Goal: Task Accomplishment & Management: Use online tool/utility

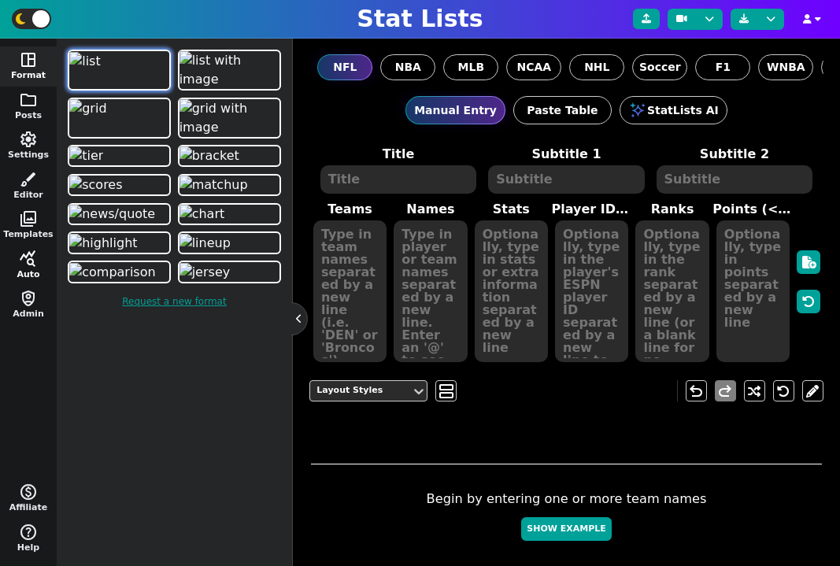
click at [32, 250] on span "query_stats" at bounding box center [28, 259] width 19 height 19
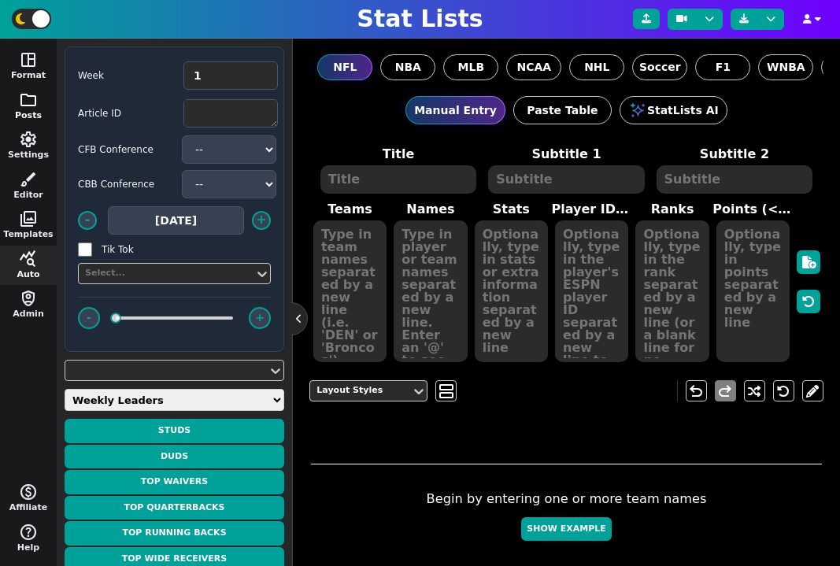
click at [30, 103] on span "folder" at bounding box center [28, 100] width 19 height 19
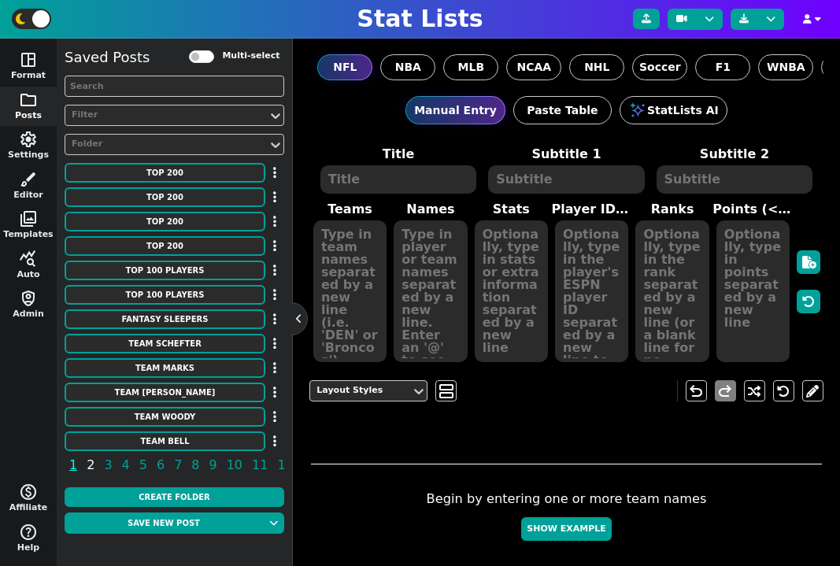
click at [91, 465] on span "2" at bounding box center [90, 465] width 13 height 20
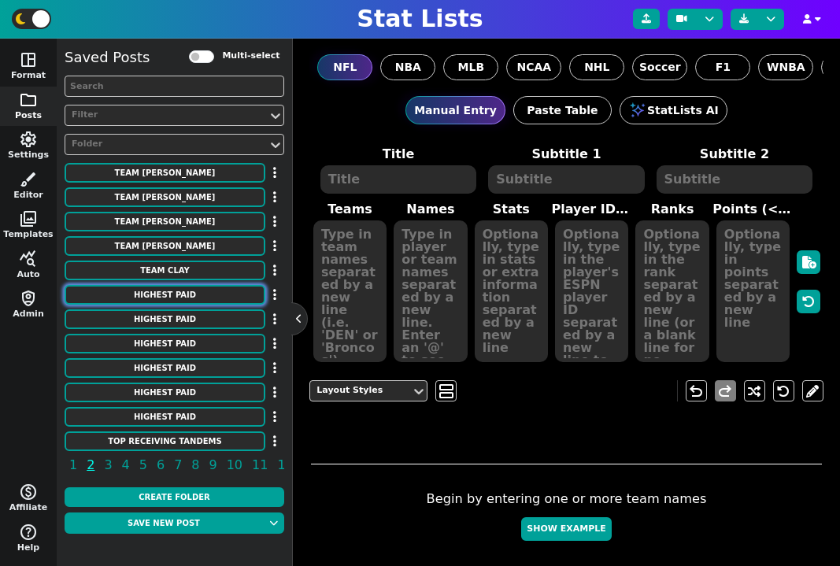
click at [191, 299] on button "HIGHEST PAID" at bounding box center [165, 295] width 201 height 20
type textarea "HIGHEST PAID"
type textarea "Interior D-line"
type textarea "Chiefs Patriots Broncos Ravens Lions Jets Panthers Titans Colts Giants Commande…"
type textarea "[PERSON_NAME] [PERSON_NAME] [PERSON_NAME] [PERSON_NAME] [PERSON_NAME] [PERSON_N…"
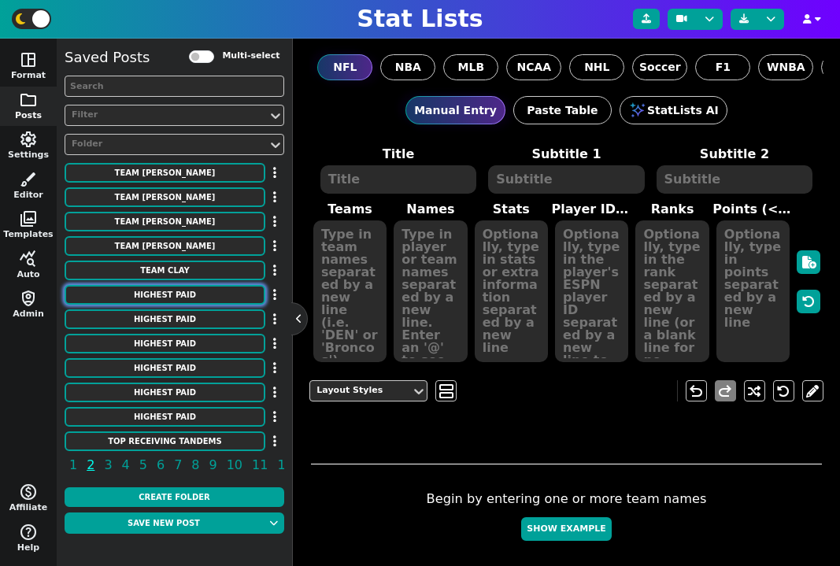
type textarea "31750000 26000000 25500000 24500000 24250000 24000000 24000000 23500000 2300000…"
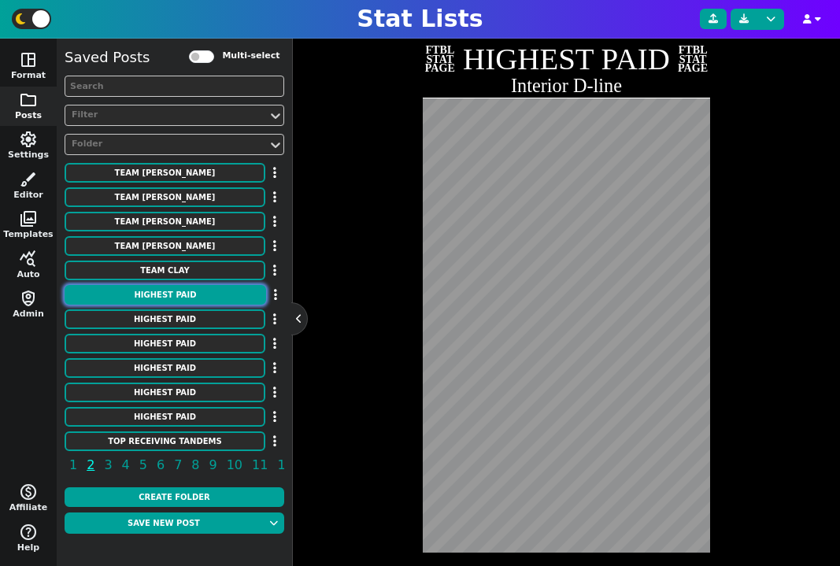
scroll to position [371, 0]
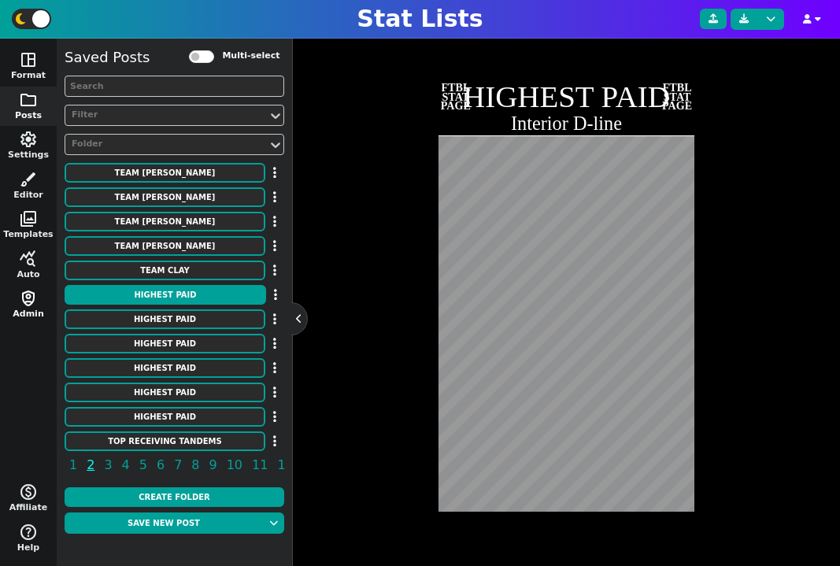
click at [33, 298] on span "shield_person" at bounding box center [28, 298] width 19 height 19
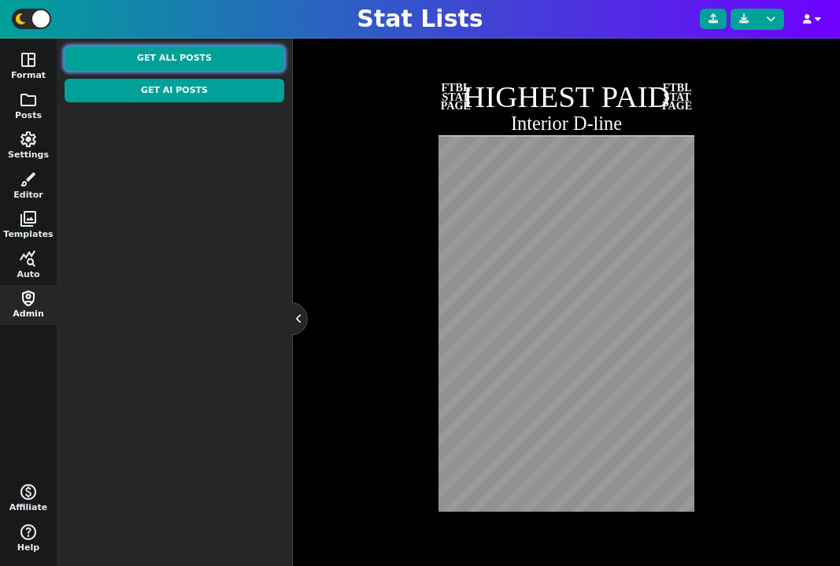
click at [183, 51] on button "Get All Posts" at bounding box center [175, 58] width 220 height 24
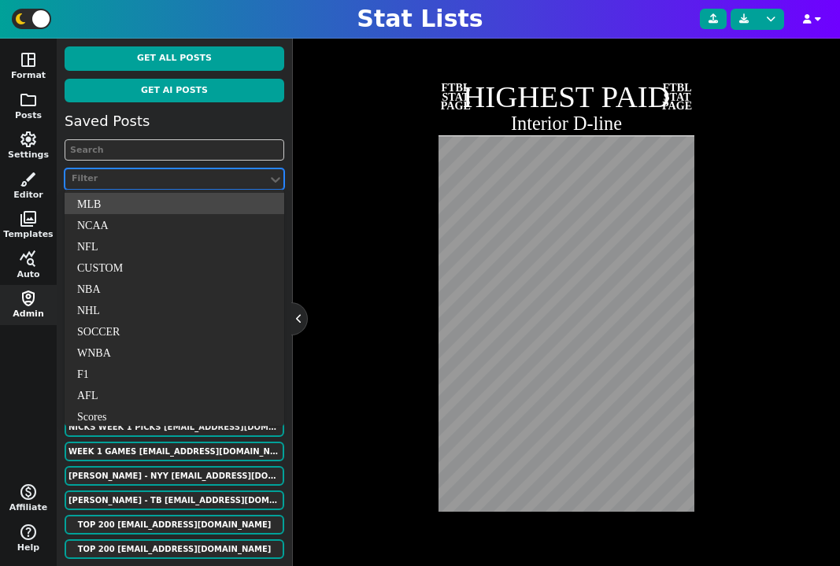
click at [143, 177] on div "Filter" at bounding box center [167, 178] width 190 height 13
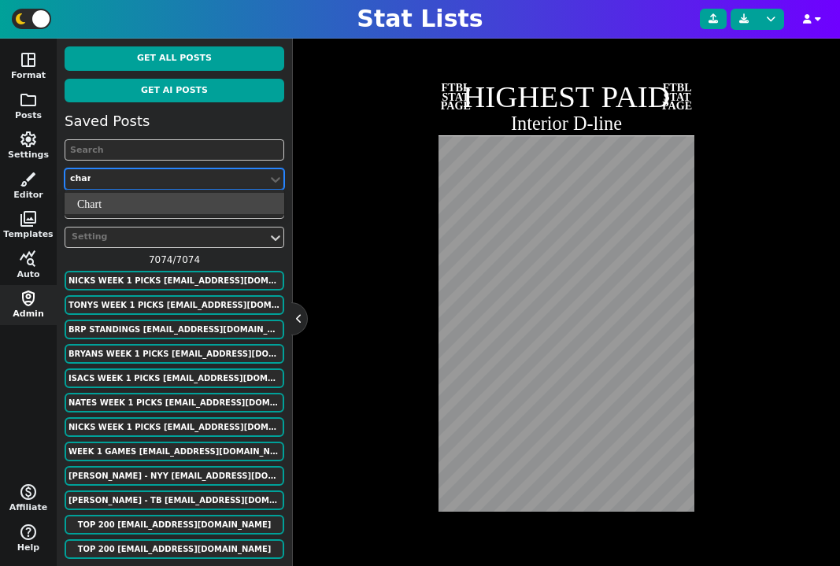
type input "chart"
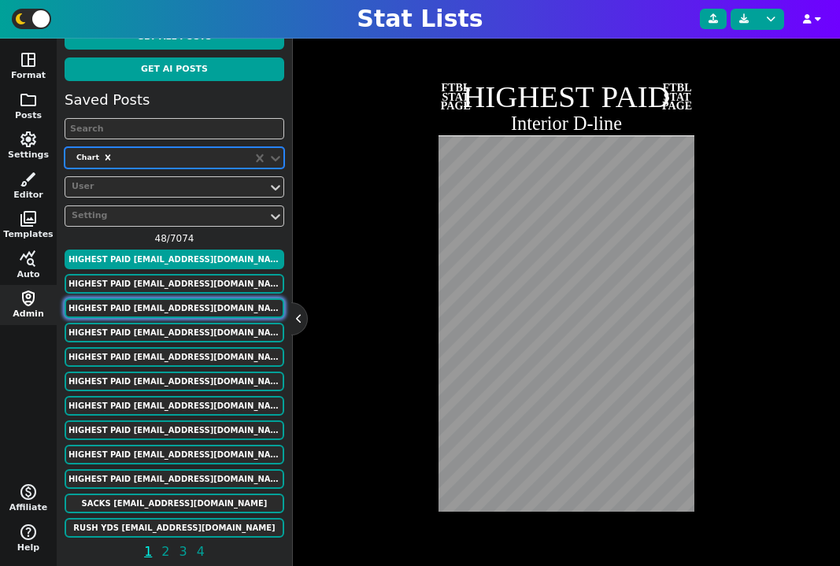
scroll to position [31, 0]
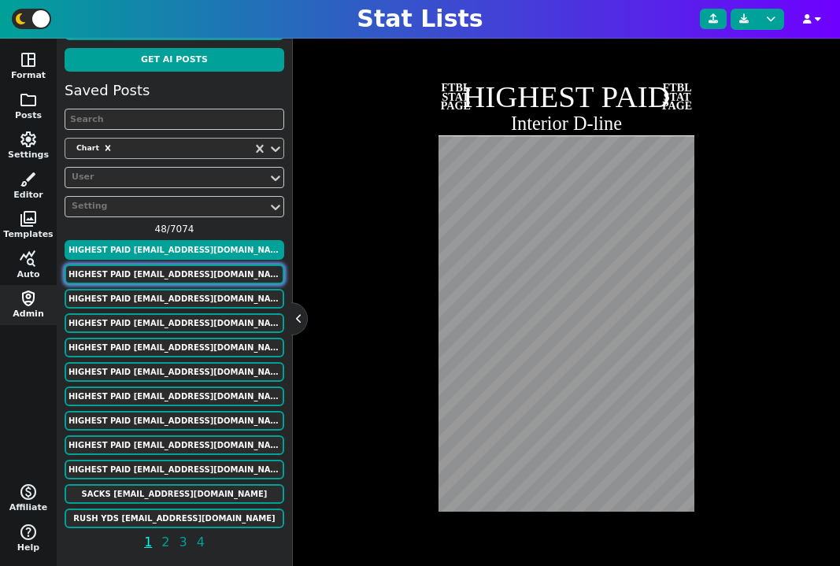
click at [182, 274] on button "HIGHEST PAID murphygreg6@gmail.com" at bounding box center [175, 275] width 220 height 20
type textarea "Cornerbacks"
type textarea "Jets Texans Panthers Steelers Broncos Falcons Browns Ravens Commanders Cowboys …"
type textarea "Ahmad Gardner Derek Stingley Jr. Jaycee Horn Jalen Ramsey Patrick Surtain II A.…"
type textarea "30100000 30000000 25000000 24100000 24000000 20250000 20100000 19500000 1940000…"
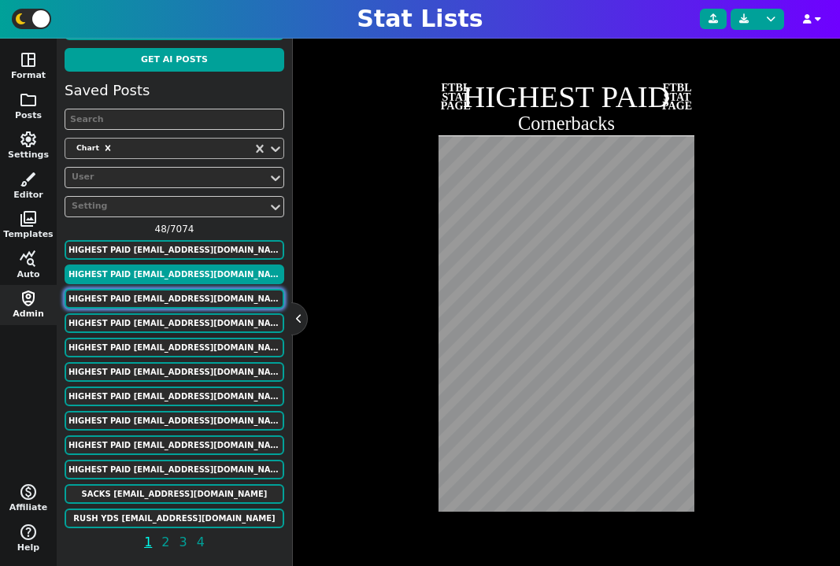
click at [176, 291] on button "HIGHEST PAID murphygreg6@gmail.com" at bounding box center [175, 299] width 220 height 20
type textarea "Linebackers"
type textarea "49ers Ravens Bears Eagles Jets Chiefs Steelers Browns Texans Patriots Bills Bro…"
type textarea "Fred Warner Roquan Smith Tremaine Edmunds Zack Baun Jamien Sherwood Nick Bolton…"
type textarea "21000000 20000000 18000000 17000000 15000000 15000000 13666666 12500000 1133333…"
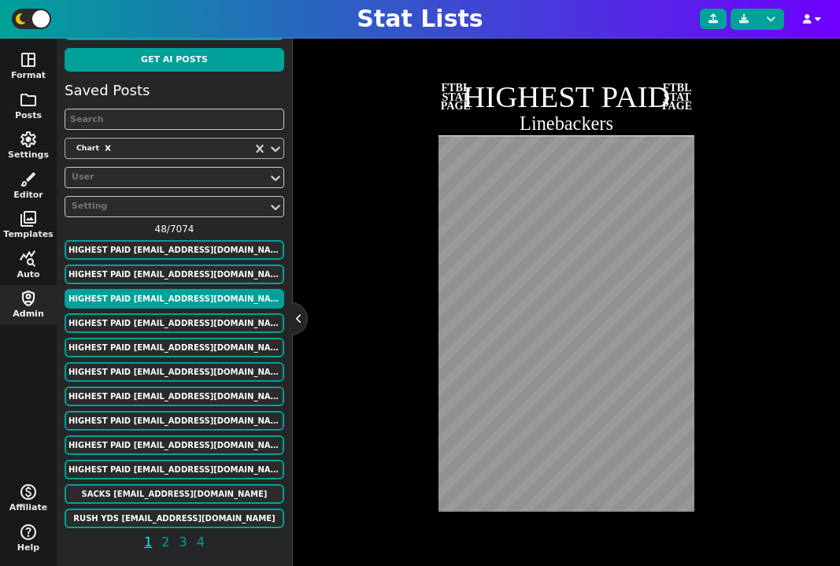
click at [176, 312] on div "Saved Posts Chart User Setting 48 / 7074 HIGHEST PAID murphygreg6@gmail.com HIG…" at bounding box center [175, 319] width 220 height 479
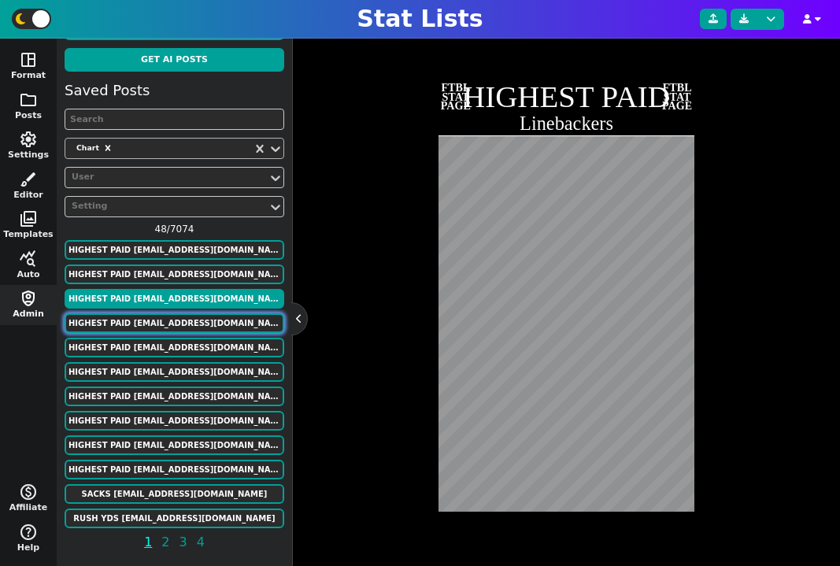
click at [179, 318] on button "HIGHEST PAID murphygreg6@gmail.com" at bounding box center [175, 323] width 220 height 20
type textarea "Edge Rusher"
type textarea "Steelers Browns Texans Raiders 49ers Jaguars Giants Bears Packers Vikings Chief…"
type textarea "T.J. Watt Myles Garrett Danielle Hunter Maxx Crosby Nick Bosa Josh Hines-Allen …"
type textarea "41000000 40000000 35600000 35500000 34000000 28250000 28200000 24500000 2400000…"
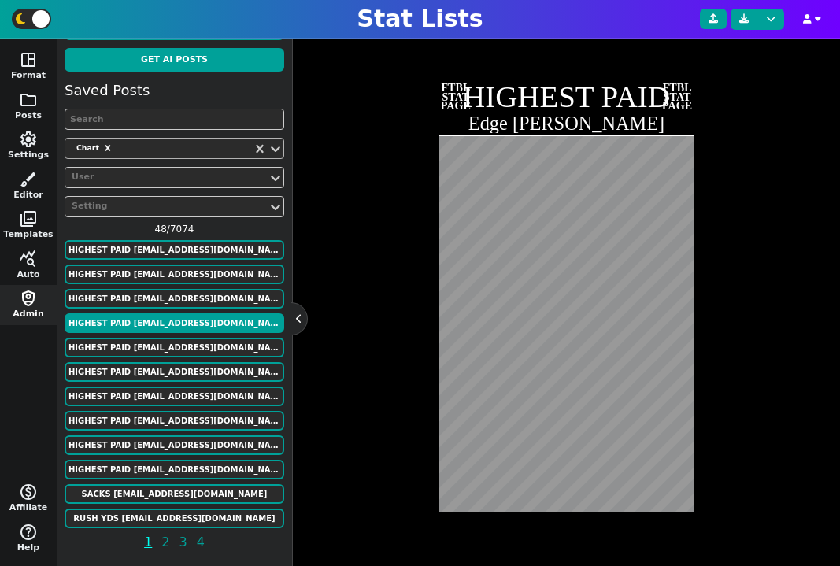
click at [180, 334] on div "HIGHEST PAID murphygreg6@gmail.com" at bounding box center [175, 323] width 220 height 21
click at [181, 343] on button "HIGHEST PAID murphygreg6@gmail.com" at bounding box center [175, 348] width 220 height 20
type textarea "Offensive Line"
type textarea "Chargers Buccaneers Lions 49ers Vikings Colts Commanders Eagles Giants Chiefs F…"
type textarea "Rashawn Slater Tristan Wirfs Penei Sewell Trent Williams Christian Darrisaw Ber…"
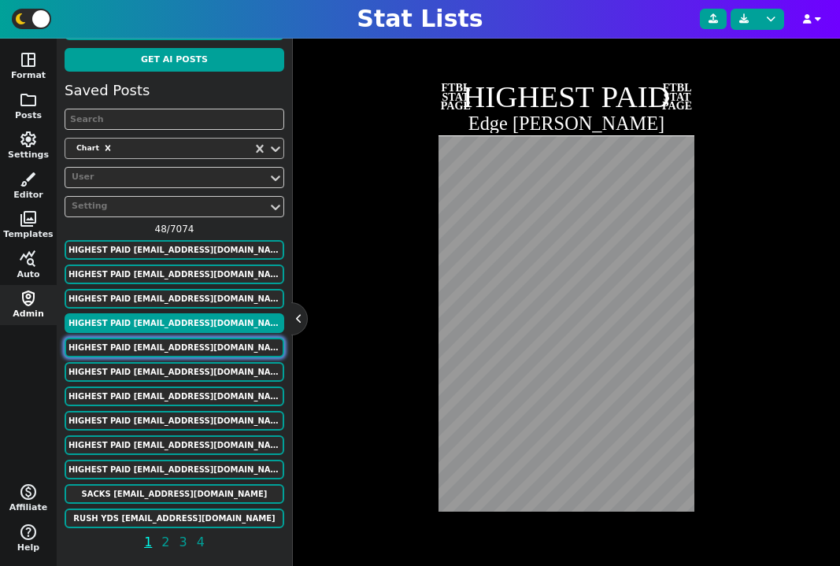
type textarea "28500000 28125000 28000000 27553333 26000000 25000000 25000000 25000000 2350000…"
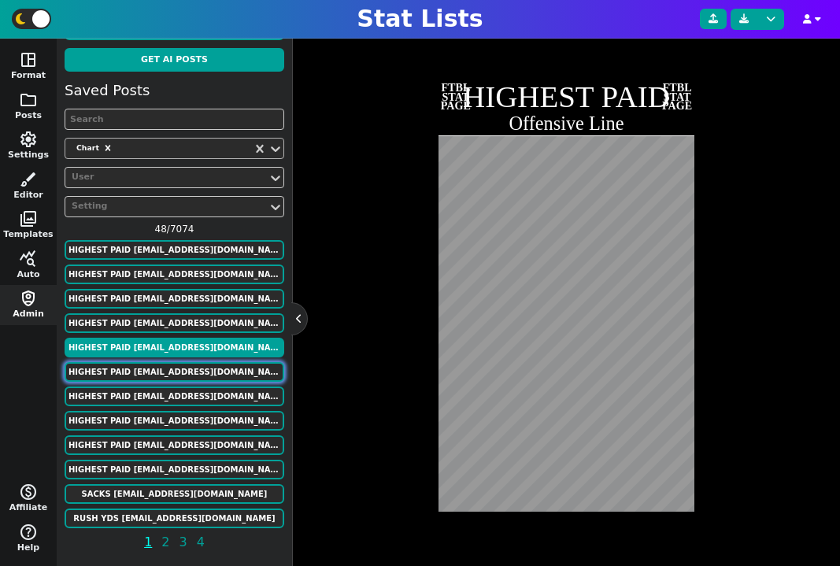
click at [183, 375] on button "HIGHEST PAID murphygreg6@gmail.com" at bounding box center [175, 372] width 220 height 20
type textarea "Tight Ends"
type textarea "49ers Cardinals Chiefs Vikings Ravens Browns Cowboys Bears Steelers Steelers Te…"
type textarea "George Kittle Trey McBride Travis Kelce T.J. Hockenson Mark Andrews David Njoku…"
type textarea "19100000 19000000 17125000 16500000 14000000 13687500 12500000 12500000 1210000…"
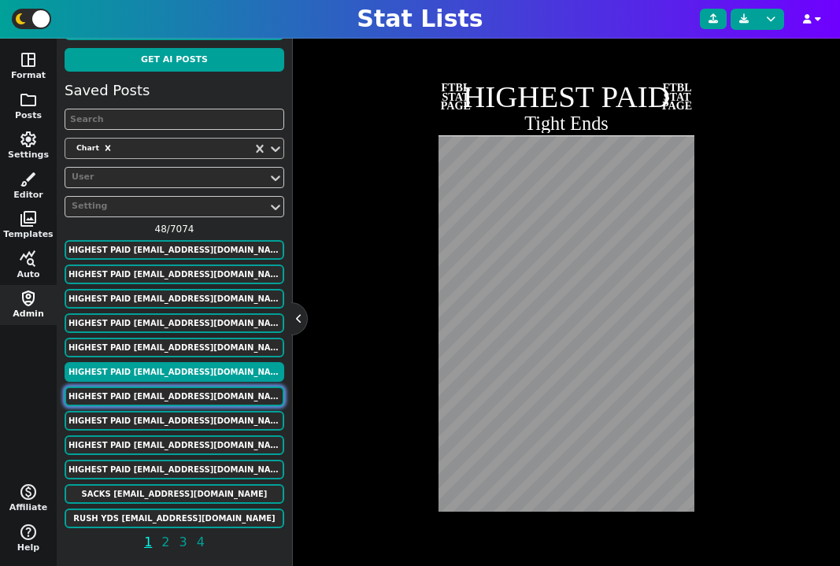
click at [186, 400] on button "HIGHEST PAID murphygreg6@gmail.com" at bounding box center [175, 397] width 220 height 20
type textarea "Wide Receivers"
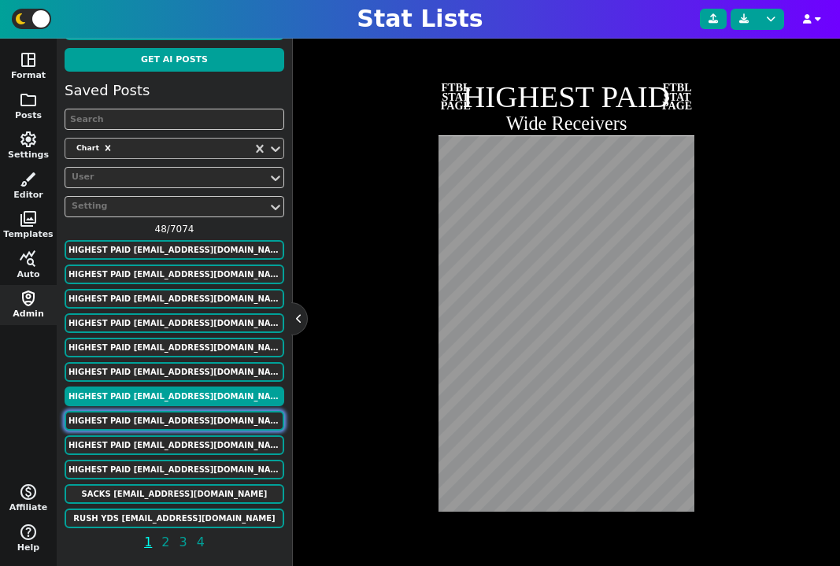
click at [183, 426] on button "HIGHEST PAID murphygreg6@gmail.com" at bounding box center [175, 421] width 220 height 20
type textarea "Bengals Vikings Cowboys Steelers Jets Eagles Lions 49ers Dolphins Bengals Dolph…"
type textarea "Ja'Marr Chase Justin Jefferson CeeDee Lamb D.K. Metcalf Garrett Wilson A.J. Bro…"
type textarea "40250000 35000000 34000000 32999882 32500000 32000000 30002500 30000000 3000000…"
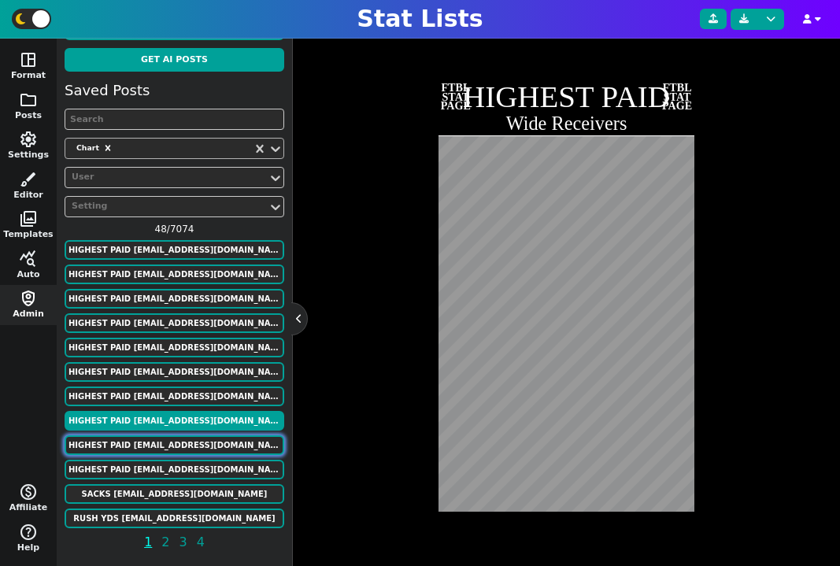
click at [184, 443] on button "HIGHEST PAID murphygreg6@gmail.com" at bounding box center [175, 445] width 220 height 20
type textarea "Running Backs"
type textarea "Eagles 49ers Ravens Colts Saints Packers Vikings Texans Cardinals Lions Patriot…"
type textarea "Saquon Barkley Christian McCaffrey Derrick Henry Jonathan Taylor Alvin Kamara J…"
type textarea "20600000 19000000 15000000 14000000 12250000 12000000 10000000 9875000 9500000 …"
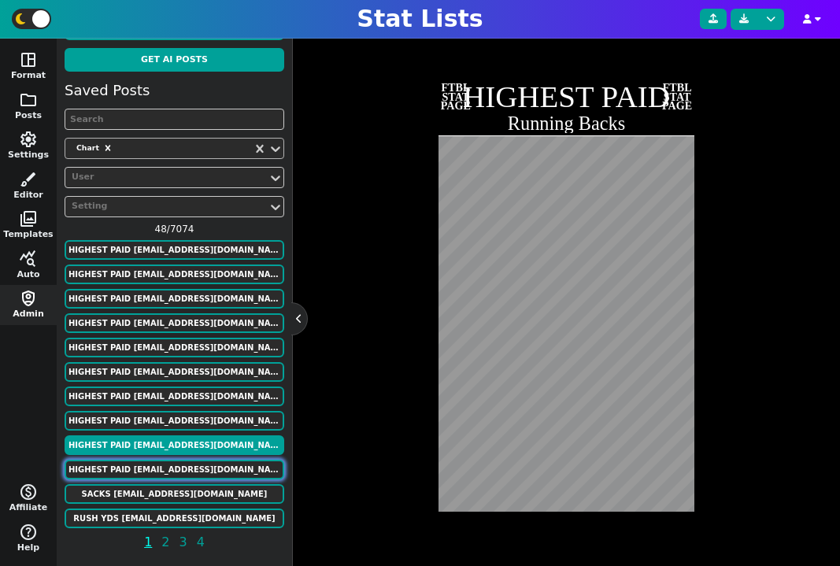
click at [189, 467] on button "HIGHEST PAID murphygreg6@gmail.com" at bounding box center [175, 470] width 220 height 20
type textarea "Quarterbacks"
type textarea "Cowboys Jaguars Packers Bills Bengals Dolphins 49ers Lions Chargers Ravens Eagl…"
type textarea "Dak Prescott Trevor Lawrence Jordan Love Josh Allen Joe Burrow Tua Tagovailoa B…"
type textarea "60000000 55000000 55000000 55000000 55000000 53100000 53000000 53000000 5250000…"
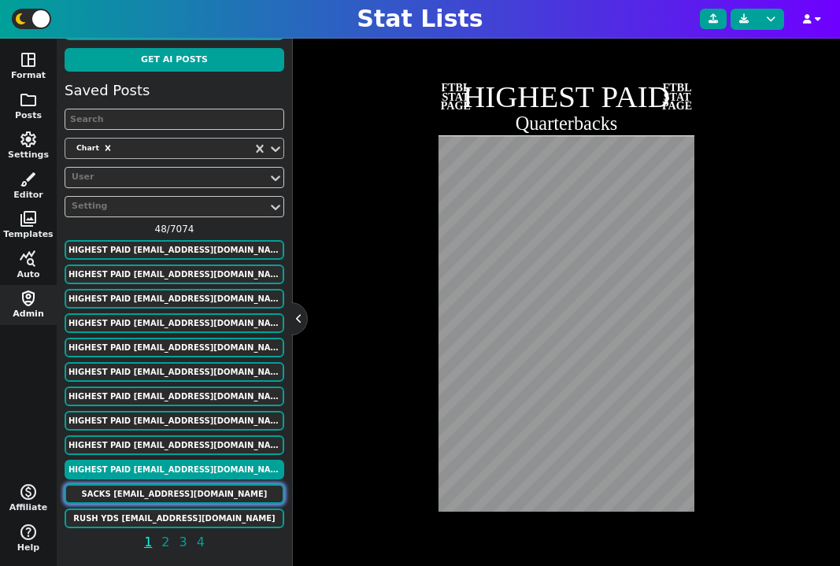
click at [194, 489] on button "SACKS murphygreg6@gmail.com" at bounding box center [175, 494] width 220 height 20
type textarea "SACKS"
type textarea "CAREER"
type textarea "BUF PHI RAM CAR MIN nyg MIA [MEDICAL_DATA] DAL CHI MIN MIN ATL SDG nyg DEN NOR …"
type textarea "[PERSON_NAME] [PERSON_NAME] [PERSON_NAME] [PERSON_NAME] [PERSON_NAME] [PERSON_N…"
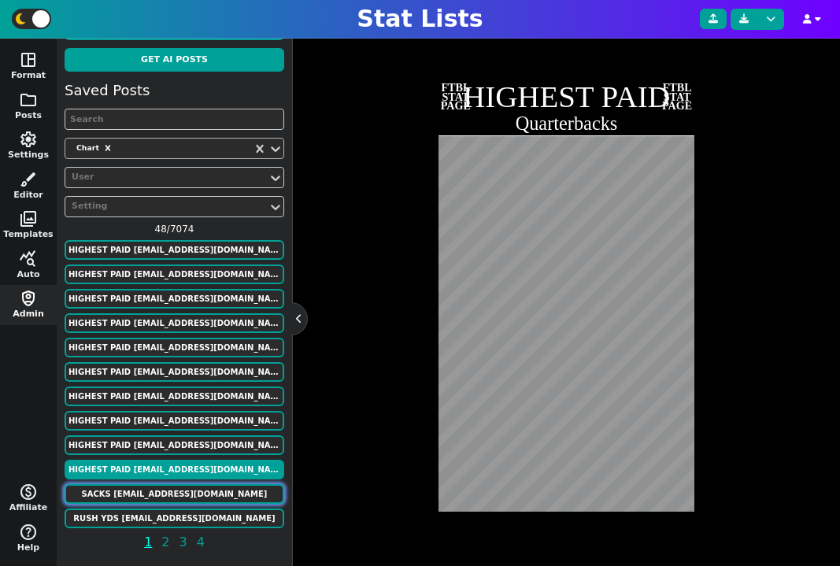
type textarea "200.0 198.0 160.0 159.5 150.5 141.5 139.5 139.0 138.5 137.5 137.5 136.0 133.5 1…"
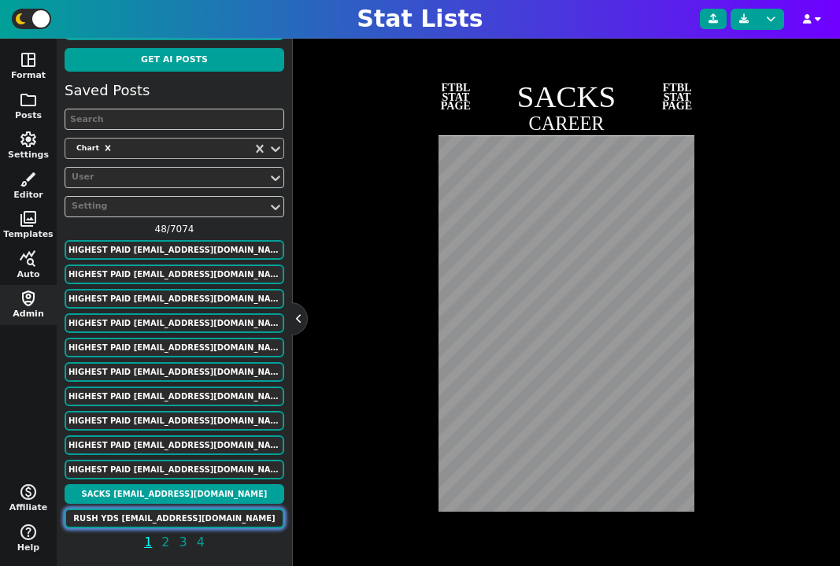
click at [194, 512] on button "RUSH YDS murphygreg6@gmail.com" at bounding box center [175, 519] width 220 height 20
type textarea "RUSH YDS"
type textarea "dal chi sf det min nyj sdg pit ram dal cle stl ind lv pit buf jax stl ten was c…"
type textarea "[PERSON_NAME] [PERSON_NAME] [PERSON_NAME] [PERSON_NAME] [PERSON_NAME] [PERSON_N…"
type textarea "18355 16726 16000 15269 14918 14101 13684 13662 13259 12739 12312 12279 12246 1…"
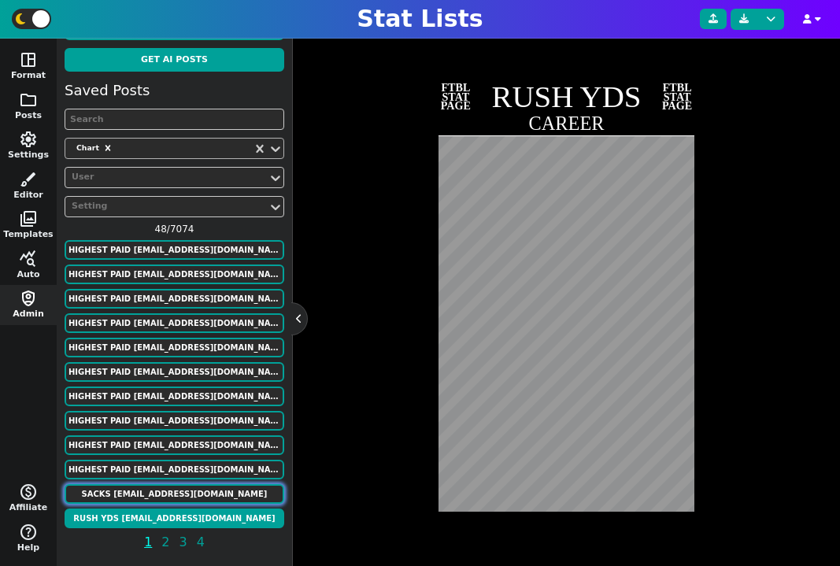
click at [189, 487] on button "SACKS murphygreg6@gmail.com" at bounding box center [175, 494] width 220 height 20
type textarea "SACKS"
type textarea "BUF PHI RAM CAR MIN nyg MIA [MEDICAL_DATA] DAL CHI MIN MIN ATL SDG nyg DEN NOR …"
type textarea "[PERSON_NAME] [PERSON_NAME] [PERSON_NAME] [PERSON_NAME] [PERSON_NAME] [PERSON_N…"
type textarea "200.0 198.0 160.0 159.5 150.5 141.5 139.5 139.0 138.5 137.5 137.5 136.0 133.5 1…"
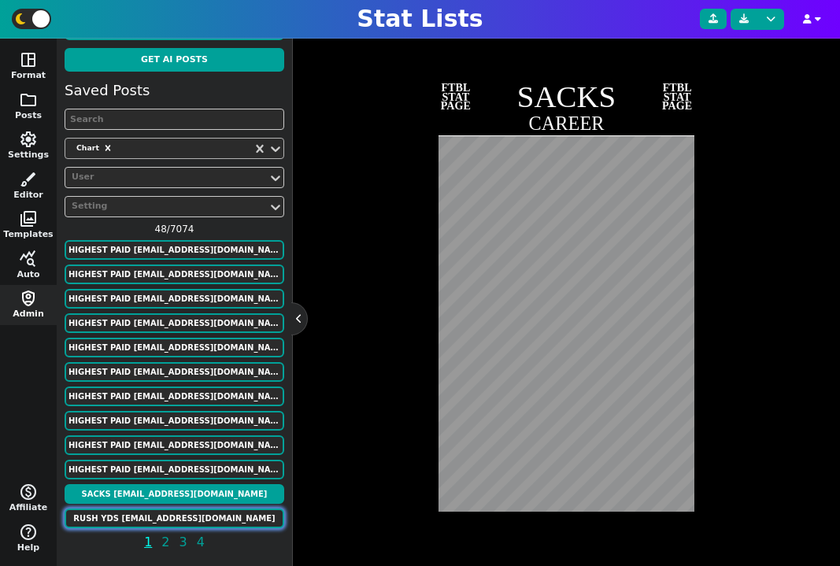
click at [185, 525] on button "RUSH YDS murphygreg6@gmail.com" at bounding box center [175, 519] width 220 height 20
type textarea "RUSH YDS"
type textarea "dal chi sf det min nyj sdg pit ram dal cle stl ind lv pit buf jax stl ten was c…"
type textarea "[PERSON_NAME] [PERSON_NAME] [PERSON_NAME] [PERSON_NAME] [PERSON_NAME] [PERSON_N…"
type textarea "18355 16726 16000 15269 14918 14101 13684 13662 13259 12739 12312 12279 12246 1…"
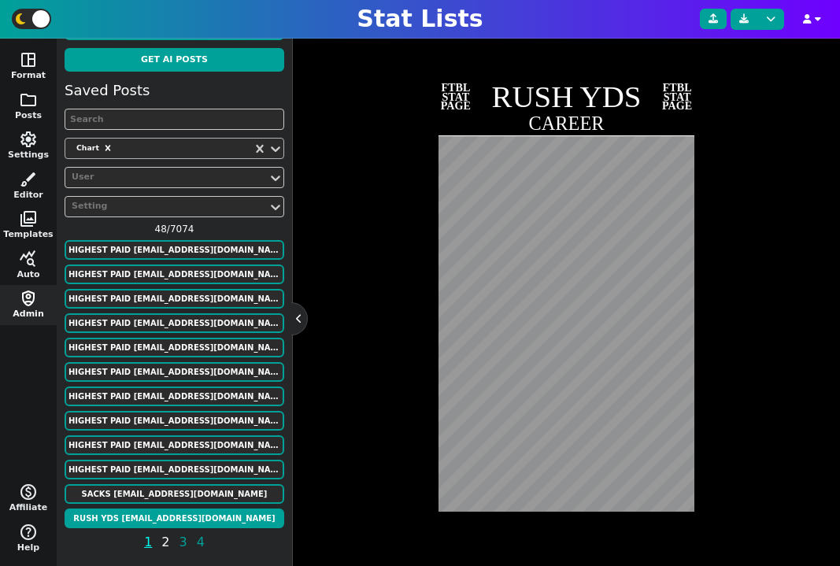
click at [161, 541] on span "2" at bounding box center [165, 542] width 13 height 20
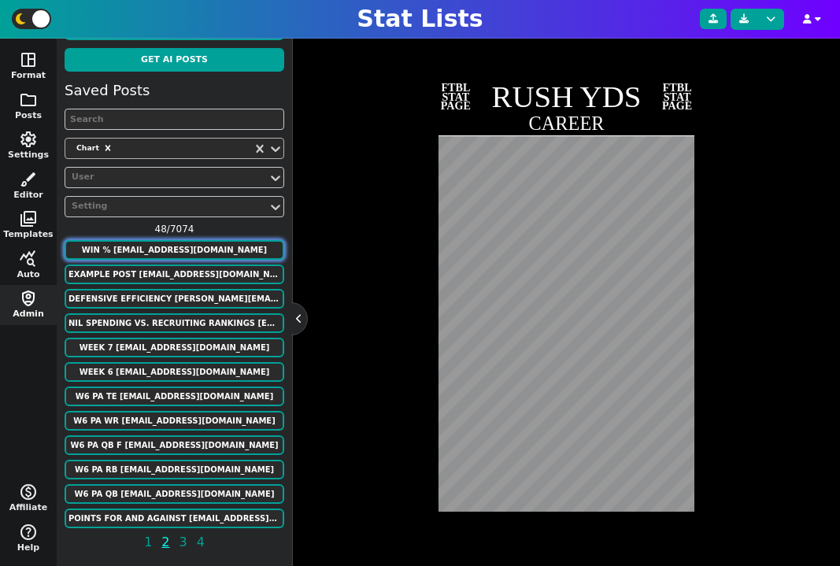
click at [163, 250] on button "WIN % murphygreg6@gmail.com" at bounding box center [175, 250] width 220 height 20
type textarea "WIN %"
type textarea "Active Head Coaches"
type textarea "PHI LAC KC GB MIN BUF PIT [MEDICAL_DATA] DEN LAR SEA [PERSON_NAME] DET WAS SF N…"
type textarea "[PERSON_NAME] [PERSON_NAME] [PERSON_NAME] [PERSON_NAME] [PERSON_NAME] [PERSON_N…"
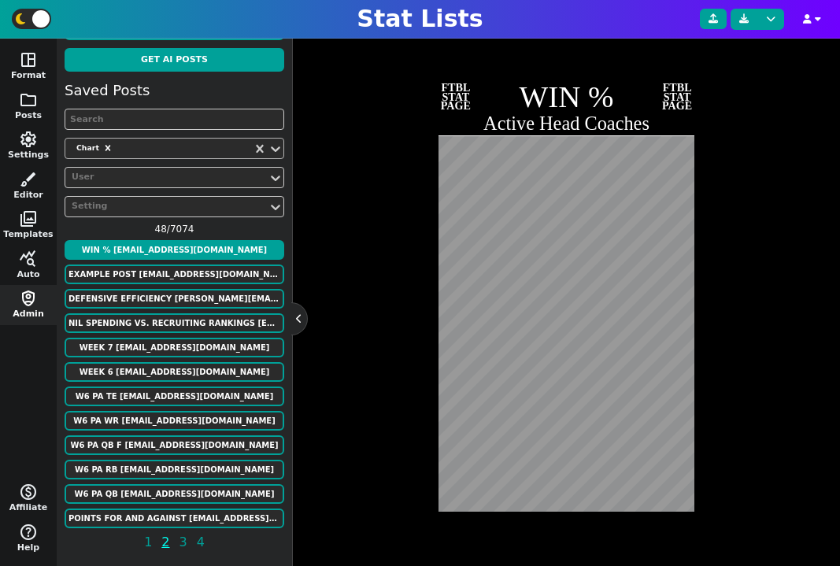
scroll to position [261, 0]
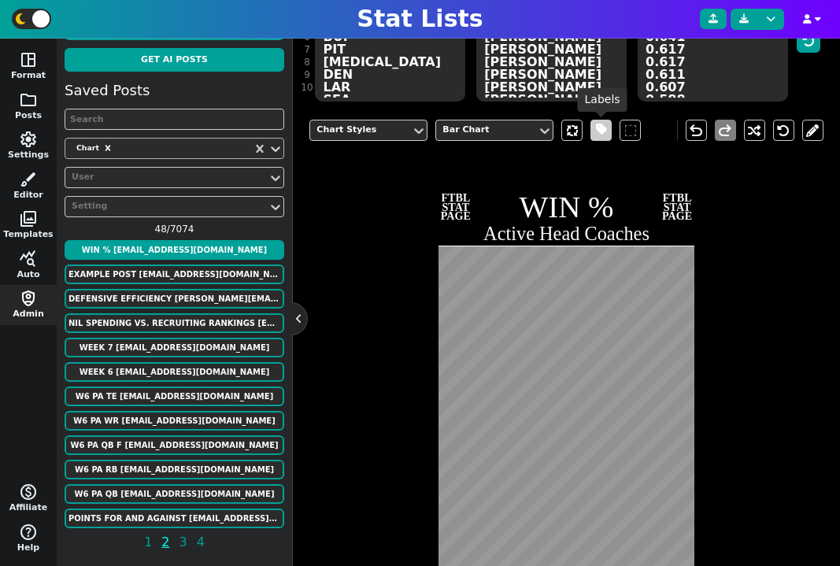
click at [599, 129] on span at bounding box center [601, 130] width 11 height 20
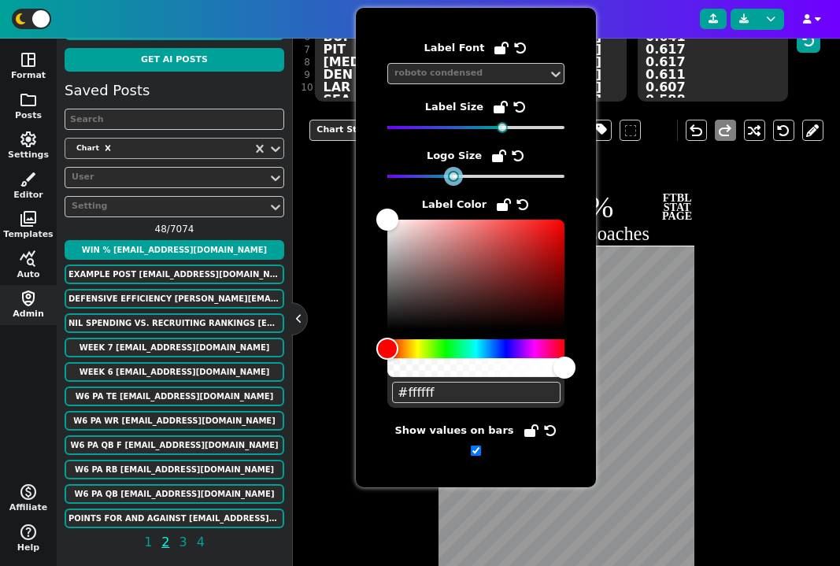
drag, startPoint x: 387, startPoint y: 179, endPoint x: 431, endPoint y: 179, distance: 43.3
click at [448, 179] on div at bounding box center [453, 176] width 11 height 11
drag, startPoint x: 502, startPoint y: 129, endPoint x: 535, endPoint y: 129, distance: 33.1
click at [535, 129] on div at bounding box center [537, 127] width 11 height 11
click at [727, 279] on div "Chart Styles Bar Chart undo redo FTBL STAT PAGE WIN % Active Head Coaches FTBL …" at bounding box center [565, 386] width 513 height 556
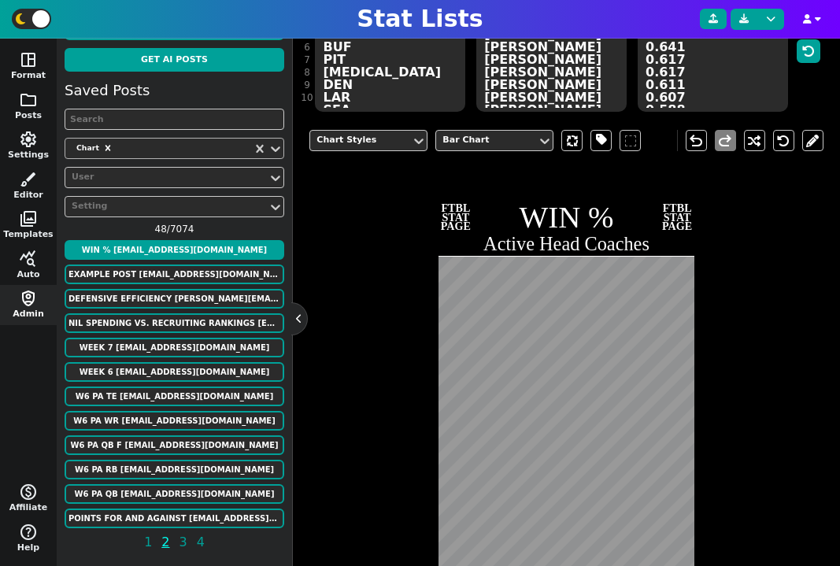
scroll to position [210, 0]
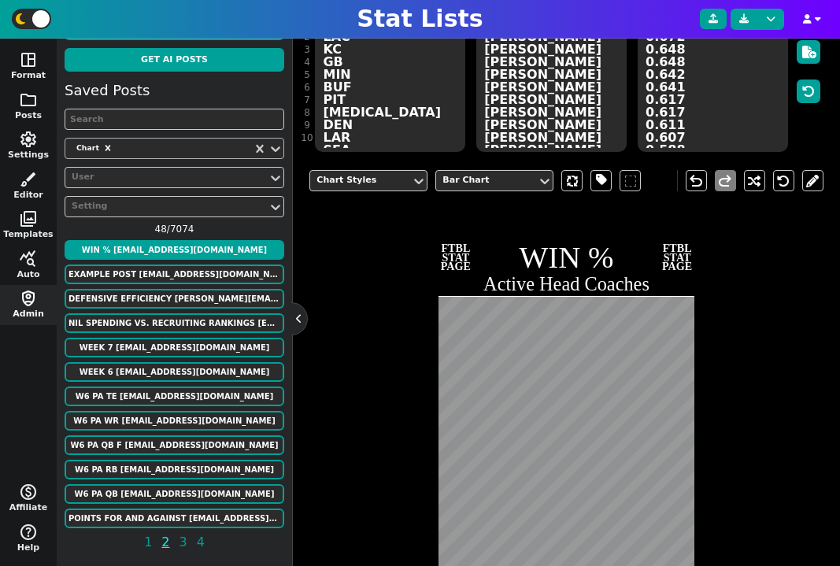
click at [705, 116] on textarea "0.701 0.672 0.648 0.648 0.642 0.641 0.617 0.617 0.611 0.607 0.588 0.580 0.579 0…" at bounding box center [713, 81] width 150 height 142
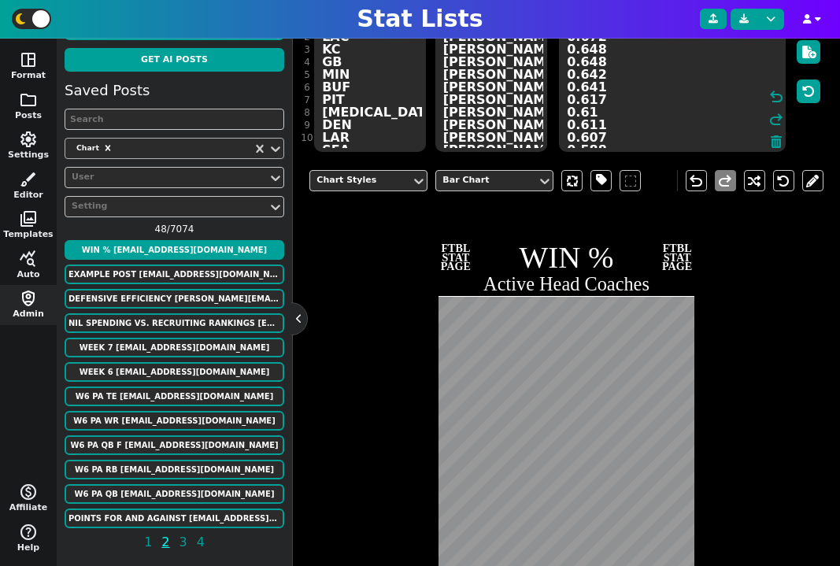
type textarea "0.701 0.672 0.648 0.648 0.642 0.641 0.617 0.617 0.611 0.607 0.588 0.580 0.579 0…"
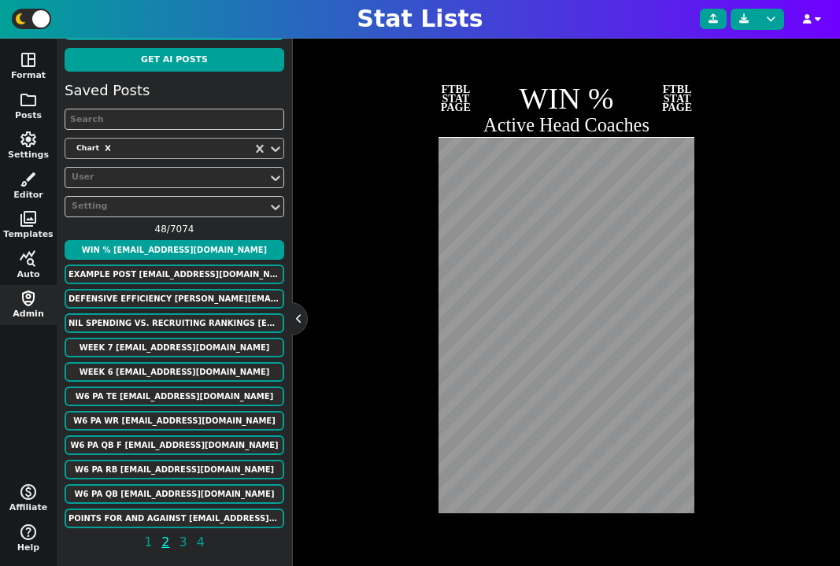
scroll to position [367, 0]
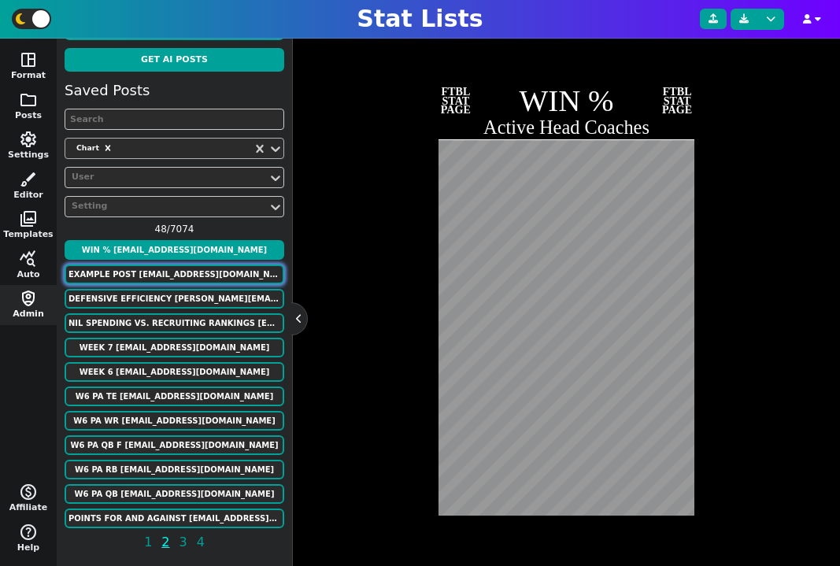
click at [176, 272] on button "Example Post murphygreg6@gmail.com" at bounding box center [175, 275] width 220 height 20
type textarea "Example Post"
type textarea "Random"
type textarea "kc DAL TB BUF GB [PERSON_NAME] KC JAX SF DET DAL TB BUF GB [PERSON_NAME] KC JAX…"
type textarea "[PERSON_NAME] [PERSON_NAME] [PERSON_NAME] [PERSON_NAME] [PERSON_NAME] [PERSON_N…"
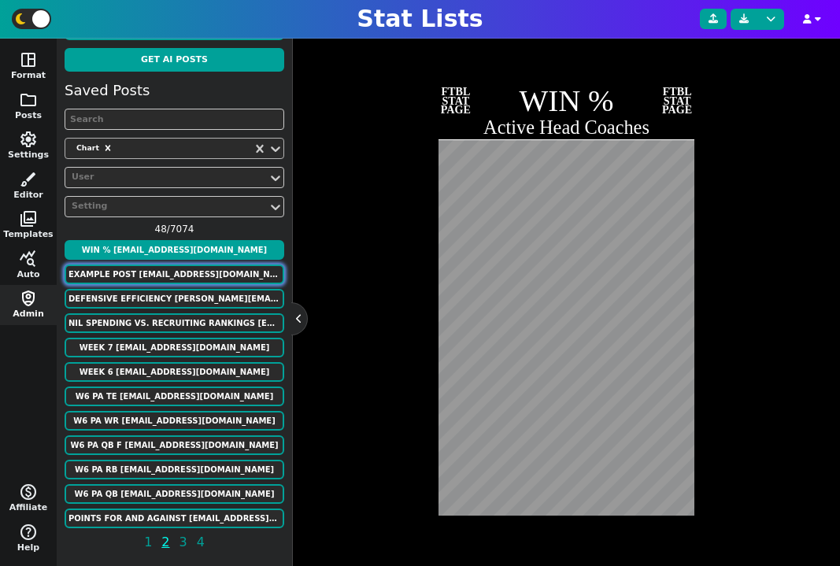
type textarea "1 1 1 1 1 1 1 1 1 1 1 1 1 1 1 1 1 1 1 1 1 1 1 1 1 1 1 1 1 1 1 1 1 1 1 1 1 1 1 1…"
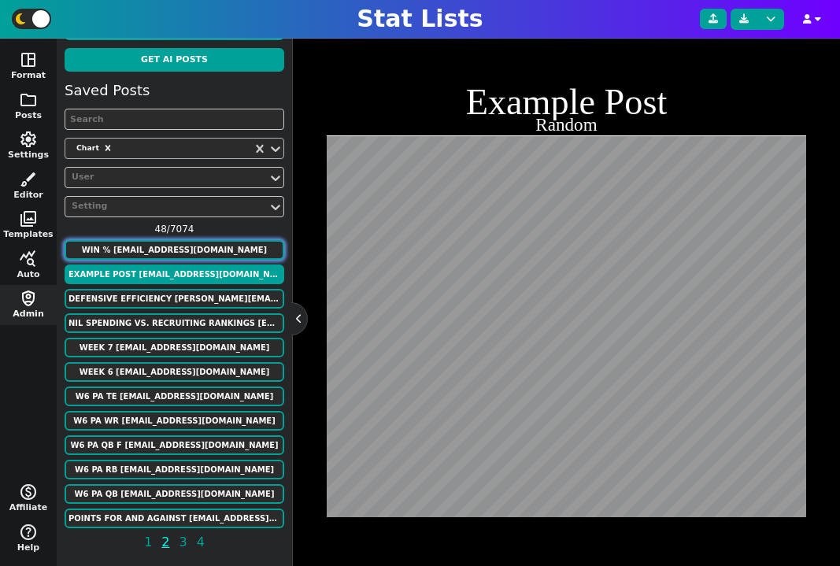
click at [184, 252] on button "WIN % murphygreg6@gmail.com" at bounding box center [175, 250] width 220 height 20
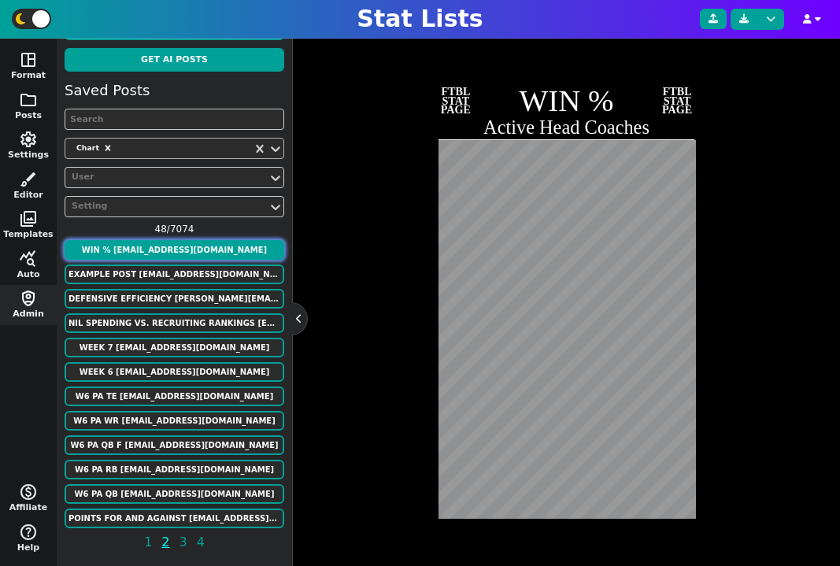
type textarea "WIN %"
type textarea "Active Head Coaches"
type textarea "PHI LAC KC GB MIN BUF PIT [MEDICAL_DATA] DEN LAR SEA [PERSON_NAME] DET WAS SF N…"
type textarea "[PERSON_NAME] [PERSON_NAME] [PERSON_NAME] [PERSON_NAME] [PERSON_NAME] [PERSON_N…"
type textarea "0.701 0.672 0.648 0.648 0.642 0.641 0.617 0.617 0.611 0.607 0.588 0.580 0.579 0…"
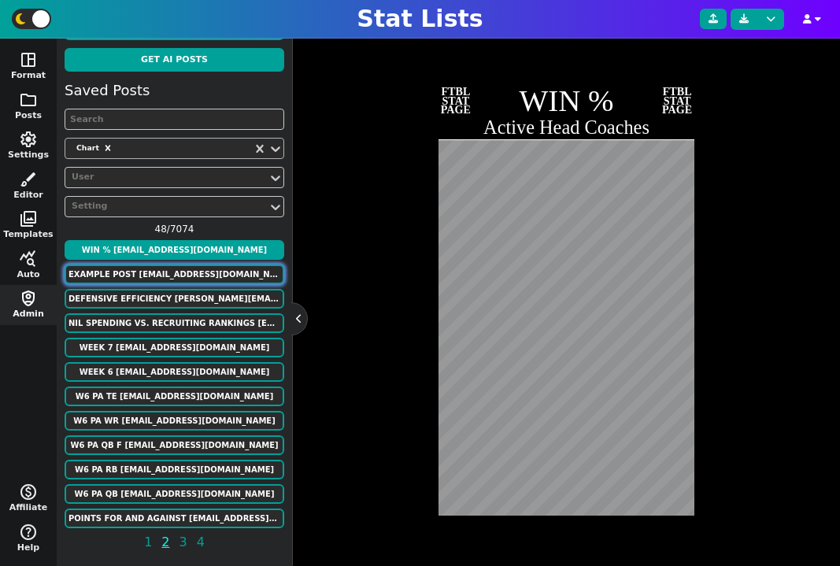
click at [188, 276] on button "Example Post murphygreg6@gmail.com" at bounding box center [175, 275] width 220 height 20
type textarea "Example Post"
type textarea "Random"
type textarea "kc DAL TB BUF GB [PERSON_NAME] KC JAX SF DET DAL TB BUF GB [PERSON_NAME] KC JAX…"
type textarea "[PERSON_NAME] [PERSON_NAME] [PERSON_NAME] [PERSON_NAME] [PERSON_NAME] [PERSON_N…"
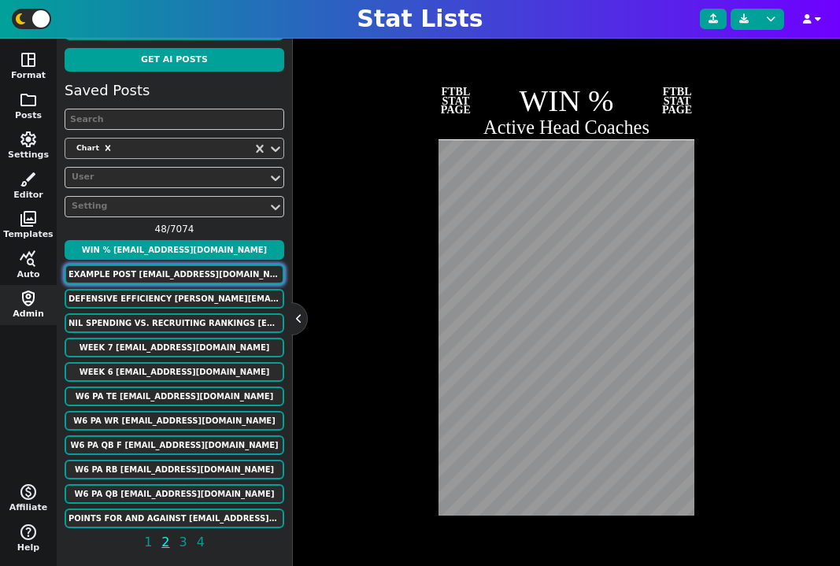
type textarea "1 1 1 1 1 1 1 1 1 1 1 1 1 1 1 1 1 1 1 1 1 1 1 1 1 1 1 1 1 1 1 1 1 1 1 1 1 1 1 1…"
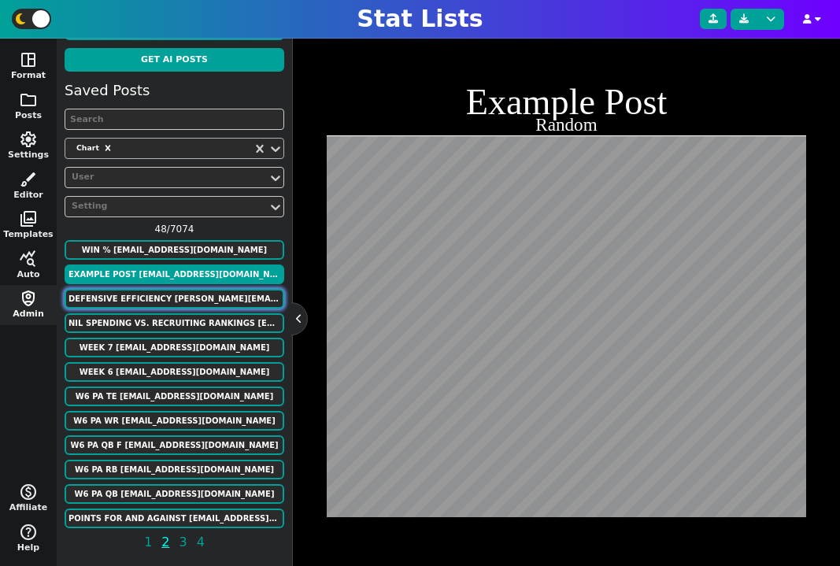
click at [194, 298] on button "defensive efficiency spencer@teamrankings.com" at bounding box center [175, 299] width 220 height 20
type textarea "defensive efficiency"
type textarea "Alabama UConn UConn Kansas Baylor Virginia Villanova UNC Villanova Duke UConn L…"
type textarea "2025 Alabama 2024 UConn 2023 UConn 2022 Kansas 2021 Baylor 2019 Virginia 2018 V…"
type textarea "120 17 14 66 28 4 58 51 12 91 17 2 4 88 9 59 5 9"
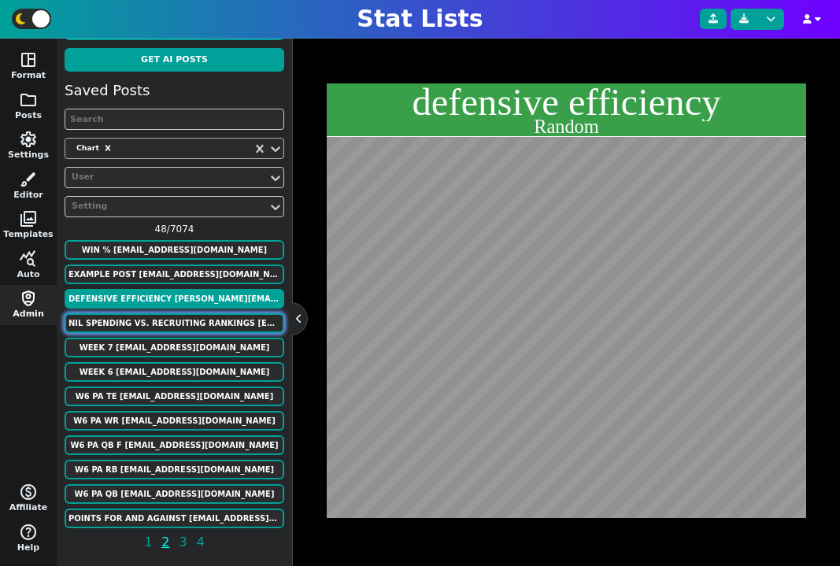
click at [188, 318] on button "NIL Spending vs. Recruiting Rankings benjaminsrosenbloom@gmail.com" at bounding box center [175, 323] width 220 height 20
type textarea "NIL Spending vs. Recruiting Rankings"
type textarea "UGA OSU TEX ALA AUB MICH ORE LSU TAMU TENN FLA ND MIA OU MISS ULL USC PSU GT WA…"
type textarea "27544400 41344671 35489647 31608293 26850016 36565067 24793330 27143502 3056581…"
type textarea "305.07 301.94 301.65 301.07 289.69 284.33 284.04 280.34 275.93 270.20 268.12 26…"
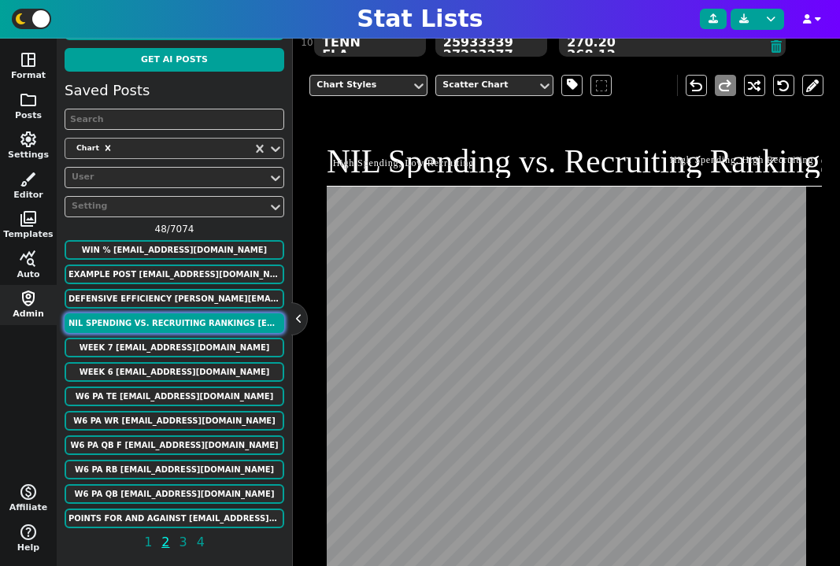
scroll to position [404, 0]
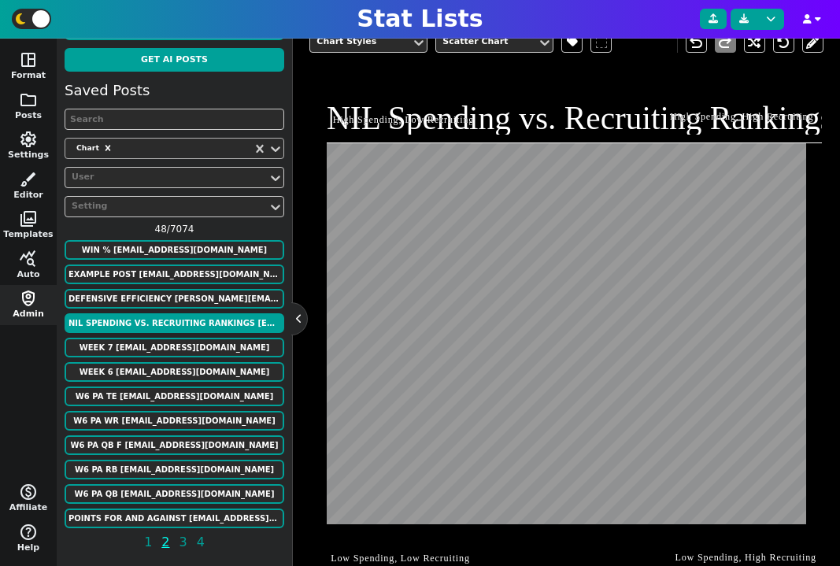
click at [410, 120] on input "High Spending, Low Recruiting" at bounding box center [403, 120] width 148 height 14
click at [407, 165] on div "NIL Spending vs. Recruiting Rankings High Spending, Low Recruiting High Spendin…" at bounding box center [566, 320] width 511 height 511
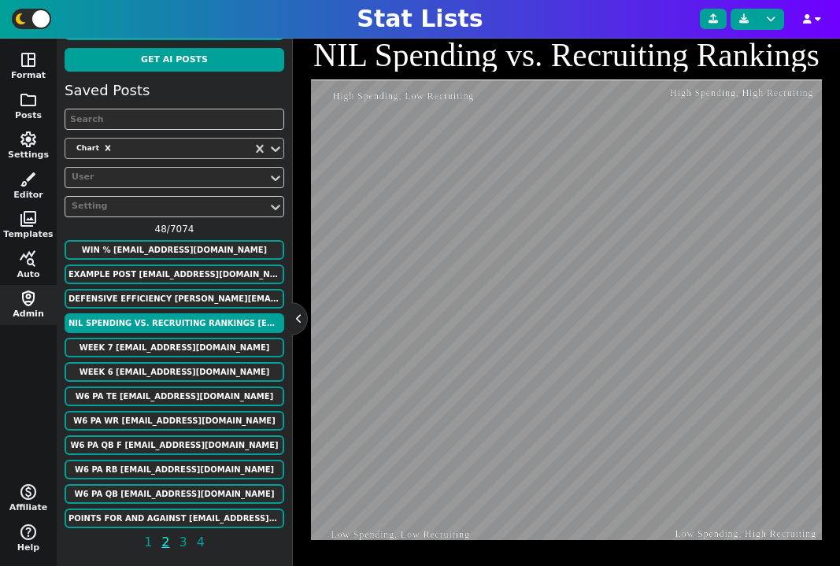
scroll to position [428, 0]
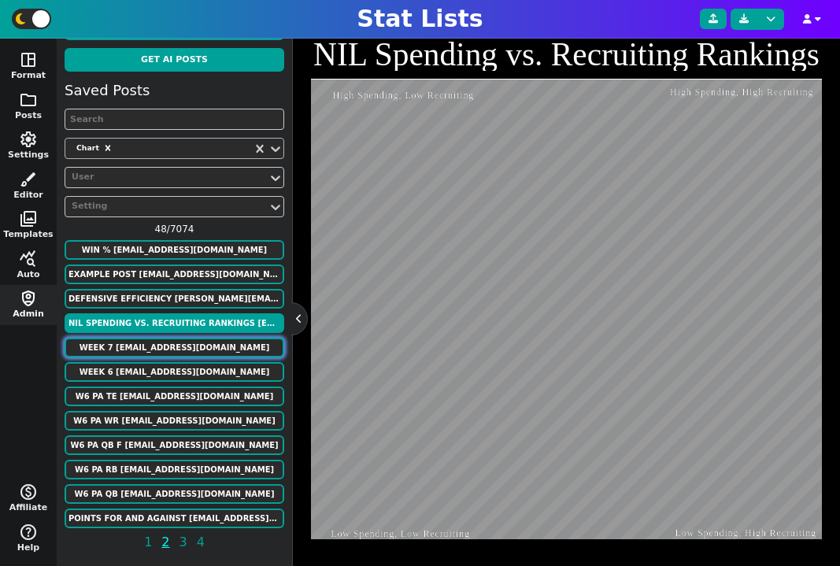
click at [165, 347] on button "Week 7 alonzodrew021@gmail.com" at bounding box center [175, 348] width 220 height 20
type textarea "GM leader players on the top 20"
type textarea "Who has had the most top 20 scorers (week5)"
type textarea "HOU ATL LV LAR CIN DEN LAC SF KC SF NO MIN"
type textarea "Chris Danny Dom Drew Dylan Ethan Harold Hector Jake Matt Mikey Zach"
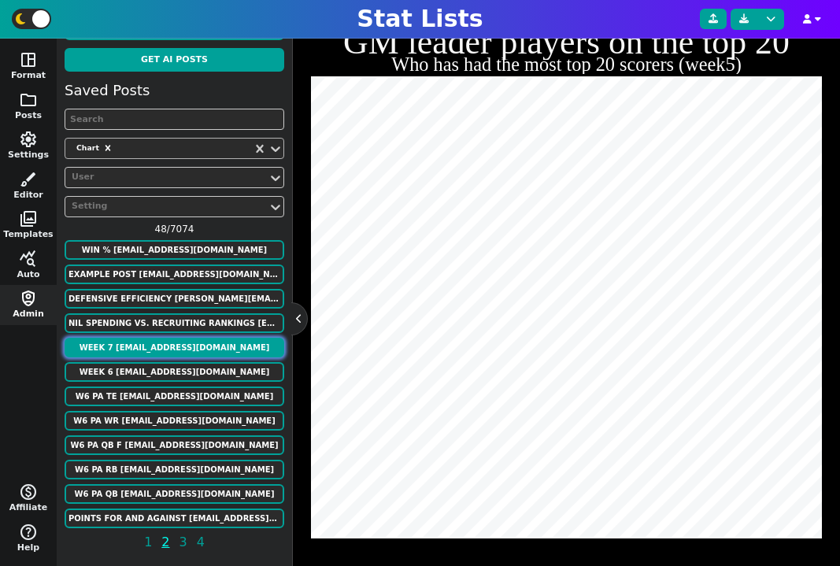
scroll to position [373, 0]
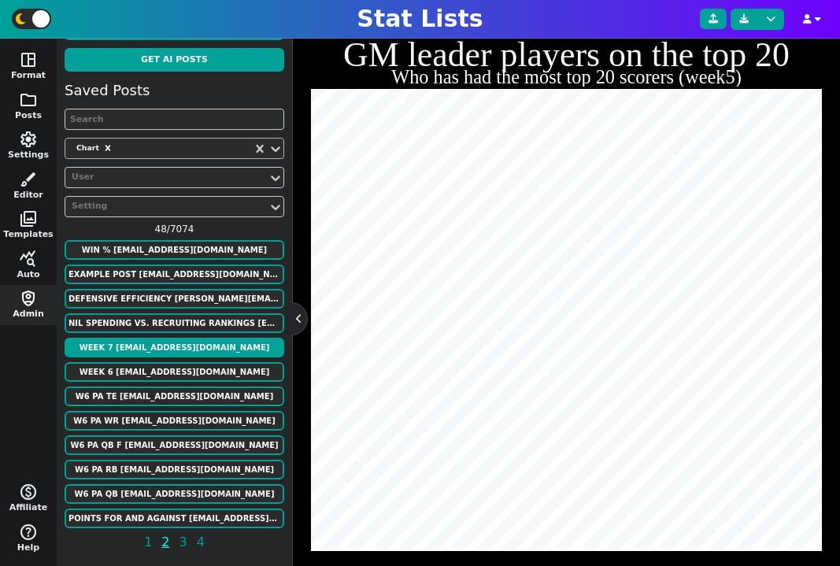
click at [174, 382] on div "Week 6 alonzodrew021@gmail.com" at bounding box center [175, 372] width 220 height 21
click at [180, 365] on button "Week 6 alonzodrew021@gmail.com" at bounding box center [175, 372] width 220 height 20
type textarea "13 13 11 12 7 11 9 9 8 9 8 11"
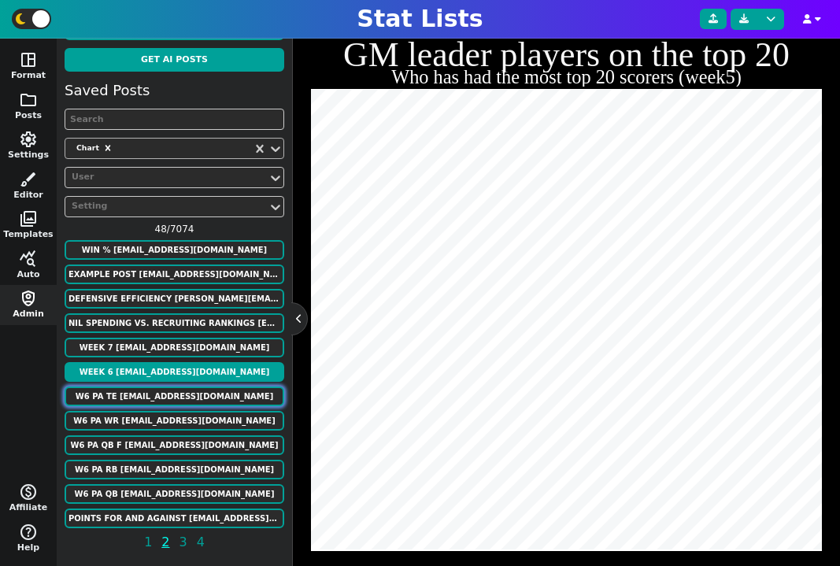
click at [177, 393] on button "W6 PA TE rinconsportsmedia@gmail.com" at bounding box center [175, 397] width 220 height 20
type textarea "Points allowed"
type textarea "TEs"
type textarea "KC IND LAR BAL LAC CAR SEA CIN GB MIN DEN NO ATL PIT NE ARI BUF NYG SF LV TB JA…"
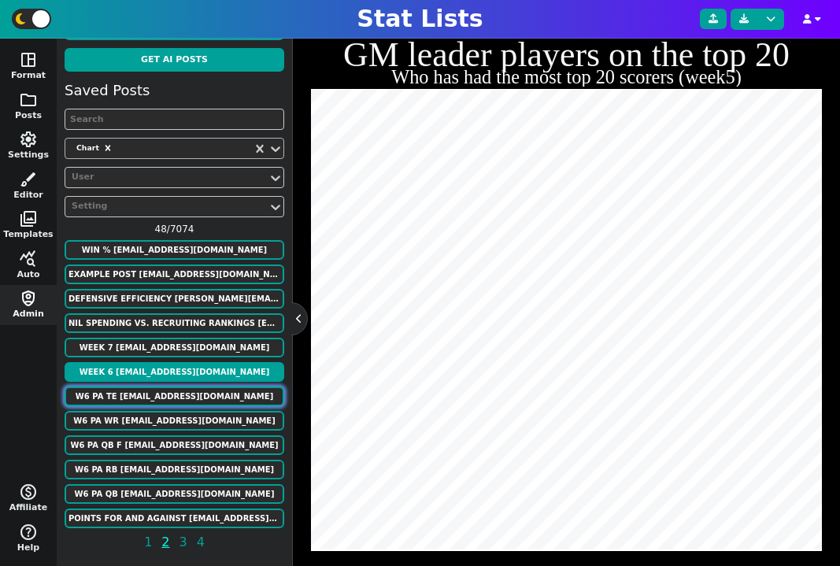
type textarea "17.98 15.18 14.9 13.96 13.65 13.3 13.23 13.2 13.1 13.1 12.48 12.22 11.04 10.66 …"
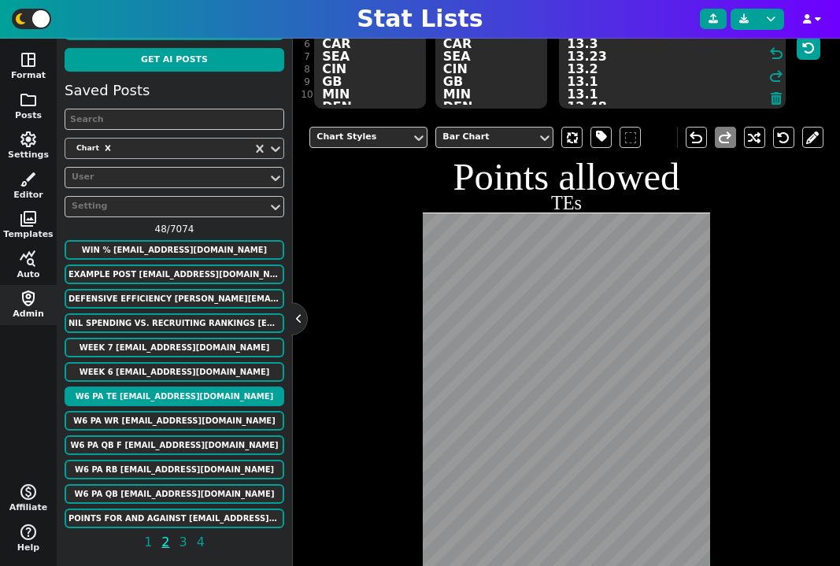
scroll to position [234, 0]
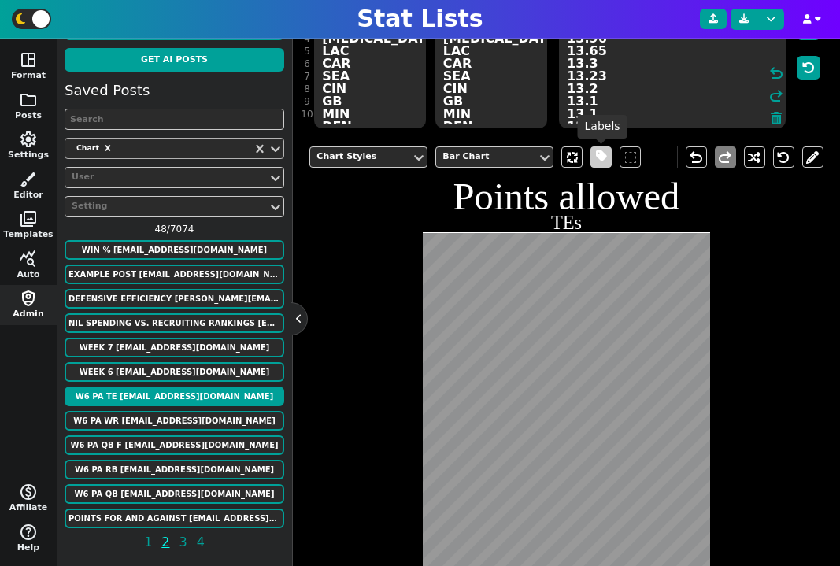
click at [602, 154] on span at bounding box center [601, 157] width 11 height 20
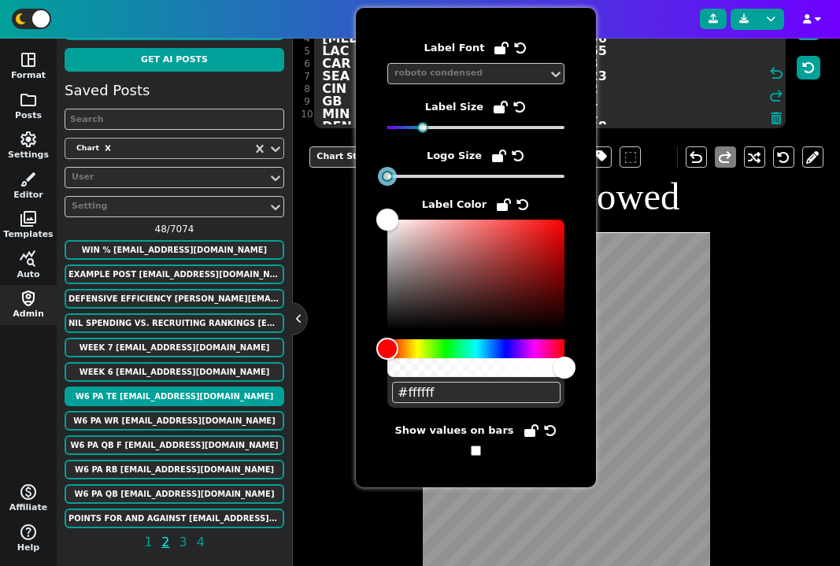
drag, startPoint x: 447, startPoint y: 180, endPoint x: 381, endPoint y: 180, distance: 65.4
click at [381, 180] on div "Label Font roboto condensed Label Size Logo Size Label Color #ffffff Show value…" at bounding box center [476, 248] width 240 height 480
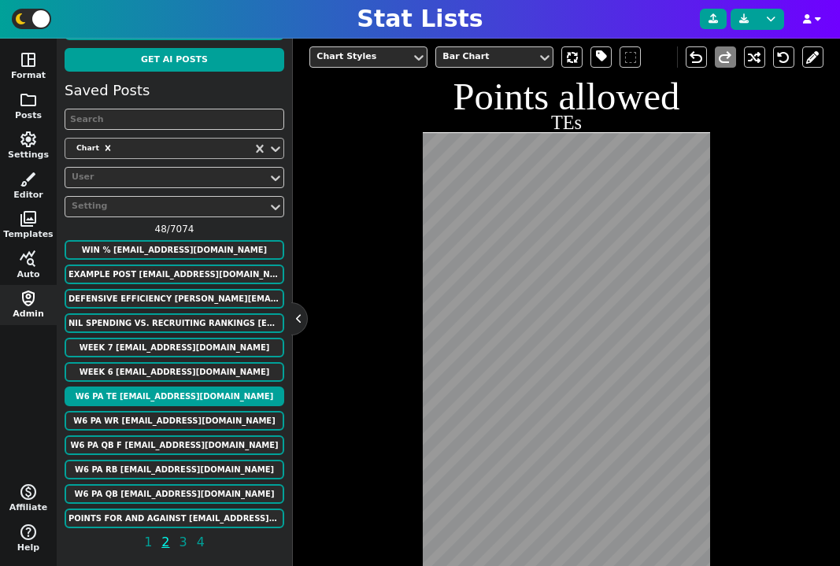
scroll to position [365, 0]
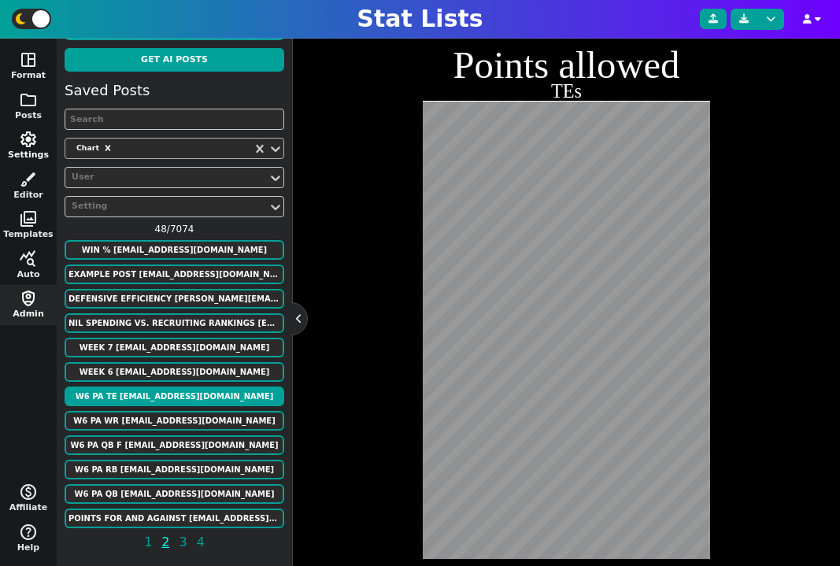
click at [32, 135] on span "settings" at bounding box center [28, 139] width 19 height 19
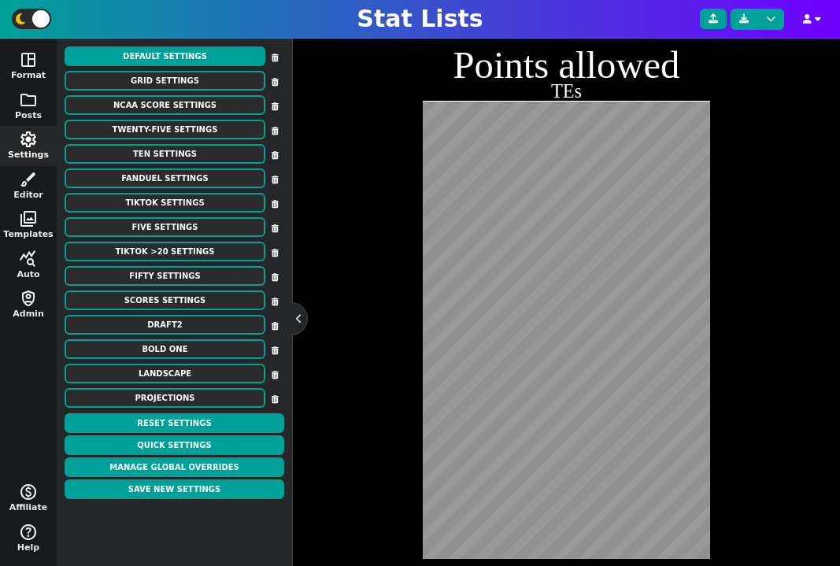
scroll to position [0, 0]
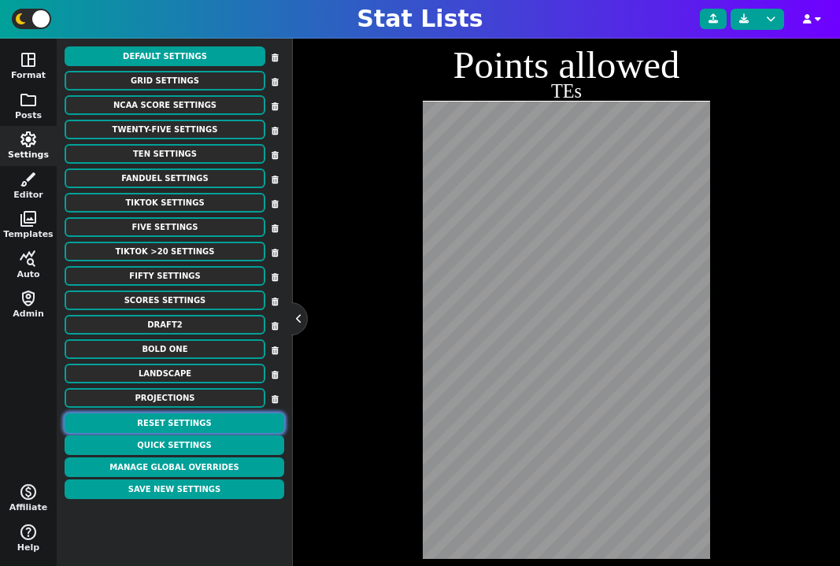
click at [209, 421] on button "Reset Settings" at bounding box center [175, 423] width 220 height 20
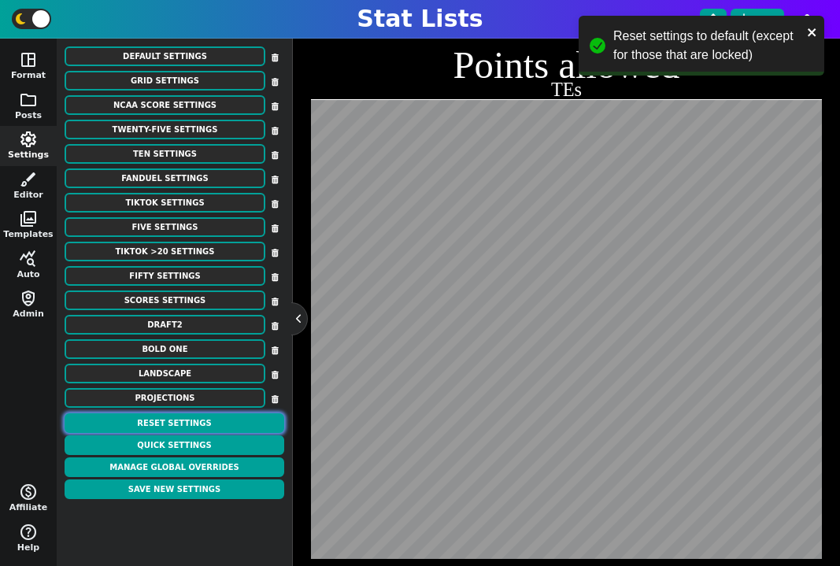
scroll to position [386, 0]
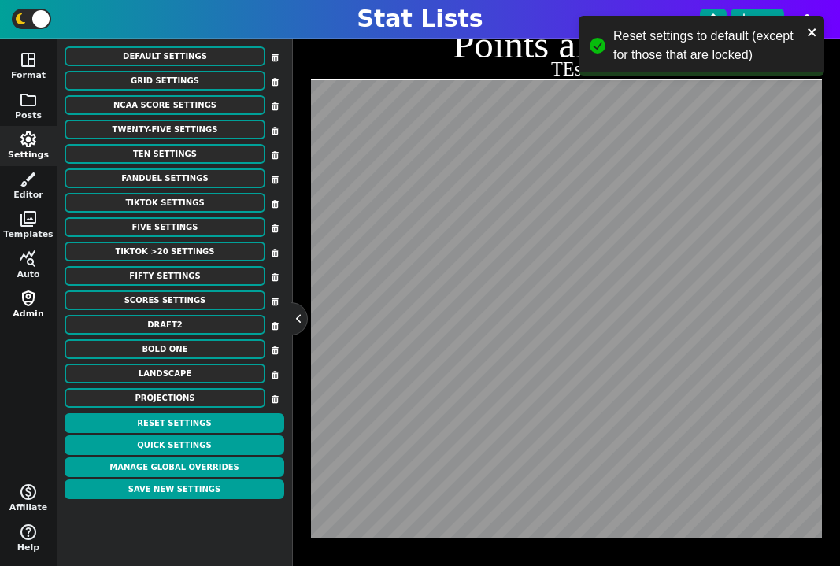
click at [34, 310] on button "shield_person Admin" at bounding box center [28, 305] width 57 height 40
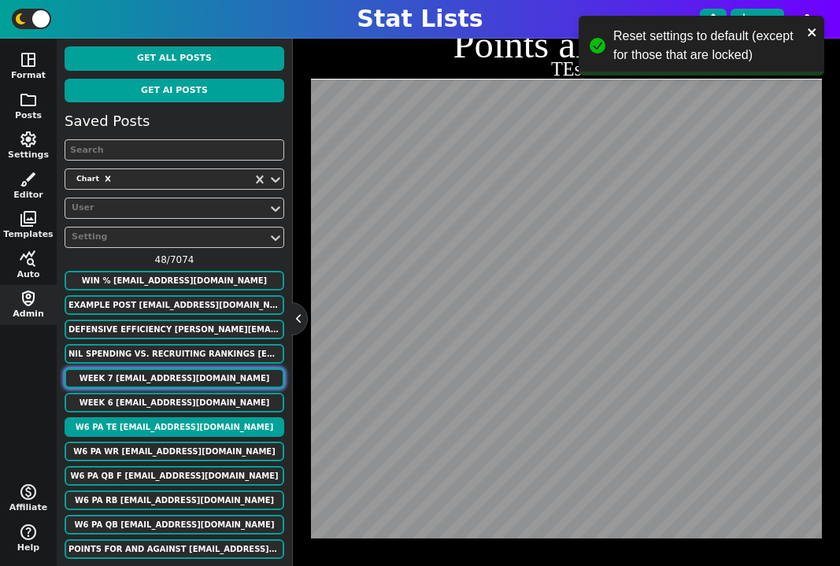
scroll to position [31, 0]
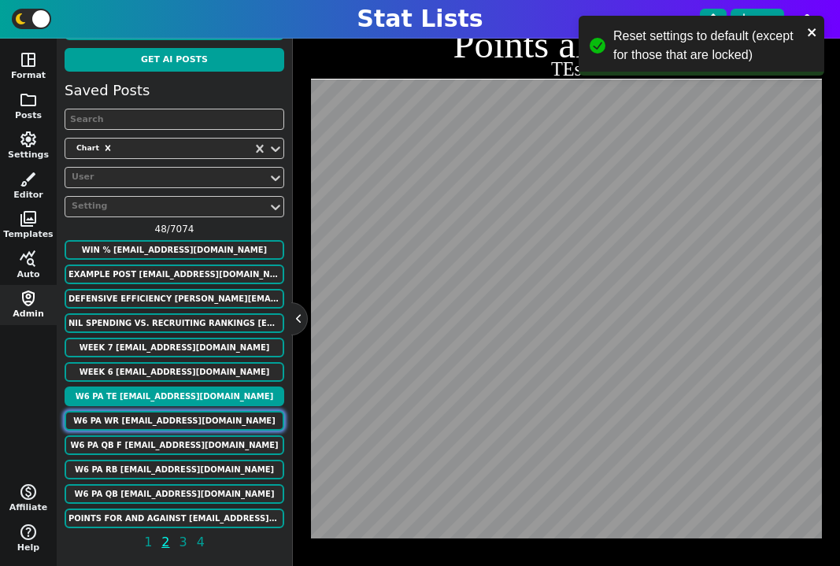
click at [169, 429] on button "W6 PA WR rinconsportsmedia@gmail.com" at bounding box center [175, 421] width 220 height 20
type textarea "WRs"
type textarea "JAX DET MIN PHI BAL TB WAS IND GB CAR CLE ATL NE LAR CIN ARI NO NYG HOU LV SF P…"
type textarea "46.07 45.75 44.74 44.03 43.98 40.28 40.2 37.2 37.16 35.52 34 33.82 33.7 33.4 33…"
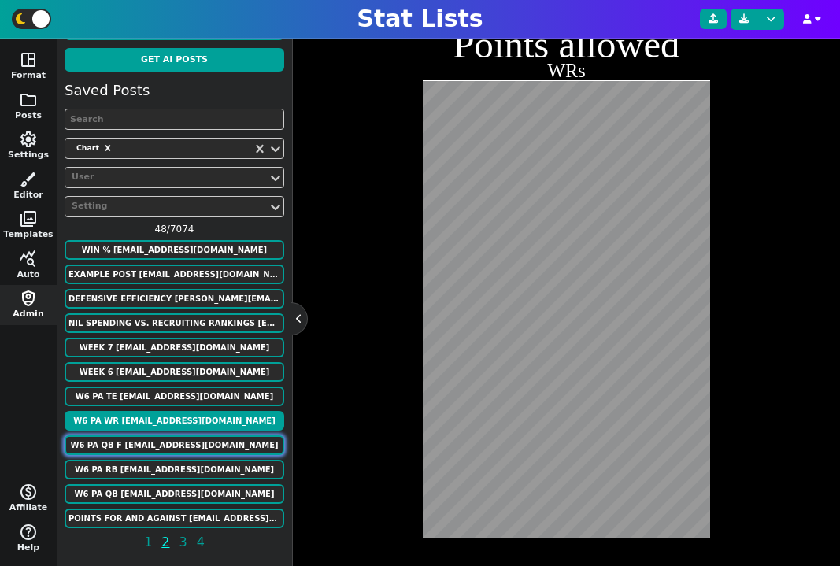
click at [177, 444] on button "W6 PA QB F rinconsportsmedia@gmail.com" at bounding box center [175, 445] width 220 height 20
type textarea "QBs"
type textarea "JAX TB IND BAL BUF CAR WAS LAR ARI PHI DET LV HOU SEA DAL NYG ATL KC SF TEN GB …"
type textarea "23.09 21.39 20.44 19.82 19.63 18.60 18.37 18.11 17.89 17.70 17.47 17.34 17.22 1…"
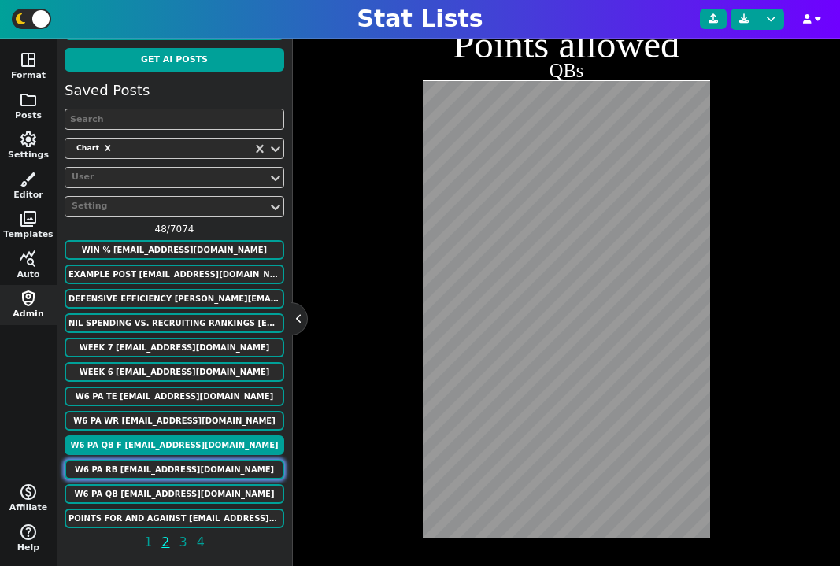
click at [180, 468] on button "W6 PA RB rinconsportsmedia@gmail.com" at bounding box center [175, 470] width 220 height 20
type textarea "RBs"
type textarea "BUF CAR MIA JAX LV LAR DAL ARI IND SEA CHI NE TB CIN WAS SF GB CLE PHI NYG NO T…"
type textarea "34.30 31.58 27.8 27.28 26.74 26.34 25.92 25.18 24.74 24.22 24.06 23.92 23.52 23…"
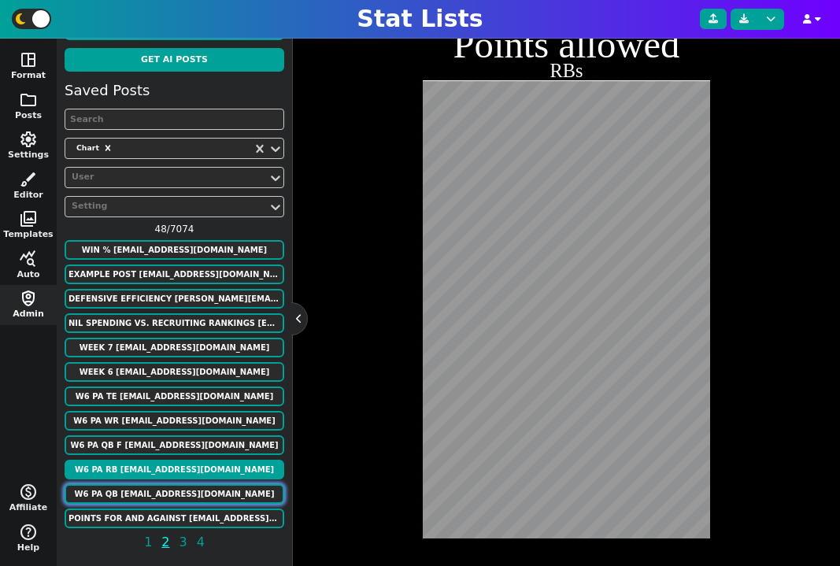
click at [187, 490] on button "W6 PA QB rinconsportsmedia@gmail.com" at bounding box center [175, 494] width 220 height 20
type textarea "QBs"
type textarea "JAX TB IND BAL BUF CAR WAS LAR ARI PHI DET LV HOU SEA DAL NYG ATL KC SF TEN GB …"
type textarea "1 2 3 4 5 6 7 8 9 10 11 12 13 14 15 16 17 18 19 20 21 22 23 24 25 26 27 28 29 3…"
type textarea "23.09 21.39 20.44 19.82 19.63 18.60 18.37 18.11 17.89 17.70 17.47 17.34 17.22 1…"
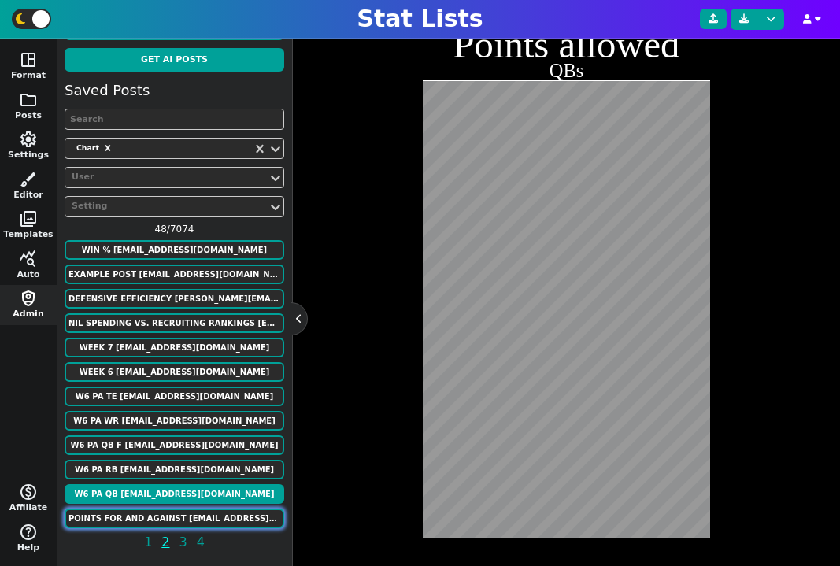
click at [201, 513] on button "Points for and against alonzodrew021@gmail.com" at bounding box center [175, 519] width 220 height 20
type textarea "Points for and against"
type textarea "Drew leads in points for and chris leads in points against"
type textarea "DHM LJ DUI TBY MM KJ MKC JLC AHH FPDT JAKE GTMB"
type textarea "552.46 554.64 599.82 613.18 632.3 585.26 586.84 590.02 543.72 574.98 528.56 647…"
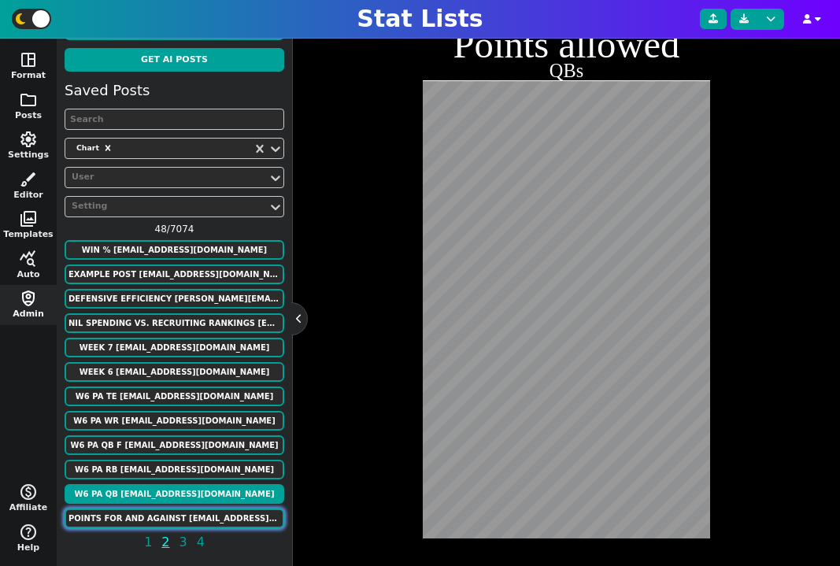
type textarea "679.88 576.88 649.08 571.34 554.6 574.9 595.58 505.52 627.96 551.46 594.56 527.4"
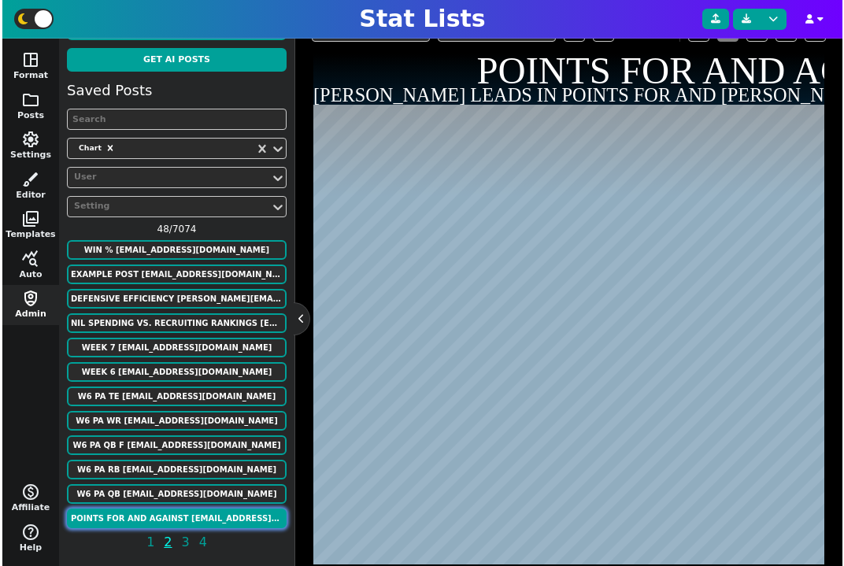
scroll to position [418, 0]
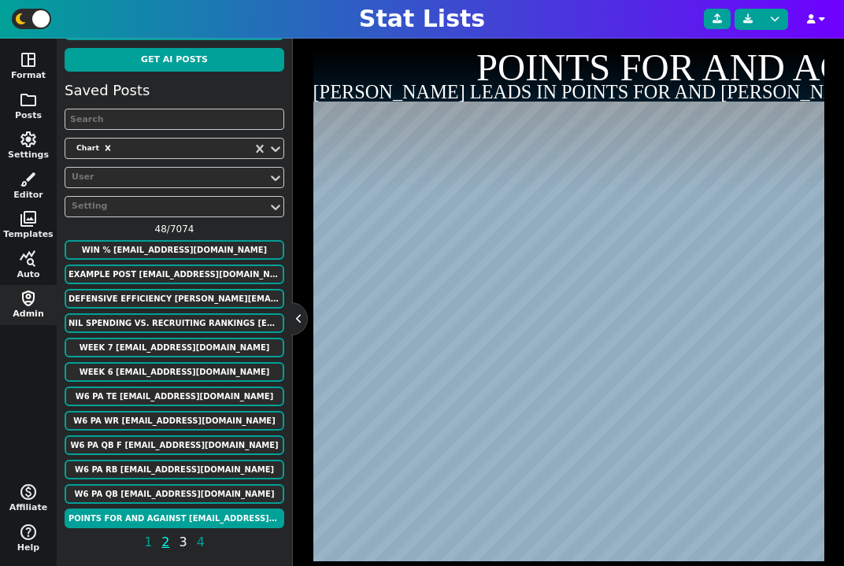
click at [180, 540] on span "3" at bounding box center [183, 542] width 13 height 20
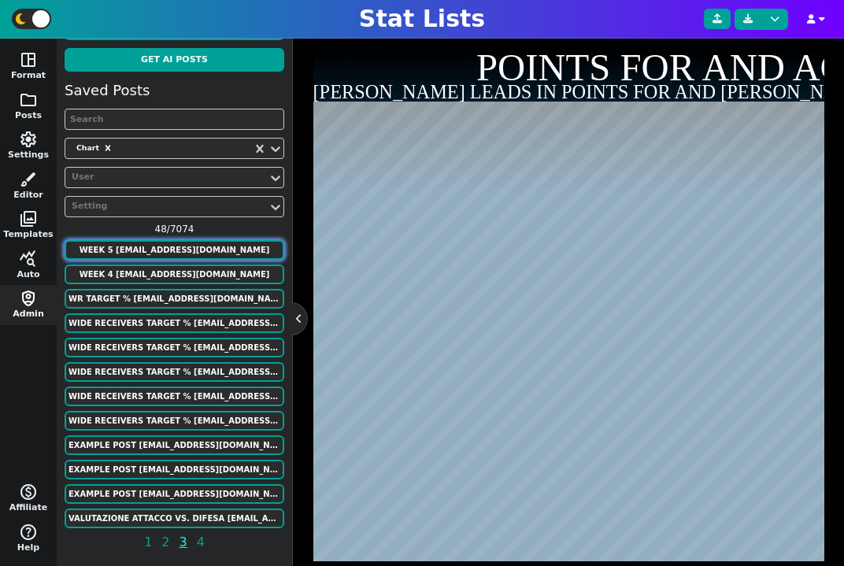
click at [179, 243] on button "week 5 alonzodrew021@gmail.com" at bounding box center [175, 250] width 220 height 20
type textarea "GM leader players on the top 20"
type textarea "Who has had the most top 20 scorers (week5)"
type textarea "HOU ATL LV LAR CIN DEN LAC SF KC SF NO MIN"
type textarea "Chris Danny Dom Drew Dylan Ethan Harold Hector Jake Matt Mikey Zach"
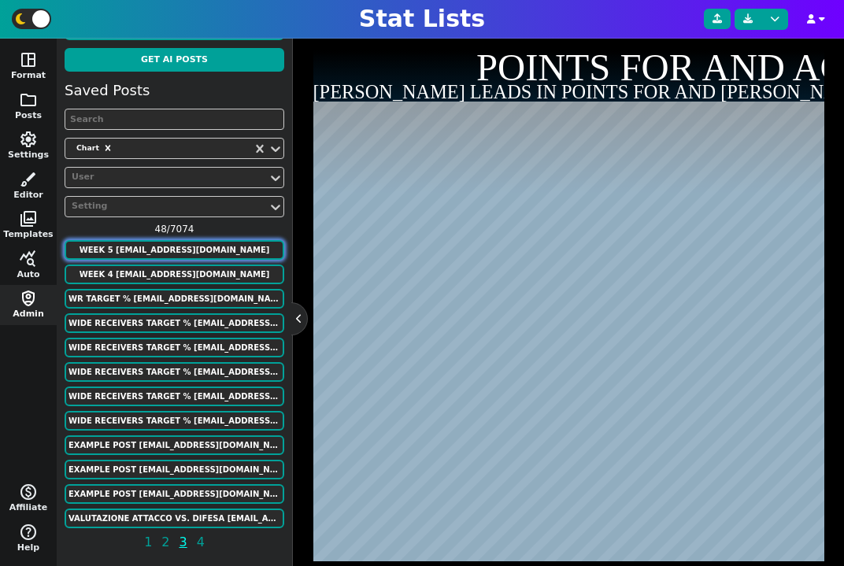
type textarea "9 10 10 10 7 10 8 5 8 7 7 10"
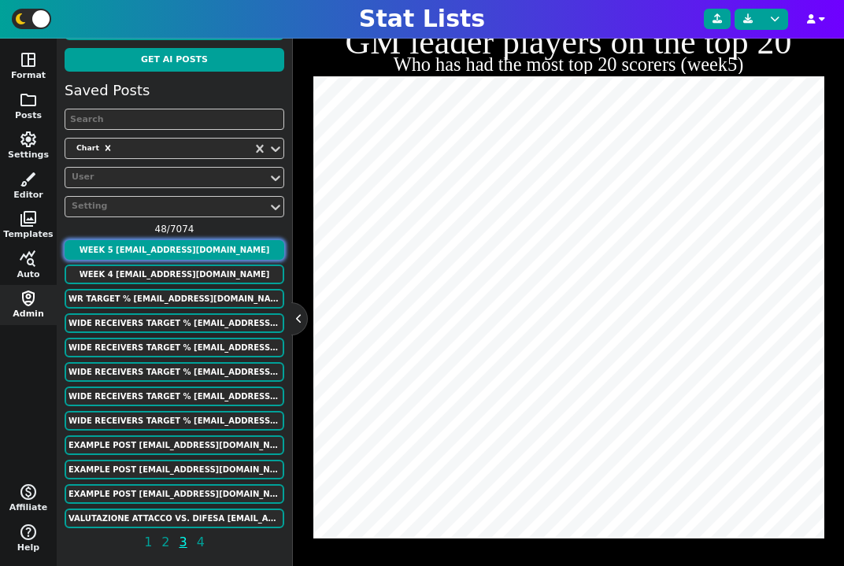
scroll to position [363, 0]
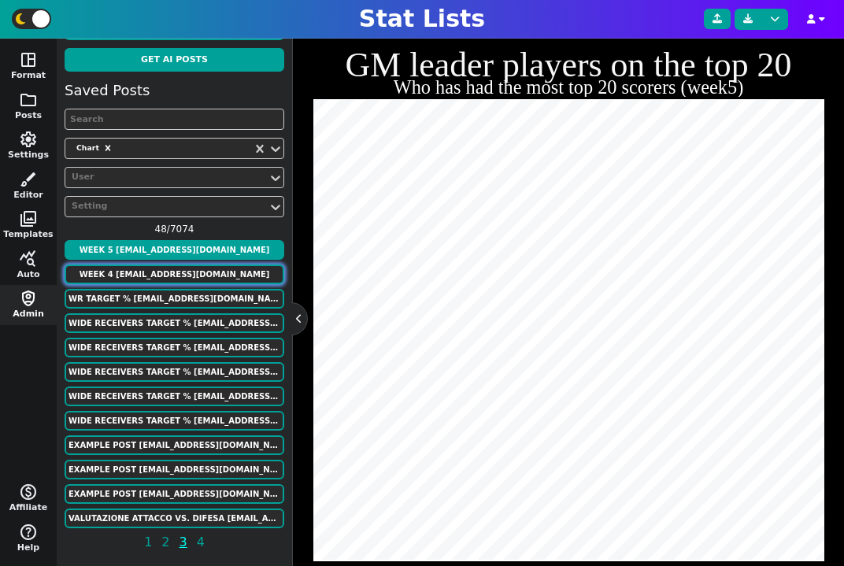
click at [182, 270] on button "week 4 alonzodrew021@gmail.com" at bounding box center [175, 275] width 220 height 20
type textarea "Who has had the most top 20 scorers (week4)"
type textarea "7 7 8 8 5 7 7 5 5 5 7 10"
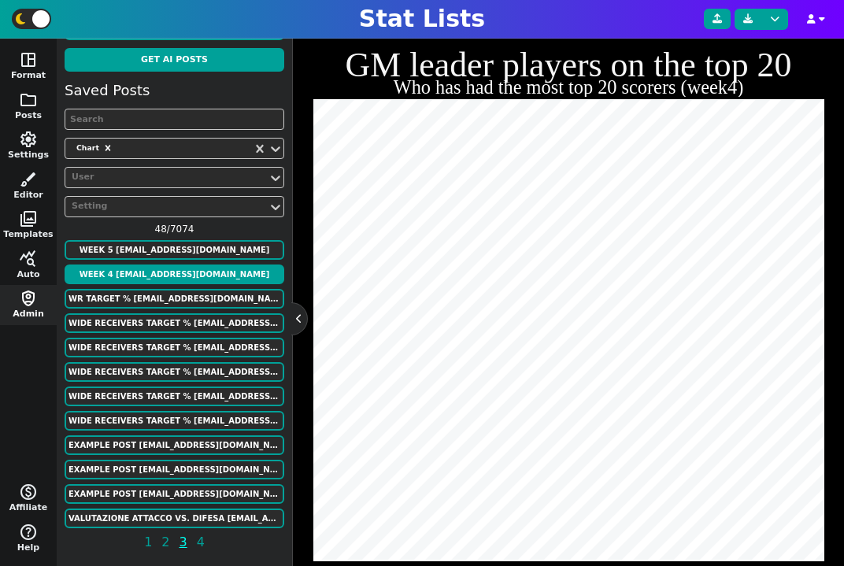
click at [181, 285] on div "week 4 alonzodrew021@gmail.com" at bounding box center [175, 275] width 220 height 21
click at [183, 296] on button "WR Target % luke.strnad12@gmail.com" at bounding box center [175, 299] width 220 height 20
type textarea "WIDE RECEIVERS TARGET %"
type textarea "20+ Catches min."
type textarea "NYG DET HOU PHI CAR MIN PIT ATL TB NYG NYJ CHI KC NO SF DAL HOU"
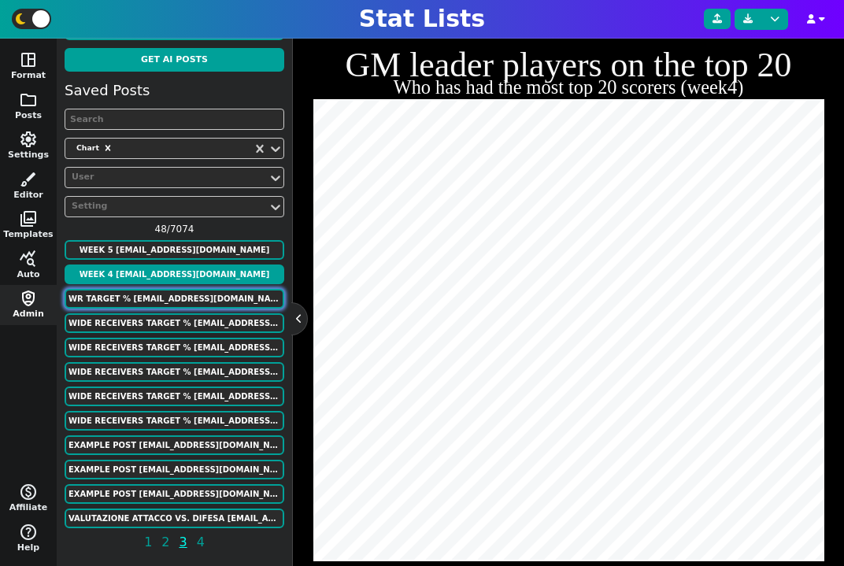
type textarea "Malik Nabers Amon-Ra St. Brown Nico Collins Devonta Smith Diontae Johnson Justi…"
type textarea ".359 .299 .276 .275 .274 .274 .266 .261 .256 .255 .250 .241 .240 .228 .213 .211…"
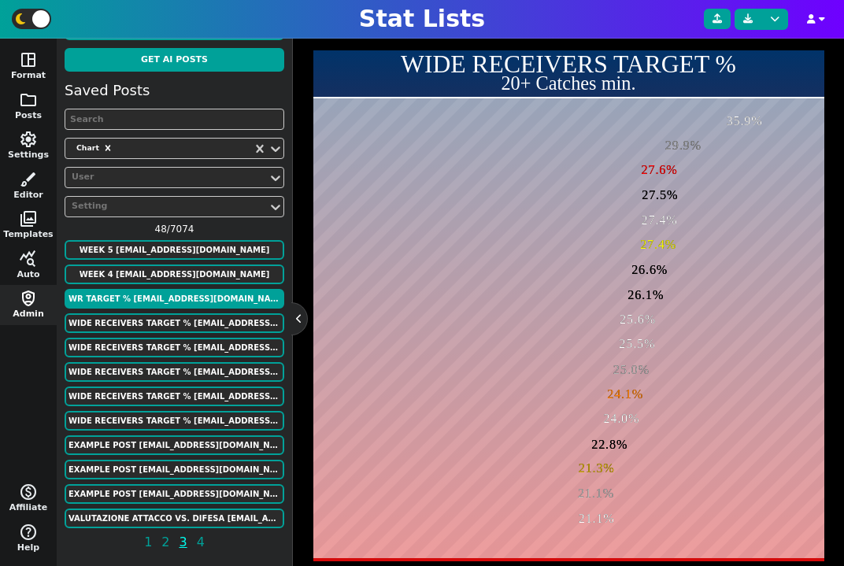
click at [661, 171] on input "27.6%" at bounding box center [660, 170] width 96 height 19
click at [607, 165] on div "WIDE RECEIVERS TARGET % 20+ Catches min. 27.6% 29.9% 35.9% 29.9% 24.1% 25.0% 25…" at bounding box center [568, 305] width 511 height 511
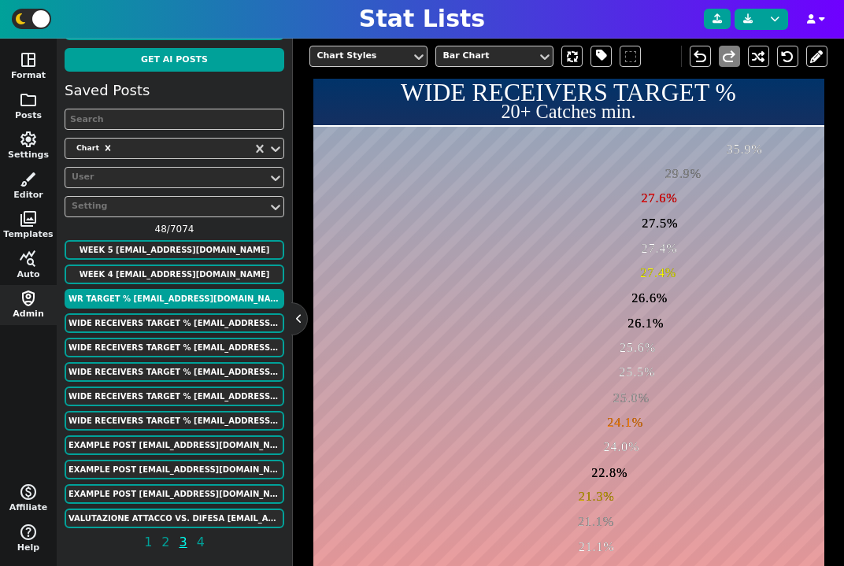
scroll to position [288, 0]
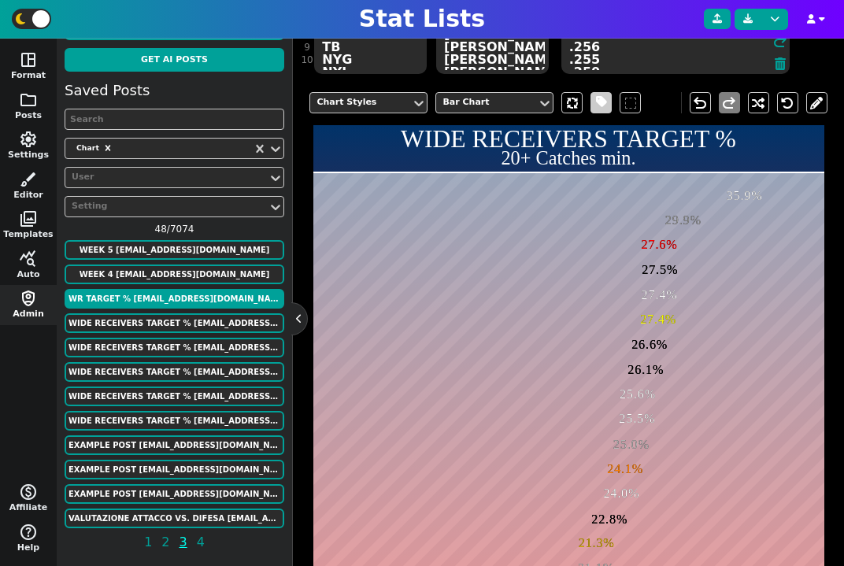
click at [599, 102] on span at bounding box center [601, 103] width 11 height 20
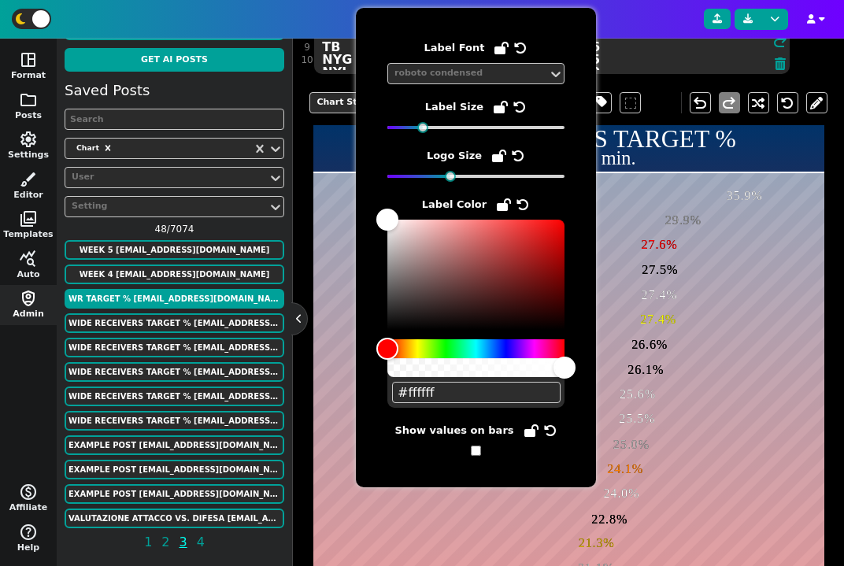
click at [480, 456] on div "Label Font roboto condensed Label Size Logo Size Label Color #ffffff Show value…" at bounding box center [476, 248] width 240 height 480
click at [478, 451] on input "checkbox" at bounding box center [476, 451] width 10 height 10
checkbox input "true"
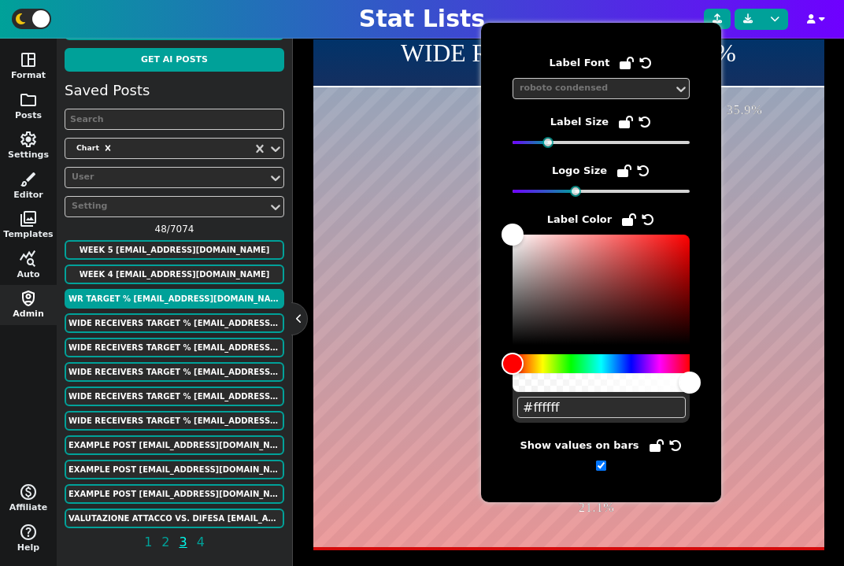
scroll to position [386, 0]
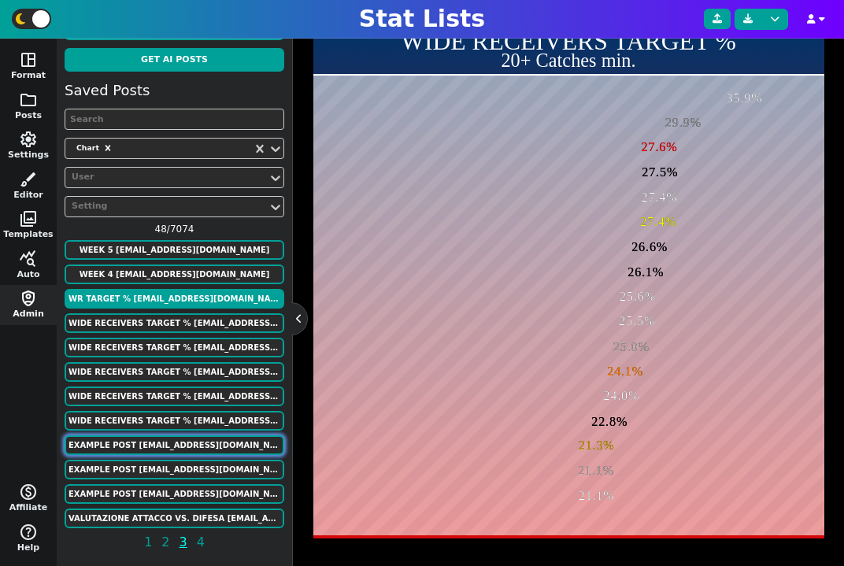
click at [184, 447] on button "Example Post murphygreg6+13@gmail.com" at bounding box center [175, 445] width 220 height 20
type textarea "Example Post"
type textarea "Random"
type textarea "LAD TOR PHI SFG MIL ATL MIL LAD LAD NYM"
type textarea "Walker Buehler Robbie Ray Zack Wheeler Kevin Gausman Corbin Burnes Max Fried Br…"
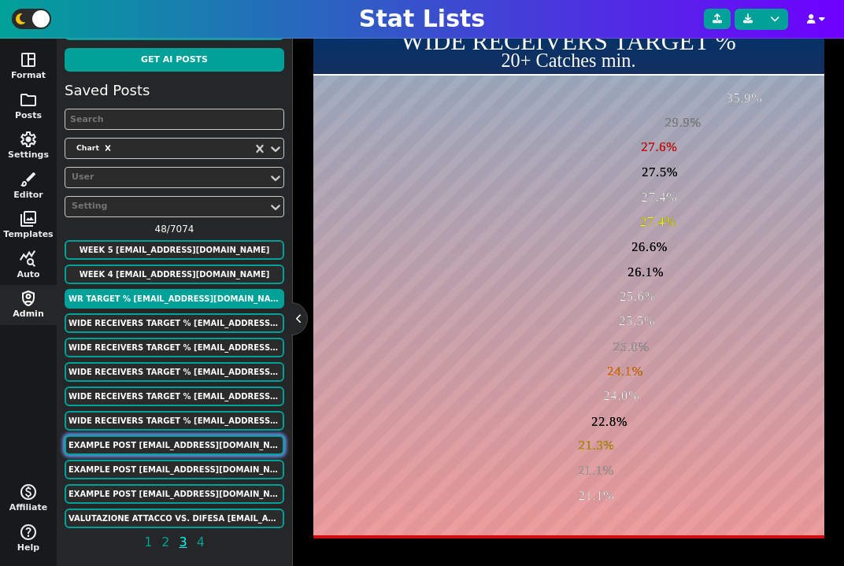
type textarea "657 518 517 477 396 381 359 342 309 188"
type input "df"
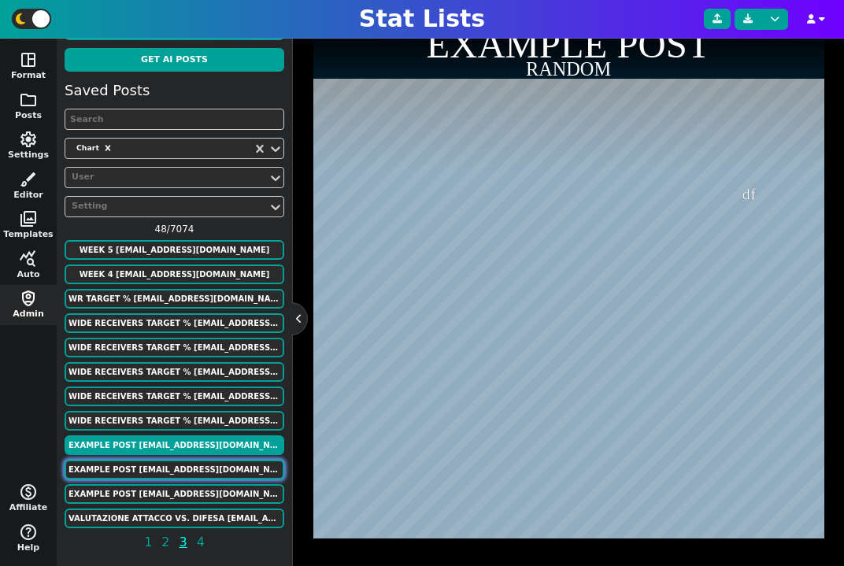
click at [192, 461] on button "Example Post murphygreg6+13@gmail.com" at bounding box center [175, 470] width 220 height 20
type textarea "TB LAD PHI CLE NYY TEX SF CHC SEA ARI BAL NYM DET WAS PIT MIL SD KC ATL MIA MIN…"
type textarea "49 92 -36 -65 20 25 -54 -65 -40 34 -85 69 -6 70 11 40 -64 -44 -63 26 -10 78 38 …"
type textarea "64 -74 -94 -1 -42 -44 -100 74 94 -64 -29 -5 43 15 63 45 60 26 -35 -82 -100 68 -…"
type input "4512"
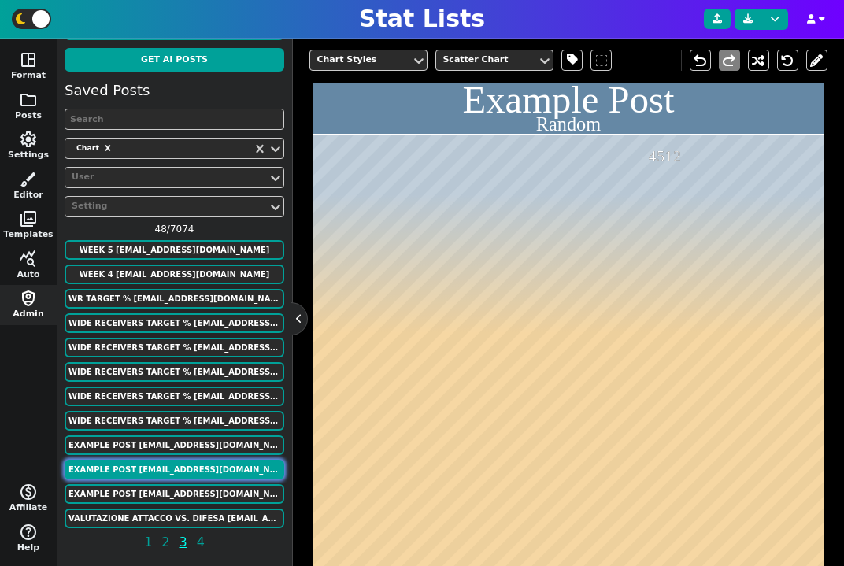
scroll to position [441, 0]
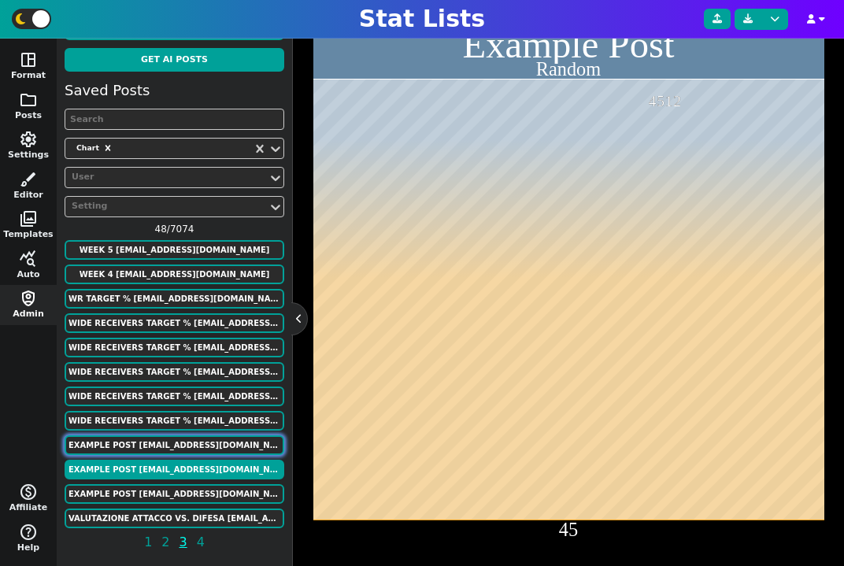
click at [190, 451] on button "Example Post murphygreg6+13@gmail.com" at bounding box center [175, 445] width 220 height 20
type textarea "LAD TOR PHI SFG MIL ATL MIL LAD LAD NYM"
type textarea "Walker Buehler Robbie Ray Zack Wheeler Kevin Gausman Corbin Burnes Max Fried Br…"
type textarea "657 518 517 477 396 381 359 342 309 188"
type input "df"
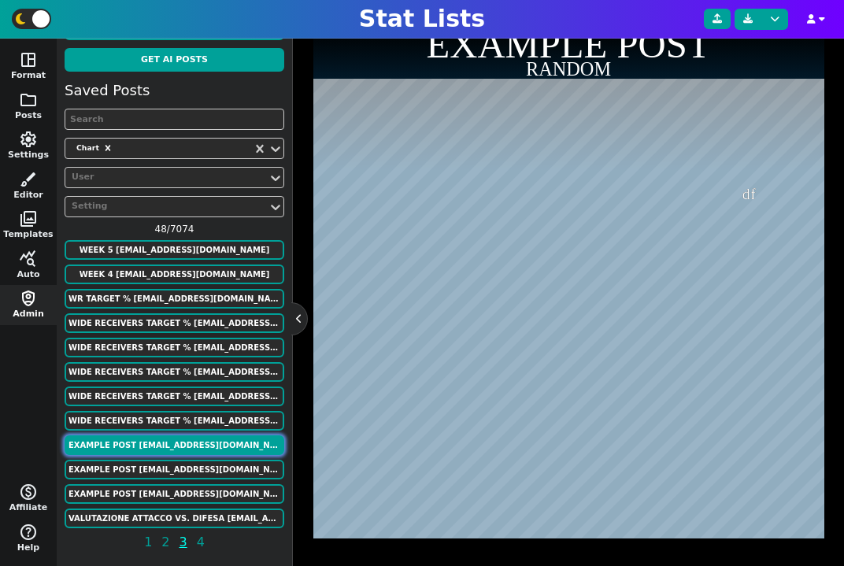
scroll to position [386, 0]
click at [176, 473] on button "Example Post murphygreg6+13@gmail.com" at bounding box center [175, 470] width 220 height 20
type textarea "TB LAD PHI CLE NYY TEX SF CHC SEA ARI BAL NYM DET WAS PIT MIL SD KC ATL MIA MIN…"
type textarea "49 92 -36 -65 20 25 -54 -65 -40 34 -85 69 -6 70 11 40 -64 -44 -63 26 -10 78 38 …"
type textarea "64 -74 -94 -1 -42 -44 -100 74 94 -64 -29 -5 43 15 63 45 60 26 -35 -82 -100 68 -…"
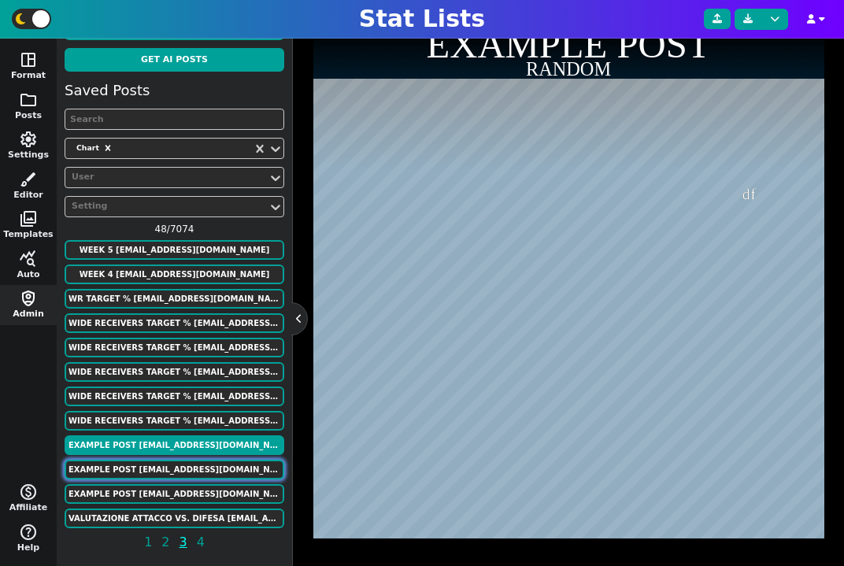
type input "4512"
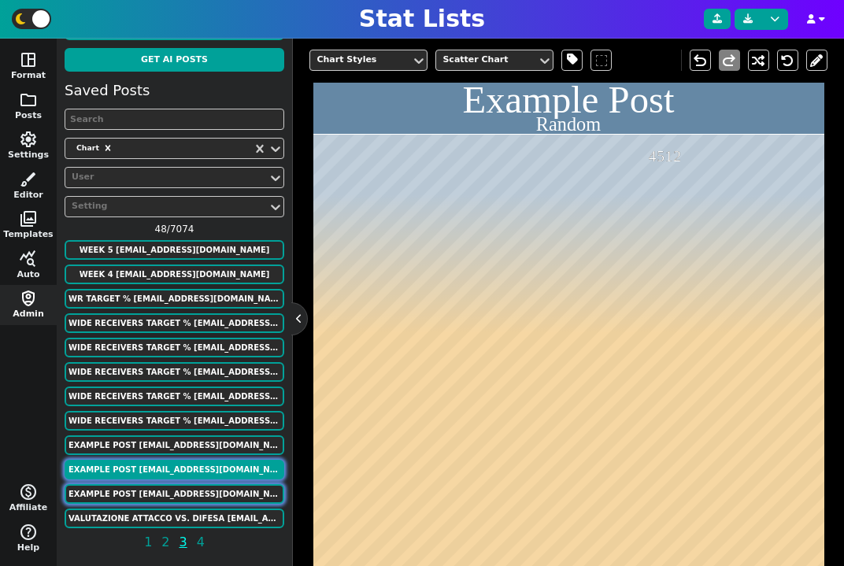
scroll to position [441, 0]
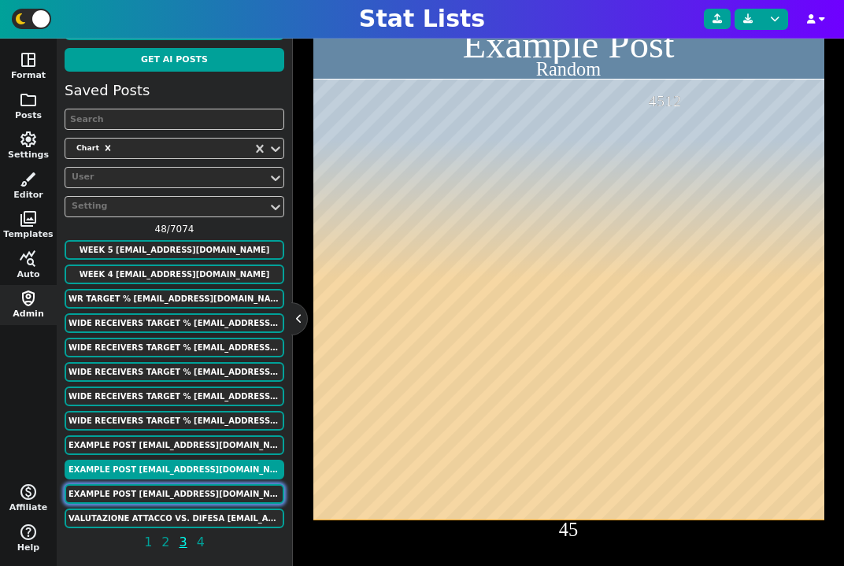
click at [191, 492] on button "Example Post murphygreg6+13@gmail.com" at bounding box center [175, 494] width 220 height 20
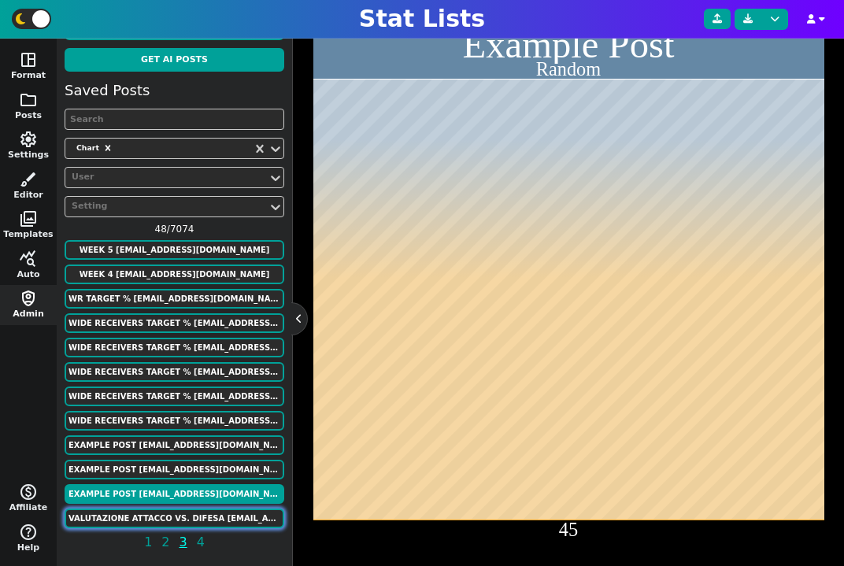
click at [224, 509] on button "Valutazione attacco vs. difesa lcapri7812@yahoo.com" at bounding box center [175, 519] width 220 height 20
type textarea "Valutazione attacco vs. difesa"
type textarea "SERIE A - fino al 14 Giornata"
type textarea "int nap roma juv mil ata sas fio fros monz bol lec laz gen cag tor sal udn ver …"
type textarea "33 26 27 22 24 21 21 23 20 15 16 16 15 15 13 13 10 12 12 9"
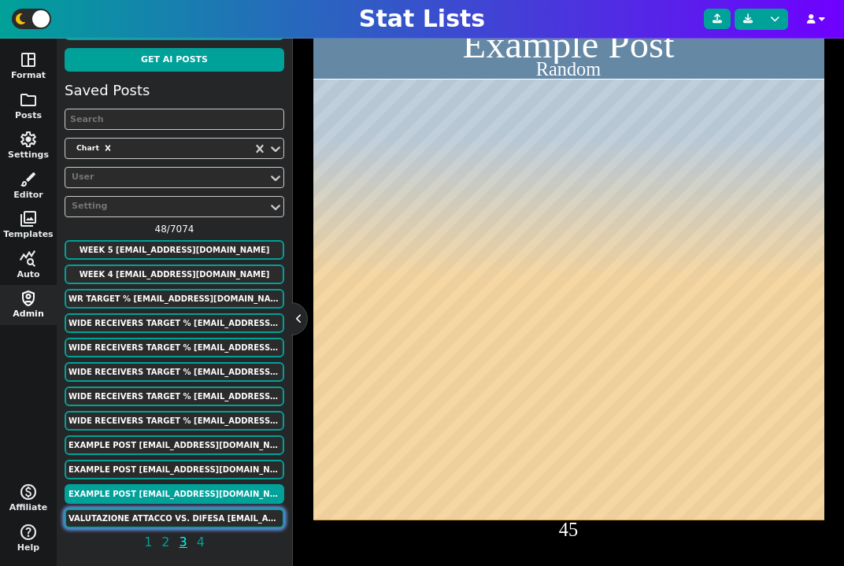
type textarea "-7 -17 -16 -9 -15 -16 -26 -17 -24 -14 -11 -19 -15 -19 -26 -16 -28 -21 -21 -26"
type textarea "GF"
type textarea "GS"
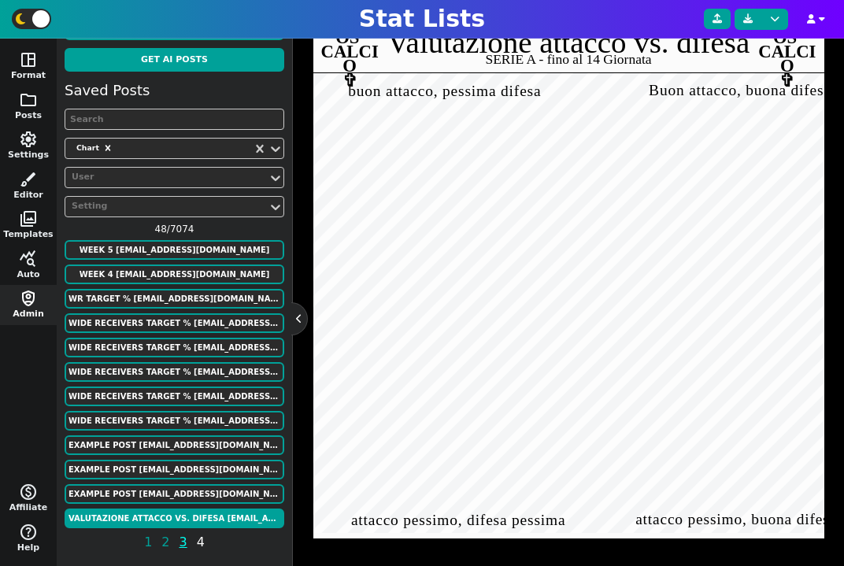
click at [200, 536] on span "4" at bounding box center [201, 542] width 13 height 20
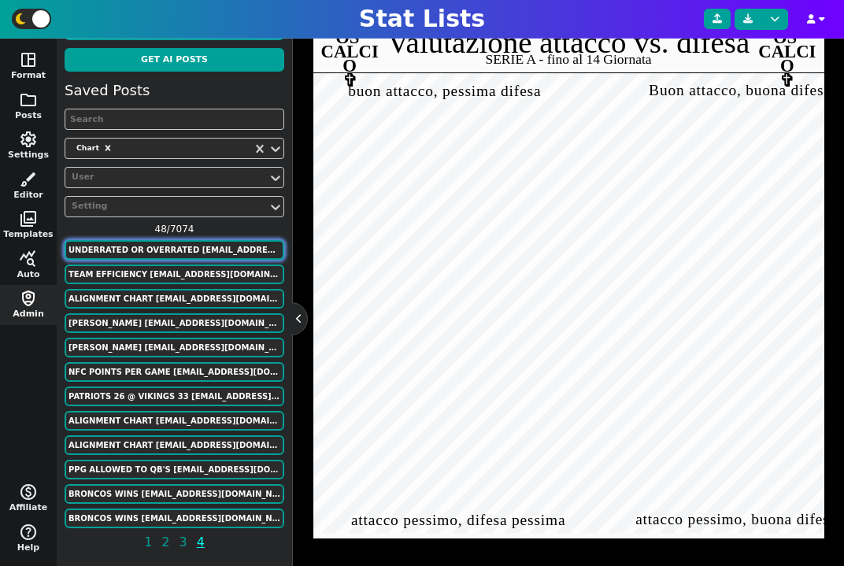
click at [169, 251] on button "UNDERRATED OR OVERRATED bbogs614@gmail.com" at bounding box center [175, 250] width 220 height 20
type textarea "UNDERRATED OR OVERRATED"
type textarea "excluding teams at least 5 GB of a wild card spot"
type textarea "atl bal lad tb sea hou mil phi tex tor chc min bos ari cin mia sf"
type textarea "0.3 0.4 -0.1 -0.6 0.2 -0.35 -0.5 0.1 0.6 0.4 -0.65 -0.1 -0.3 0.0 0.4 -0.5 0.3"
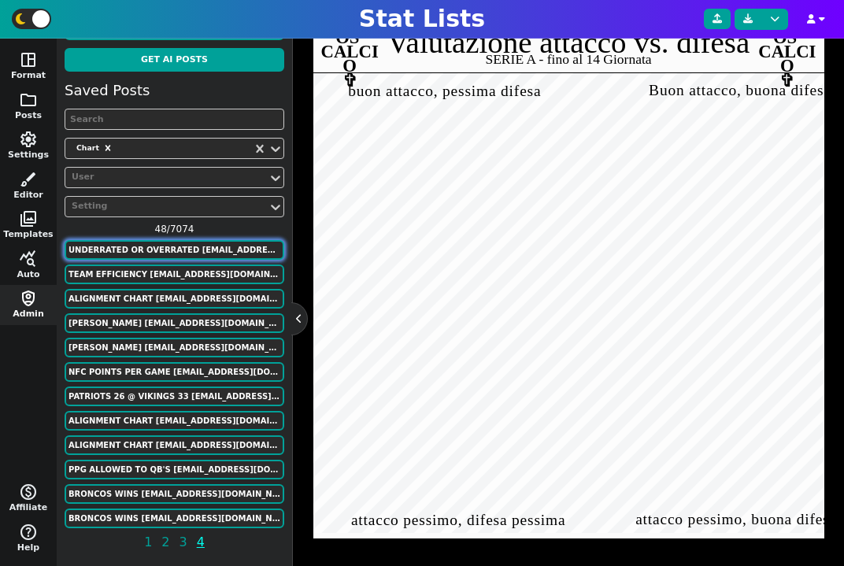
type textarea "0.662 0.625 0.618 0.601 0.562 0.561 0.555 0.555 0.555 0.551 0.536 0.522 0.522 0…"
type textarea "Win %"
type textarea "Very Overrated"
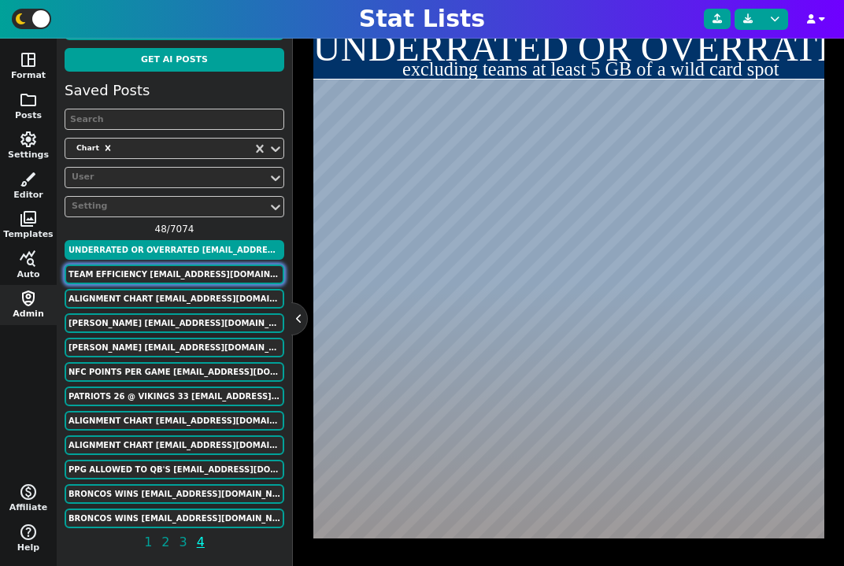
click at [187, 272] on button "Team Efficiency murphygreg6@gmail.com" at bounding box center [175, 275] width 220 height 20
type textarea "Team Efficiency"
type textarea "2022 Season"
type textarea "sac bos Phi den Nyk dal atl cle Gsw bkn mil Uta LAc Mem Okc Tor Phx Por Lal No …"
type textarea "117 115.7 115.5 115 114.9 114.3 113.9 113.7 113.5 113 112.8 112.7 112.4 112.3 1…"
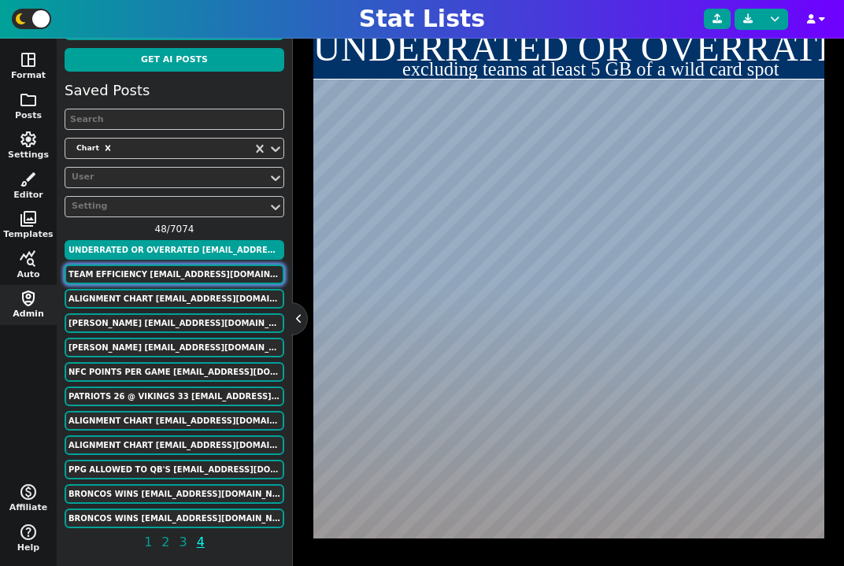
type textarea "114.2 108.7 110.4 111.8 111.6 113.9 113.5 107.7 111.7 110.7 109.3 113.8 112.1 1…"
type textarea "Defensive Rating"
type textarea "Offensive Rating"
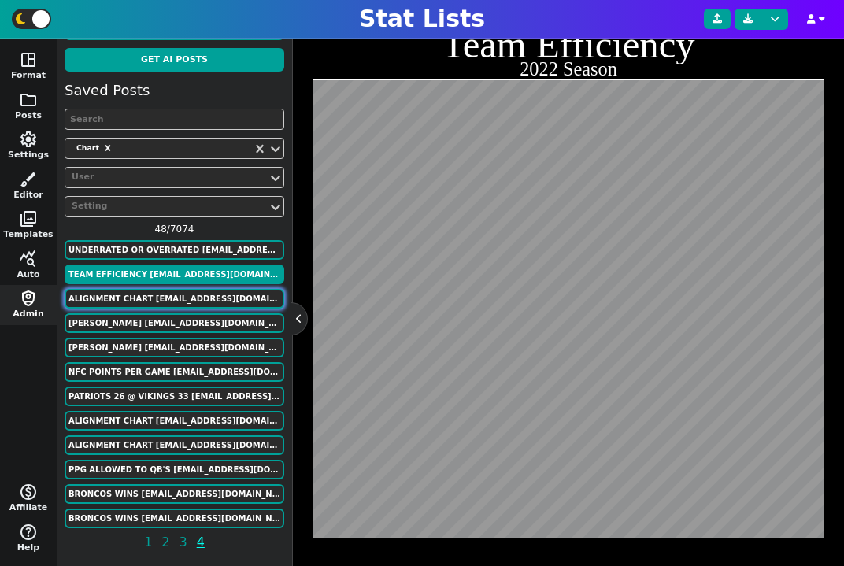
click at [192, 300] on button "Alignment Chart murphygreg6@gmail.com" at bounding box center [175, 299] width 220 height 20
type textarea "Alignment Chart"
type textarea "Team Efficiency"
type textarea "ARI ATL [MEDICAL_DATA] BUF CAR CHI CIN CLE DAL DEN DET GB HOU IND JAX KC LV LAC…"
type textarea "-15 -1 8 2 13 -7 4 -11 -3 7 12 -6 -16 -13 14 9 -12 3 -10 0 15 -2 5 -8 -4 1 -9 1…"
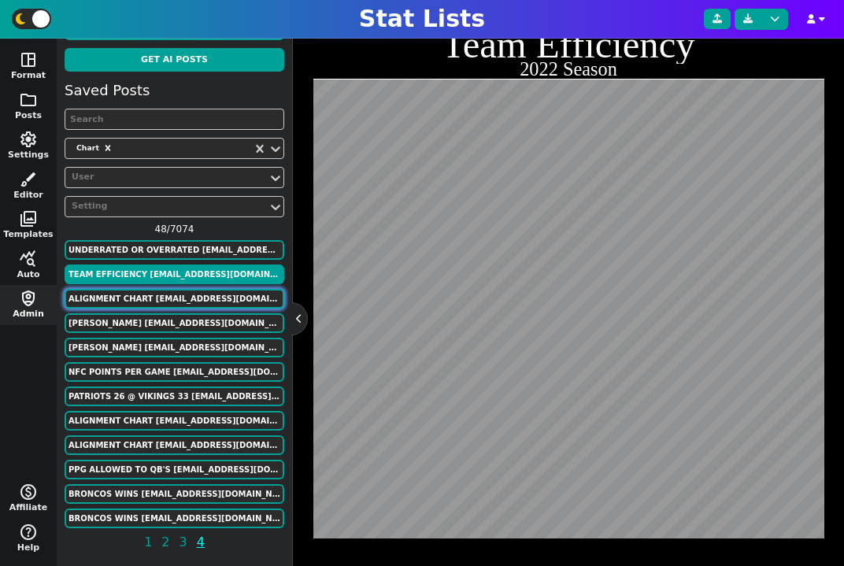
type textarea "-4 4 0 -2 9 -5 -7 -15 2 6 10 -4 -12 -8 13 1 -9 5 -13 -1 11 7 -6 -10 -3 8 -11 3 …"
type textarea "Defensive Efficiency"
type textarea "Offensive Efficiency"
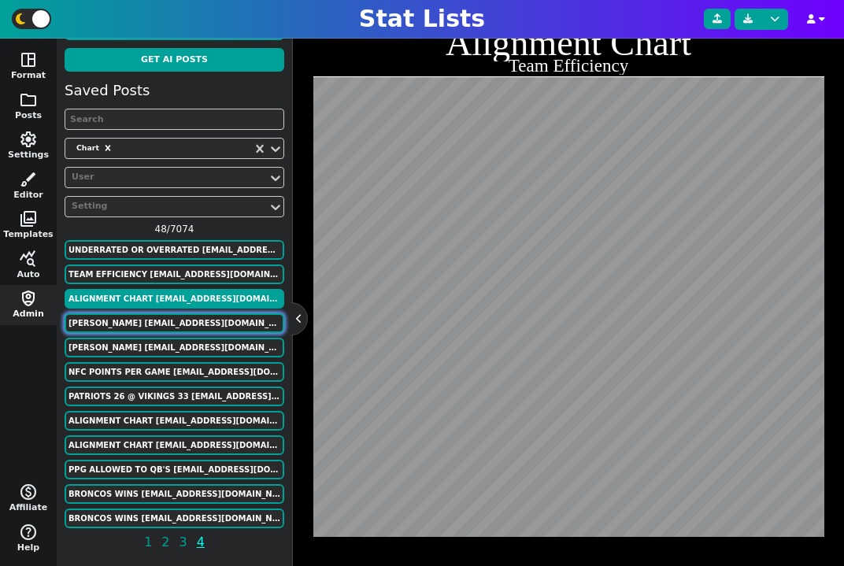
click at [190, 331] on button "Cole Kmet ffmadscientist@gmail.com" at bounding box center [175, 323] width 220 height 20
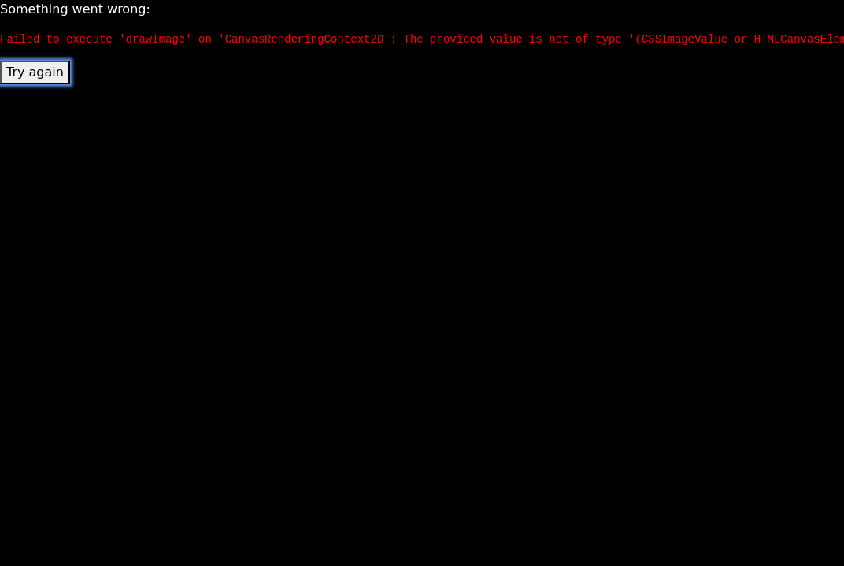
click at [42, 75] on button "Try again" at bounding box center [35, 73] width 70 height 24
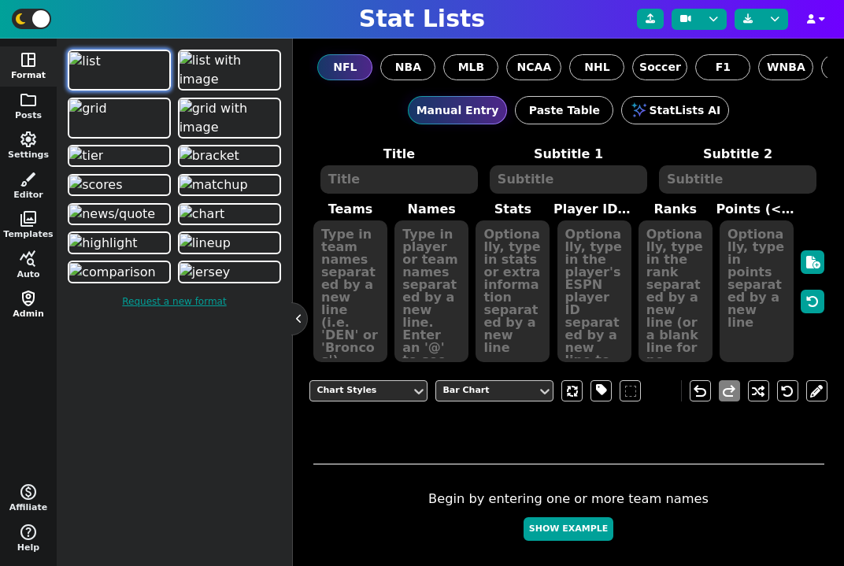
click at [21, 299] on span "shield_person" at bounding box center [28, 298] width 19 height 19
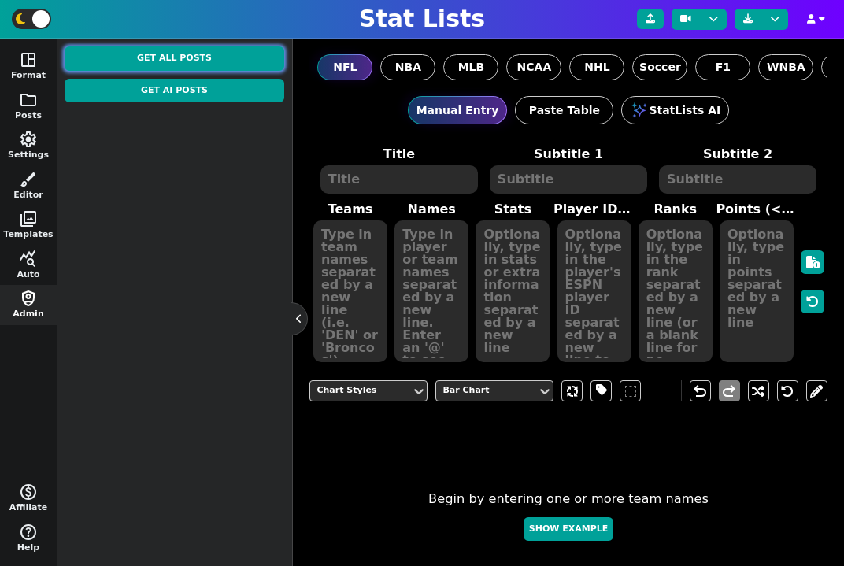
click at [170, 54] on button "Get All Posts" at bounding box center [175, 58] width 220 height 24
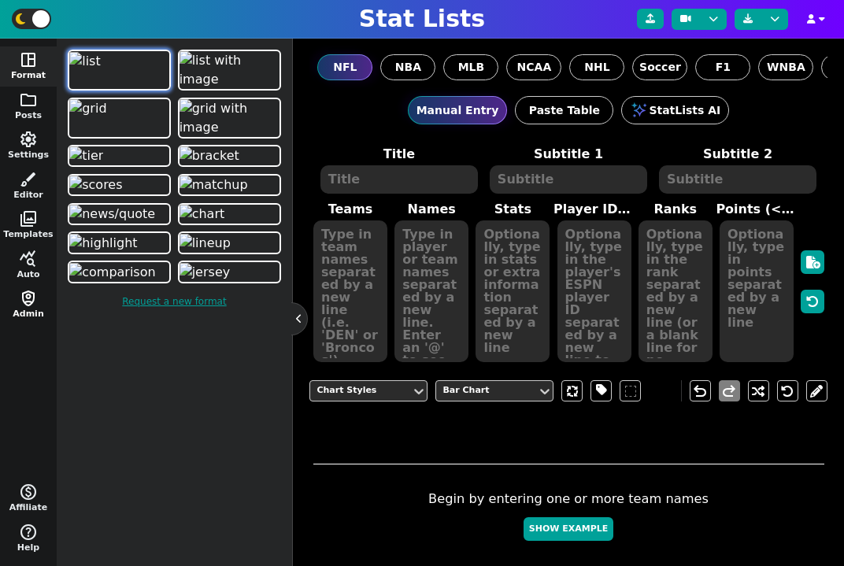
click at [33, 301] on span "shield_person" at bounding box center [28, 298] width 19 height 19
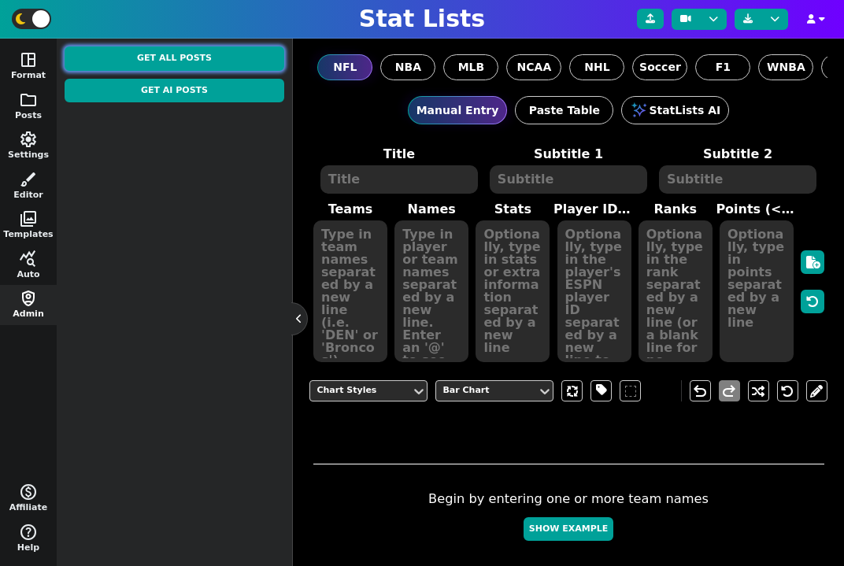
click at [178, 59] on button "Get All Posts" at bounding box center [175, 58] width 220 height 24
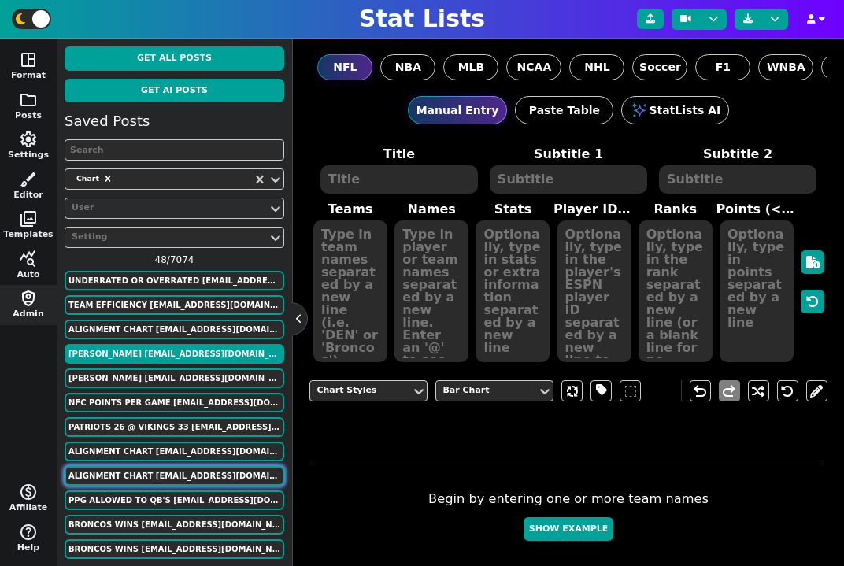
scroll to position [31, 0]
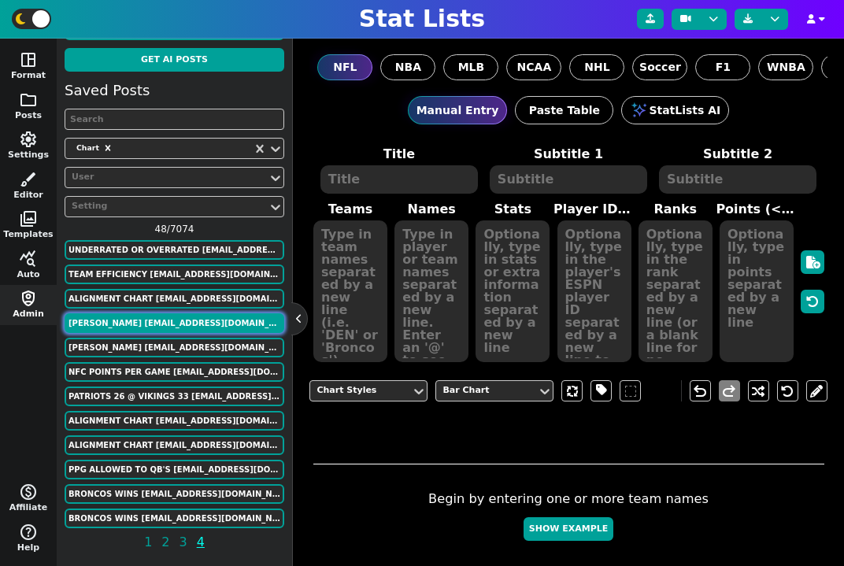
click at [149, 326] on button "Cole Kmet ffmadscientist@gmail.com" at bounding box center [175, 323] width 220 height 20
type textarea "Cole Kmet"
type textarea "Career Metrics"
type textarea "chi2 chi2 chi2 chi chi chi chi2 chi2 chi2 chi chi chi"
type textarea "2020 Yards/Route Run 2021 Yards/Route Run 2022 Yards/Route Run 2020 Yards/Pass …"
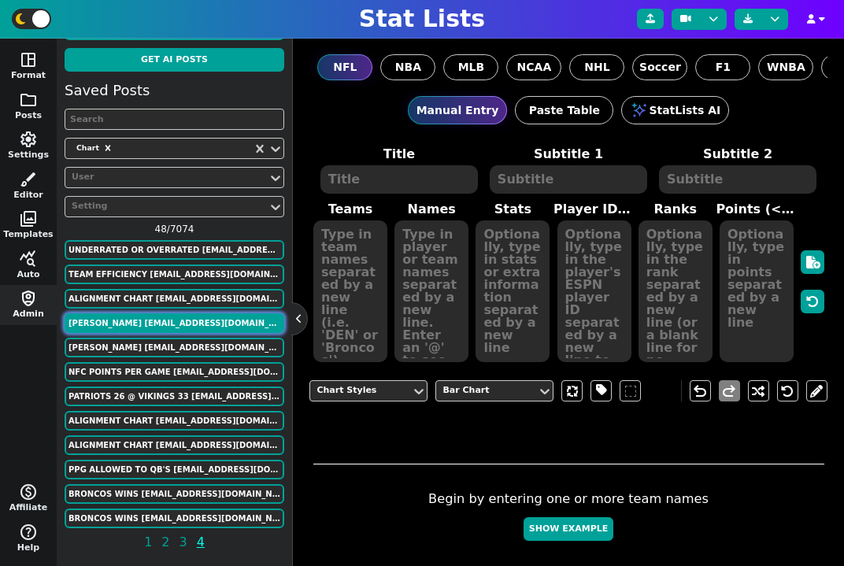
type textarea "0.96 1.55 1.67 0.4 1.13 1.44 5.5 6.6 7.9 3.9 7.1 8.7"
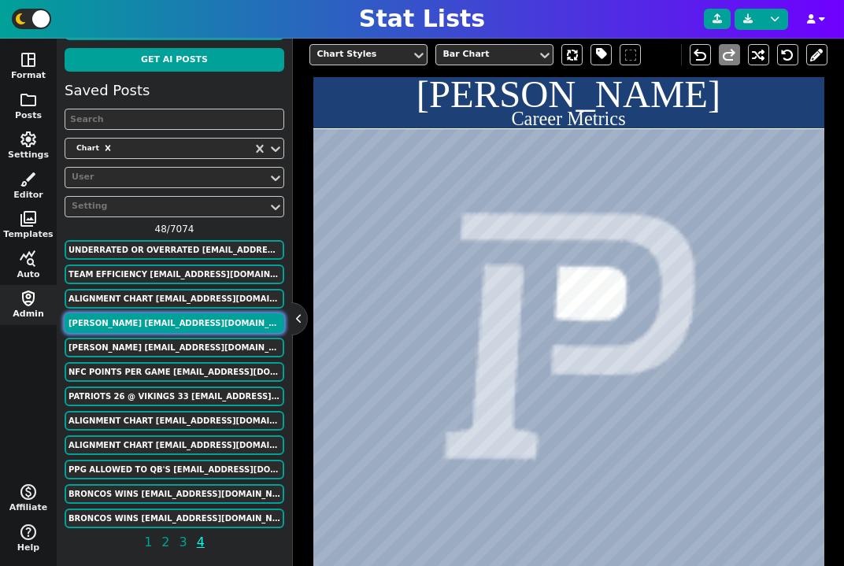
scroll to position [386, 0]
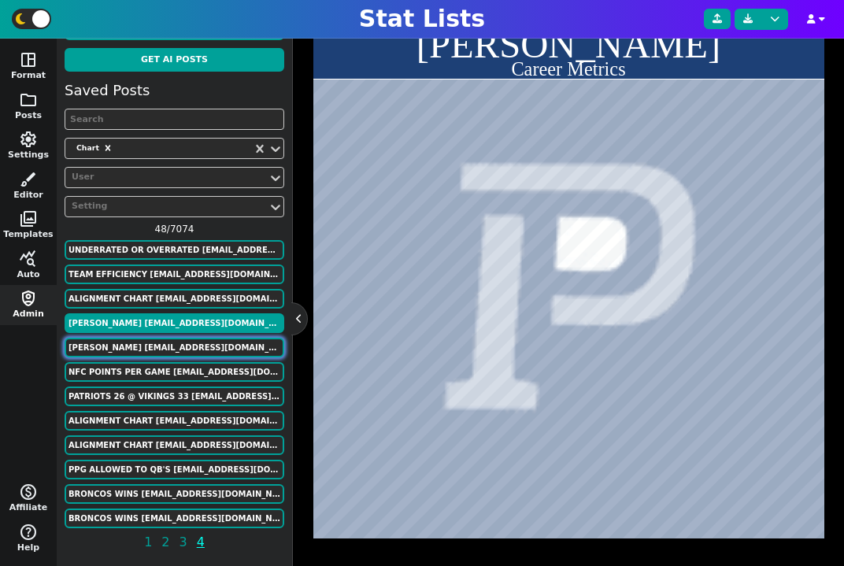
click at [165, 348] on button "Cole Kmet ffmadscientist@gmail.com" at bounding box center [175, 348] width 220 height 20
type textarea "chi chi chi chi chi chi chi chi chi"
type textarea "2020 Yards/Route Run 2021 Yards/Route Run 2022 Yards/Route Run 2020 Air Yards 2…"
type textarea "252 395 326 294 737 482 243 612 544"
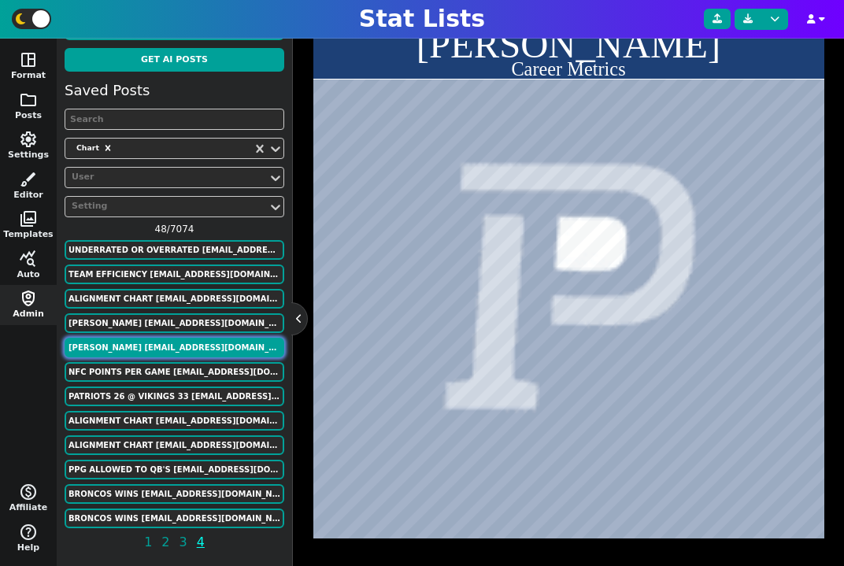
scroll to position [11, 0]
click at [169, 361] on div "Saved Posts Chart User Setting 48 / 7074 UNDERRATED OR OVERRATED bbogs614@gmail…" at bounding box center [175, 319] width 220 height 479
click at [173, 369] on button "NFC Points Per Game ffmadscientist@gmail.com" at bounding box center [175, 372] width 220 height 20
type textarea "NFC Points Per Game"
type textarea "ari atl car chi dal det gb lar min no nyg phi sf sea tb wsh ari2 atl2 car2 chi2…"
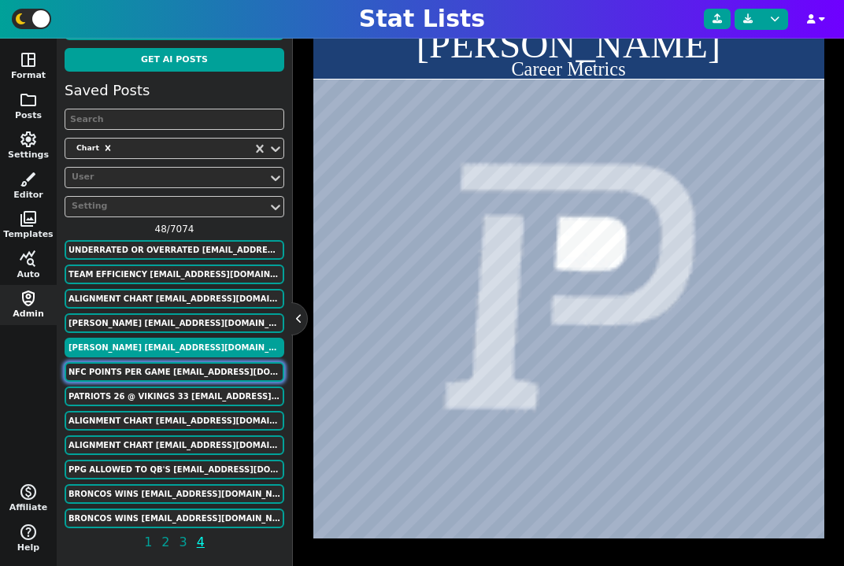
type textarea "Points Per Game For Arizona Cardinals Atlanta Falcons Carolina Panthers Chicago…"
type textarea "PPG 20.9 21.9 19.7 20.7 28.1 26.4 20.2 16.8 25.1 20.4 20.5 29.4 24.1 25.4 17.6 …"
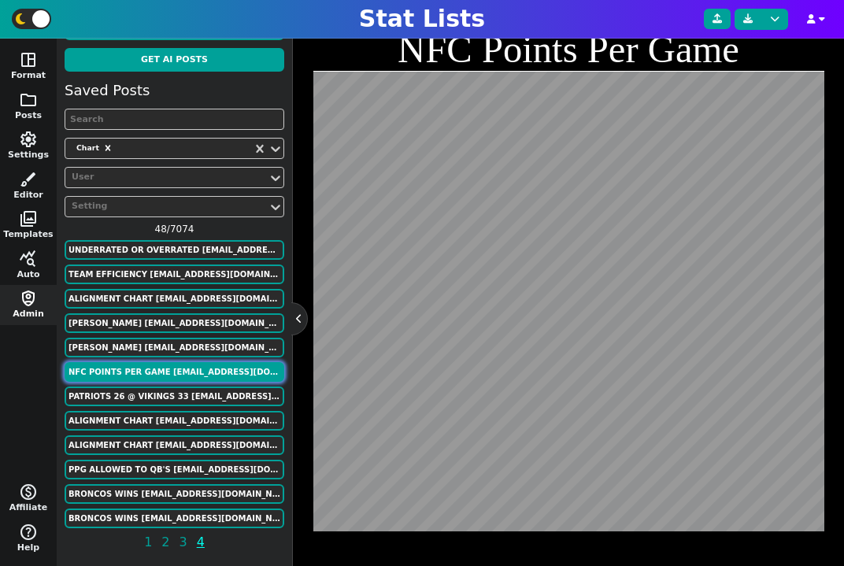
scroll to position [63, 0]
click at [174, 356] on button "Cole Kmet ffmadscientist@gmail.com" at bounding box center [175, 348] width 220 height 20
type textarea "Cole Kmet"
type textarea "Career Metrics"
type textarea "chi chi chi chi chi chi chi chi chi"
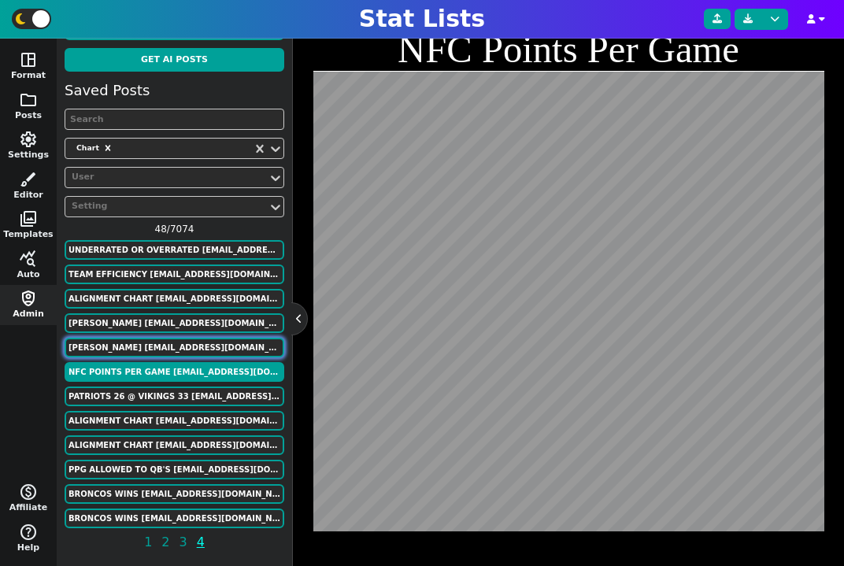
type textarea "2020 Yards/Route Run 2021 Yards/Route Run 2022 Yards/Route Run 2020 Air Yards 2…"
type textarea "252 395 326 294 737 482 243 612 544"
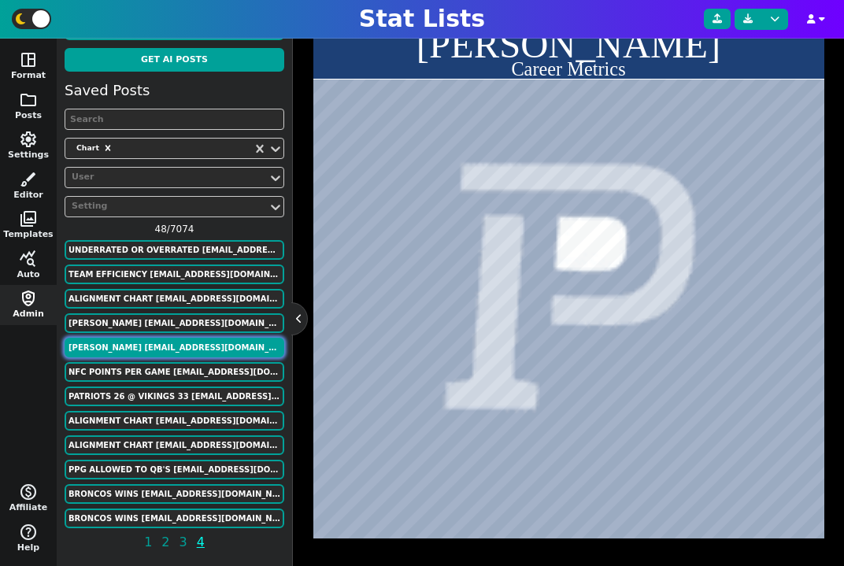
scroll to position [11, 0]
click at [174, 369] on button "NFC Points Per Game ffmadscientist@gmail.com" at bounding box center [175, 372] width 220 height 20
type textarea "NFC Points Per Game"
type textarea "ari atl car chi dal det gb lar min no nyg phi sf sea tb wsh ari2 atl2 car2 chi2…"
type textarea "Points Per Game For Arizona Cardinals Atlanta Falcons Carolina Panthers Chicago…"
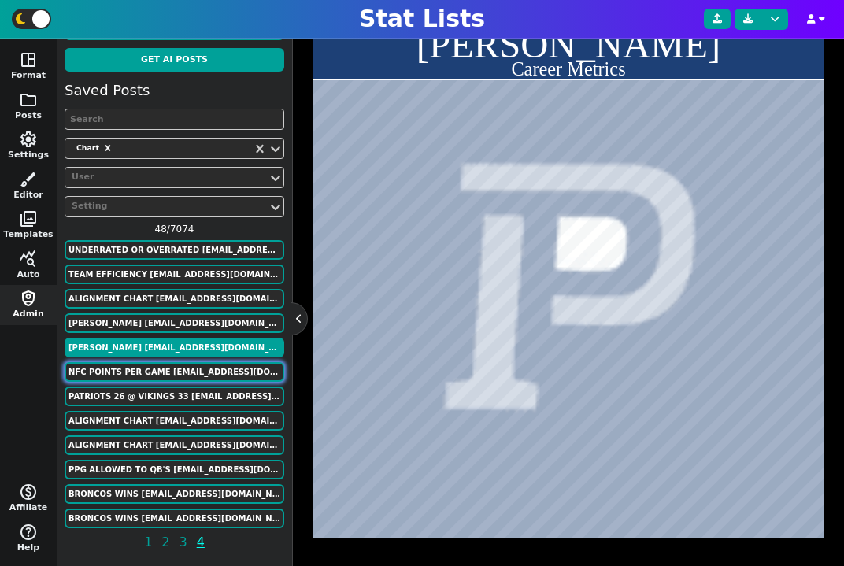
type textarea "PPG 20.9 21.9 19.7 20.7 28.1 26.4 20.2 16.8 25.1 20.4 20.5 29.4 24.1 25.4 17.6 …"
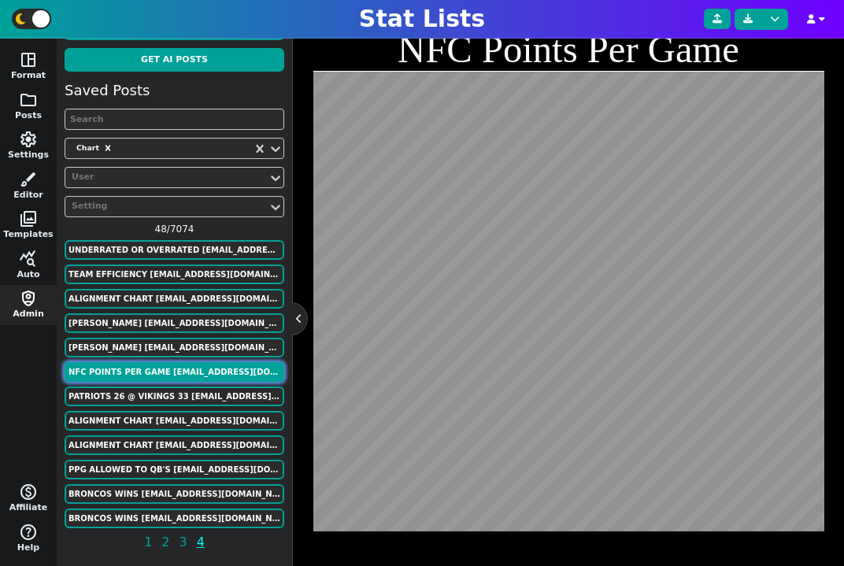
scroll to position [63, 0]
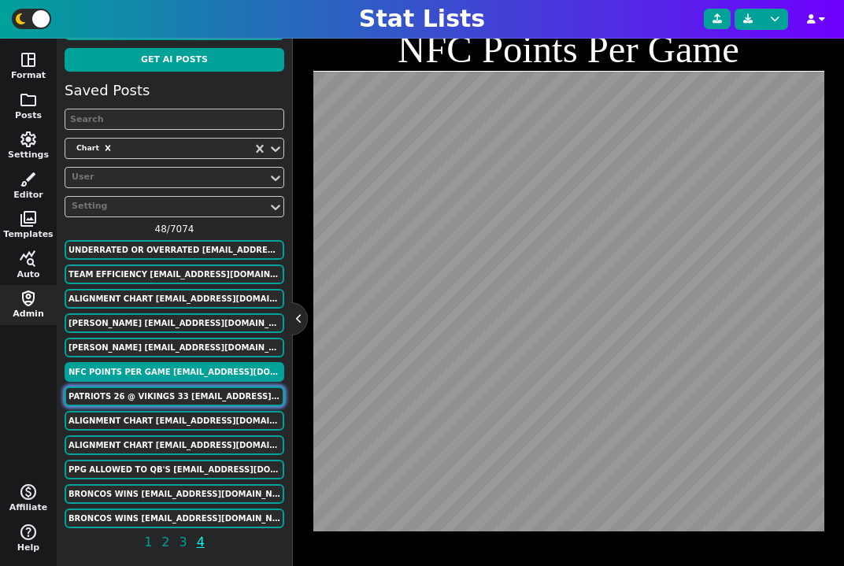
click at [187, 394] on button "Patriots 26 @ Vikings 33 ffmadscientist@gmail.com" at bounding box center [175, 397] width 220 height 20
type textarea "Patriots 26 @ Vikings 33"
type textarea "Game Recap"
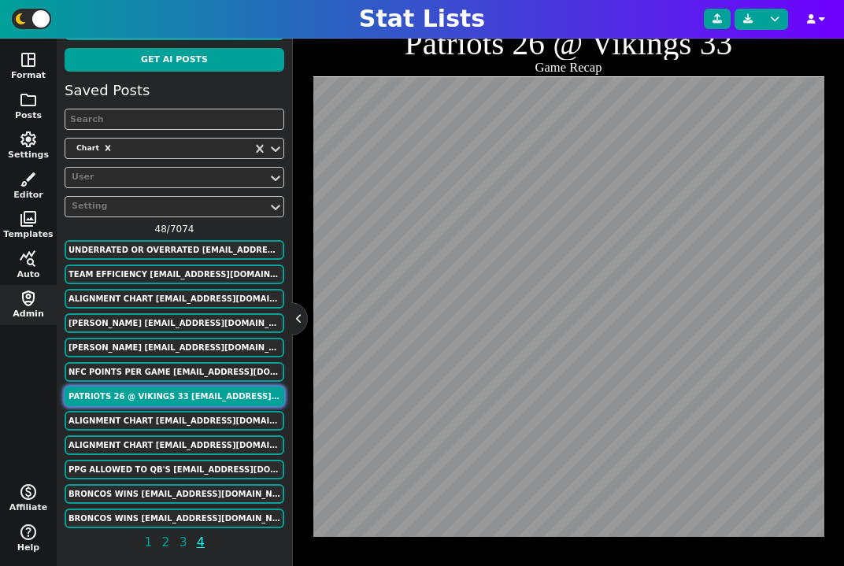
scroll to position [369, 0]
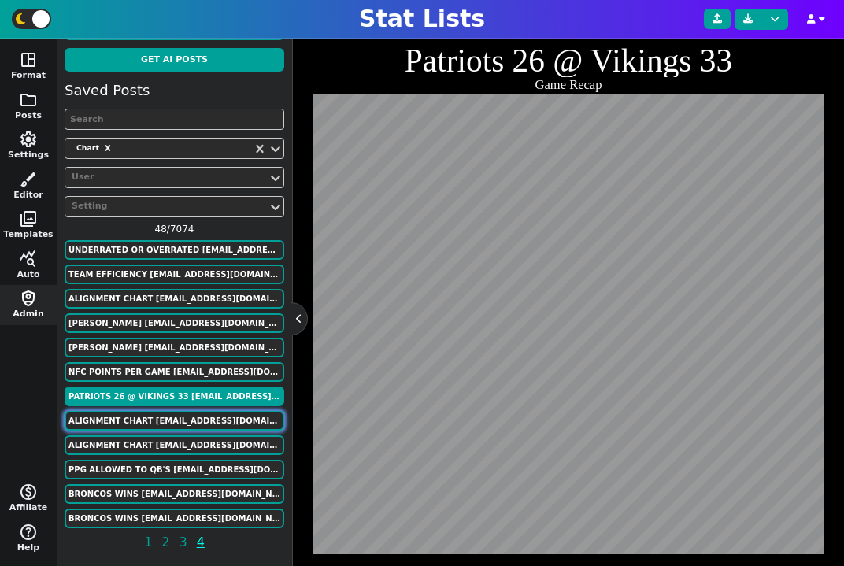
click at [180, 416] on button "Alignment Chart murphygreg6@gmail.com" at bounding box center [175, 421] width 220 height 20
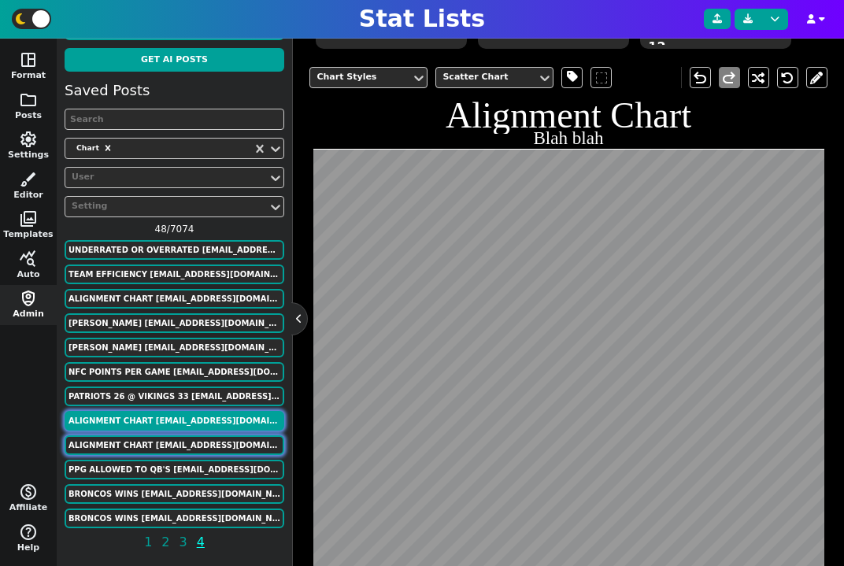
scroll to position [0, 0]
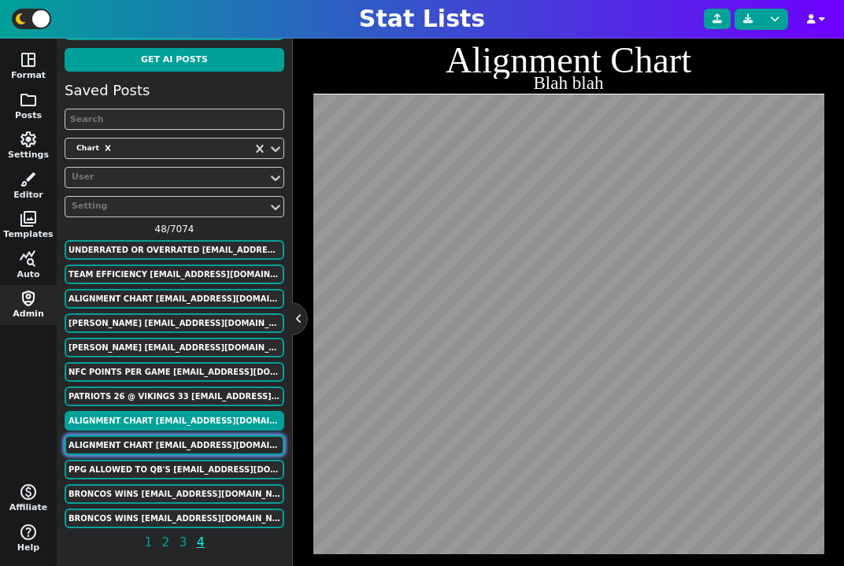
click at [185, 441] on button "Alignment Chart murphygreg6@gmail.com" at bounding box center [175, 445] width 220 height 20
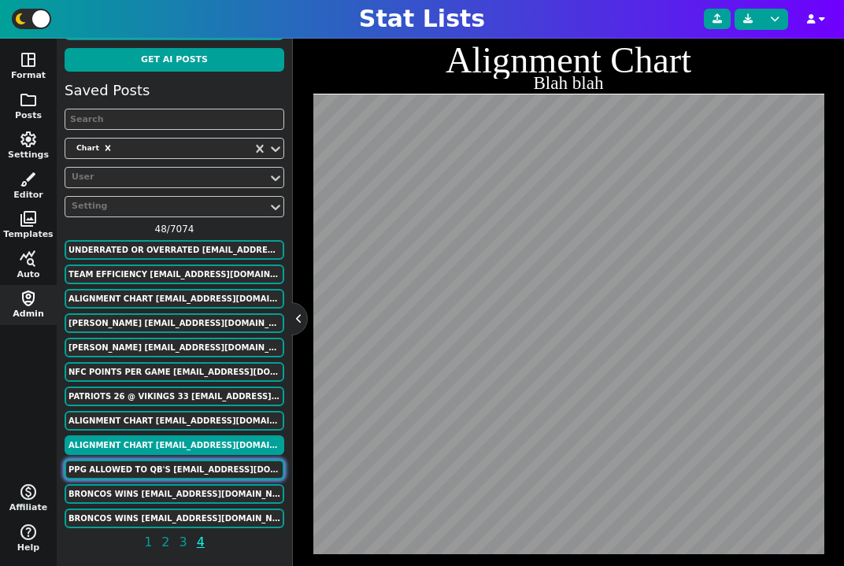
click at [185, 460] on button "PPG Allowed to QB's ffmadscientist@gmail.com" at bounding box center [175, 470] width 220 height 20
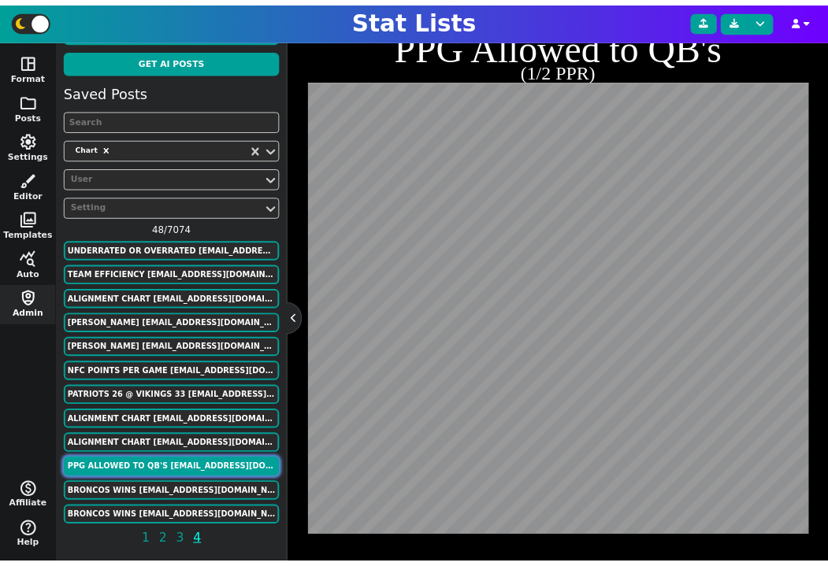
scroll to position [369, 0]
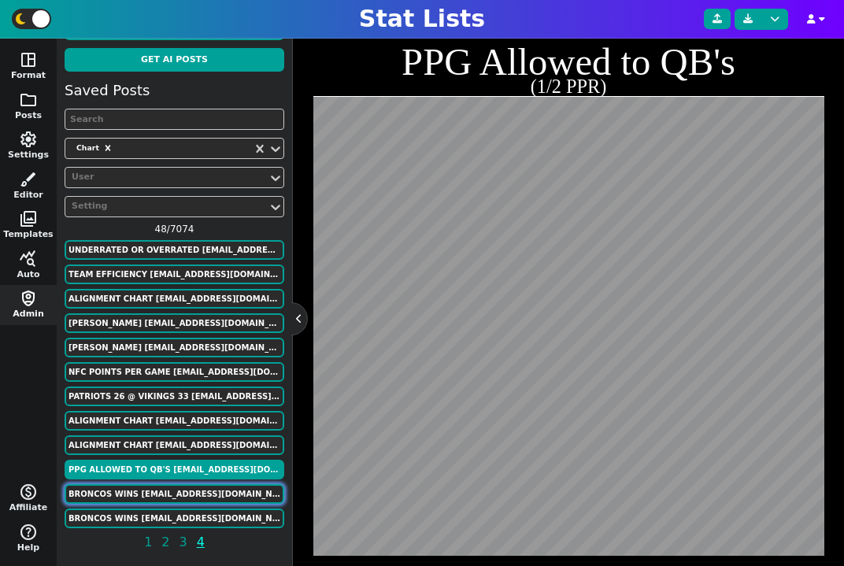
click at [174, 491] on button "Broncos Wins murphygreg6@gmail.com" at bounding box center [175, 494] width 220 height 20
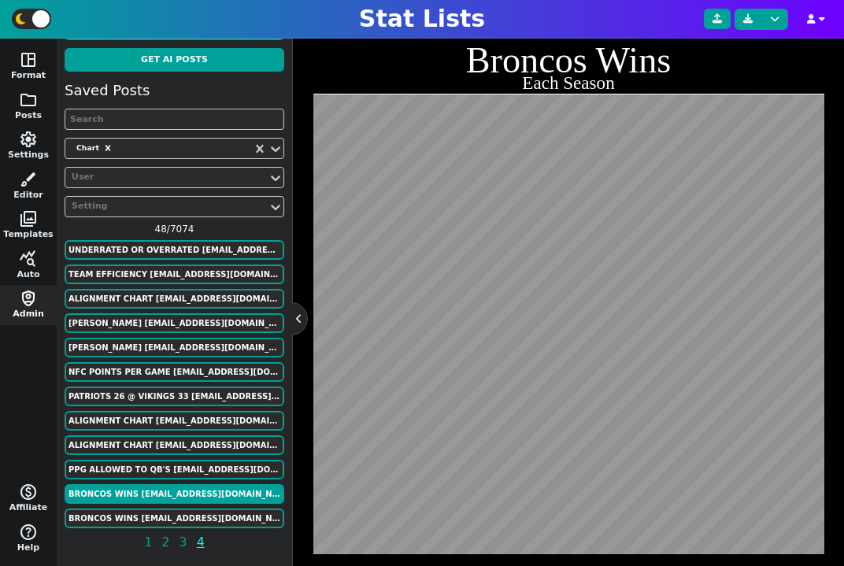
click at [181, 506] on div "Saved Posts Chart User Setting 48 / 7074 UNDERRATED OR OVERRATED bbogs614@gmail…" at bounding box center [175, 319] width 220 height 479
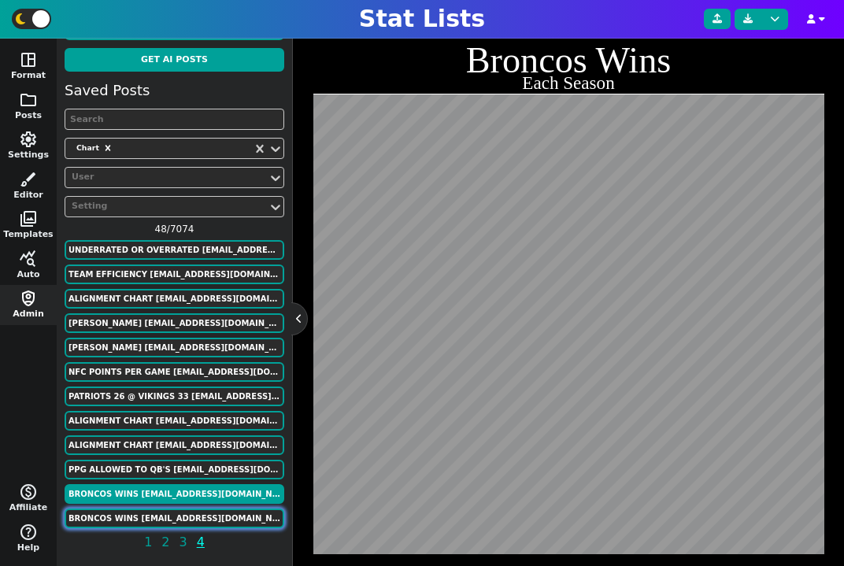
click at [188, 515] on button "Broncos Wins murphygreg6@gmail.com" at bounding box center [175, 519] width 220 height 20
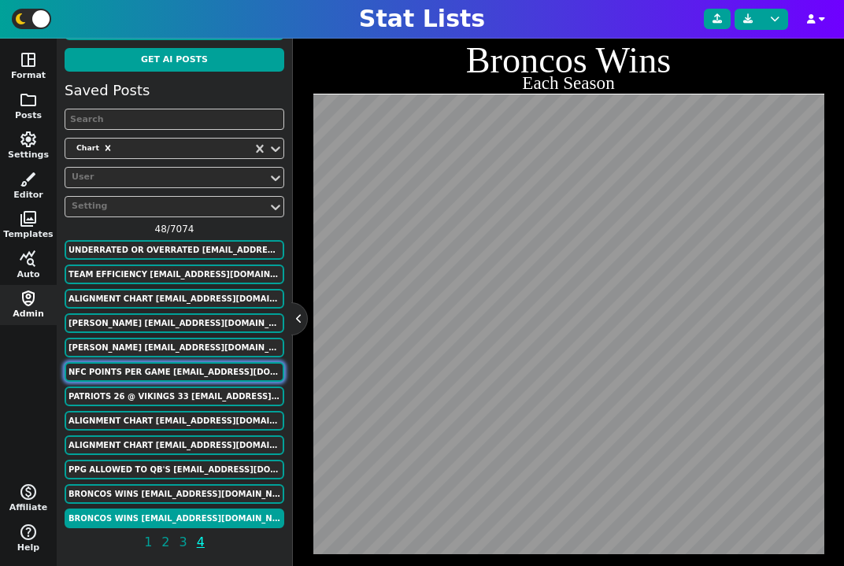
click at [179, 372] on button "NFC Points Per Game ffmadscientist@gmail.com" at bounding box center [175, 372] width 220 height 20
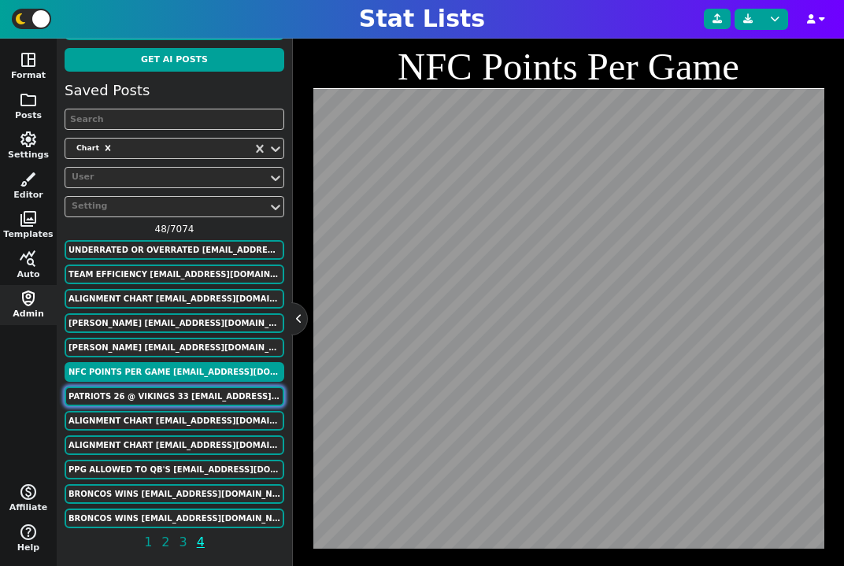
click at [184, 392] on button "Patriots 26 @ Vikings 33 ffmadscientist@gmail.com" at bounding box center [175, 397] width 220 height 20
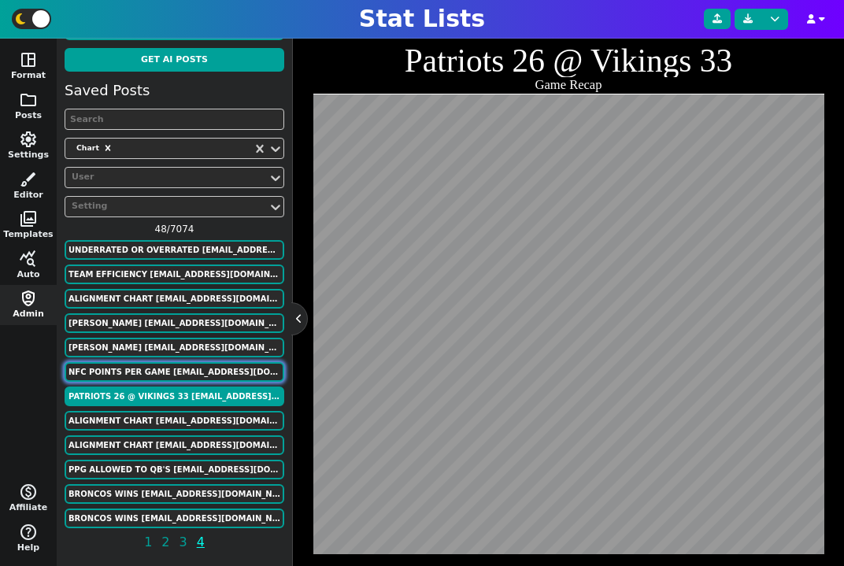
click at [169, 381] on button "NFC Points Per Game ffmadscientist@gmail.com" at bounding box center [175, 372] width 220 height 20
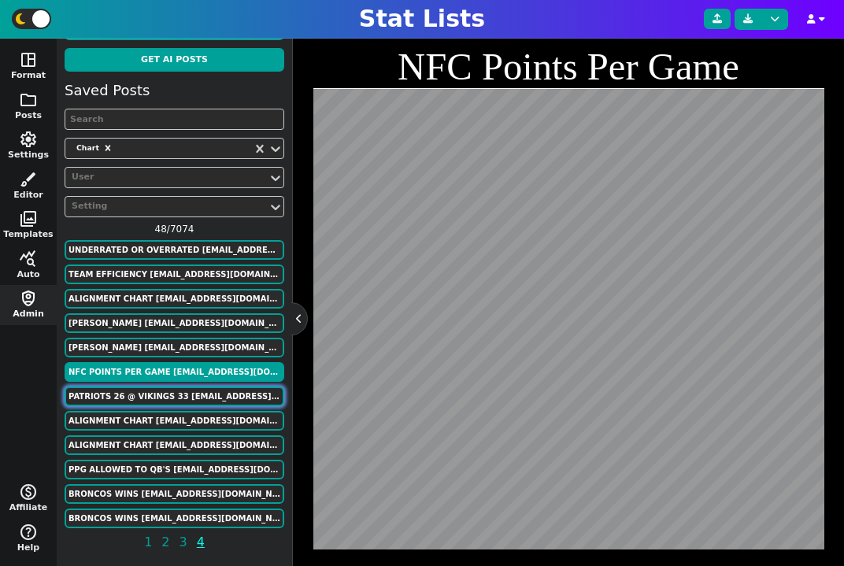
click at [175, 396] on button "Patriots 26 @ Vikings 33 ffmadscientist@gmail.com" at bounding box center [175, 397] width 220 height 20
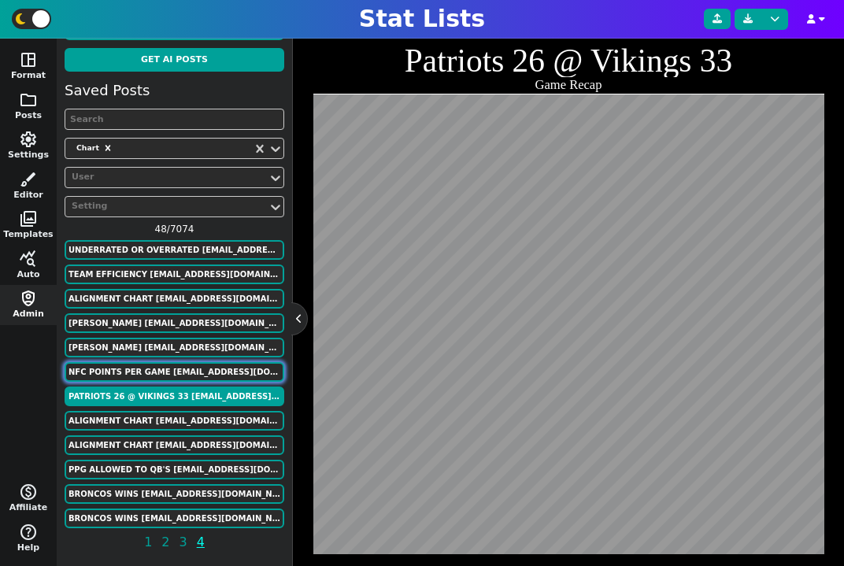
click at [166, 371] on button "NFC Points Per Game ffmadscientist@gmail.com" at bounding box center [175, 372] width 220 height 20
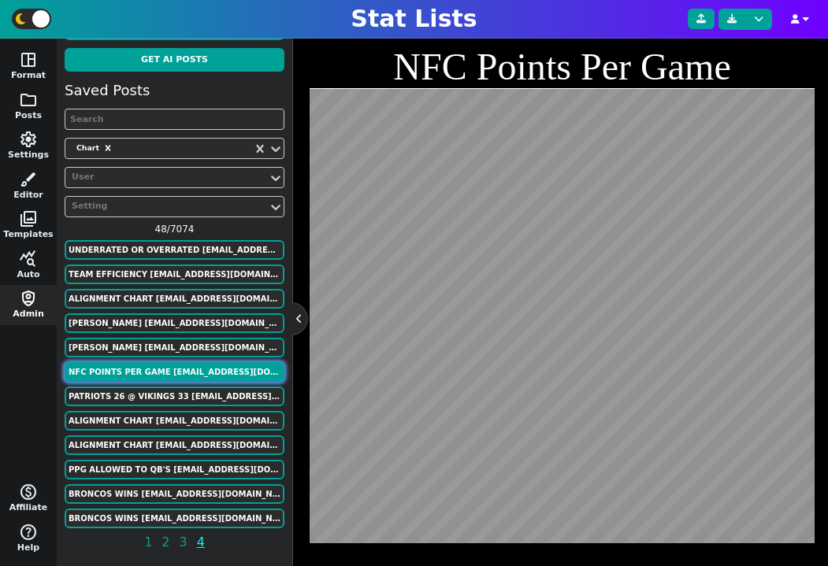
click at [169, 364] on button "NFC Points Per Game ffmadscientist@gmail.com" at bounding box center [175, 372] width 220 height 20
click at [167, 381] on button "NFC Points Per Game ffmadscientist@gmail.com" at bounding box center [175, 372] width 220 height 20
click at [169, 387] on button "Patriots 26 @ Vikings 33 ffmadscientist@gmail.com" at bounding box center [175, 397] width 220 height 20
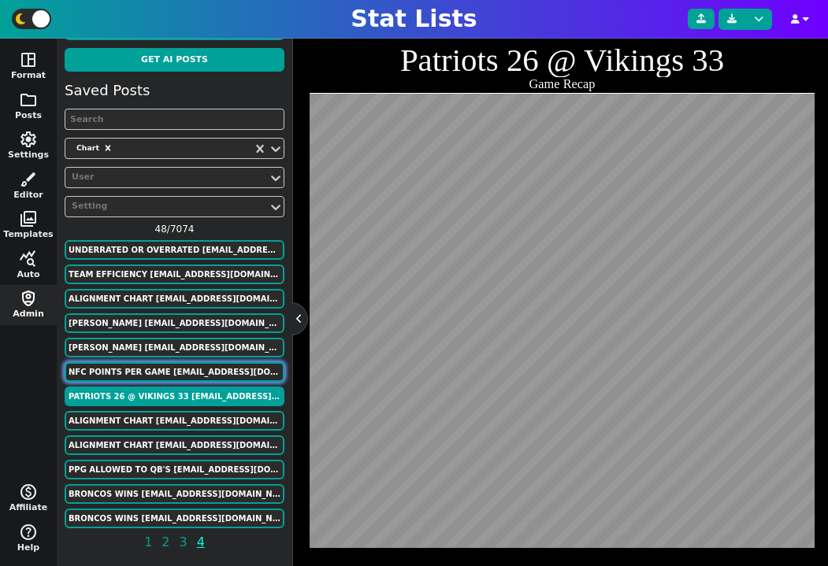
click at [175, 372] on button "NFC Points Per Game ffmadscientist@gmail.com" at bounding box center [175, 372] width 220 height 20
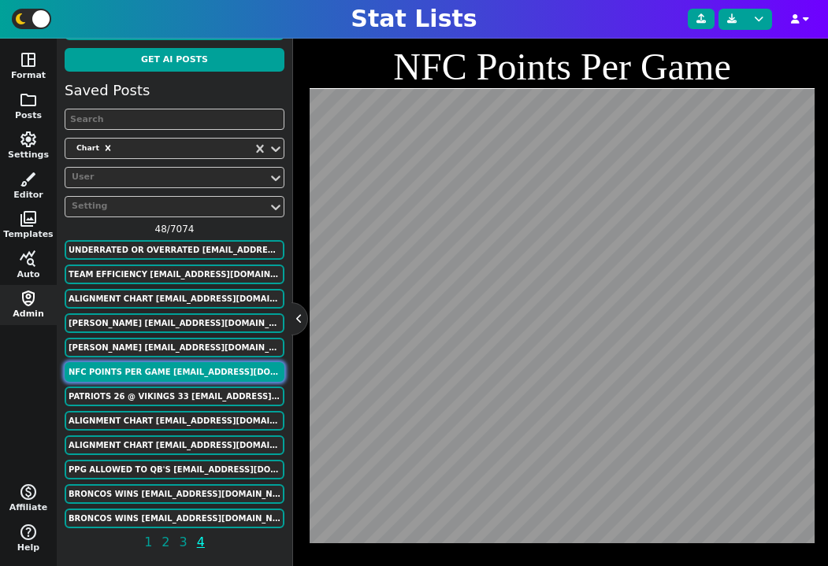
click at [175, 372] on button "NFC Points Per Game ffmadscientist@gmail.com" at bounding box center [175, 372] width 220 height 20
click at [176, 392] on button "Patriots 26 @ Vikings 33 ffmadscientist@gmail.com" at bounding box center [175, 397] width 220 height 20
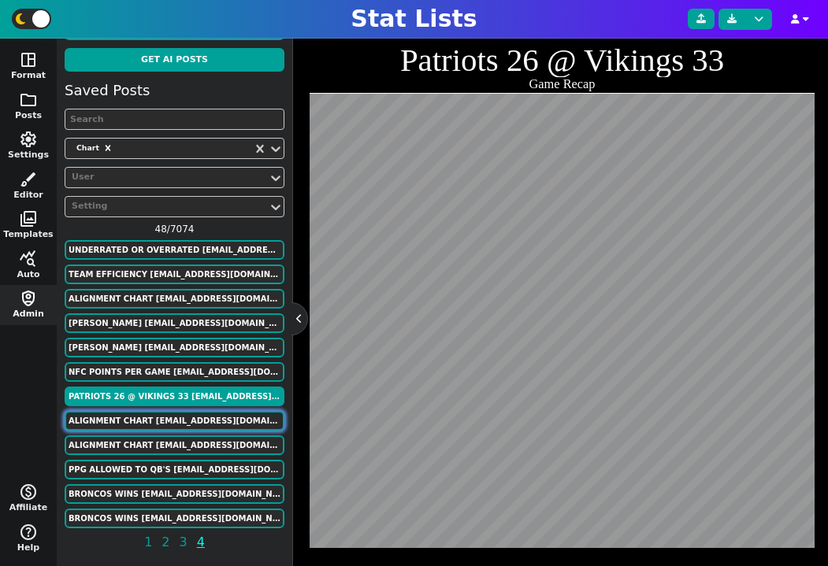
click at [180, 415] on button "Alignment Chart murphygreg6@gmail.com" at bounding box center [175, 421] width 220 height 20
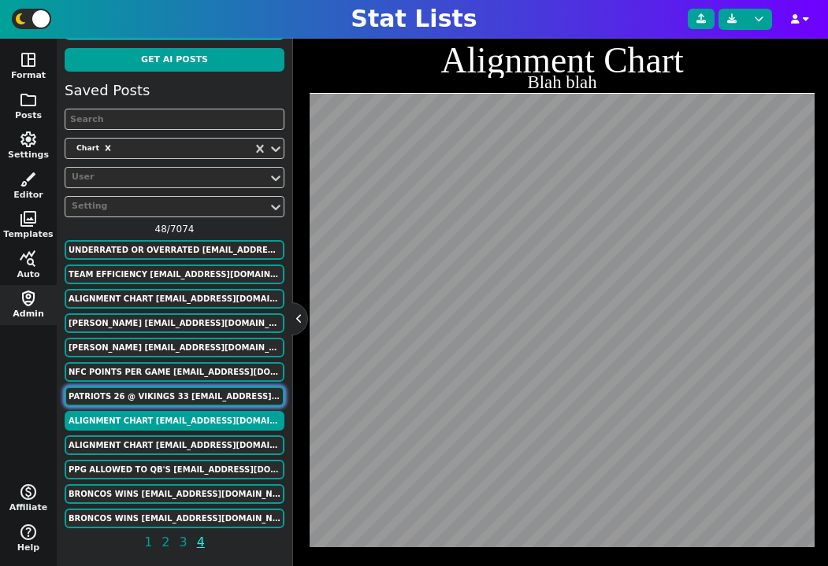
click at [179, 395] on button "Patriots 26 @ Vikings 33 ffmadscientist@gmail.com" at bounding box center [175, 397] width 220 height 20
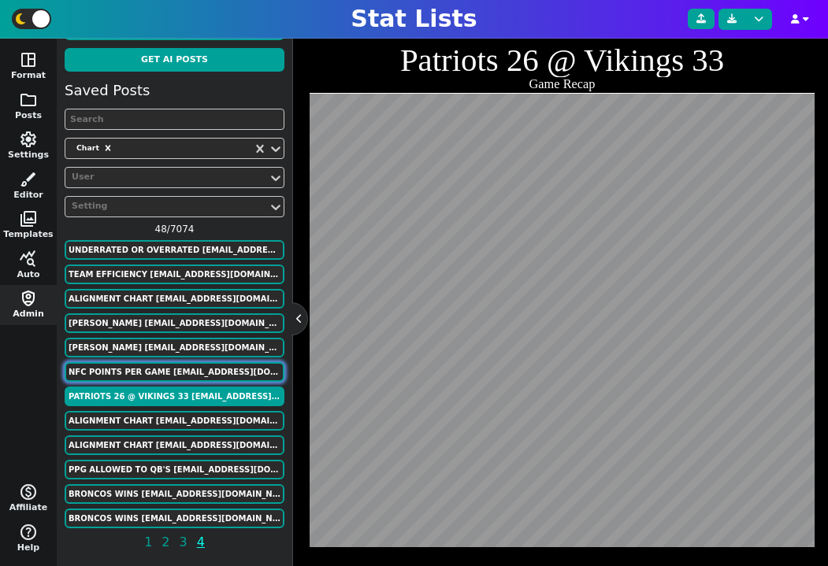
click at [192, 372] on button "NFC Points Per Game ffmadscientist@gmail.com" at bounding box center [175, 372] width 220 height 20
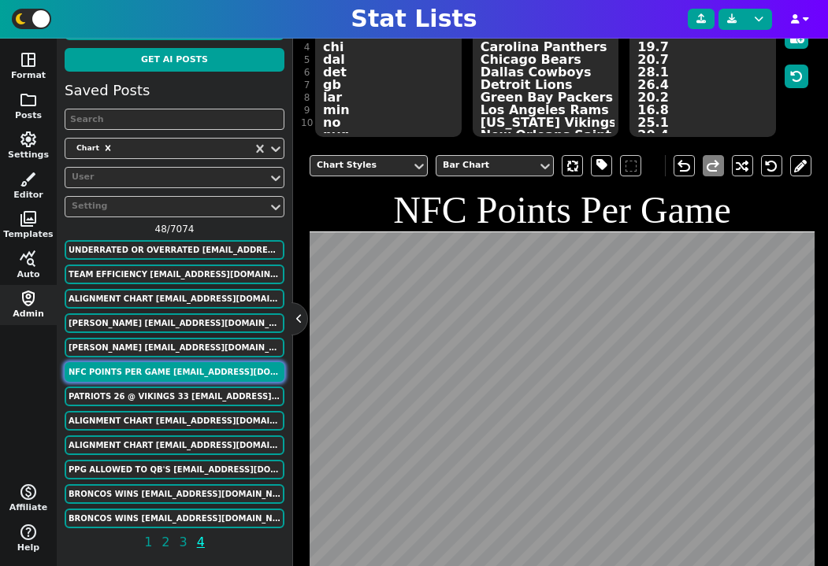
scroll to position [244, 0]
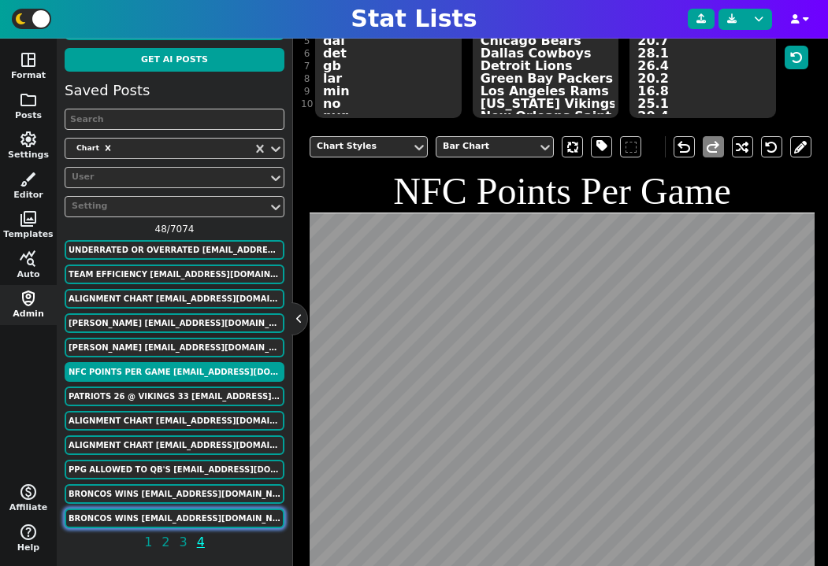
click at [186, 513] on button "Broncos Wins murphygreg6@gmail.com" at bounding box center [175, 519] width 220 height 20
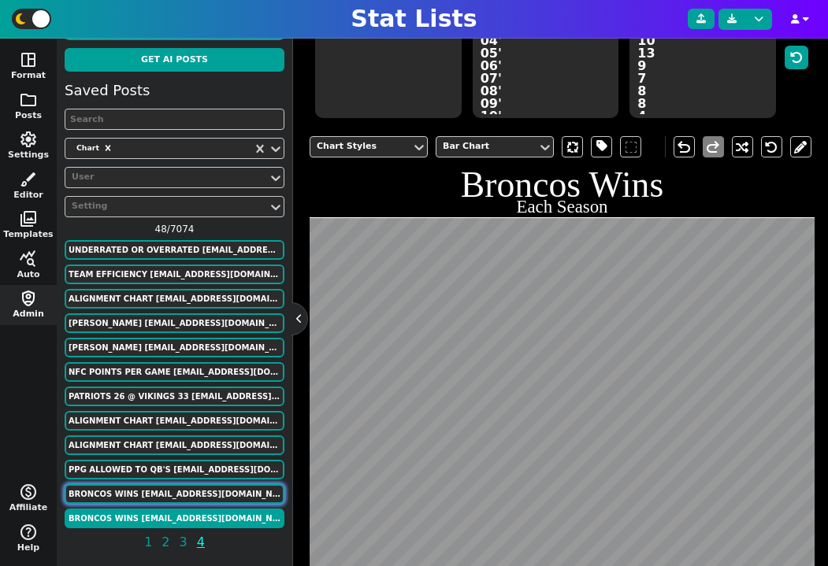
click at [187, 491] on button "Broncos Wins murphygreg6@gmail.com" at bounding box center [175, 494] width 220 height 20
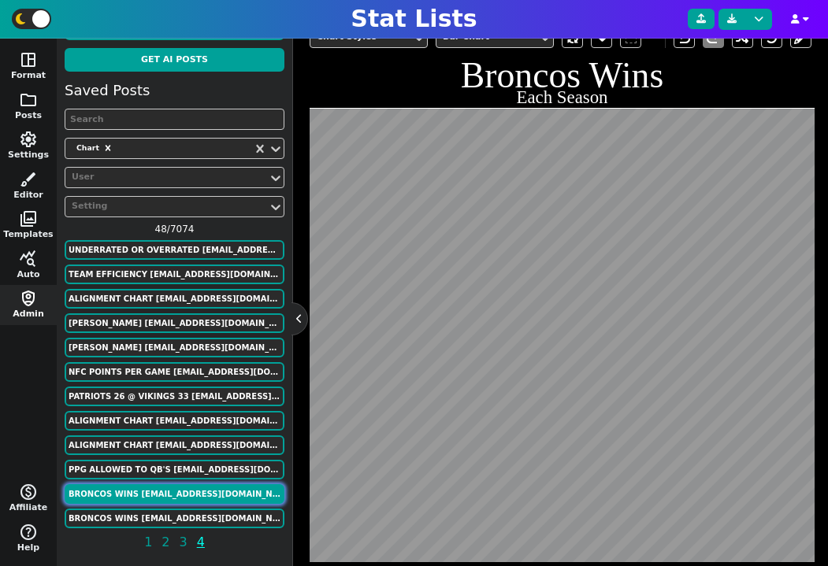
scroll to position [380, 0]
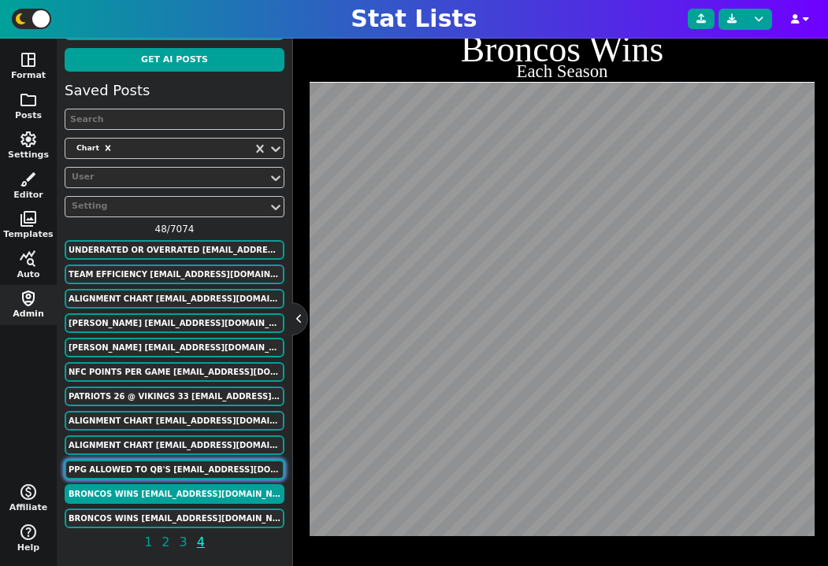
click at [165, 471] on button "PPG Allowed to QB's ffmadscientist@gmail.com" at bounding box center [175, 470] width 220 height 20
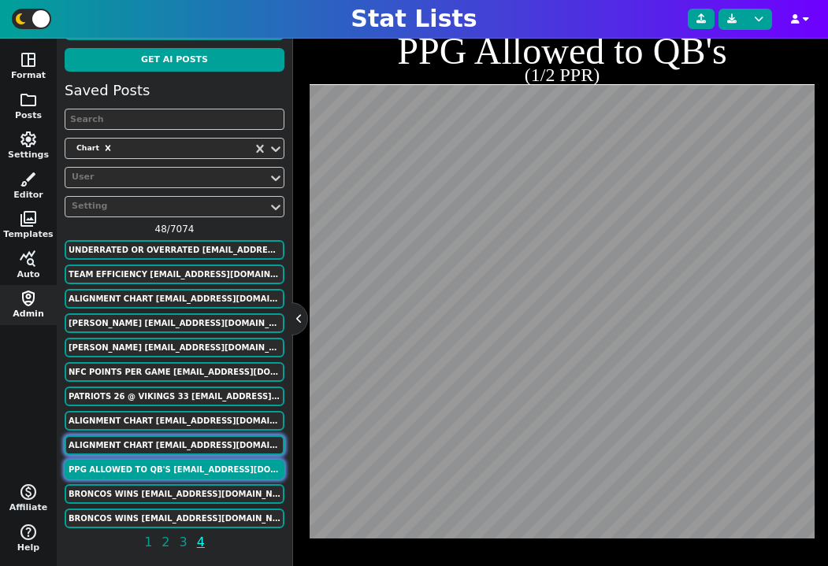
scroll to position [369, 0]
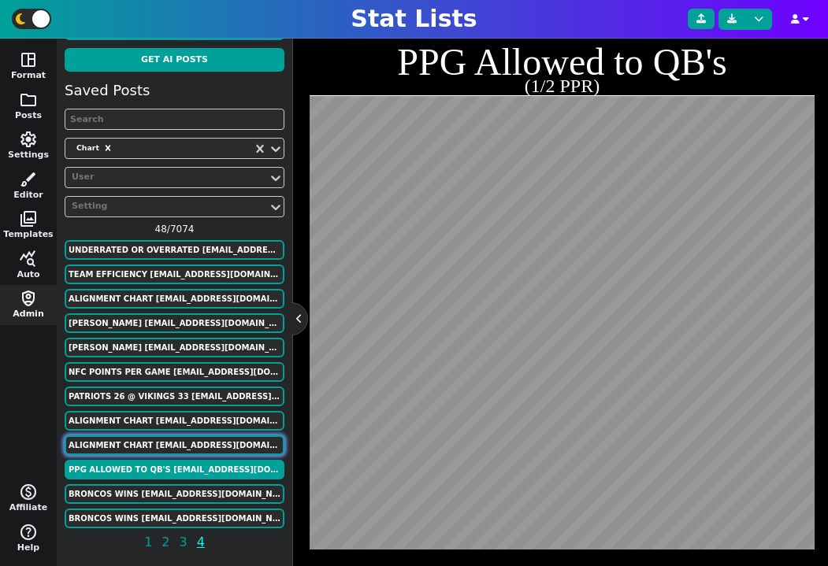
click at [173, 435] on button "Alignment Chart murphygreg6@gmail.com" at bounding box center [175, 445] width 220 height 20
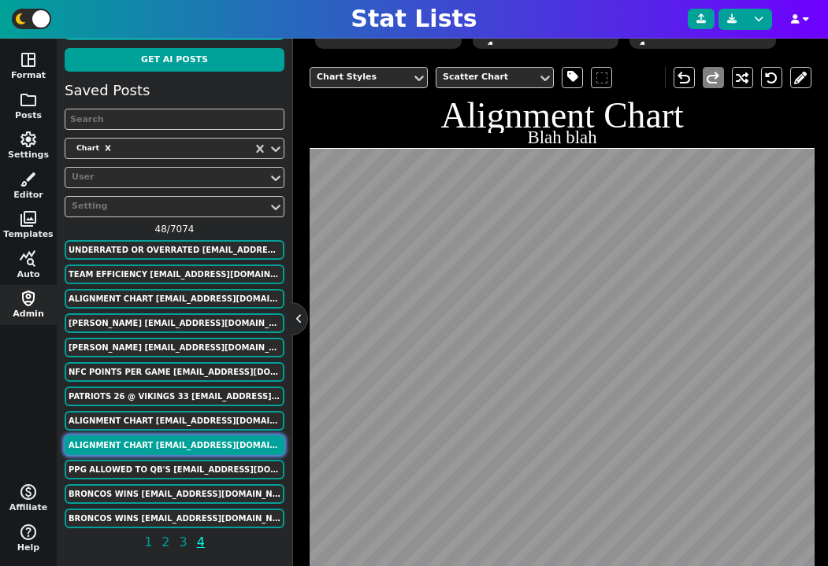
scroll to position [424, 0]
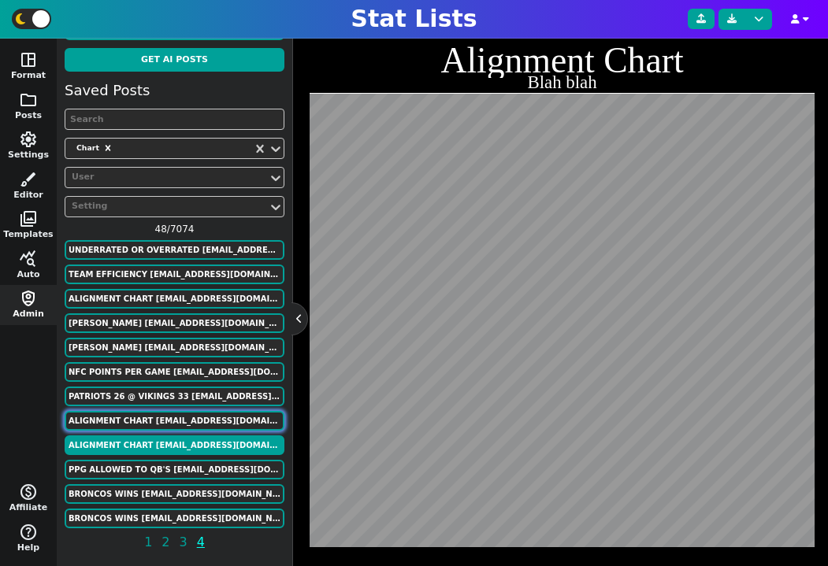
click at [169, 423] on button "Alignment Chart murphygreg6@gmail.com" at bounding box center [175, 421] width 220 height 20
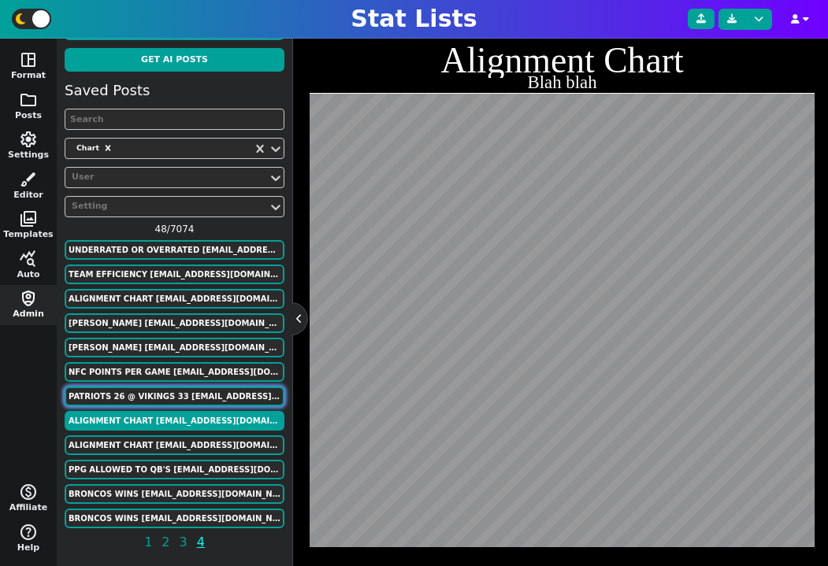
click at [152, 401] on button "Patriots 26 @ Vikings 33 ffmadscientist@gmail.com" at bounding box center [175, 397] width 220 height 20
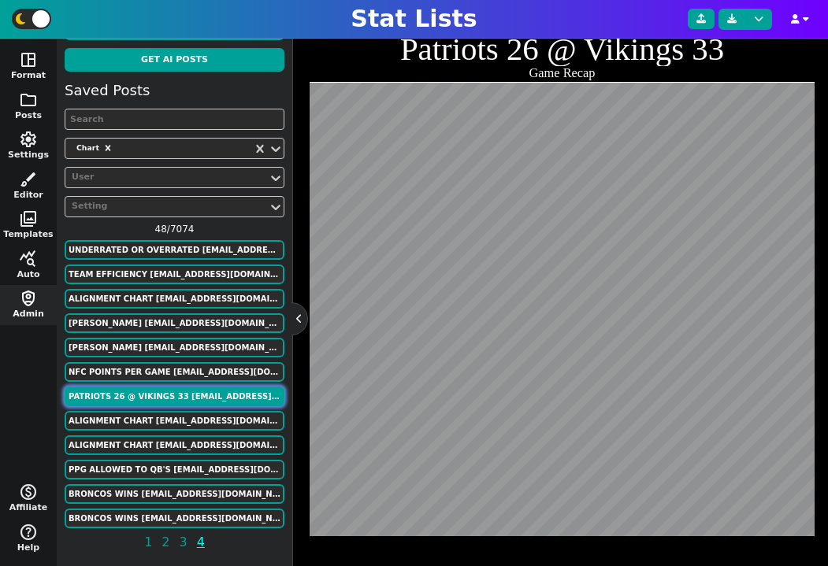
scroll to position [369, 0]
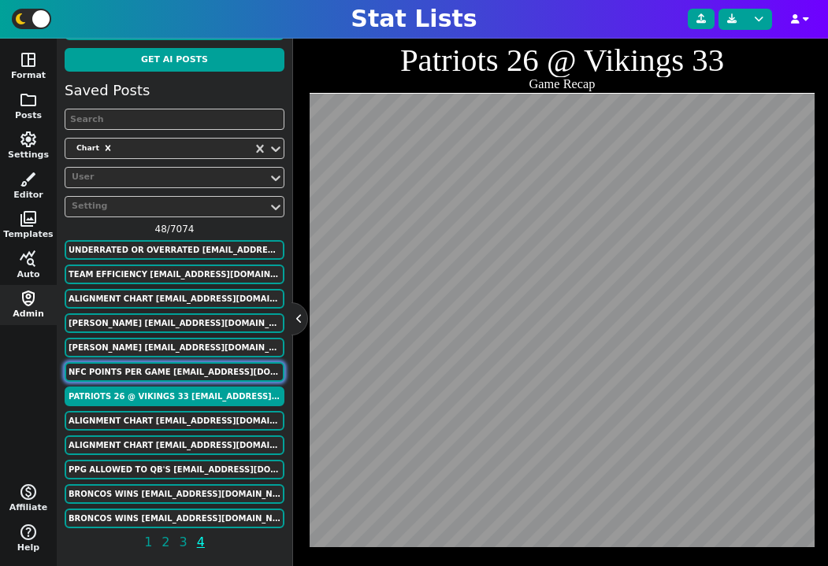
click at [151, 368] on button "NFC Points Per Game ffmadscientist@gmail.com" at bounding box center [175, 372] width 220 height 20
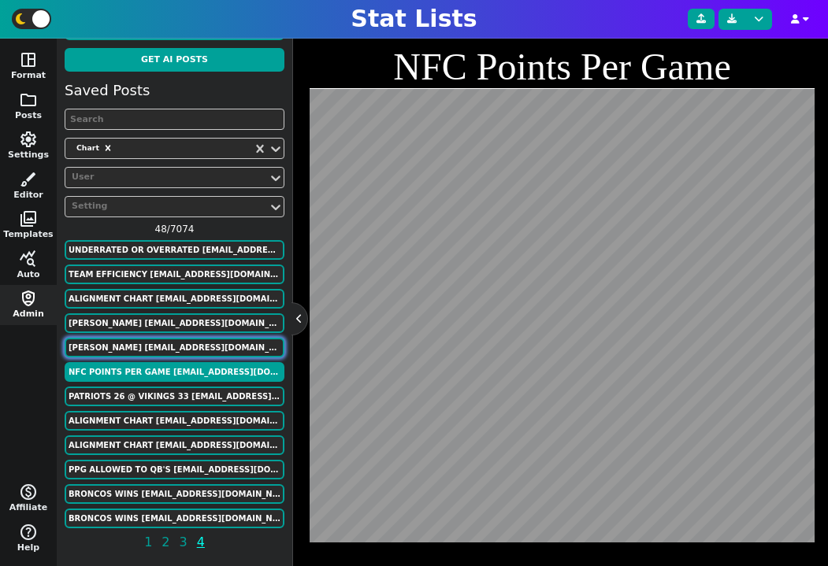
click at [148, 343] on button "Cole Kmet ffmadscientist@gmail.com" at bounding box center [175, 348] width 220 height 20
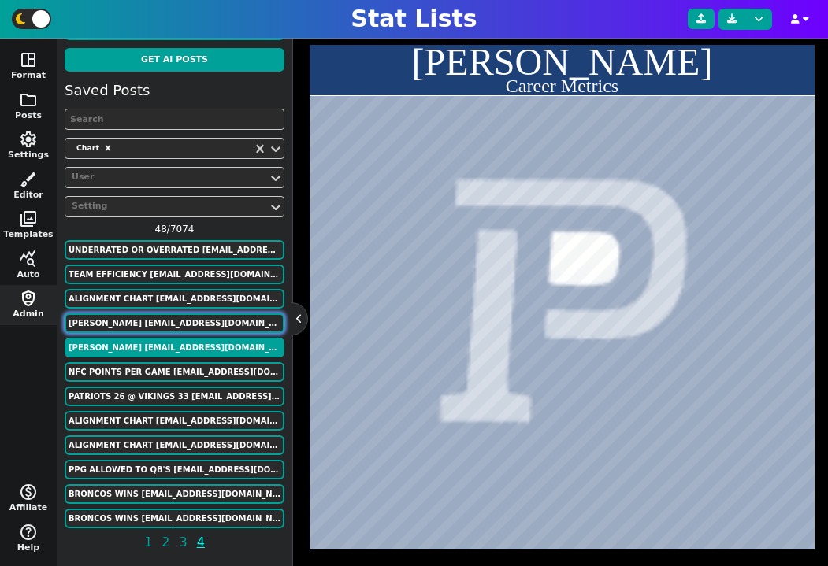
click at [148, 319] on button "Cole Kmet ffmadscientist@gmail.com" at bounding box center [175, 323] width 220 height 20
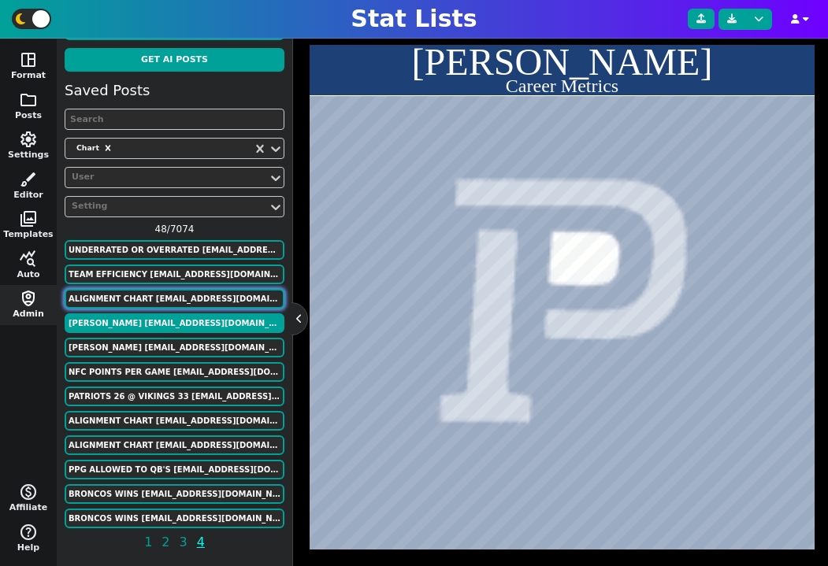
click at [146, 297] on button "Alignment Chart murphygreg6@gmail.com" at bounding box center [175, 299] width 220 height 20
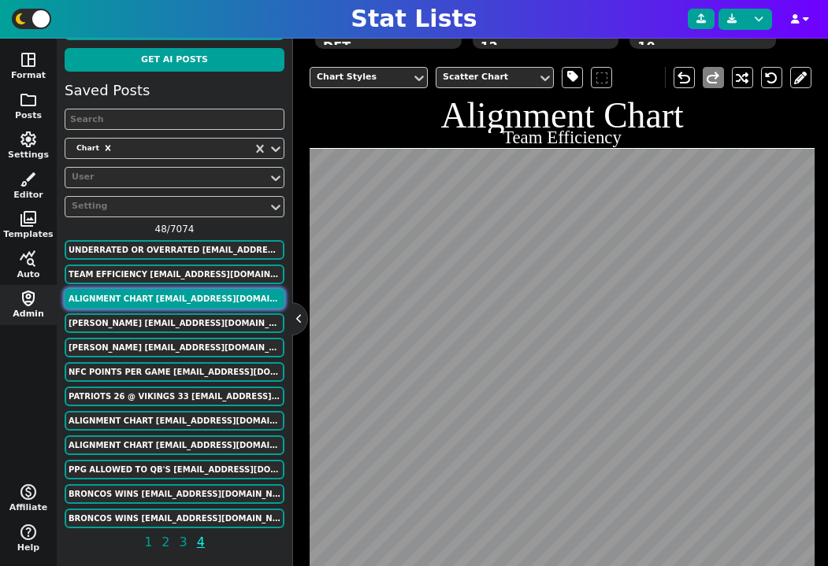
scroll to position [424, 0]
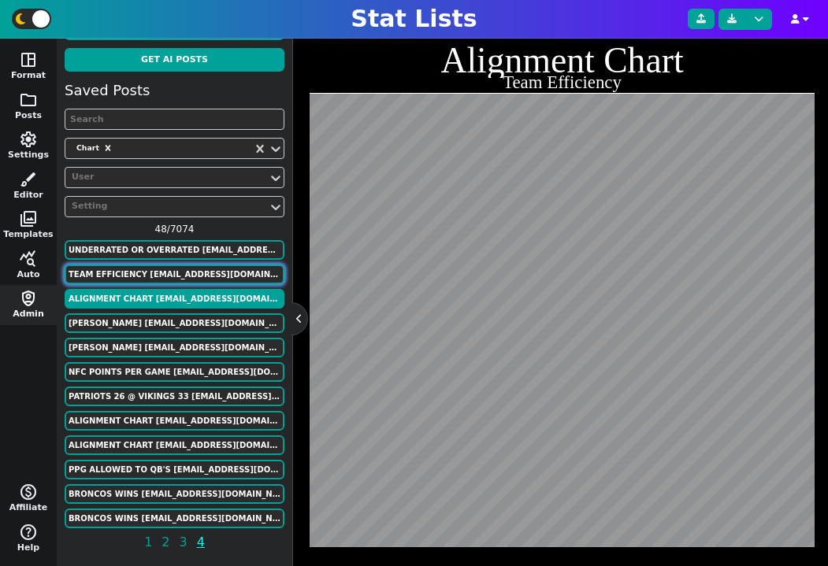
click at [147, 272] on button "Team Efficiency murphygreg6@gmail.com" at bounding box center [175, 275] width 220 height 20
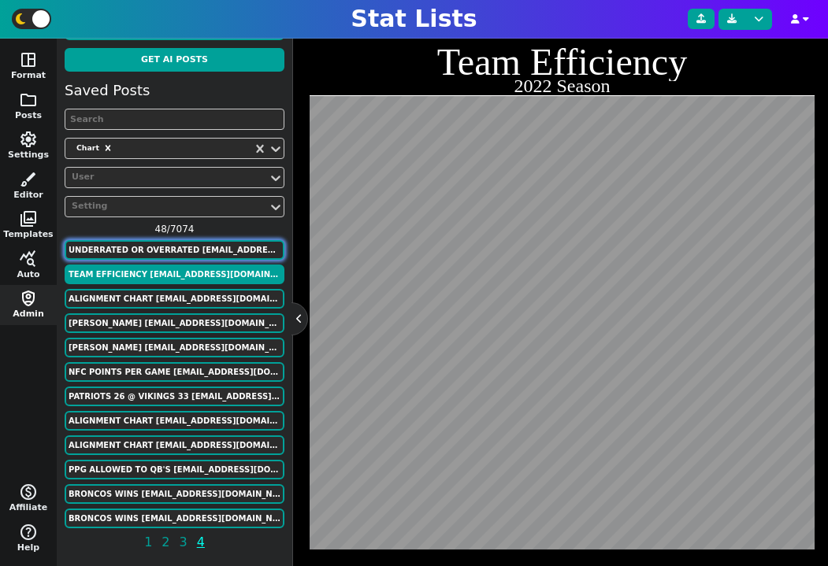
click at [137, 248] on button "UNDERRATED OR OVERRATED bbogs614@gmail.com" at bounding box center [175, 250] width 220 height 20
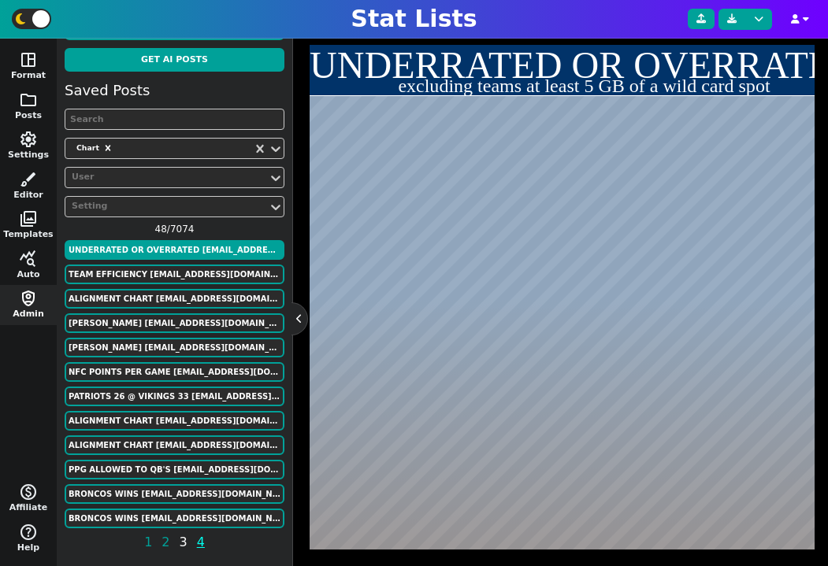
click at [180, 539] on span "3" at bounding box center [183, 542] width 13 height 20
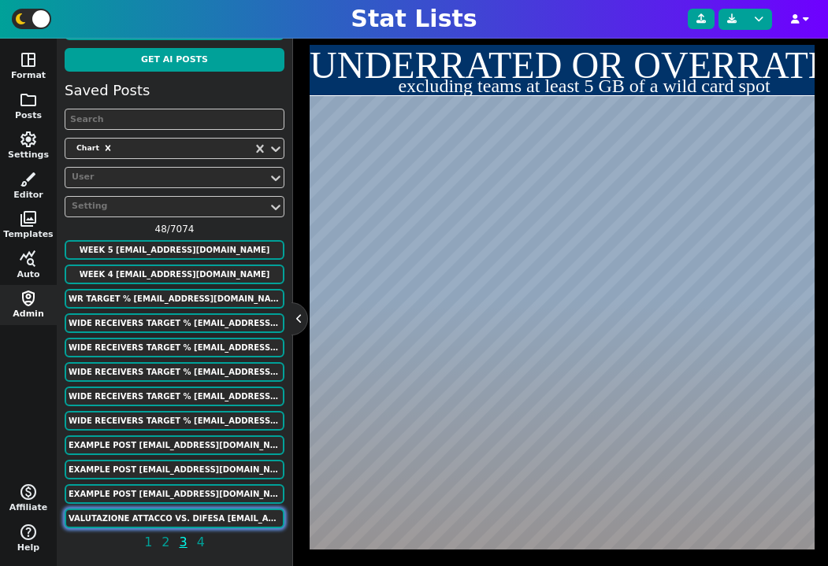
click at [208, 515] on button "Valutazione attacco vs. difesa lcapri7812@yahoo.com" at bounding box center [175, 519] width 220 height 20
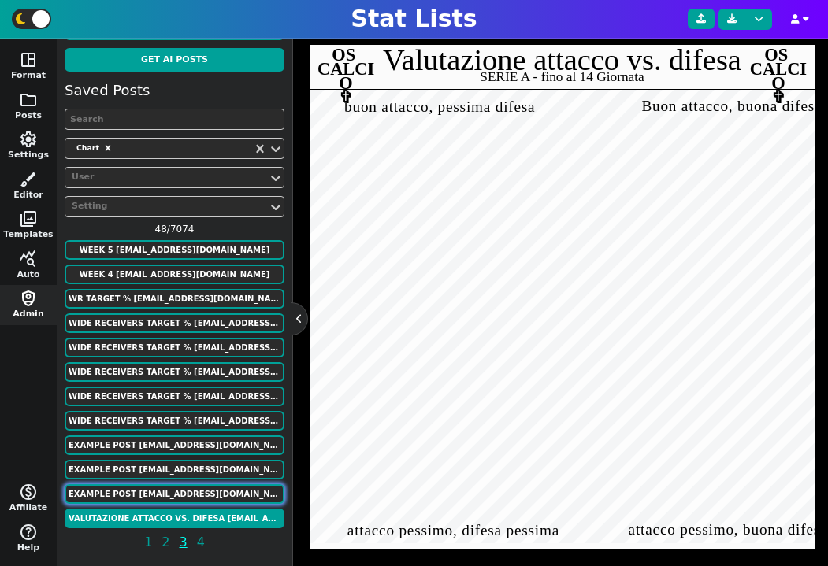
click at [203, 491] on button "Example Post murphygreg6+13@gmail.com" at bounding box center [175, 494] width 220 height 20
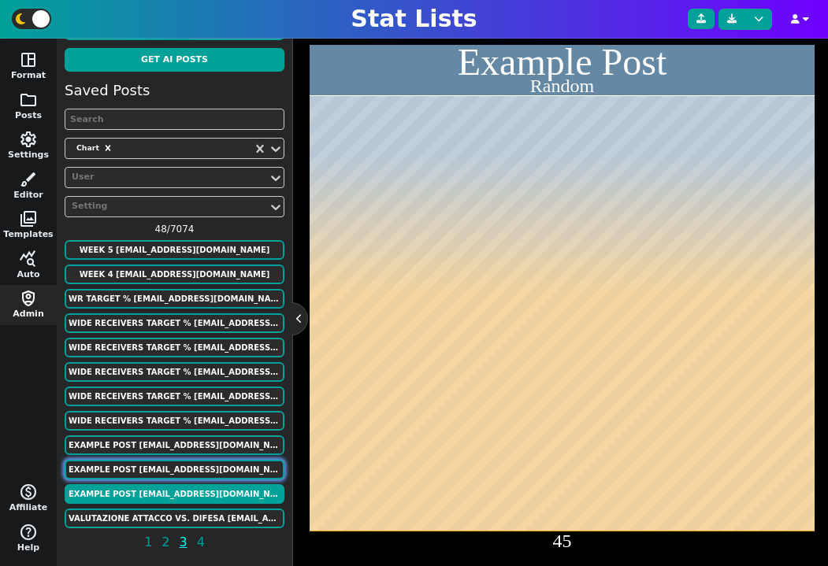
click at [194, 461] on button "Example Post murphygreg6+13@gmail.com" at bounding box center [175, 470] width 220 height 20
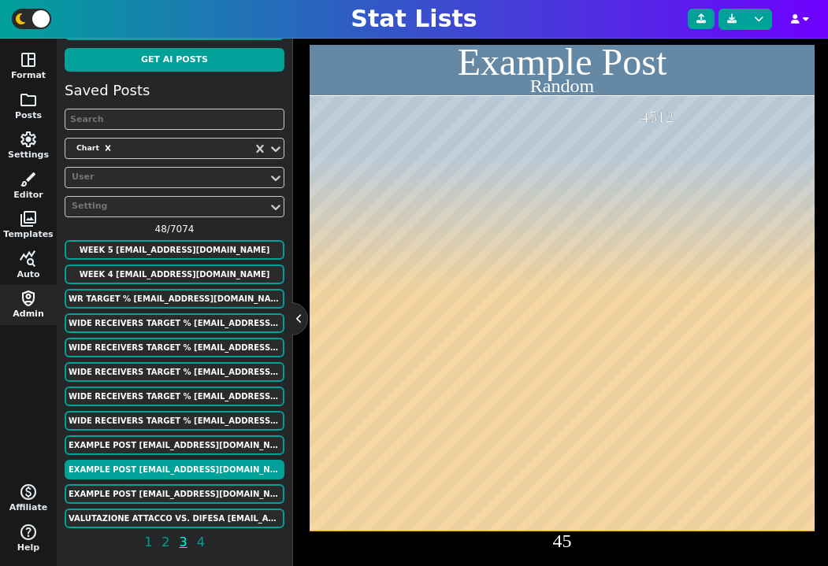
click at [187, 433] on div "Saved Posts Chart User Setting 48 / 7074 week 5 alonzodrew021@gmail.com week 4 …" at bounding box center [175, 319] width 220 height 479
click at [183, 442] on button "Example Post murphygreg6+13@gmail.com" at bounding box center [175, 445] width 220 height 20
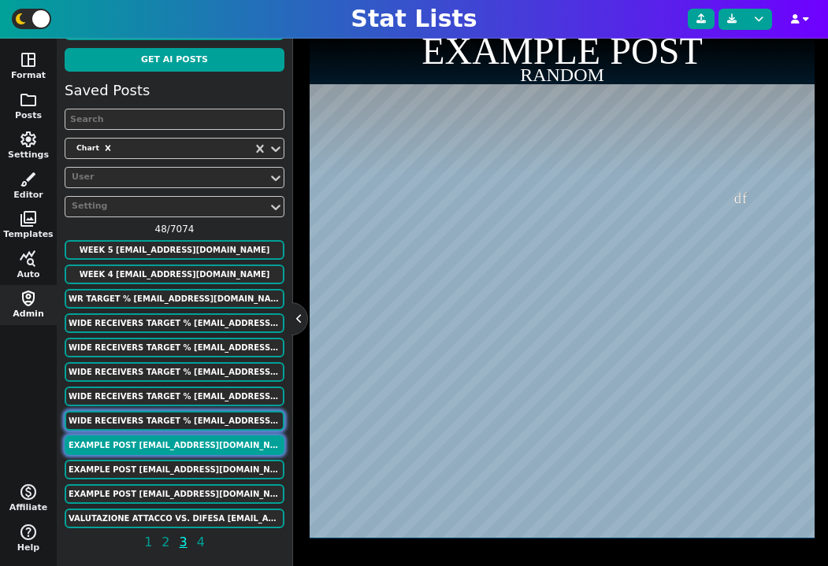
scroll to position [369, 0]
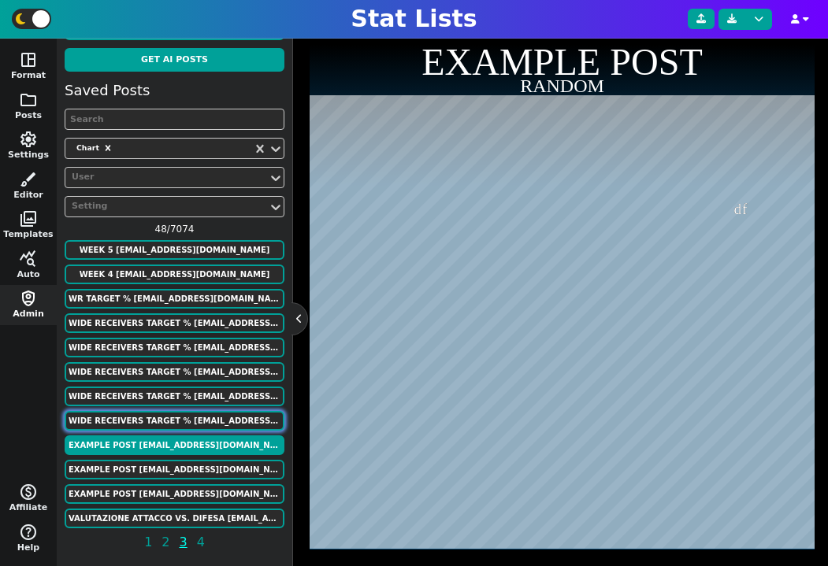
click at [180, 415] on button "WIDE RECEIVERS TARGET % luke.strnad12@gmail.com" at bounding box center [175, 421] width 220 height 20
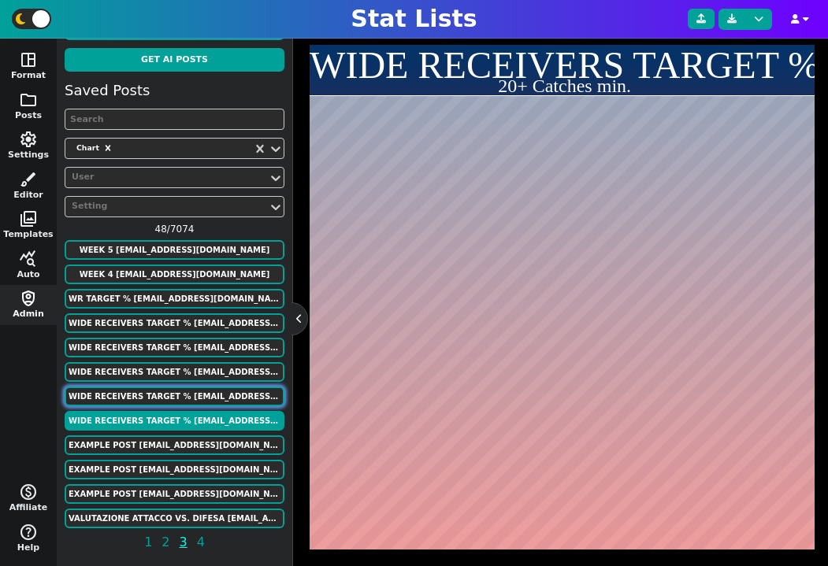
click at [180, 390] on button "WIDE RECEIVERS TARGET % luke.strnad12@gmail.com" at bounding box center [175, 397] width 220 height 20
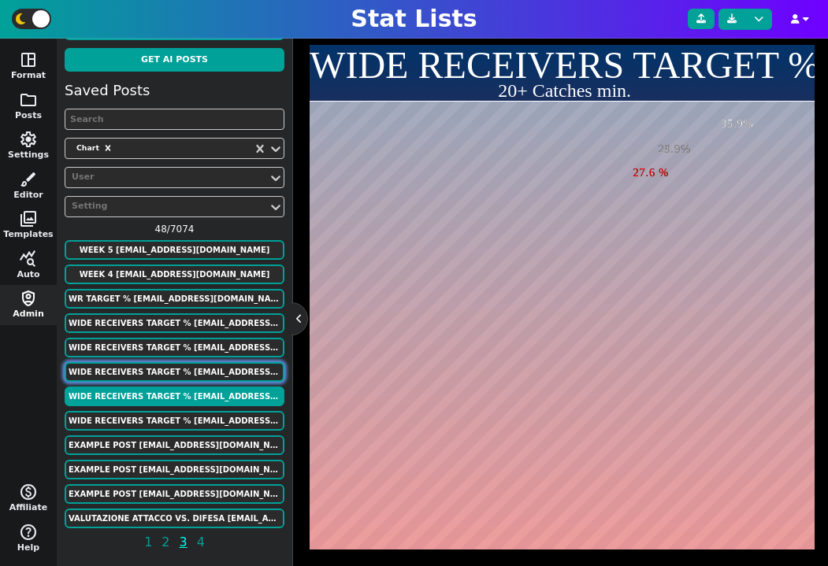
click at [174, 367] on button "WIDE RECEIVERS TARGET % luke.strnad12@gmail.com" at bounding box center [175, 372] width 220 height 20
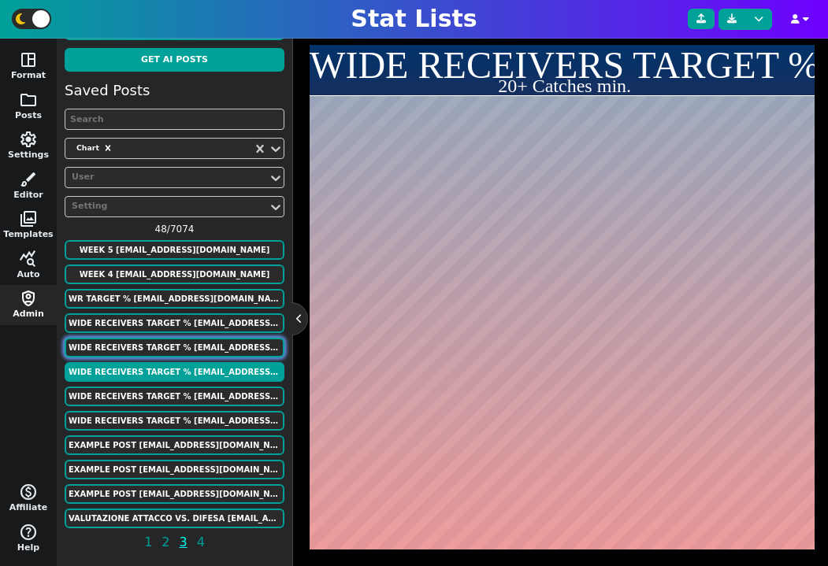
click at [168, 350] on button "WIDE RECEIVERS TARGET % luke.strnad12@gmail.com" at bounding box center [175, 348] width 220 height 20
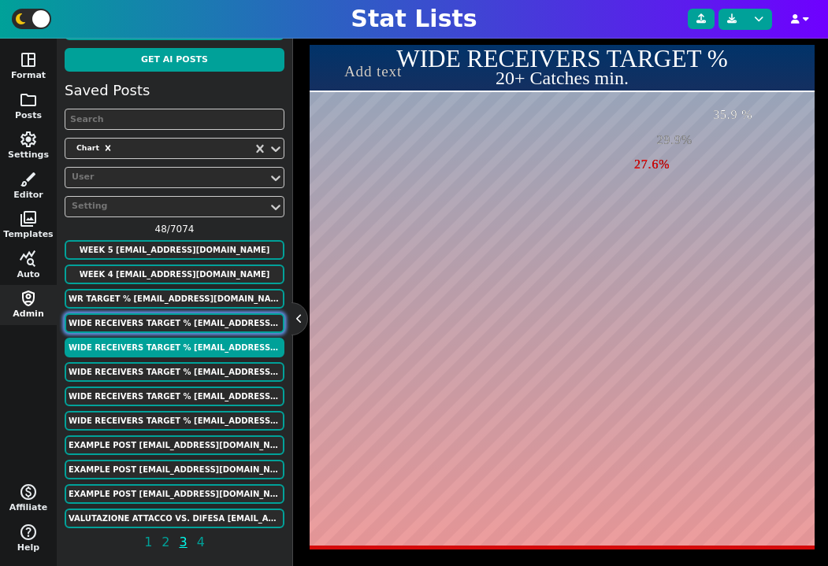
click at [157, 328] on button "WIDE RECEIVERS TARGET % luke.strnad12@gmail.com" at bounding box center [175, 323] width 220 height 20
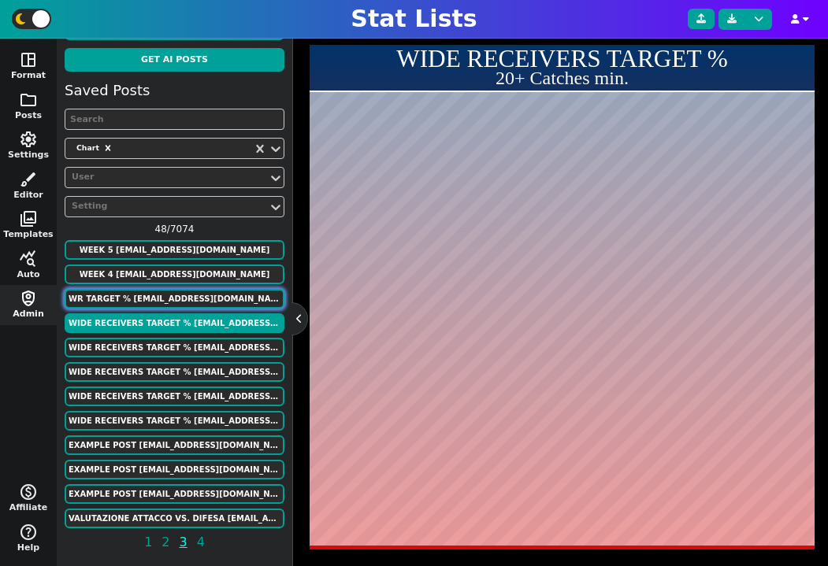
click at [157, 293] on button "WR Target % luke.strnad12@gmail.com" at bounding box center [175, 299] width 220 height 20
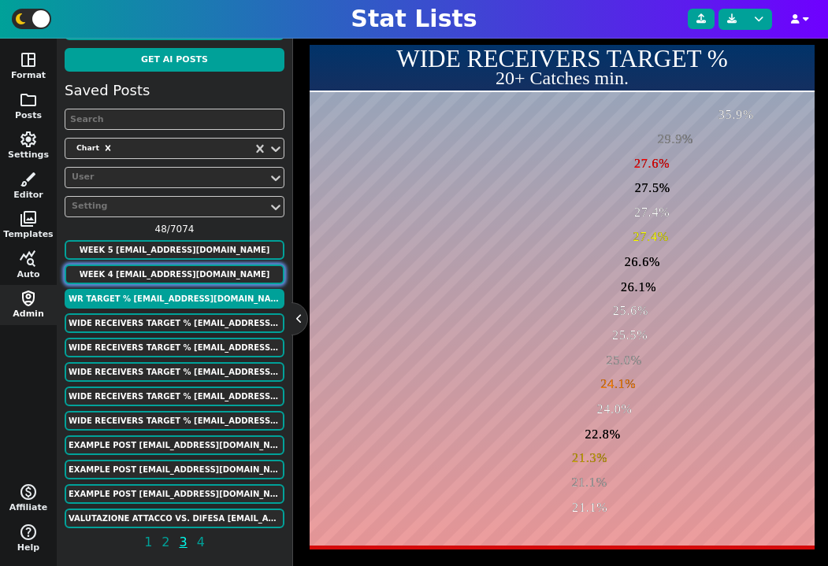
click at [157, 271] on button "week 4 alonzodrew021@gmail.com" at bounding box center [175, 275] width 220 height 20
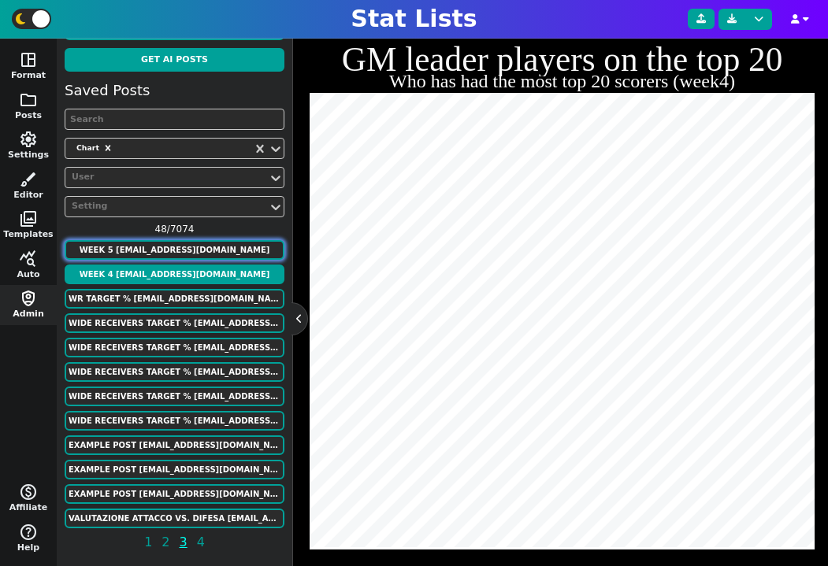
click at [158, 249] on button "week 5 alonzodrew021@gmail.com" at bounding box center [175, 250] width 220 height 20
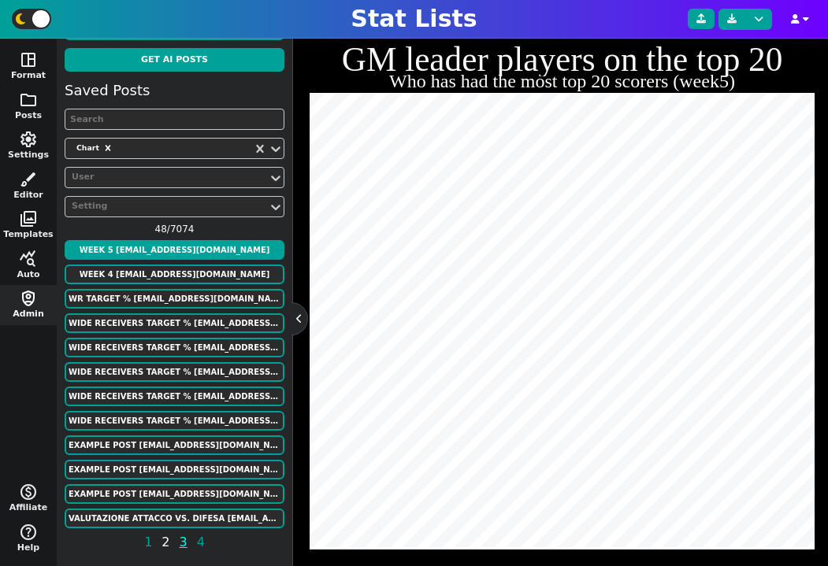
click at [166, 538] on span "2" at bounding box center [165, 542] width 13 height 20
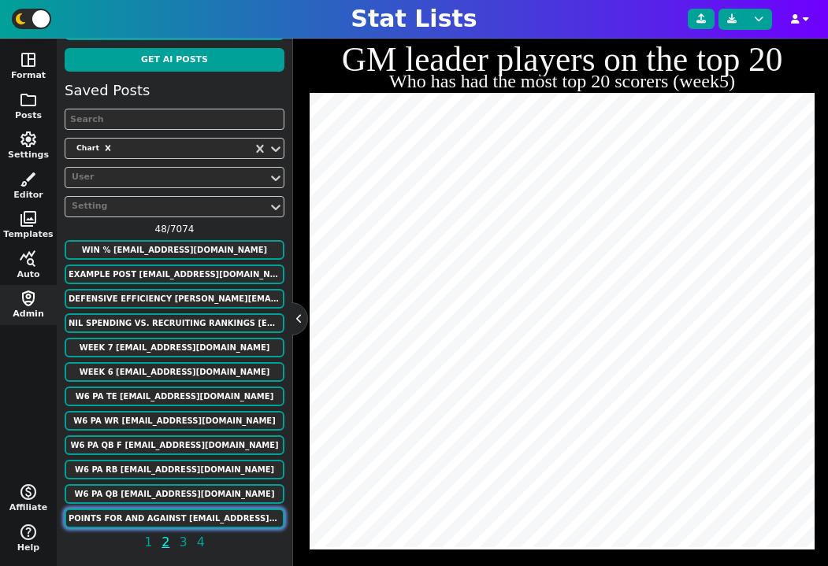
click at [169, 514] on button "Points for and against alonzodrew021@gmail.com" at bounding box center [175, 519] width 220 height 20
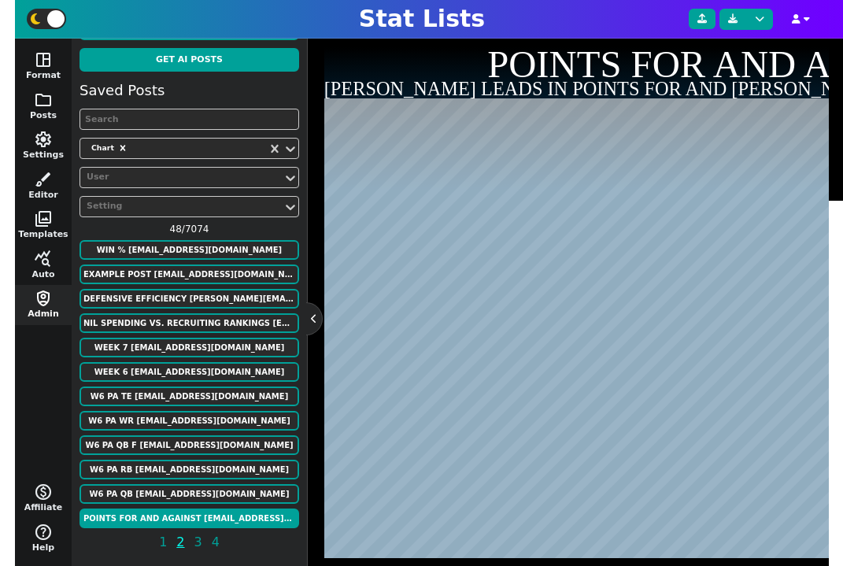
scroll to position [424, 0]
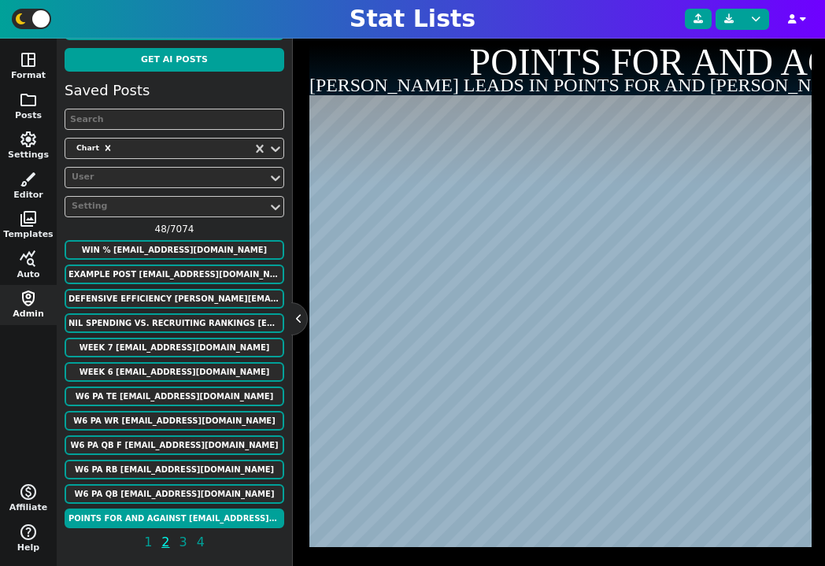
click at [821, 365] on div "NFL NBA MLB NCAA NHL Soccer F1 WNBA AFL Custom Manual Entry Paste Table StatLis…" at bounding box center [559, 303] width 532 height 528
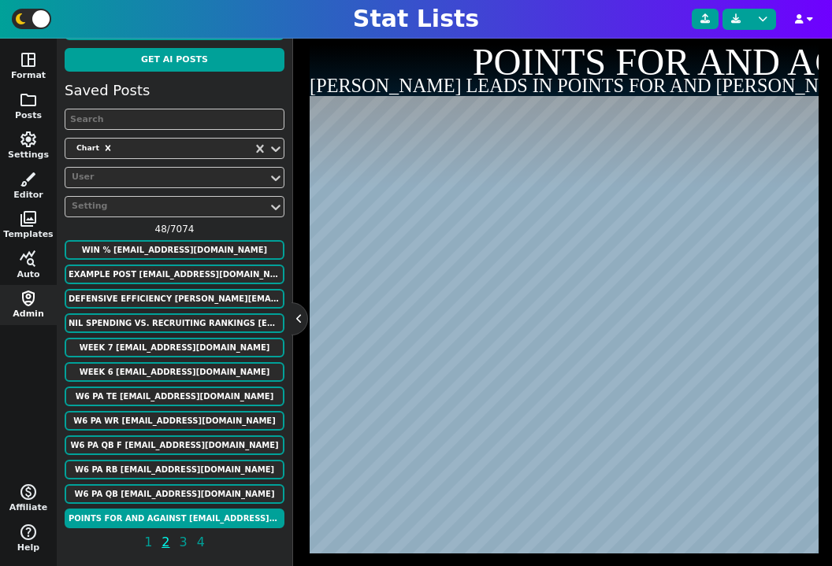
click at [828, 375] on div "NFL NBA MLB NCAA NHL Soccer F1 WNBA AFL Custom Manual Entry Paste Table StatLis…" at bounding box center [562, 303] width 539 height 528
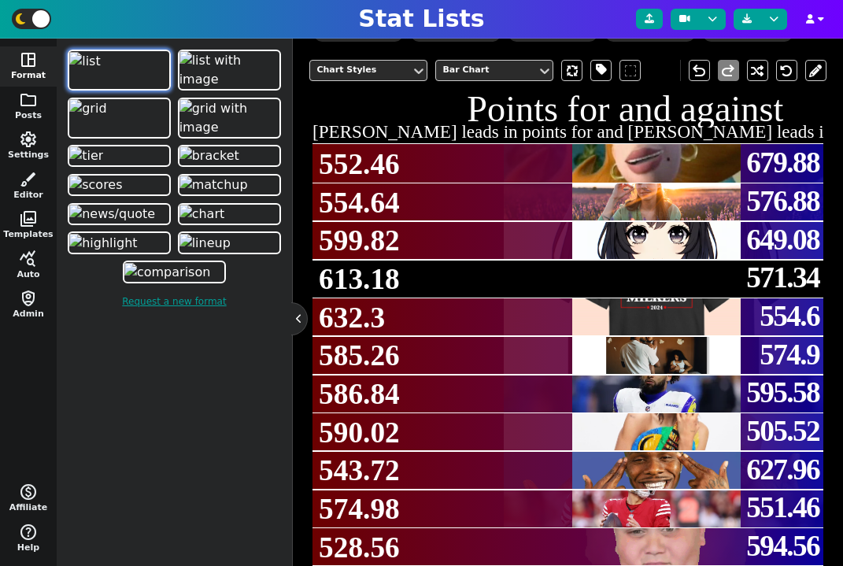
scroll to position [386, 0]
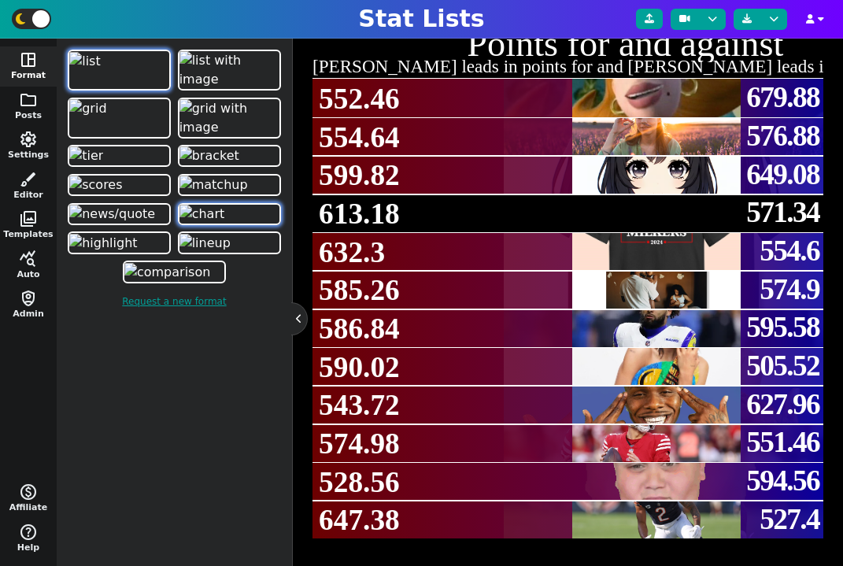
click at [225, 224] on img at bounding box center [203, 214] width 46 height 19
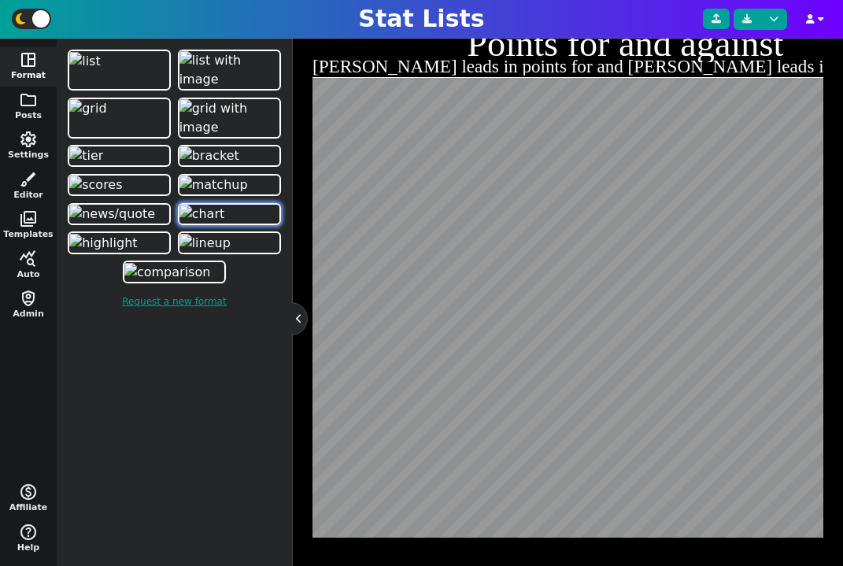
scroll to position [250, 0]
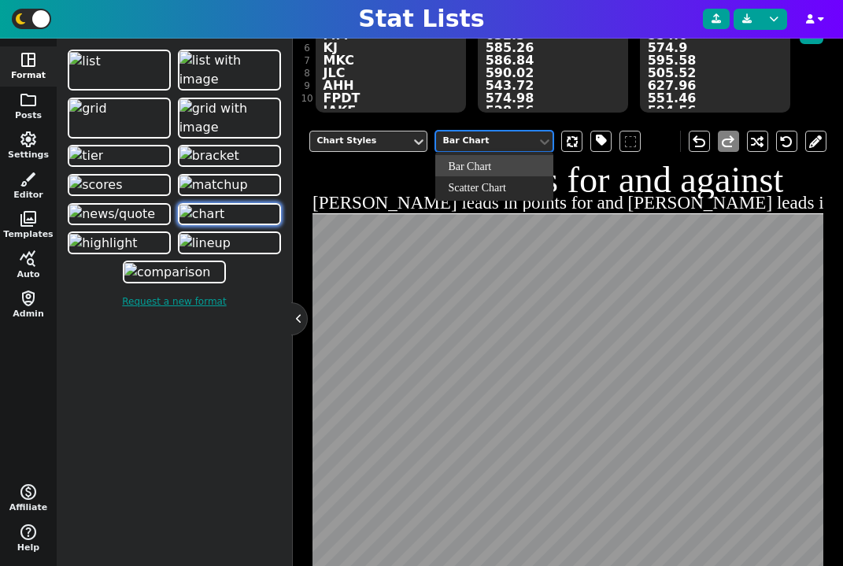
click at [472, 143] on div "Bar Chart" at bounding box center [487, 141] width 88 height 13
click at [487, 184] on div "Scatter Chart" at bounding box center [494, 186] width 118 height 21
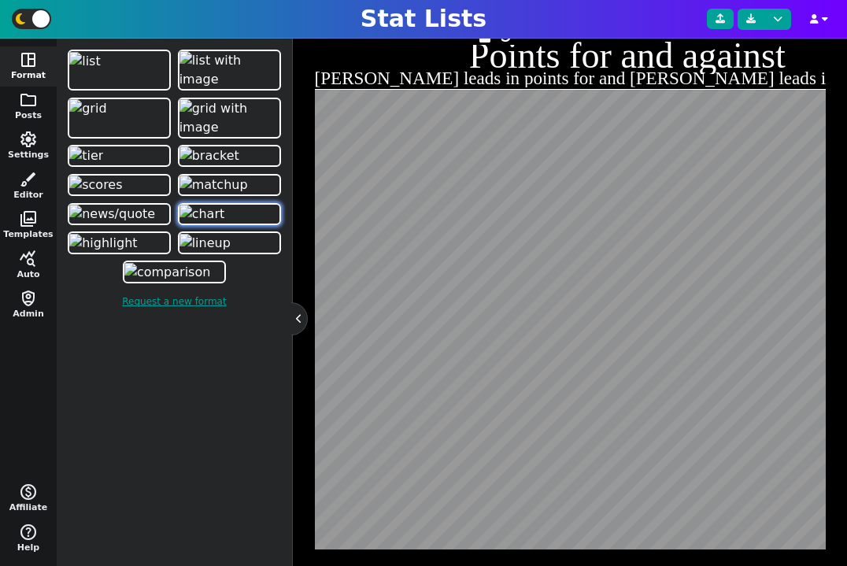
scroll to position [441, 0]
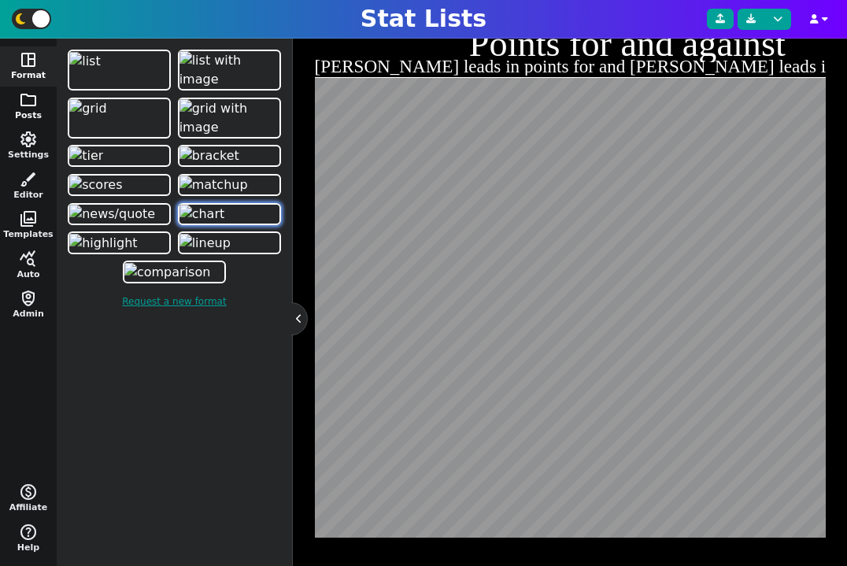
click at [21, 95] on span "folder" at bounding box center [28, 100] width 19 height 19
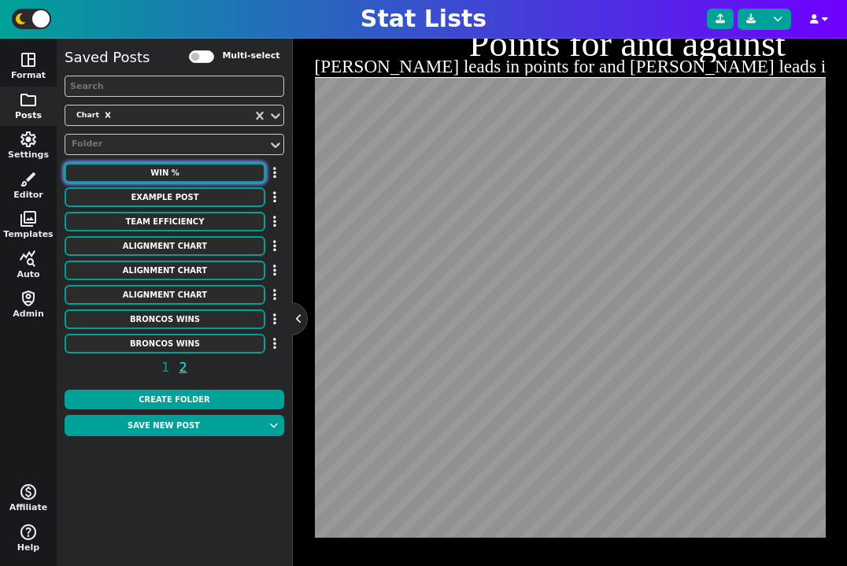
click at [187, 175] on button "WIN %" at bounding box center [165, 173] width 201 height 20
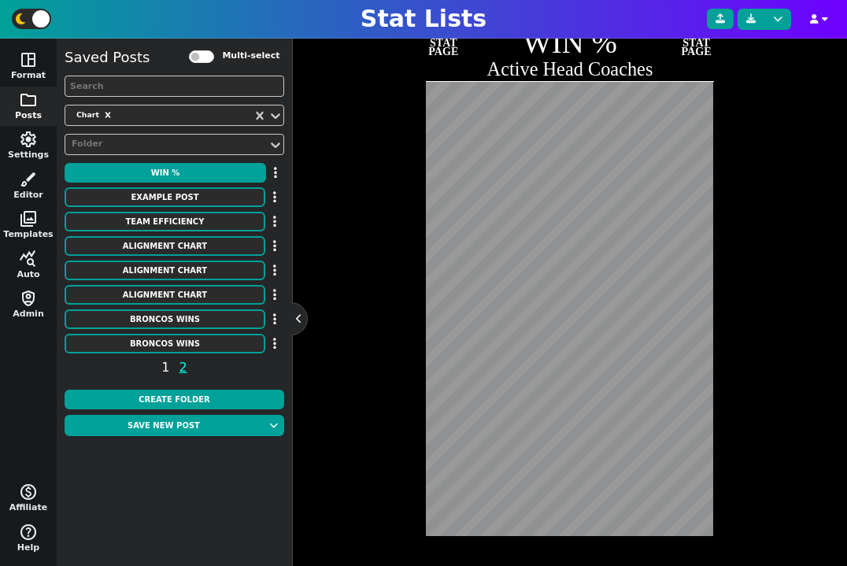
click at [165, 365] on span "1" at bounding box center [165, 368] width 13 height 20
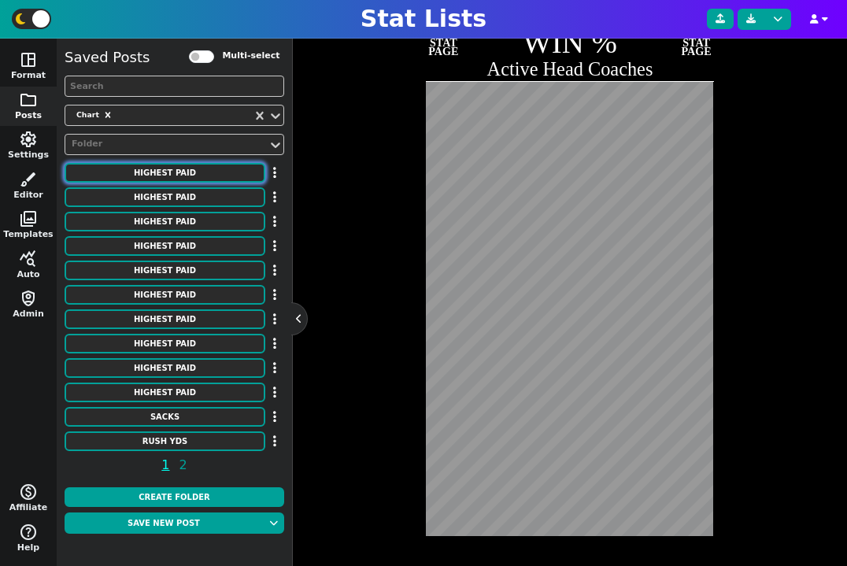
click at [175, 169] on button "HIGHEST PAID" at bounding box center [165, 173] width 201 height 20
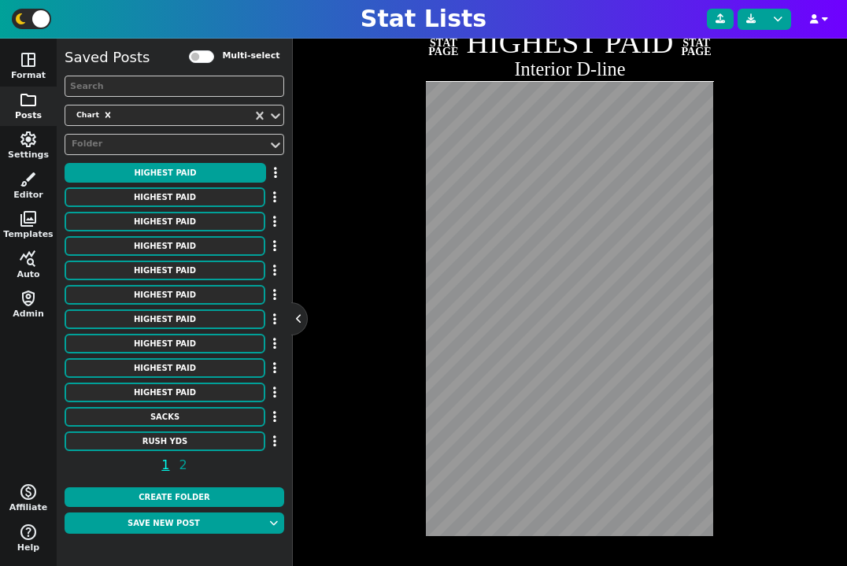
click at [194, 187] on div "Saved Posts Multi-select Chart Folder HIGHEST PAID HIGHEST PAID HIGHEST PAID HI…" at bounding box center [175, 263] width 220 height 435
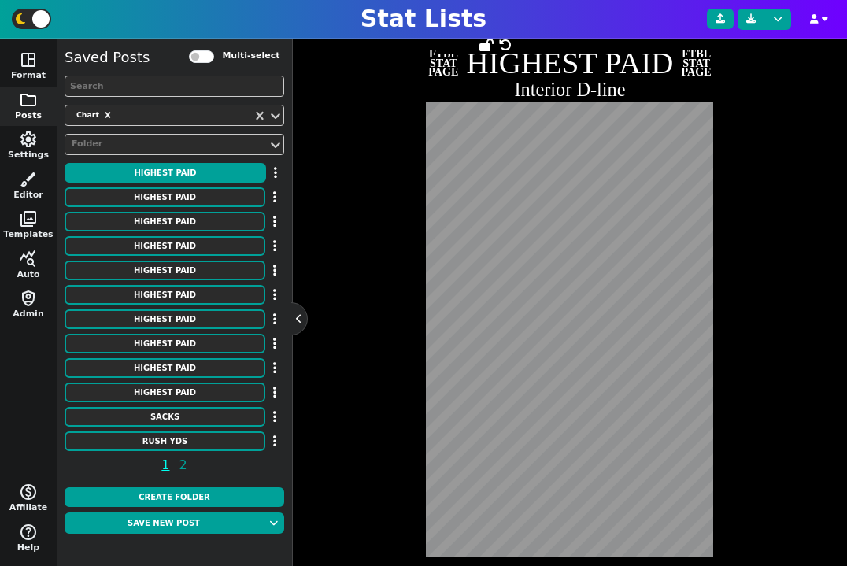
scroll to position [364, 0]
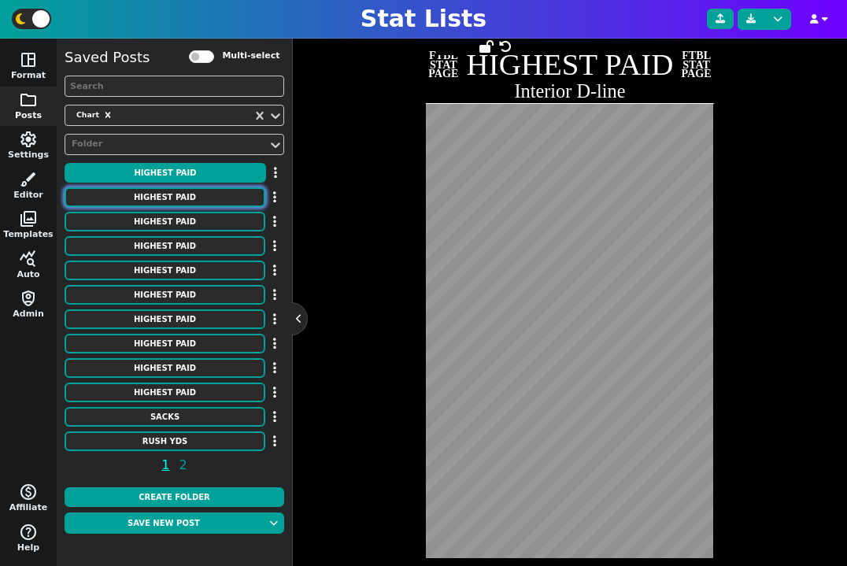
click at [192, 197] on button "HIGHEST PAID" at bounding box center [165, 197] width 201 height 20
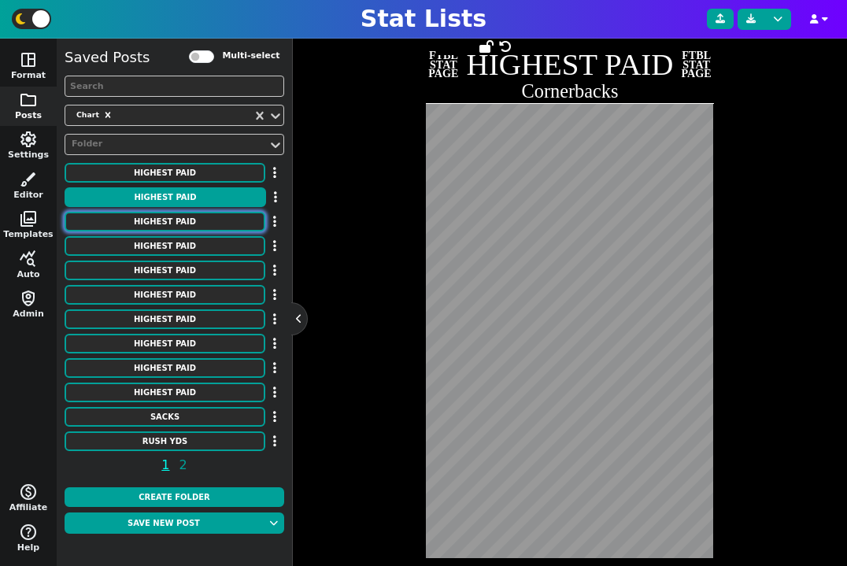
click at [209, 223] on button "HIGHEST PAID" at bounding box center [165, 222] width 201 height 20
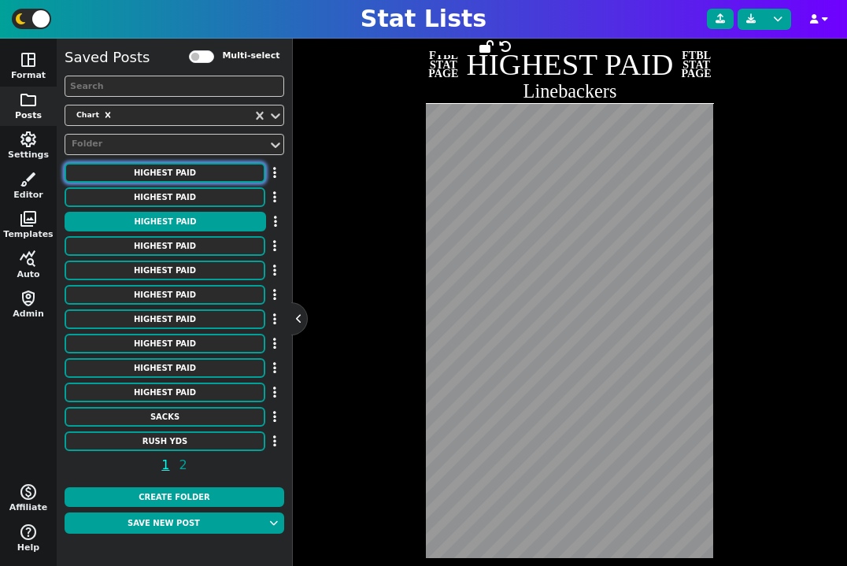
click at [195, 177] on button "HIGHEST PAID" at bounding box center [165, 173] width 201 height 20
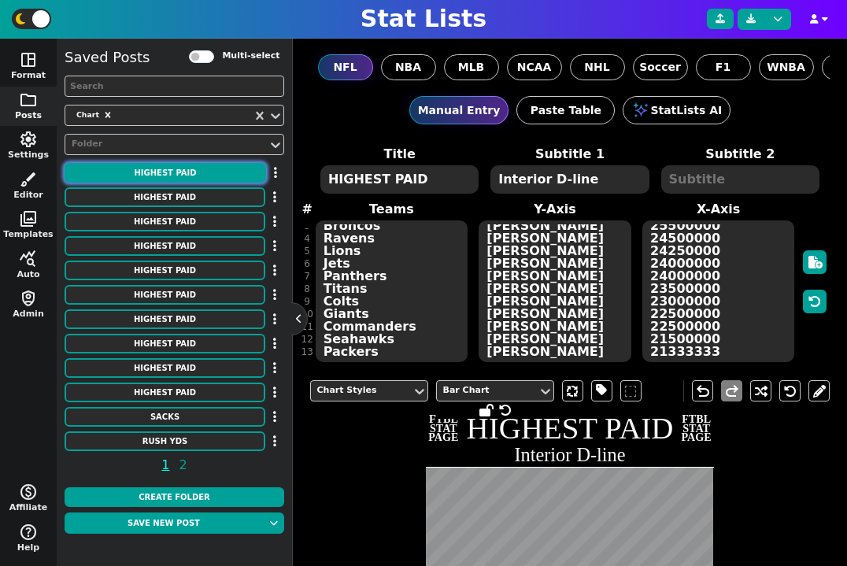
scroll to position [0, 0]
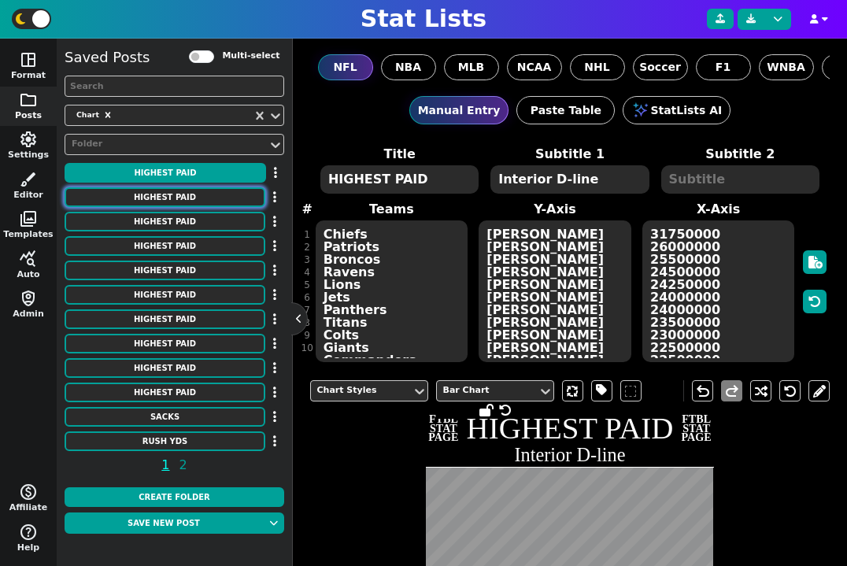
click at [194, 199] on button "HIGHEST PAID" at bounding box center [165, 197] width 201 height 20
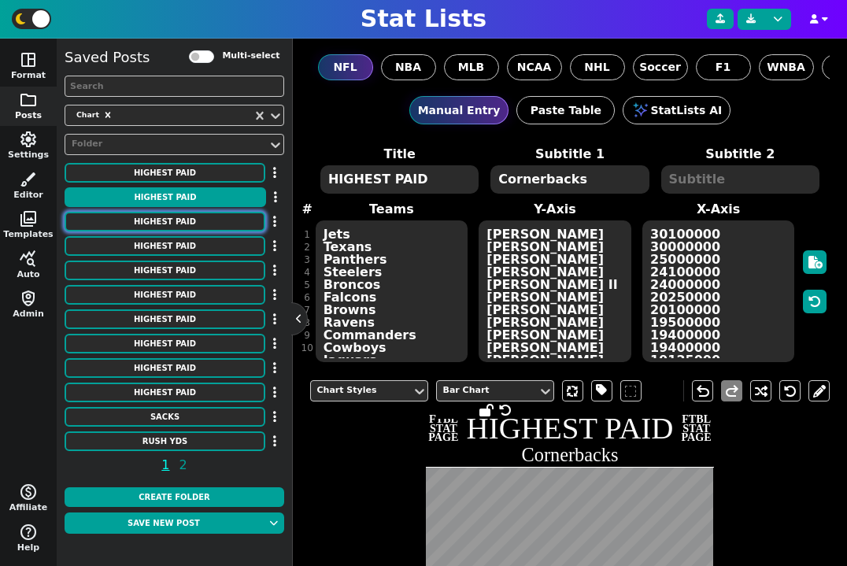
click at [191, 217] on button "HIGHEST PAID" at bounding box center [165, 222] width 201 height 20
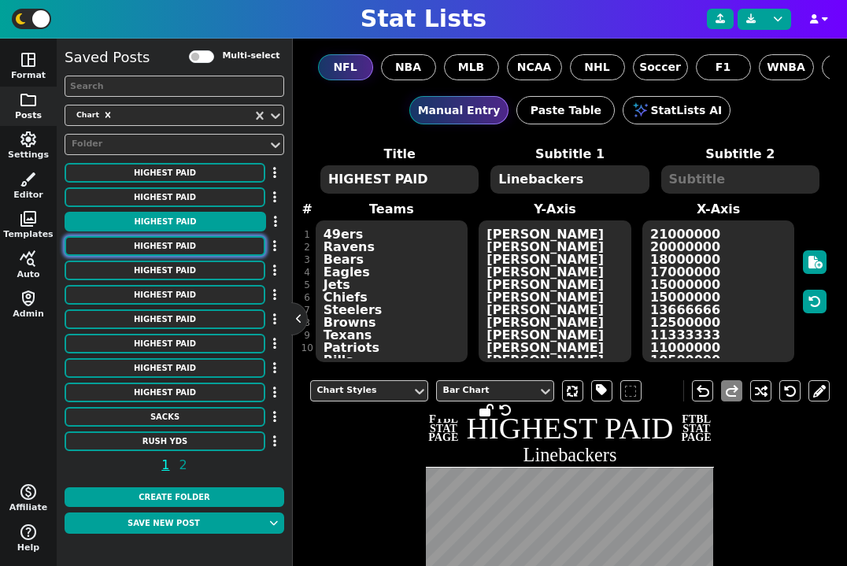
click at [191, 240] on button "HIGHEST PAID" at bounding box center [165, 246] width 201 height 20
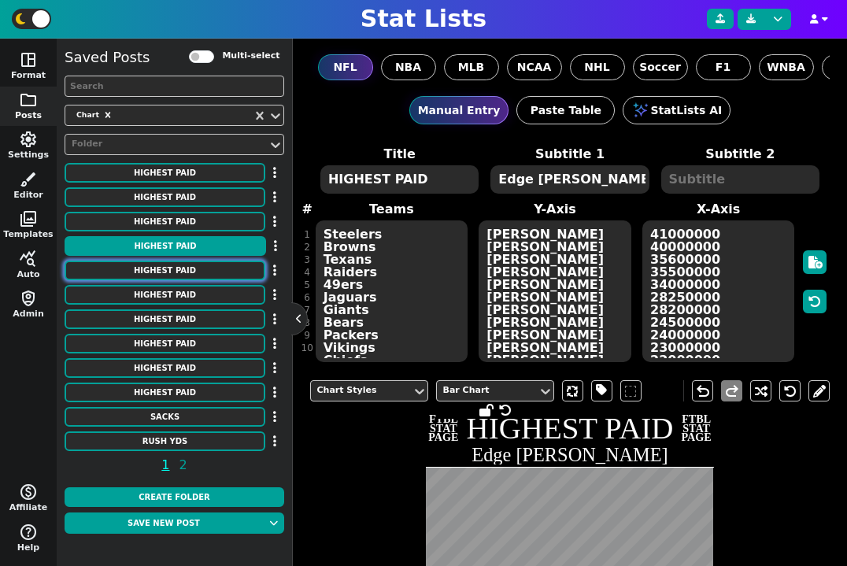
click at [191, 269] on button "HIGHEST PAID" at bounding box center [165, 271] width 201 height 20
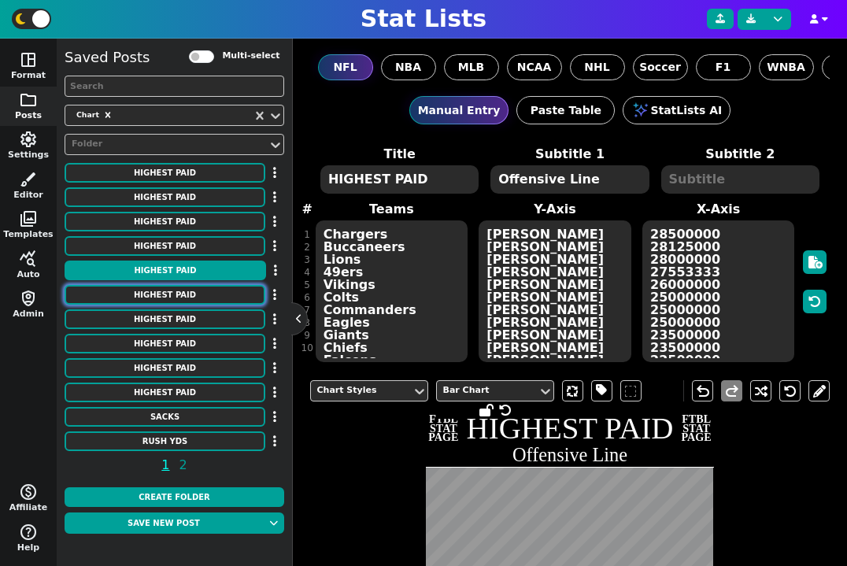
click at [193, 290] on button "HIGHEST PAID" at bounding box center [165, 295] width 201 height 20
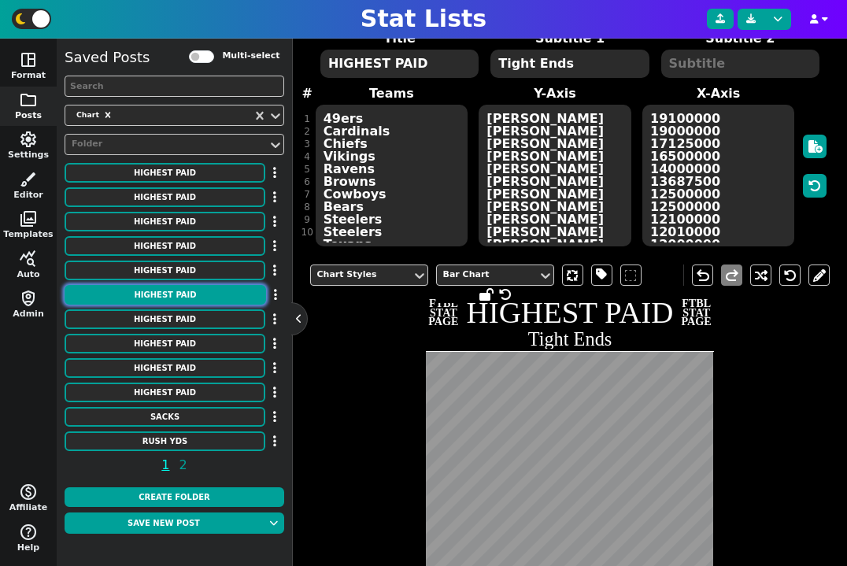
scroll to position [386, 0]
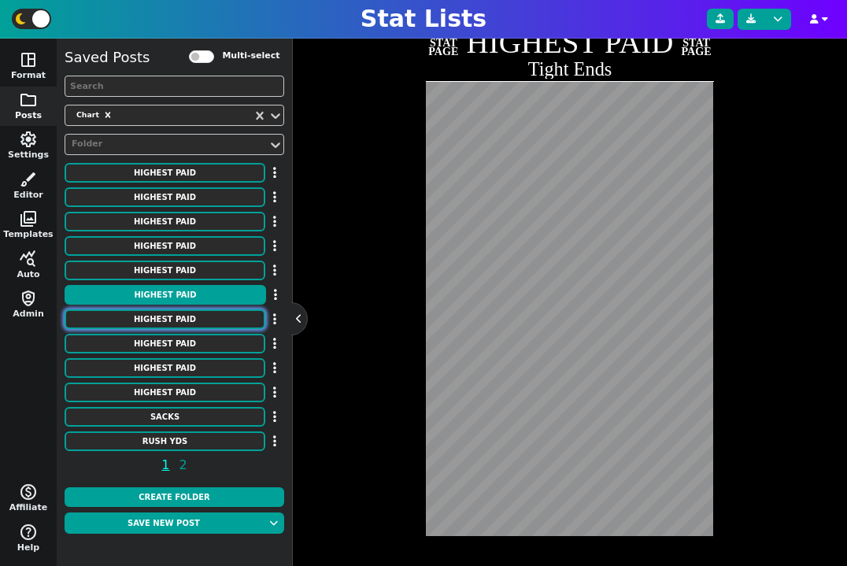
click at [148, 323] on button "HIGHEST PAID" at bounding box center [165, 319] width 201 height 20
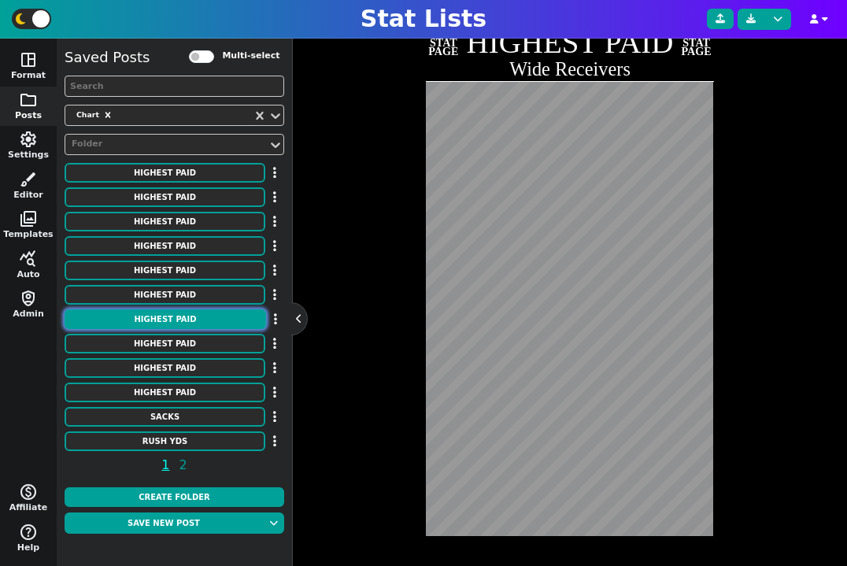
scroll to position [384, 0]
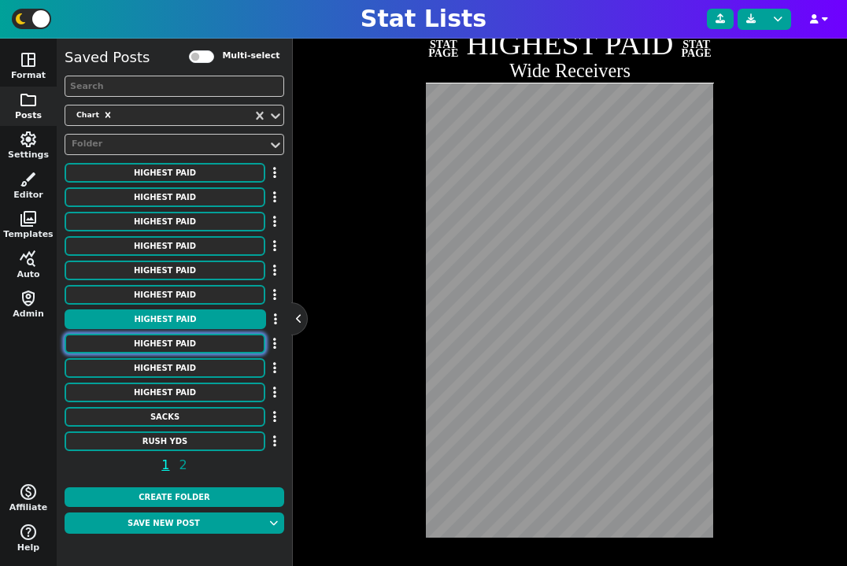
click at [155, 339] on button "HIGHEST PAID" at bounding box center [165, 344] width 201 height 20
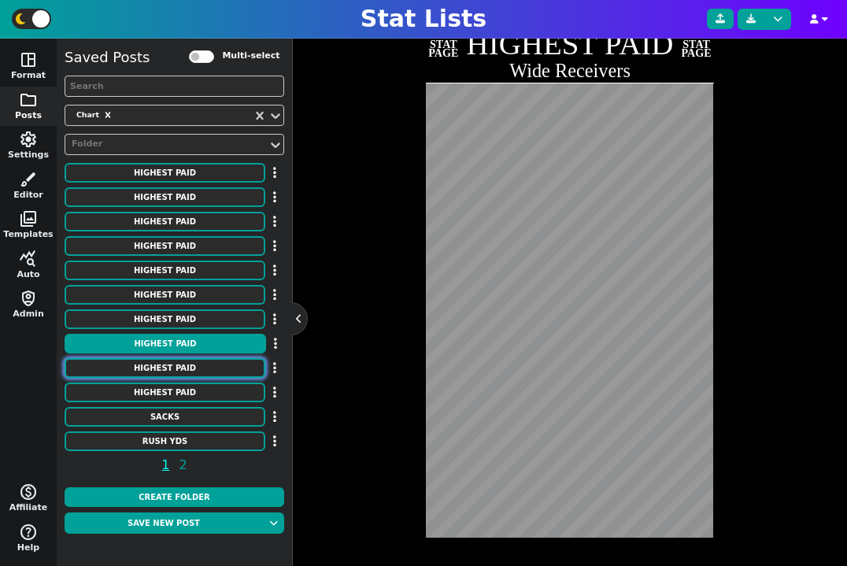
click at [156, 362] on button "HIGHEST PAID" at bounding box center [165, 368] width 201 height 20
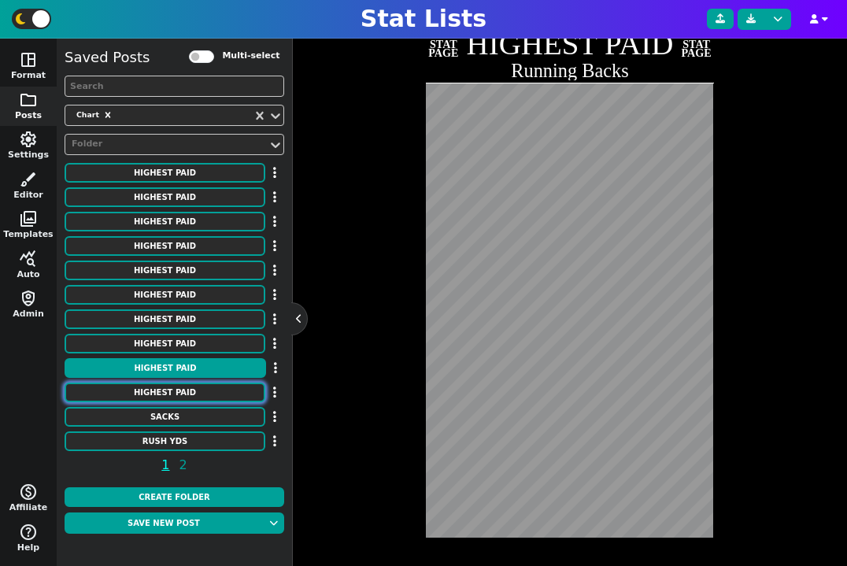
click at [162, 387] on button "HIGHEST PAID" at bounding box center [165, 393] width 201 height 20
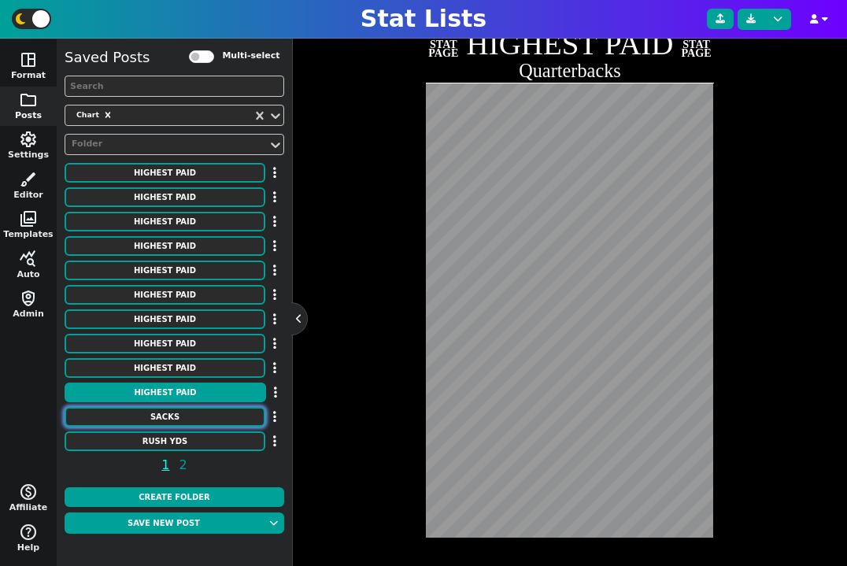
click at [169, 414] on button "SACKS" at bounding box center [165, 417] width 201 height 20
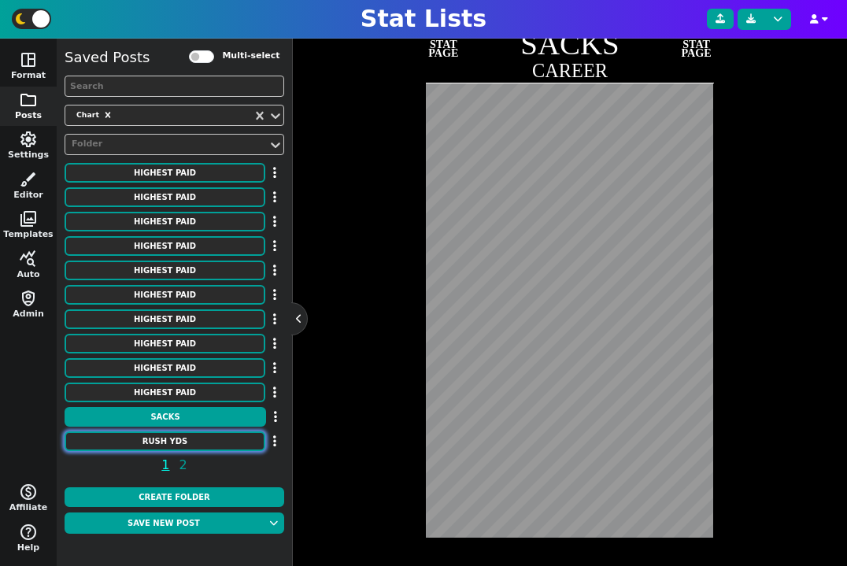
click at [169, 433] on button "RUSH YDS" at bounding box center [165, 442] width 201 height 20
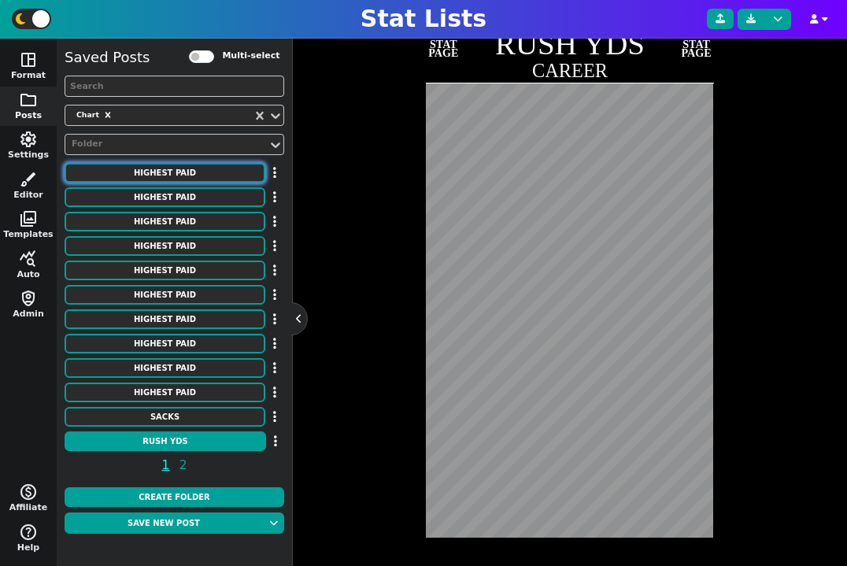
click at [169, 166] on button "HIGHEST PAID" at bounding box center [165, 173] width 201 height 20
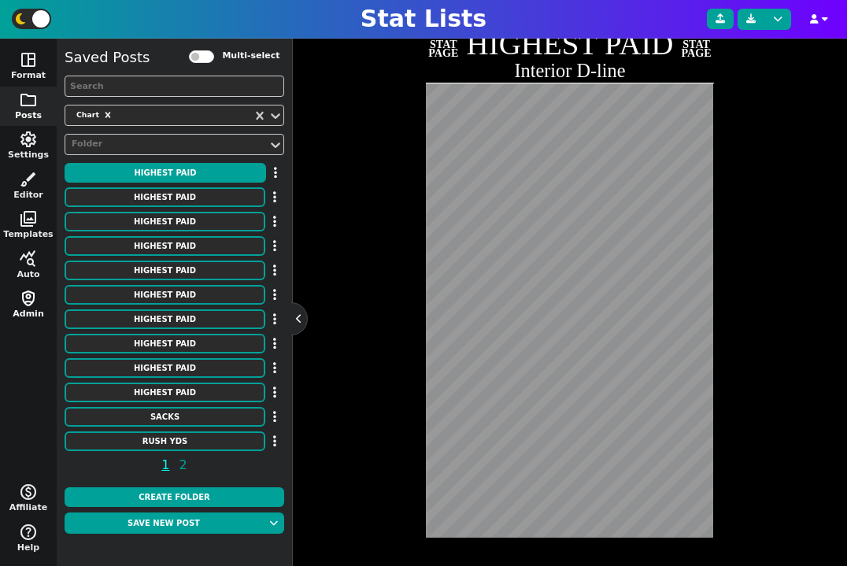
click at [31, 311] on button "shield_person Admin" at bounding box center [28, 305] width 57 height 40
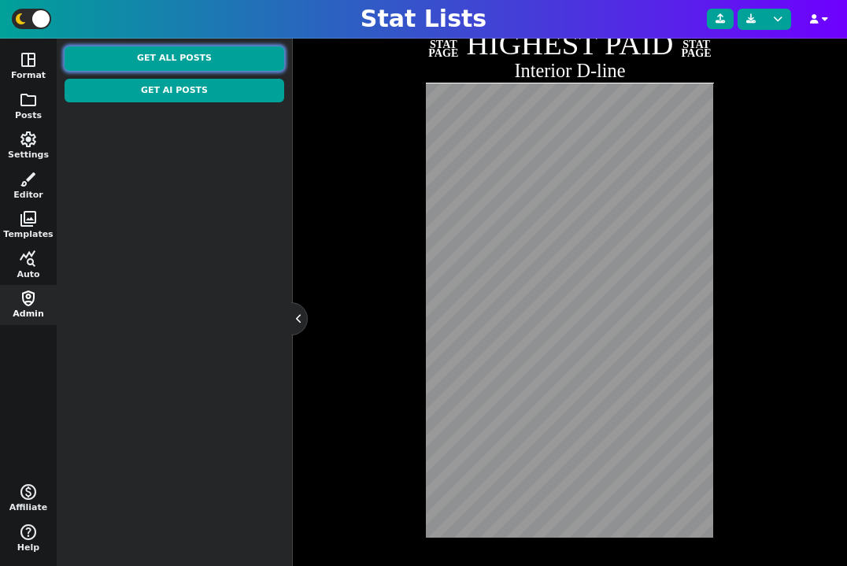
click at [180, 60] on button "Get All Posts" at bounding box center [175, 58] width 220 height 24
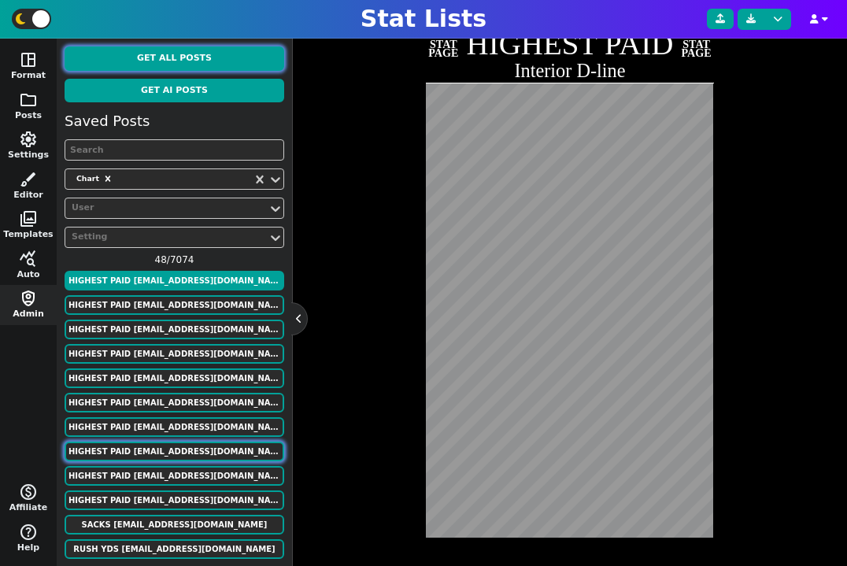
scroll to position [31, 0]
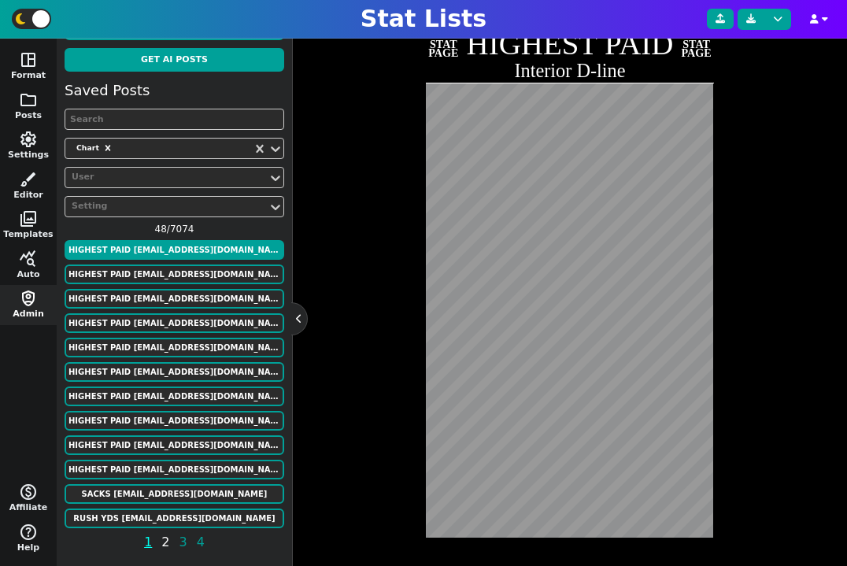
click at [165, 543] on span "2" at bounding box center [165, 542] width 13 height 20
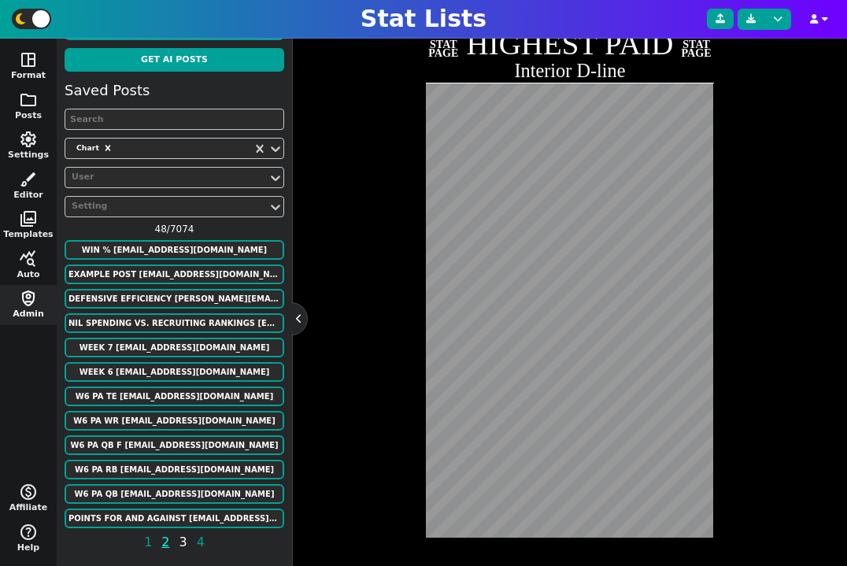
click at [177, 546] on span "3" at bounding box center [183, 542] width 13 height 20
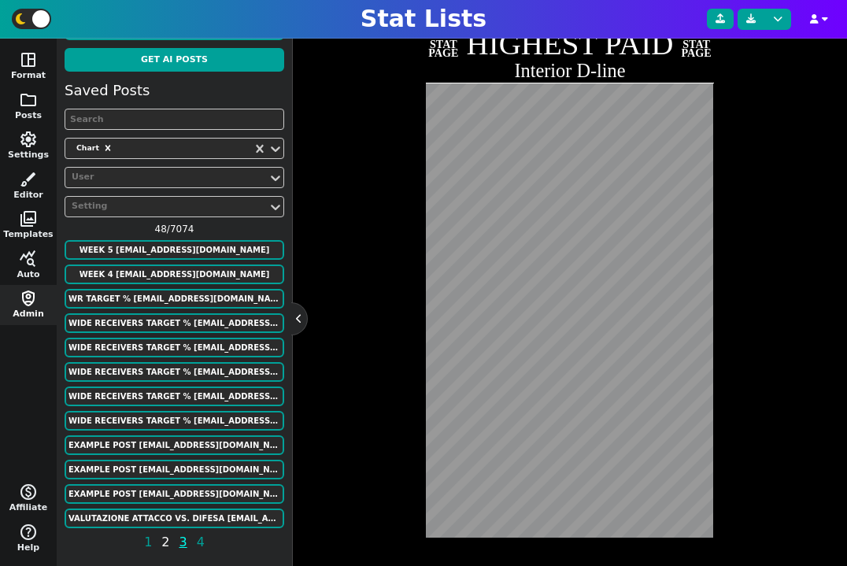
click at [164, 542] on span "2" at bounding box center [165, 542] width 13 height 20
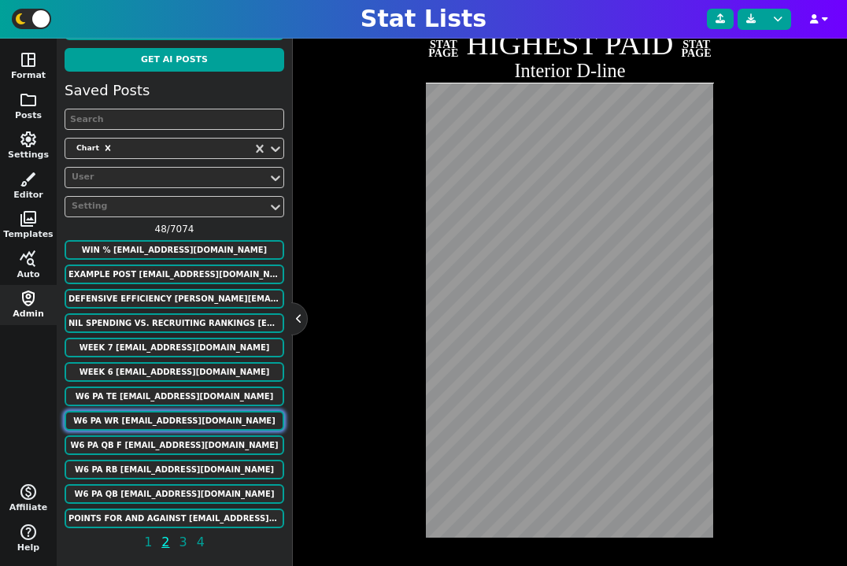
click at [183, 424] on button "W6 PA WR rinconsportsmedia@gmail.com" at bounding box center [175, 421] width 220 height 20
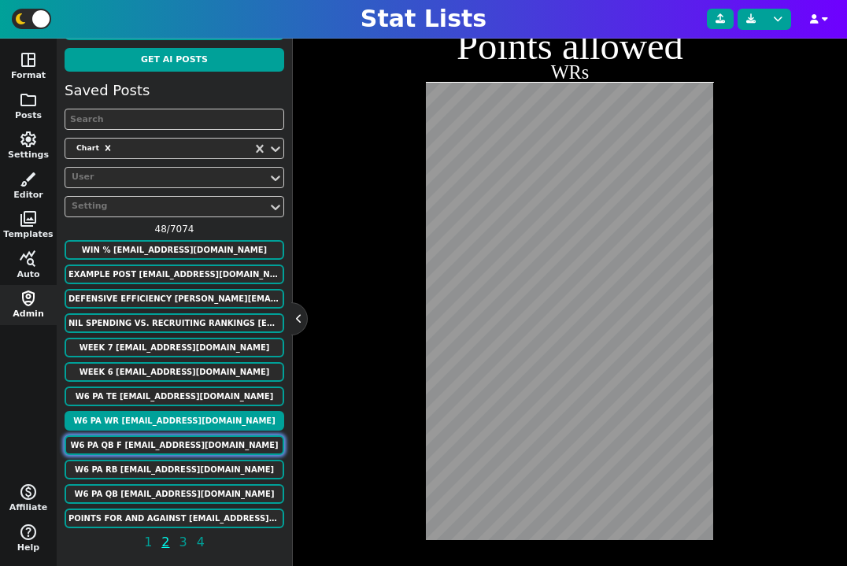
click at [179, 451] on button "W6 PA QB F rinconsportsmedia@gmail.com" at bounding box center [175, 445] width 220 height 20
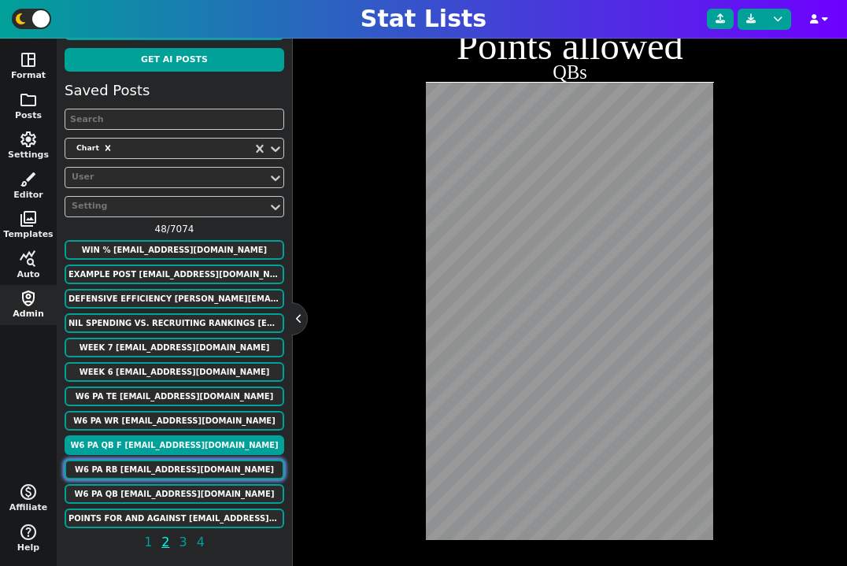
click at [178, 469] on button "W6 PA RB rinconsportsmedia@gmail.com" at bounding box center [175, 470] width 220 height 20
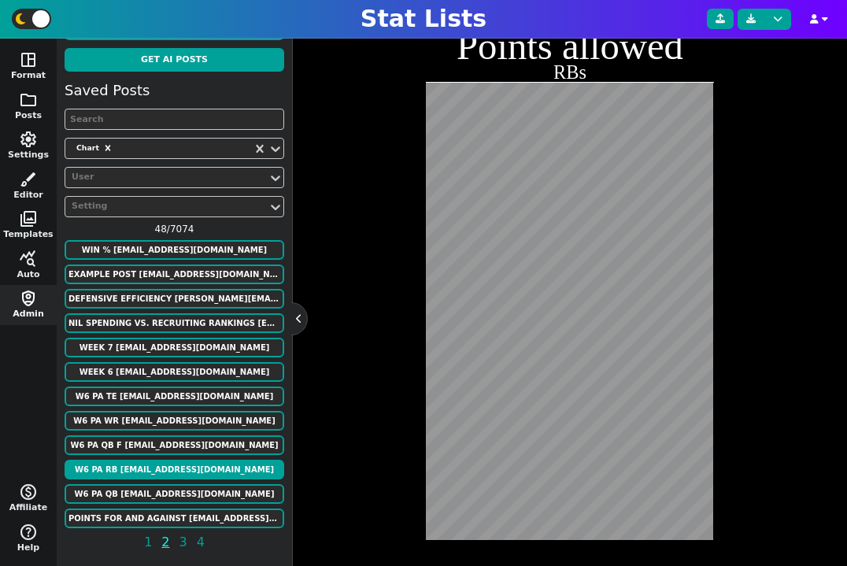
click at [180, 482] on div "Saved Posts Chart User Setting 48 / 7074 WIN % murphygreg6@gmail.com Example Po…" at bounding box center [175, 319] width 220 height 479
click at [181, 490] on button "W6 PA QB rinconsportsmedia@gmail.com" at bounding box center [175, 494] width 220 height 20
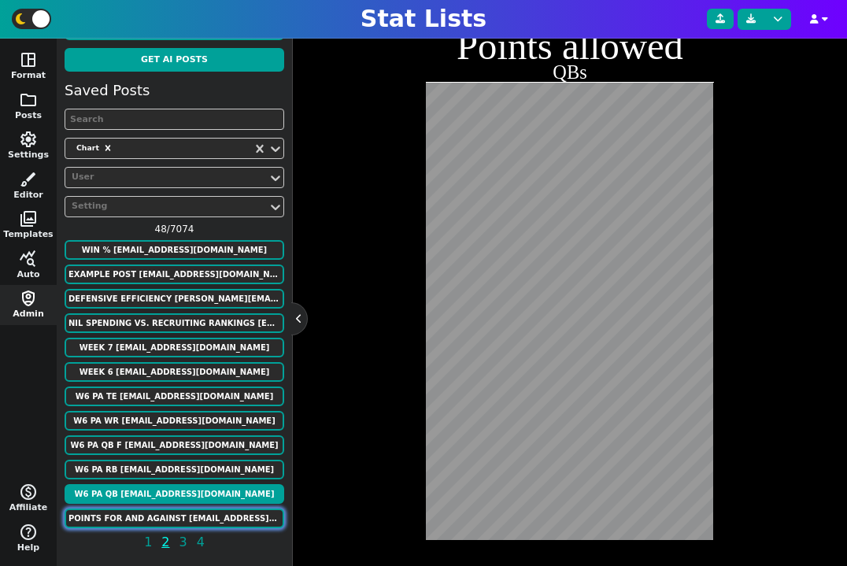
click at [180, 520] on button "Points for and against alonzodrew021@gmail.com" at bounding box center [175, 519] width 220 height 20
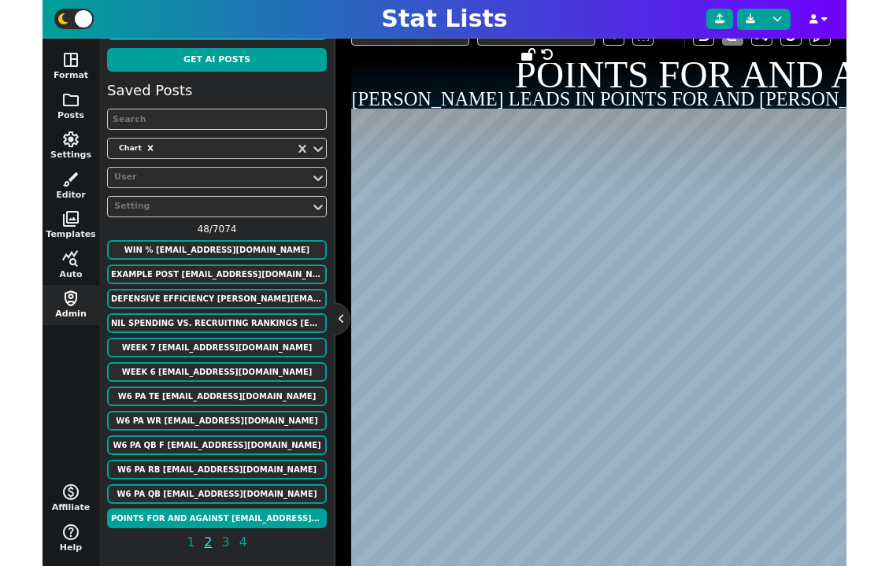
scroll to position [422, 0]
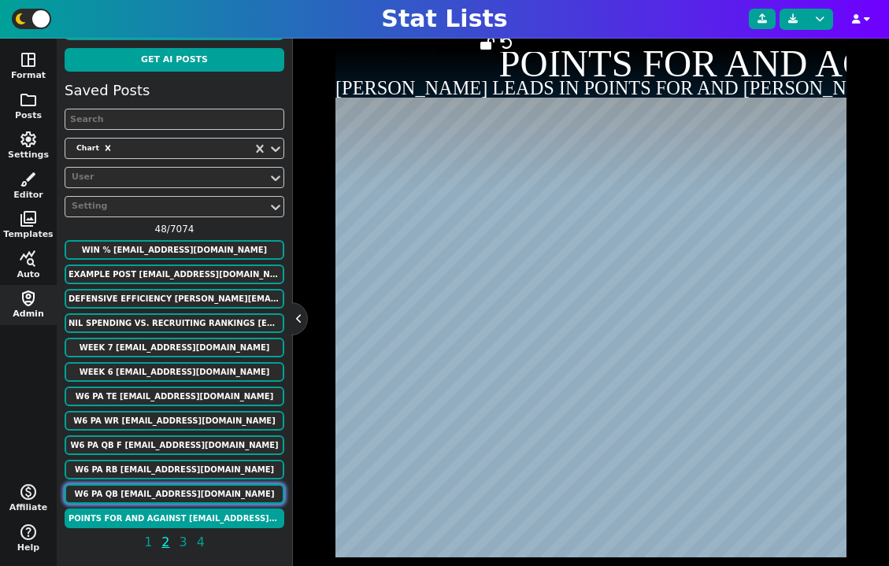
click at [154, 490] on button "W6 PA QB rinconsportsmedia@gmail.com" at bounding box center [175, 494] width 220 height 20
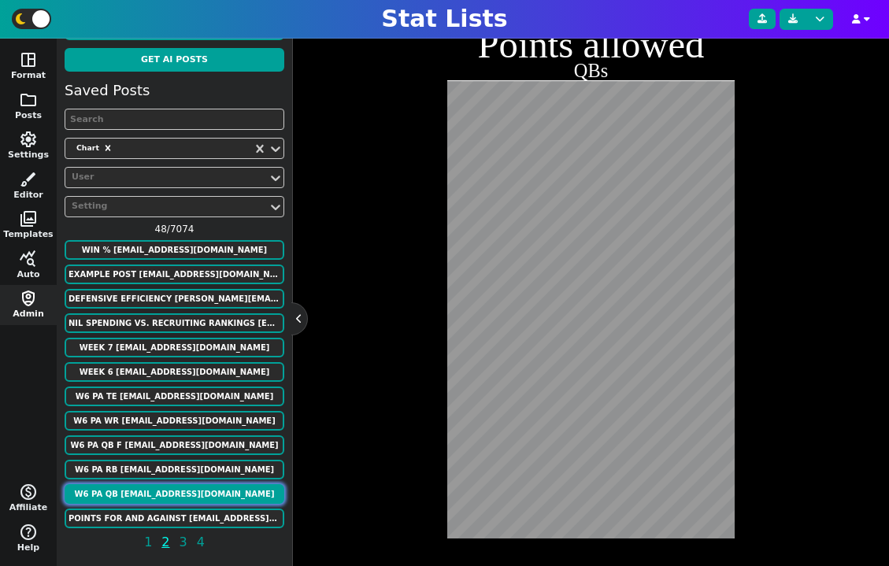
scroll to position [367, 0]
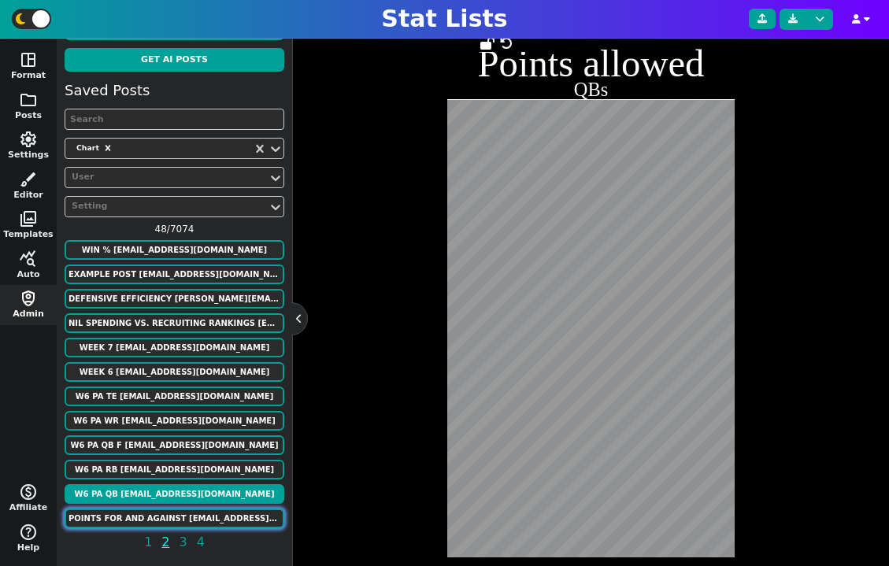
click at [168, 517] on button "Points for and against alonzodrew021@gmail.com" at bounding box center [175, 519] width 220 height 20
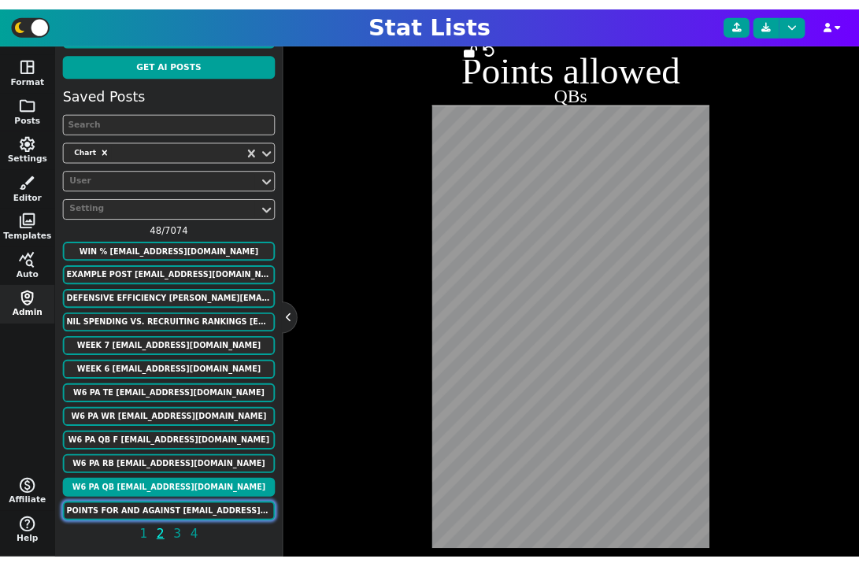
scroll to position [422, 0]
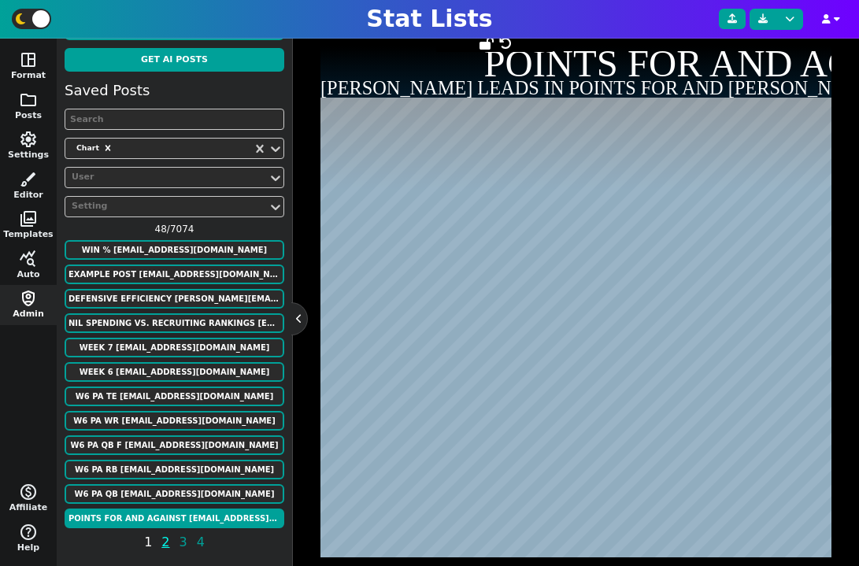
click at [145, 542] on span "1" at bounding box center [148, 542] width 13 height 20
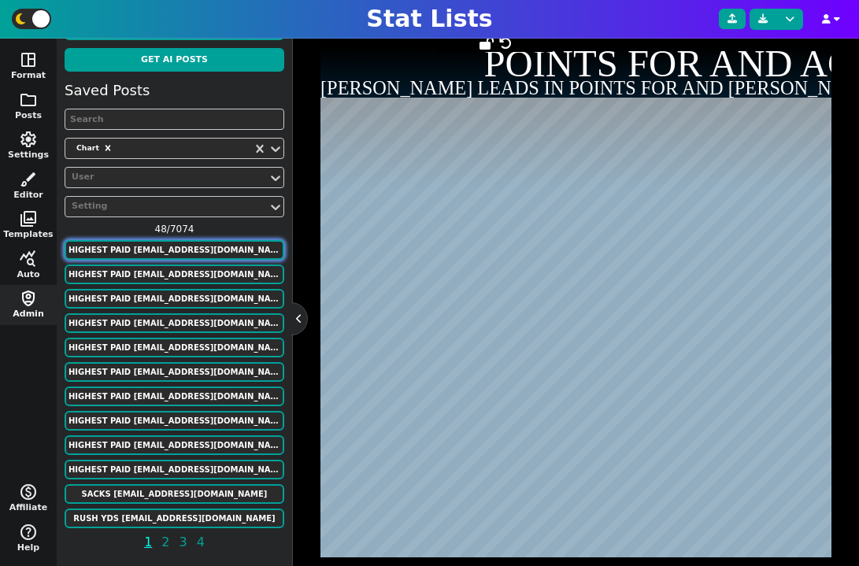
click at [190, 252] on button "HIGHEST PAID murphygreg6@gmail.com" at bounding box center [175, 250] width 220 height 20
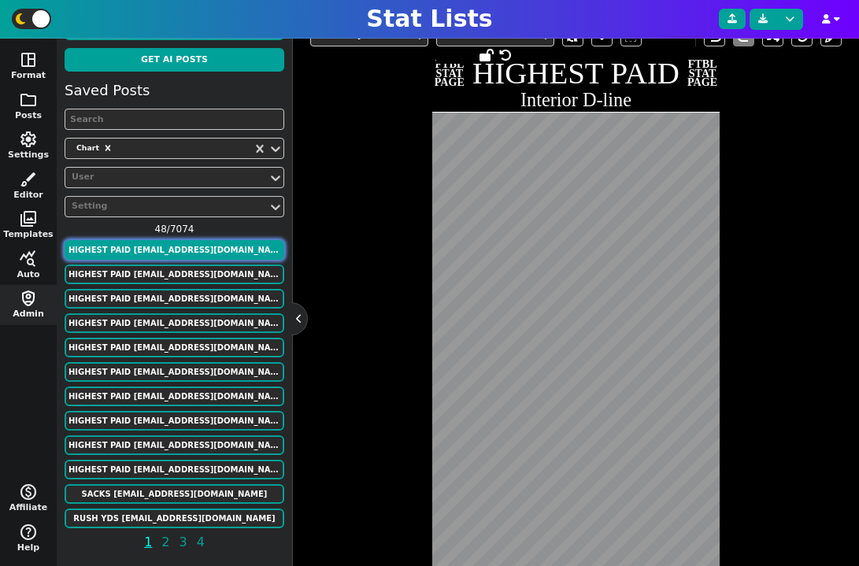
scroll to position [360, 0]
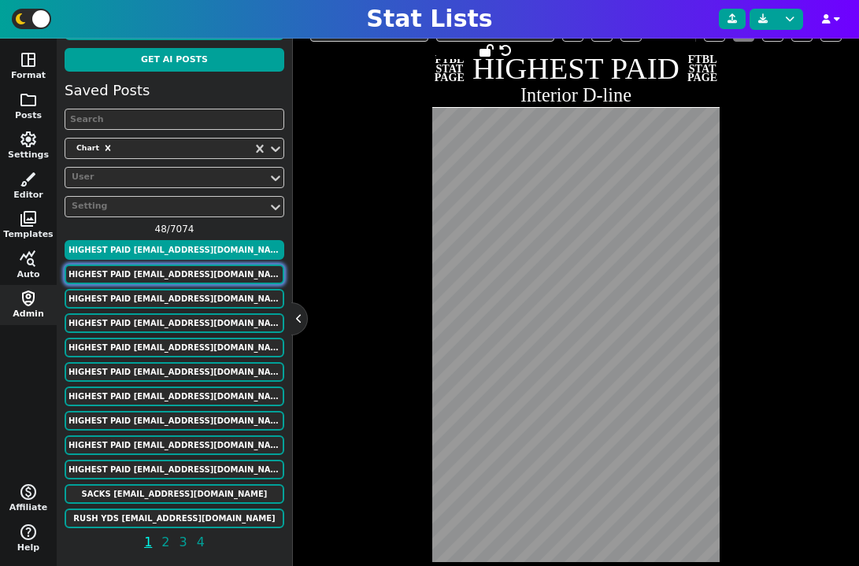
click at [156, 272] on button "HIGHEST PAID murphygreg6@gmail.com" at bounding box center [175, 275] width 220 height 20
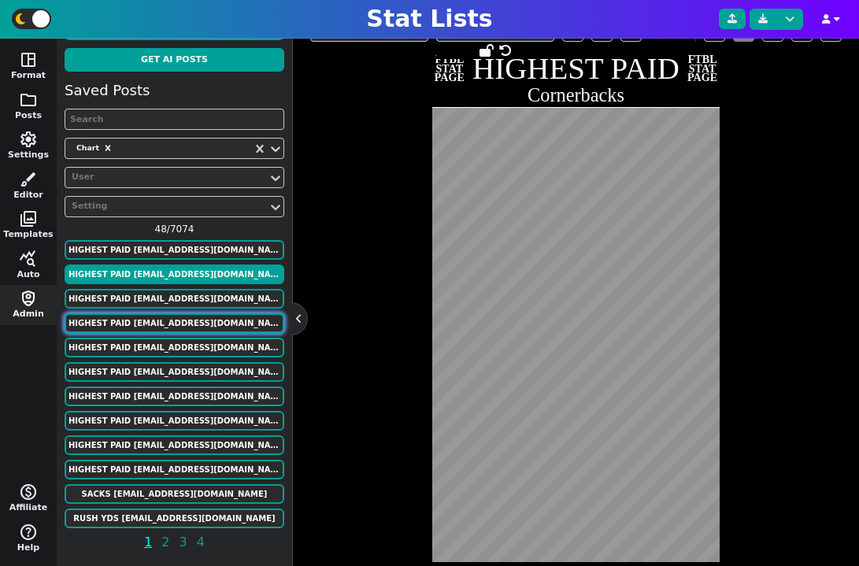
click at [172, 325] on button "HIGHEST PAID murphygreg6@gmail.com" at bounding box center [175, 323] width 220 height 20
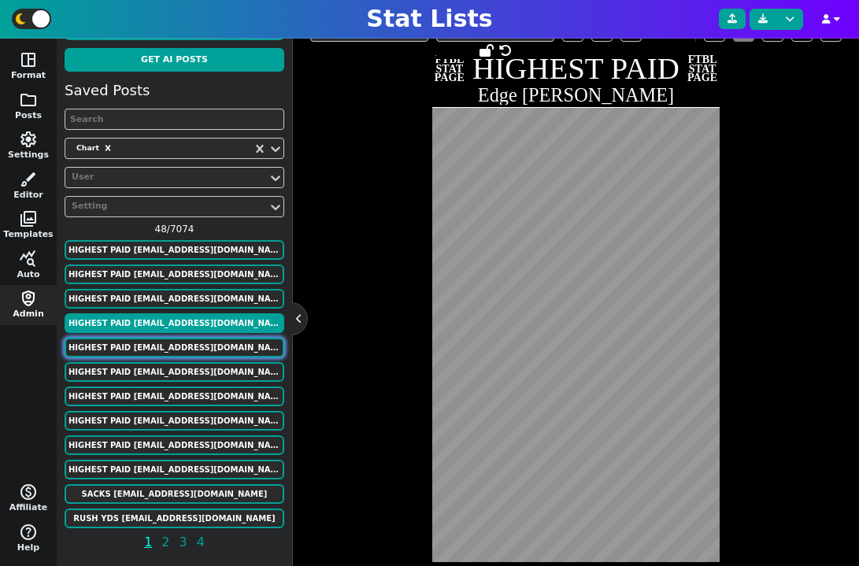
click at [175, 344] on button "HIGHEST PAID murphygreg6@gmail.com" at bounding box center [175, 348] width 220 height 20
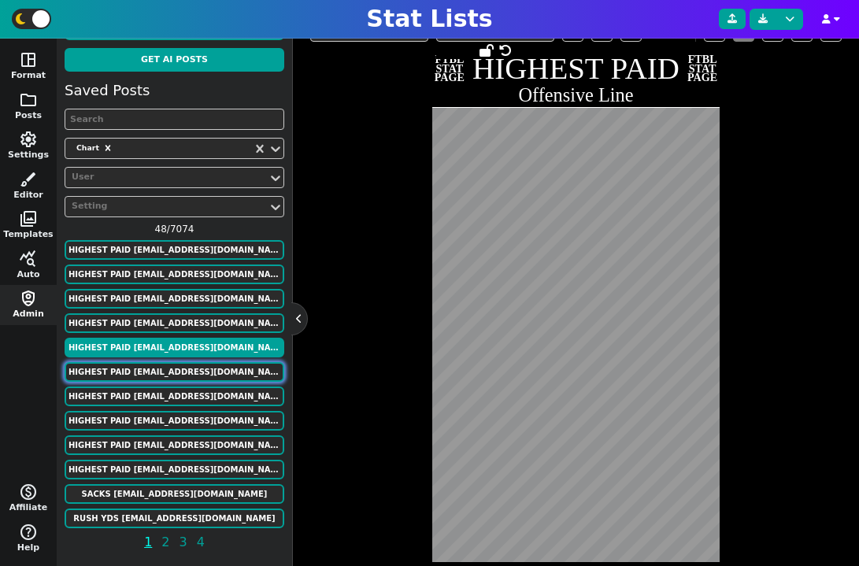
click at [163, 370] on button "HIGHEST PAID murphygreg6@gmail.com" at bounding box center [175, 372] width 220 height 20
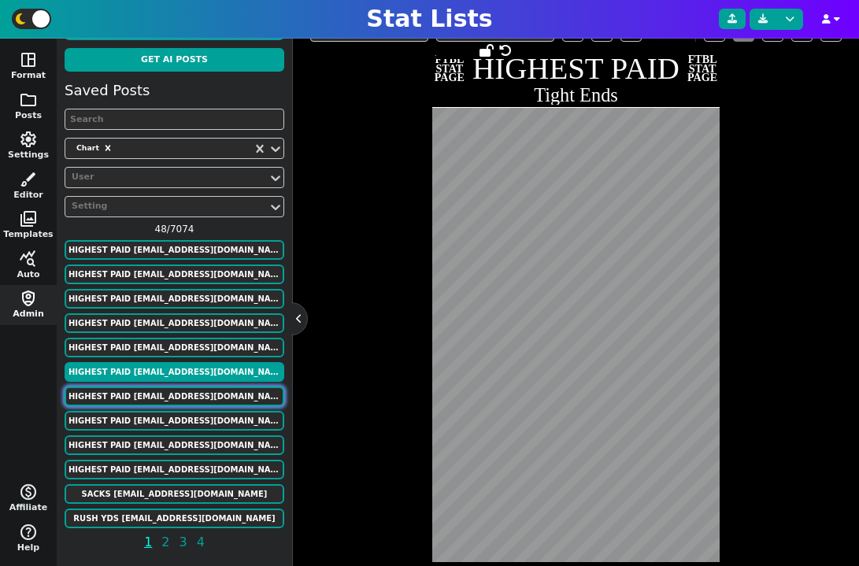
click at [167, 395] on button "HIGHEST PAID murphygreg6@gmail.com" at bounding box center [175, 397] width 220 height 20
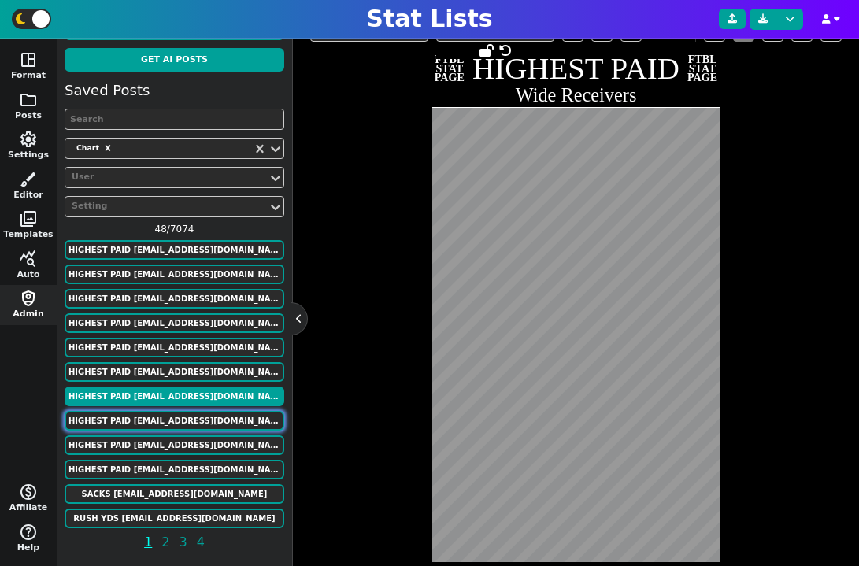
click at [186, 426] on button "HIGHEST PAID murphygreg6@gmail.com" at bounding box center [175, 421] width 220 height 20
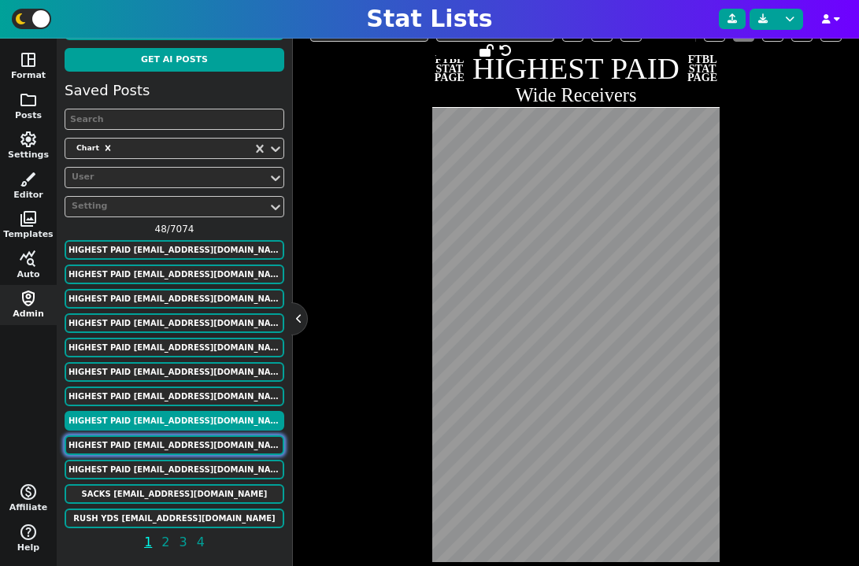
click at [200, 448] on button "HIGHEST PAID murphygreg6@gmail.com" at bounding box center [175, 445] width 220 height 20
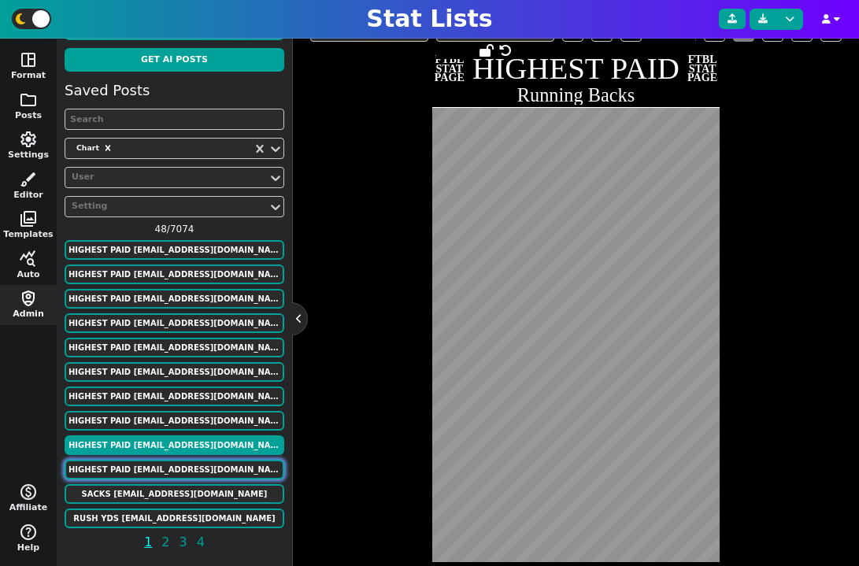
click at [198, 475] on button "HIGHEST PAID murphygreg6@gmail.com" at bounding box center [175, 470] width 220 height 20
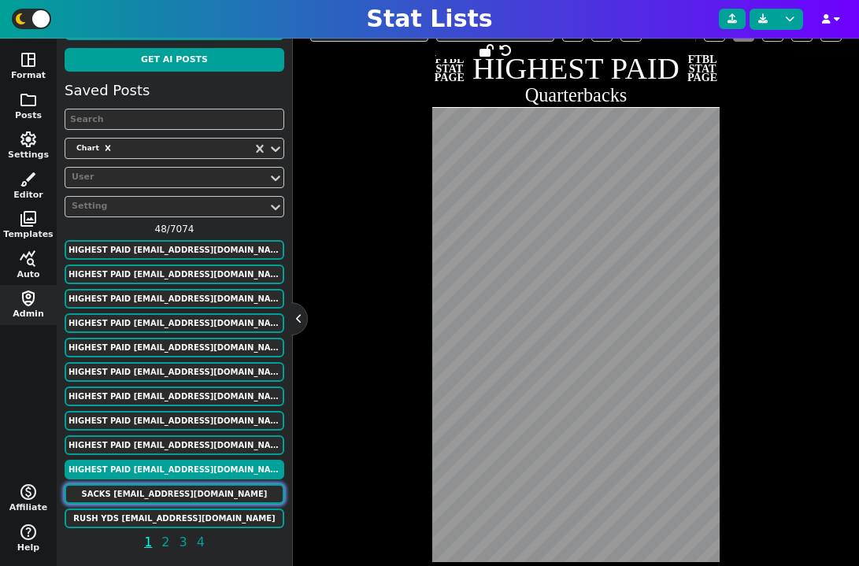
click at [202, 496] on button "SACKS murphygreg6@gmail.com" at bounding box center [175, 494] width 220 height 20
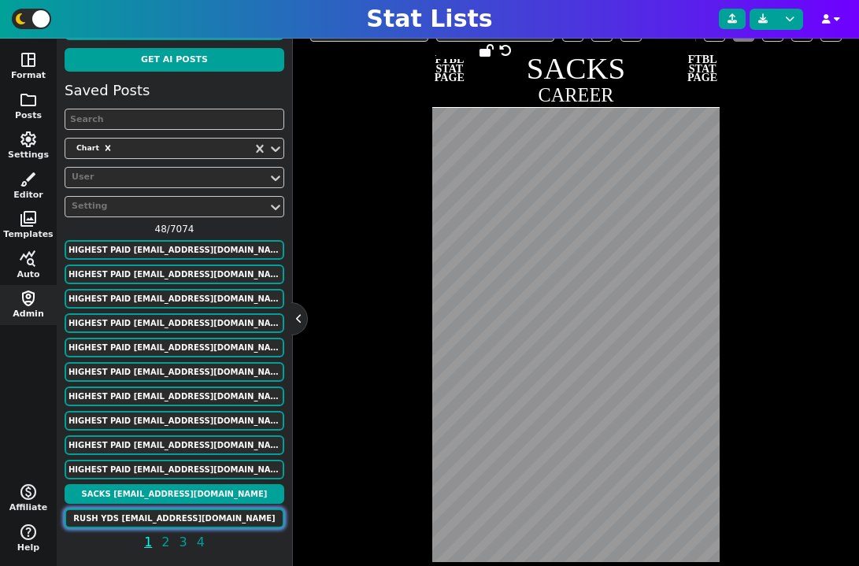
click at [206, 519] on button "RUSH YDS murphygreg6@gmail.com" at bounding box center [175, 519] width 220 height 20
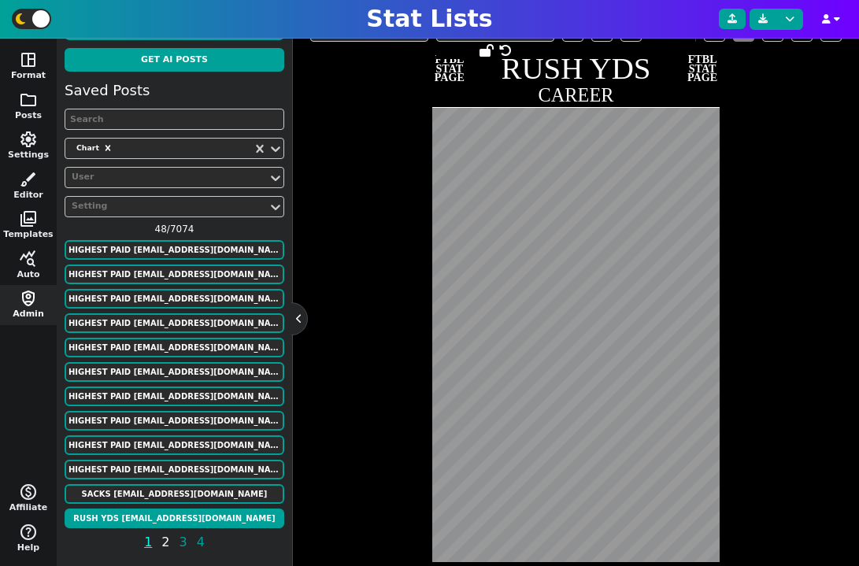
click at [164, 543] on span "2" at bounding box center [165, 542] width 13 height 20
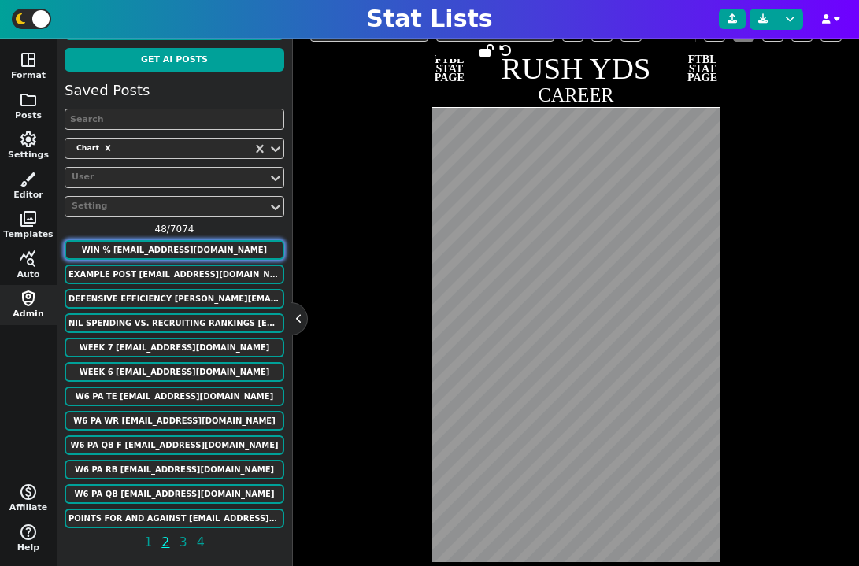
click at [227, 251] on button "WIN % murphygreg6@gmail.com" at bounding box center [175, 250] width 220 height 20
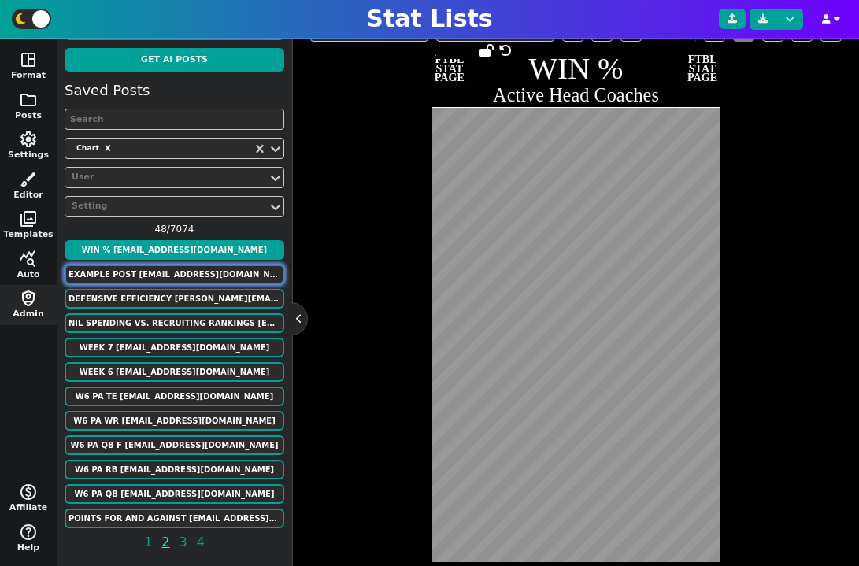
click at [217, 280] on button "Example Post murphygreg6@gmail.com" at bounding box center [175, 275] width 220 height 20
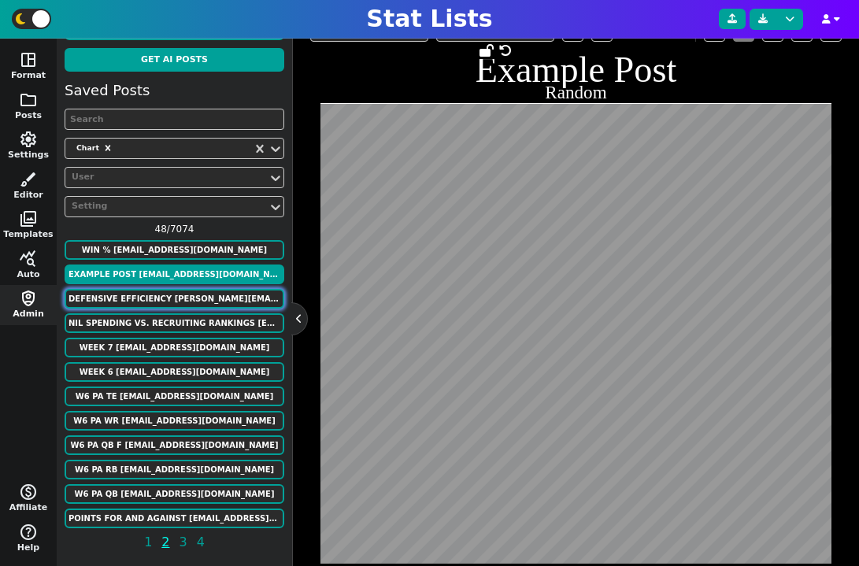
click at [173, 297] on button "defensive efficiency spencer@teamrankings.com" at bounding box center [175, 299] width 220 height 20
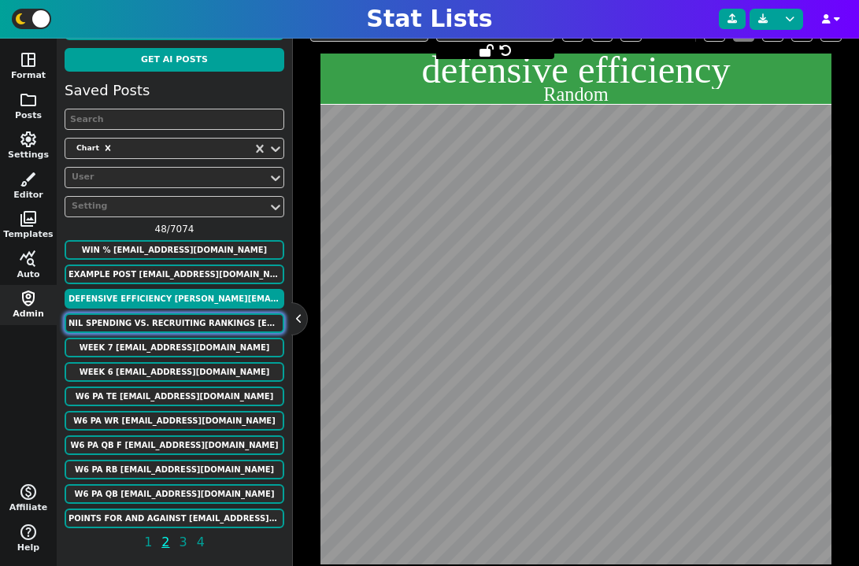
click at [177, 332] on button "NIL Spending vs. Recruiting Rankings benjaminsrosenbloom@gmail.com" at bounding box center [175, 323] width 220 height 20
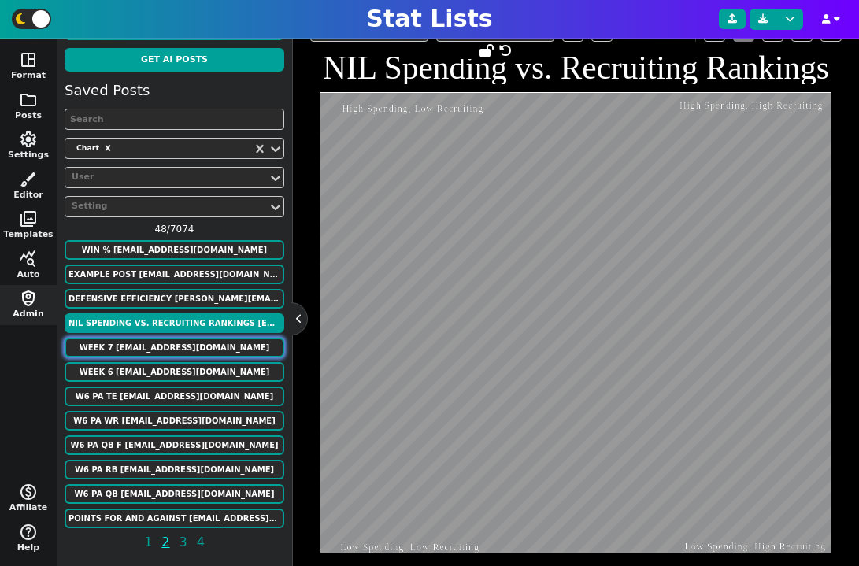
click at [179, 343] on button "Week 7 alonzodrew021@gmail.com" at bounding box center [175, 348] width 220 height 20
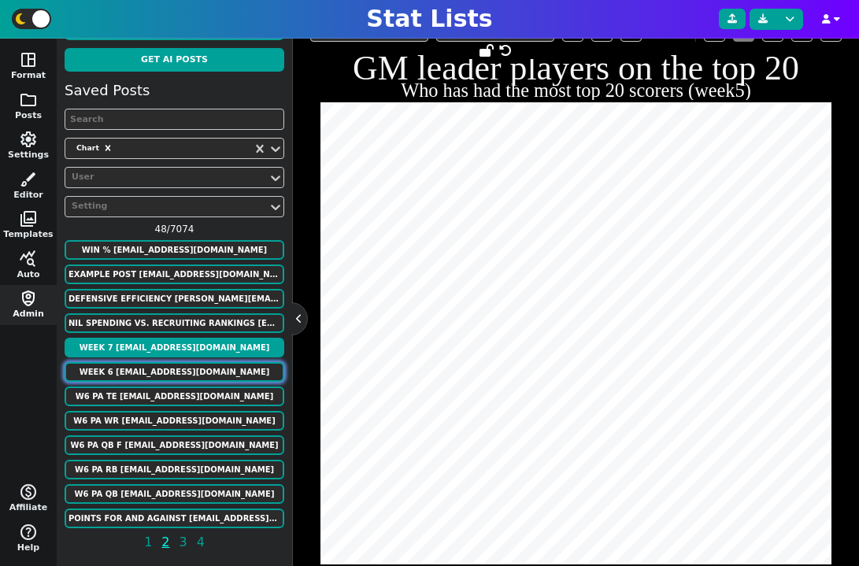
click at [192, 369] on button "Week 6 alonzodrew021@gmail.com" at bounding box center [175, 372] width 220 height 20
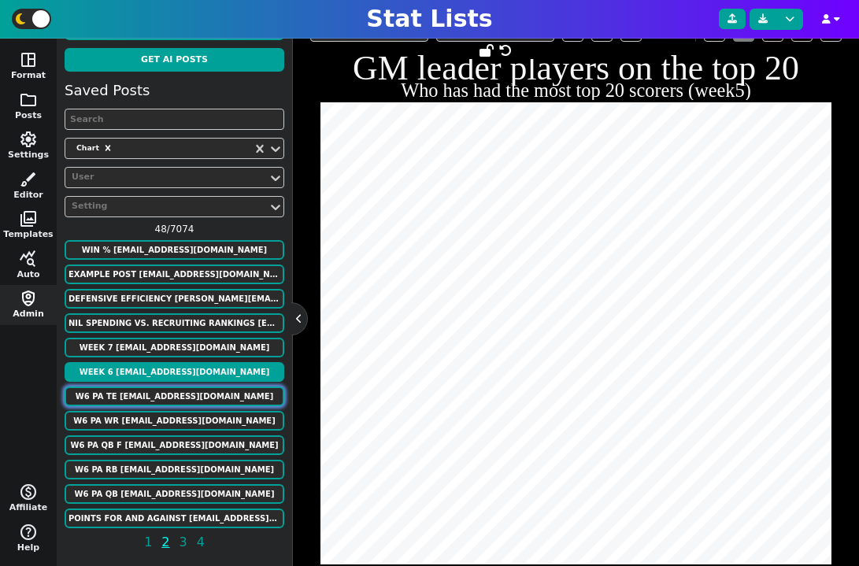
click at [191, 395] on button "W6 PA TE rinconsportsmedia@gmail.com" at bounding box center [175, 397] width 220 height 20
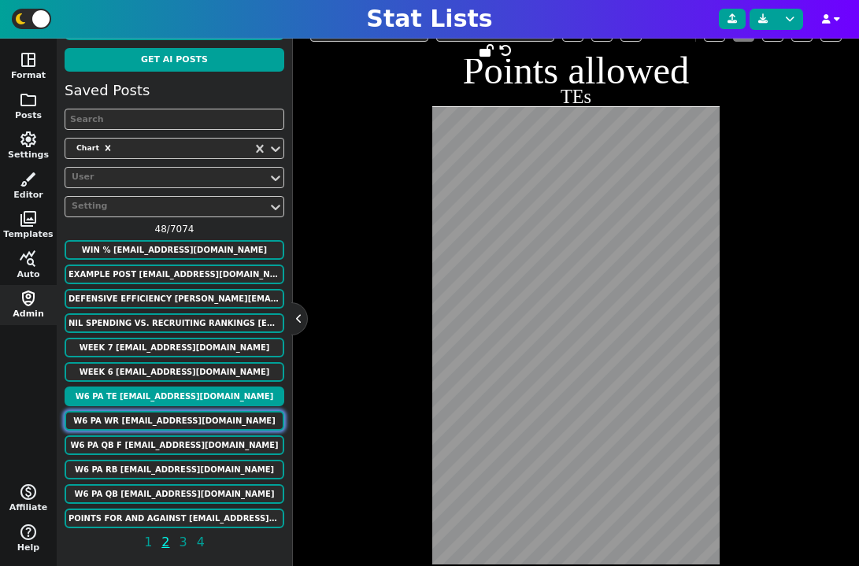
click at [193, 423] on button "W6 PA WR rinconsportsmedia@gmail.com" at bounding box center [175, 421] width 220 height 20
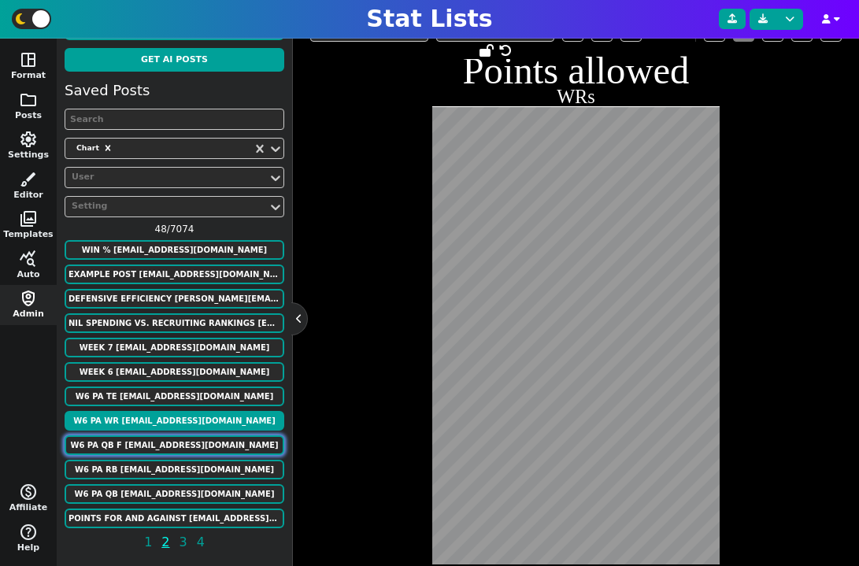
click at [193, 444] on button "W6 PA QB F rinconsportsmedia@gmail.com" at bounding box center [175, 445] width 220 height 20
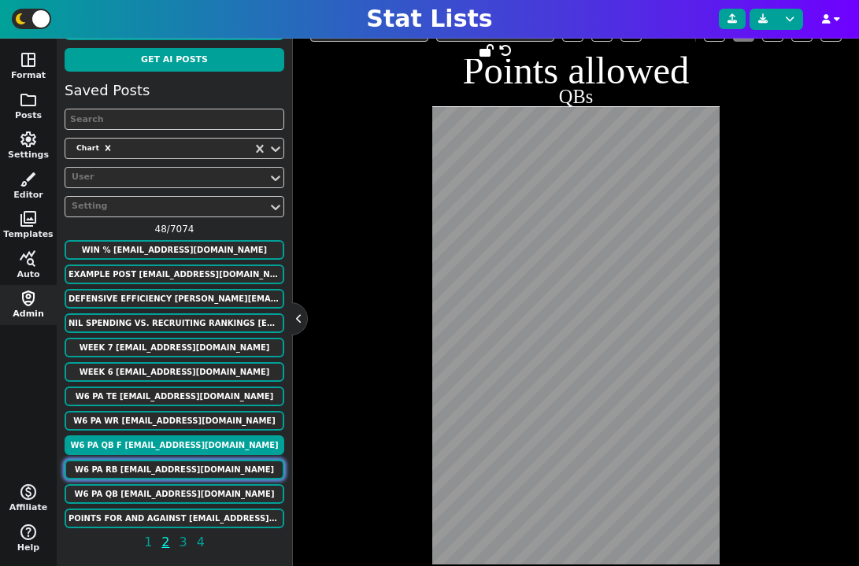
click at [192, 476] on button "W6 PA RB rinconsportsmedia@gmail.com" at bounding box center [175, 470] width 220 height 20
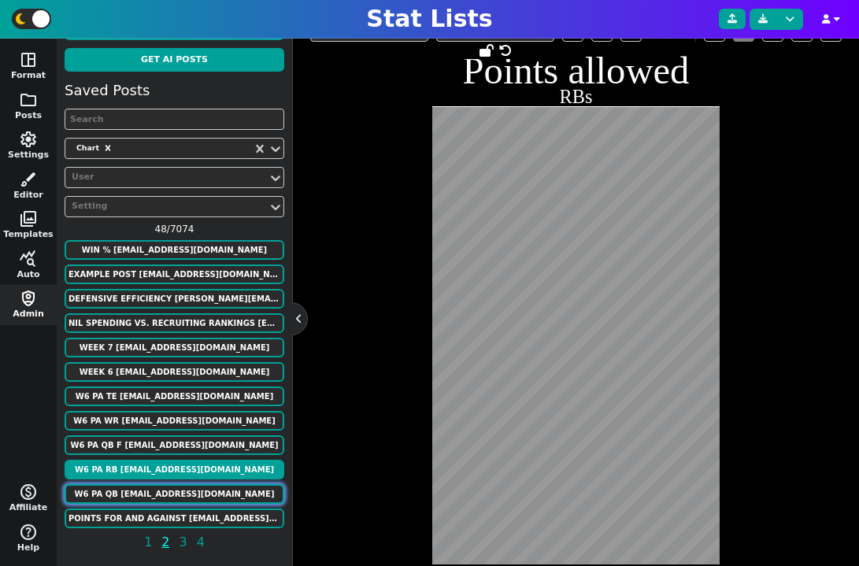
click at [191, 491] on button "W6 PA QB rinconsportsmedia@gmail.com" at bounding box center [175, 494] width 220 height 20
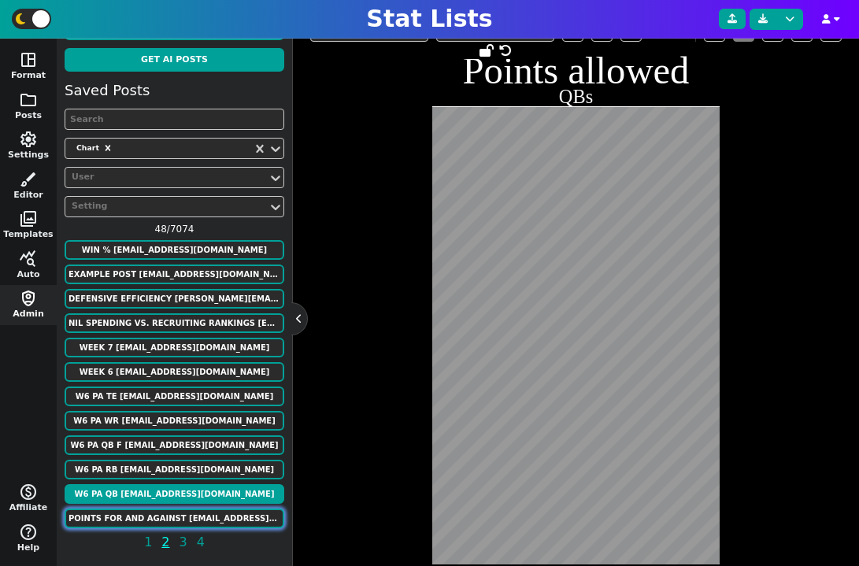
click at [223, 517] on button "Points for and against alonzodrew021@gmail.com" at bounding box center [175, 519] width 220 height 20
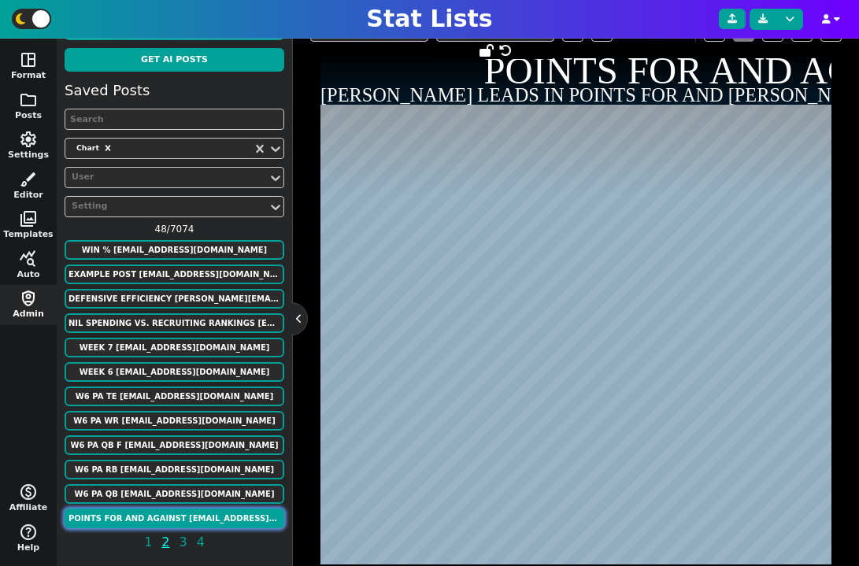
scroll to position [441, 0]
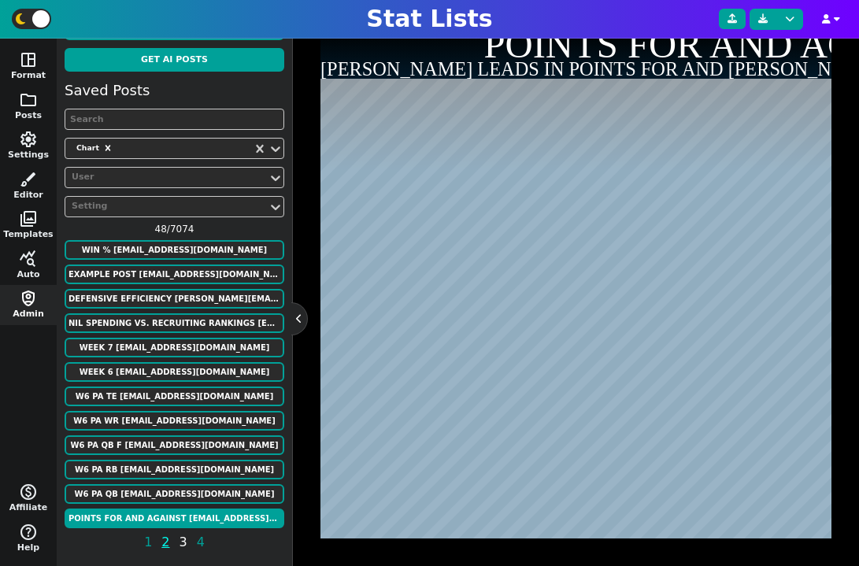
click at [184, 537] on span "3" at bounding box center [183, 542] width 13 height 20
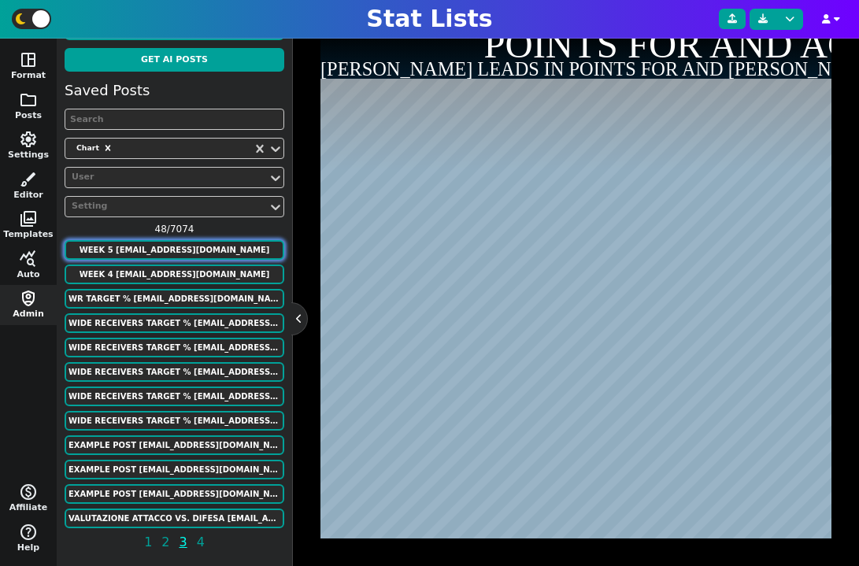
click at [213, 246] on button "week 5 alonzodrew021@gmail.com" at bounding box center [175, 250] width 220 height 20
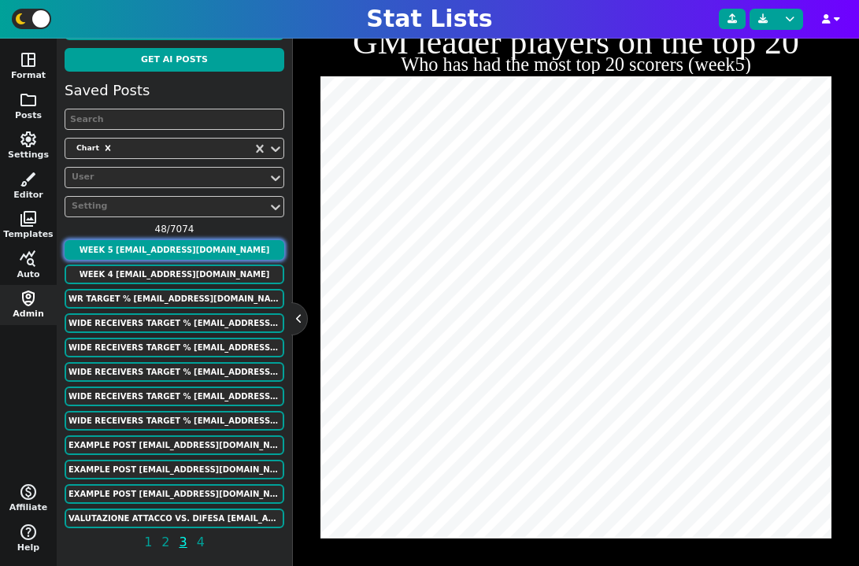
scroll to position [386, 0]
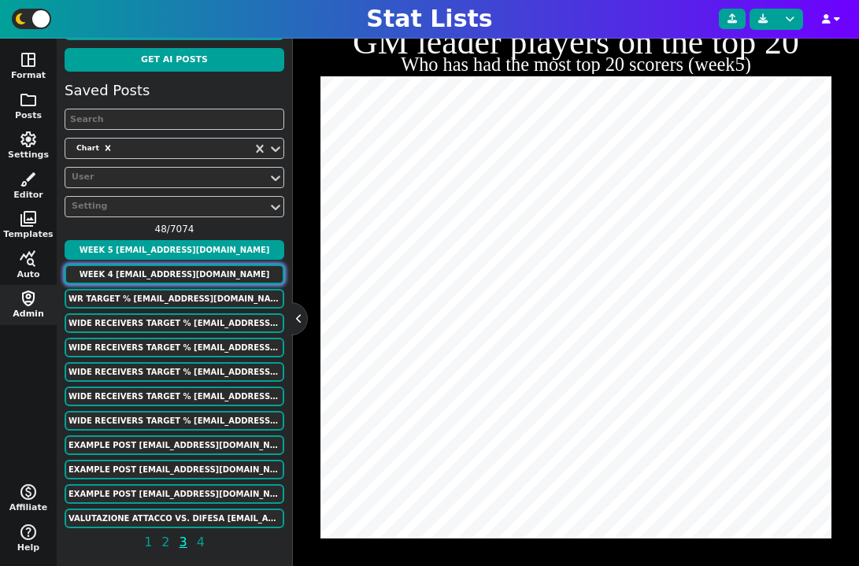
click at [205, 283] on button "week 4 alonzodrew021@gmail.com" at bounding box center [175, 275] width 220 height 20
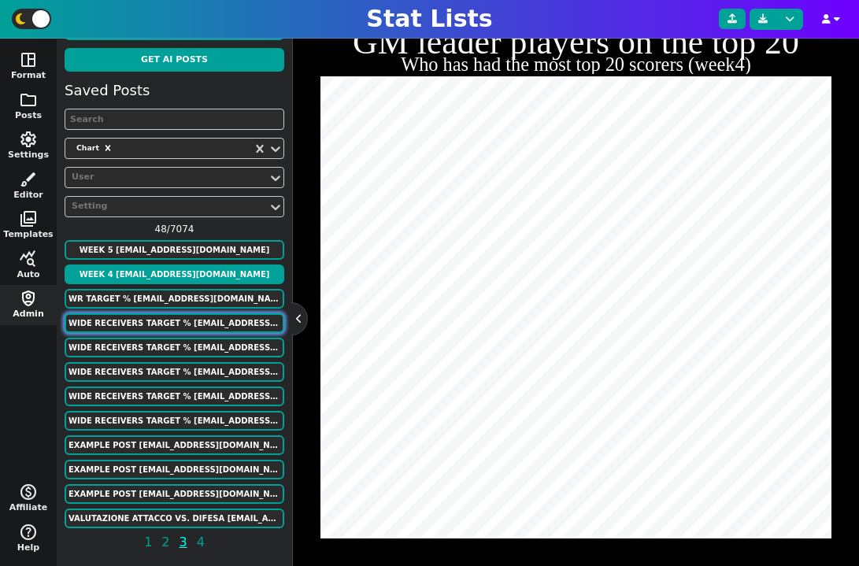
click at [172, 327] on button "WIDE RECEIVERS TARGET % luke.strnad12@gmail.com" at bounding box center [175, 323] width 220 height 20
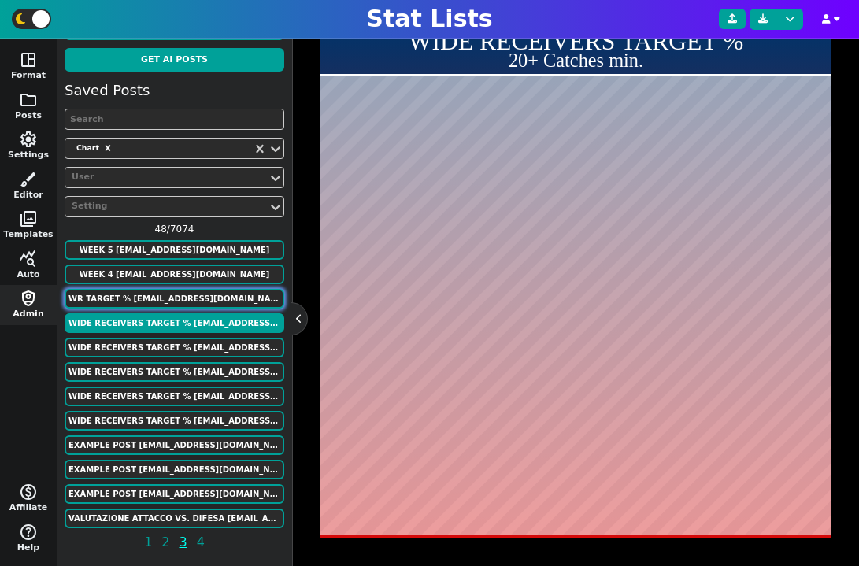
click at [165, 300] on button "WR Target % luke.strnad12@gmail.com" at bounding box center [175, 299] width 220 height 20
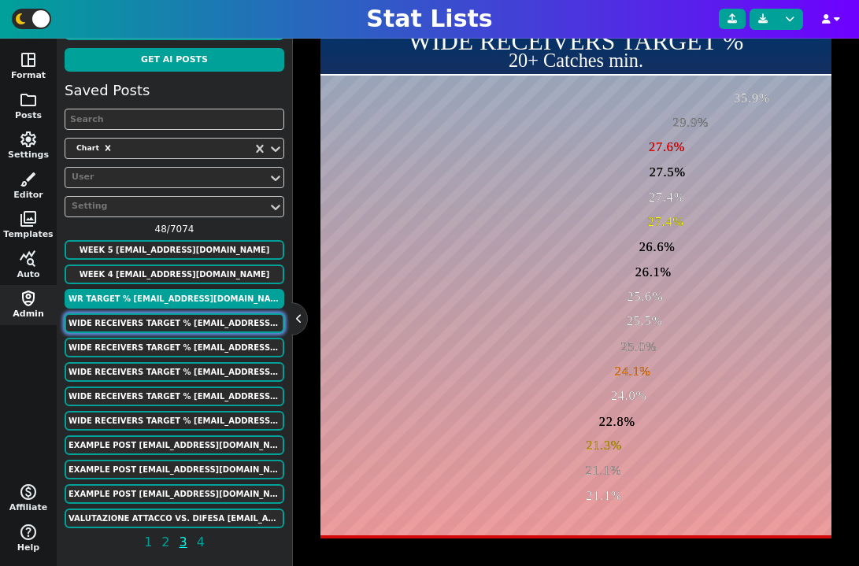
click at [188, 326] on button "WIDE RECEIVERS TARGET % luke.strnad12@gmail.com" at bounding box center [175, 323] width 220 height 20
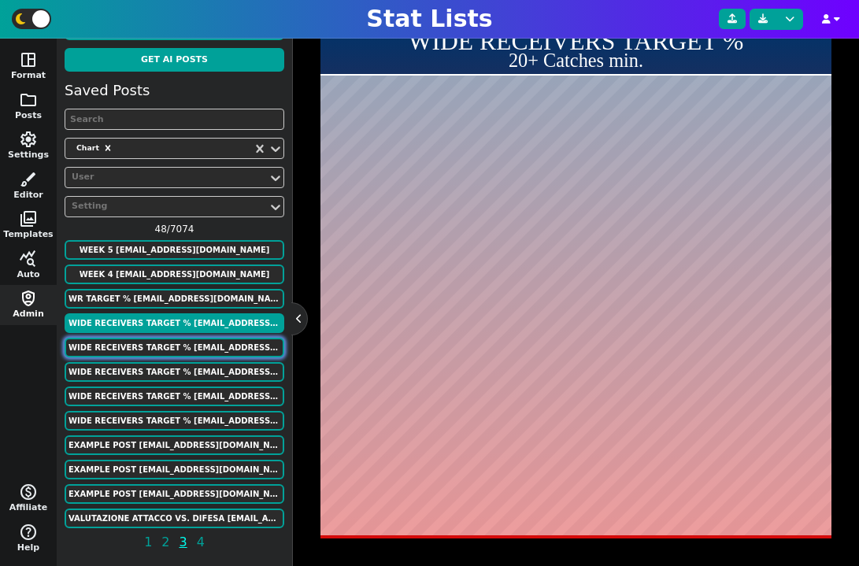
click at [188, 343] on button "WIDE RECEIVERS TARGET % luke.strnad12@gmail.com" at bounding box center [175, 348] width 220 height 20
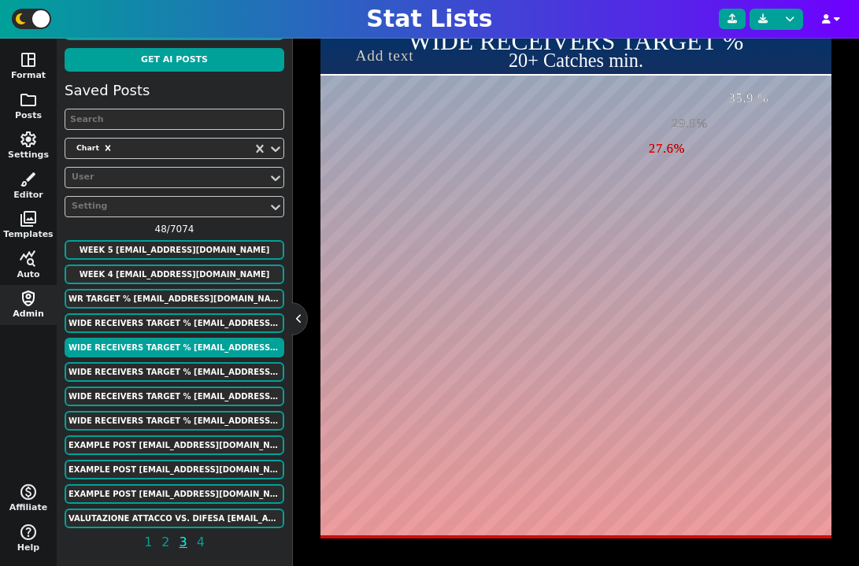
click at [187, 360] on div "Saved Posts Chart User Setting 48 / 7074 week 5 alonzodrew021@gmail.com week 4 …" at bounding box center [175, 319] width 220 height 479
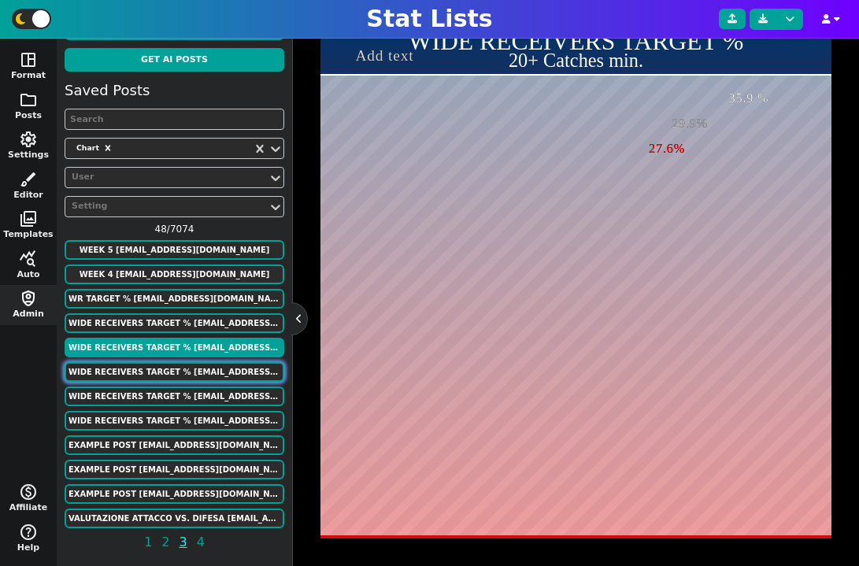
click at [187, 376] on button "WIDE RECEIVERS TARGET % luke.strnad12@gmail.com" at bounding box center [175, 372] width 220 height 20
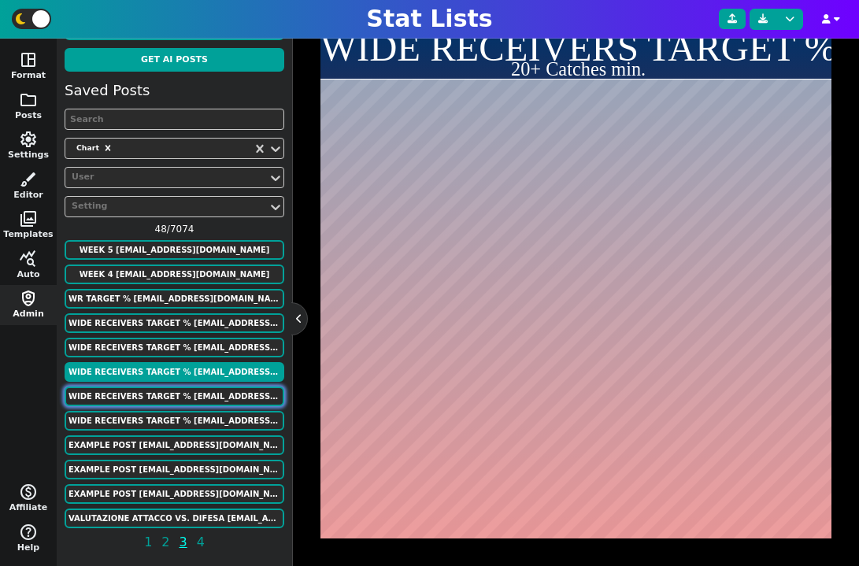
click at [191, 393] on button "WIDE RECEIVERS TARGET % luke.strnad12@gmail.com" at bounding box center [175, 397] width 220 height 20
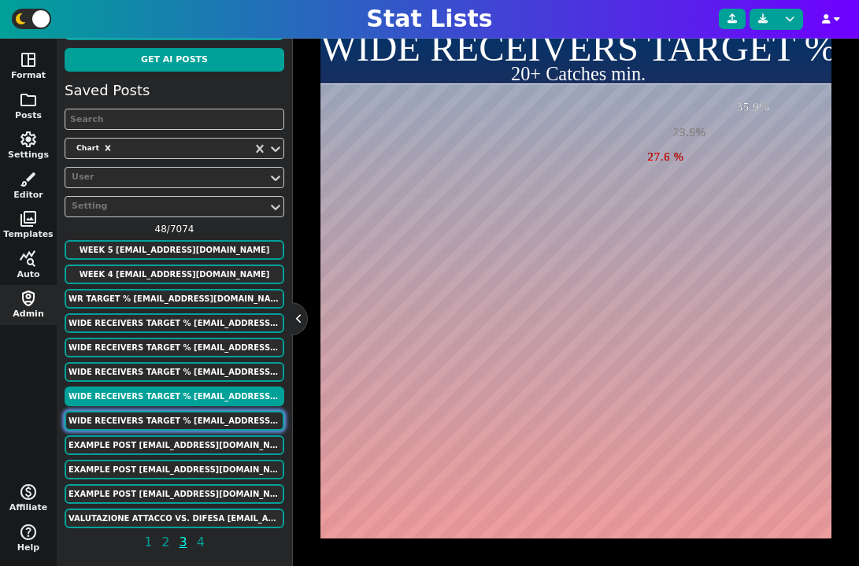
click at [181, 422] on button "WIDE RECEIVERS TARGET % luke.strnad12@gmail.com" at bounding box center [175, 421] width 220 height 20
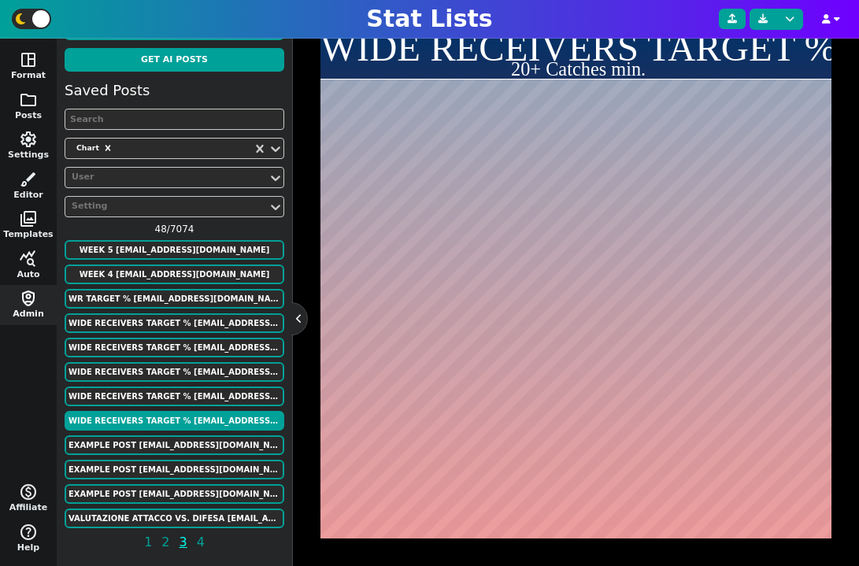
click at [181, 433] on div "Saved Posts Chart User Setting 48 / 7074 week 5 alonzodrew021@gmail.com week 4 …" at bounding box center [175, 319] width 220 height 479
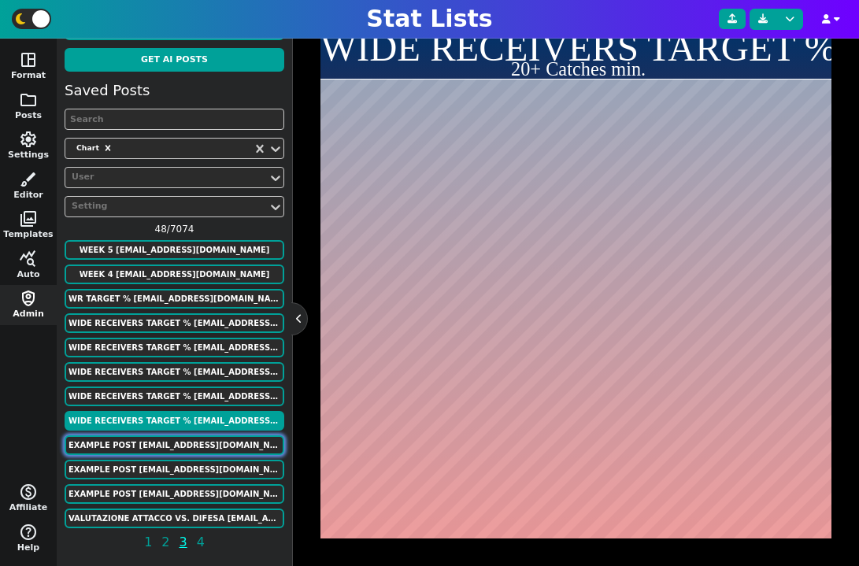
click at [184, 439] on button "Example Post murphygreg6+13@gmail.com" at bounding box center [175, 445] width 220 height 20
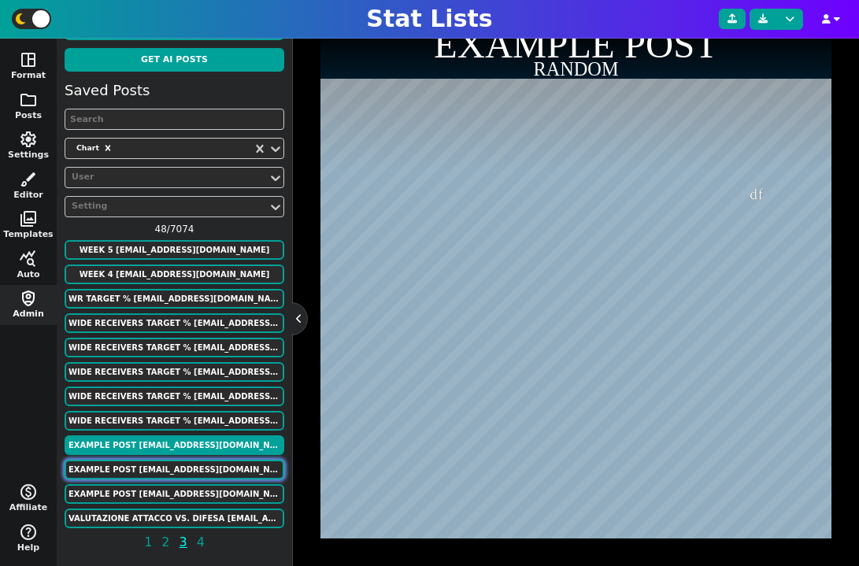
click at [185, 472] on button "Example Post murphygreg6+13@gmail.com" at bounding box center [175, 470] width 220 height 20
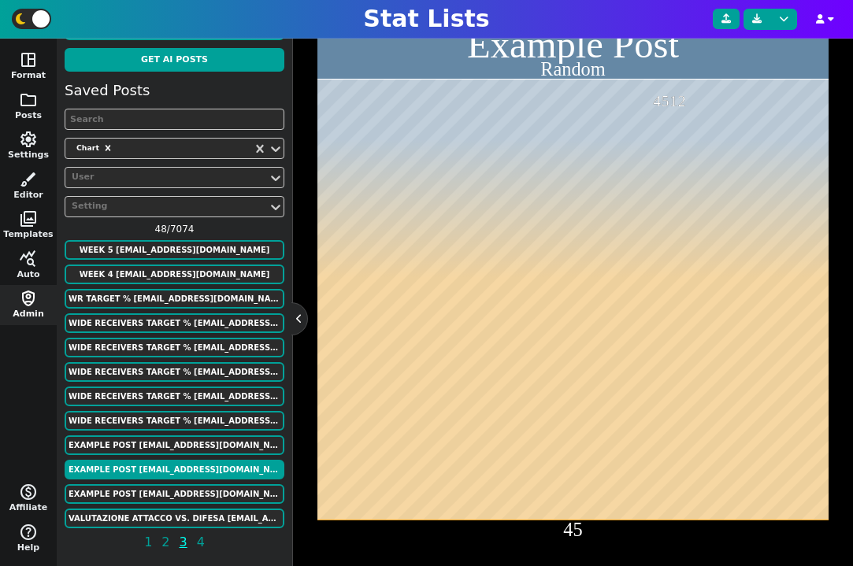
scroll to position [133, 0]
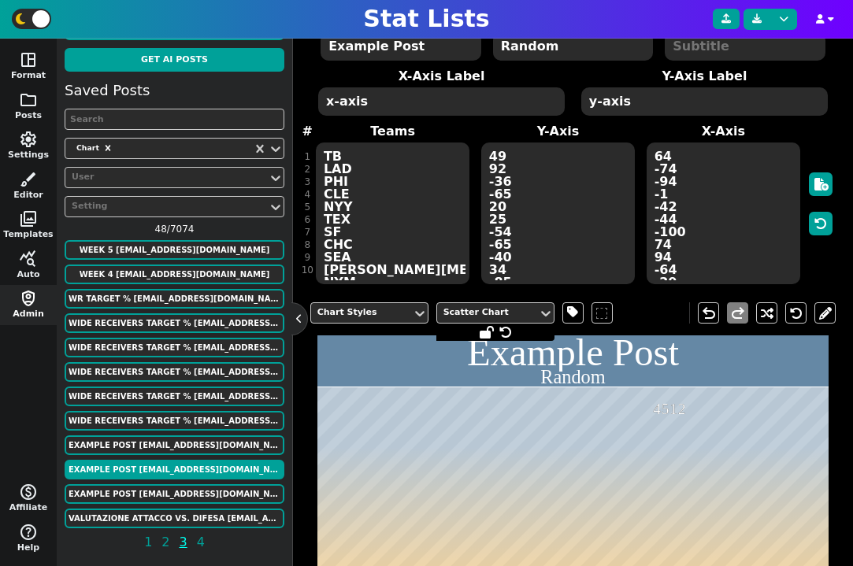
click at [398, 166] on textarea "TB LAD PHI CLE NYY TEX SF CHC SEA ARI BAL NYM DET WAS PIT MIL SD KC ATL MIA MIN…" at bounding box center [393, 214] width 154 height 142
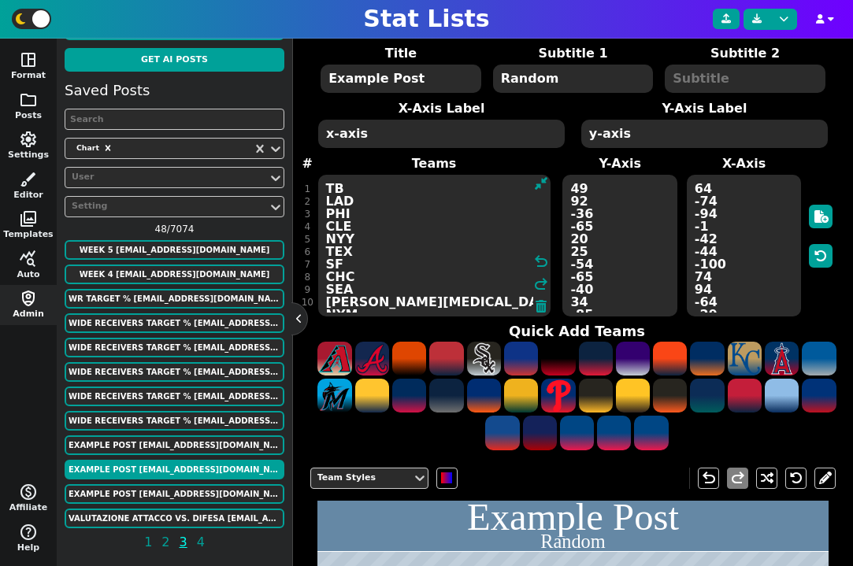
scroll to position [136, 0]
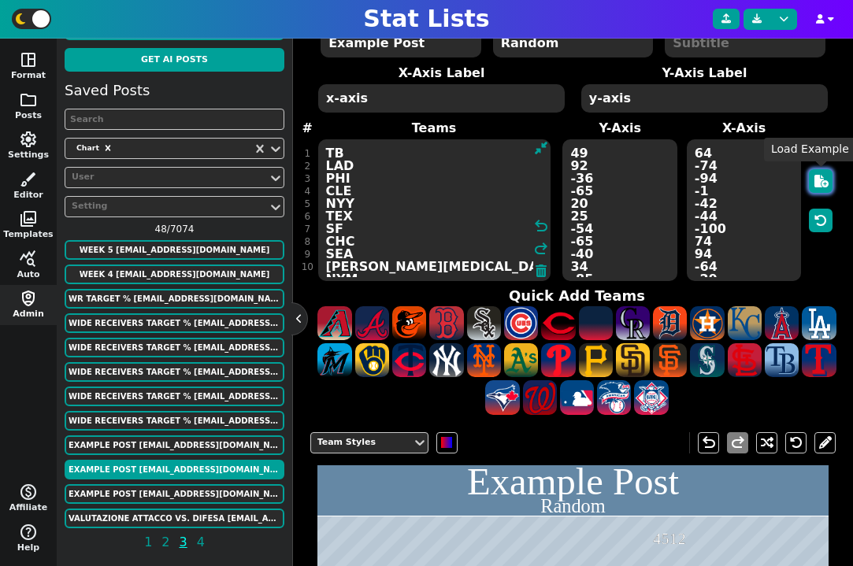
click at [820, 183] on icon "button" at bounding box center [821, 181] width 14 height 13
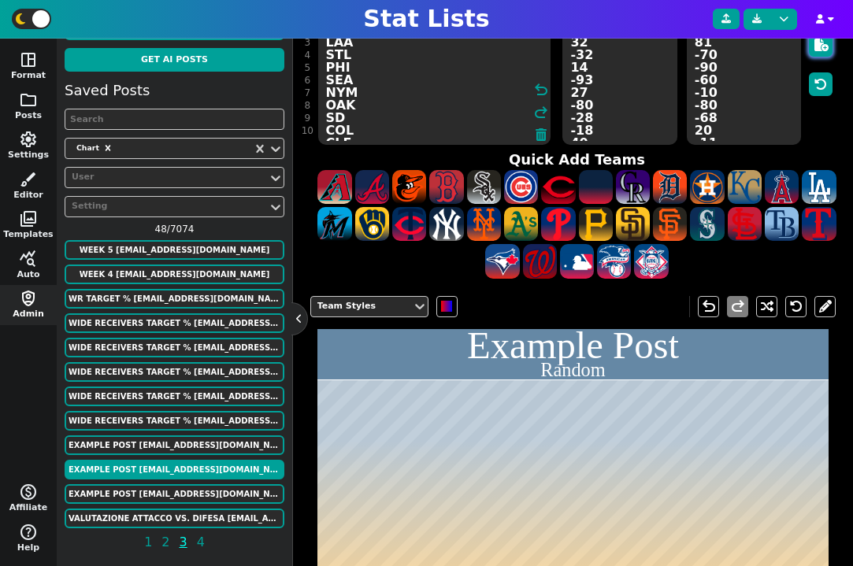
scroll to position [162, 0]
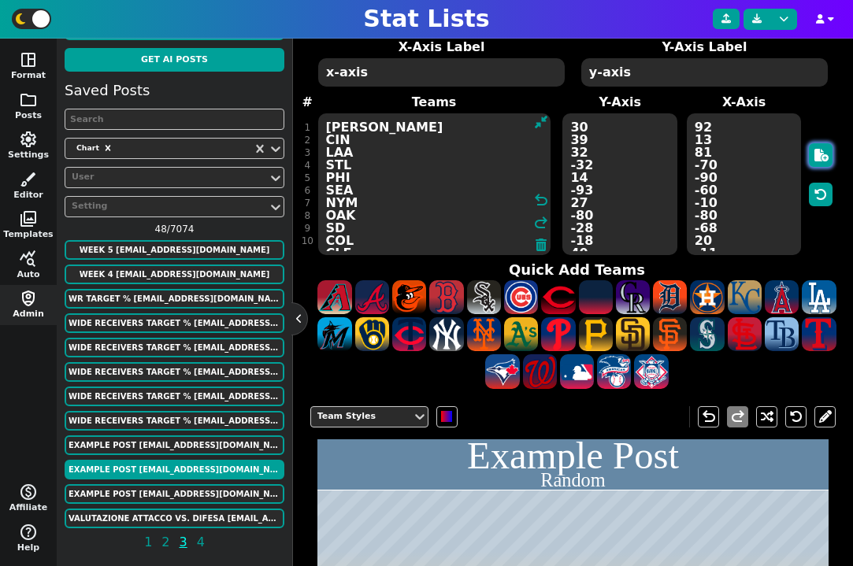
click at [823, 154] on icon "button" at bounding box center [821, 155] width 14 height 13
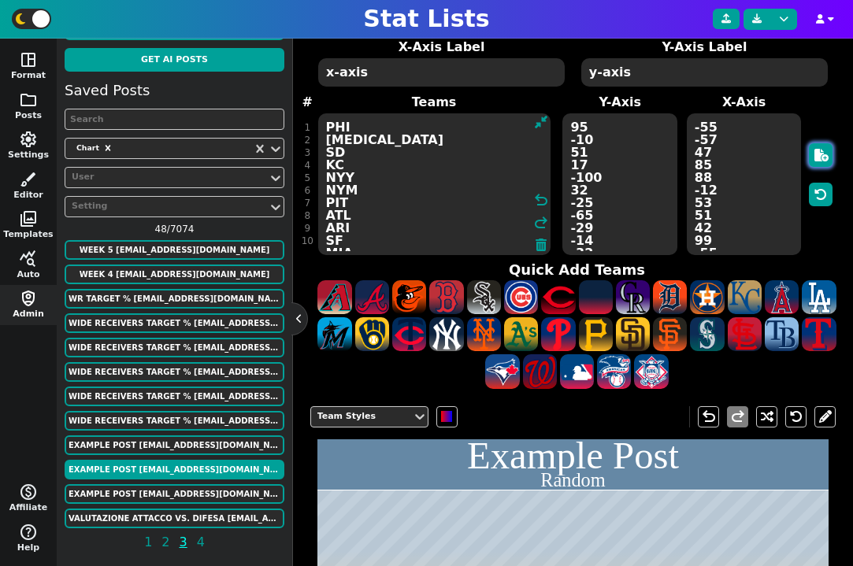
click at [823, 154] on icon "button" at bounding box center [821, 155] width 14 height 13
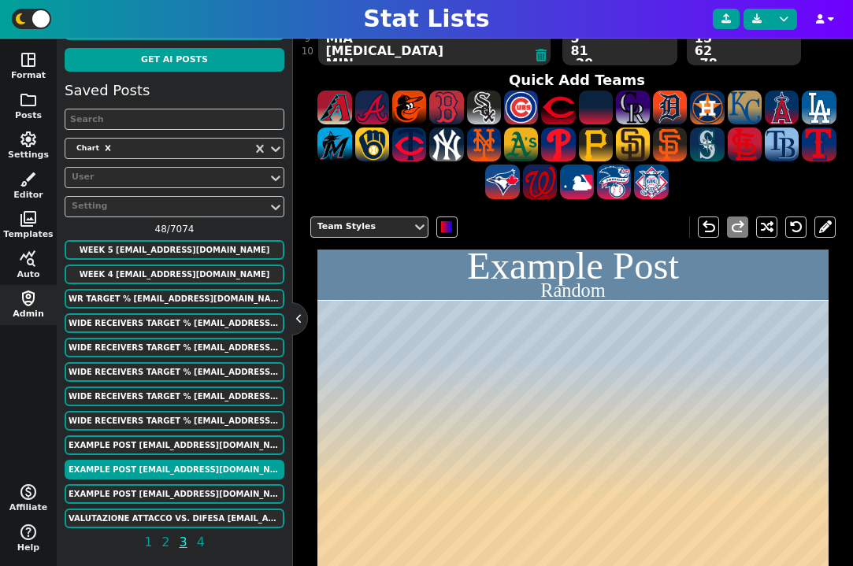
scroll to position [126, 0]
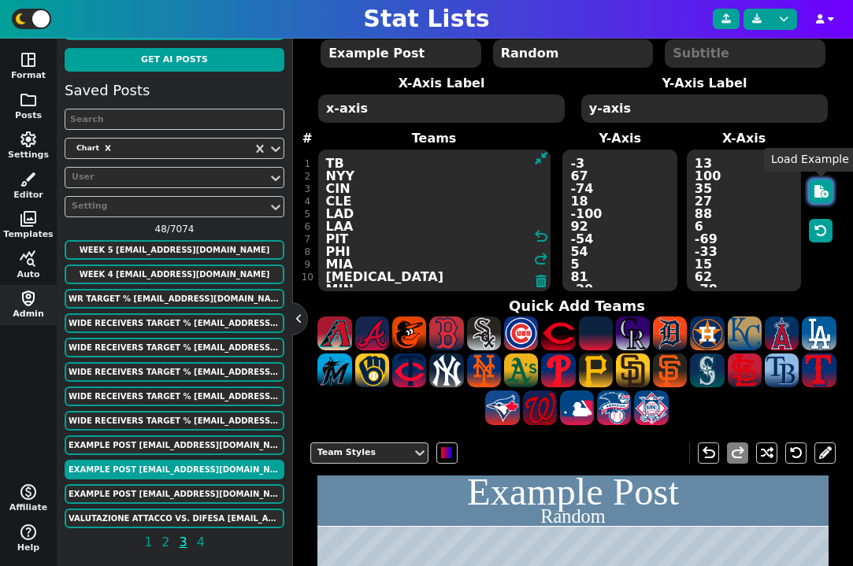
click at [817, 194] on icon "button" at bounding box center [821, 191] width 14 height 13
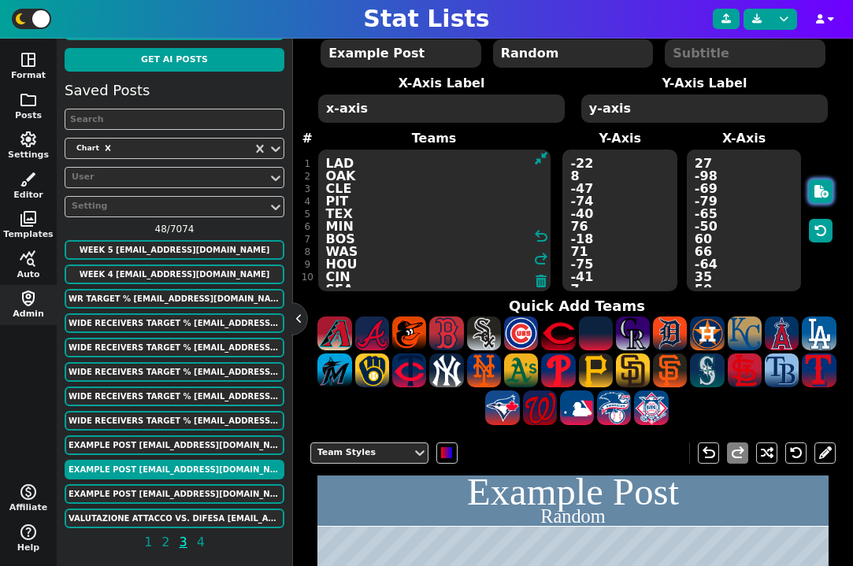
scroll to position [188, 0]
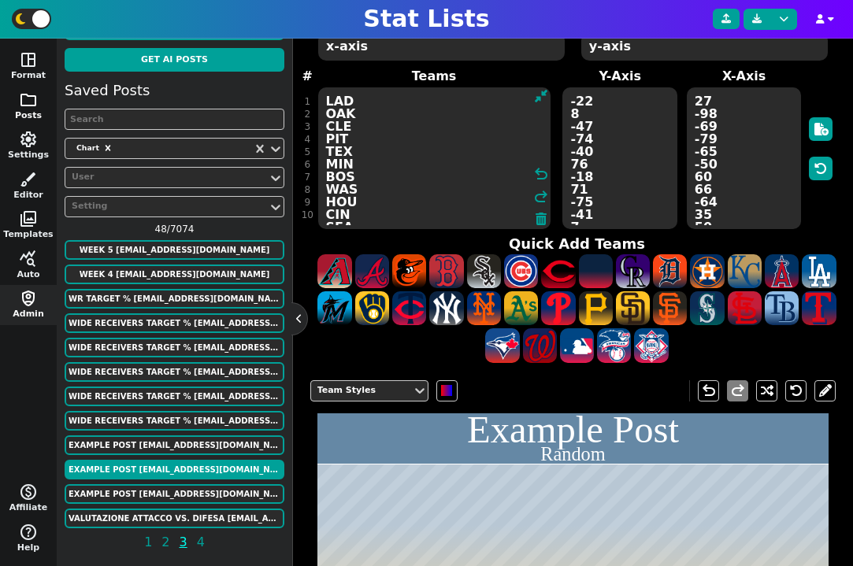
click at [38, 95] on button "folder Posts" at bounding box center [28, 107] width 57 height 40
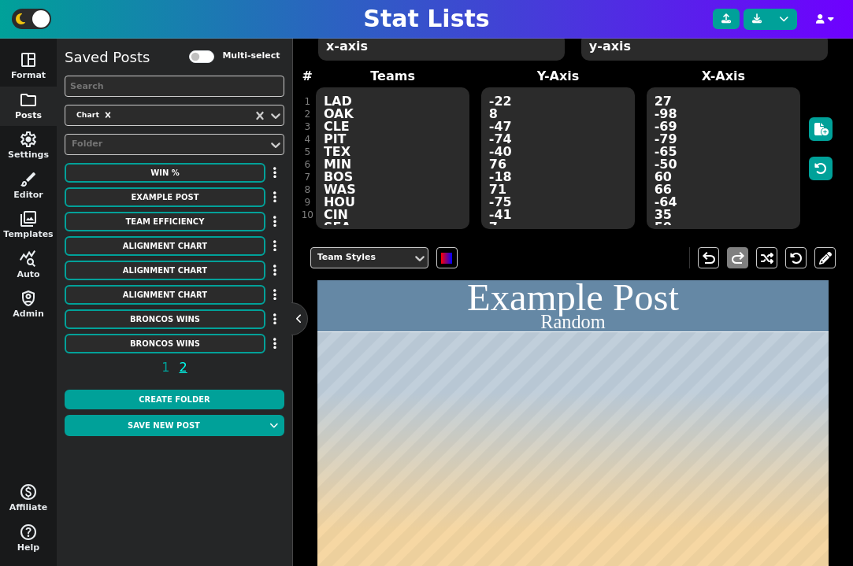
scroll to position [0, 0]
click at [31, 147] on span "settings" at bounding box center [28, 139] width 19 height 19
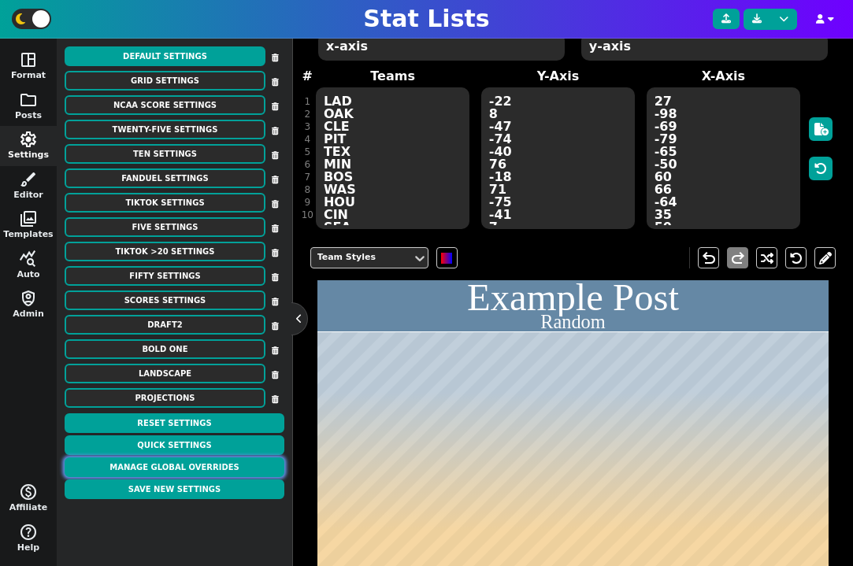
click at [197, 468] on button "Manage Global Overrides" at bounding box center [175, 468] width 220 height 20
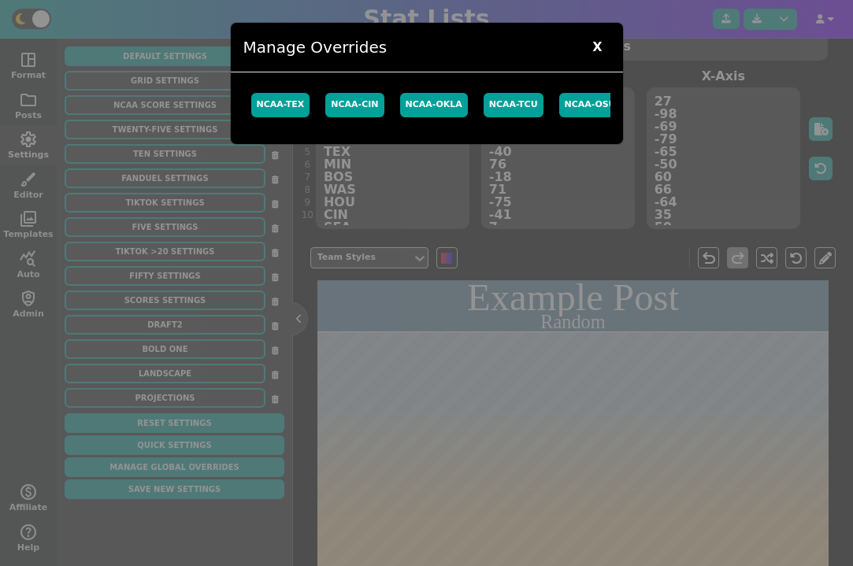
click at [602, 44] on span "X" at bounding box center [596, 47] width 25 height 24
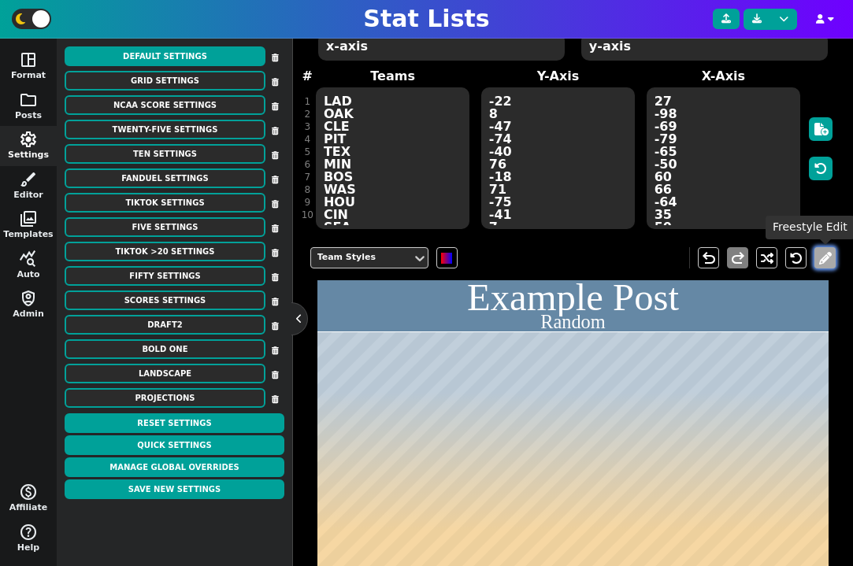
click at [822, 251] on button at bounding box center [824, 257] width 21 height 21
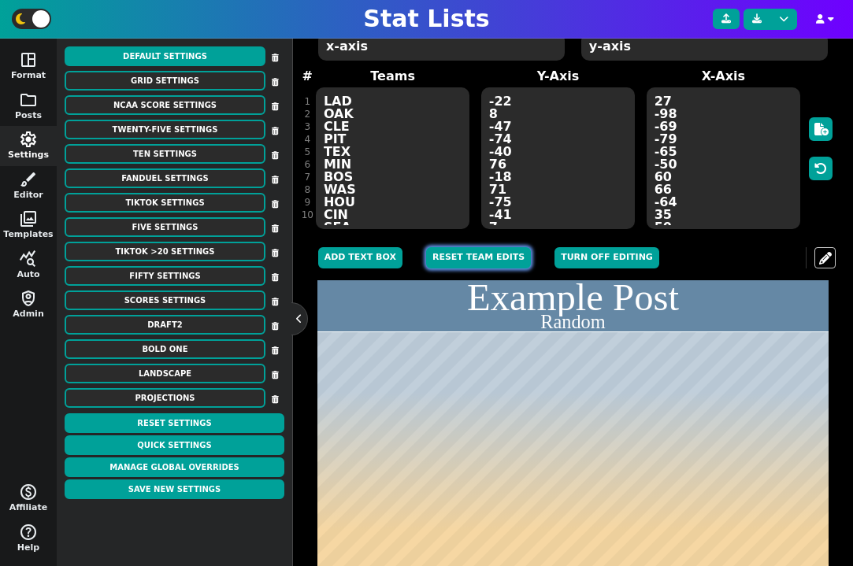
click at [490, 258] on button "Reset Team Edits" at bounding box center [478, 257] width 105 height 21
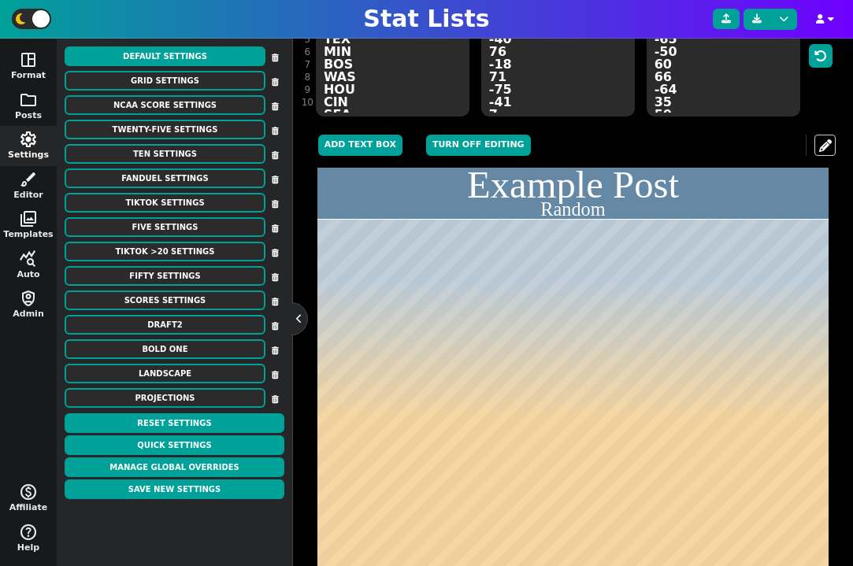
scroll to position [288, 0]
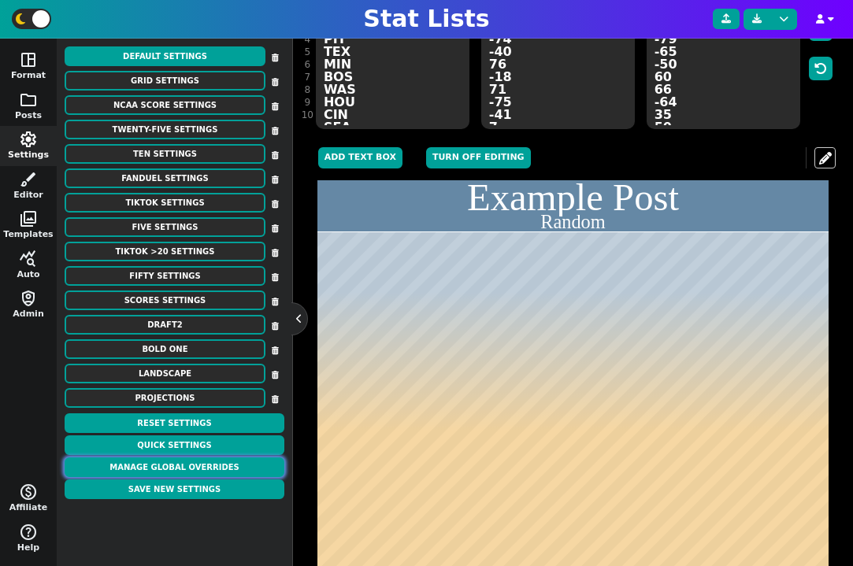
click at [203, 474] on button "Manage Global Overrides" at bounding box center [175, 468] width 220 height 20
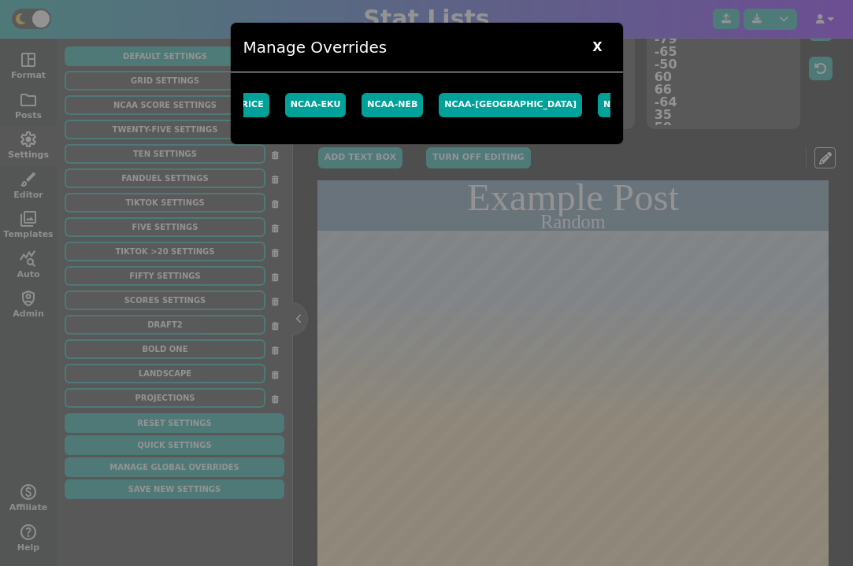
scroll to position [0, 461]
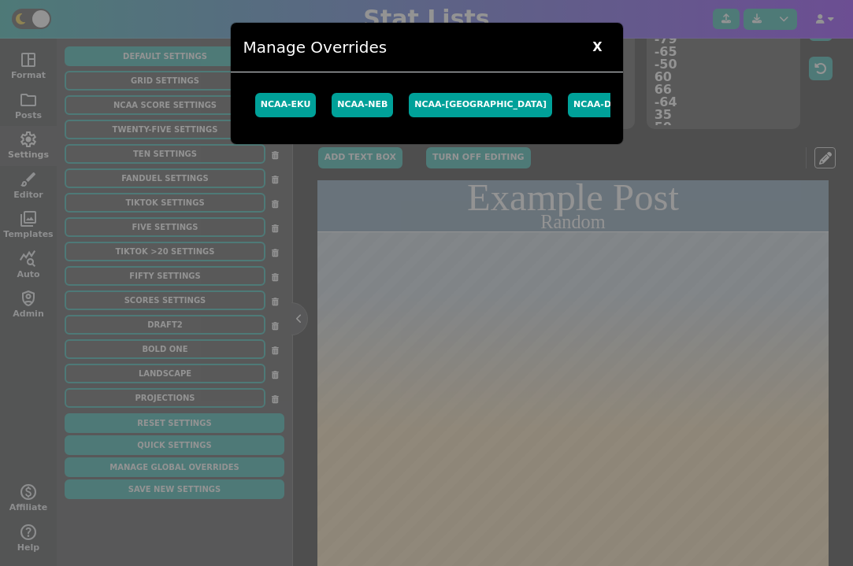
click at [602, 46] on span "X" at bounding box center [596, 47] width 25 height 24
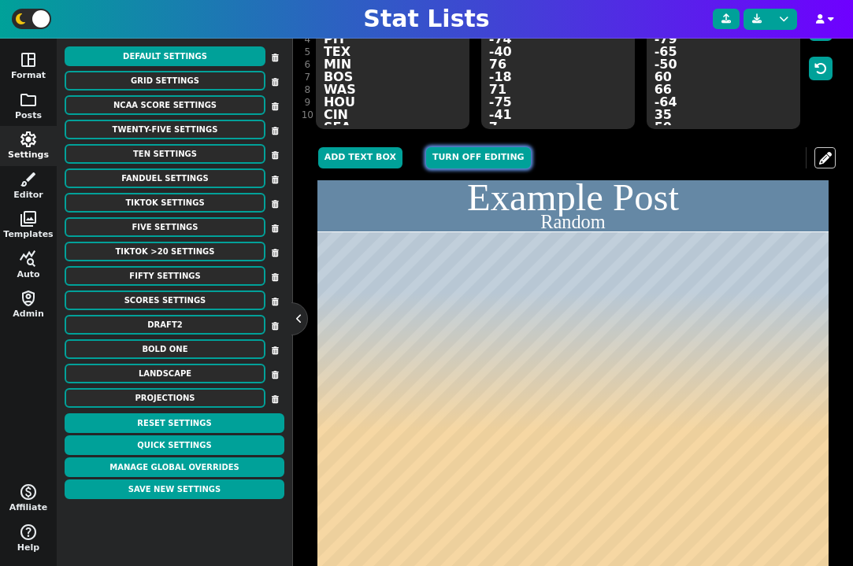
click at [480, 165] on button "Turn off editing" at bounding box center [478, 157] width 105 height 21
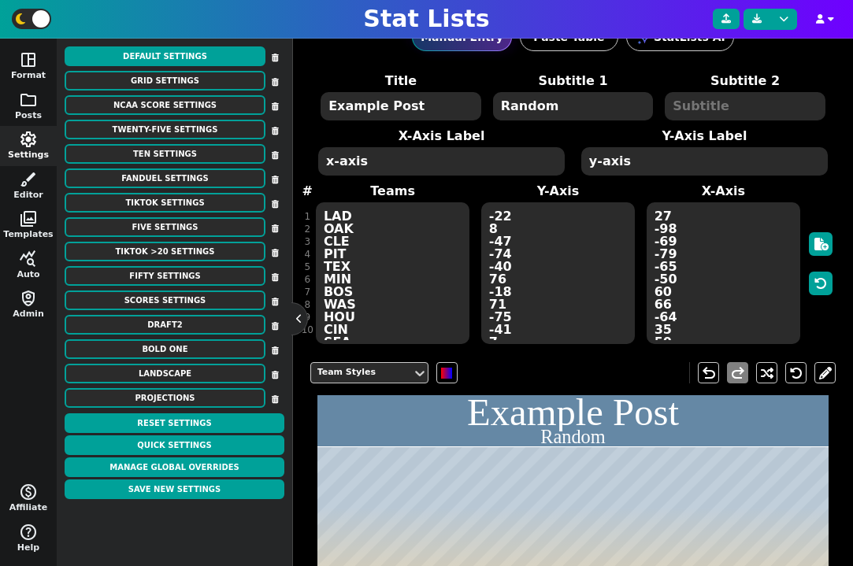
scroll to position [76, 0]
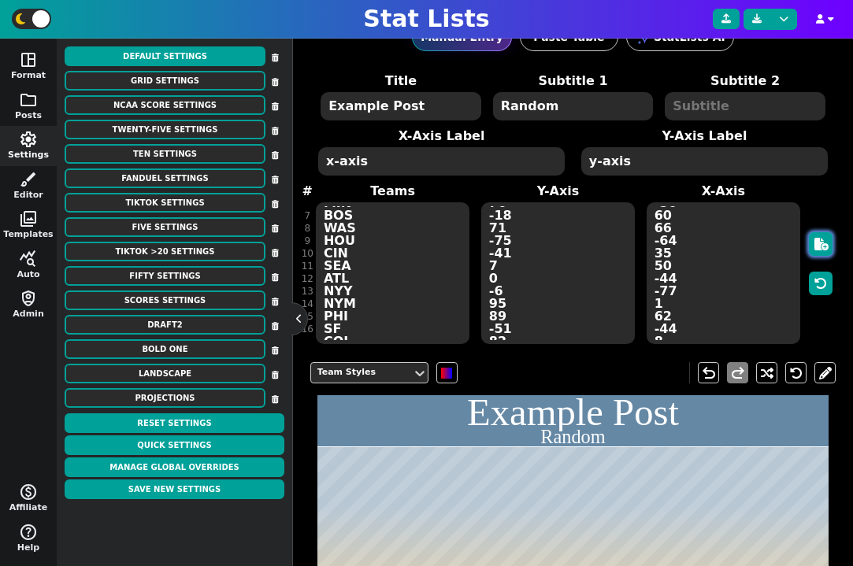
click at [813, 250] on button "button" at bounding box center [821, 244] width 24 height 24
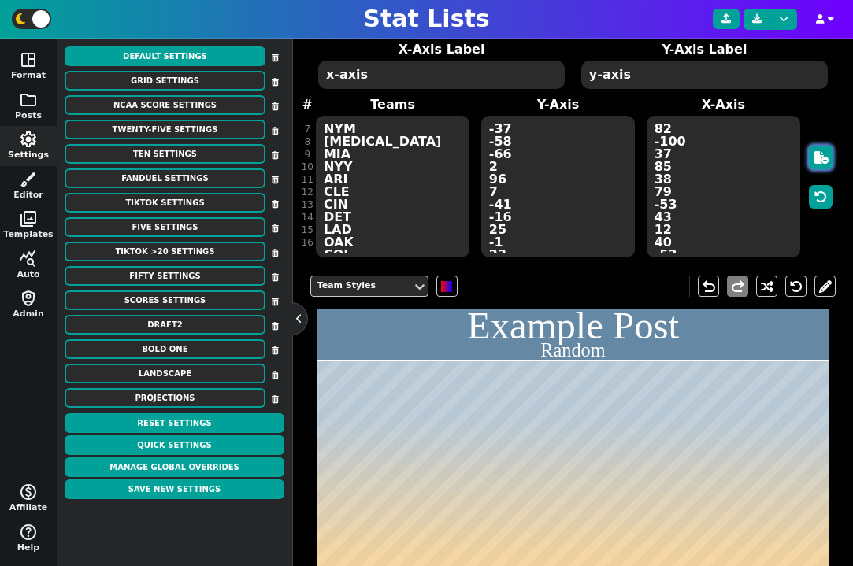
scroll to position [7, 0]
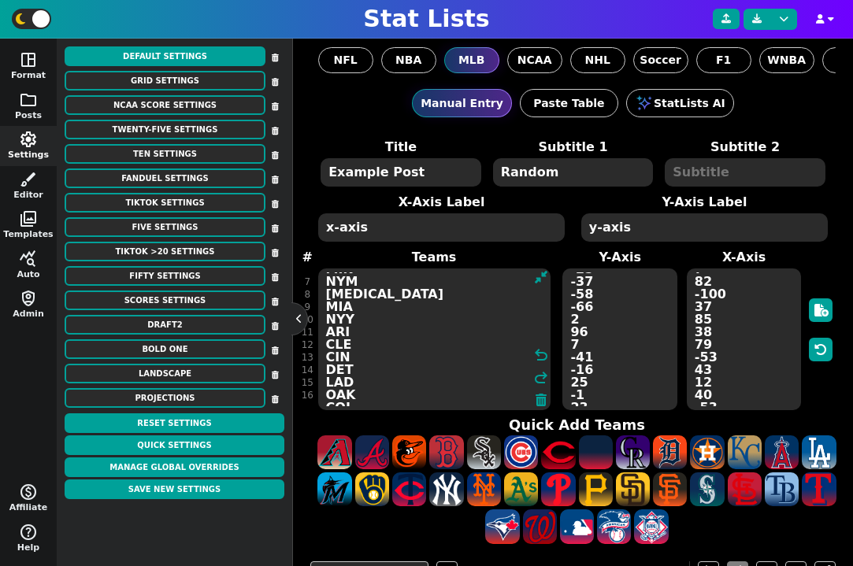
click at [440, 311] on textarea "LAA TB HOU SD KC CHW MIN NYM BAL MIA NYY ARI CLE CIN DET LAD OAK COL SF ATL TOR…" at bounding box center [434, 340] width 232 height 142
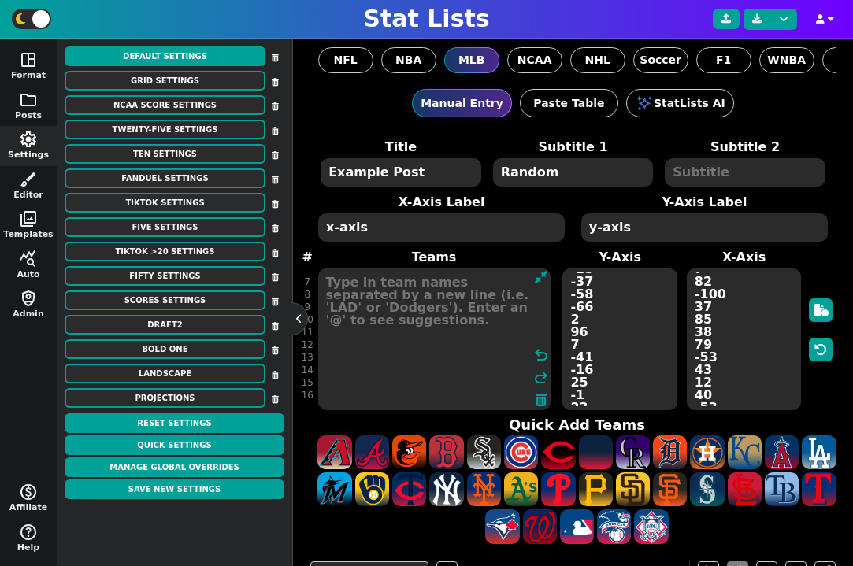
scroll to position [0, 0]
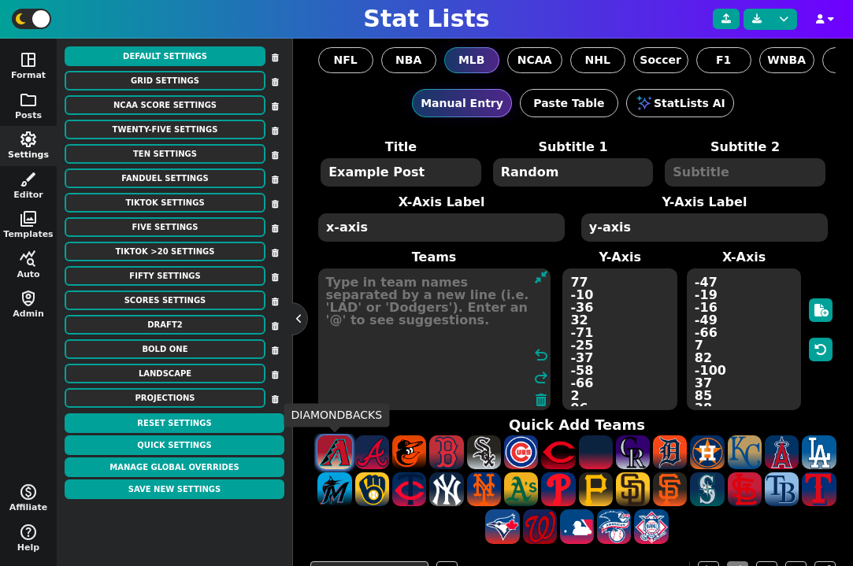
click at [332, 457] on span at bounding box center [334, 452] width 34 height 34
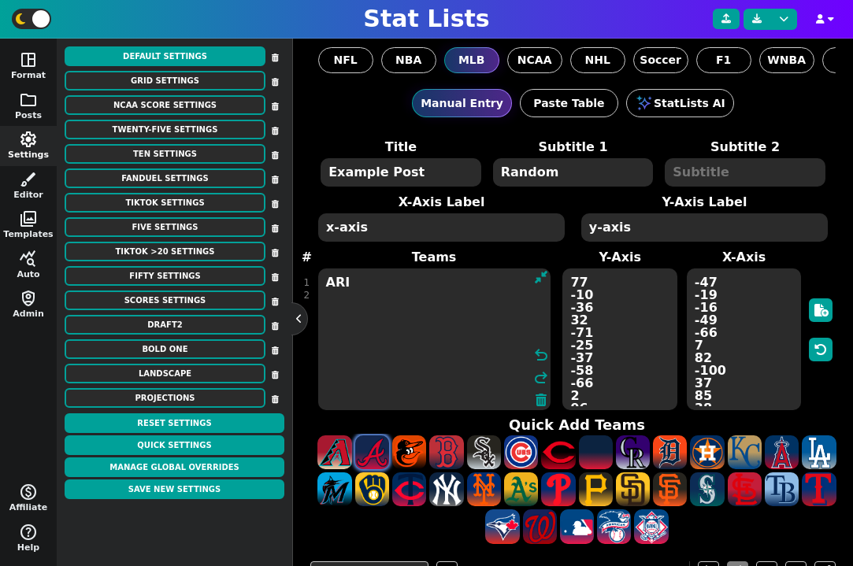
click at [368, 456] on span at bounding box center [372, 452] width 34 height 34
click at [329, 292] on textarea "ARI ATL ATL ATL" at bounding box center [434, 340] width 232 height 142
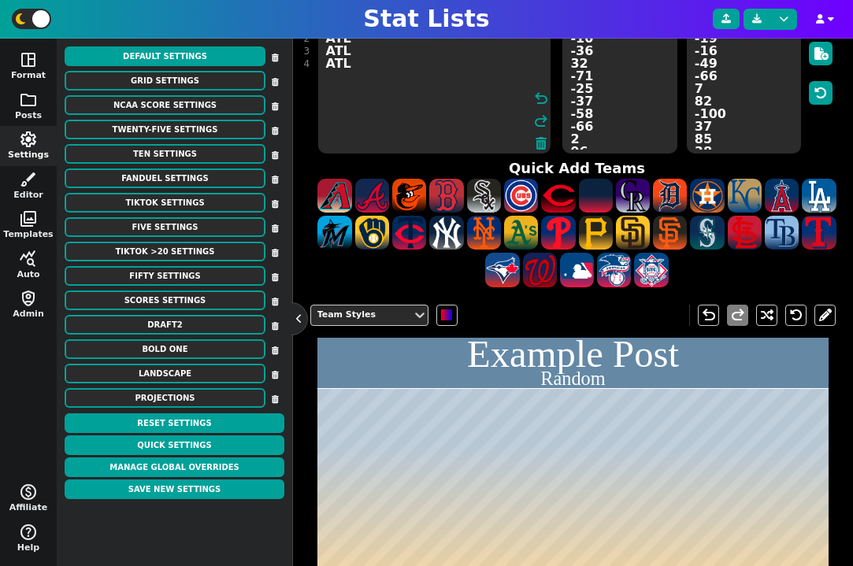
scroll to position [270, 0]
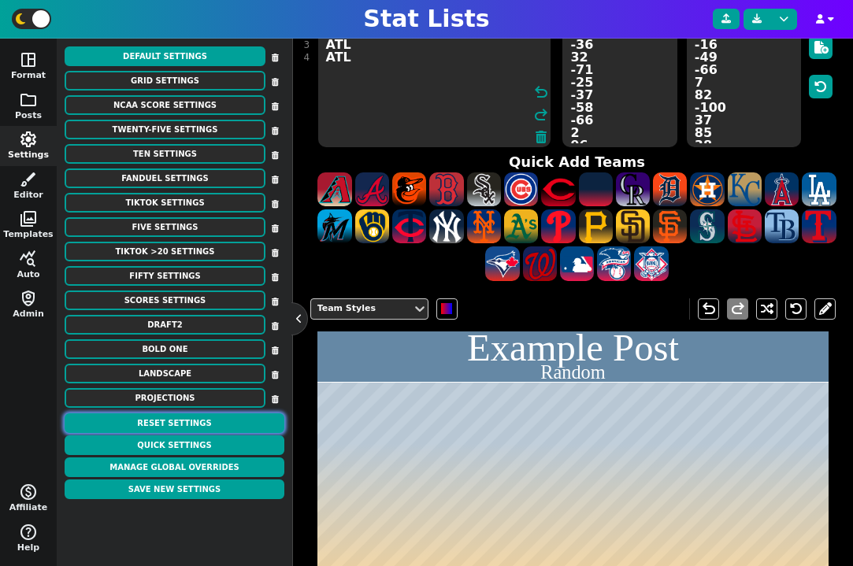
click at [180, 423] on button "Reset Settings" at bounding box center [175, 423] width 220 height 20
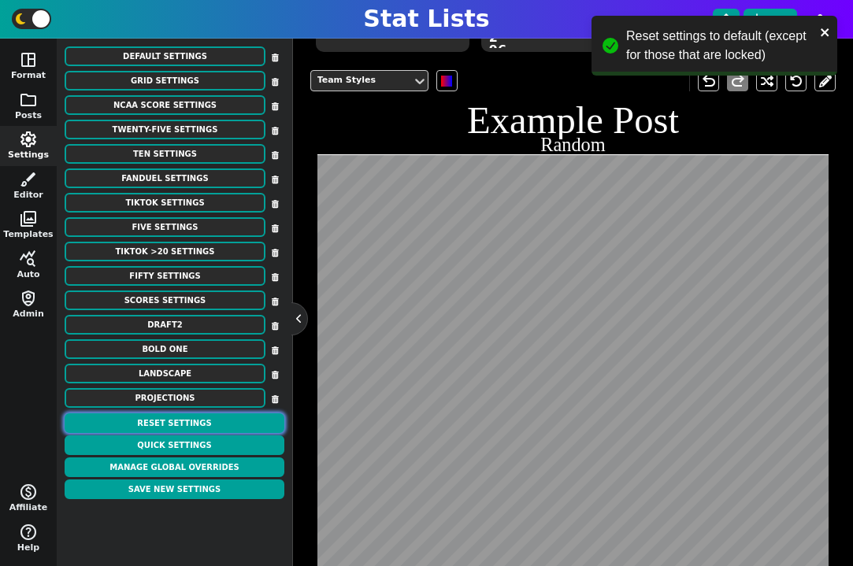
scroll to position [259, 0]
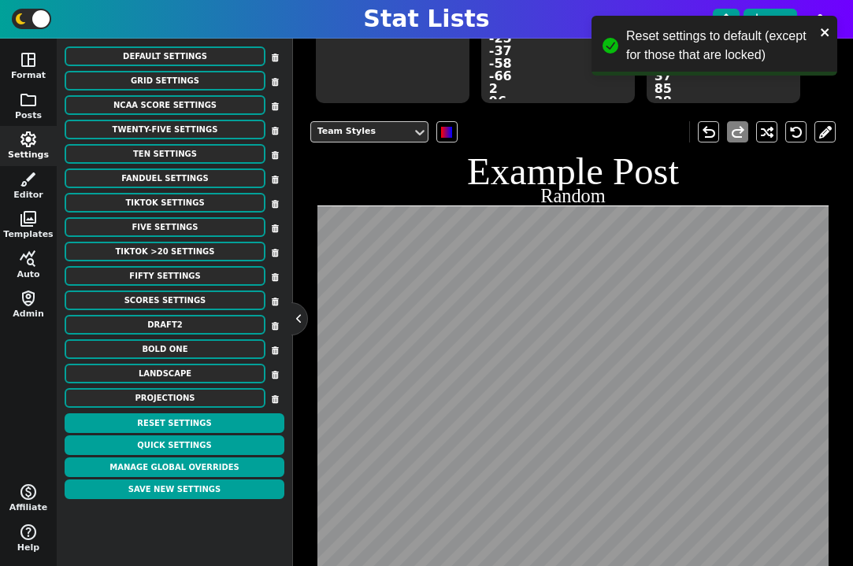
click at [391, 143] on div "Team Styles undo redo" at bounding box center [573, 131] width 526 height 45
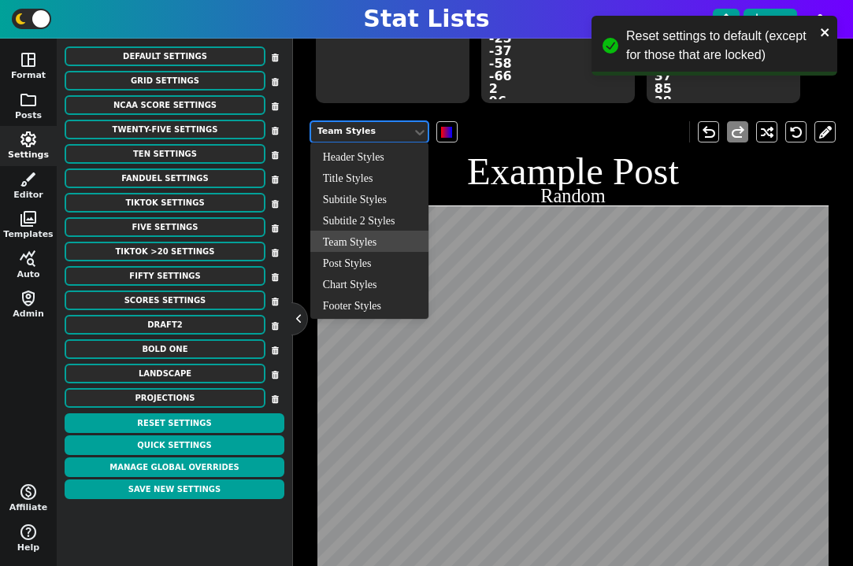
click at [391, 136] on div "Team Styles" at bounding box center [361, 131] width 88 height 13
click at [377, 283] on div "Chart Styles" at bounding box center [369, 283] width 118 height 21
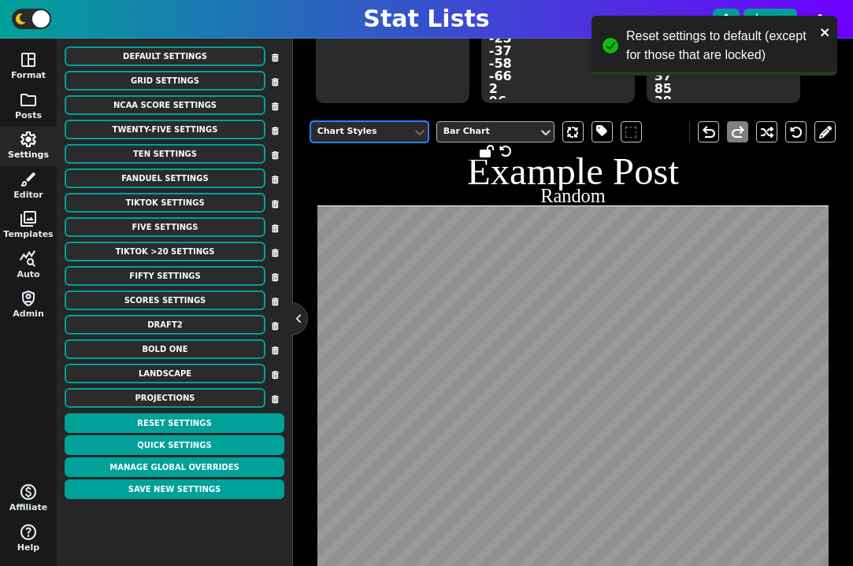
click at [505, 124] on div at bounding box center [487, 132] width 91 height 17
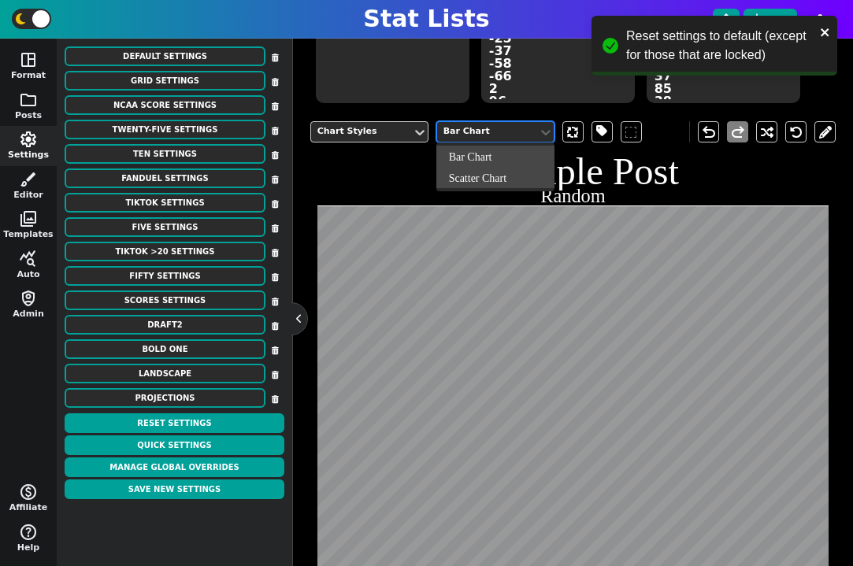
click at [496, 173] on div "Scatter Chart" at bounding box center [495, 177] width 118 height 21
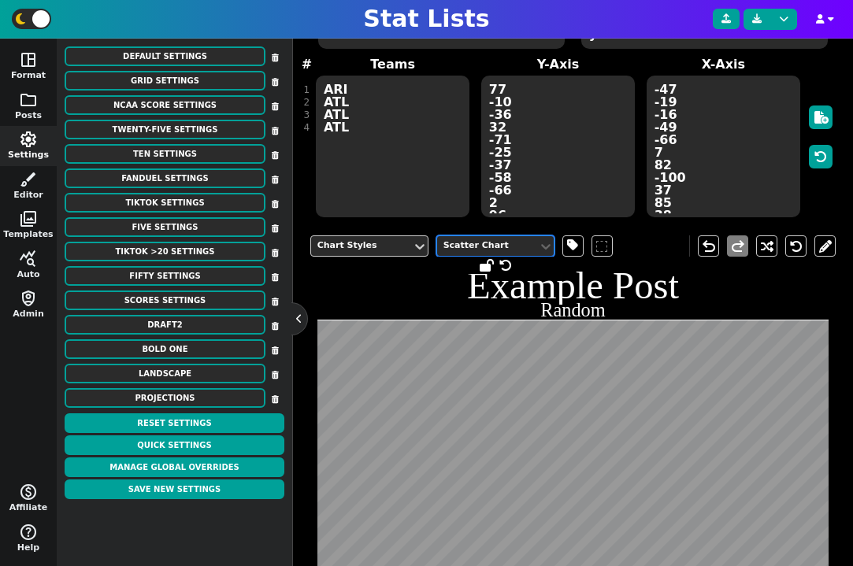
scroll to position [230, 0]
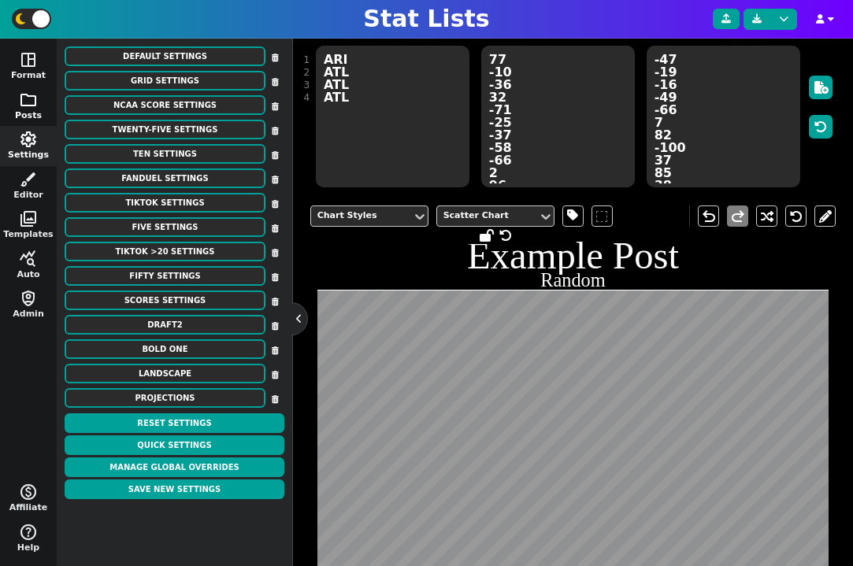
click at [37, 112] on button "folder Posts" at bounding box center [28, 107] width 57 height 40
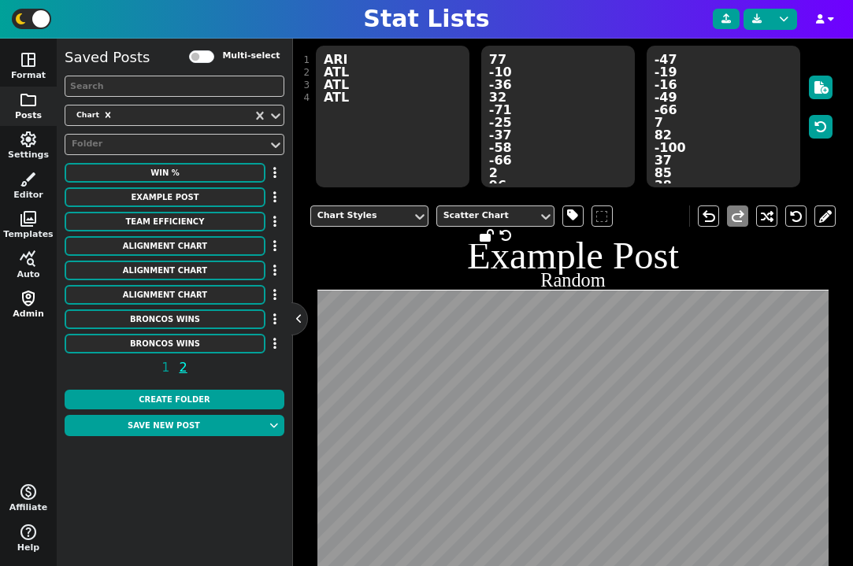
click at [34, 303] on span "shield_person" at bounding box center [28, 298] width 19 height 19
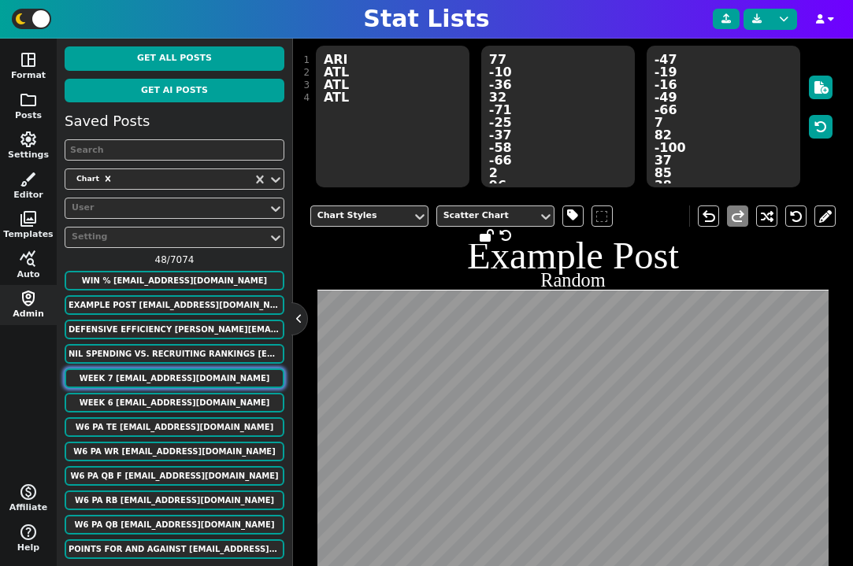
scroll to position [31, 0]
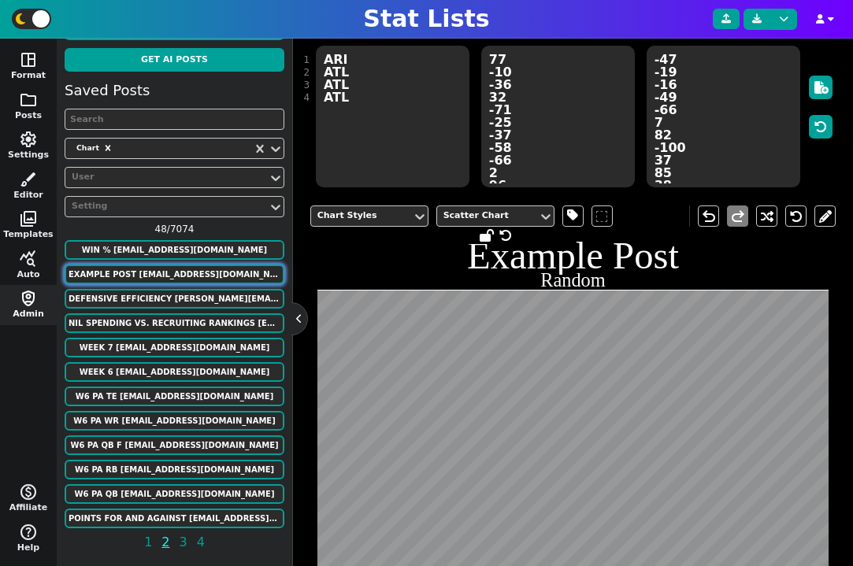
click at [192, 273] on button "Example Post murphygreg6@gmail.com" at bounding box center [175, 275] width 220 height 20
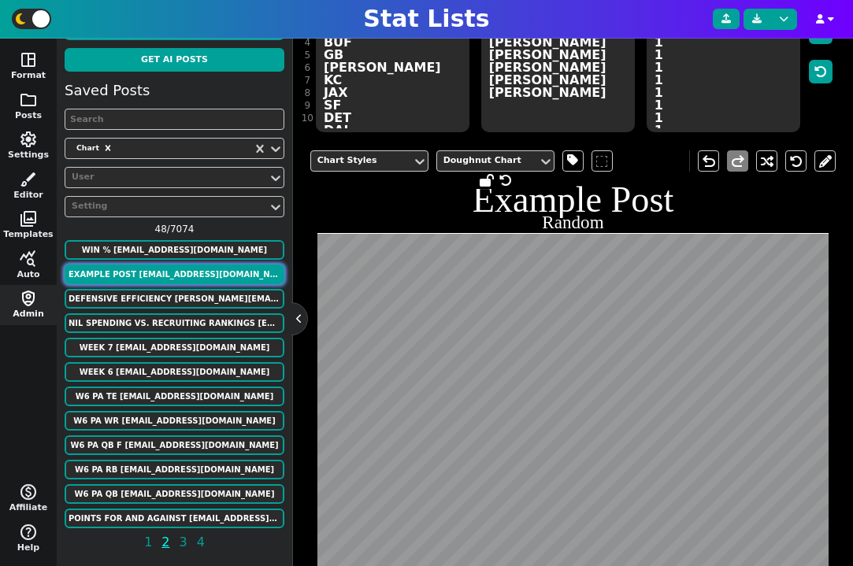
scroll to position [175, 0]
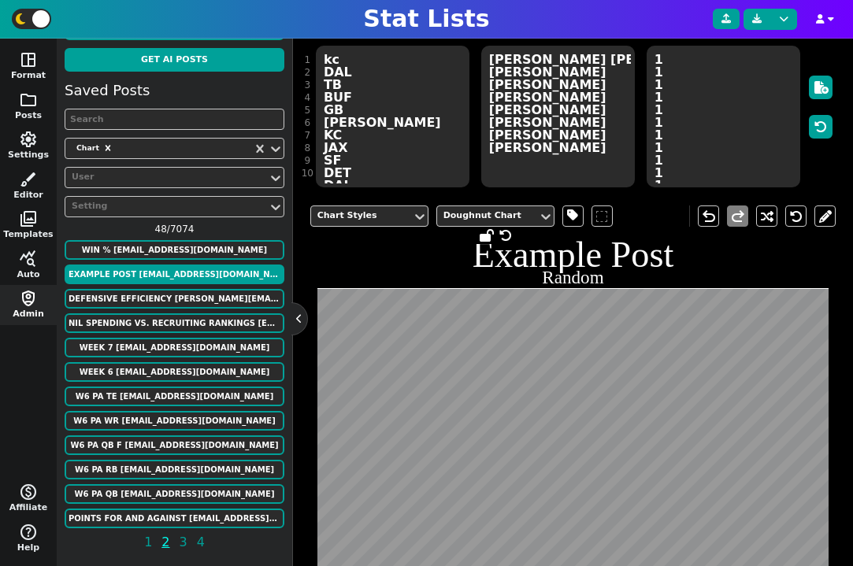
click at [174, 359] on div "Saved Posts Chart User Setting 48 / 7074 WIN % murphygreg6@gmail.com Example Po…" at bounding box center [175, 319] width 220 height 479
click at [174, 369] on button "Week 6 alonzodrew021@gmail.com" at bounding box center [175, 372] width 220 height 20
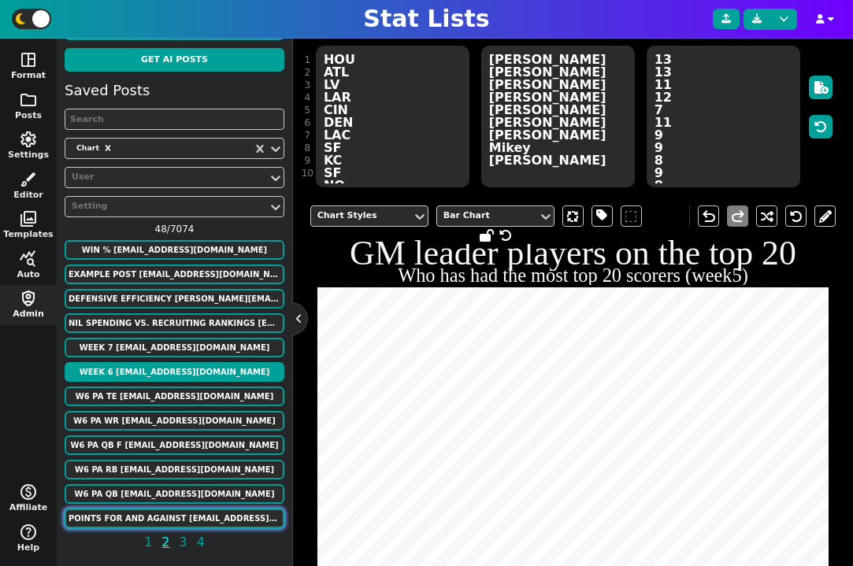
click at [174, 510] on button "Points for and against alonzodrew021@gmail.com" at bounding box center [175, 519] width 220 height 20
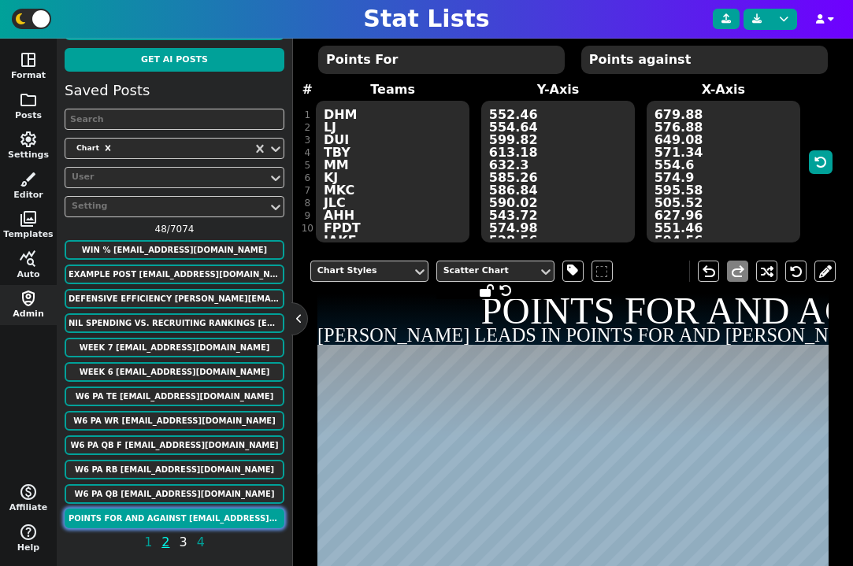
scroll to position [230, 0]
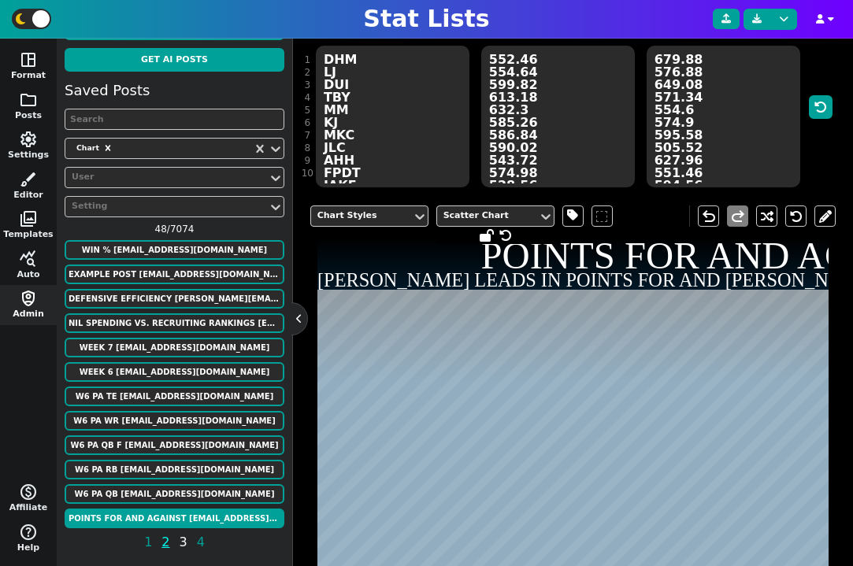
click at [180, 545] on span "3" at bounding box center [183, 542] width 13 height 20
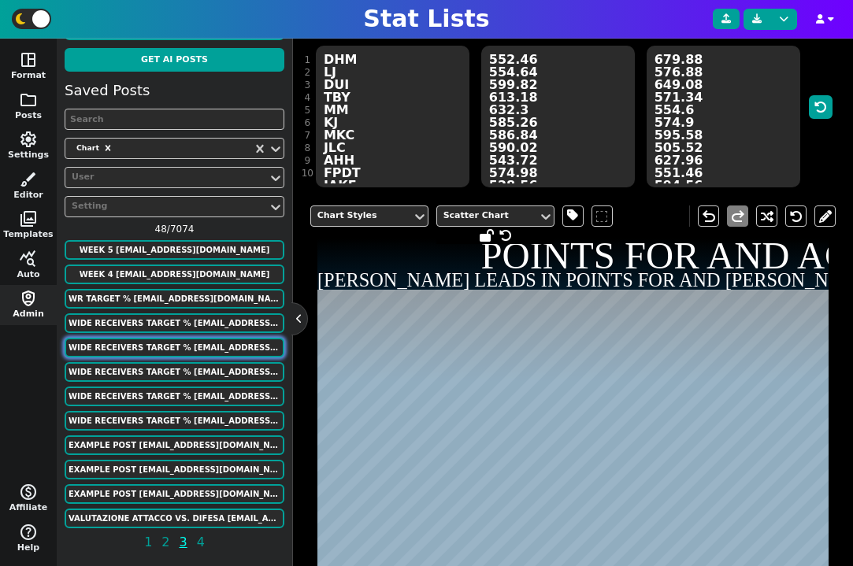
click at [181, 351] on button "WIDE RECEIVERS TARGET % luke.strnad12@gmail.com" at bounding box center [175, 348] width 220 height 20
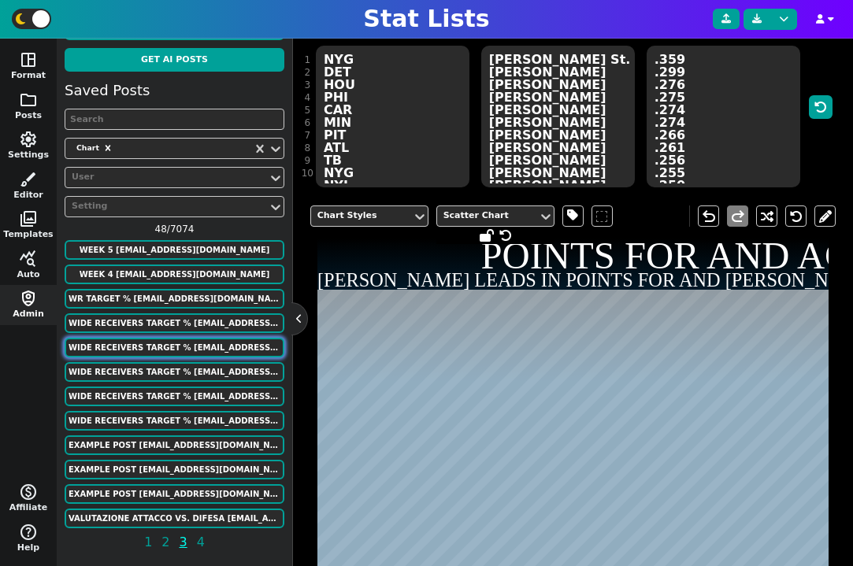
scroll to position [175, 0]
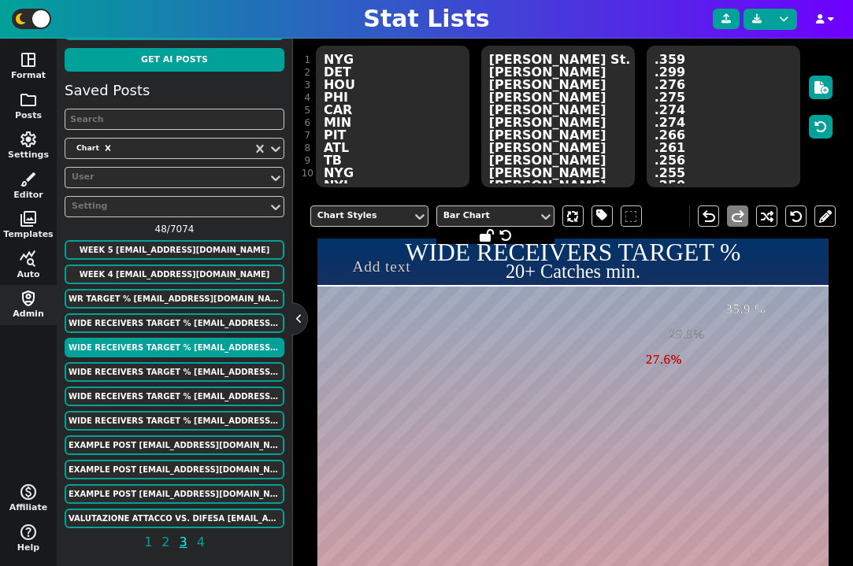
click at [184, 384] on div "Saved Posts Chart User Setting 48 / 7074 week 5 alonzodrew021@gmail.com week 4 …" at bounding box center [175, 319] width 220 height 479
click at [202, 369] on button "WIDE RECEIVERS TARGET % luke.strnad12@gmail.com" at bounding box center [175, 372] width 220 height 20
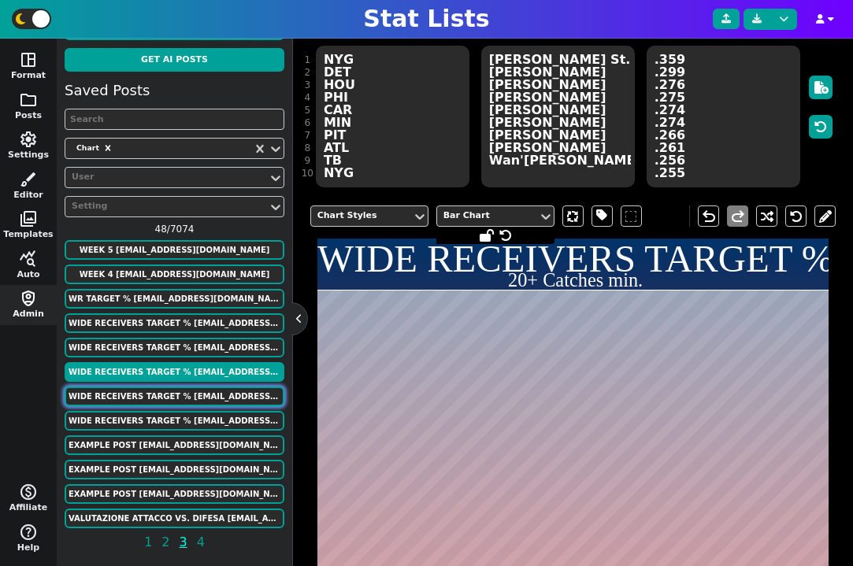
click at [204, 395] on button "WIDE RECEIVERS TARGET % luke.strnad12@gmail.com" at bounding box center [175, 397] width 220 height 20
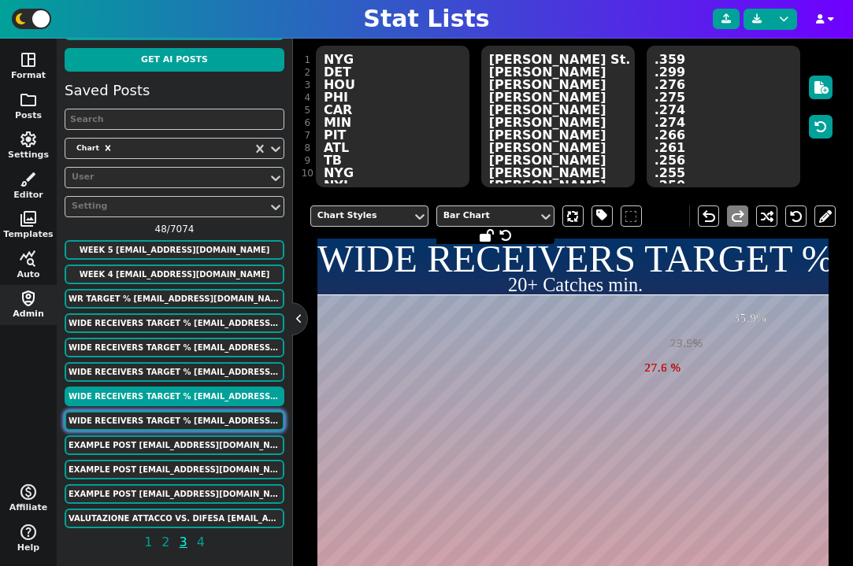
click at [204, 428] on button "WIDE RECEIVERS TARGET % luke.strnad12@gmail.com" at bounding box center [175, 421] width 220 height 20
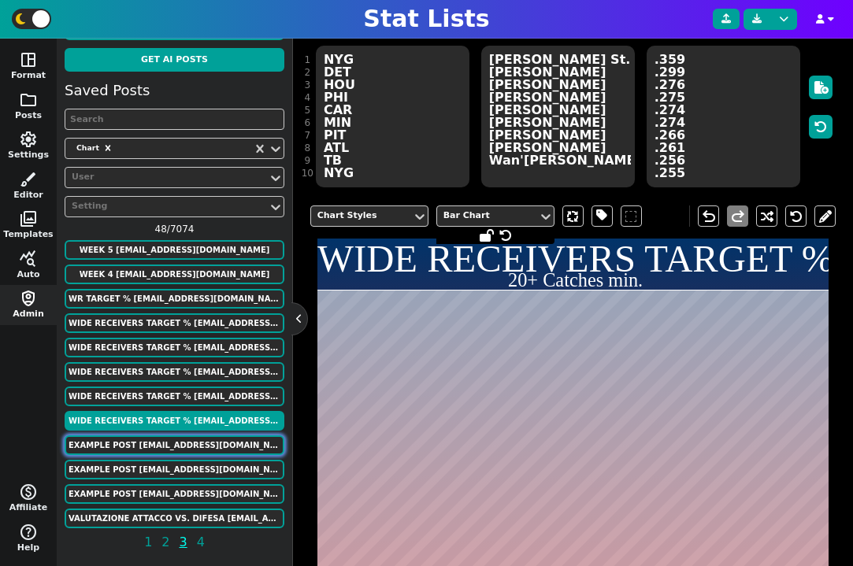
click at [204, 448] on button "Example Post murphygreg6+13@gmail.com" at bounding box center [175, 445] width 220 height 20
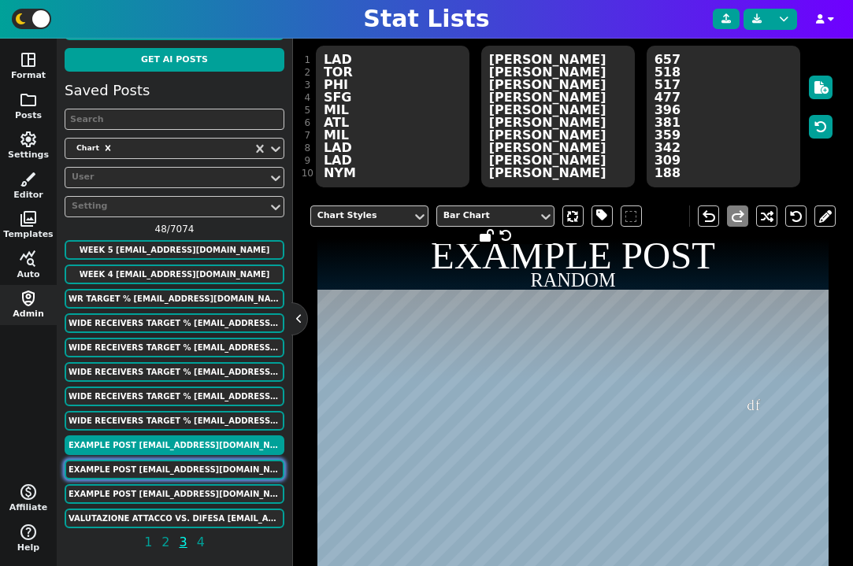
click at [204, 463] on button "Example Post murphygreg6+13@gmail.com" at bounding box center [175, 470] width 220 height 20
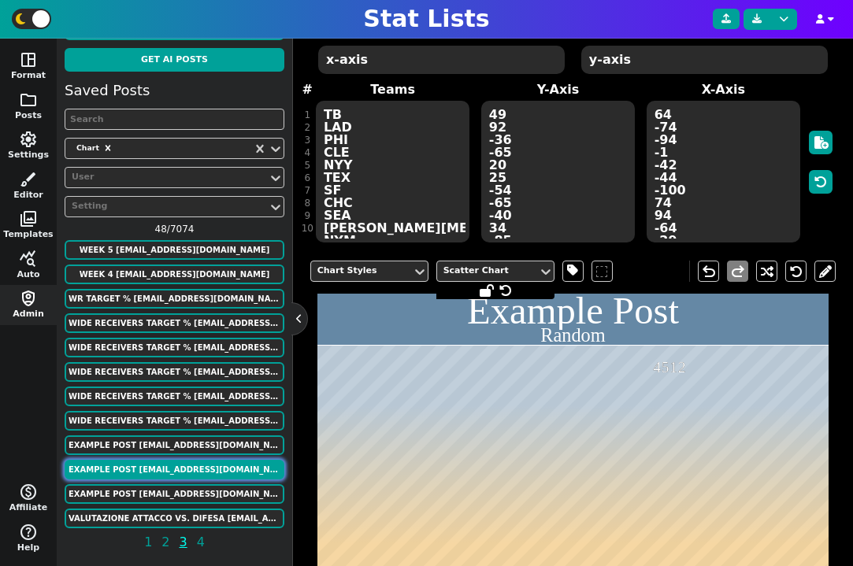
scroll to position [230, 0]
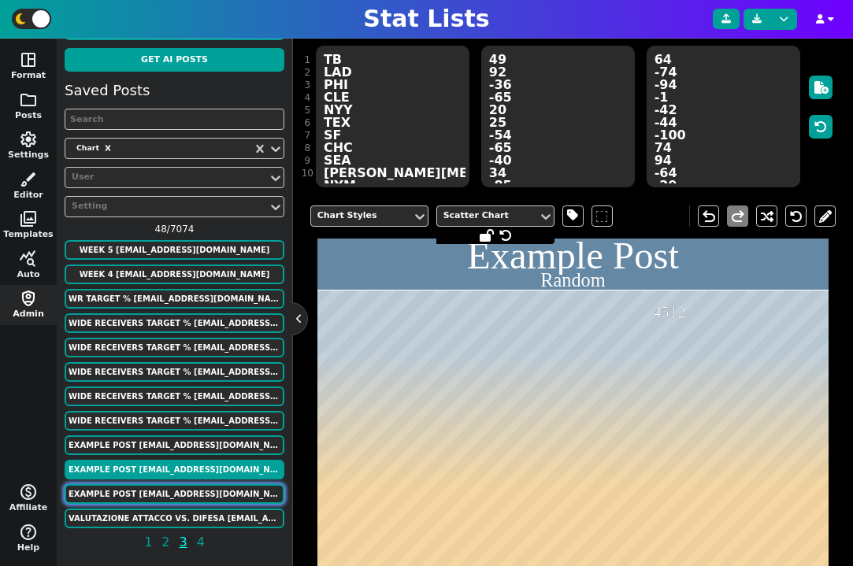
click at [204, 494] on button "Example Post murphygreg6+13@gmail.com" at bounding box center [175, 494] width 220 height 20
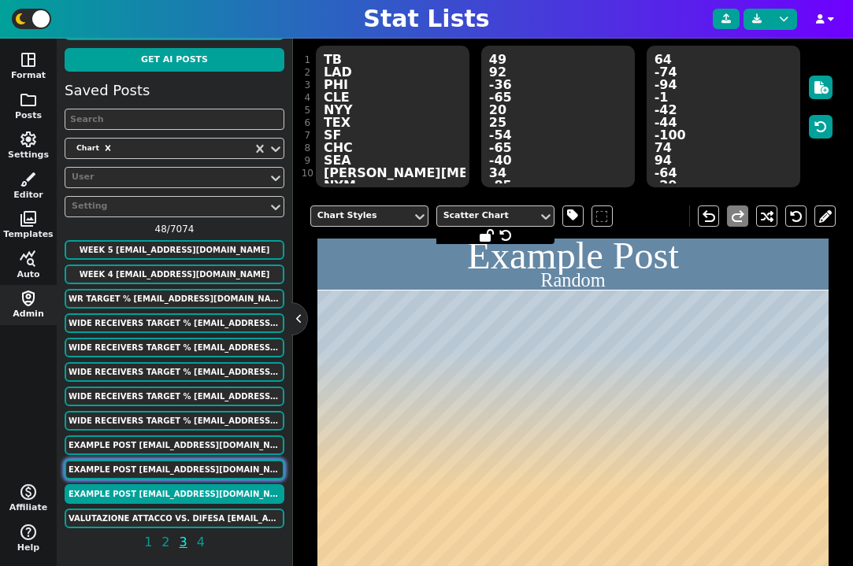
click at [206, 463] on button "Example Post murphygreg6+13@gmail.com" at bounding box center [175, 470] width 220 height 20
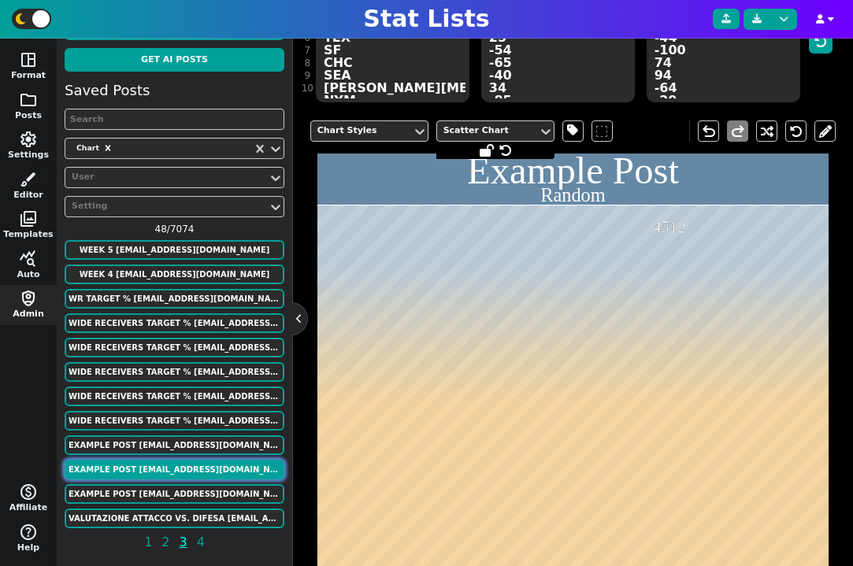
scroll to position [338, 0]
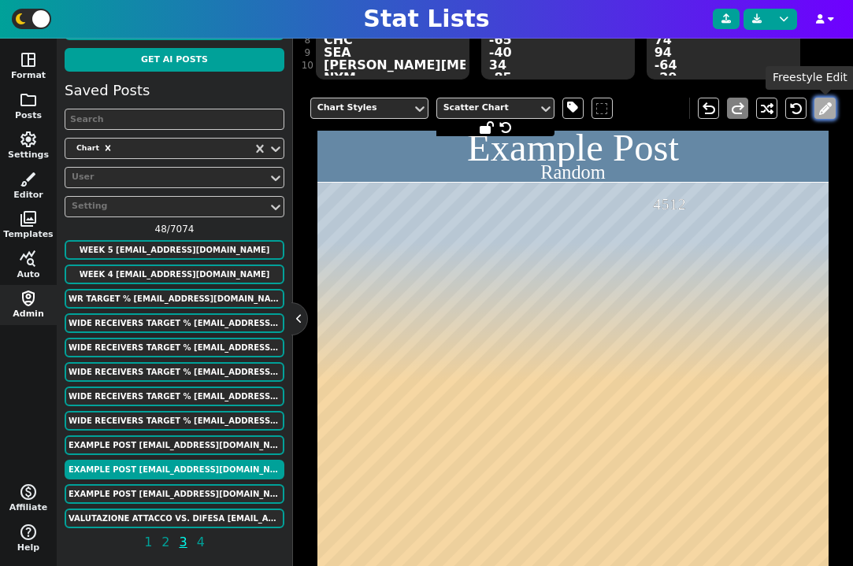
click at [821, 110] on button at bounding box center [824, 108] width 21 height 21
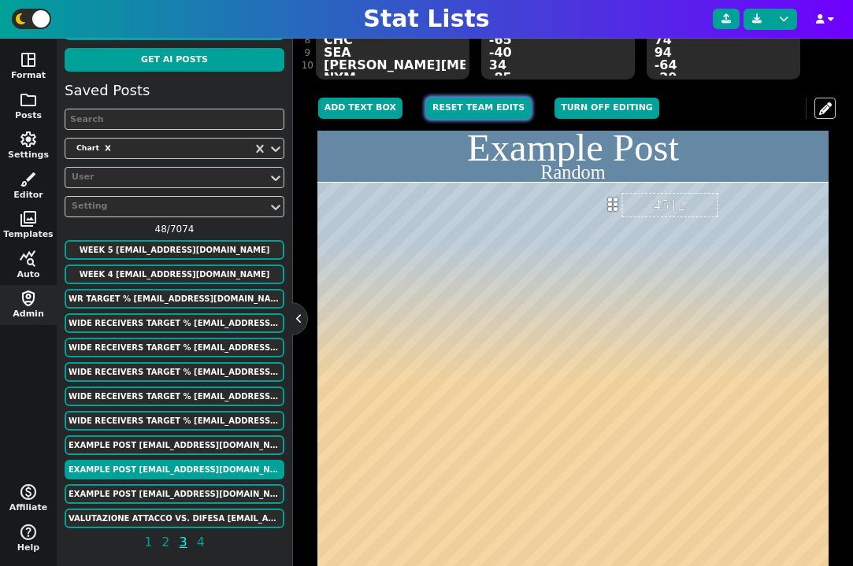
click at [481, 110] on button "Reset Team Edits" at bounding box center [478, 108] width 105 height 21
click at [481, 110] on button "Turn off editing" at bounding box center [478, 108] width 105 height 21
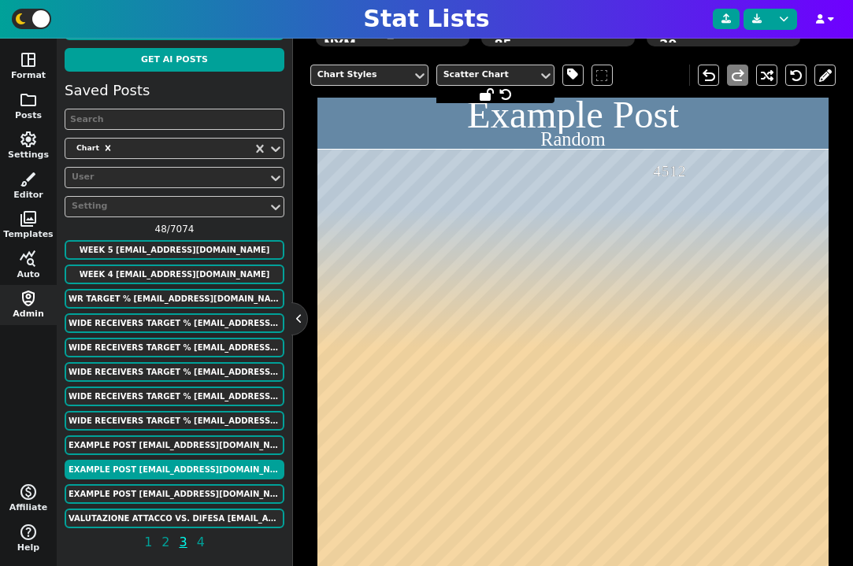
scroll to position [387, 0]
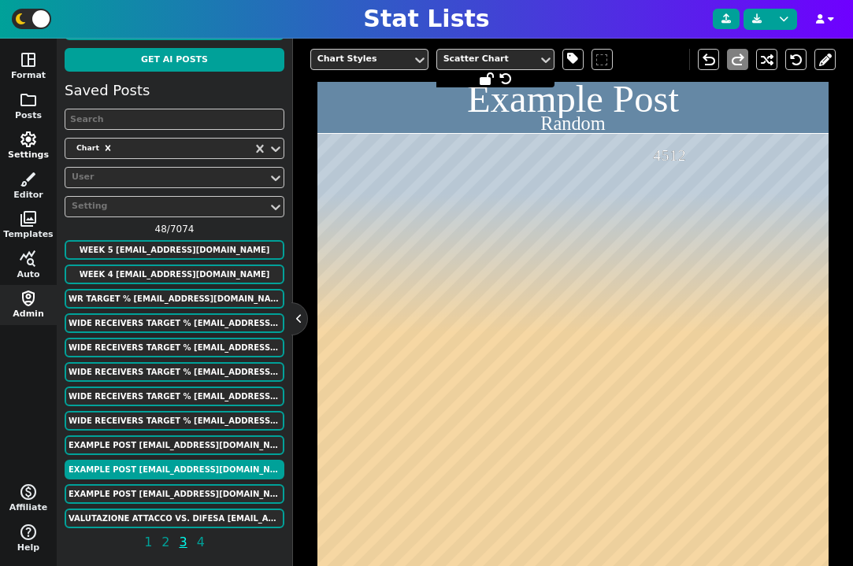
click at [31, 150] on button "settings Settings" at bounding box center [28, 146] width 57 height 40
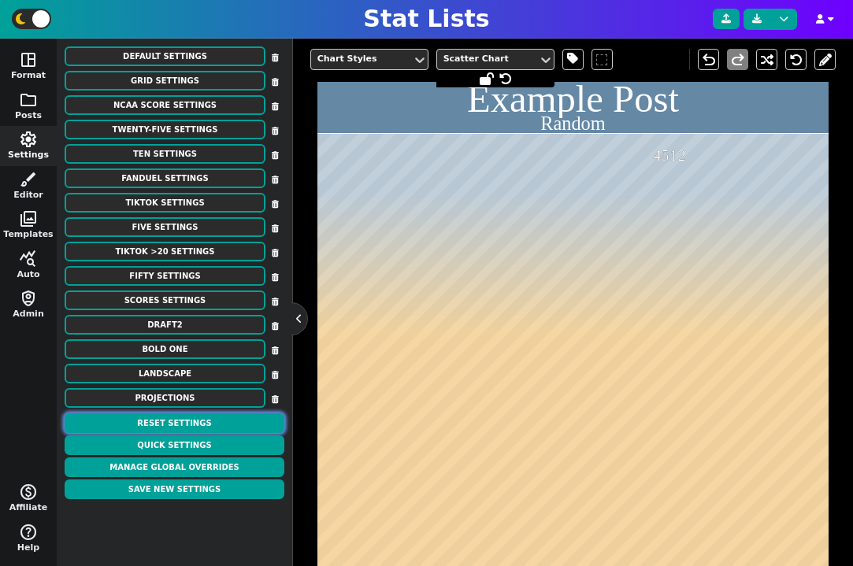
click at [198, 422] on button "Reset Settings" at bounding box center [175, 423] width 220 height 20
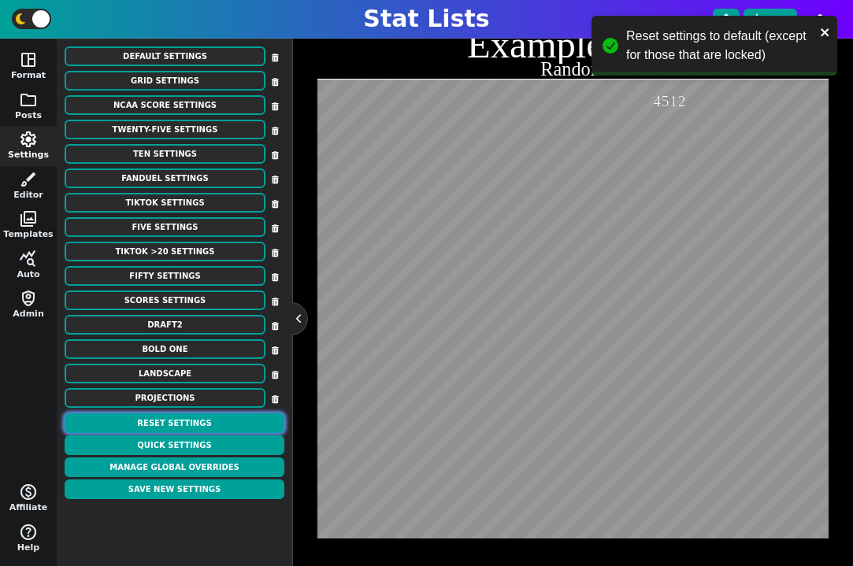
scroll to position [332, 0]
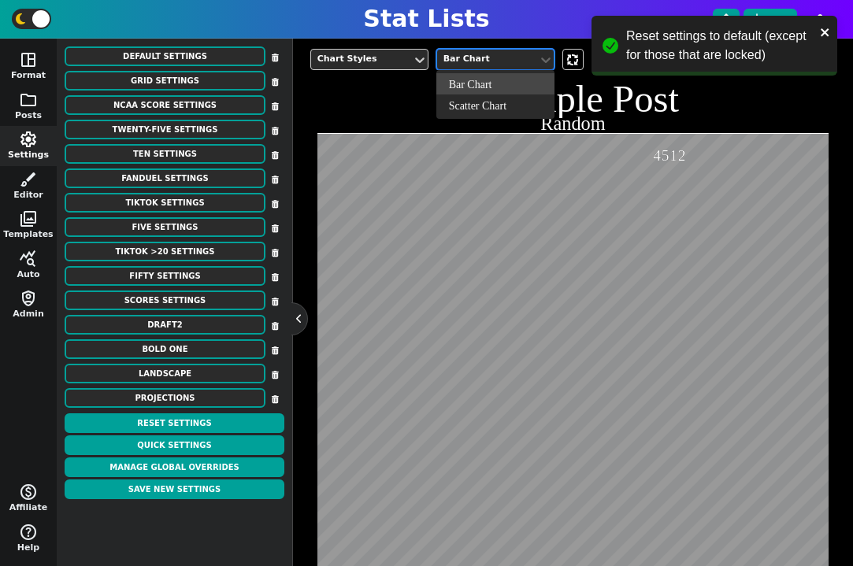
click at [464, 57] on div "Bar Chart" at bounding box center [487, 59] width 88 height 13
click at [476, 102] on div "Scatter Chart" at bounding box center [495, 104] width 118 height 21
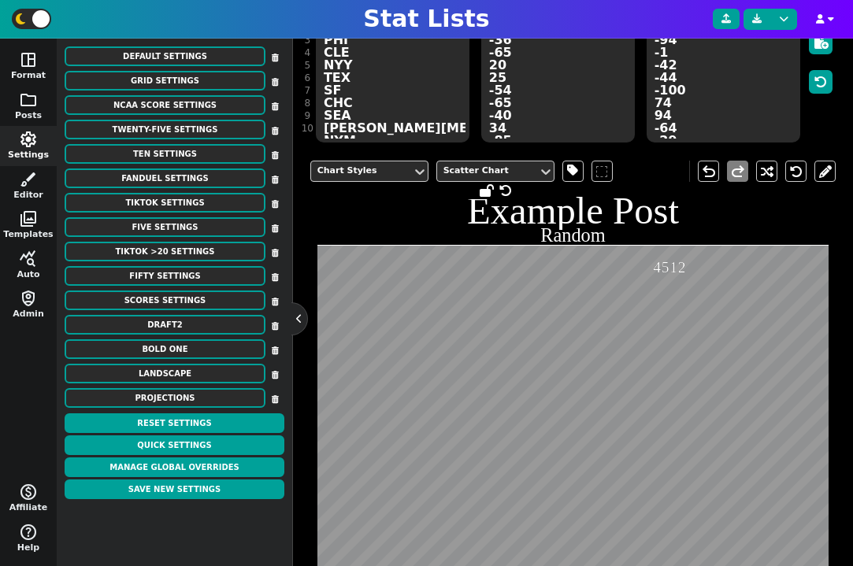
scroll to position [180, 0]
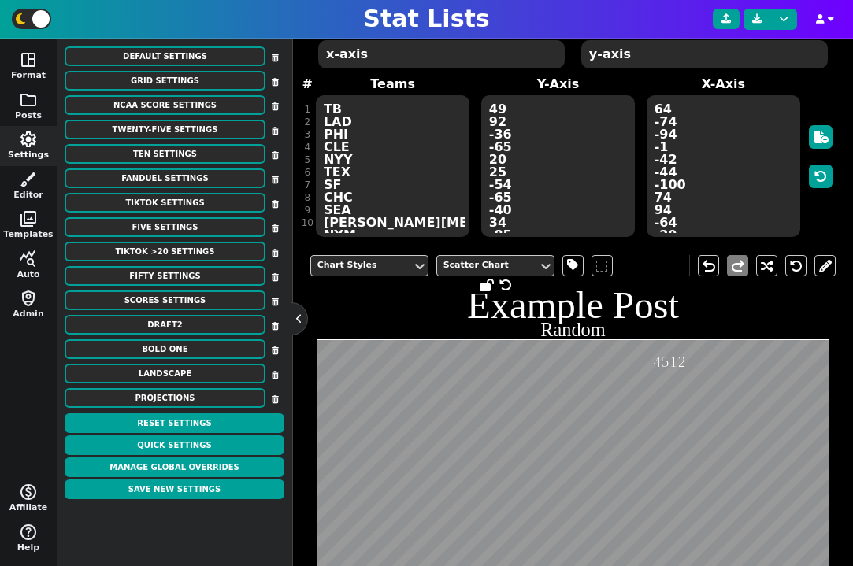
click at [340, 120] on textarea "TB LAD PHI CLE NYY TEX SF CHC SEA ARI BAL NYM DET WAS PIT MIL SD KC ATL MIA MIN…" at bounding box center [393, 166] width 154 height 142
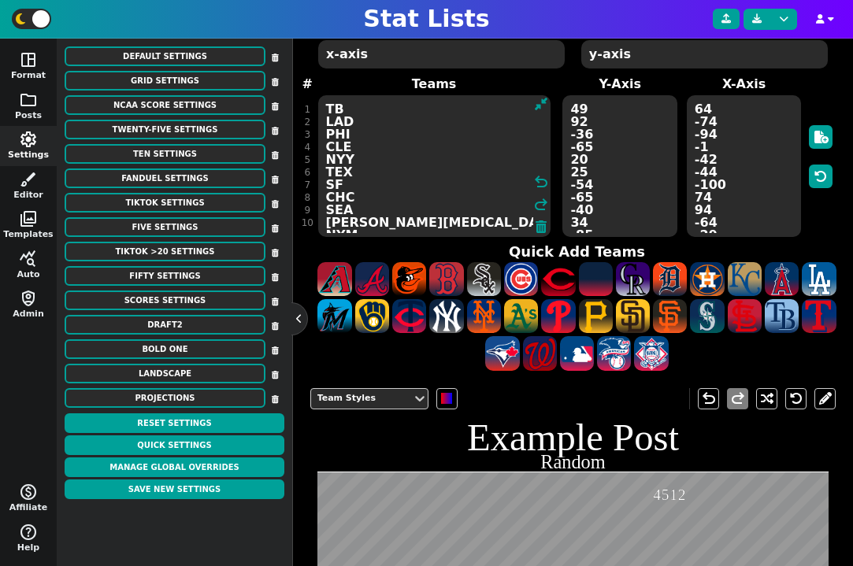
click at [346, 120] on textarea "TB LAD PHI CLE NYY TEX SF CHC SEA ARI BAL NYM DET WAS PIT MIL SD KC ATL MIA MIN…" at bounding box center [434, 166] width 232 height 142
click at [351, 121] on textarea "TB LAD PHI CLE NYY TEX SF CHC SEA ARI BAL NYM DET WAS PIT MIL SD KC ATL MIA MIN…" at bounding box center [434, 166] width 232 height 142
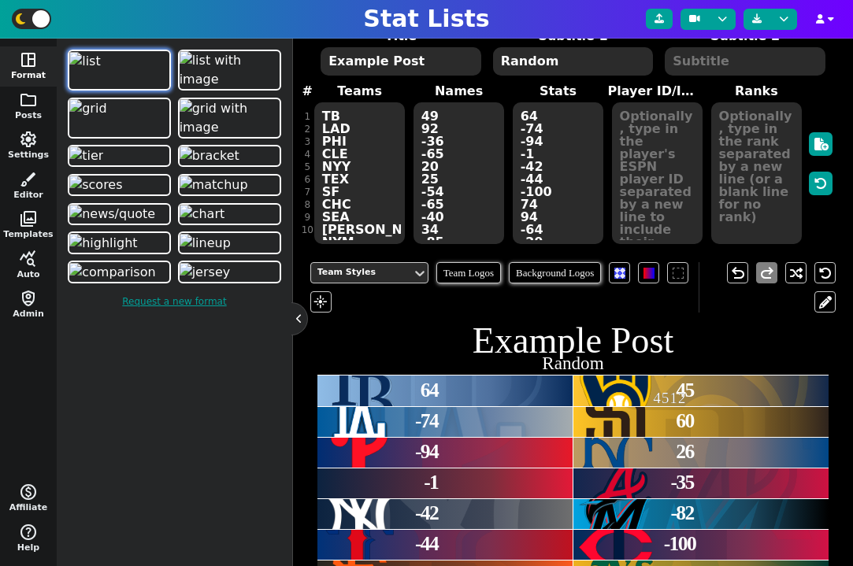
scroll to position [214, 0]
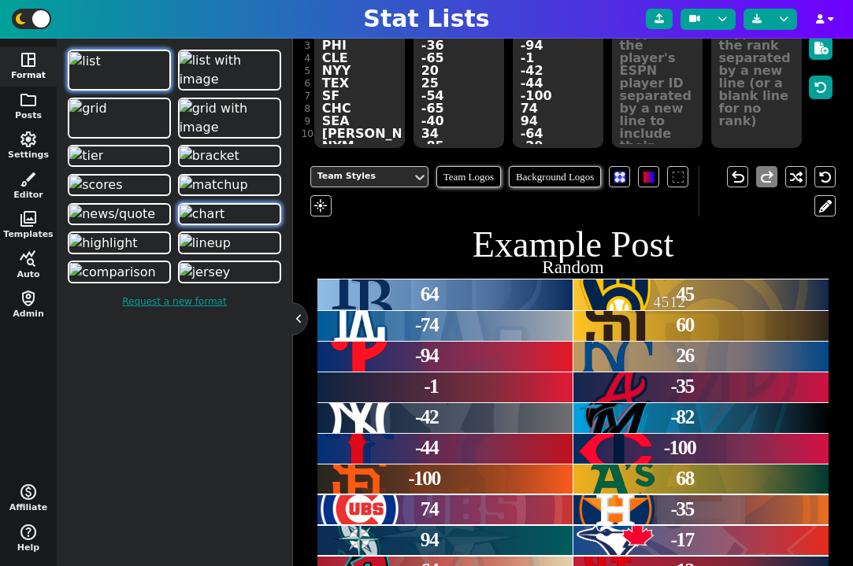
click at [215, 224] on img at bounding box center [203, 214] width 46 height 19
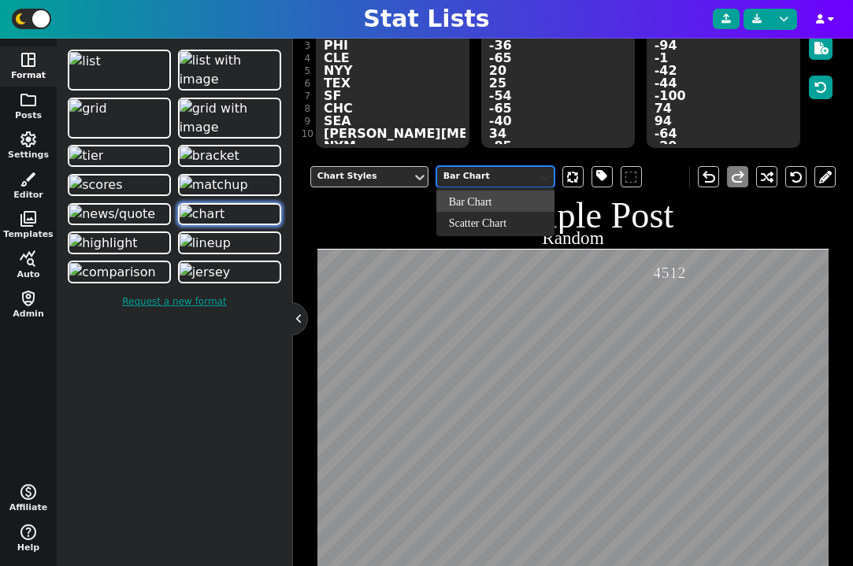
click at [539, 176] on icon at bounding box center [546, 177] width 16 height 16
click at [517, 222] on div "Scatter Chart" at bounding box center [495, 222] width 118 height 21
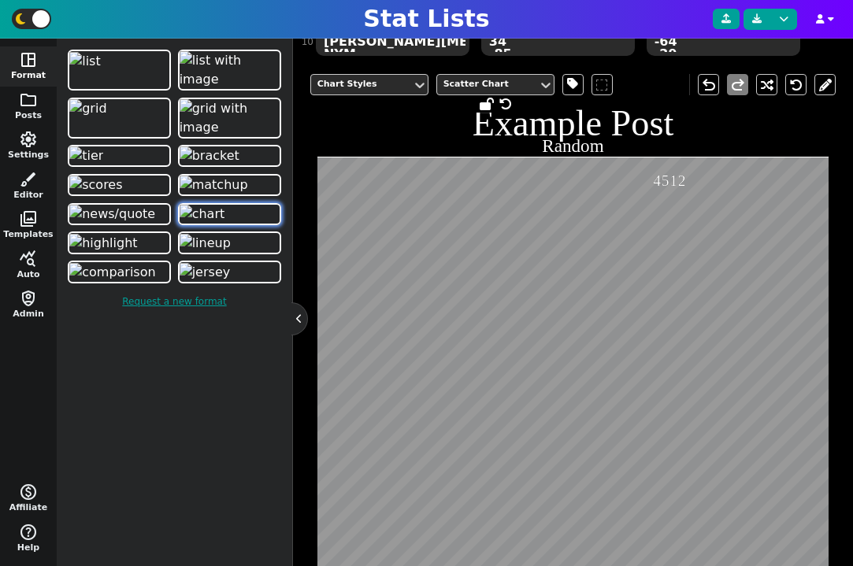
scroll to position [315, 0]
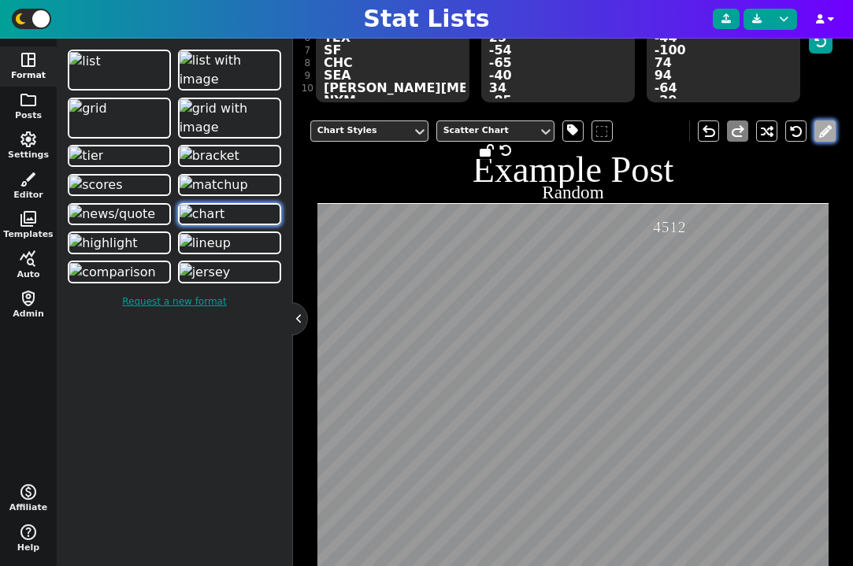
click at [835, 128] on button at bounding box center [824, 130] width 21 height 21
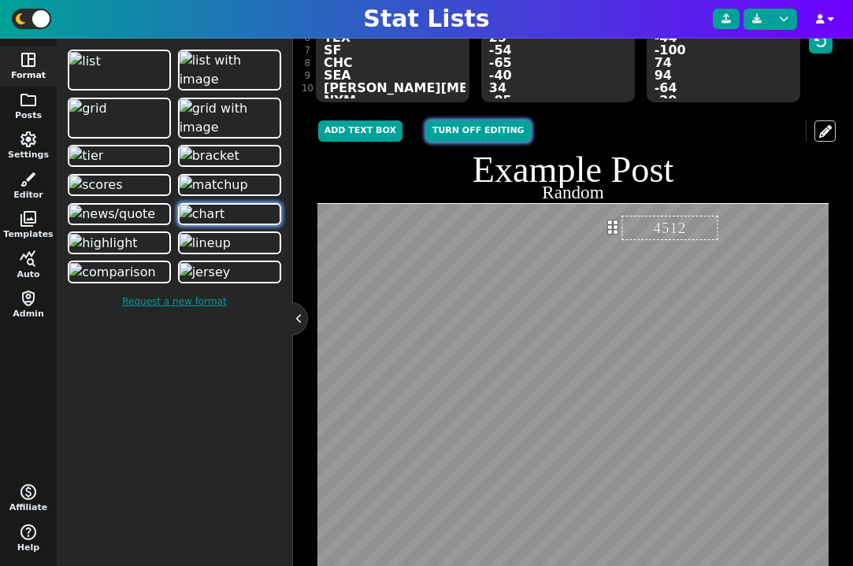
click at [476, 124] on button "Turn off editing" at bounding box center [478, 130] width 105 height 21
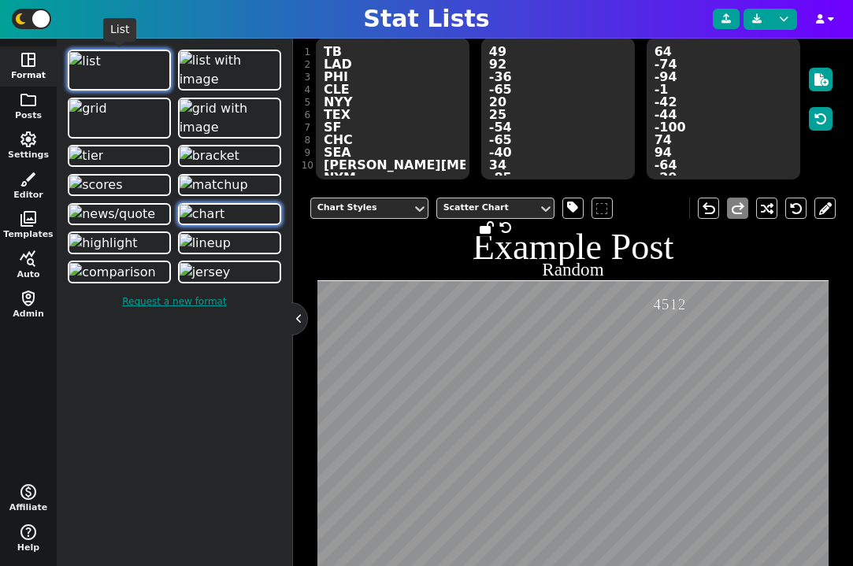
click at [101, 71] on img at bounding box center [84, 61] width 31 height 19
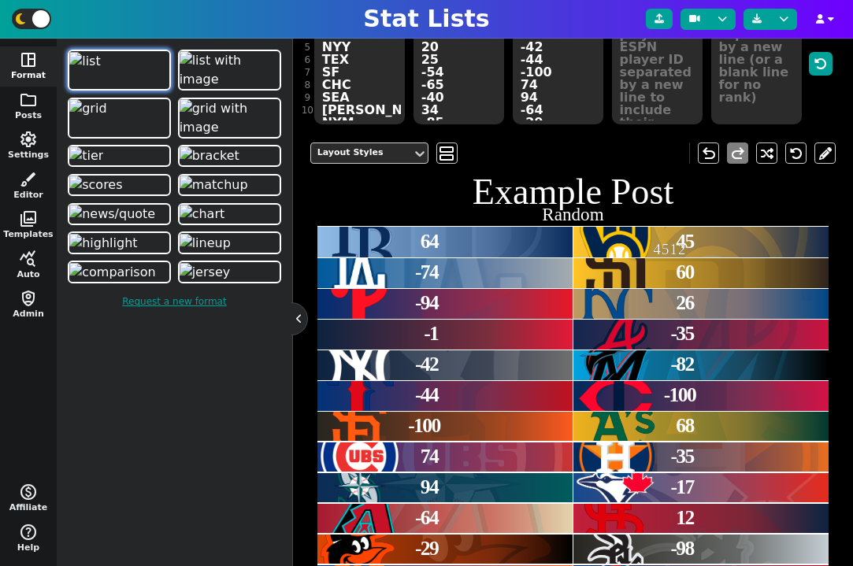
scroll to position [183, 0]
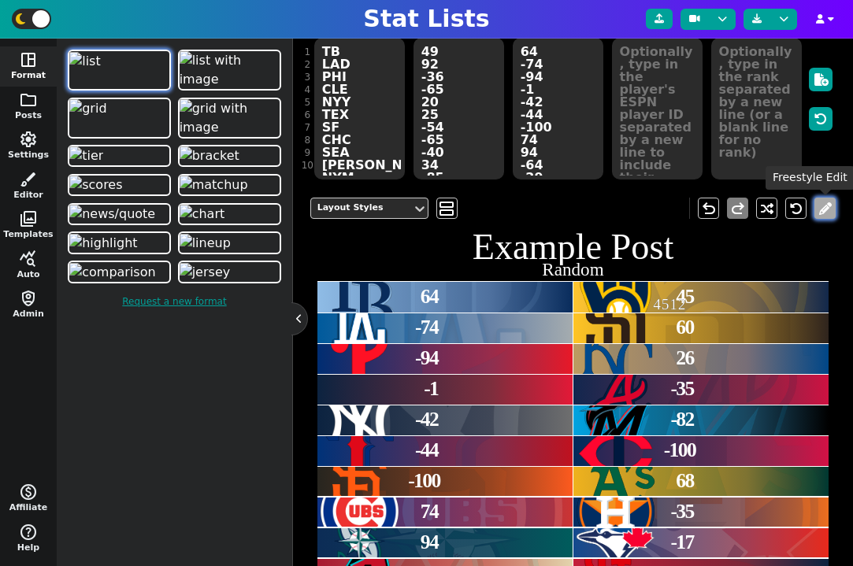
click at [831, 203] on button at bounding box center [824, 208] width 21 height 21
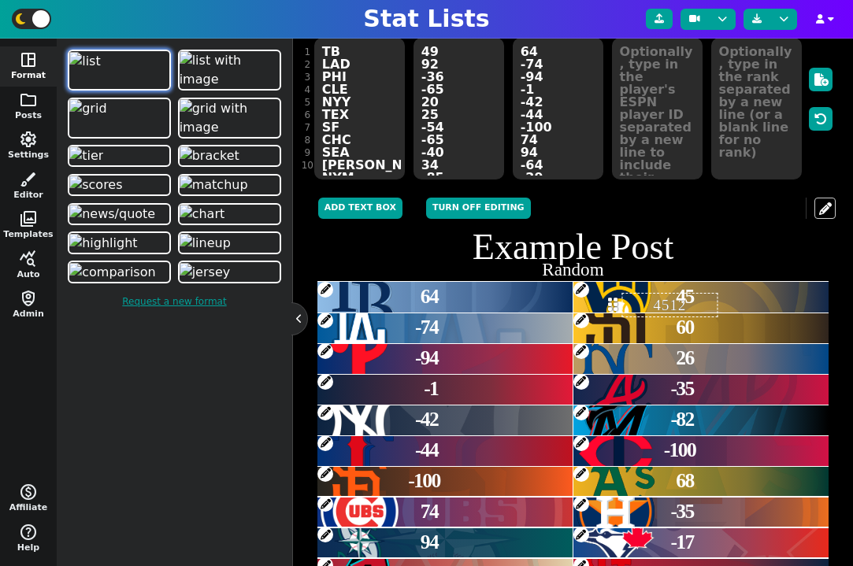
click at [324, 321] on span at bounding box center [325, 321] width 16 height 16
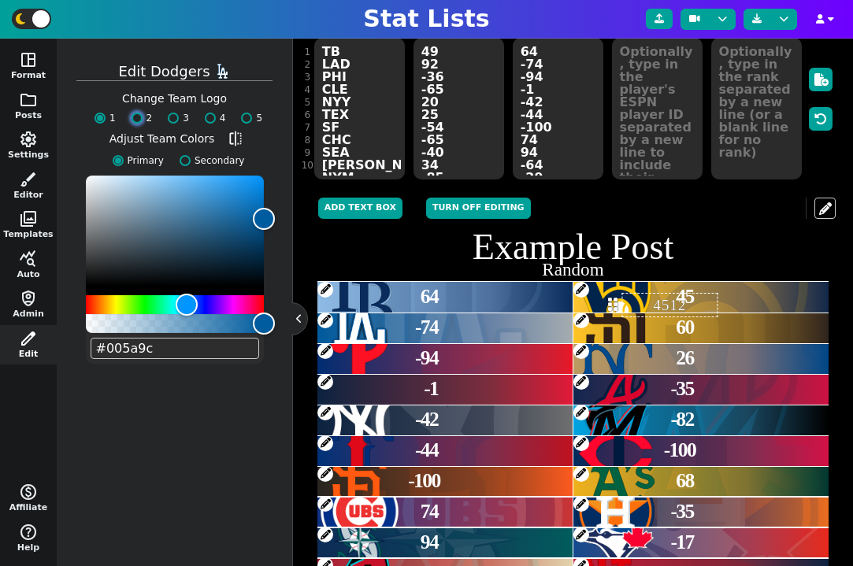
click at [136, 120] on input "2" at bounding box center [137, 118] width 11 height 11
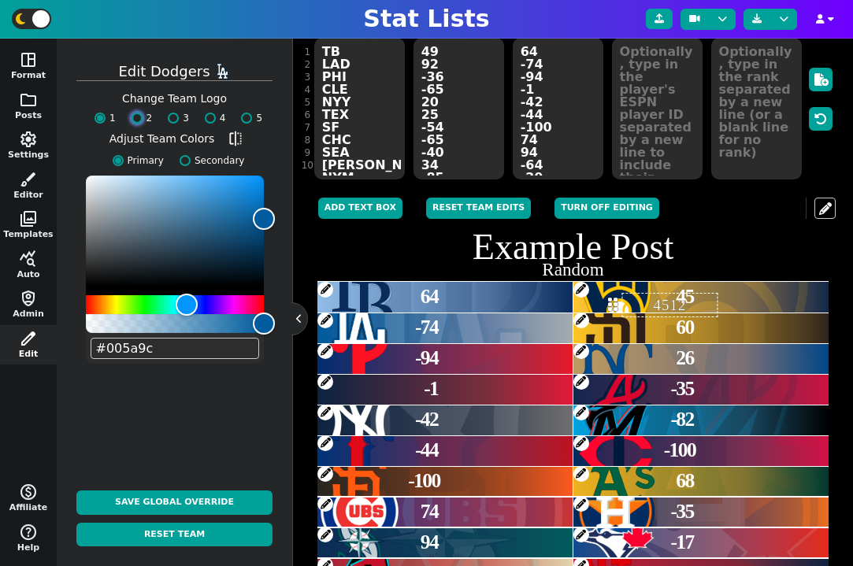
click at [136, 118] on input "2" at bounding box center [137, 118] width 11 height 11
click at [177, 123] on label "3" at bounding box center [174, 118] width 29 height 14
click at [177, 123] on input "3" at bounding box center [173, 118] width 11 height 11
click at [206, 121] on input "4" at bounding box center [210, 118] width 11 height 11
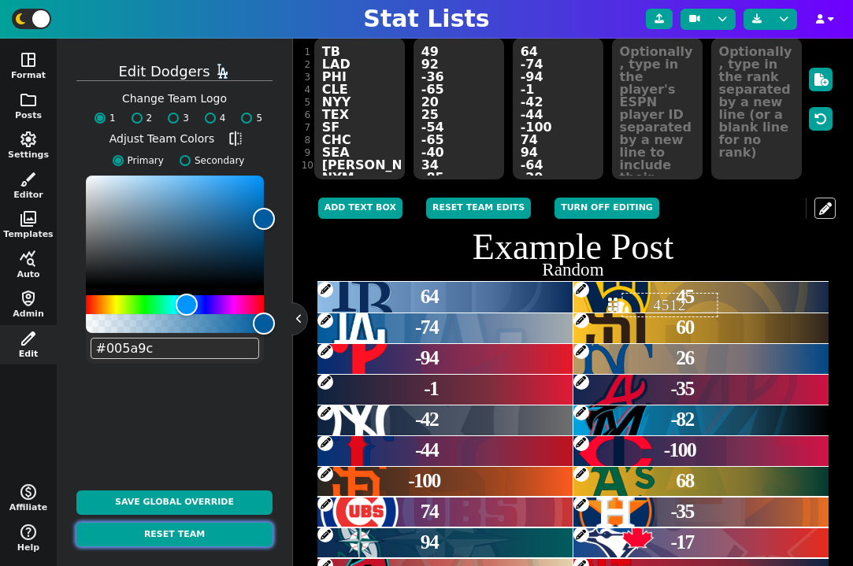
click at [198, 532] on button "Reset Team" at bounding box center [174, 535] width 196 height 24
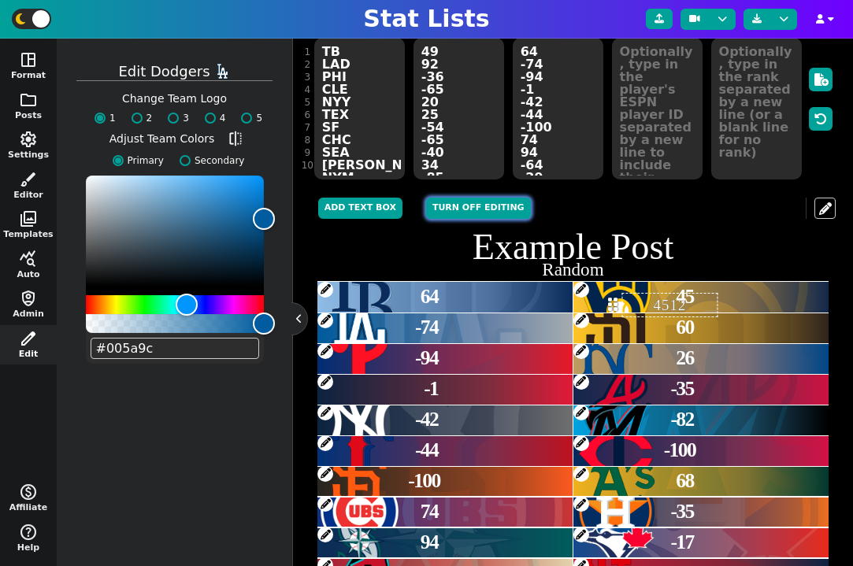
click at [469, 202] on button "Turn off editing" at bounding box center [478, 208] width 105 height 21
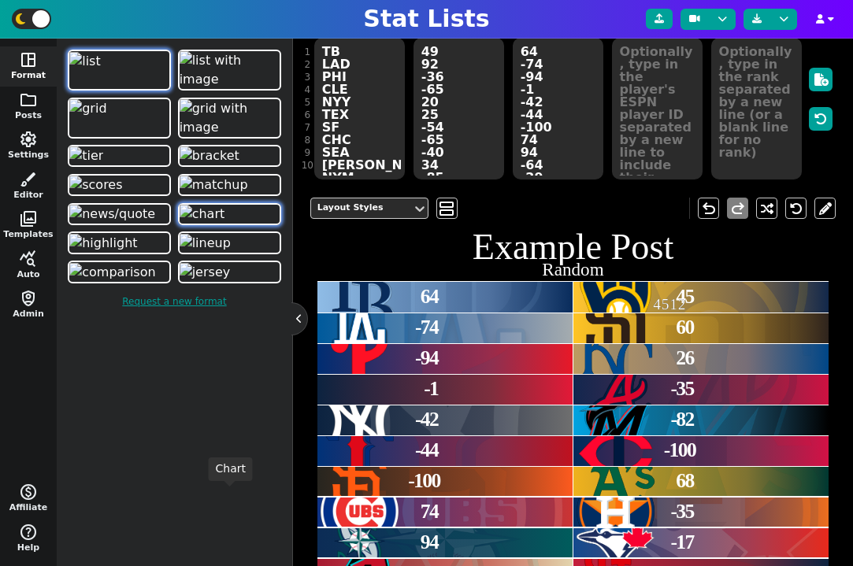
click at [211, 224] on img at bounding box center [203, 214] width 46 height 19
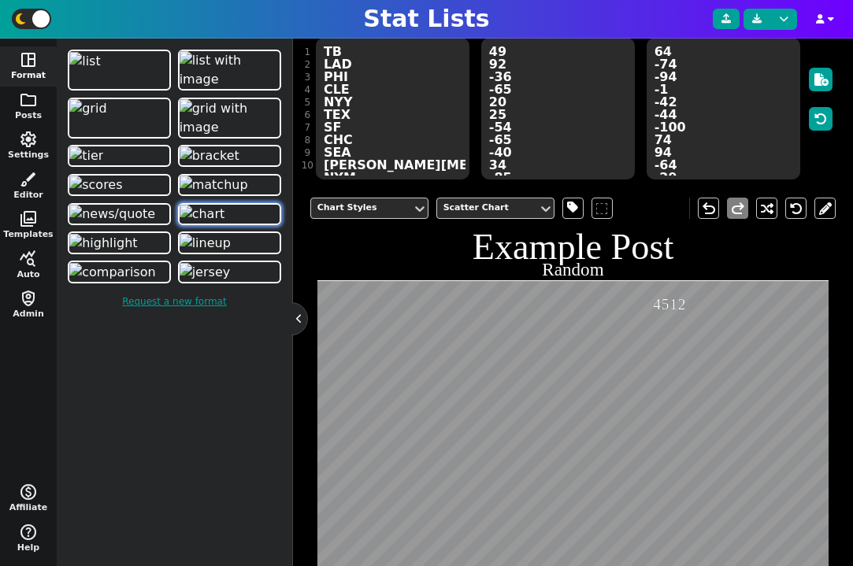
scroll to position [441, 0]
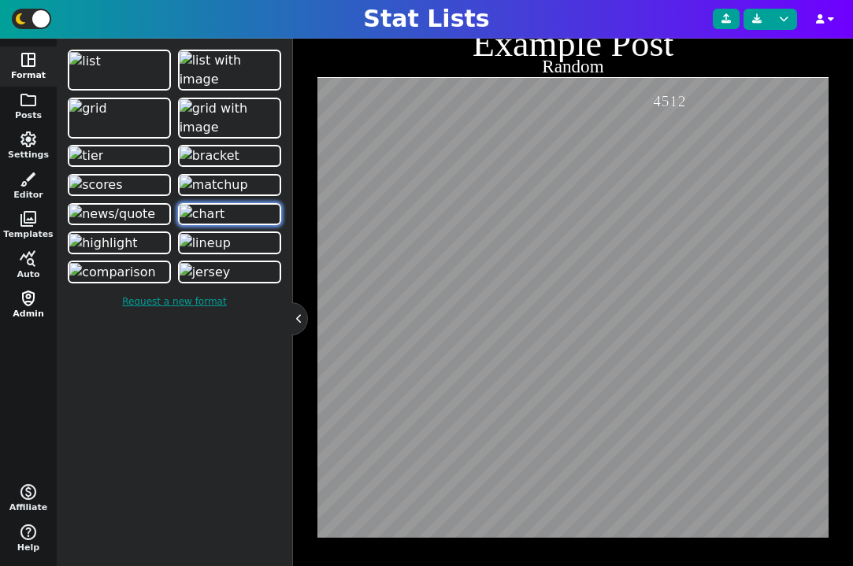
click at [31, 302] on span "shield_person" at bounding box center [28, 298] width 19 height 19
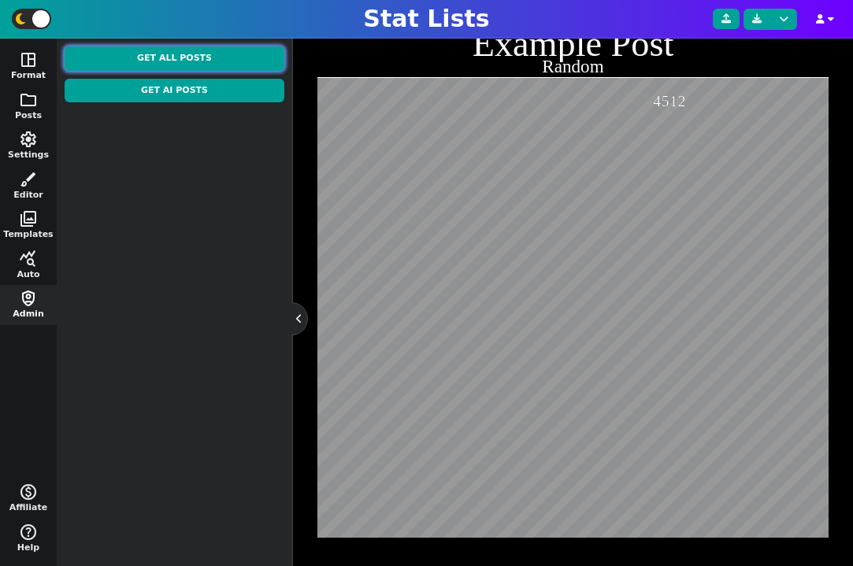
click at [186, 67] on button "Get All Posts" at bounding box center [175, 58] width 220 height 24
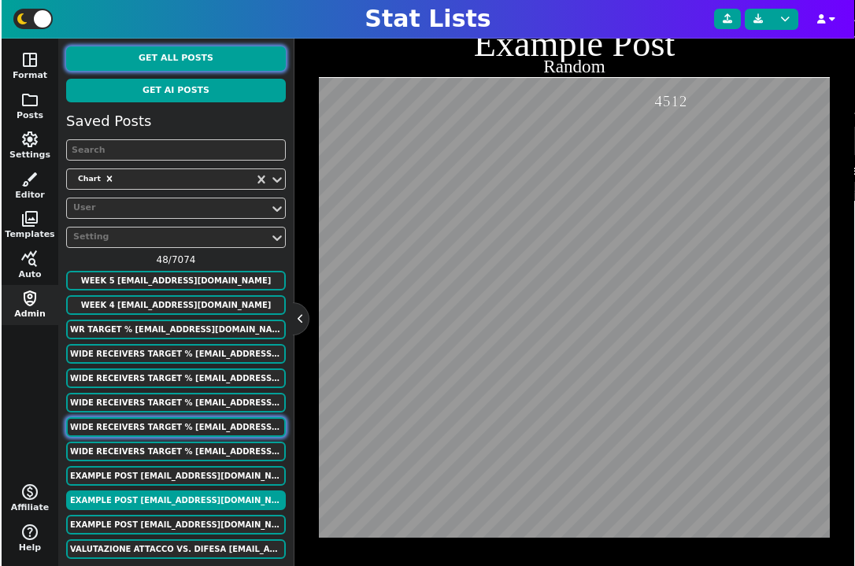
scroll to position [31, 0]
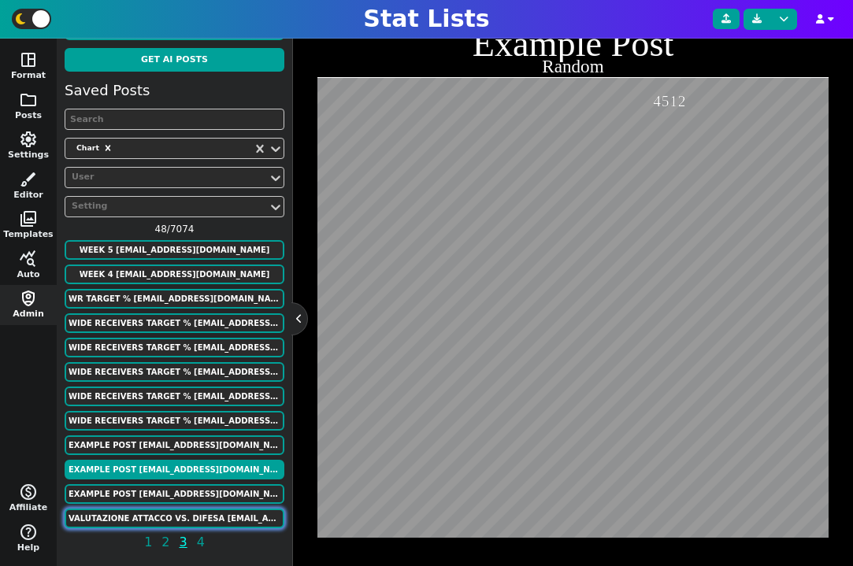
click at [187, 514] on button "Valutazione attacco vs. difesa lcapri7812@yahoo.com" at bounding box center [175, 519] width 220 height 20
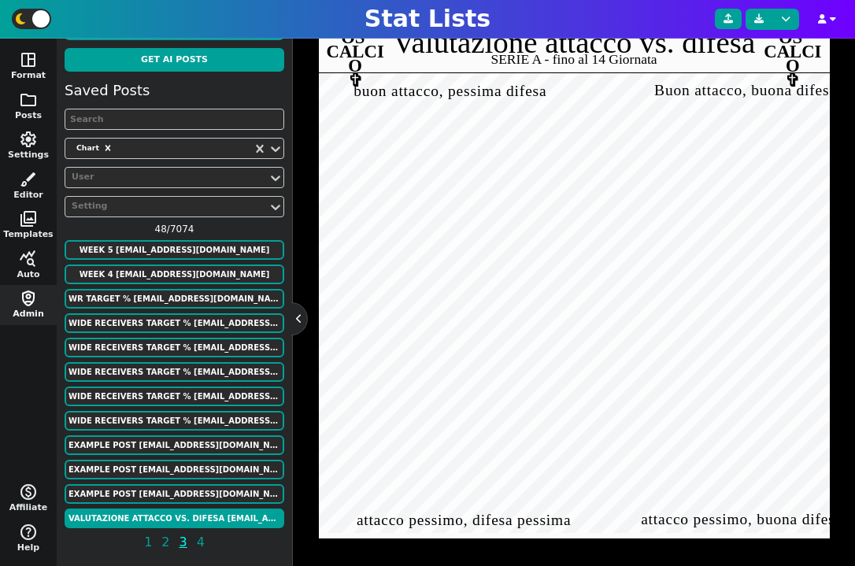
scroll to position [435, 0]
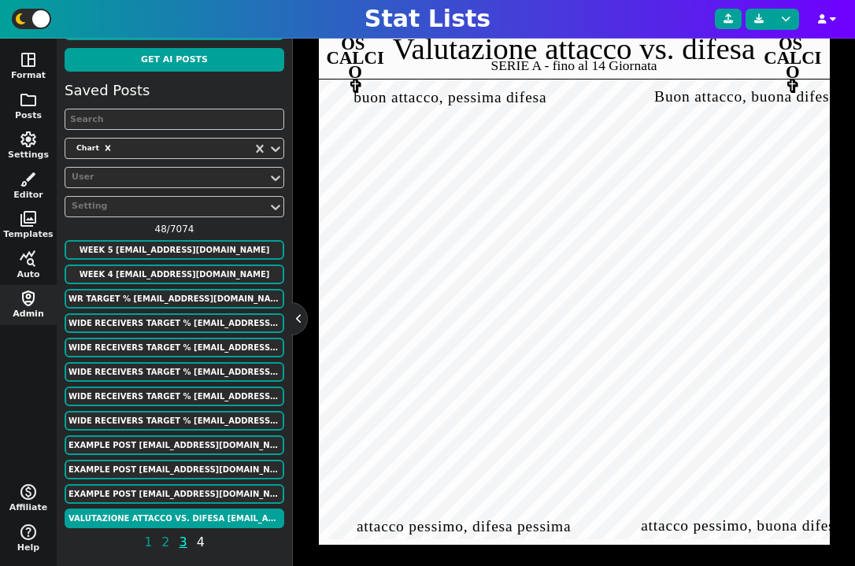
click at [199, 542] on span "4" at bounding box center [201, 542] width 13 height 20
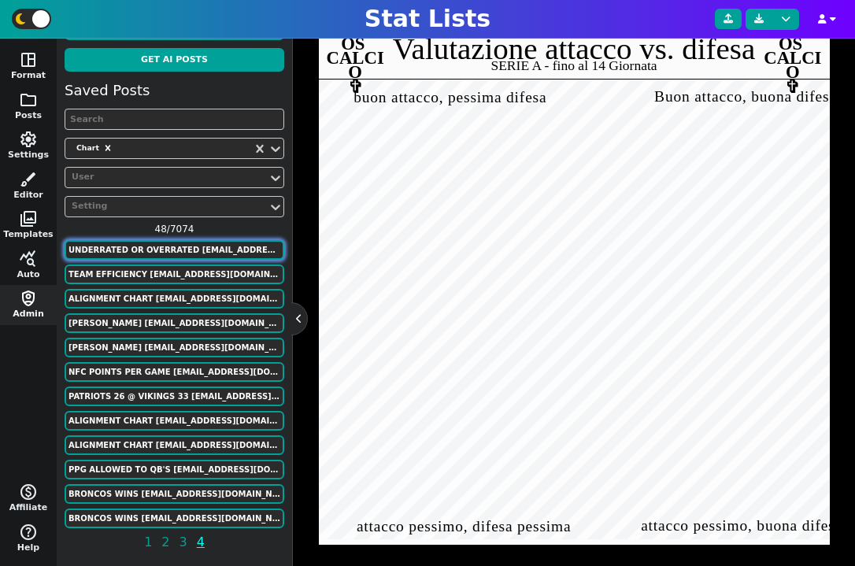
click at [213, 250] on button "UNDERRATED OR OVERRATED bbogs614@gmail.com" at bounding box center [175, 250] width 220 height 20
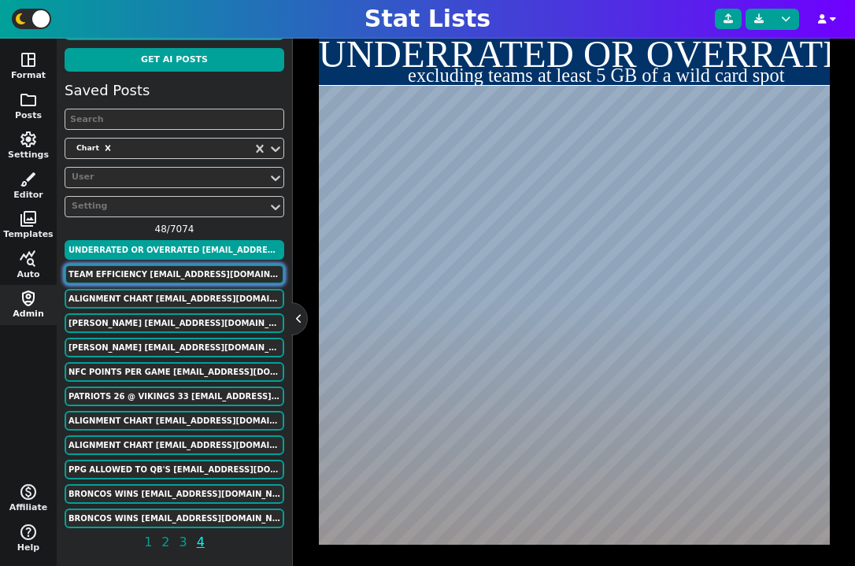
click at [202, 268] on button "Team Efficiency murphygreg6@gmail.com" at bounding box center [175, 275] width 220 height 20
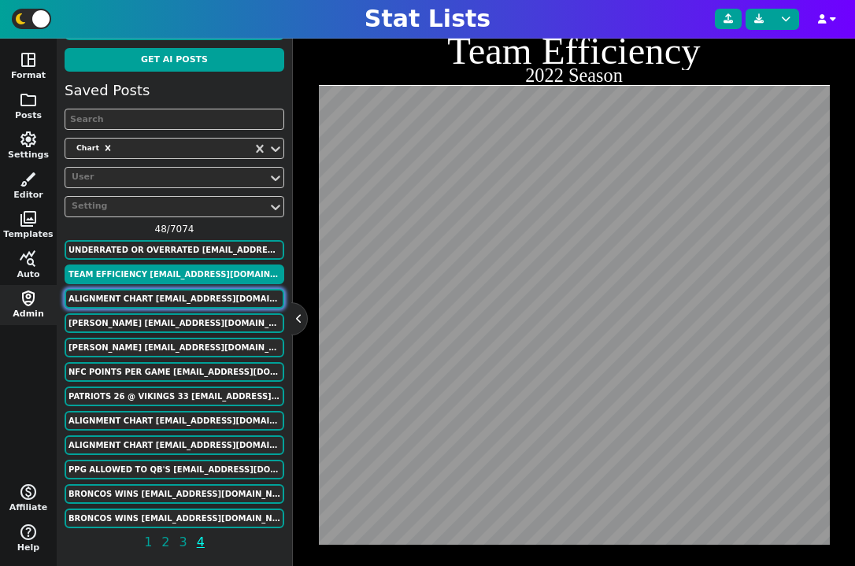
click at [168, 292] on button "Alignment Chart murphygreg6@gmail.com" at bounding box center [175, 299] width 220 height 20
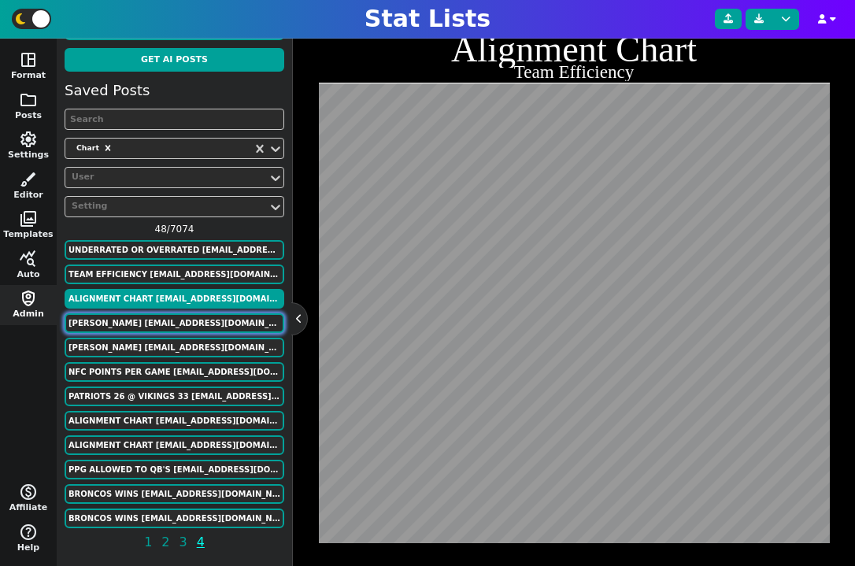
click at [173, 326] on button "Cole Kmet ffmadscientist@gmail.com" at bounding box center [175, 323] width 220 height 20
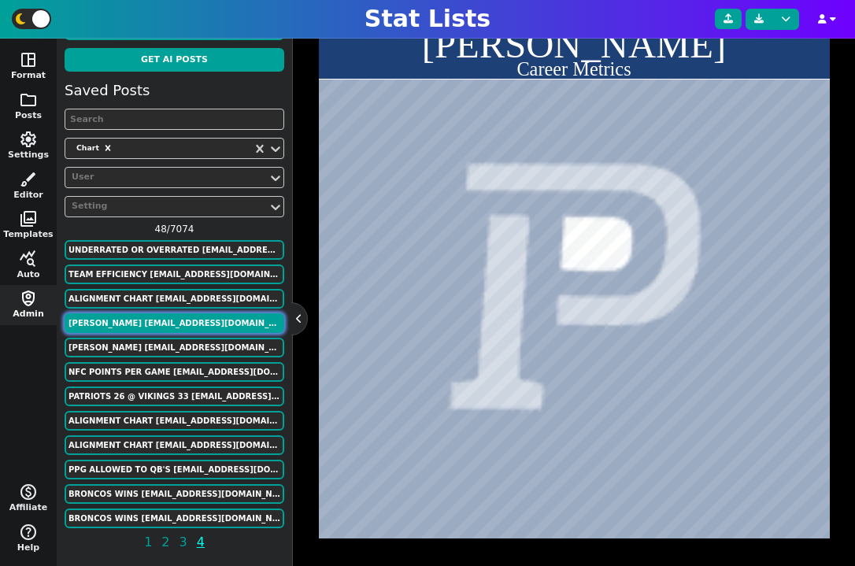
scroll to position [380, 0]
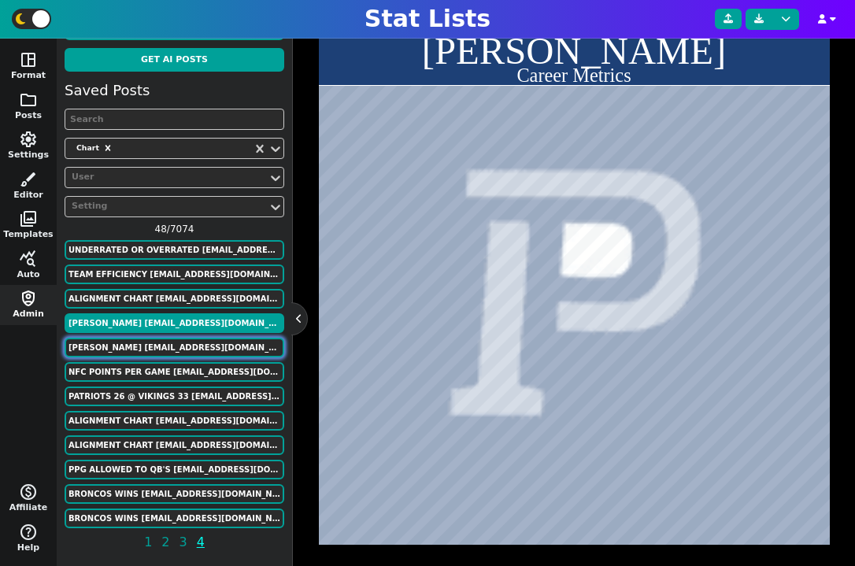
click at [179, 346] on button "Cole Kmet ffmadscientist@gmail.com" at bounding box center [175, 348] width 220 height 20
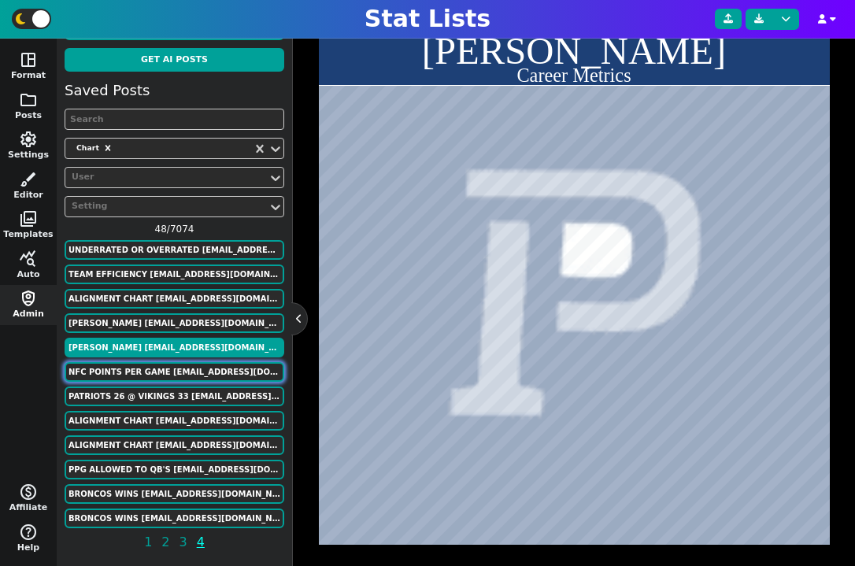
click at [180, 380] on button "NFC Points Per Game ffmadscientist@gmail.com" at bounding box center [175, 372] width 220 height 20
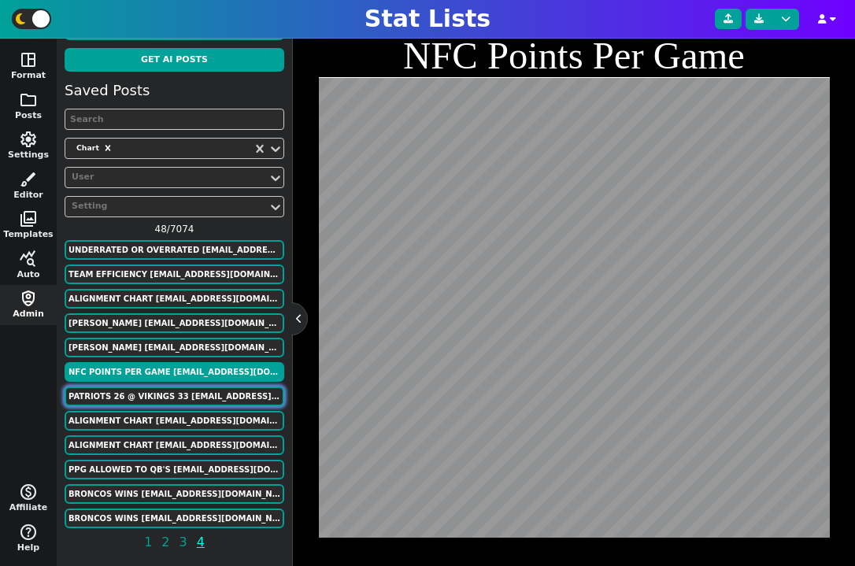
click at [143, 397] on button "Patriots 26 @ Vikings 33 ffmadscientist@gmail.com" at bounding box center [175, 397] width 220 height 20
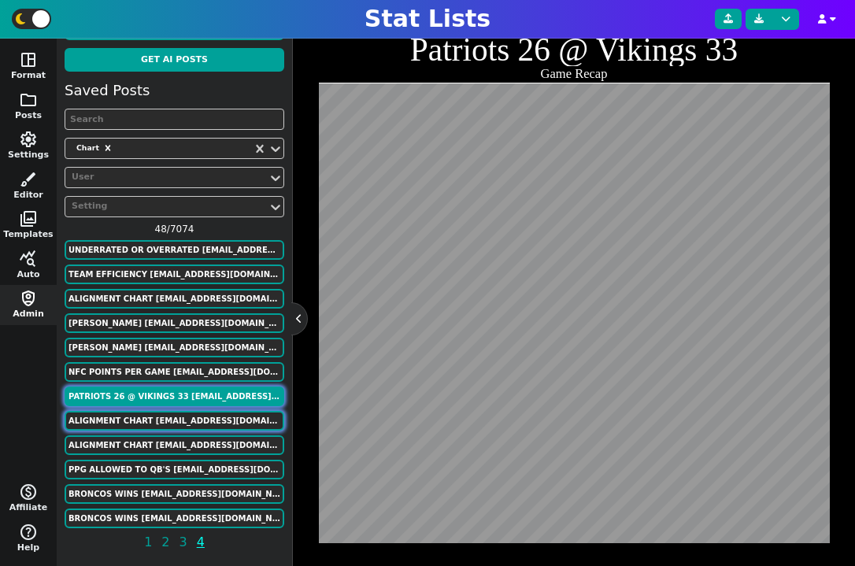
scroll to position [369, 0]
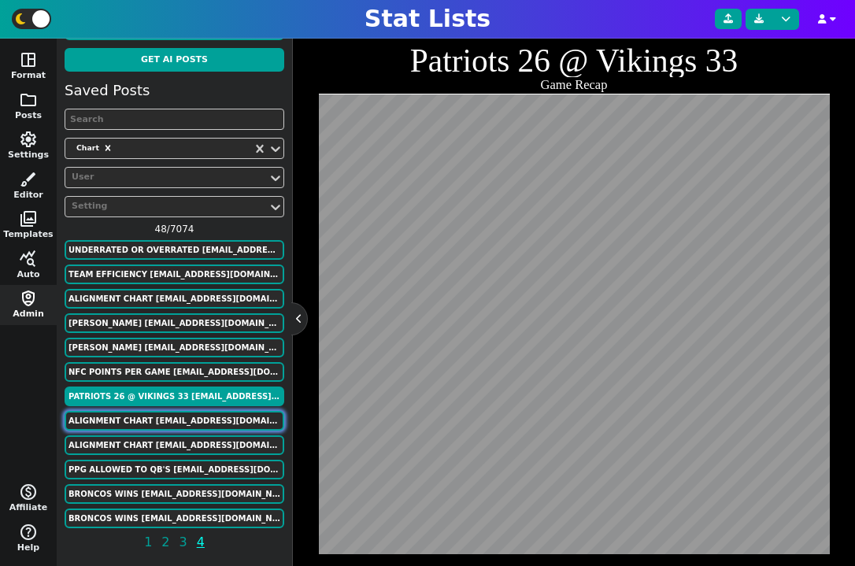
click at [167, 418] on button "Alignment Chart murphygreg6@gmail.com" at bounding box center [175, 421] width 220 height 20
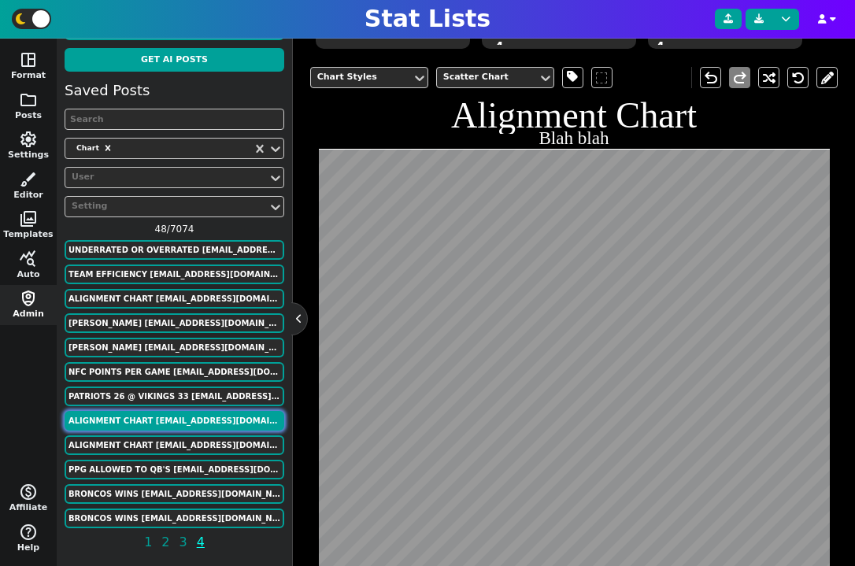
scroll to position [424, 0]
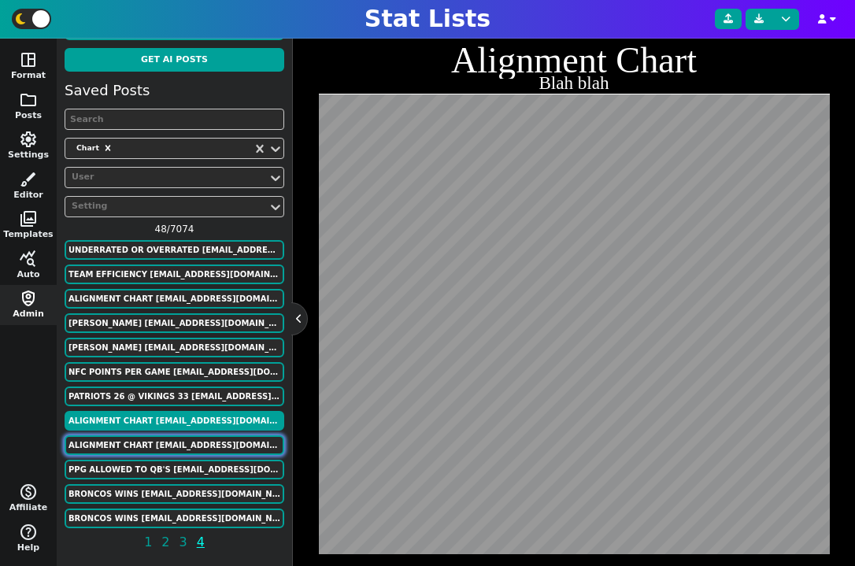
click at [174, 449] on button "Alignment Chart murphygreg6@gmail.com" at bounding box center [175, 445] width 220 height 20
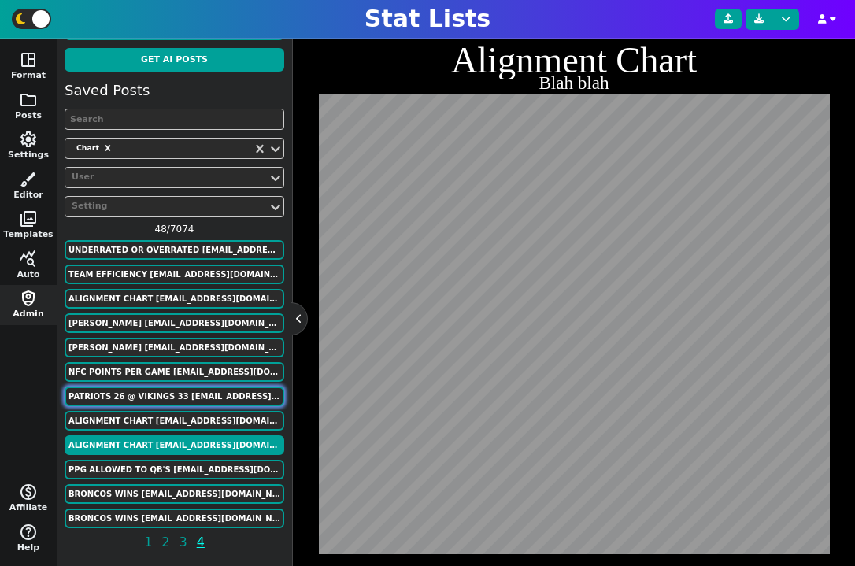
click at [156, 395] on button "Patriots 26 @ Vikings 33 ffmadscientist@gmail.com" at bounding box center [175, 397] width 220 height 20
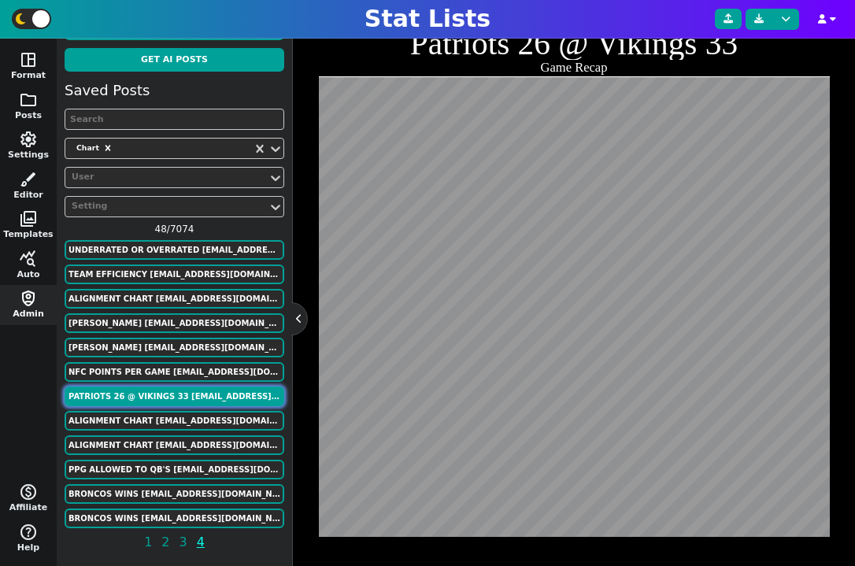
scroll to position [369, 0]
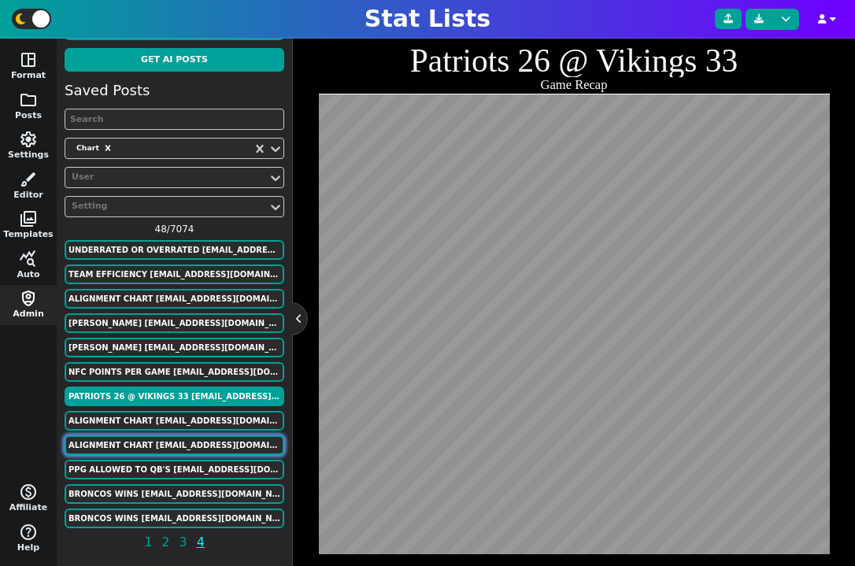
click at [173, 450] on button "Alignment Chart murphygreg6@gmail.com" at bounding box center [175, 445] width 220 height 20
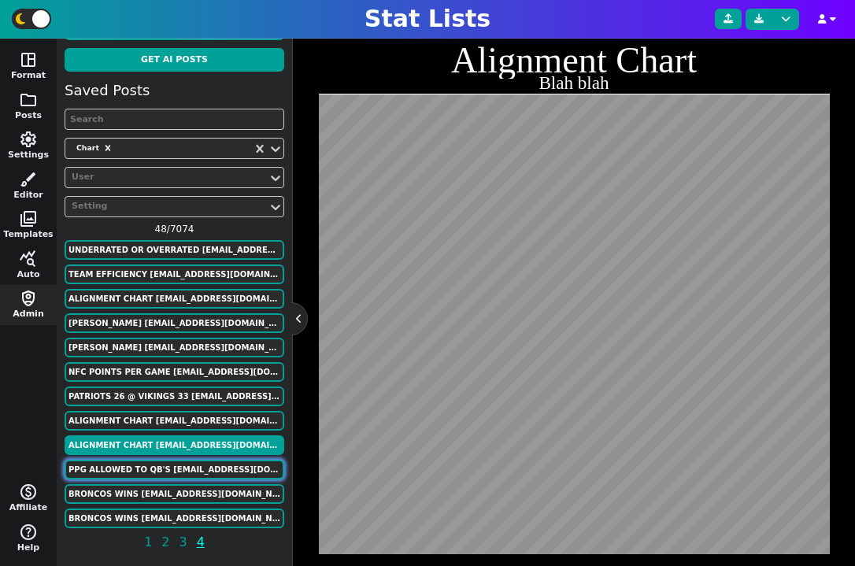
click at [176, 469] on button "PPG Allowed to QB's ffmadscientist@gmail.com" at bounding box center [175, 470] width 220 height 20
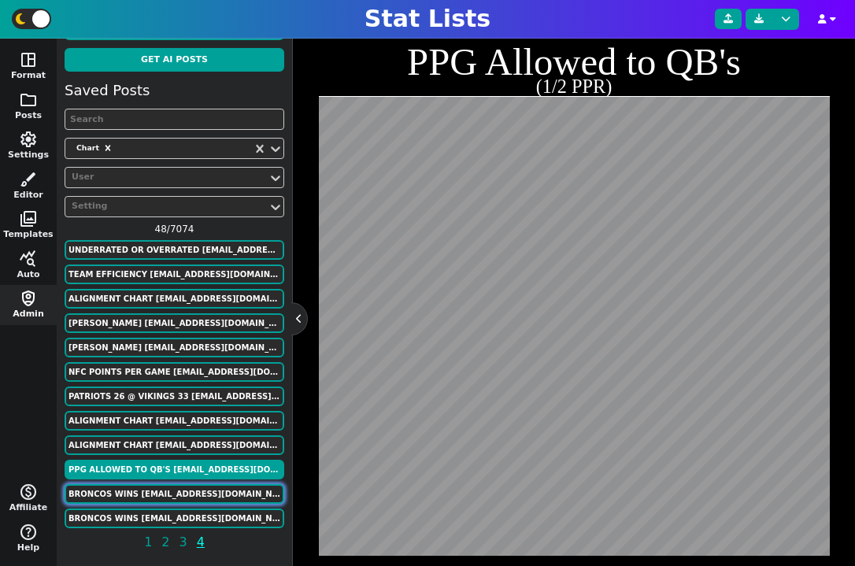
click at [175, 495] on button "Broncos Wins murphygreg6@gmail.com" at bounding box center [175, 494] width 220 height 20
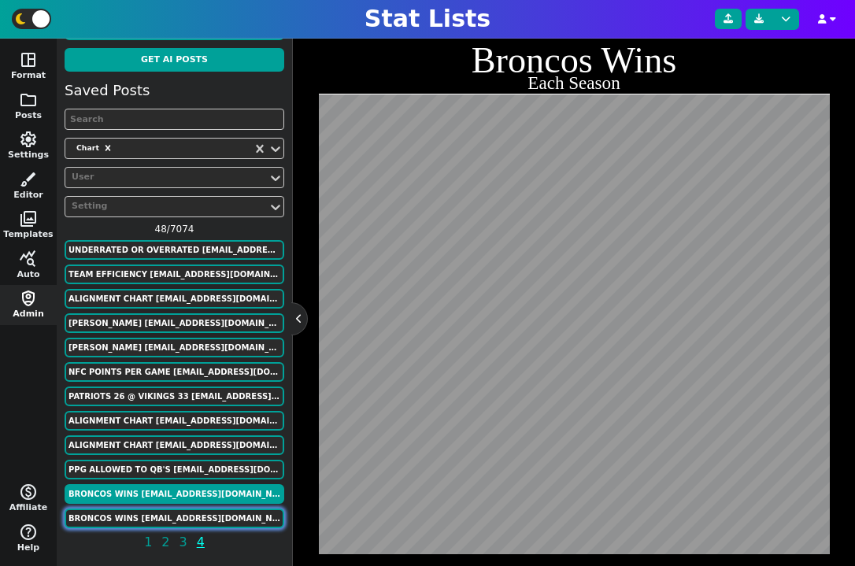
click at [185, 513] on button "Broncos Wins murphygreg6@gmail.com" at bounding box center [175, 519] width 220 height 20
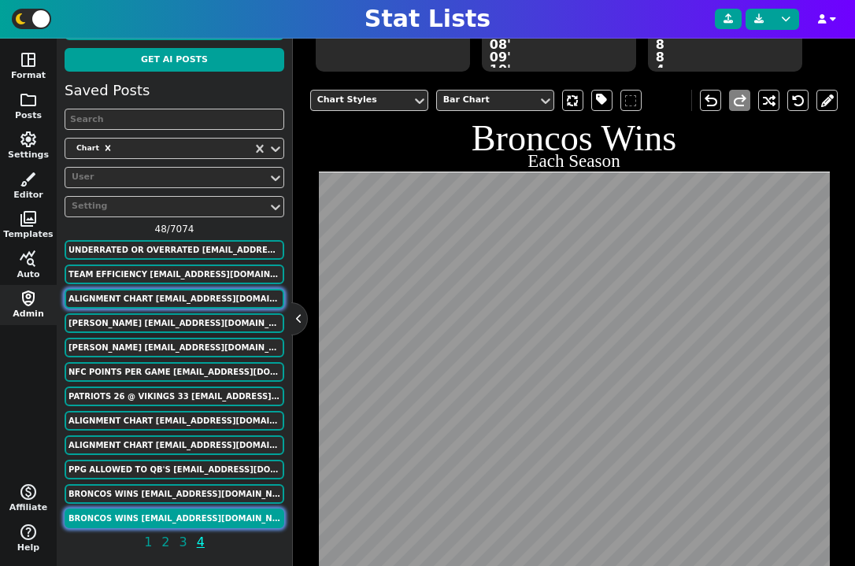
scroll to position [281, 0]
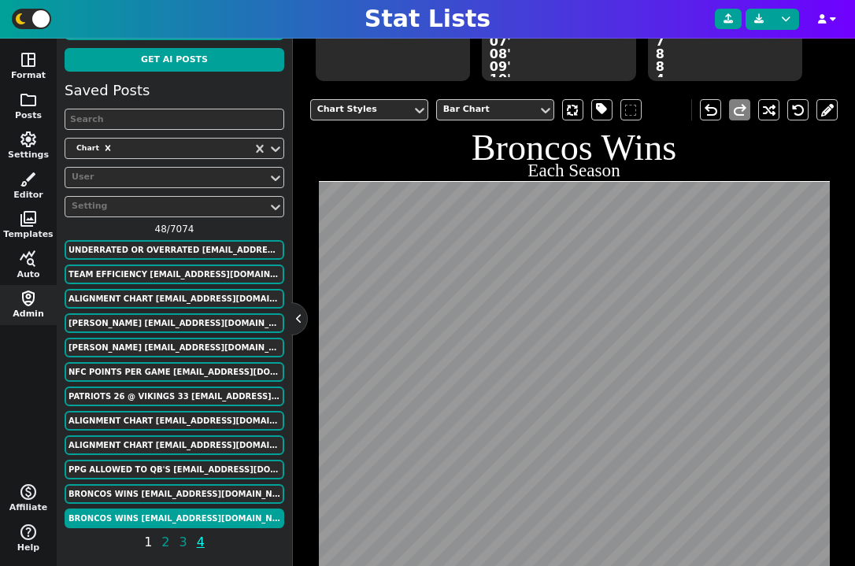
click at [151, 543] on span "1" at bounding box center [148, 542] width 13 height 20
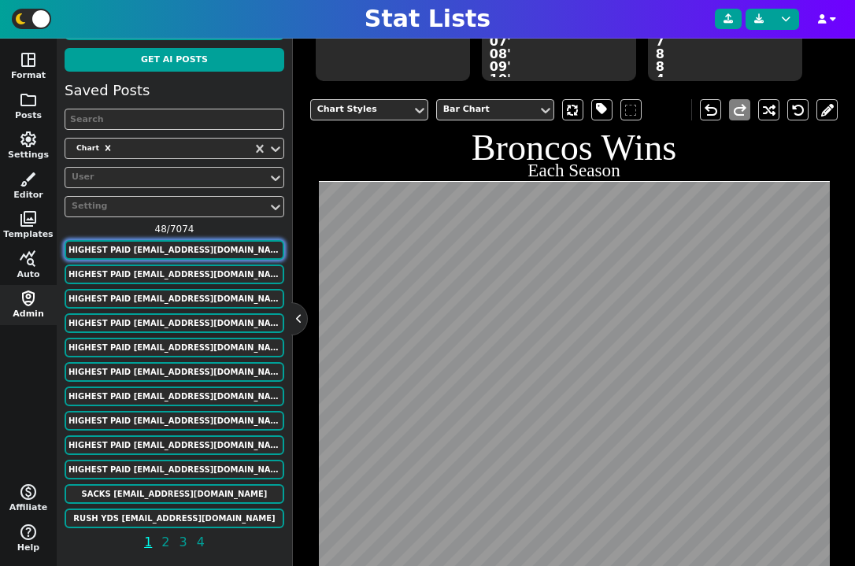
click at [195, 256] on button "HIGHEST PAID murphygreg6@gmail.com" at bounding box center [175, 250] width 220 height 20
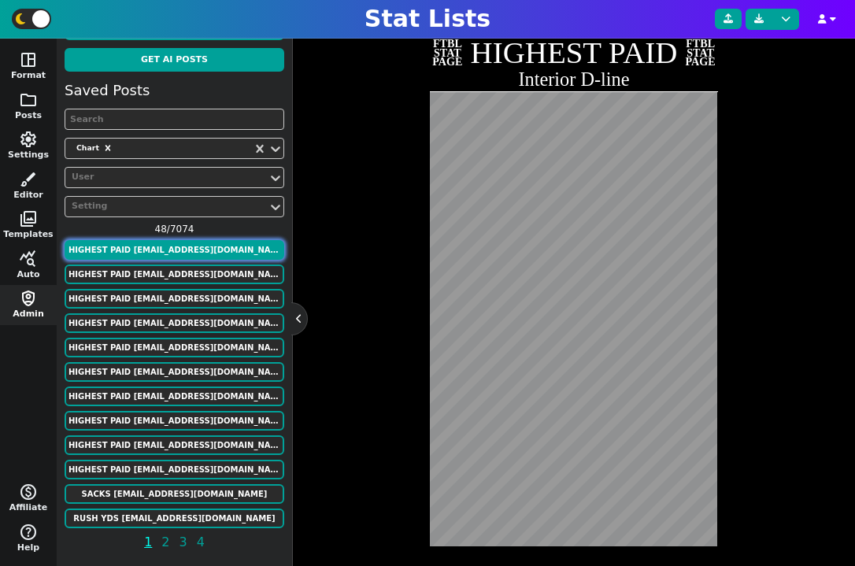
scroll to position [373, 0]
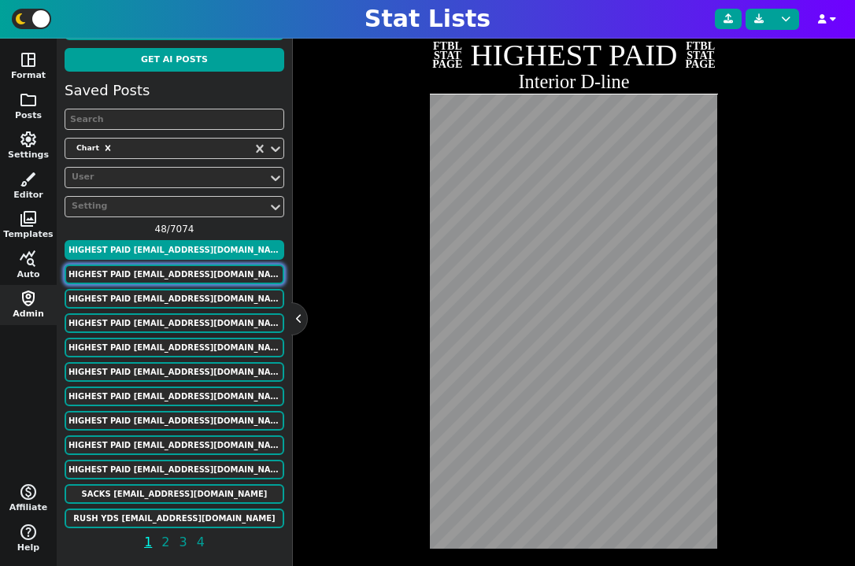
click at [188, 278] on button "HIGHEST PAID murphygreg6@gmail.com" at bounding box center [175, 275] width 220 height 20
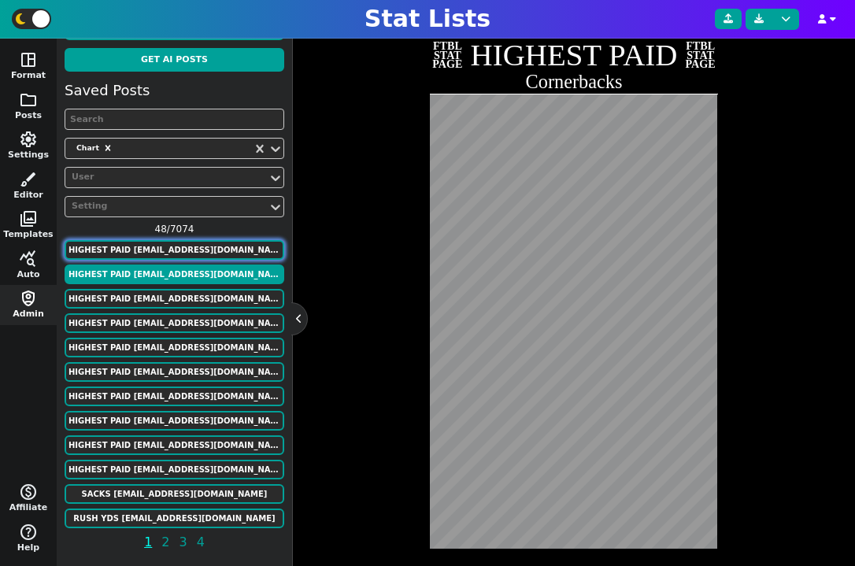
click at [187, 250] on button "HIGHEST PAID murphygreg6@gmail.com" at bounding box center [175, 250] width 220 height 20
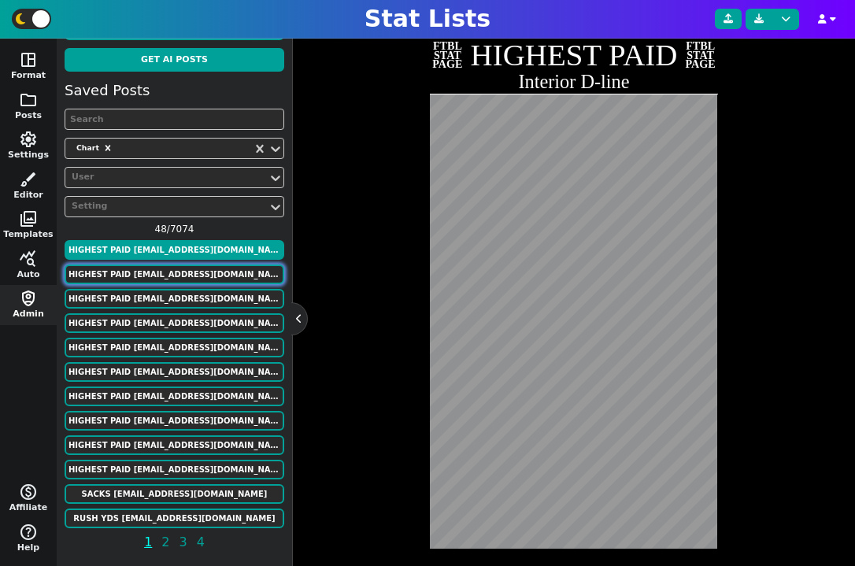
click at [187, 279] on button "HIGHEST PAID murphygreg6@gmail.com" at bounding box center [175, 275] width 220 height 20
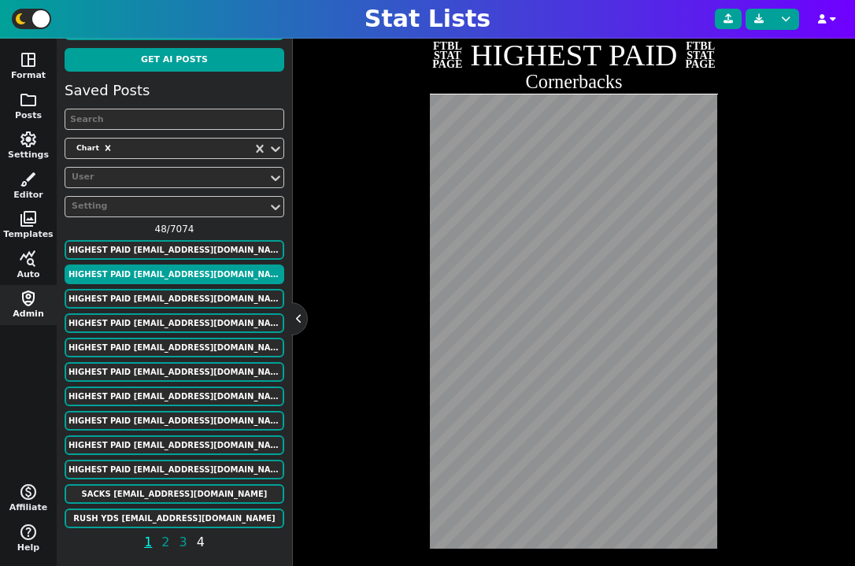
click at [196, 539] on span "4" at bounding box center [201, 542] width 13 height 20
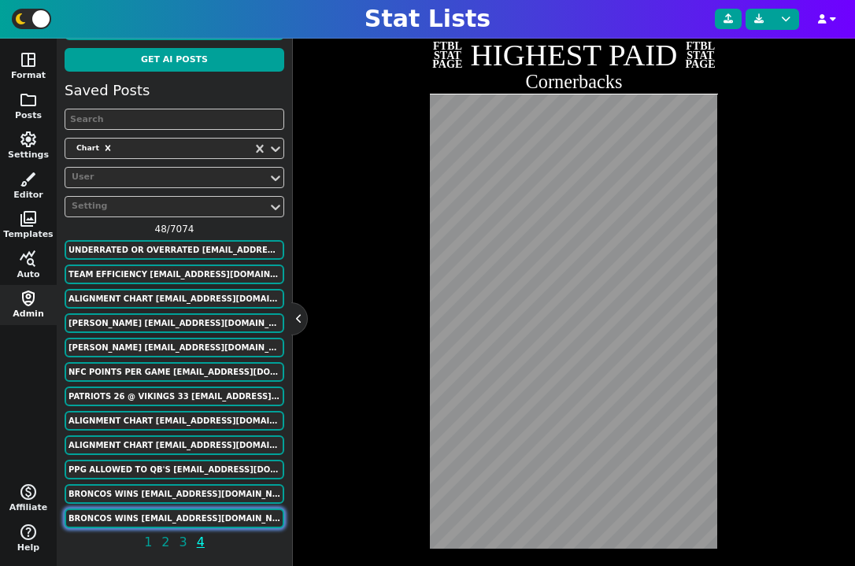
click at [182, 518] on button "Broncos Wins murphygreg6@gmail.com" at bounding box center [175, 519] width 220 height 20
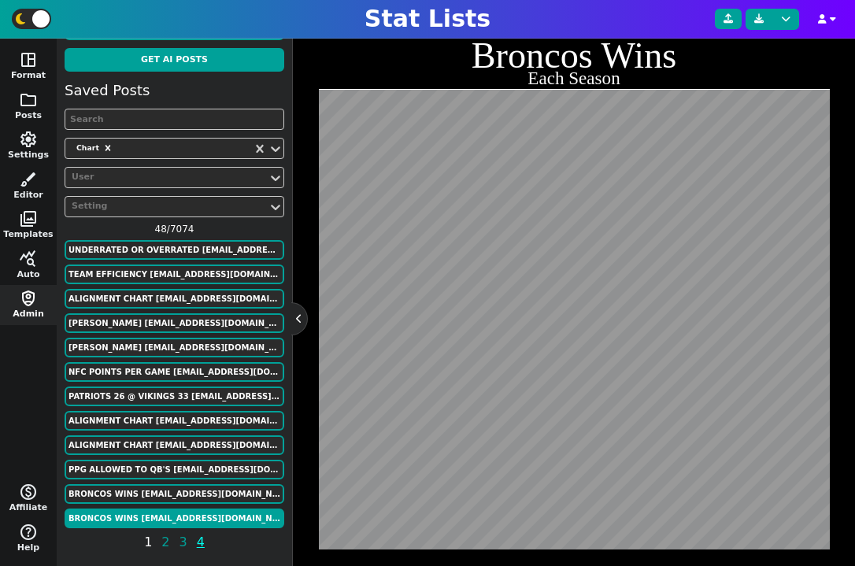
click at [148, 542] on span "1" at bounding box center [148, 542] width 13 height 20
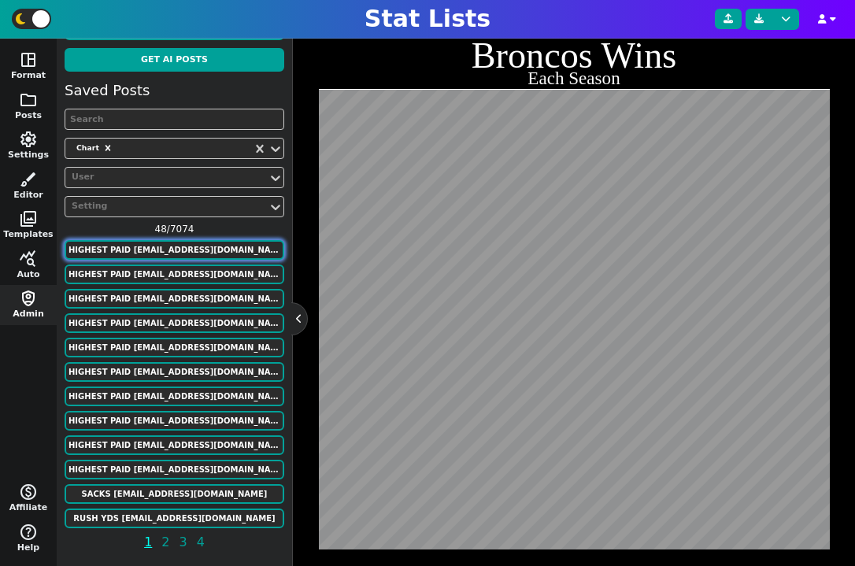
click at [157, 258] on button "HIGHEST PAID murphygreg6@gmail.com" at bounding box center [175, 250] width 220 height 20
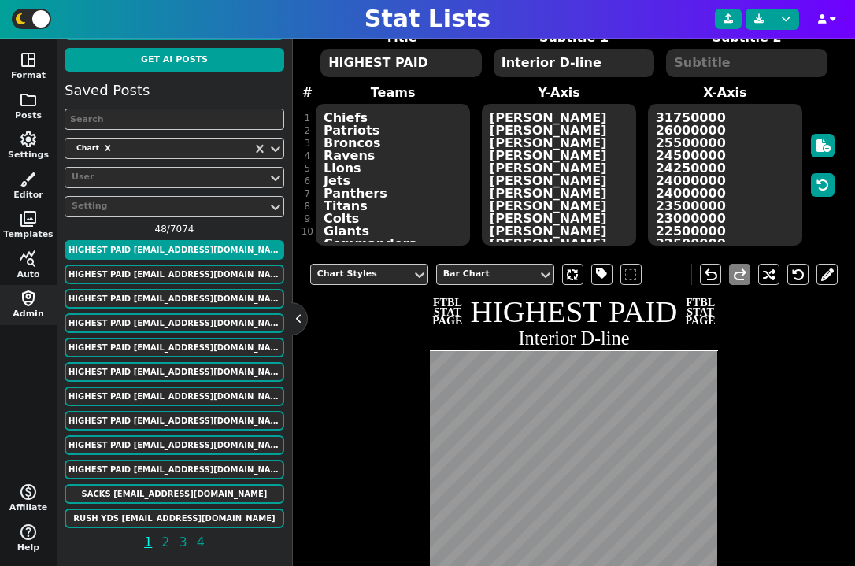
scroll to position [83, 0]
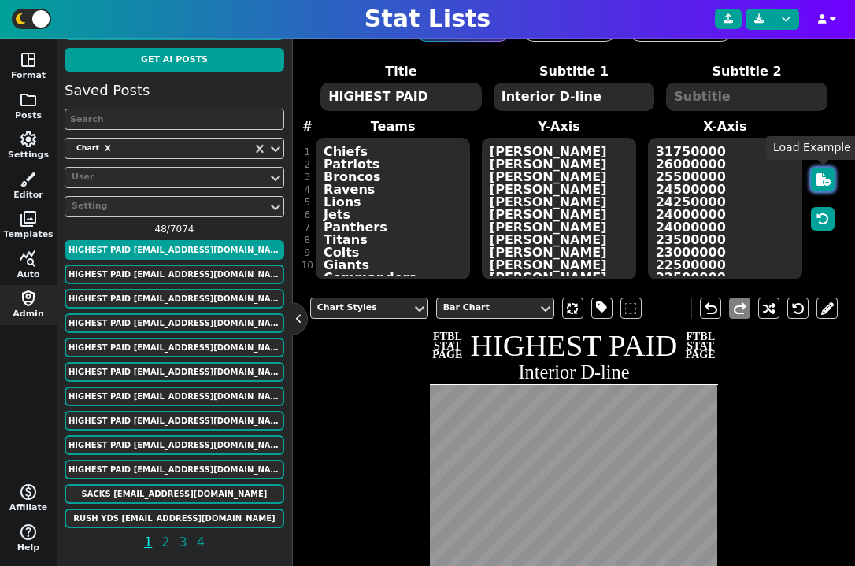
click at [828, 180] on icon "button" at bounding box center [824, 179] width 14 height 13
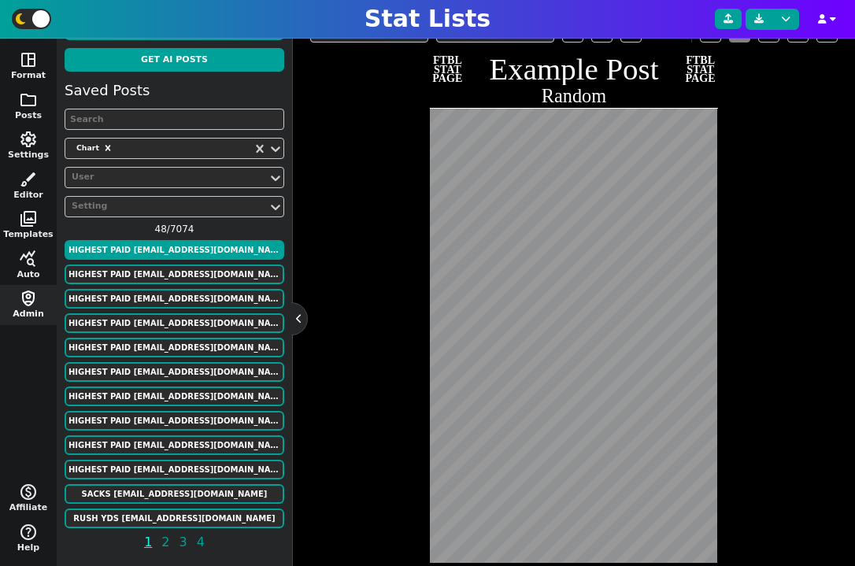
scroll to position [364, 0]
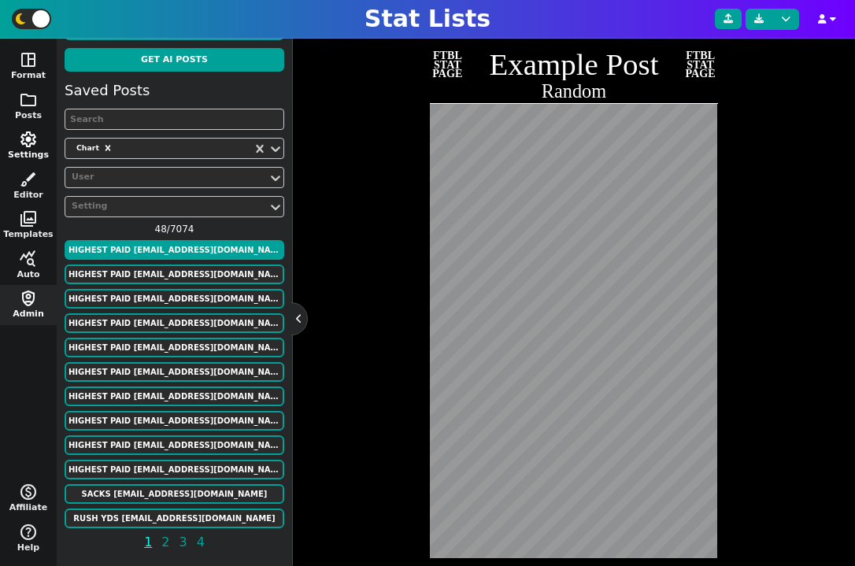
click at [45, 150] on button "settings Settings" at bounding box center [28, 146] width 57 height 40
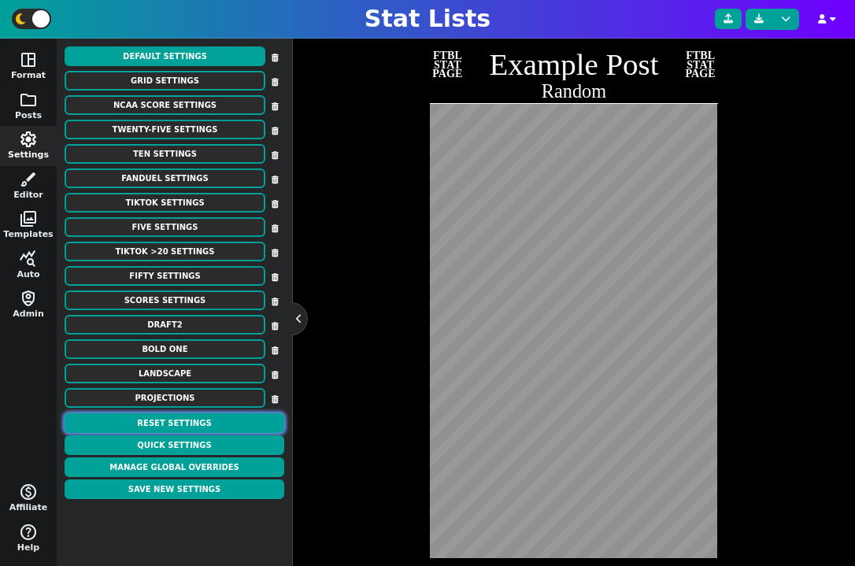
click at [178, 428] on button "Reset Settings" at bounding box center [175, 423] width 220 height 20
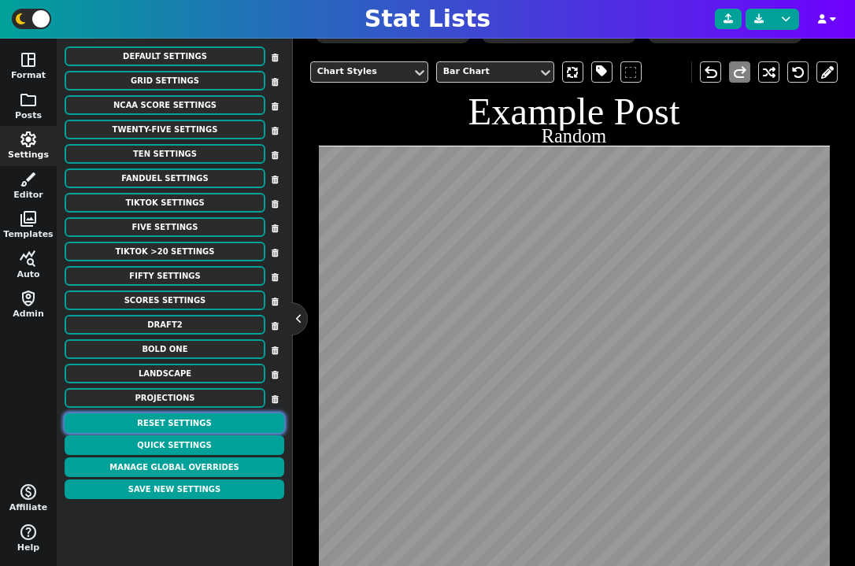
scroll to position [299, 0]
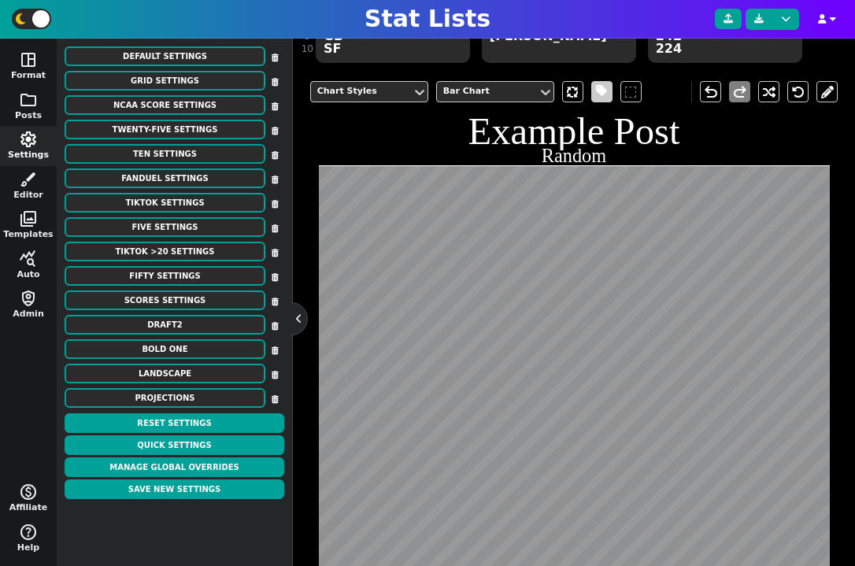
click at [600, 91] on span at bounding box center [601, 92] width 11 height 20
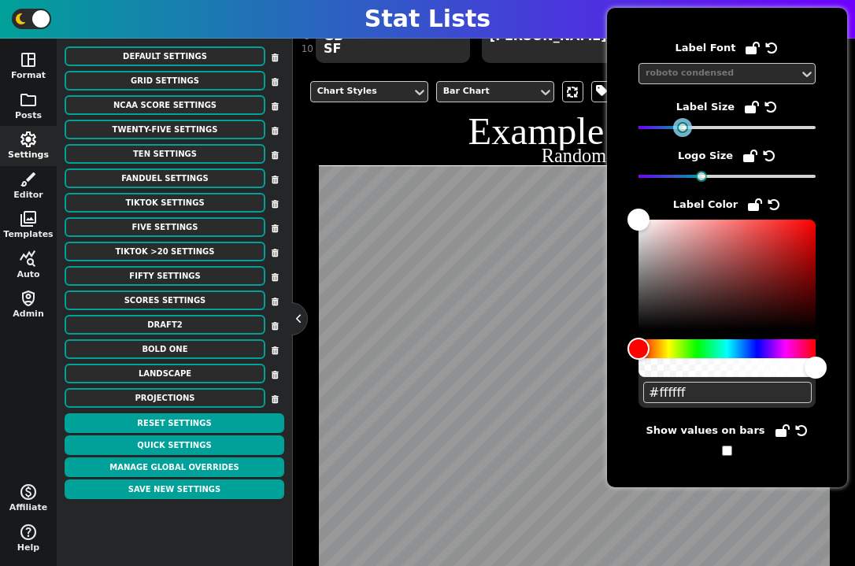
click at [681, 129] on div at bounding box center [682, 127] width 11 height 11
click at [765, 109] on icon at bounding box center [771, 107] width 13 height 13
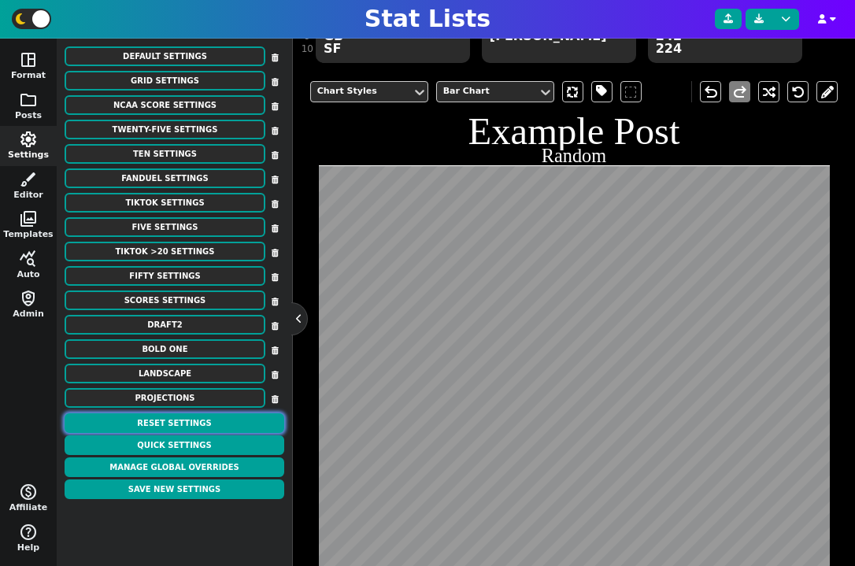
click at [184, 424] on button "Reset Settings" at bounding box center [175, 423] width 220 height 20
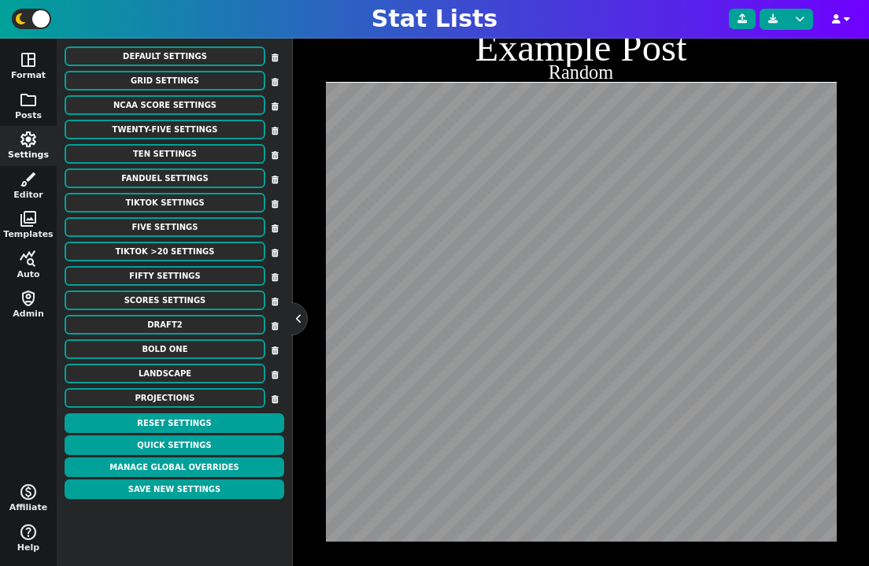
scroll to position [384, 0]
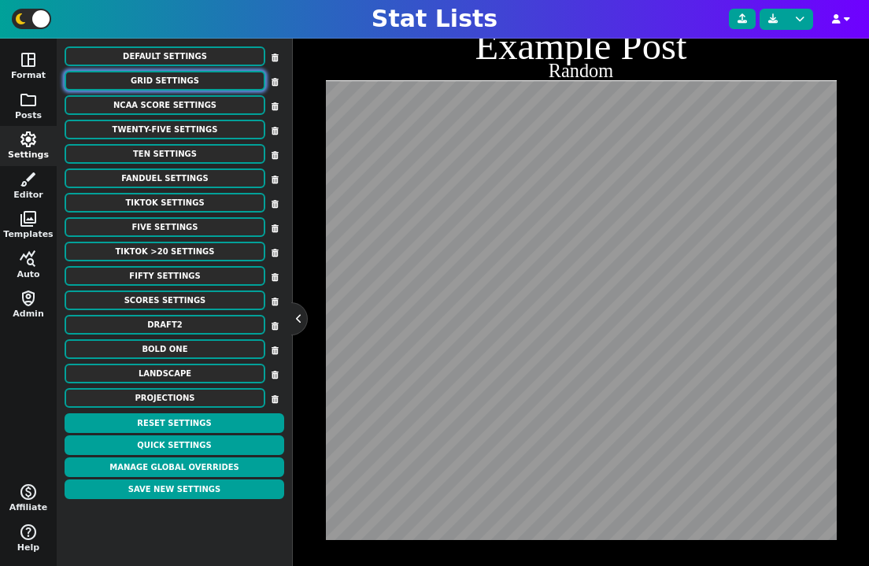
click at [167, 77] on button "Grid Settings" at bounding box center [165, 81] width 201 height 20
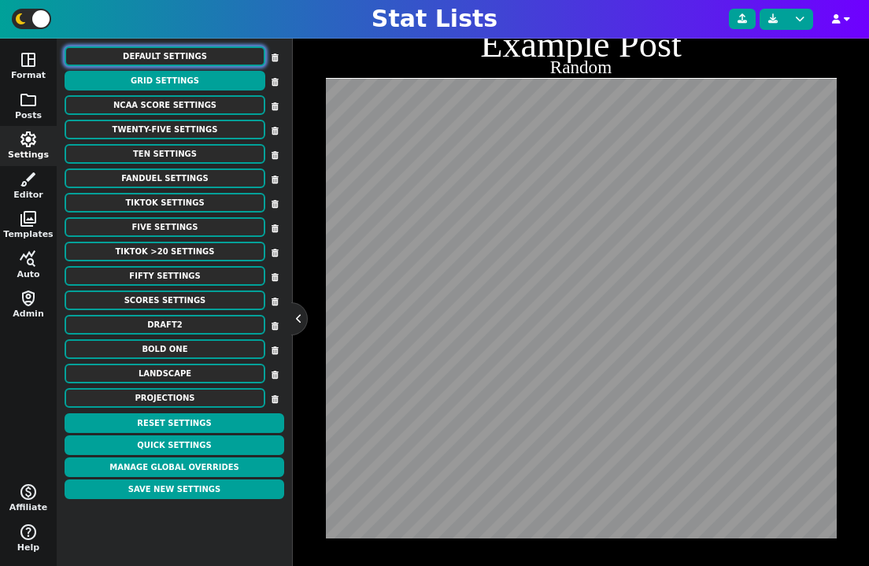
click at [159, 55] on button "Default Settings" at bounding box center [165, 56] width 201 height 20
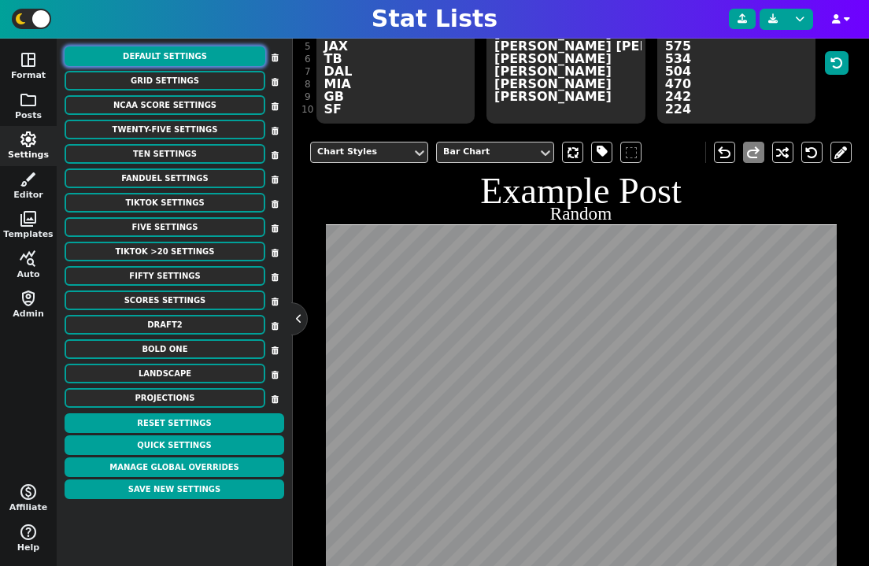
scroll to position [135, 0]
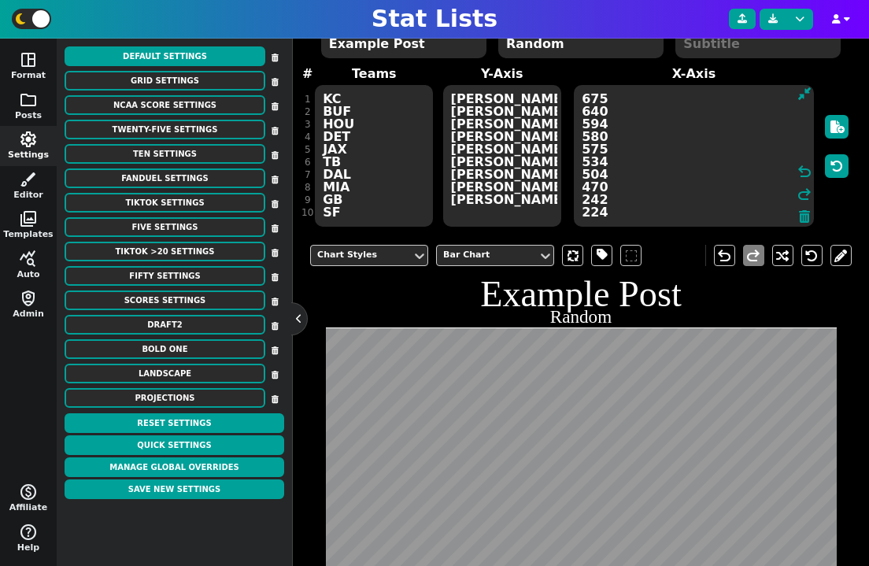
click at [706, 108] on textarea "675 640 594 580 575 534 504 470 242 224" at bounding box center [694, 156] width 240 height 142
click at [669, 98] on textarea "675 640 594 580 575 534 504 470 242 224" at bounding box center [694, 156] width 240 height 142
click at [604, 251] on span at bounding box center [602, 256] width 11 height 20
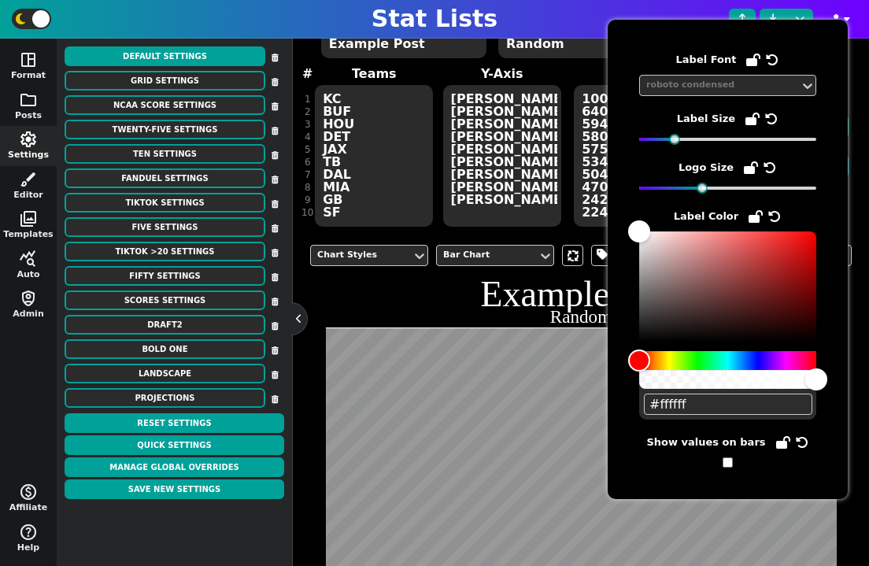
click at [723, 460] on input "checkbox" at bounding box center [728, 463] width 10 height 10
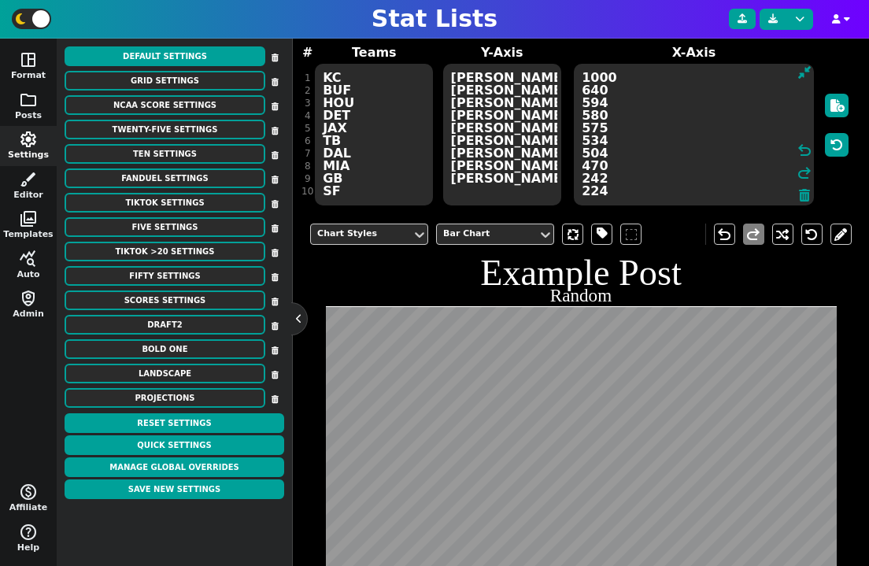
scroll to position [143, 0]
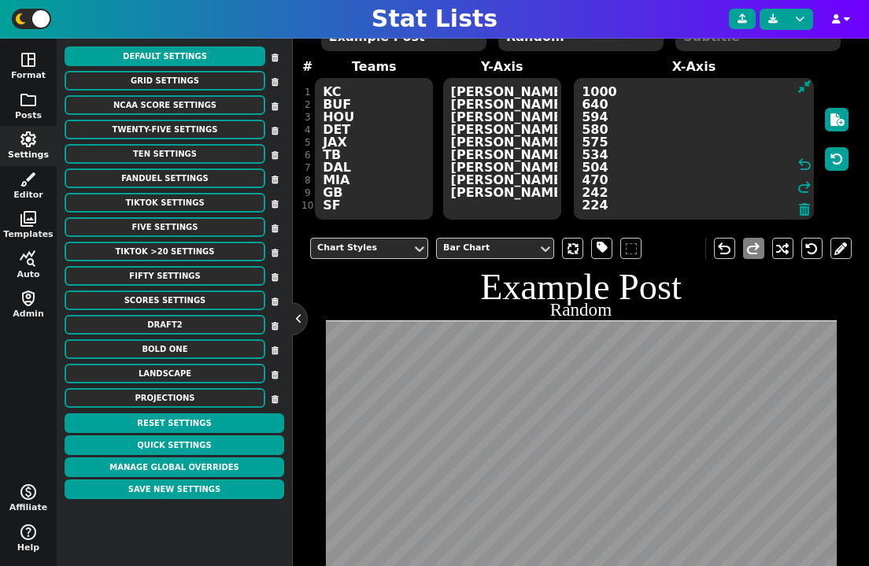
click at [623, 96] on textarea "1000 640 594 580 575 534 504 470 242 224" at bounding box center [694, 149] width 240 height 142
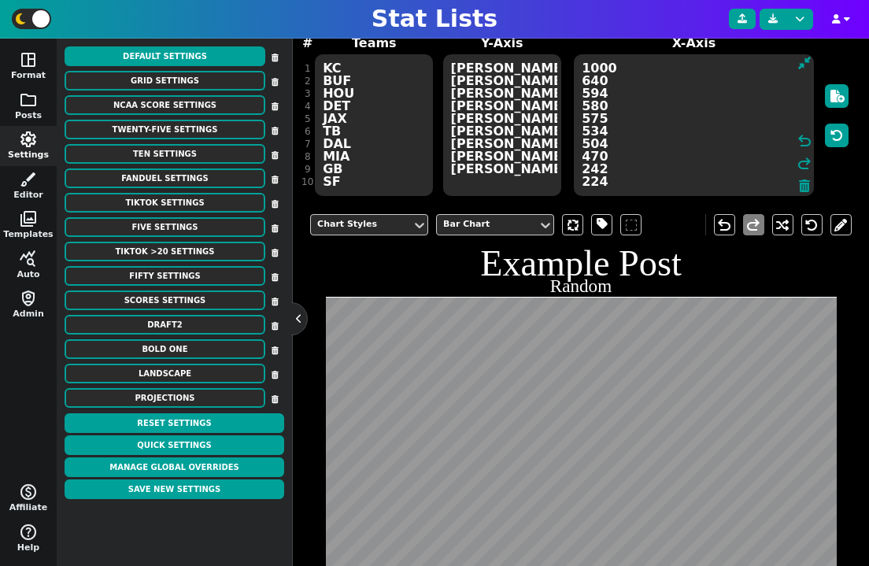
scroll to position [154, 0]
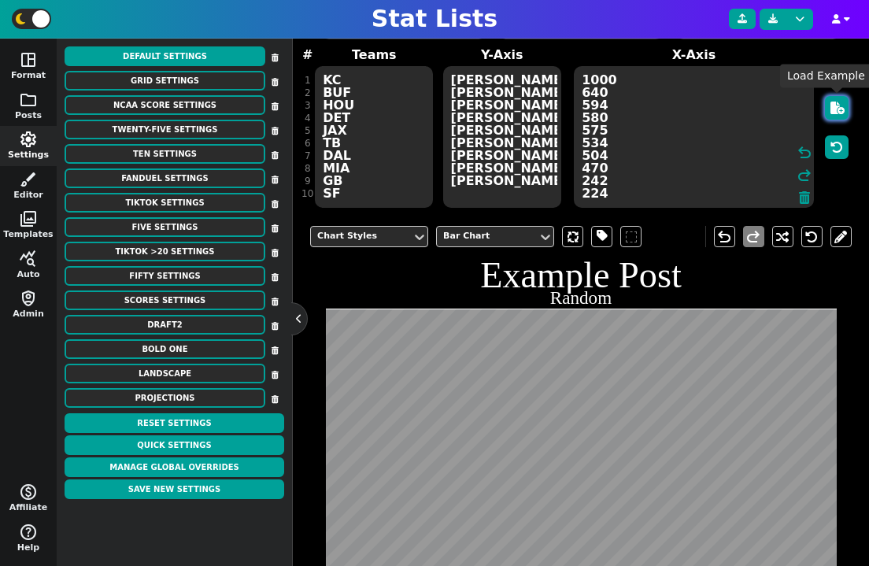
click at [834, 112] on icon "button" at bounding box center [838, 108] width 14 height 13
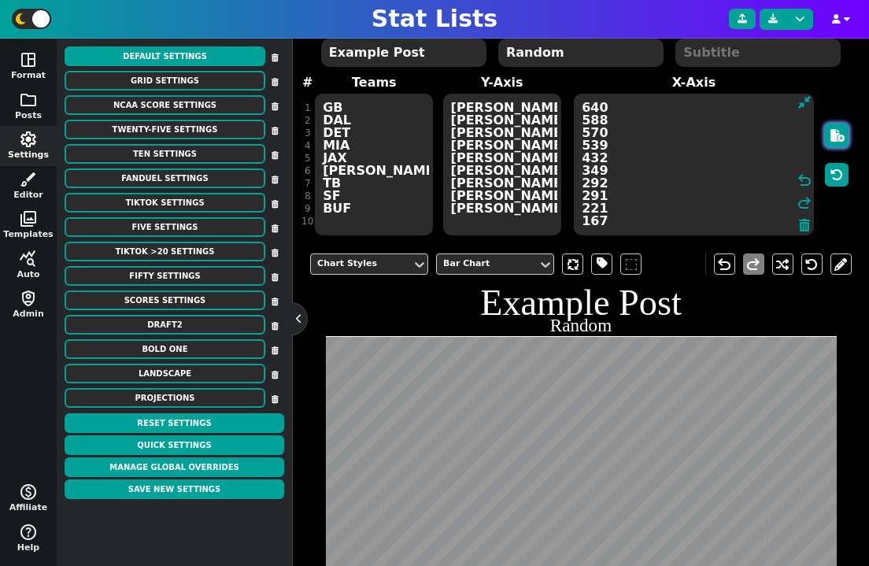
scroll to position [90, 0]
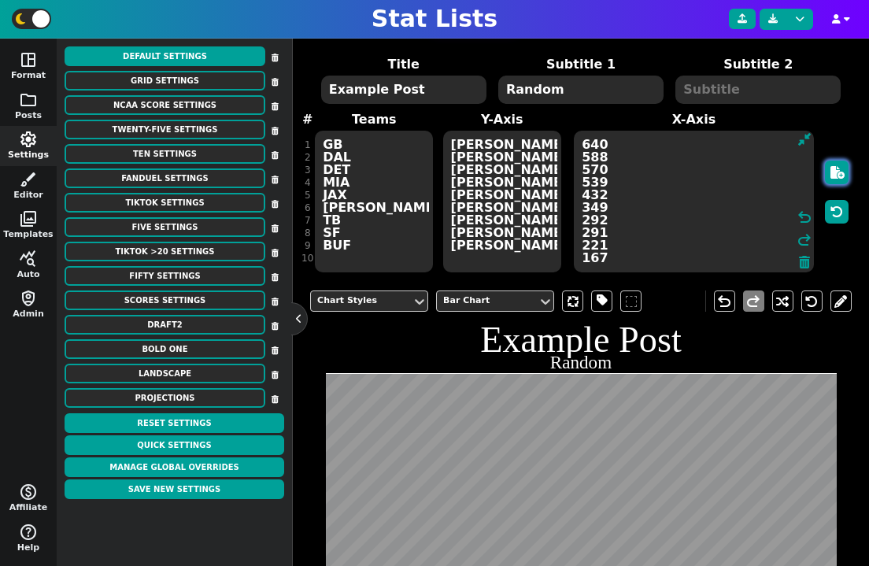
click at [826, 174] on button "button" at bounding box center [837, 173] width 24 height 24
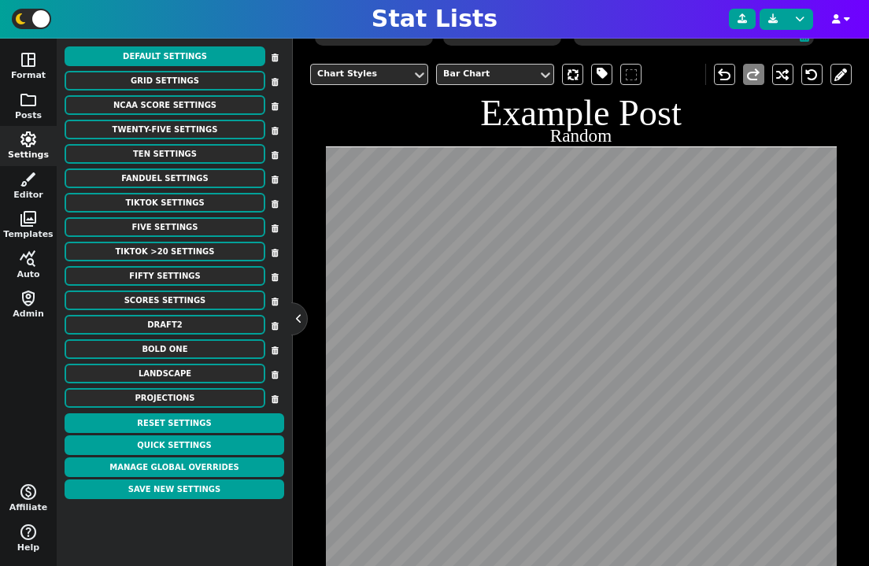
scroll to position [166, 0]
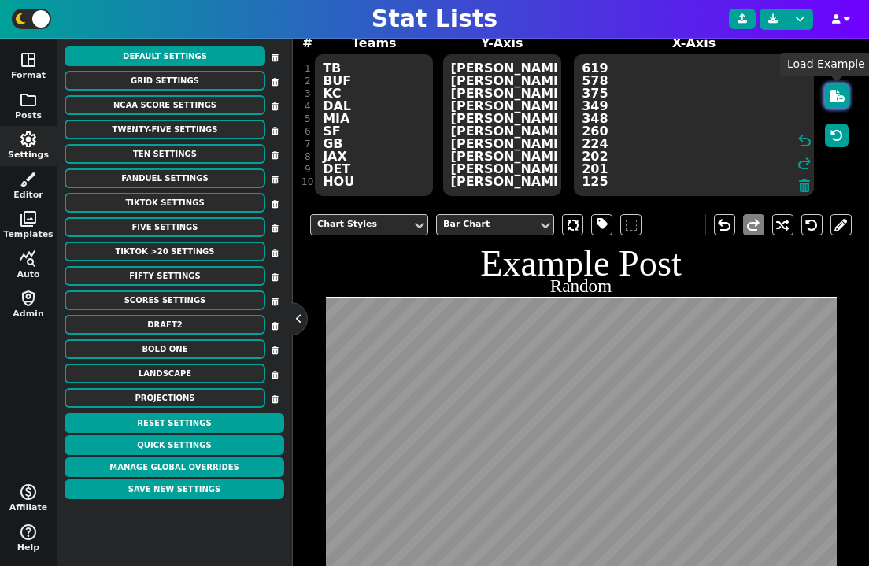
click at [839, 90] on icon "button" at bounding box center [838, 96] width 14 height 13
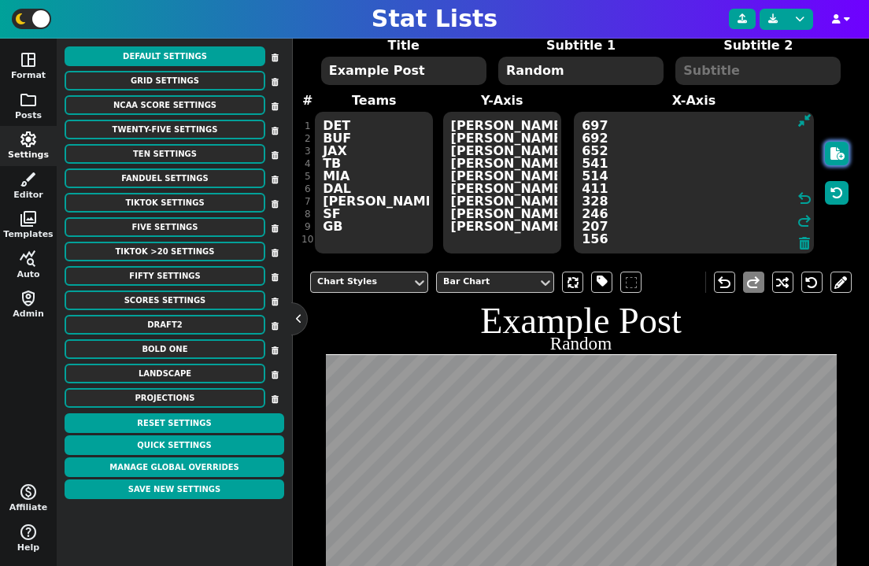
scroll to position [86, 0]
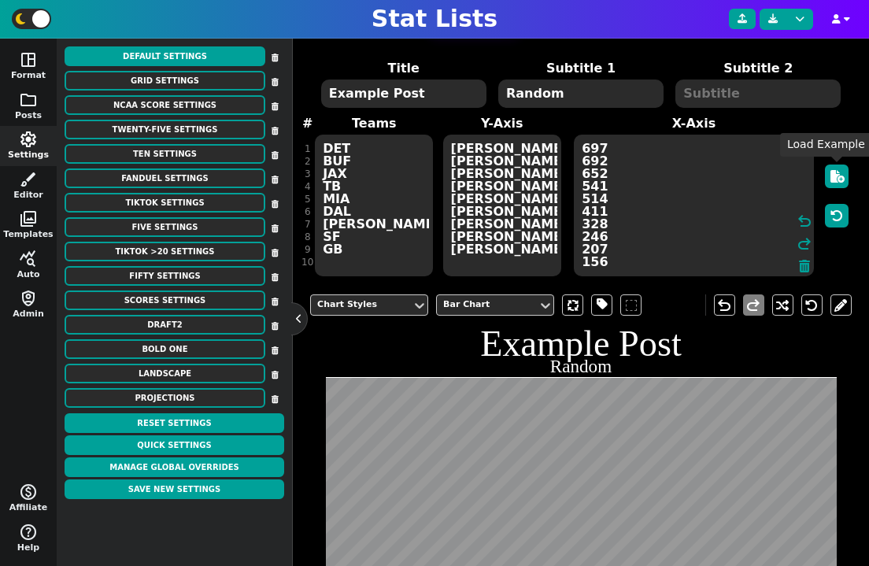
click at [832, 188] on div at bounding box center [837, 196] width 30 height 164
click at [838, 180] on icon "button" at bounding box center [838, 176] width 14 height 13
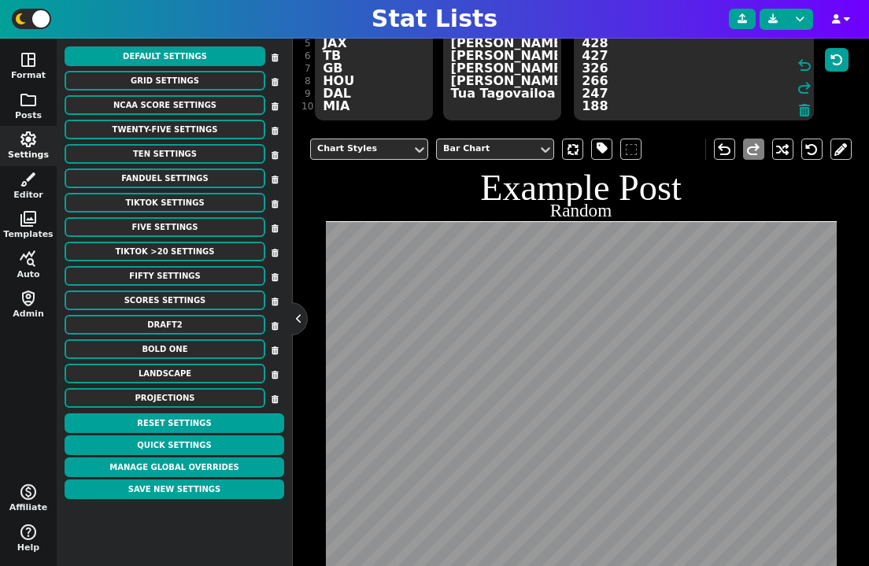
scroll to position [386, 0]
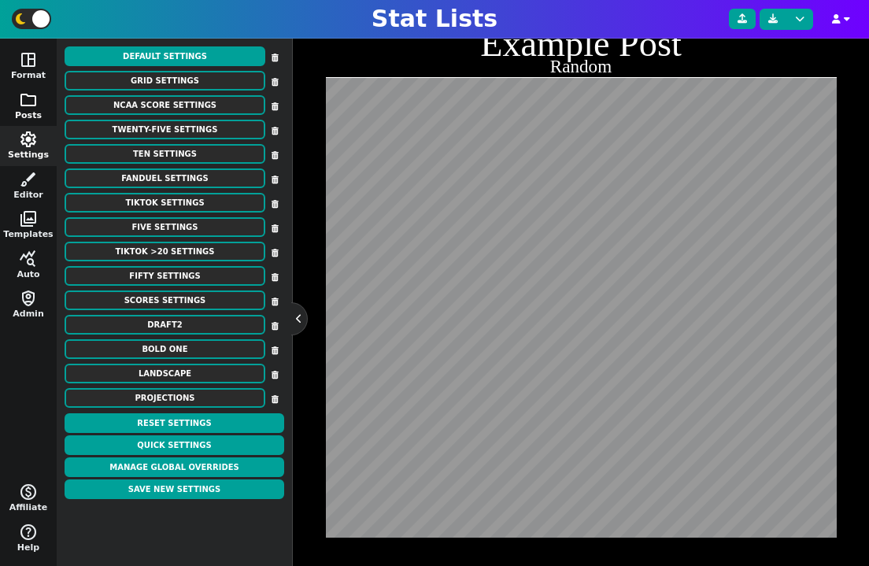
click at [32, 113] on button "folder Posts" at bounding box center [28, 107] width 57 height 40
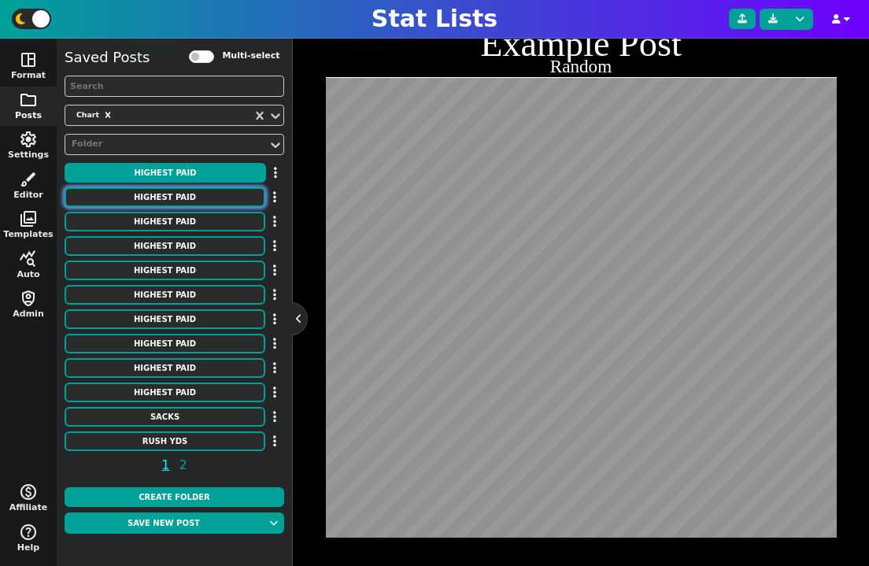
click at [177, 195] on button "HIGHEST PAID" at bounding box center [165, 197] width 201 height 20
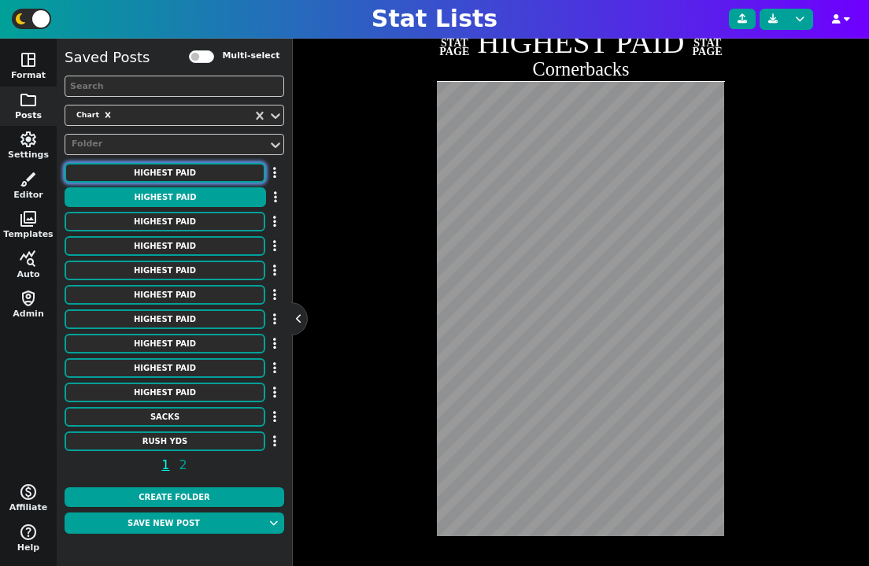
click at [177, 170] on button "HIGHEST PAID" at bounding box center [165, 173] width 201 height 20
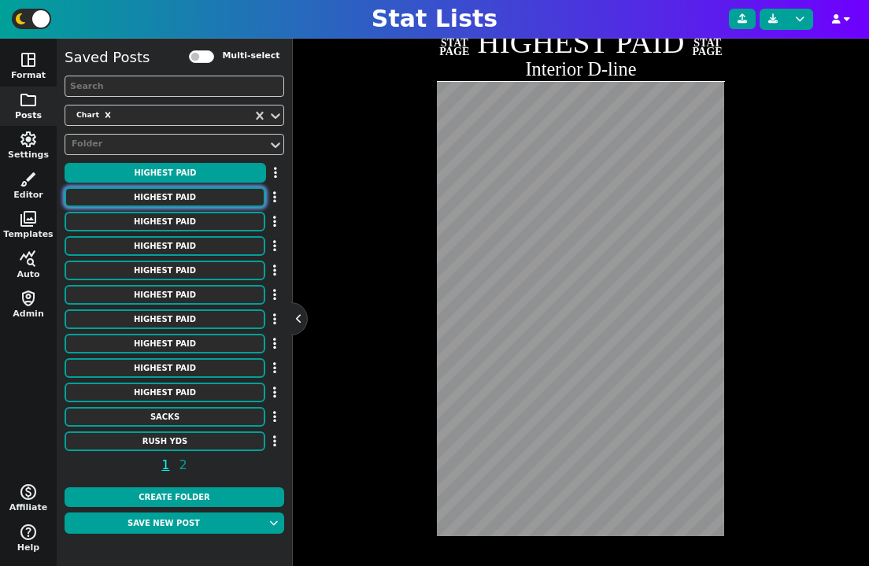
click at [179, 200] on button "HIGHEST PAID" at bounding box center [165, 197] width 201 height 20
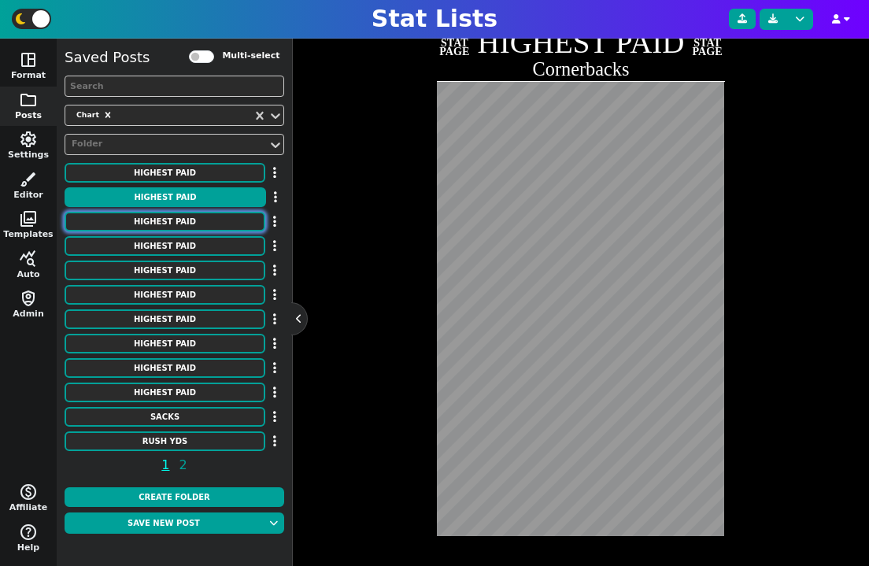
click at [184, 219] on button "HIGHEST PAID" at bounding box center [165, 222] width 201 height 20
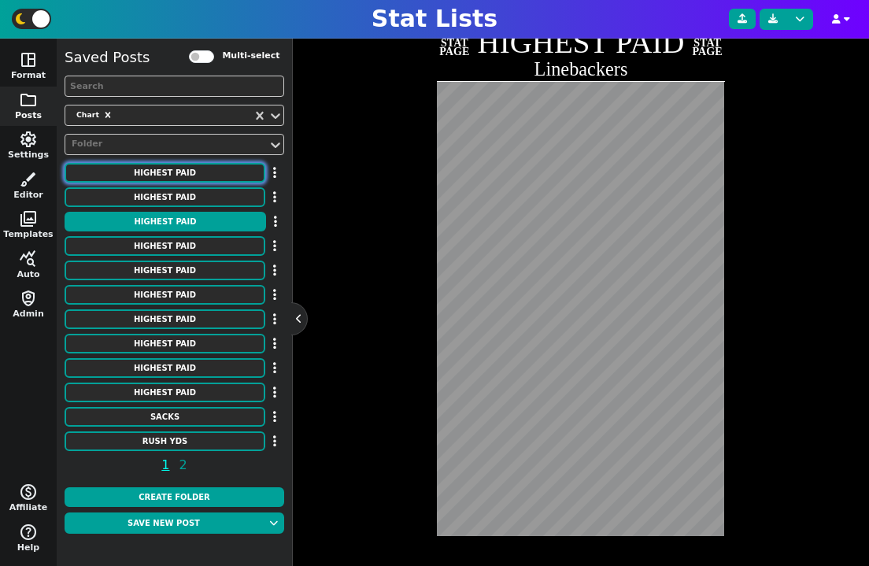
click at [180, 176] on button "HIGHEST PAID" at bounding box center [165, 173] width 201 height 20
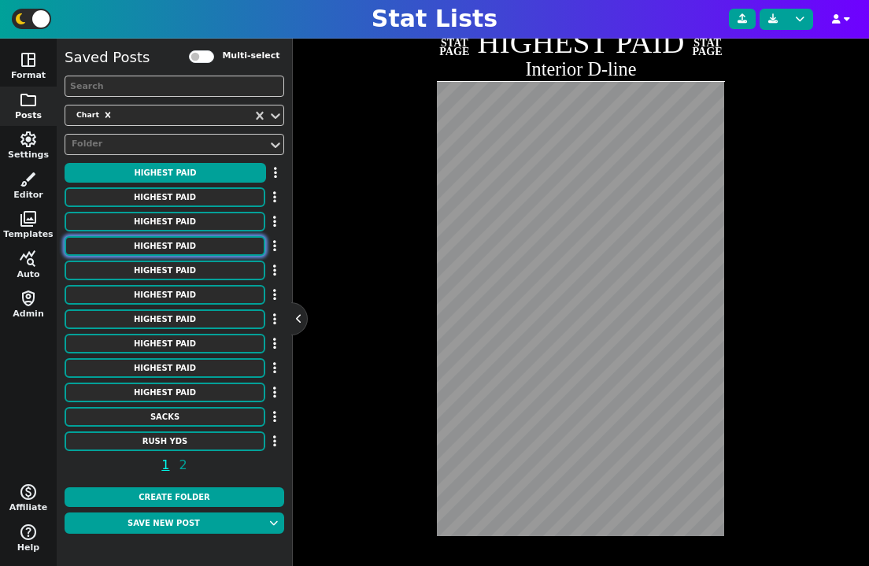
click at [198, 243] on button "HIGHEST PAID" at bounding box center [165, 246] width 201 height 20
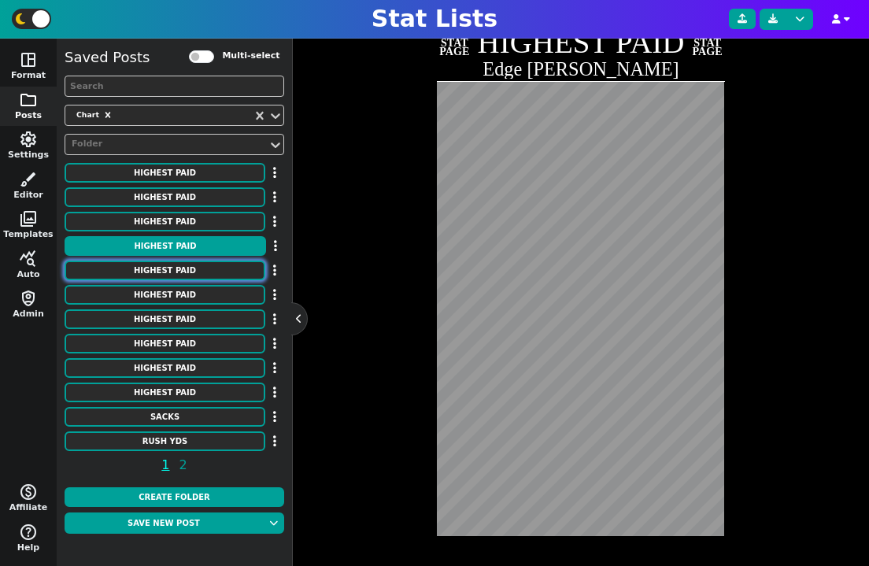
click at [192, 276] on button "HIGHEST PAID" at bounding box center [165, 271] width 201 height 20
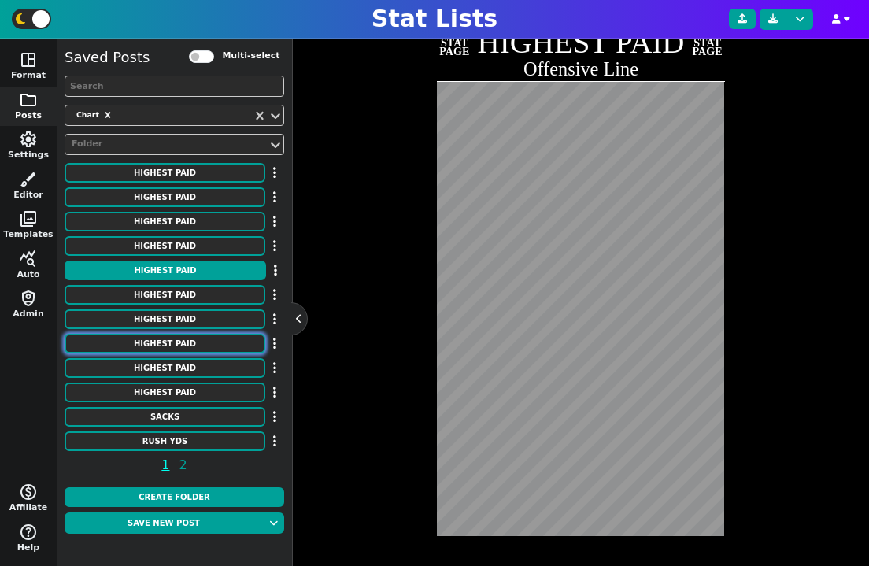
click at [186, 351] on button "HIGHEST PAID" at bounding box center [165, 344] width 201 height 20
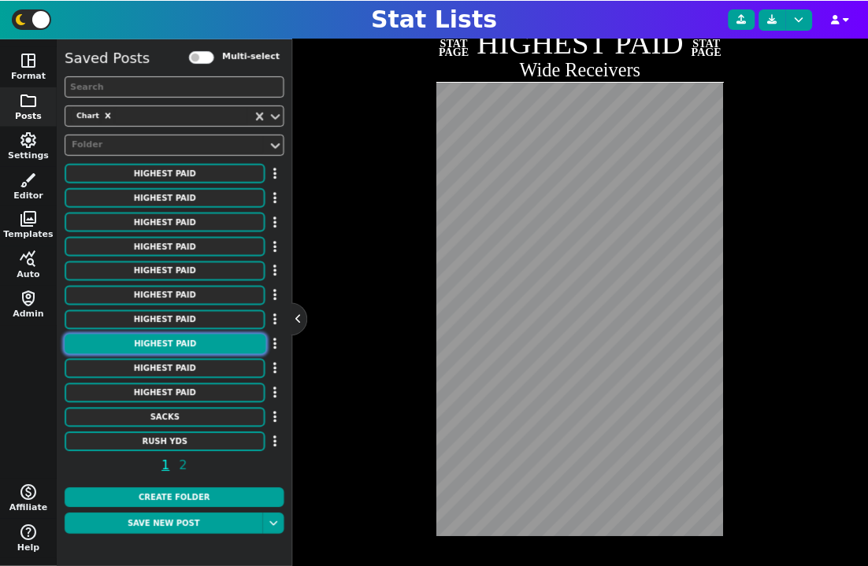
scroll to position [384, 0]
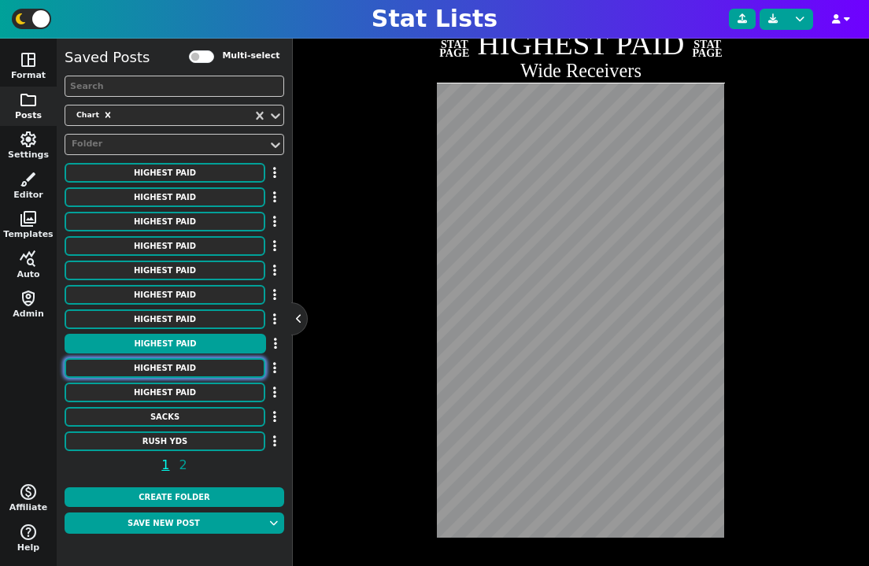
click at [195, 363] on button "HIGHEST PAID" at bounding box center [165, 368] width 201 height 20
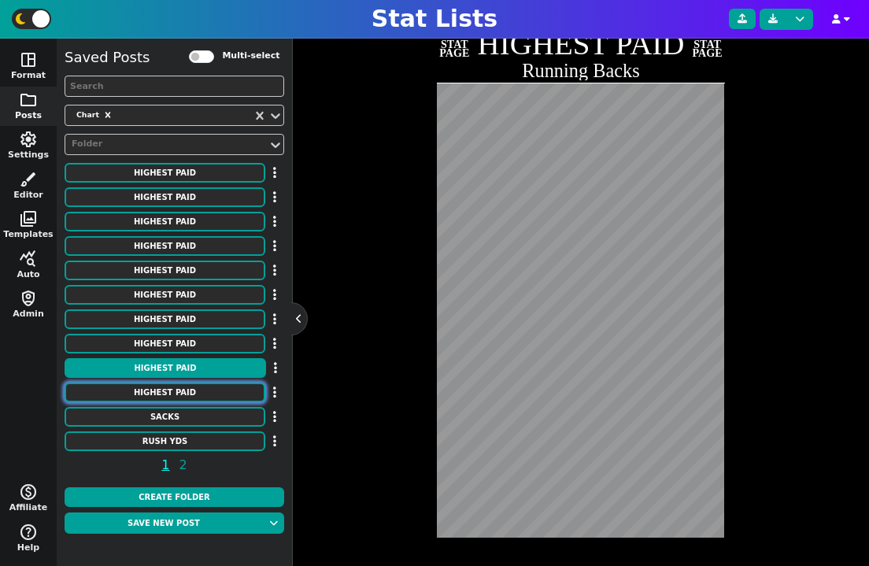
click at [193, 392] on button "HIGHEST PAID" at bounding box center [165, 393] width 201 height 20
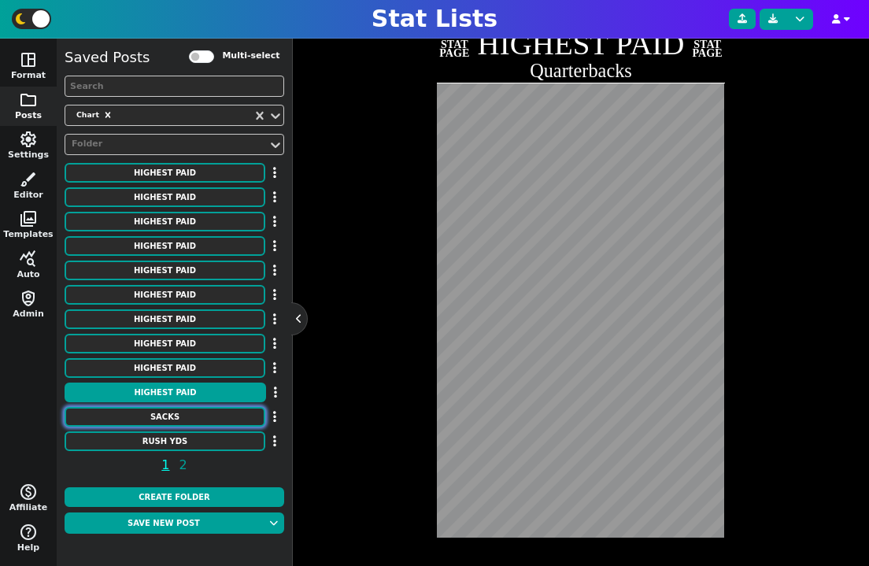
click at [192, 415] on button "SACKS" at bounding box center [165, 417] width 201 height 20
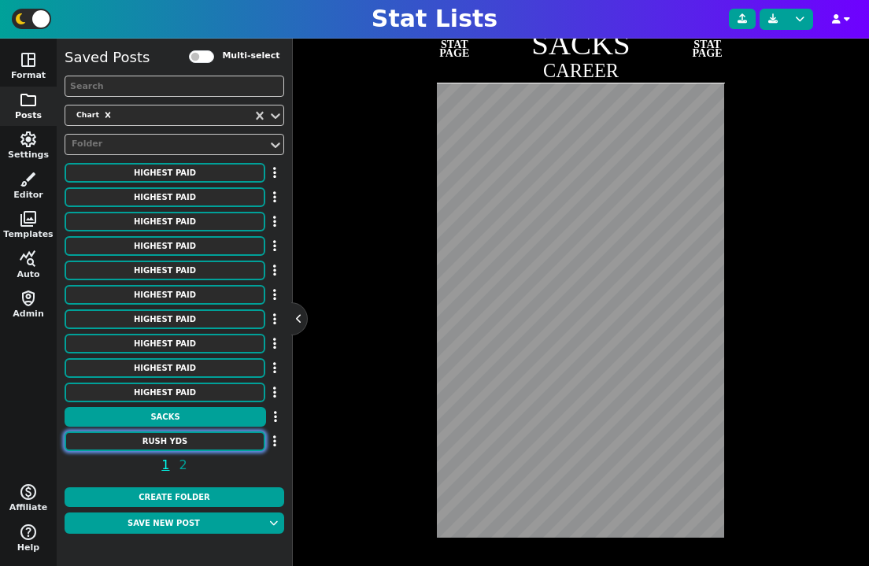
click at [193, 439] on button "RUSH YDS" at bounding box center [165, 442] width 201 height 20
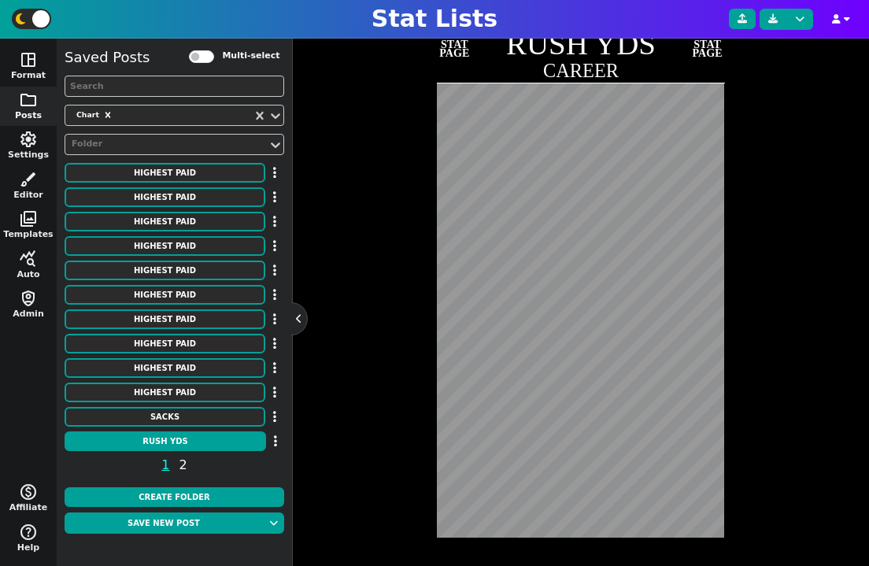
click at [183, 464] on span "2" at bounding box center [183, 465] width 13 height 20
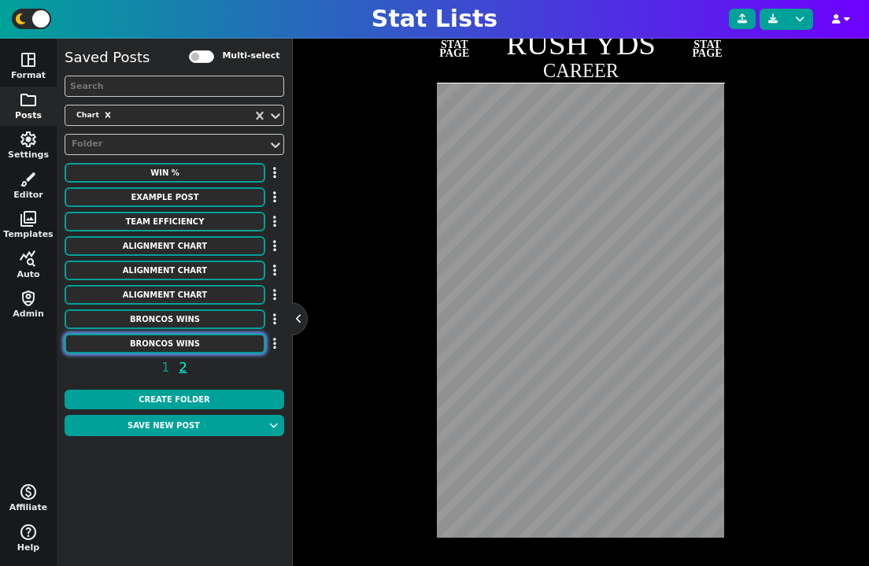
click at [202, 341] on button "Broncos Wins" at bounding box center [165, 344] width 201 height 20
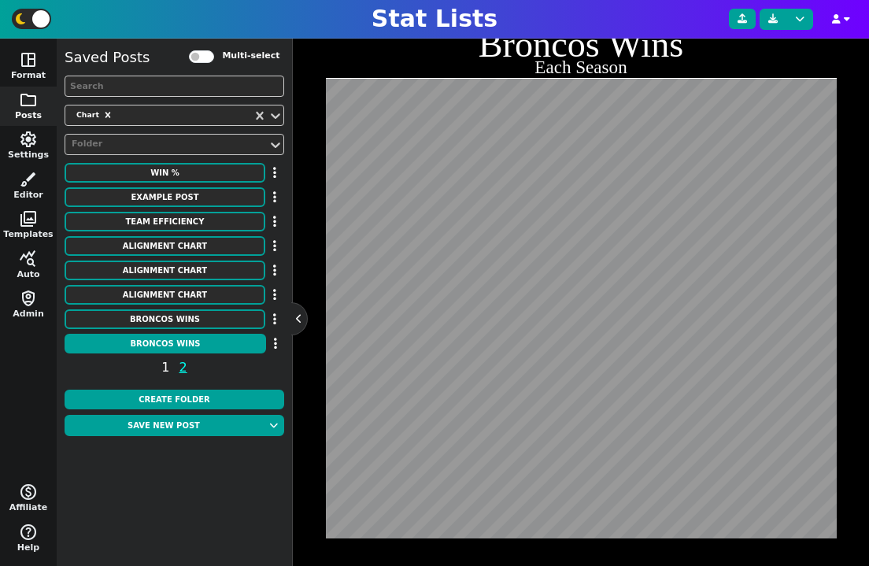
click at [166, 372] on span "1" at bounding box center [165, 368] width 13 height 20
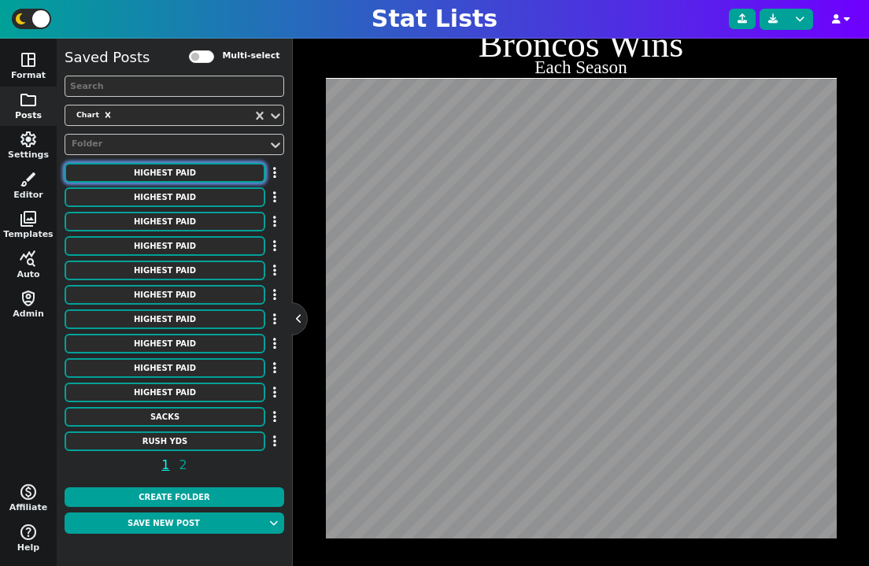
click at [190, 174] on button "HIGHEST PAID" at bounding box center [165, 173] width 201 height 20
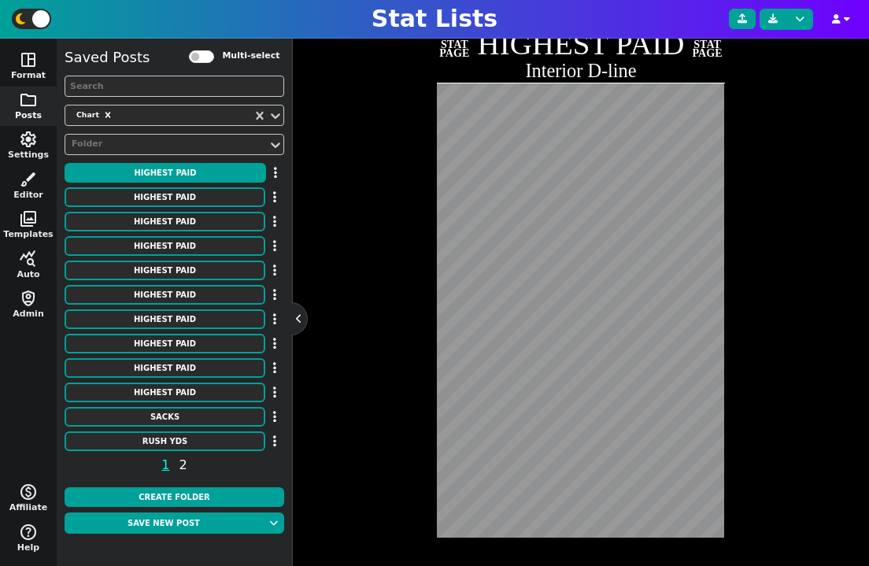
click at [180, 464] on span "2" at bounding box center [183, 465] width 13 height 20
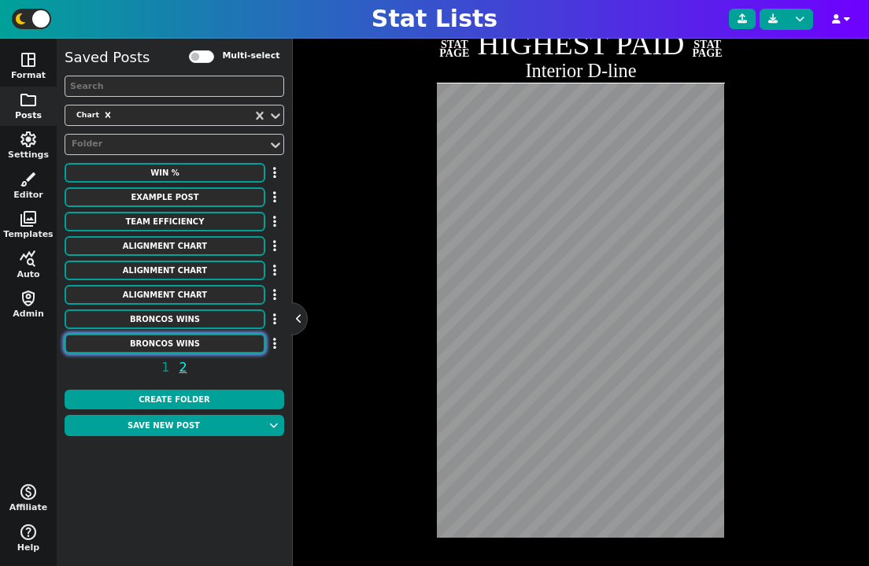
click at [186, 344] on button "Broncos Wins" at bounding box center [165, 344] width 201 height 20
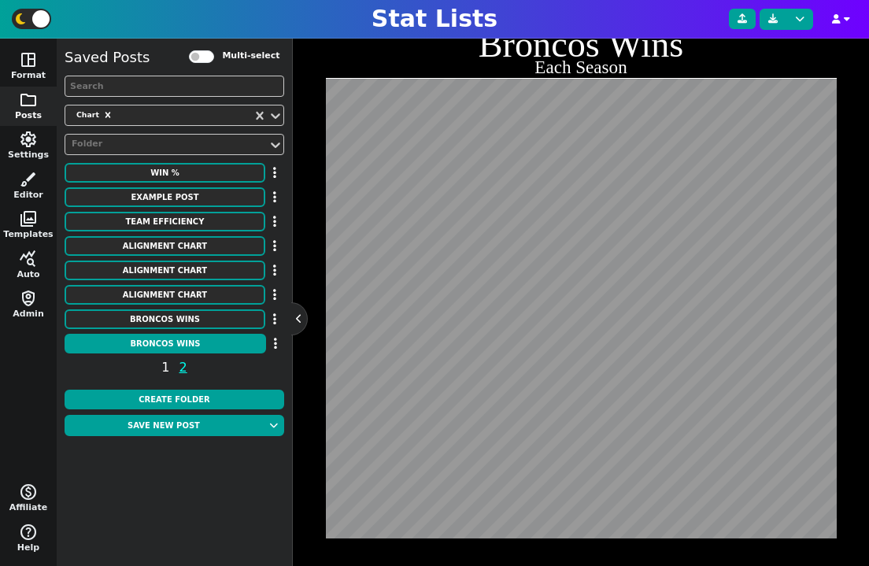
click at [165, 369] on span "1" at bounding box center [165, 368] width 13 height 20
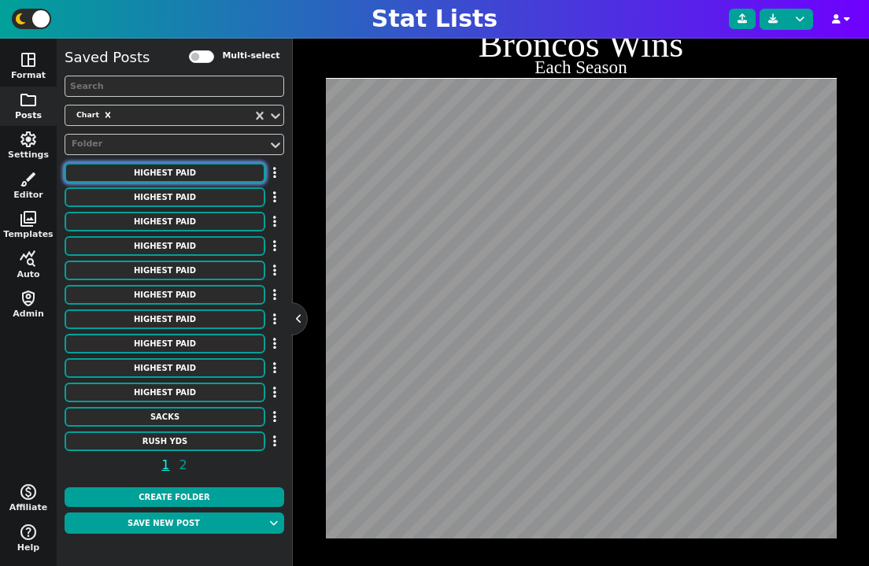
click at [168, 177] on button "HIGHEST PAID" at bounding box center [165, 173] width 201 height 20
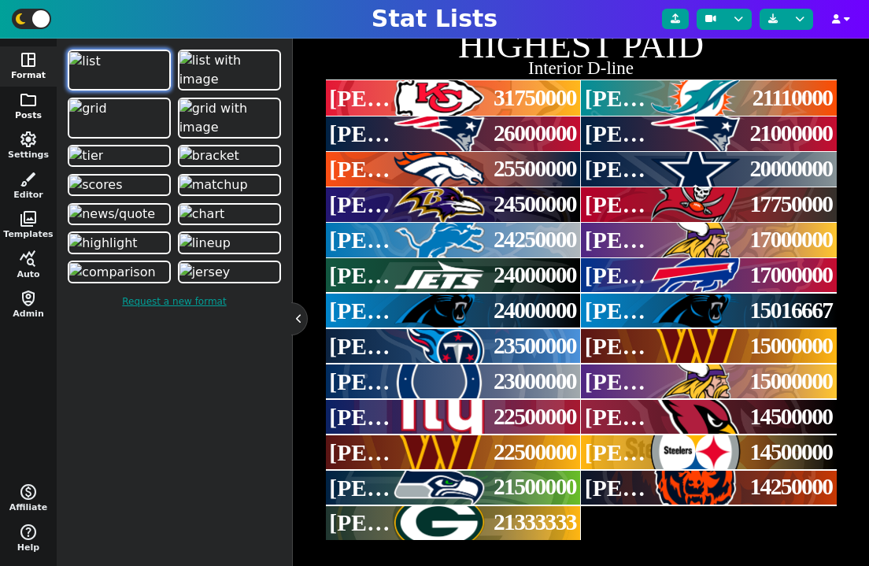
click at [36, 102] on span "folder" at bounding box center [28, 100] width 19 height 19
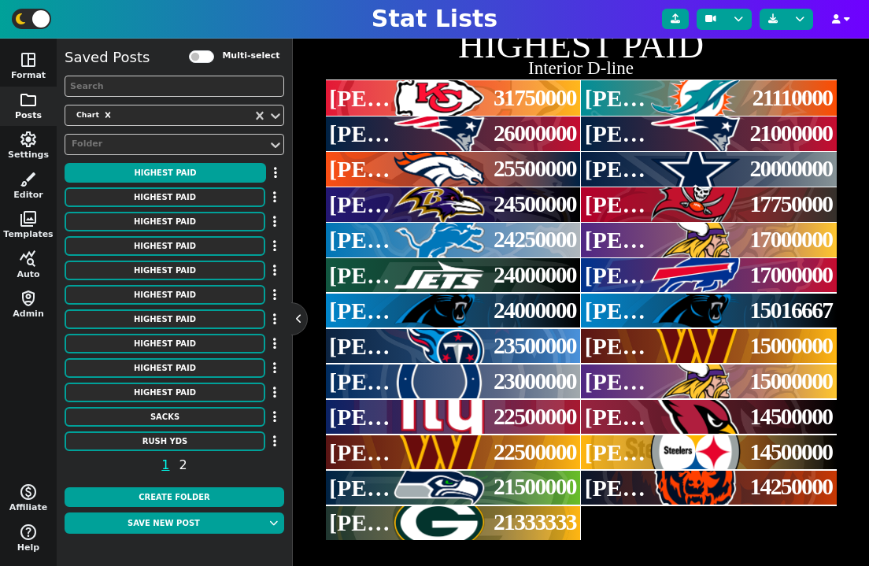
click at [180, 469] on span "2" at bounding box center [183, 465] width 13 height 20
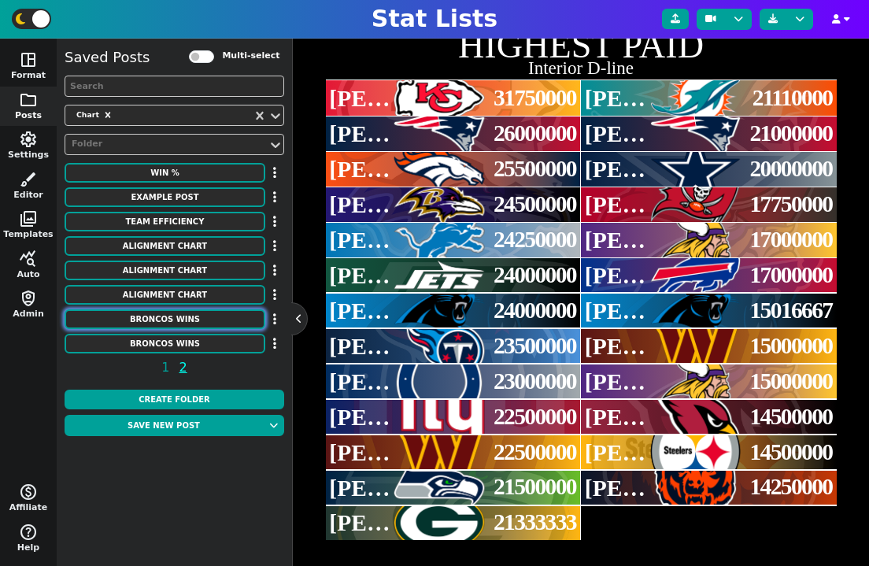
click at [195, 327] on button "Broncos Wins" at bounding box center [165, 319] width 201 height 20
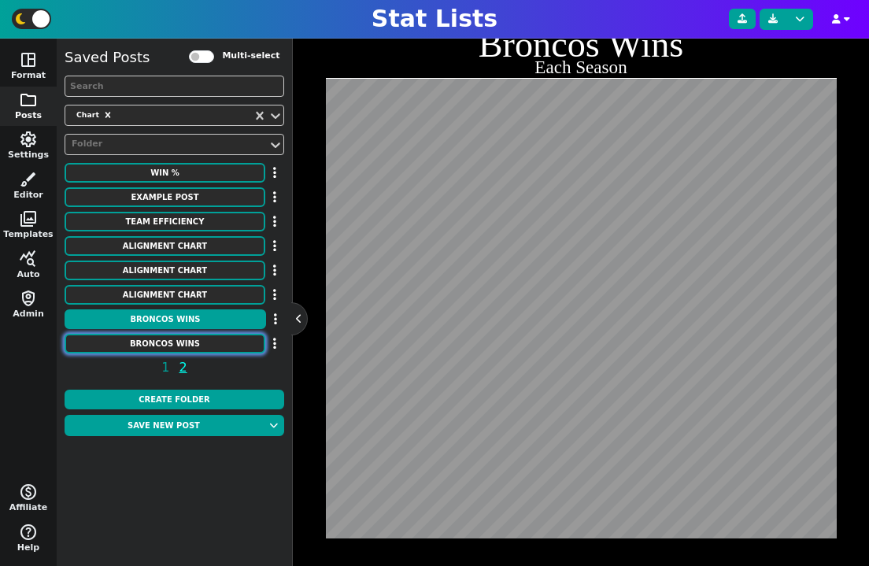
click at [195, 345] on button "Broncos Wins" at bounding box center [165, 344] width 201 height 20
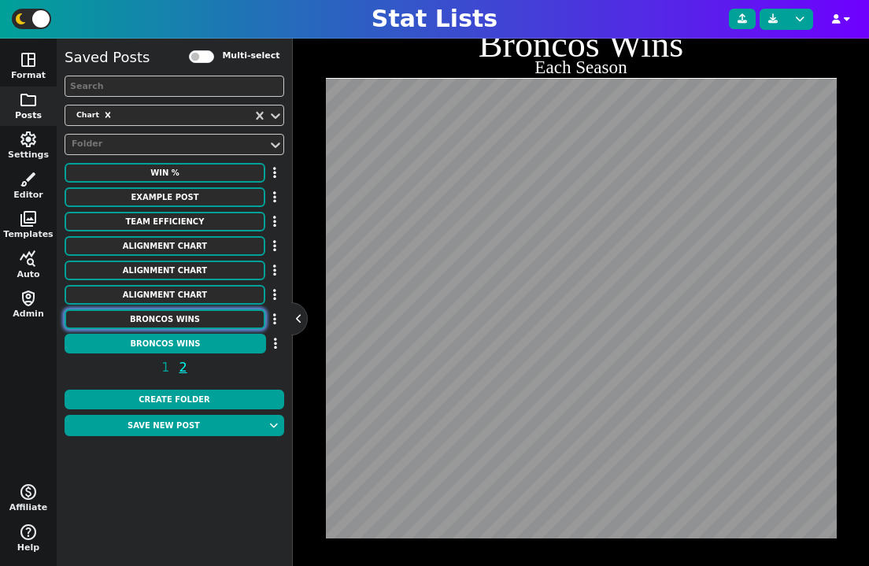
click at [203, 317] on button "Broncos Wins" at bounding box center [165, 319] width 201 height 20
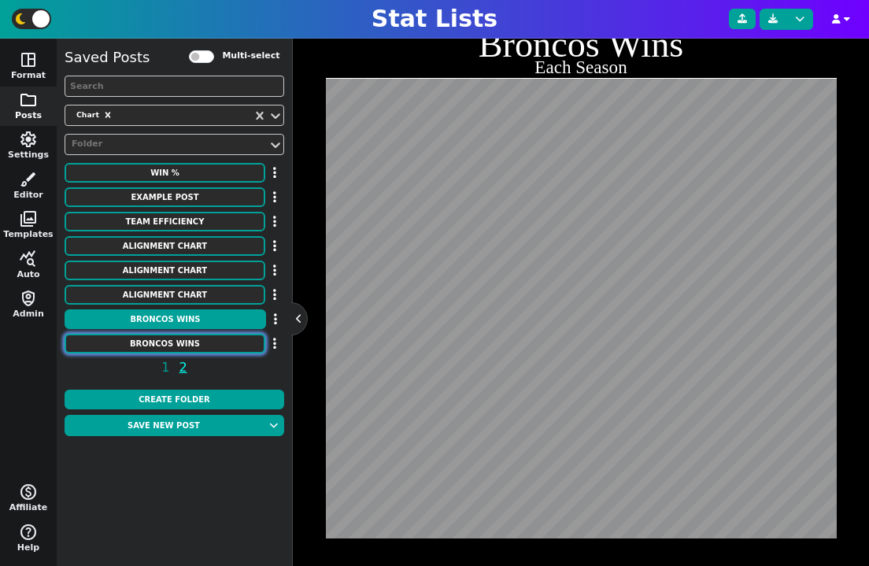
click at [182, 344] on button "Broncos Wins" at bounding box center [165, 344] width 201 height 20
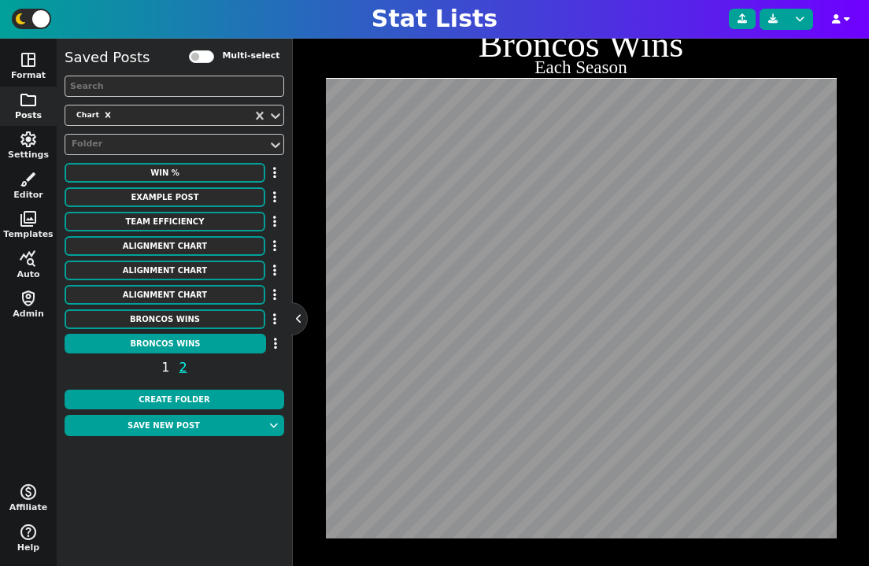
click at [168, 370] on span "1" at bounding box center [165, 368] width 13 height 20
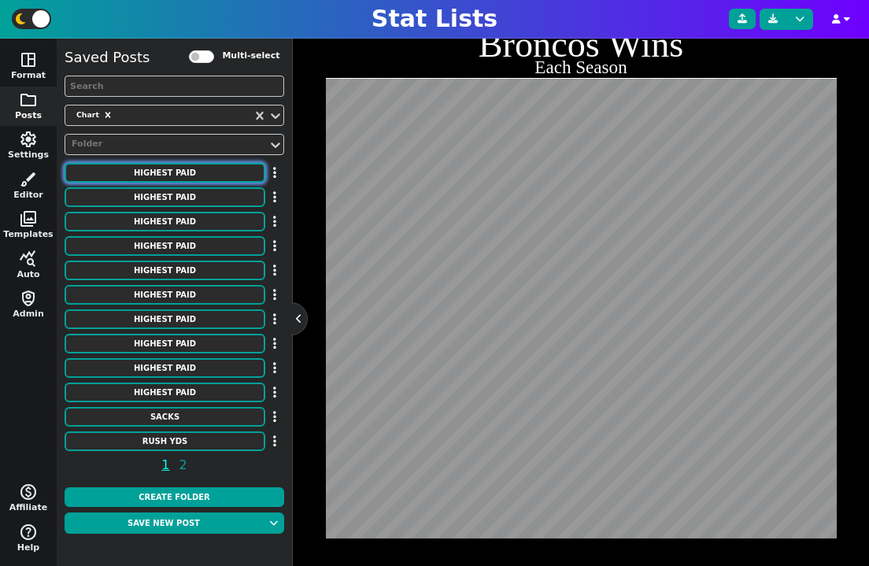
click at [184, 176] on button "HIGHEST PAID" at bounding box center [165, 173] width 201 height 20
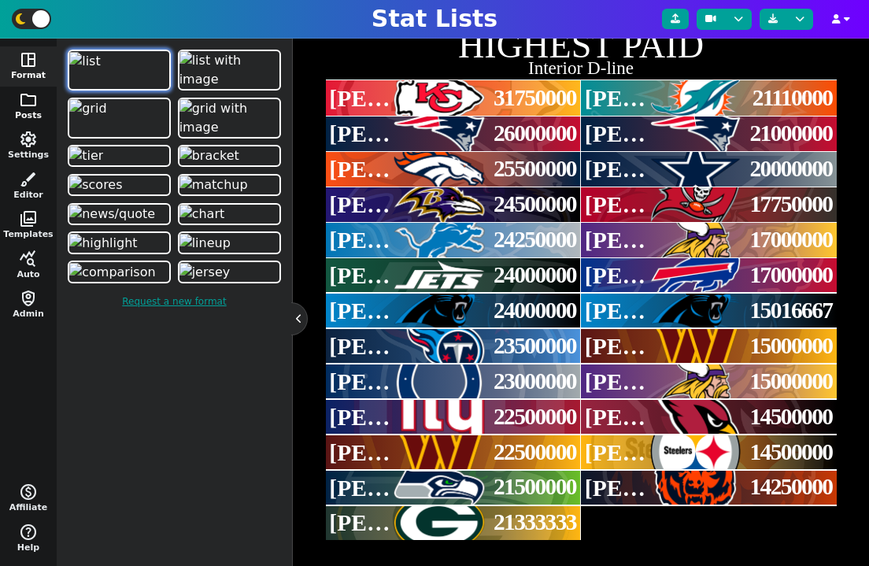
click at [34, 109] on button "folder Posts" at bounding box center [28, 107] width 57 height 40
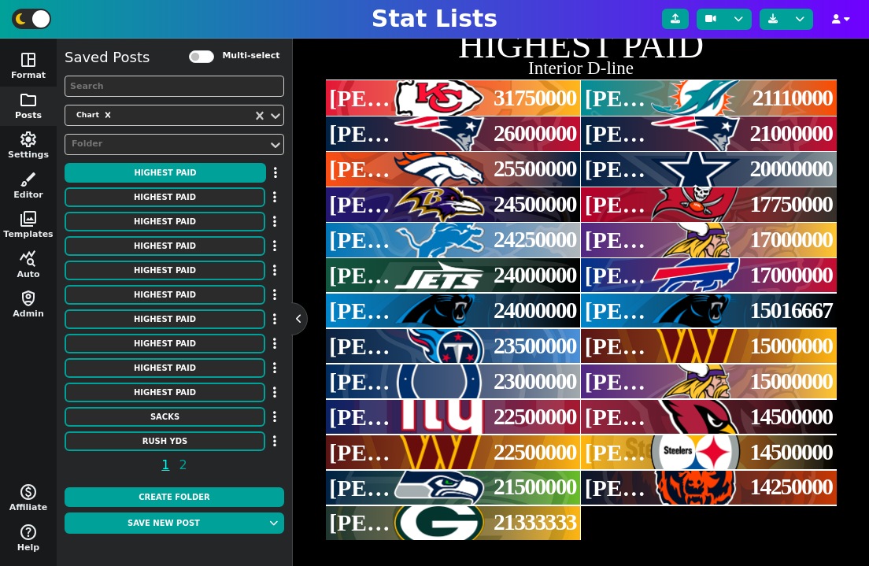
click at [188, 465] on span "1 2" at bounding box center [175, 468] width 220 height 25
click at [181, 464] on span "2" at bounding box center [183, 465] width 13 height 20
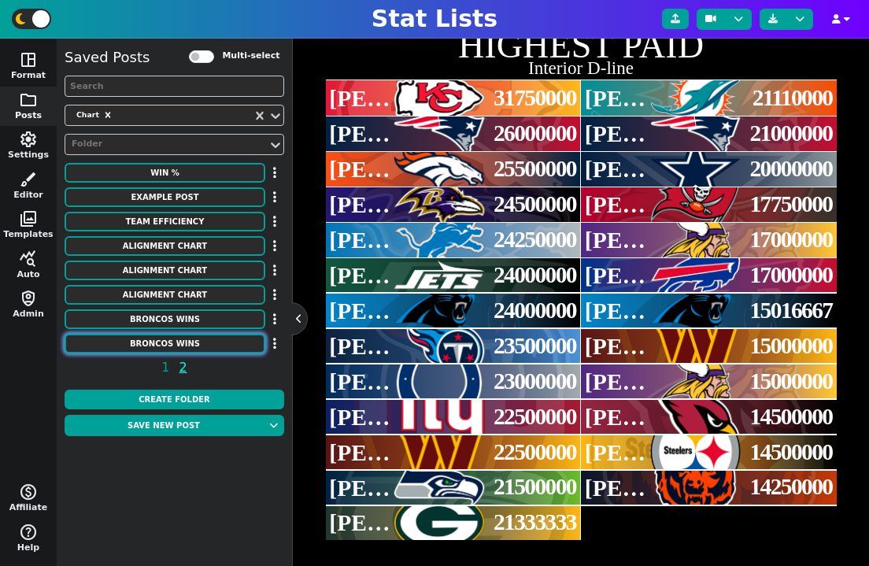
click at [212, 340] on button "Broncos Wins" at bounding box center [165, 344] width 201 height 20
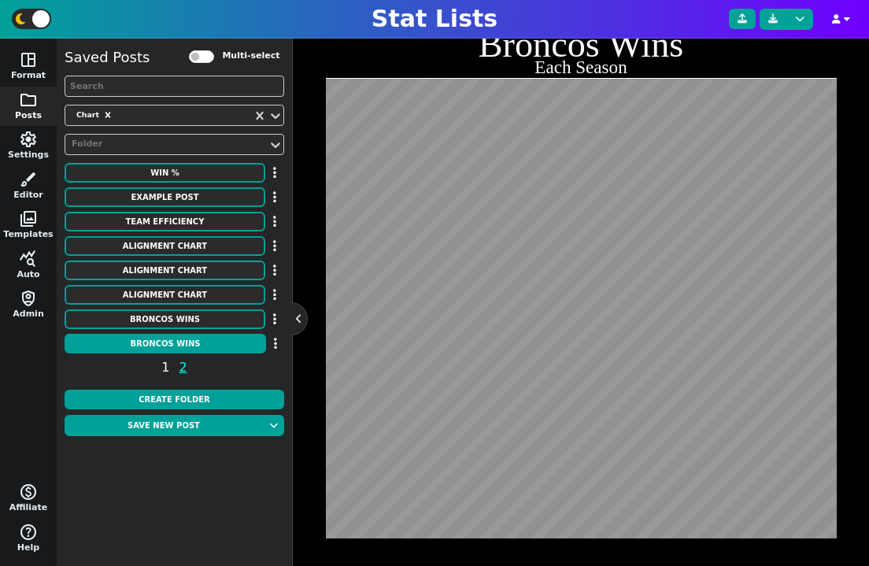
click at [168, 365] on span "1" at bounding box center [165, 368] width 13 height 20
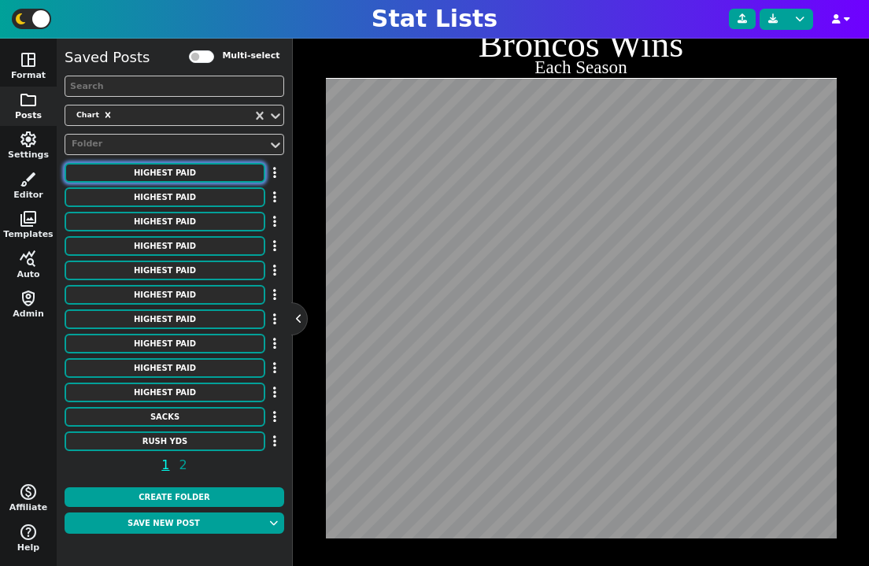
click at [196, 177] on button "HIGHEST PAID" at bounding box center [165, 173] width 201 height 20
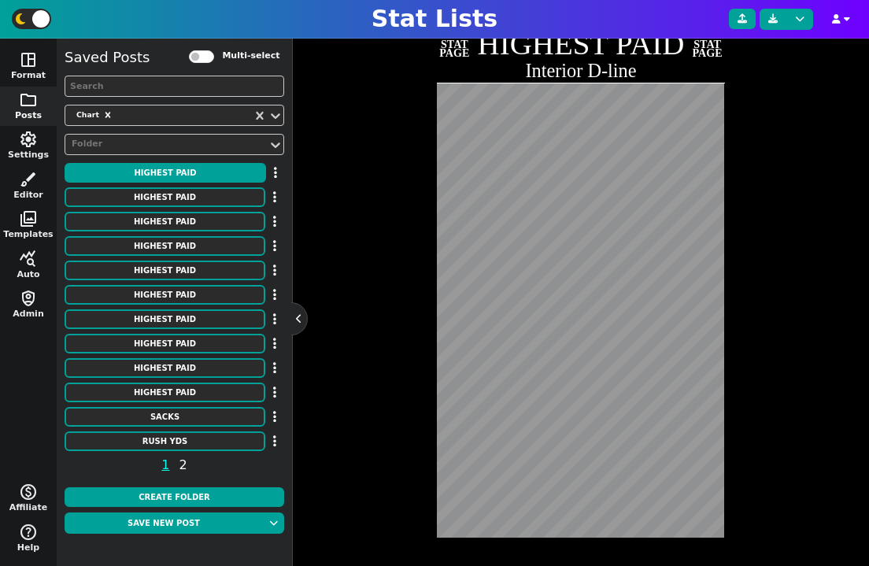
click at [183, 463] on span "2" at bounding box center [183, 465] width 13 height 20
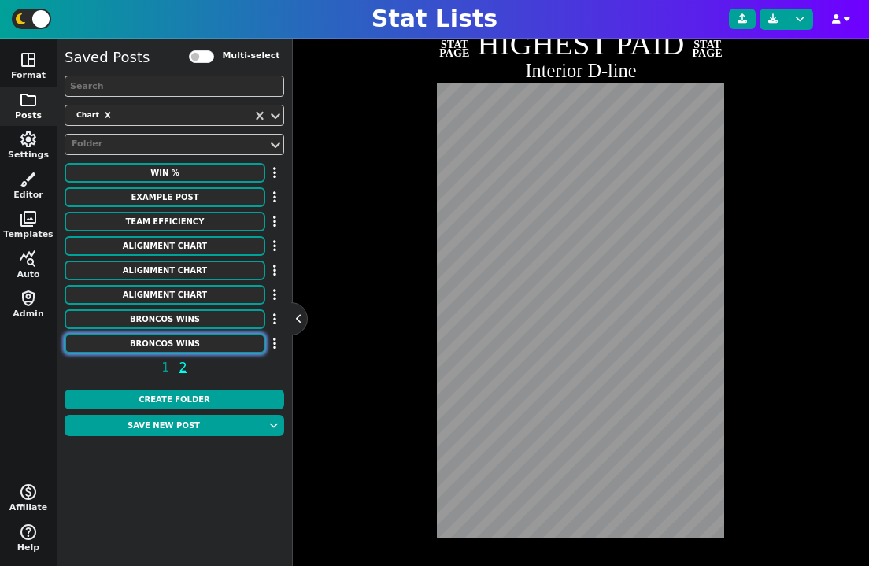
click at [206, 335] on button "Broncos Wins" at bounding box center [165, 344] width 201 height 20
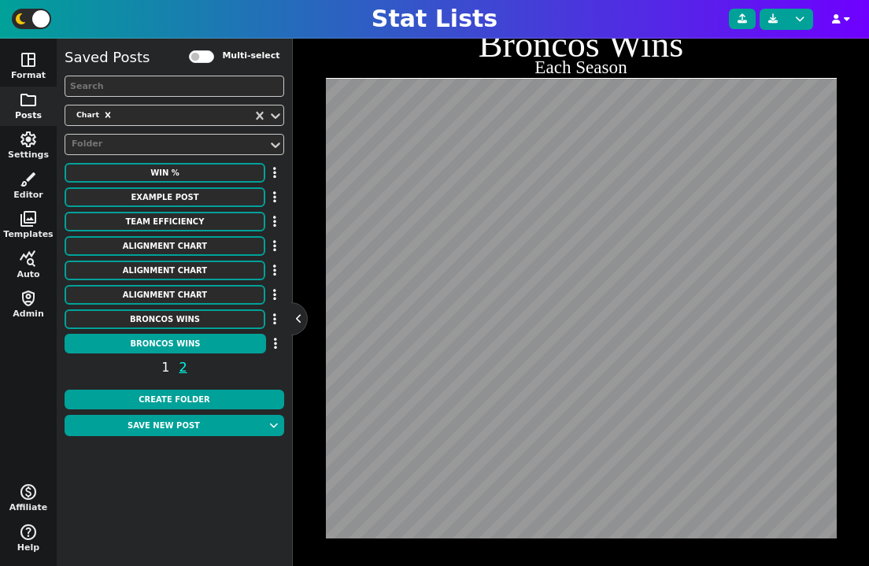
click at [165, 368] on span "1" at bounding box center [165, 368] width 13 height 20
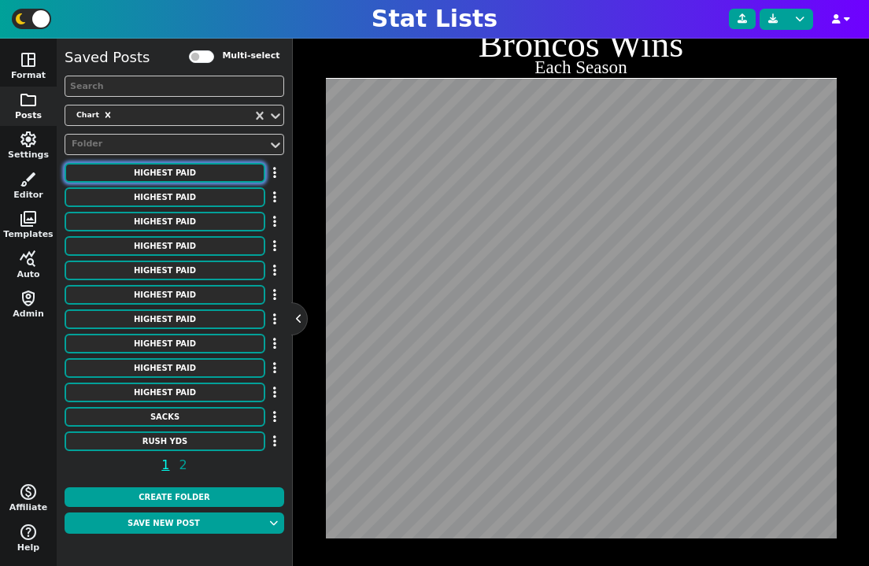
click at [187, 172] on button "HIGHEST PAID" at bounding box center [165, 173] width 201 height 20
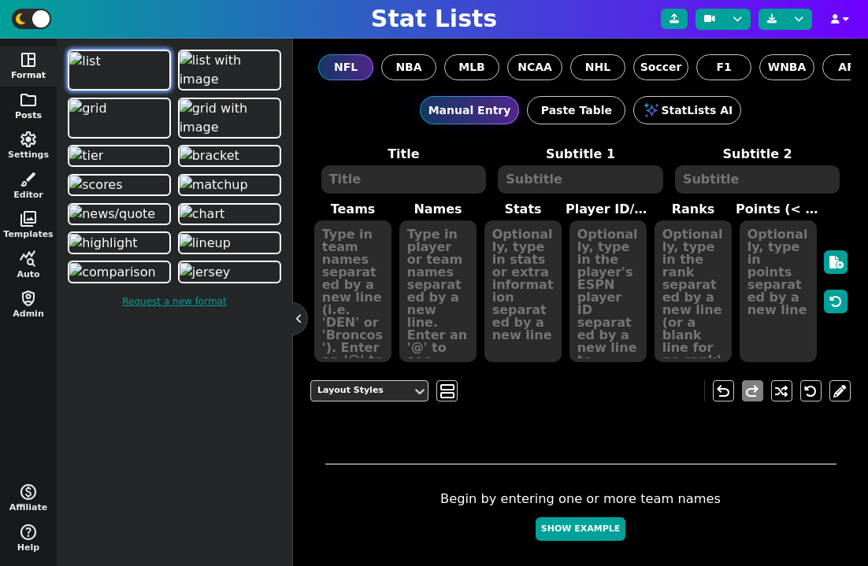
click at [25, 112] on button "folder Posts" at bounding box center [28, 107] width 57 height 40
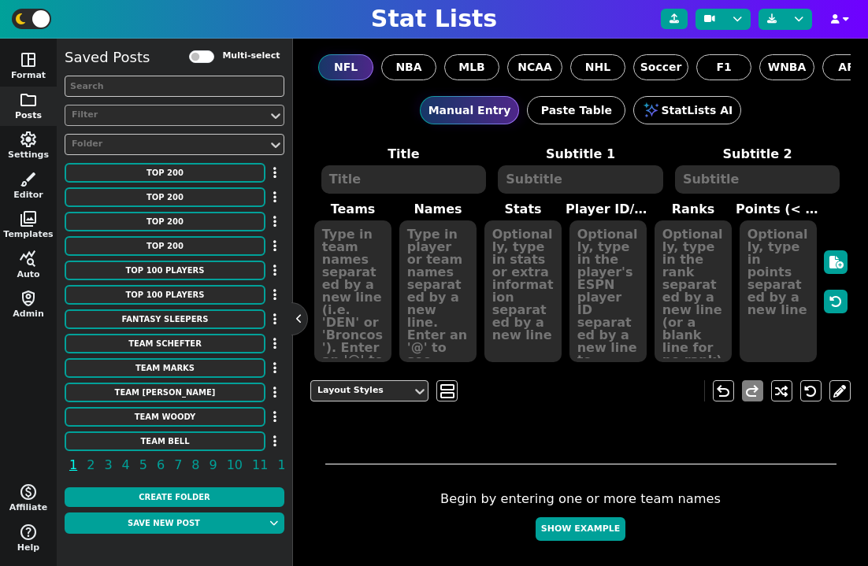
click at [126, 117] on div "Filter" at bounding box center [167, 115] width 190 height 13
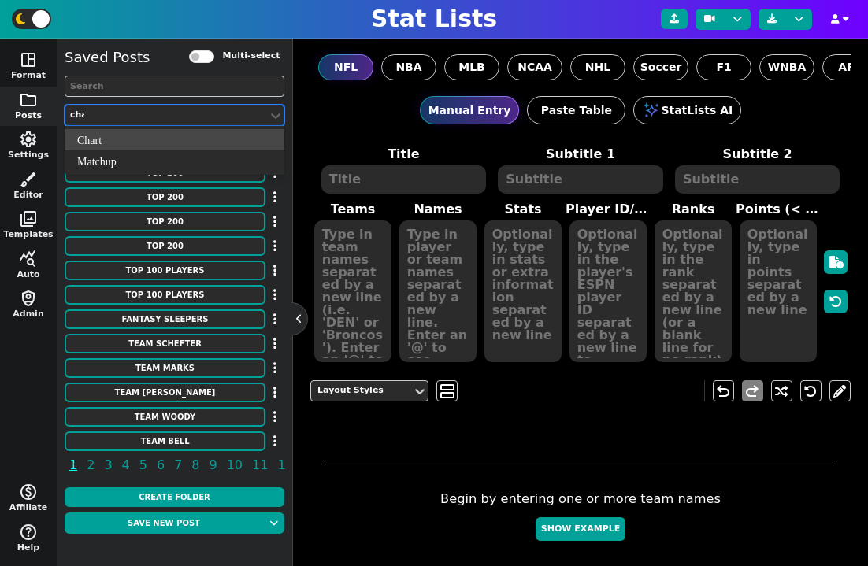
type input "char"
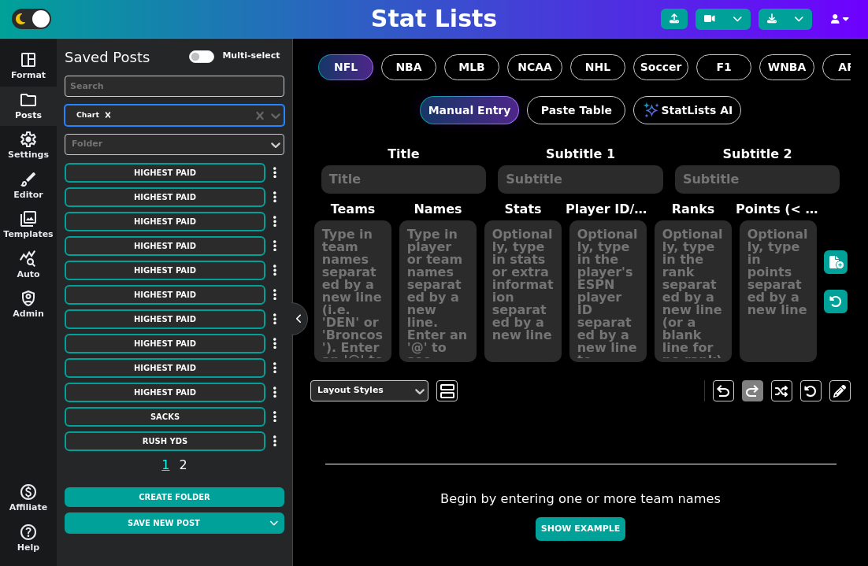
click at [177, 464] on span "2" at bounding box center [183, 465] width 13 height 20
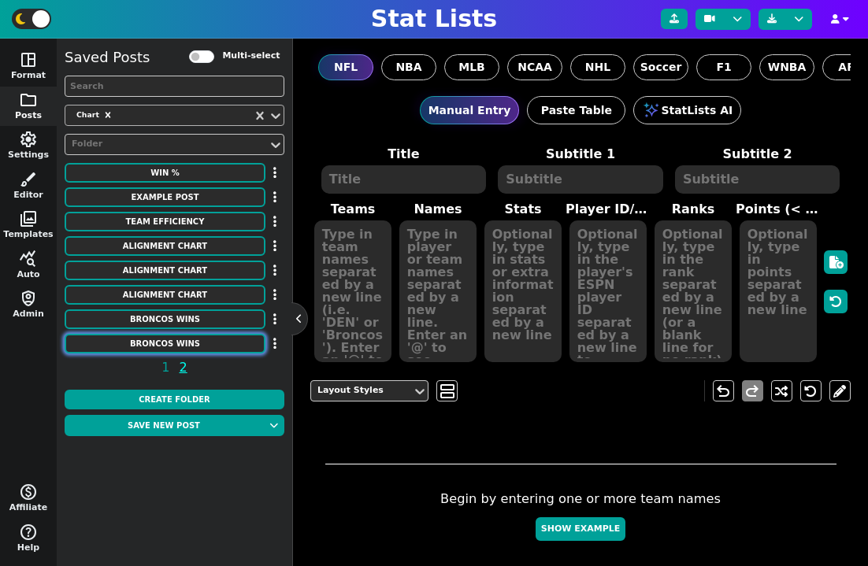
click at [191, 335] on button "Broncos Wins" at bounding box center [165, 344] width 201 height 20
type textarea "Broncos Wins"
type textarea "Each Season"
type textarea "DEN"
type textarea "00' 01' 02' 03' 04' 05' 06' 07' 08' 09' 10' 11' 12' 13' 14' 15' 16' 17' 18' 19'…"
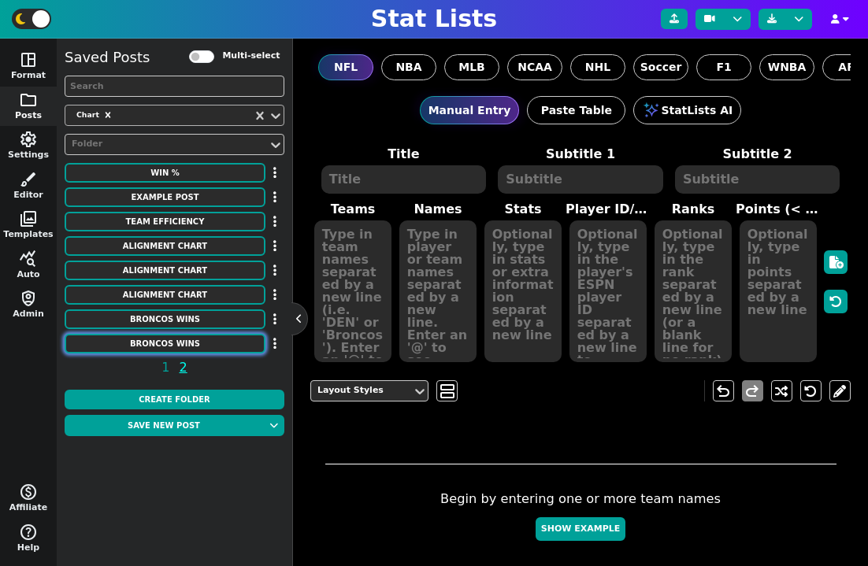
type textarea "11 8 9 10 10 13 9 7 8 8 4 8 13 13 12 12 9 5 6 7 5 7"
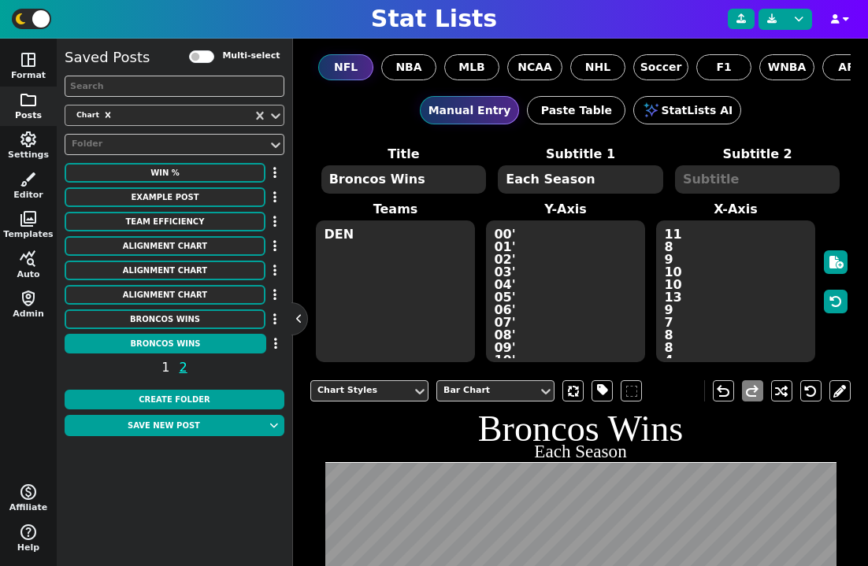
click at [168, 371] on span "1" at bounding box center [165, 368] width 13 height 20
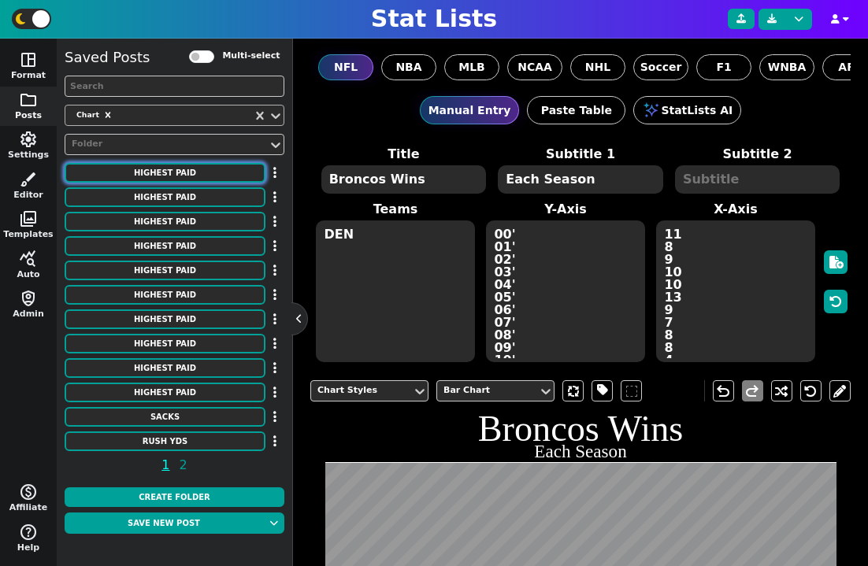
click at [183, 169] on button "HIGHEST PAID" at bounding box center [165, 173] width 201 height 20
type textarea "HIGHEST PAID"
type textarea "Interior D-line"
type textarea "Chiefs Patriots Broncos Ravens Lions Jets Panthers Titans Colts Giants Commande…"
type textarea "[PERSON_NAME] [PERSON_NAME] [PERSON_NAME] [PERSON_NAME] [PERSON_NAME] [PERSON_N…"
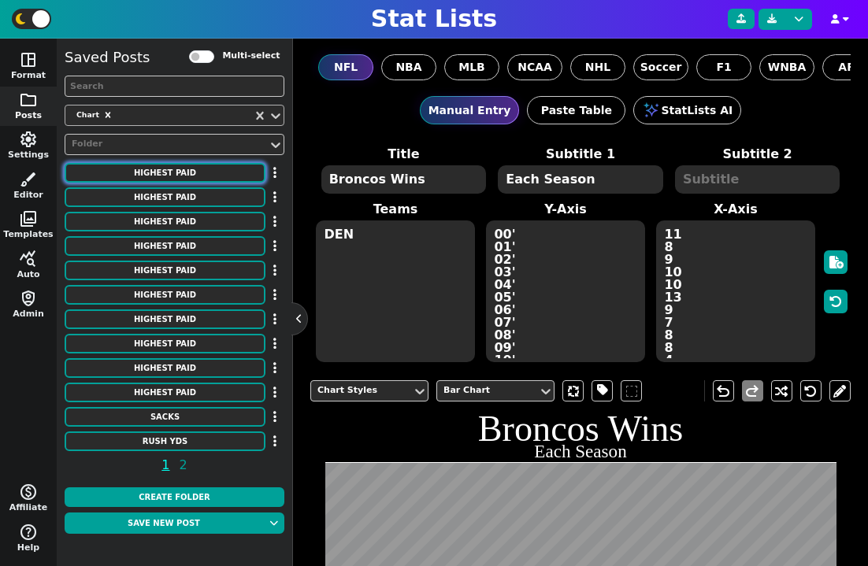
type textarea "31750000 26000000 25500000 24500000 24250000 24000000 24000000 23500000 2300000…"
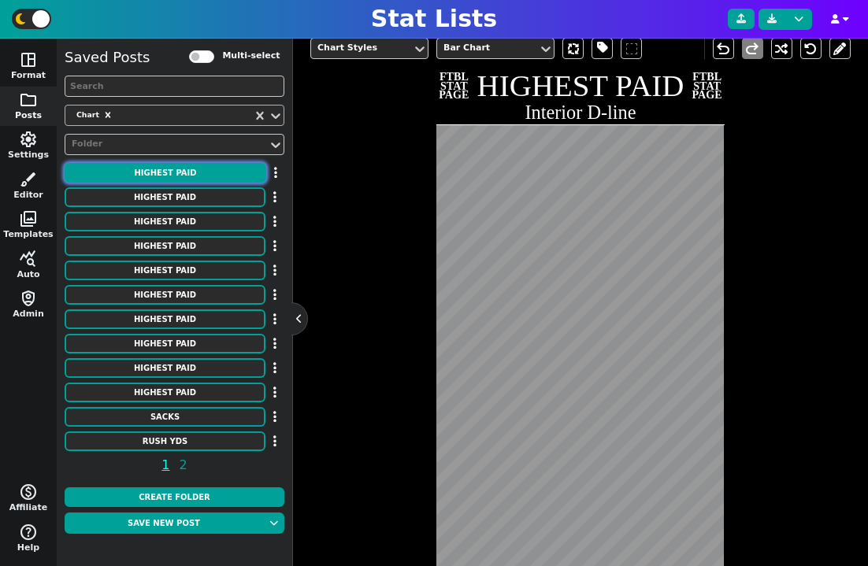
scroll to position [386, 0]
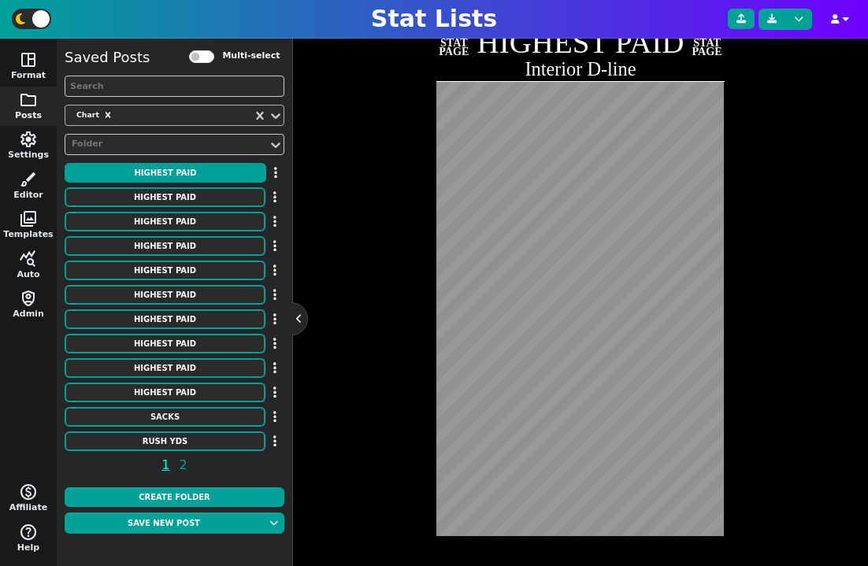
click at [187, 465] on span "1 2" at bounding box center [175, 468] width 220 height 25
click at [184, 465] on span "2" at bounding box center [183, 465] width 13 height 20
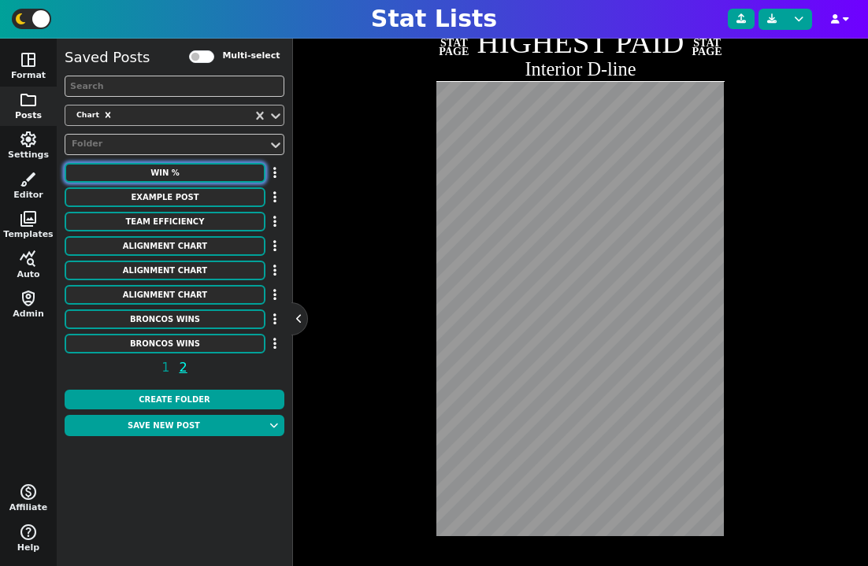
click at [191, 176] on button "WIN %" at bounding box center [165, 173] width 201 height 20
type textarea "WIN %"
type textarea "Active Head Coaches"
type textarea "PHI LAC KC GB MIN BUF PIT [MEDICAL_DATA] DEN LAR SEA [PERSON_NAME] DET WAS SF N…"
type textarea "[PERSON_NAME] [PERSON_NAME] [PERSON_NAME] [PERSON_NAME] [PERSON_NAME] [PERSON_N…"
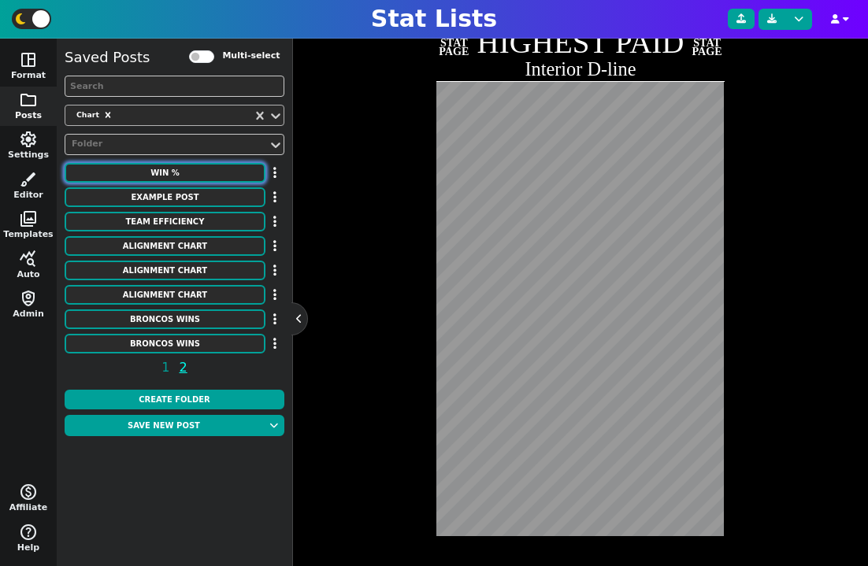
type textarea "0.701 0.672 0.648 0.648 0.642 0.641 0.617 0.617 0.611 0.607 0.588 0.580 0.579 0…"
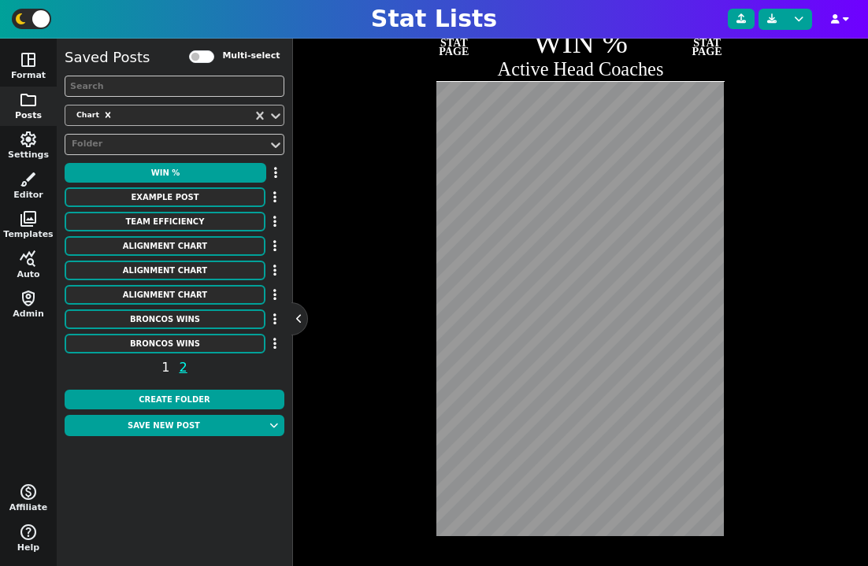
click at [165, 370] on span "1" at bounding box center [165, 368] width 13 height 20
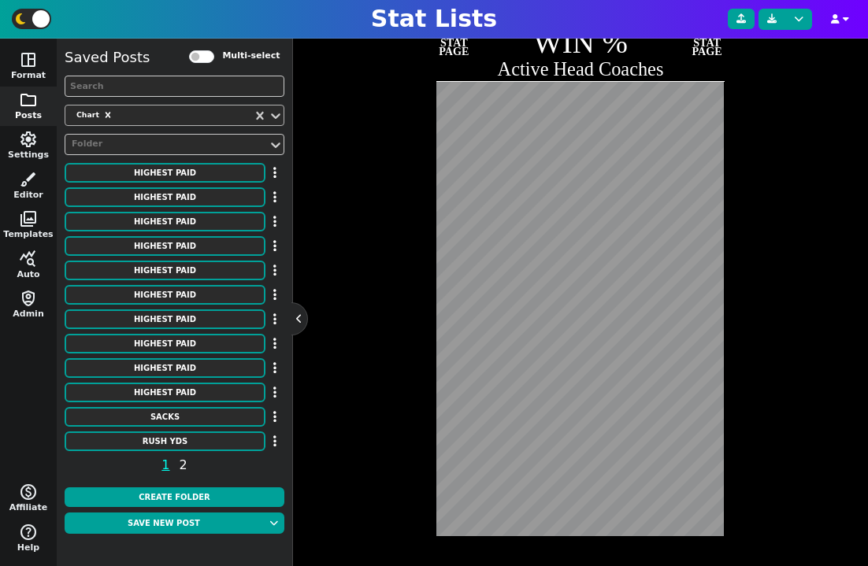
click at [182, 468] on span "2" at bounding box center [183, 465] width 13 height 20
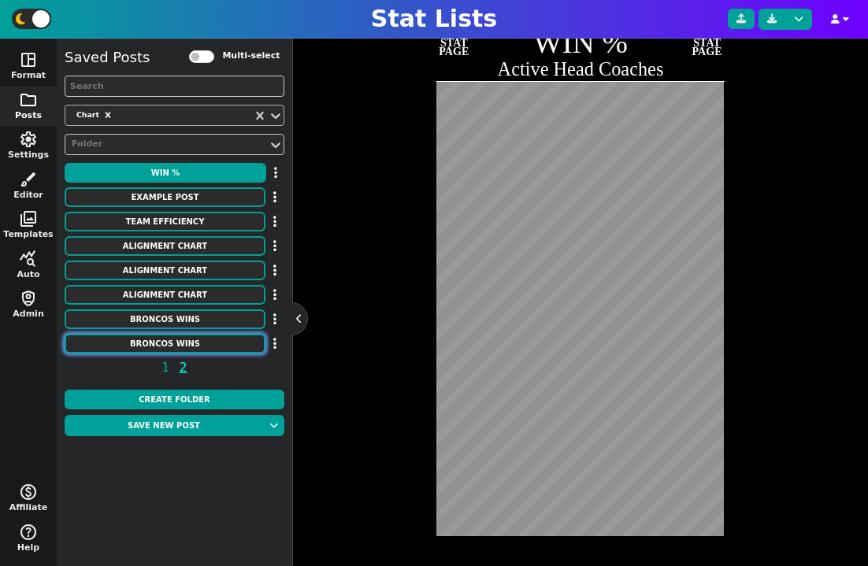
click at [185, 346] on button "Broncos Wins" at bounding box center [165, 344] width 201 height 20
type textarea "Broncos Wins"
type textarea "Each Season"
type textarea "DEN"
type textarea "00' 01' 02' 03' 04' 05' 06' 07' 08' 09' 10' 11' 12' 13' 14' 15' 16' 17' 18' 19'…"
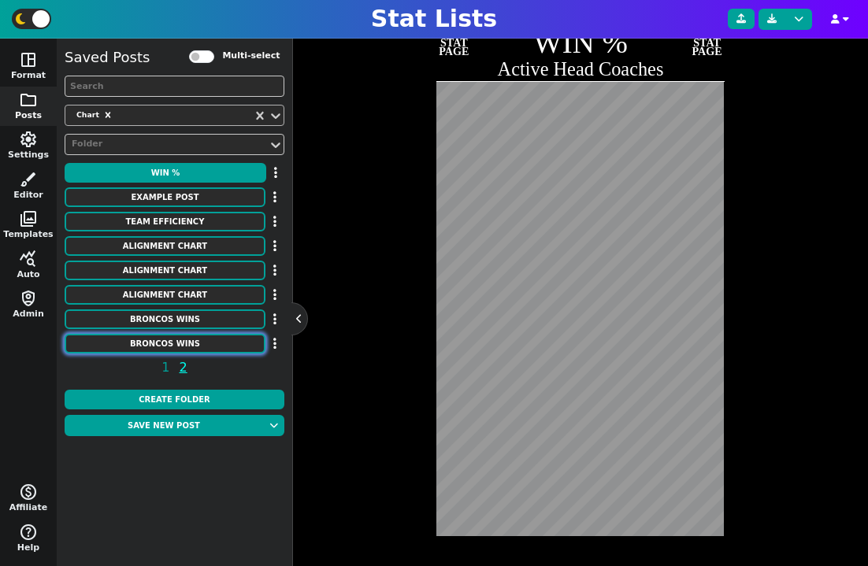
type textarea "11 8 9 10 10 13 9 7 8 8 4 8 13 13 12 12 9 5 6 7 5 7"
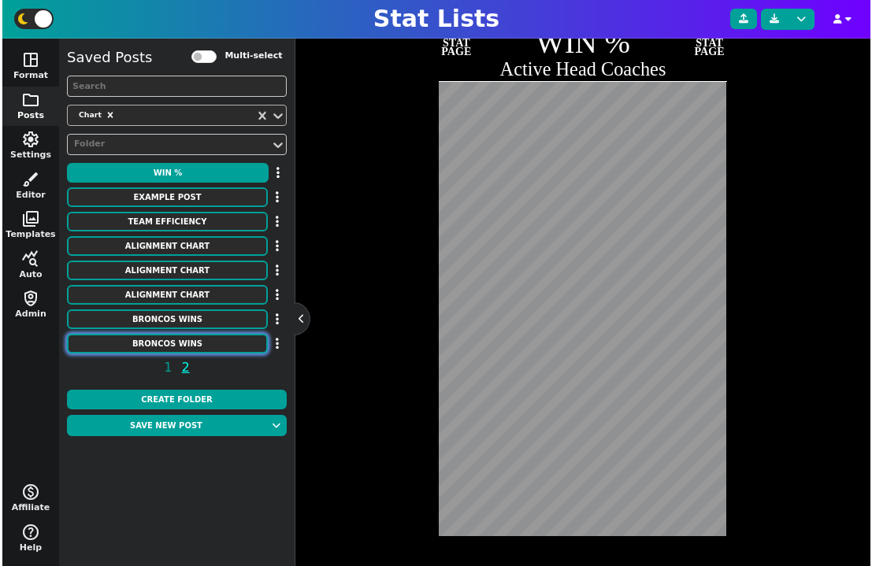
scroll to position [0, 0]
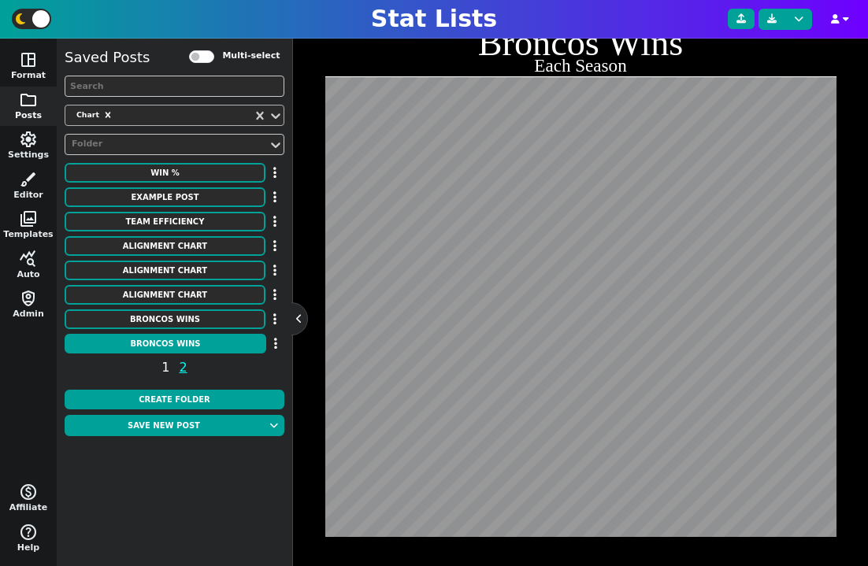
click at [168, 366] on span "1" at bounding box center [165, 368] width 13 height 20
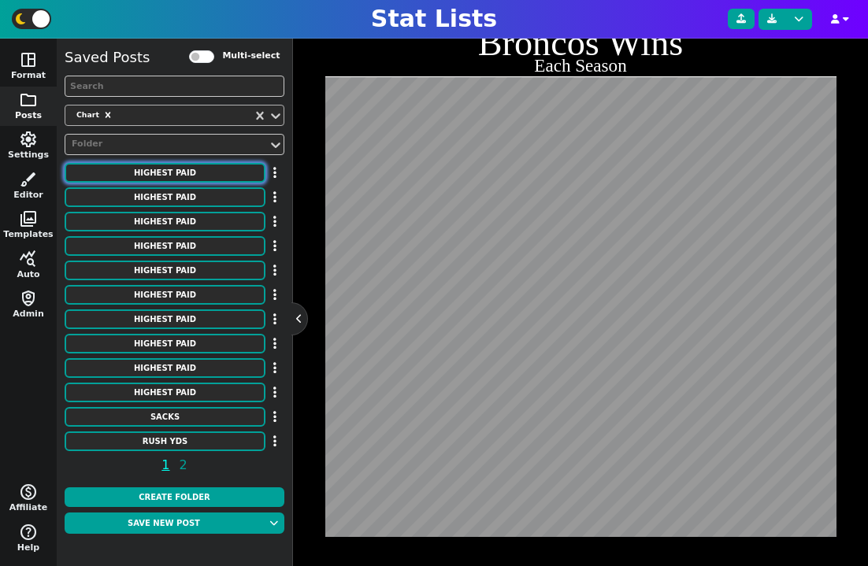
click at [185, 174] on button "HIGHEST PAID" at bounding box center [165, 173] width 201 height 20
type textarea "HIGHEST PAID"
type textarea "Interior D-line"
type textarea "Chiefs Patriots Broncos Ravens Lions Jets Panthers Titans Colts Giants Commande…"
type textarea "[PERSON_NAME] [PERSON_NAME] [PERSON_NAME] [PERSON_NAME] [PERSON_NAME] [PERSON_N…"
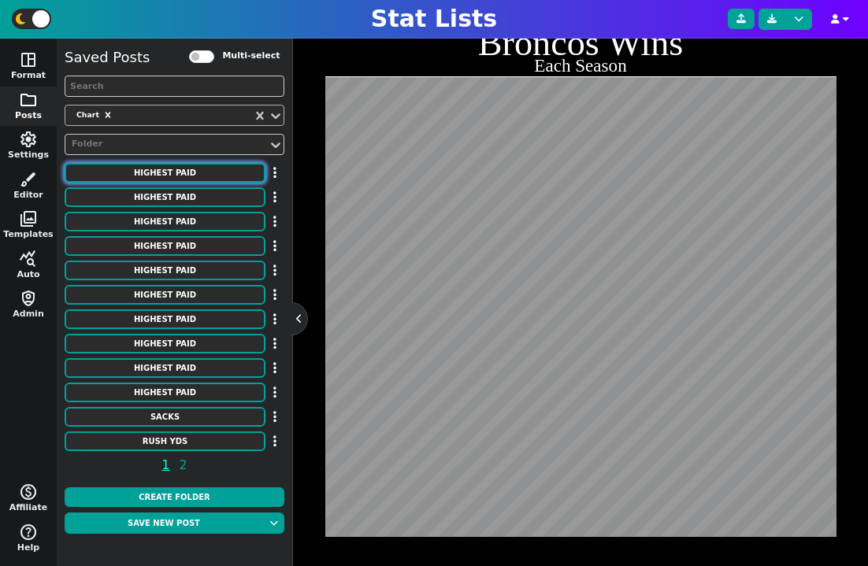
type textarea "31750000 26000000 25500000 24500000 24250000 24000000 24000000 23500000 2300000…"
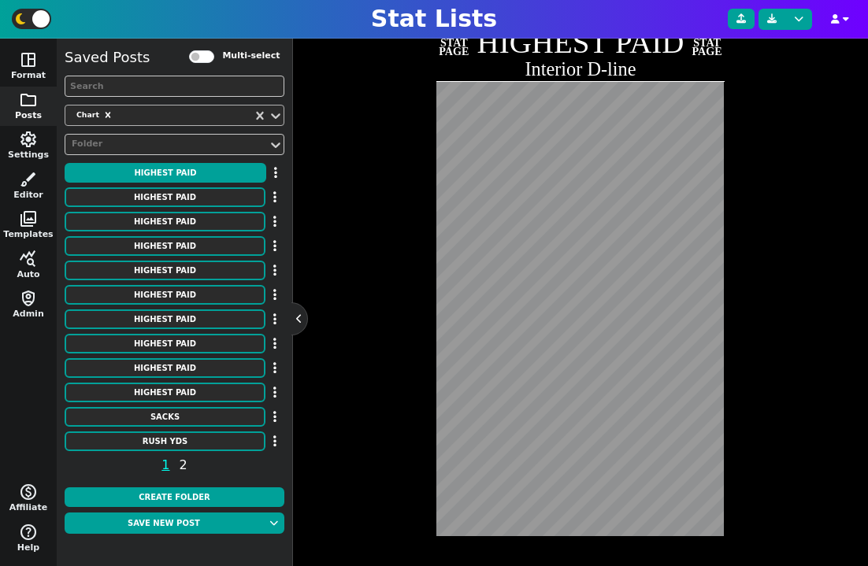
click at [185, 458] on span "2" at bounding box center [183, 465] width 13 height 20
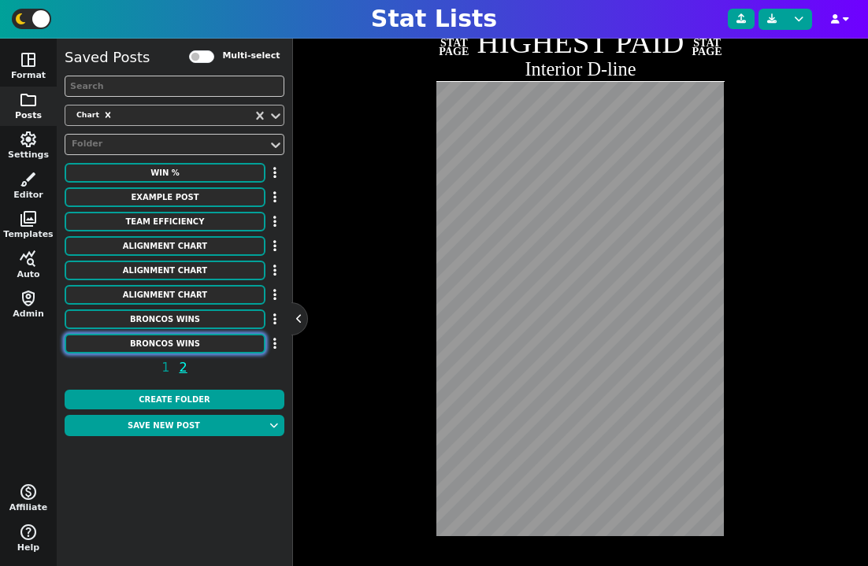
click at [184, 344] on button "Broncos Wins" at bounding box center [165, 344] width 201 height 20
type textarea "Broncos Wins"
type textarea "Each Season"
type textarea "DEN"
type textarea "00' 01' 02' 03' 04' 05' 06' 07' 08' 09' 10' 11' 12' 13' 14' 15' 16' 17' 18' 19'…"
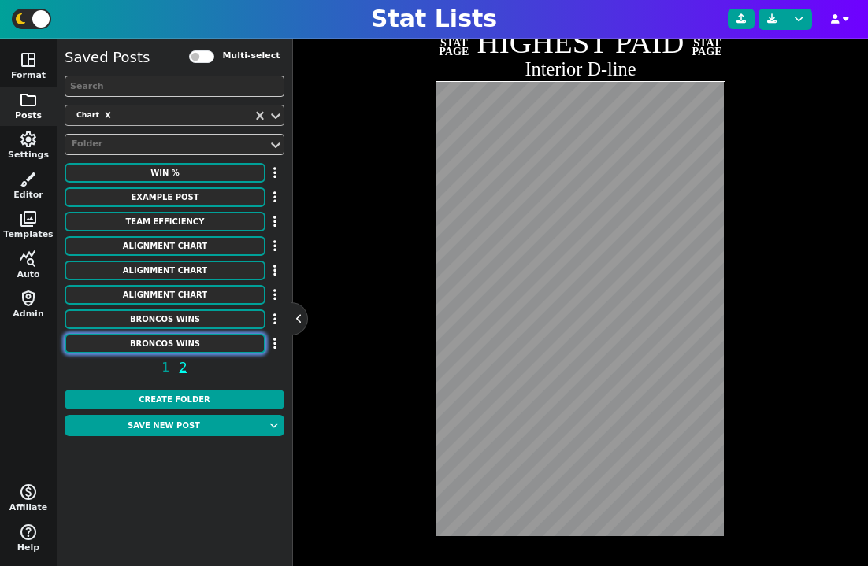
type textarea "11 8 9 10 10 13 9 7 8 8 4 8 13 13 12 12 9 5 6 7 5 7"
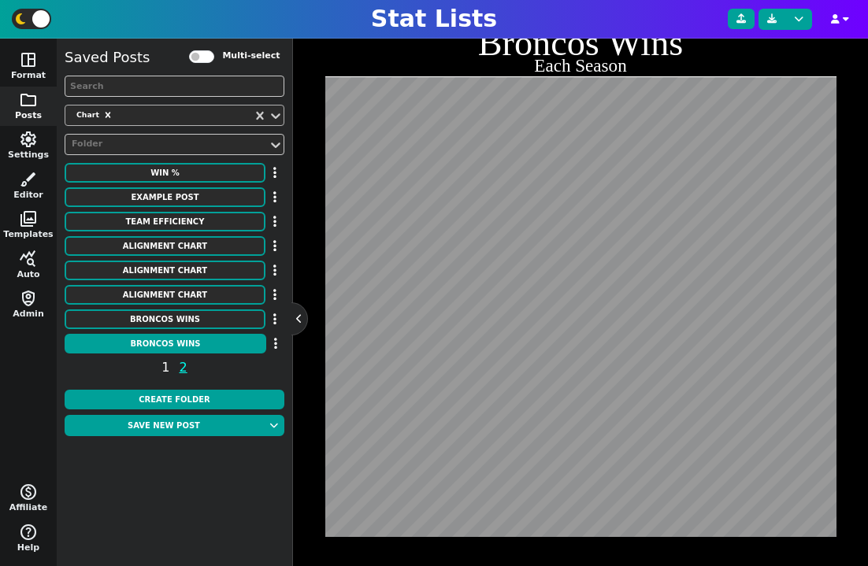
click at [165, 364] on span "1" at bounding box center [165, 368] width 13 height 20
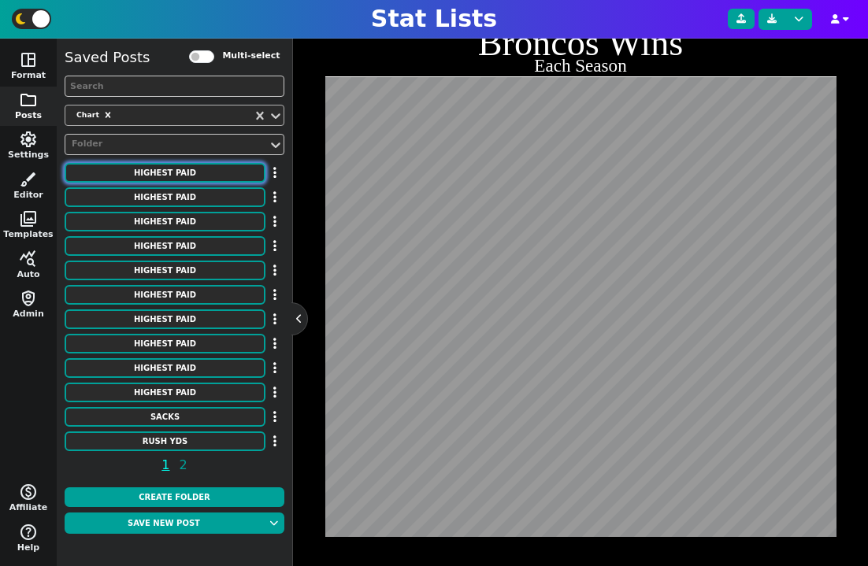
click at [170, 179] on button "HIGHEST PAID" at bounding box center [165, 173] width 201 height 20
type textarea "HIGHEST PAID"
type textarea "Interior D-line"
type textarea "Chiefs Patriots Broncos Ravens Lions Jets Panthers Titans Colts Giants Commande…"
type textarea "[PERSON_NAME] [PERSON_NAME] [PERSON_NAME] [PERSON_NAME] [PERSON_NAME] [PERSON_N…"
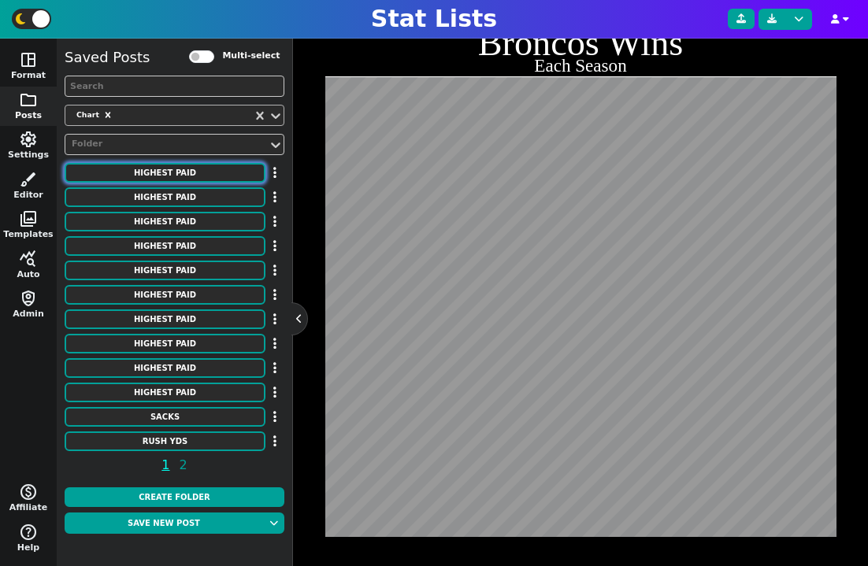
type textarea "31750000 26000000 25500000 24500000 24250000 24000000 24000000 23500000 2300000…"
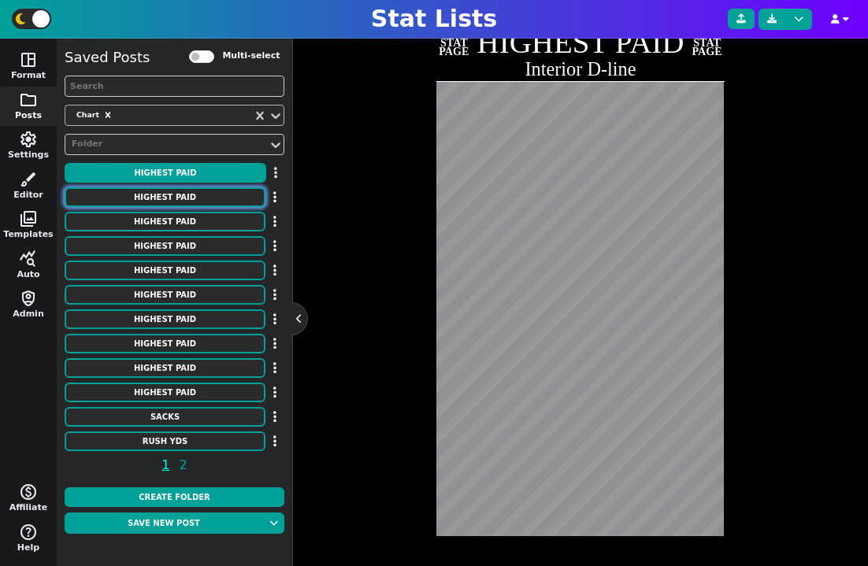
click at [169, 195] on button "HIGHEST PAID" at bounding box center [165, 197] width 201 height 20
type textarea "Cornerbacks"
type textarea "Jets Texans Panthers Steelers Broncos Falcons Browns Ravens Commanders Cowboys …"
type textarea "Ahmad Gardner Derek Stingley Jr. Jaycee Horn Jalen Ramsey Patrick Surtain II A.…"
type textarea "30100000 30000000 25000000 24100000 24000000 20250000 20100000 19500000 1940000…"
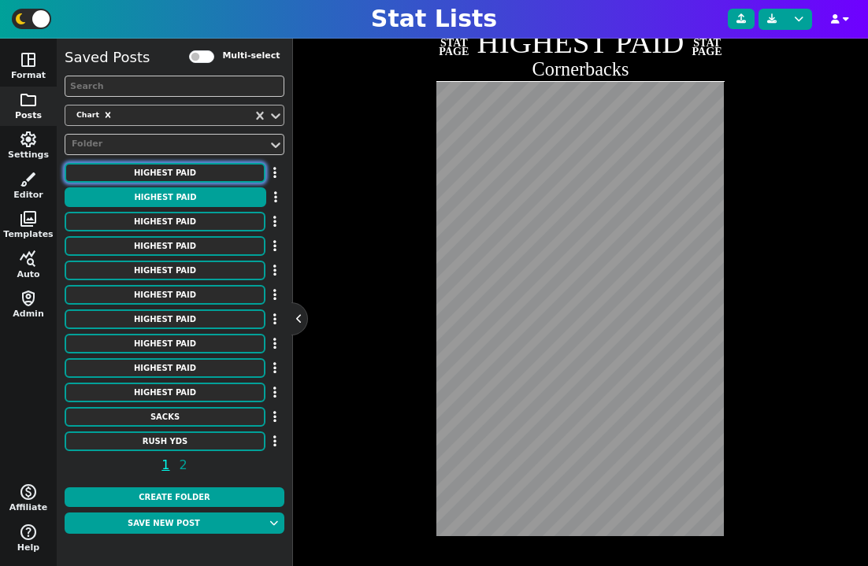
click at [164, 177] on button "HIGHEST PAID" at bounding box center [165, 173] width 201 height 20
type textarea "Interior D-line"
type textarea "Chiefs Patriots Broncos Ravens Lions Jets Panthers Titans Colts Giants Commande…"
type textarea "[PERSON_NAME] [PERSON_NAME] [PERSON_NAME] [PERSON_NAME] [PERSON_NAME] [PERSON_N…"
type textarea "31750000 26000000 25500000 24500000 24250000 24000000 24000000 23500000 2300000…"
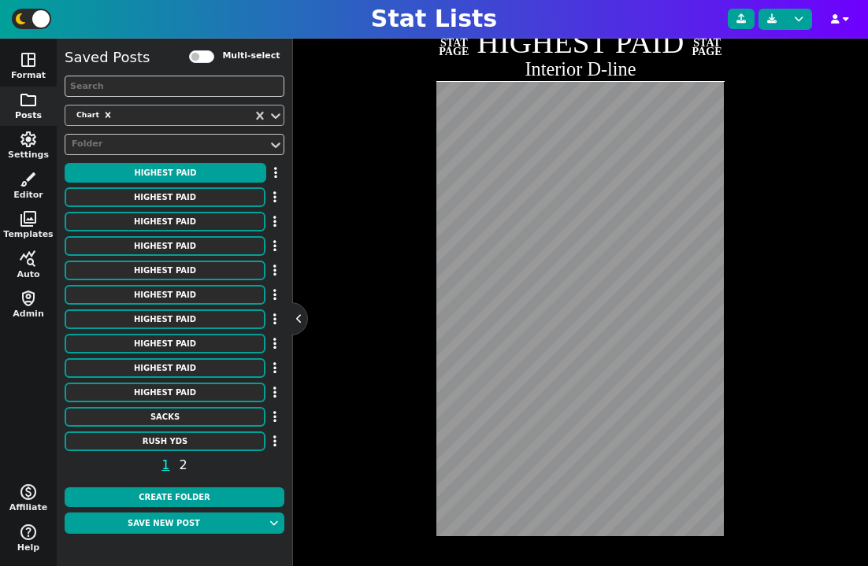
click at [177, 466] on span "2" at bounding box center [183, 465] width 13 height 20
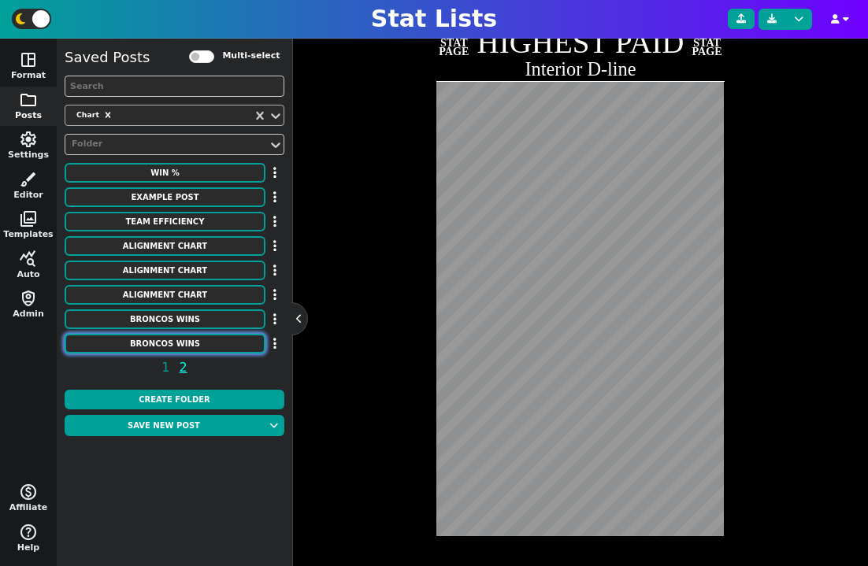
click at [172, 349] on button "Broncos Wins" at bounding box center [165, 344] width 201 height 20
type textarea "Broncos Wins"
type textarea "Each Season"
type textarea "DEN"
type textarea "00' 01' 02' 03' 04' 05' 06' 07' 08' 09' 10' 11' 12' 13' 14' 15' 16' 17' 18' 19'…"
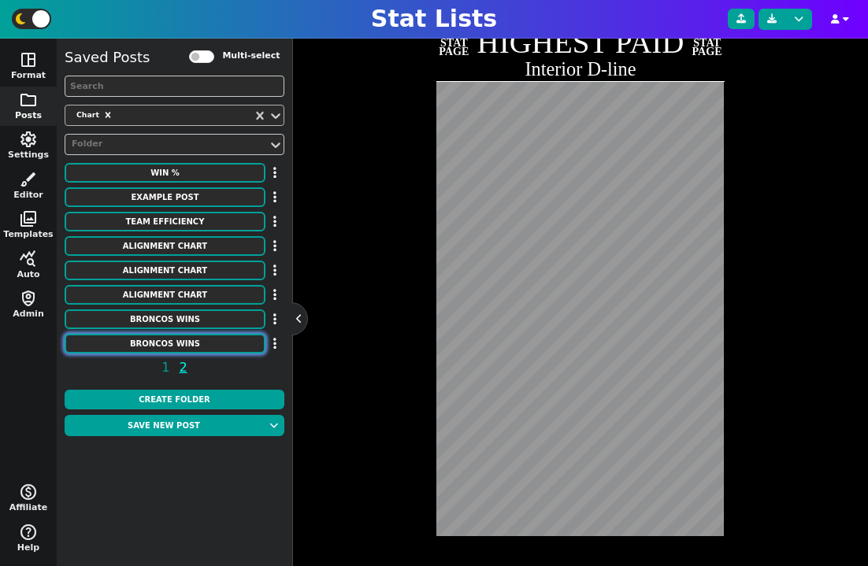
type textarea "11 8 9 10 10 13 9 7 8 8 4 8 13 13 12 12 9 5 6 7 5 7"
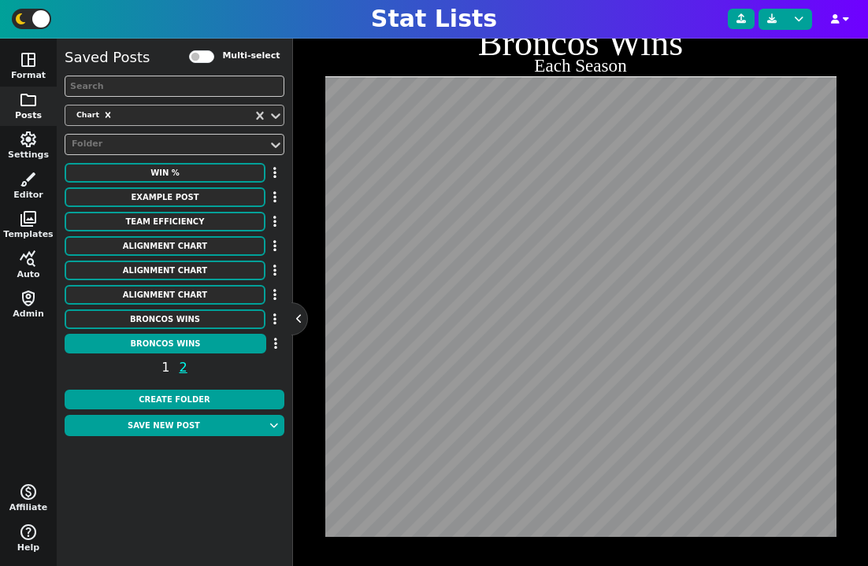
click at [162, 365] on span "1" at bounding box center [165, 368] width 13 height 20
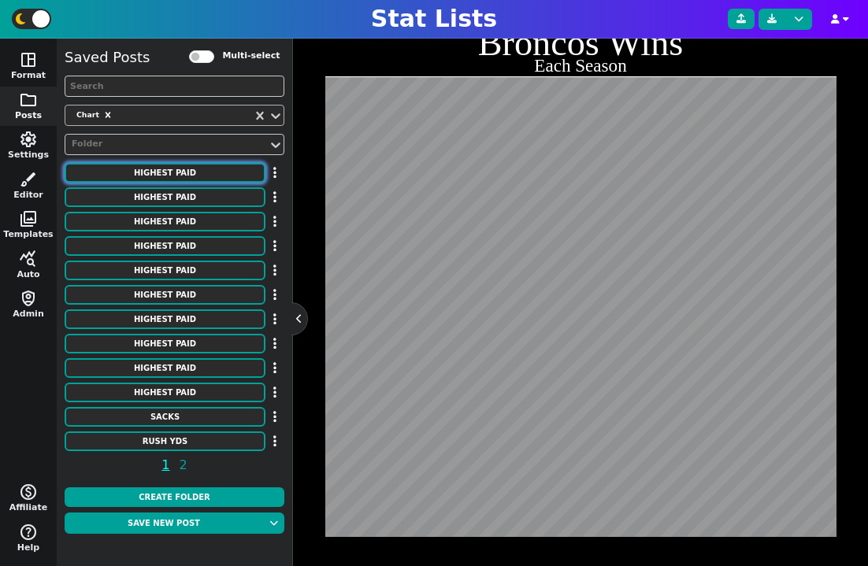
click at [181, 179] on button "HIGHEST PAID" at bounding box center [165, 173] width 201 height 20
type textarea "HIGHEST PAID"
type textarea "Interior D-line"
type textarea "Chiefs Patriots Broncos Ravens Lions Jets Panthers Titans Colts Giants Commande…"
type textarea "[PERSON_NAME] [PERSON_NAME] [PERSON_NAME] [PERSON_NAME] [PERSON_NAME] [PERSON_N…"
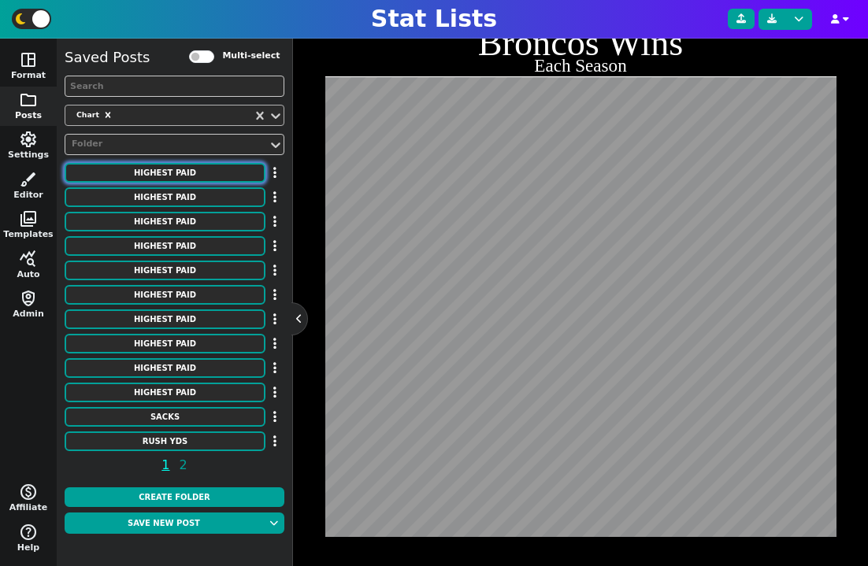
type textarea "31750000 26000000 25500000 24500000 24250000 24000000 24000000 23500000 2300000…"
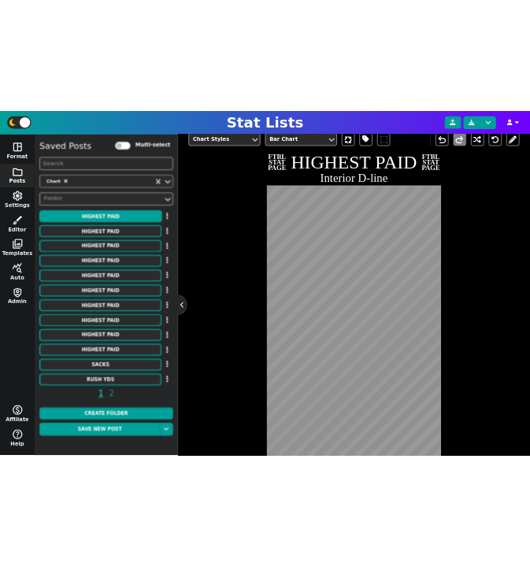
scroll to position [342, 0]
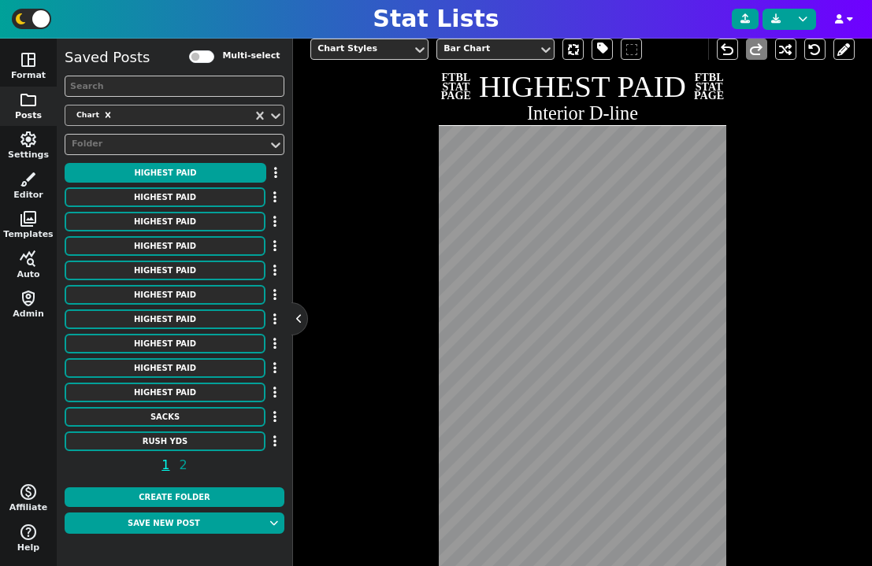
click at [188, 466] on span "1 2" at bounding box center [175, 468] width 220 height 25
click at [187, 466] on span "2" at bounding box center [183, 465] width 13 height 20
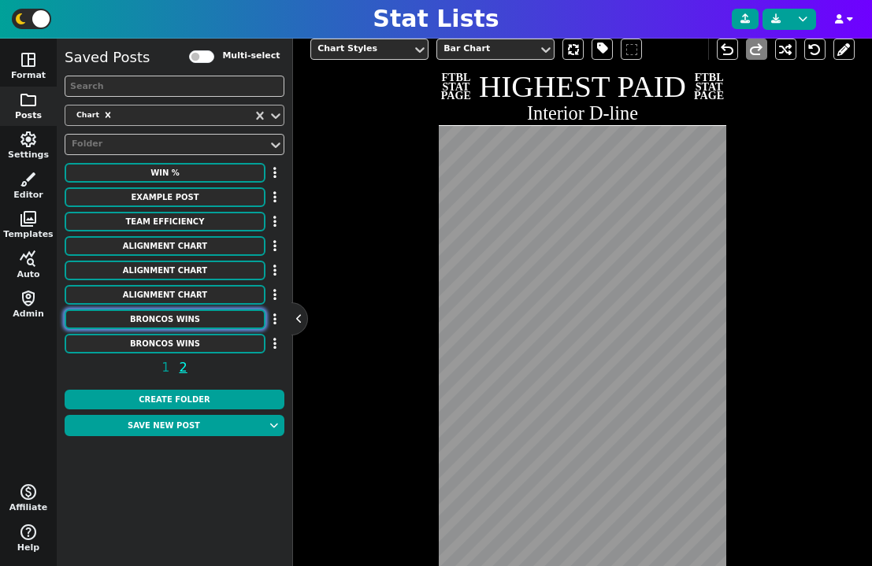
click at [184, 326] on button "Broncos Wins" at bounding box center [165, 319] width 201 height 20
type textarea "Broncos Wins"
type textarea "Each Season"
type textarea "DEN"
type textarea "00' 01' 02' 03' 04' 05' 06' 07' 08' 09' 10' 11' 12' 13' 14' 15' 16' 17' 18' 19'…"
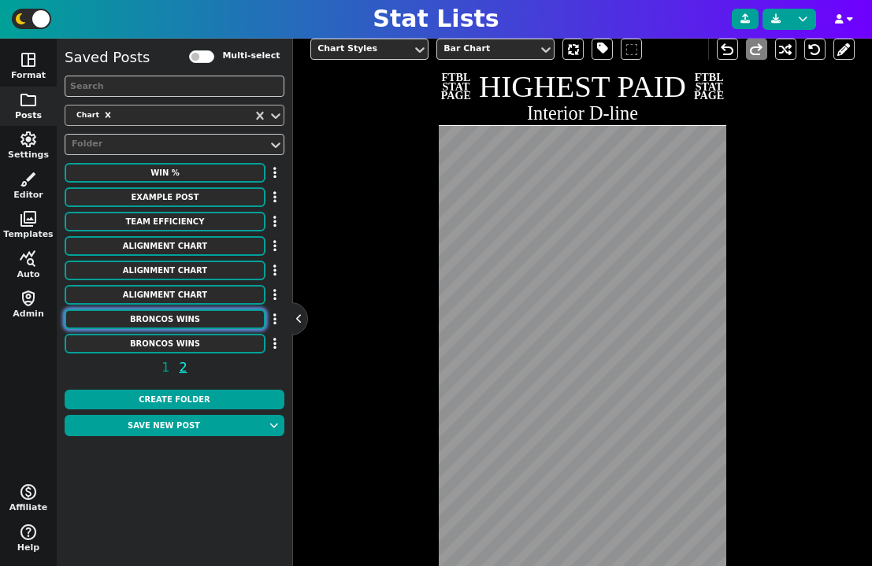
type textarea "11 8 9 10 10 13 9 7 8 8 4 8 13 13 12 12 9 5 6 7 5 7"
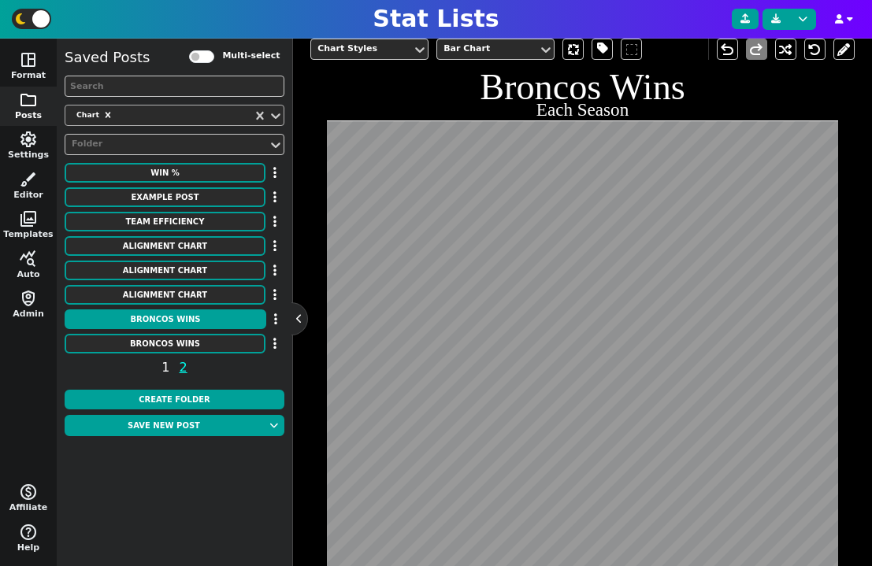
click at [169, 369] on span "1" at bounding box center [165, 368] width 13 height 20
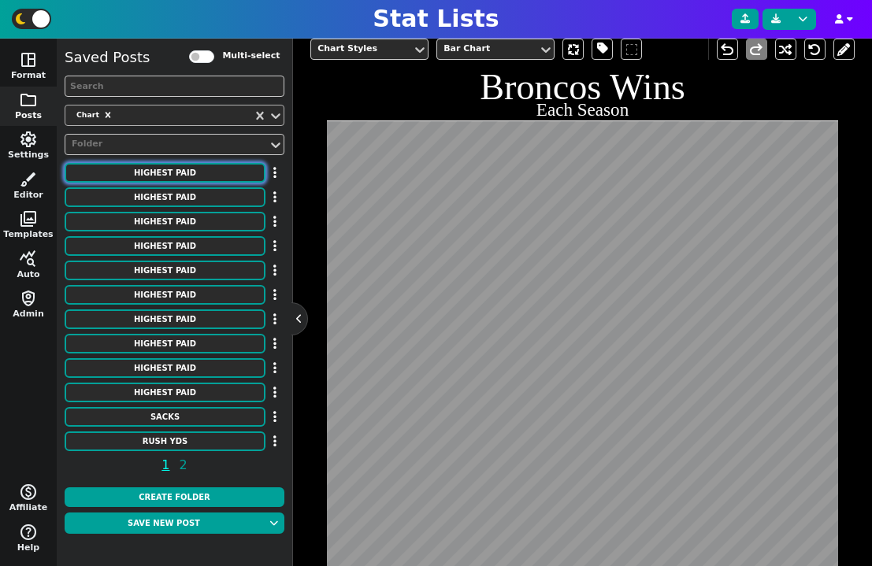
click at [192, 174] on button "HIGHEST PAID" at bounding box center [165, 173] width 201 height 20
type textarea "HIGHEST PAID"
type textarea "Interior D-line"
type textarea "Chiefs Patriots Broncos Ravens Lions Jets Panthers Titans Colts Giants Commande…"
type textarea "[PERSON_NAME] [PERSON_NAME] [PERSON_NAME] [PERSON_NAME] [PERSON_NAME] [PERSON_N…"
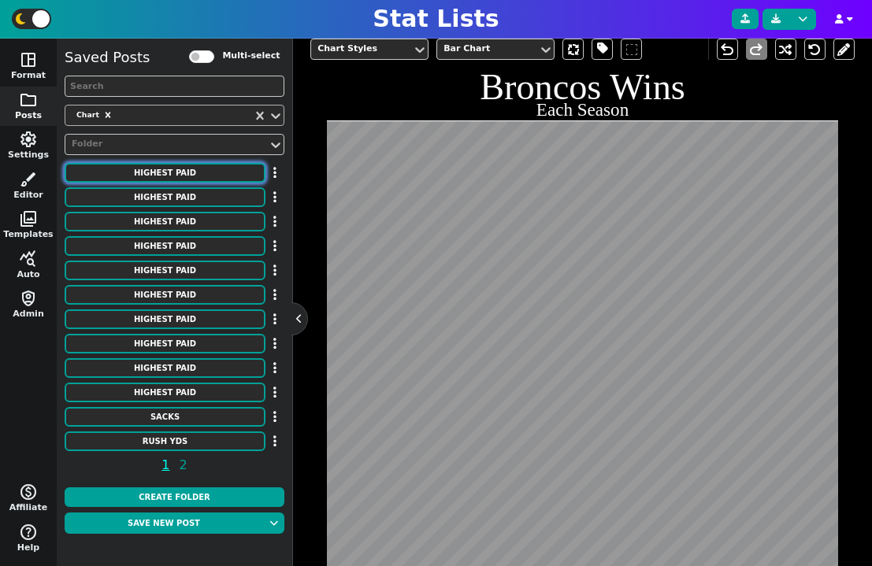
type textarea "31750000 26000000 25500000 24500000 24250000 24000000 24000000 23500000 2300000…"
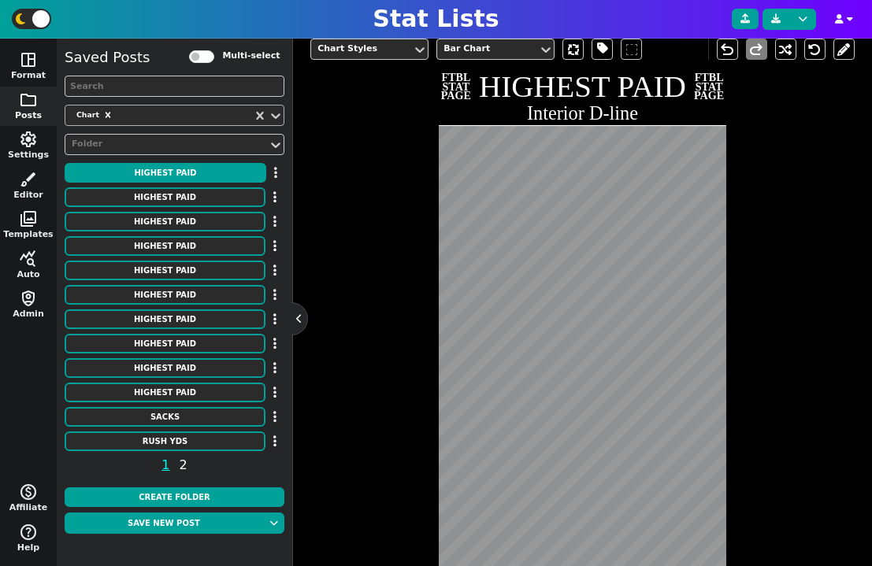
click at [178, 465] on span "2" at bounding box center [183, 465] width 13 height 20
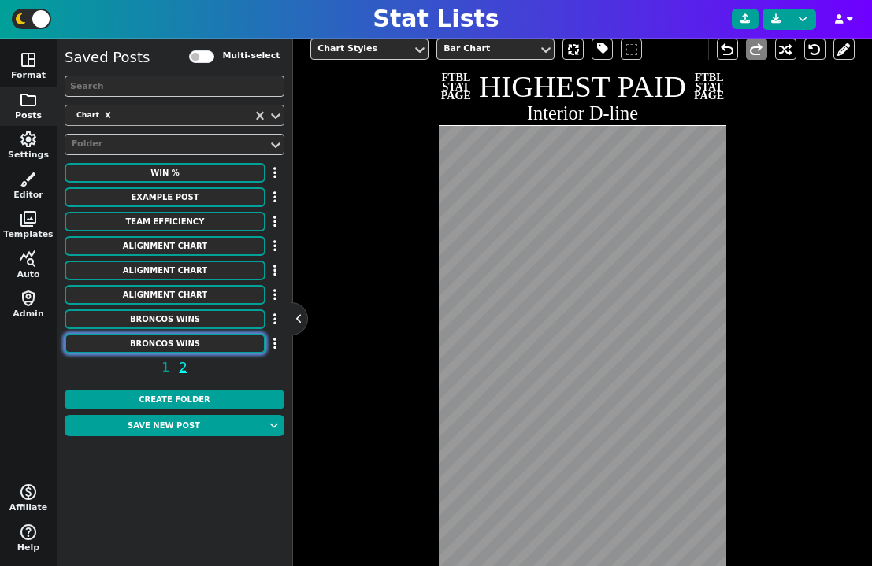
click at [181, 336] on button "Broncos Wins" at bounding box center [165, 344] width 201 height 20
type textarea "Broncos Wins"
type textarea "Each Season"
type textarea "DEN"
type textarea "00' 01' 02' 03' 04' 05' 06' 07' 08' 09' 10' 11' 12' 13' 14' 15' 16' 17' 18' 19'…"
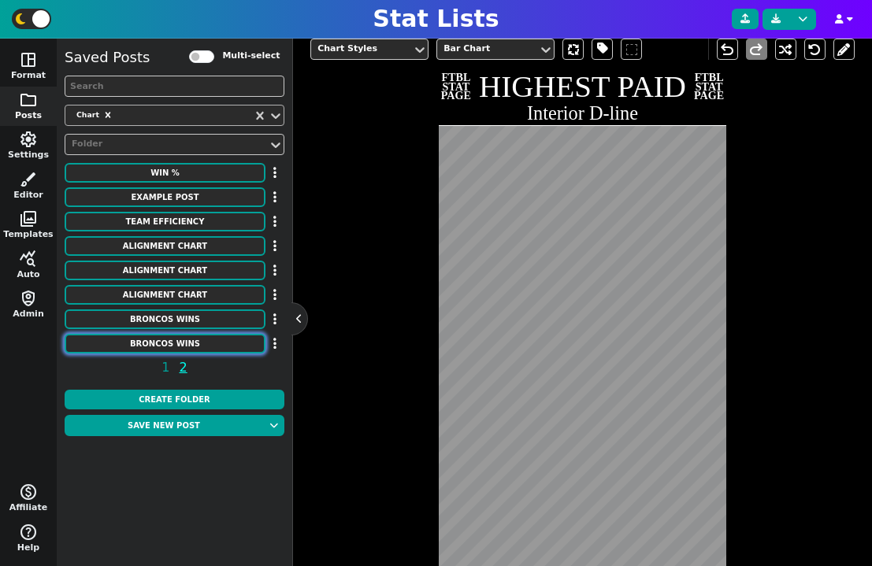
type textarea "11 8 9 10 10 13 9 7 8 8 4 8 13 13 12 12 9 5 6 7 5 7"
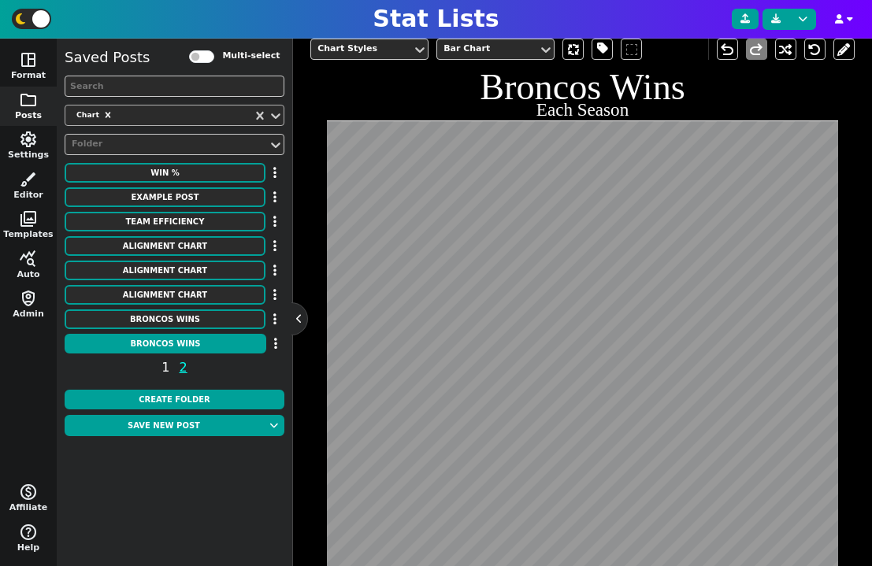
click at [168, 372] on span "1" at bounding box center [165, 368] width 13 height 20
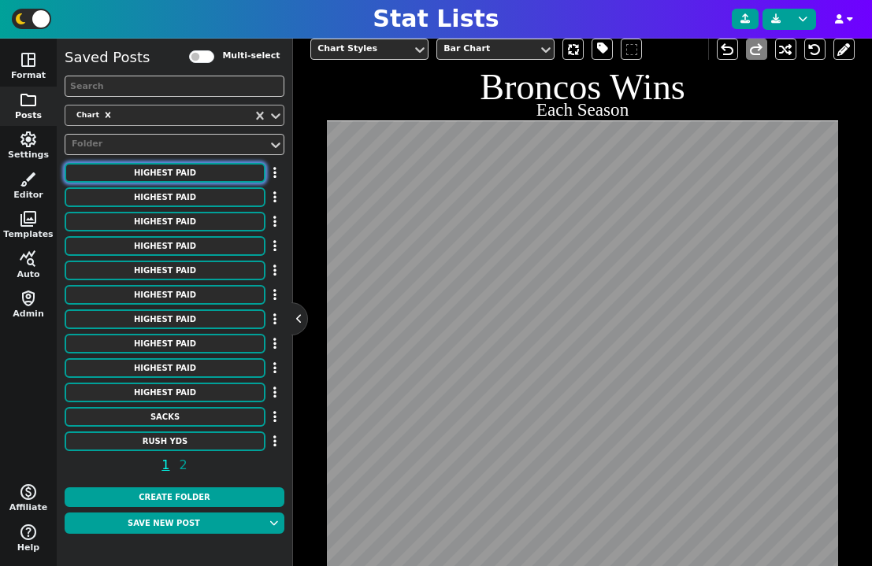
click at [203, 177] on button "HIGHEST PAID" at bounding box center [165, 173] width 201 height 20
type textarea "HIGHEST PAID"
type textarea "Interior D-line"
type textarea "Chiefs Patriots Broncos Ravens Lions Jets Panthers Titans Colts Giants Commande…"
type textarea "[PERSON_NAME] [PERSON_NAME] [PERSON_NAME] [PERSON_NAME] [PERSON_NAME] [PERSON_N…"
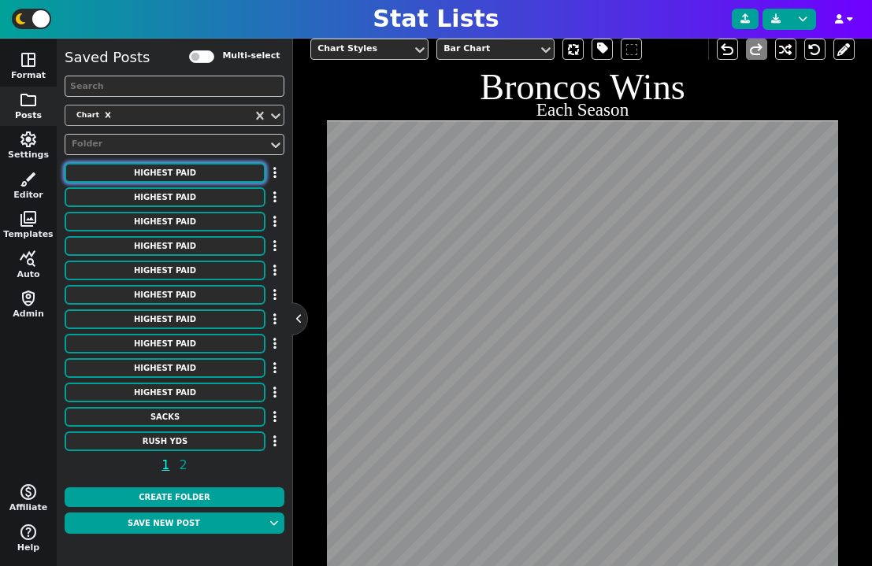
type textarea "31750000 26000000 25500000 24500000 24250000 24000000 24000000 23500000 2300000…"
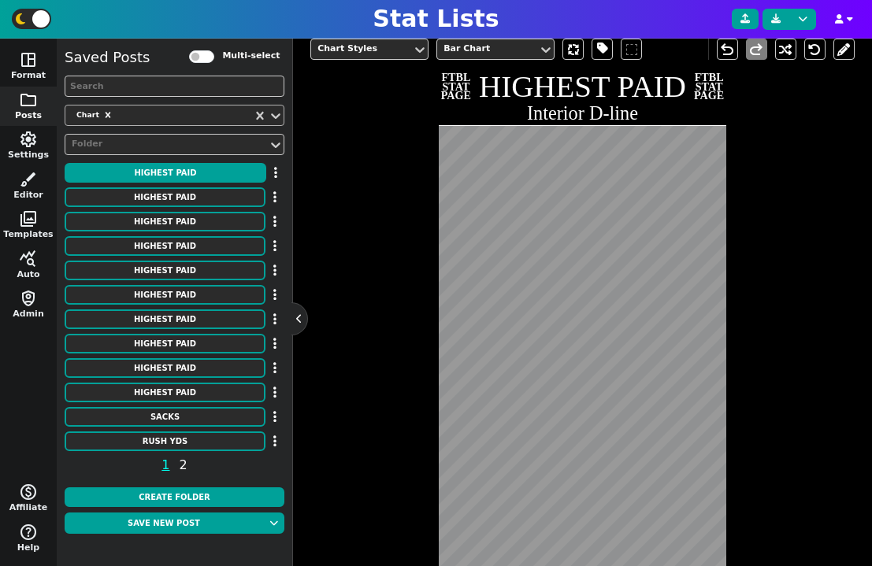
click at [182, 463] on span "2" at bounding box center [183, 465] width 13 height 20
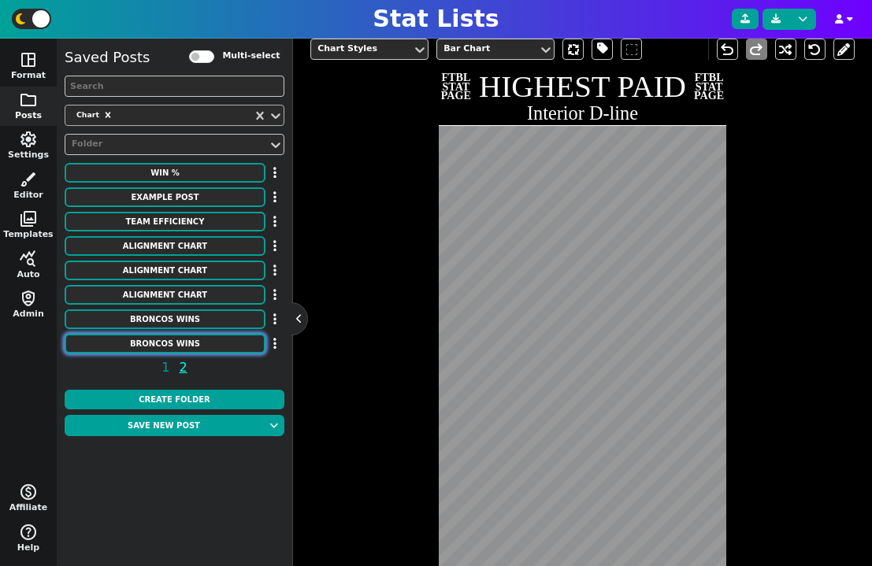
click at [176, 347] on button "Broncos Wins" at bounding box center [165, 344] width 201 height 20
type textarea "Broncos Wins"
type textarea "Each Season"
type textarea "DEN"
type textarea "00' 01' 02' 03' 04' 05' 06' 07' 08' 09' 10' 11' 12' 13' 14' 15' 16' 17' 18' 19'…"
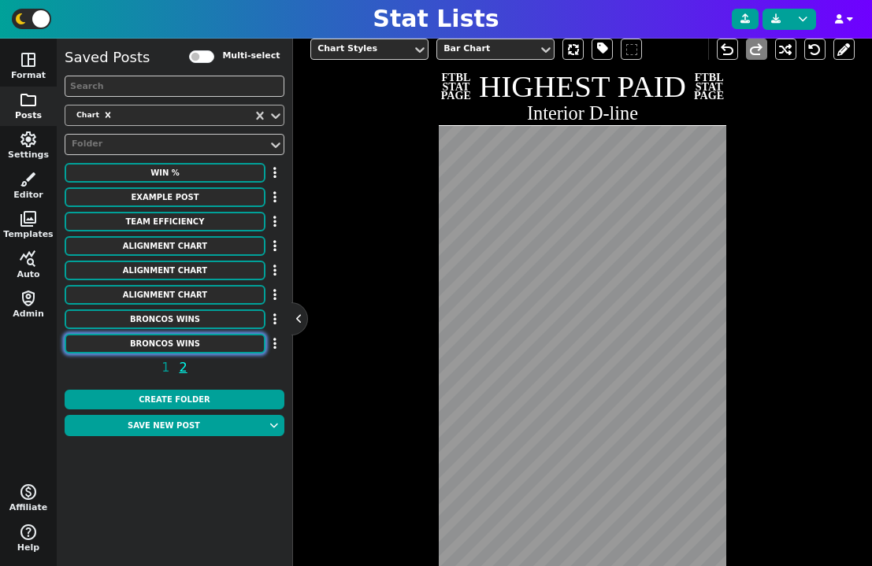
type textarea "11 8 9 10 10 13 9 7 8 8 4 8 13 13 12 12 9 5 6 7 5 7"
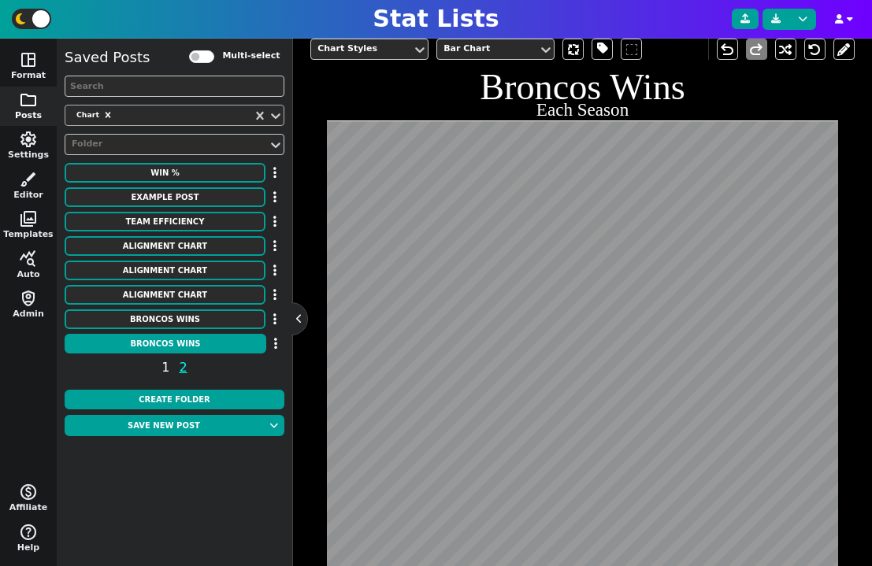
click at [165, 372] on span "1" at bounding box center [165, 368] width 13 height 20
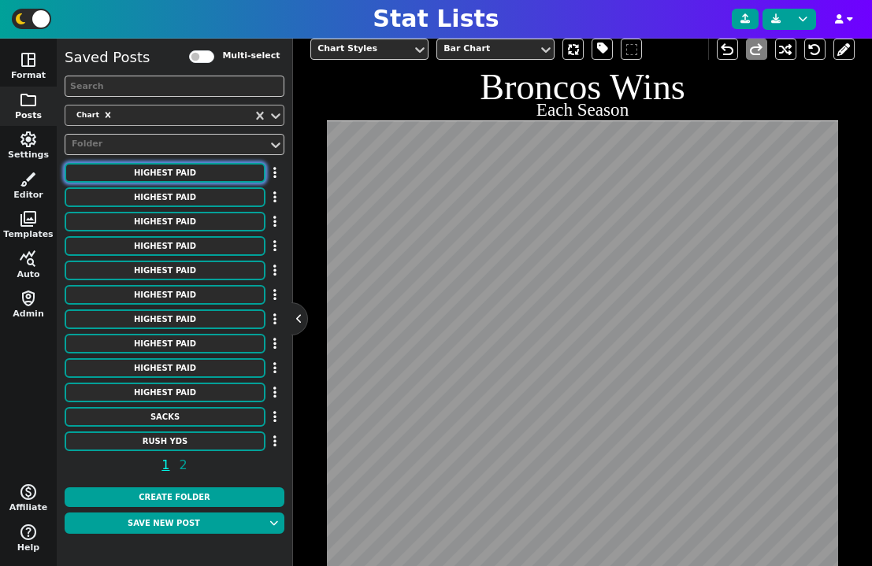
click at [189, 170] on button "HIGHEST PAID" at bounding box center [165, 173] width 201 height 20
type textarea "HIGHEST PAID"
type textarea "Interior D-line"
type textarea "Chiefs Patriots Broncos Ravens Lions Jets Panthers Titans Colts Giants Commande…"
type textarea "[PERSON_NAME] [PERSON_NAME] [PERSON_NAME] [PERSON_NAME] [PERSON_NAME] [PERSON_N…"
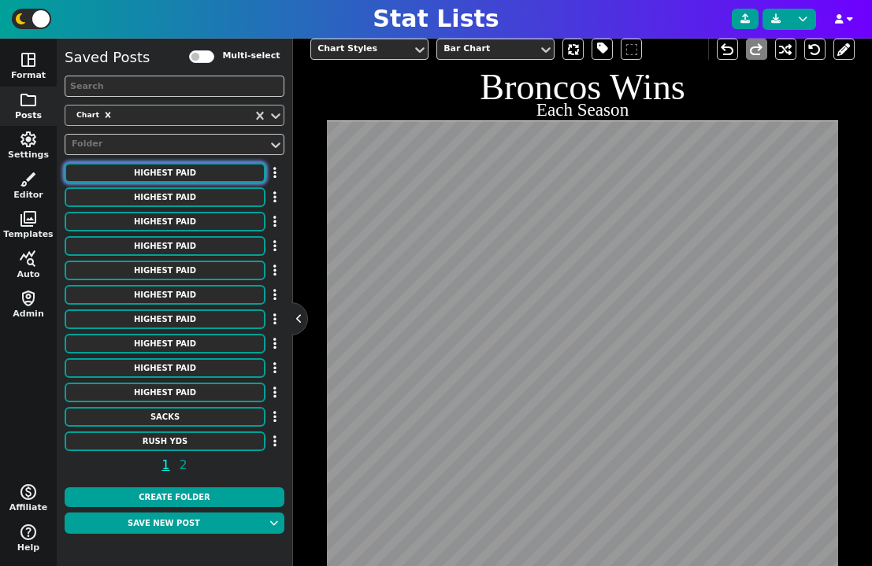
type textarea "31750000 26000000 25500000 24500000 24250000 24000000 24000000 23500000 2300000…"
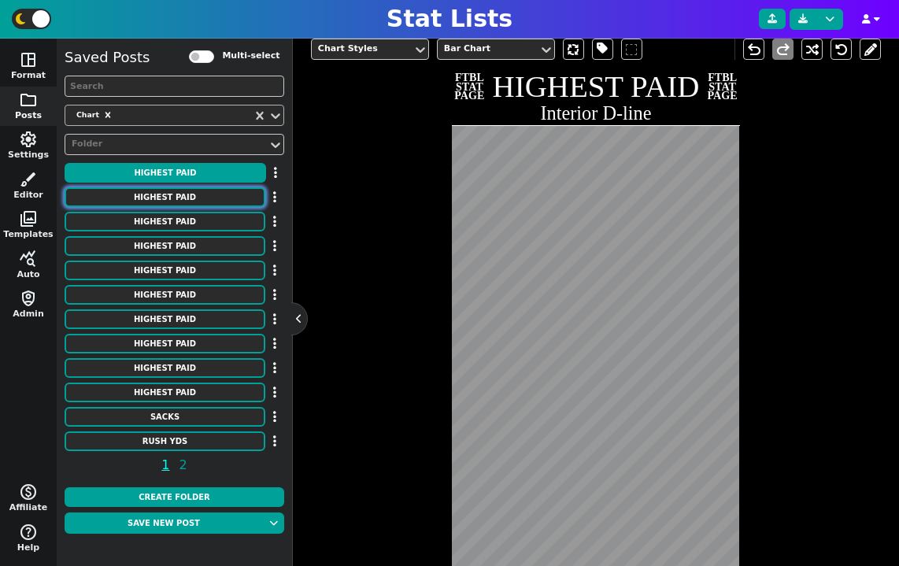
click at [218, 195] on button "HIGHEST PAID" at bounding box center [165, 197] width 201 height 20
type textarea "Cornerbacks"
type textarea "Jets Texans Panthers Steelers Broncos Falcons Browns Ravens Commanders Cowboys …"
type textarea "[PERSON_NAME] [PERSON_NAME] [PERSON_NAME] [PERSON_NAME] [PERSON_NAME] II [PERSO…"
type textarea "30100000 30000000 25000000 24100000 24000000 20250000 20100000 19500000 1940000…"
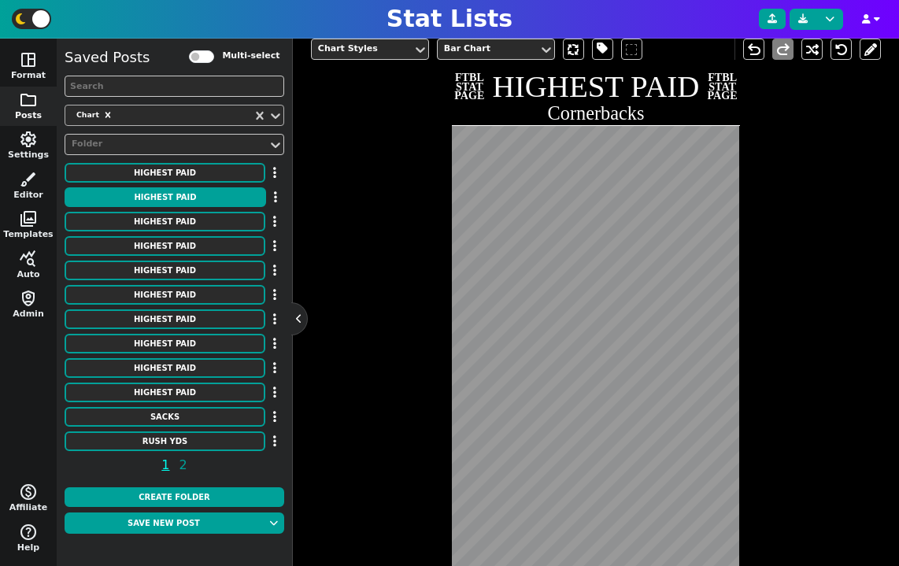
click at [205, 185] on div "Saved Posts Multi-select Chart Folder HIGHEST PAID HIGHEST PAID HIGHEST PAID HI…" at bounding box center [175, 263] width 220 height 435
click at [195, 178] on button "HIGHEST PAID" at bounding box center [165, 173] width 201 height 20
type textarea "Interior D-line"
type textarea "Chiefs Patriots Broncos Ravens Lions Jets Panthers Titans Colts Giants Commande…"
type textarea "[PERSON_NAME] [PERSON_NAME] [PERSON_NAME] [PERSON_NAME] [PERSON_NAME] [PERSON_N…"
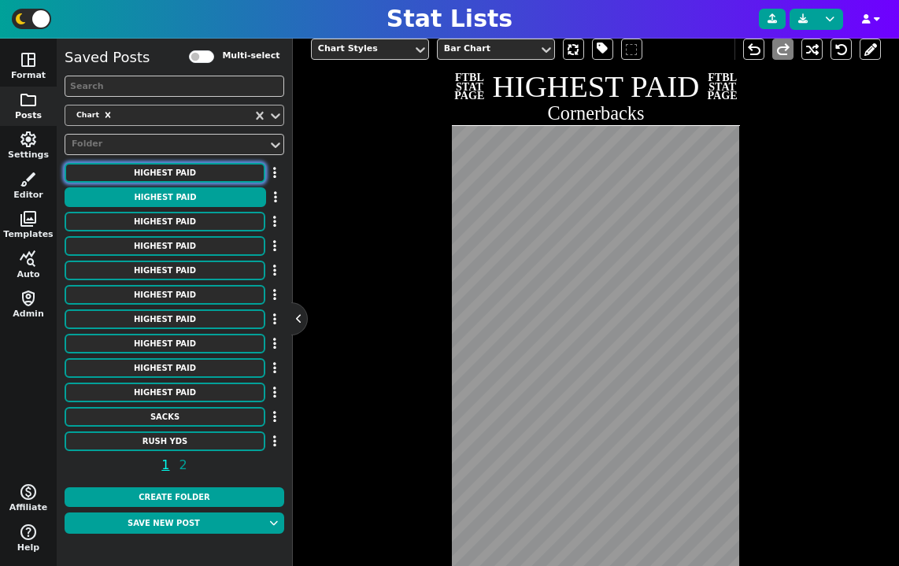
type textarea "31750000 26000000 25500000 24500000 24250000 24000000 24000000 23500000 2300000…"
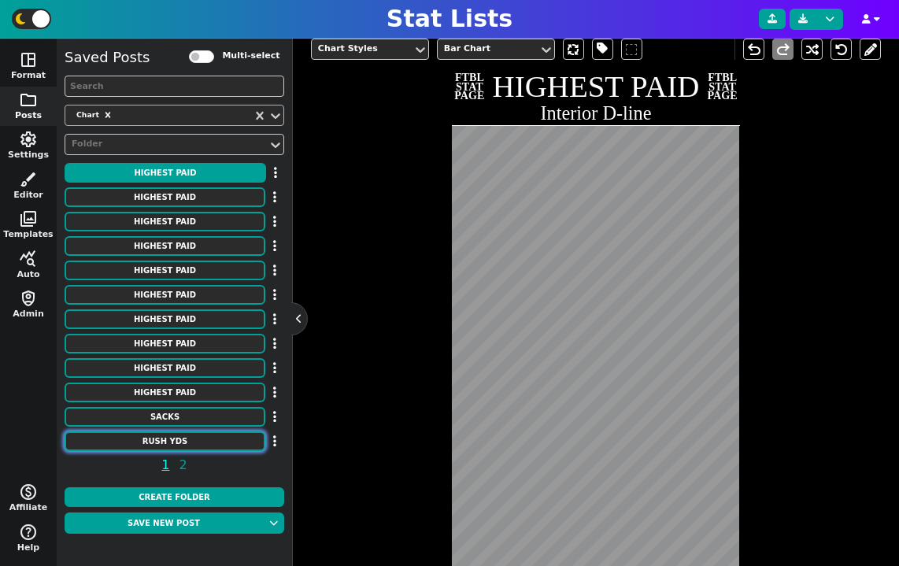
click at [191, 444] on button "RUSH YDS" at bounding box center [165, 442] width 201 height 20
type textarea "RUSH YDS"
type textarea "CAREER"
type textarea "dal chi sf det min nyj sdg pit ram dal cle stl ind lv pit buf jax stl ten was c…"
type textarea "[PERSON_NAME] [PERSON_NAME] [PERSON_NAME] [PERSON_NAME] [PERSON_NAME] [PERSON_N…"
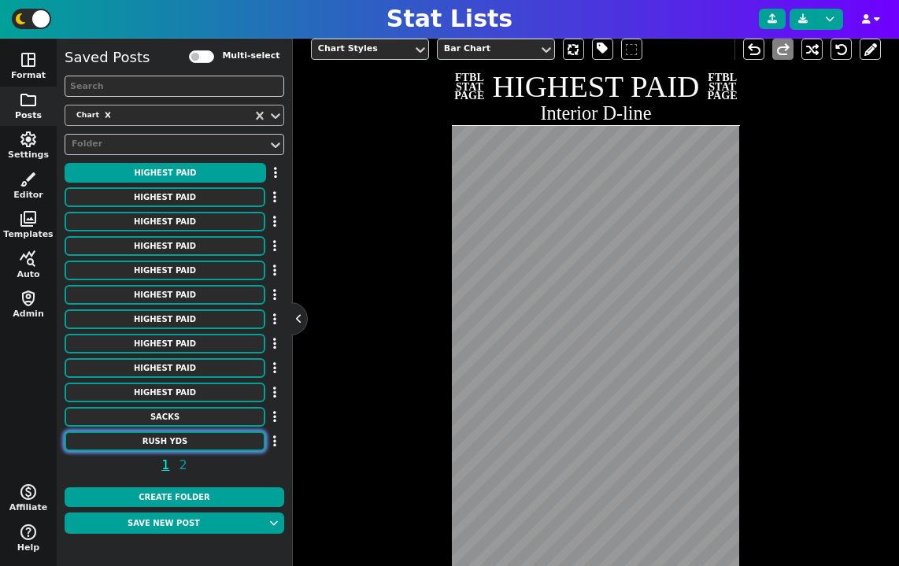
type textarea "18355 16726 16000 15269 14918 14101 13684 13662 13259 12739 12312 12279 12246 1…"
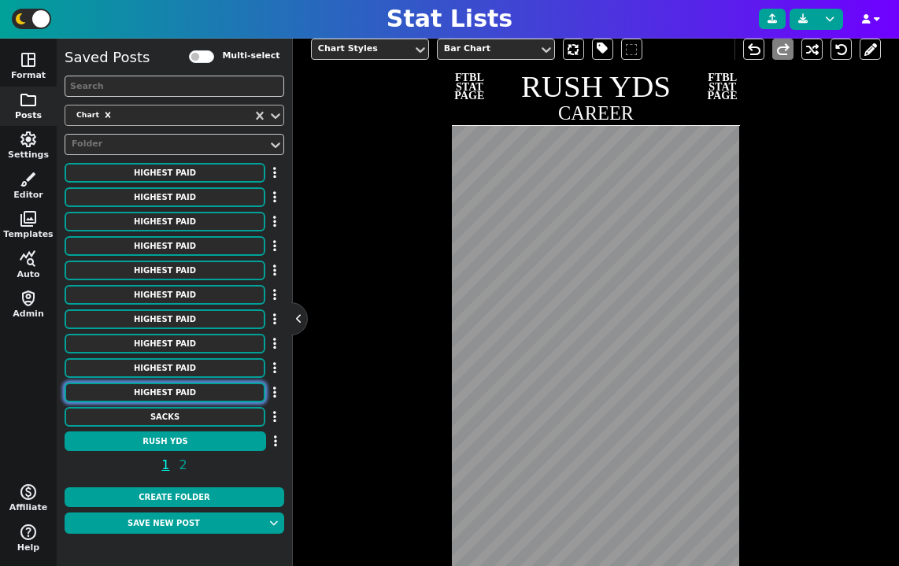
click at [187, 394] on button "HIGHEST PAID" at bounding box center [165, 393] width 201 height 20
type textarea "HIGHEST PAID"
type textarea "Quarterbacks"
type textarea "Cowboys Jaguars Packers Bills Bengals Dolphins 49ers Lions Chargers Ravens Eagl…"
type textarea "[PERSON_NAME] [PERSON_NAME] [PERSON_NAME] [PERSON_NAME] [PERSON_NAME] [PERSON_N…"
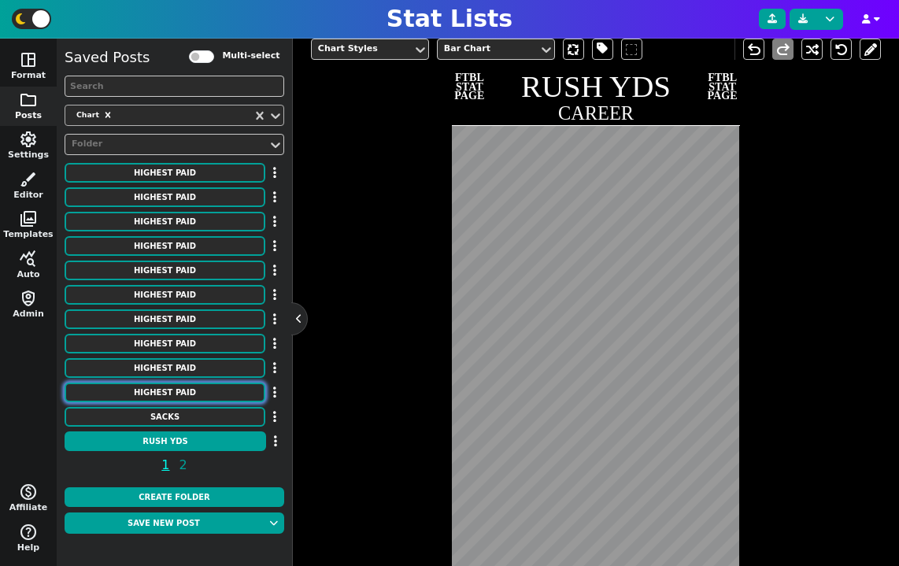
type textarea "60000000 55000000 55000000 55000000 55000000 53100000 53000000 53000000 5250000…"
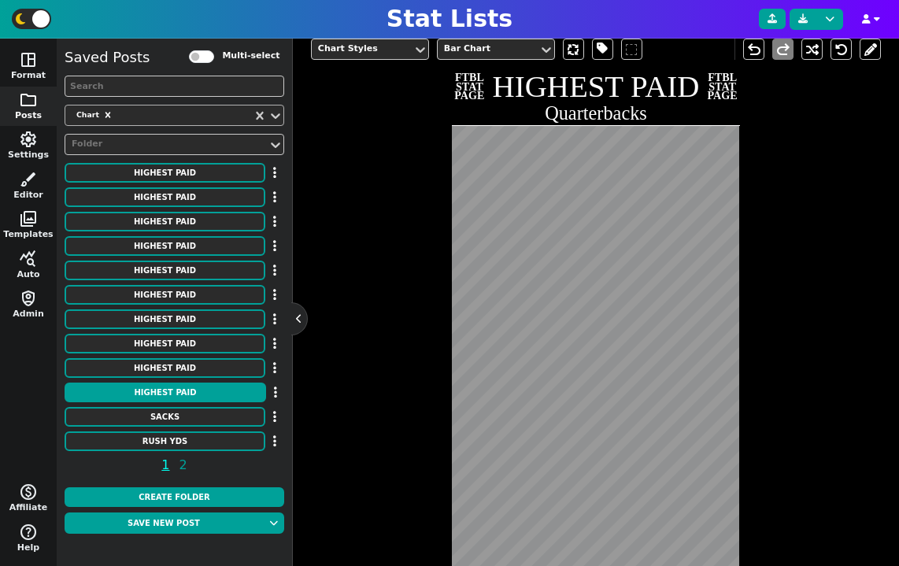
click at [189, 459] on span "1 2" at bounding box center [175, 468] width 220 height 25
click at [185, 460] on span "2" at bounding box center [183, 465] width 13 height 20
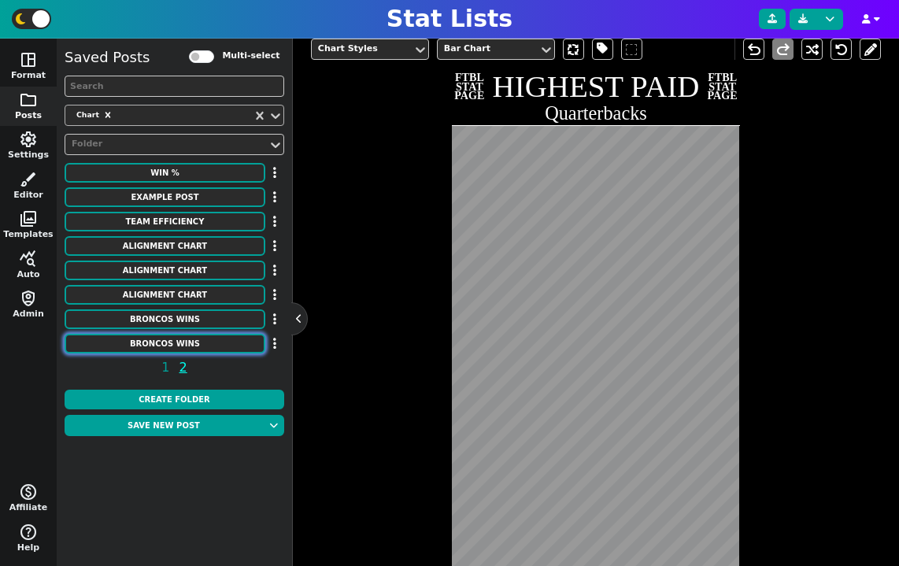
click at [208, 343] on button "Broncos Wins" at bounding box center [165, 344] width 201 height 20
type textarea "Broncos Wins"
type textarea "Each Season"
type textarea "DEN"
type textarea "00' 01' 02' 03' 04' 05' 06' 07' 08' 09' 10' 11' 12' 13' 14' 15' 16' 17' 18' 19'…"
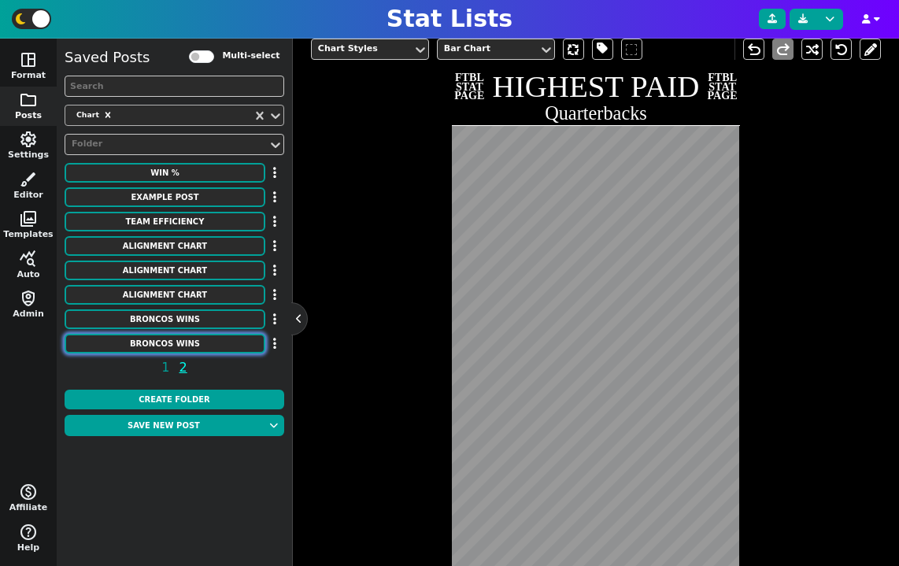
type textarea "11 8 9 10 10 13 9 7 8 8 4 8 13 13 12 12 9 5 6 7 5 7"
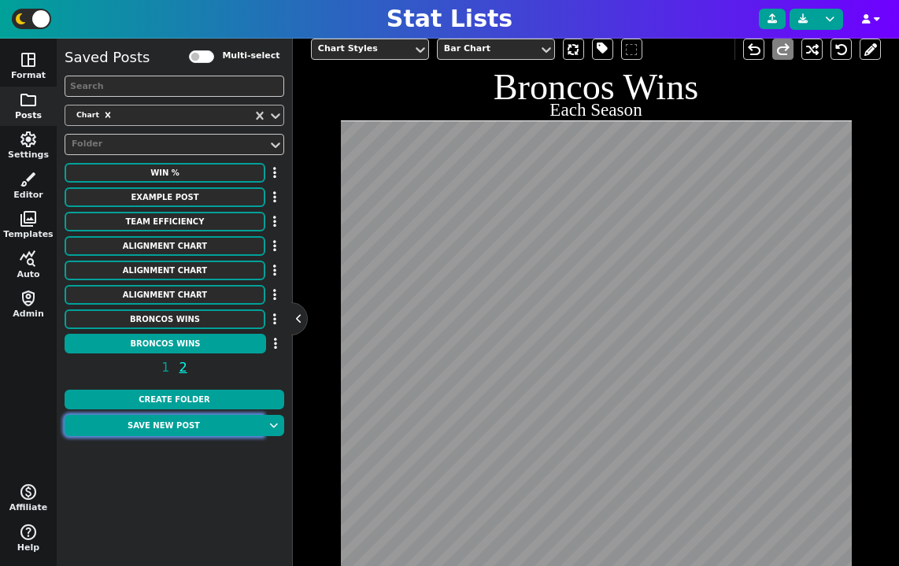
click at [199, 427] on button "Save new post" at bounding box center [164, 425] width 198 height 21
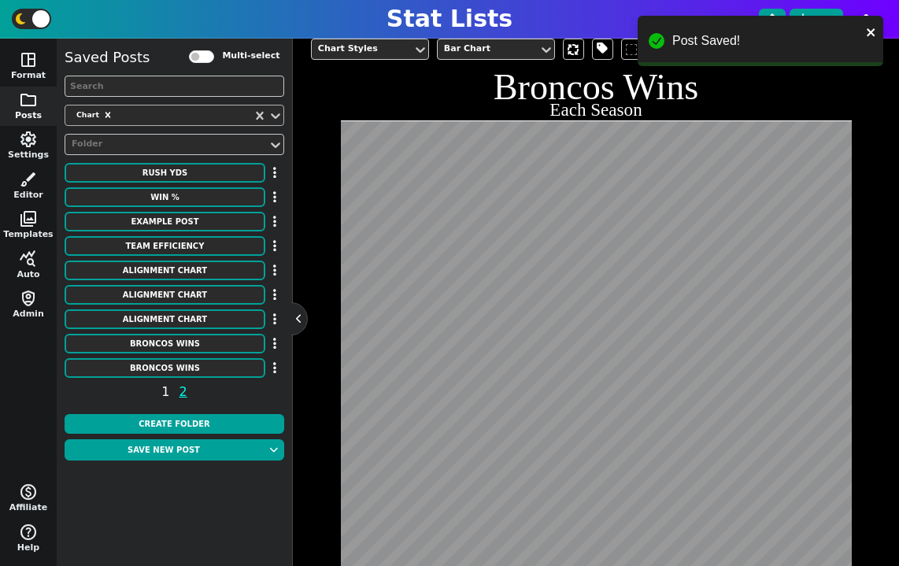
click at [165, 394] on span "1" at bounding box center [165, 392] width 13 height 20
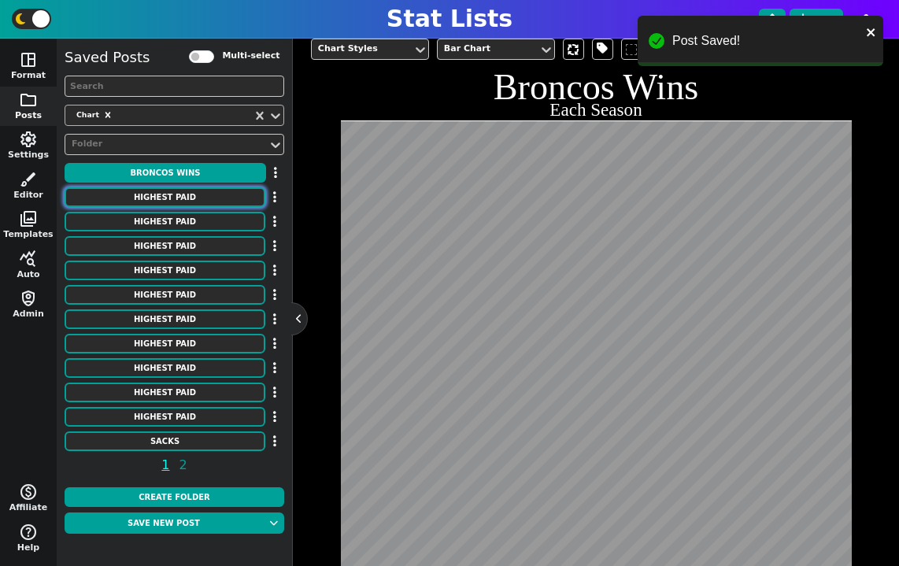
click at [191, 200] on button "HIGHEST PAID" at bounding box center [165, 197] width 201 height 20
type textarea "HIGHEST PAID"
type textarea "Interior D-line"
type textarea "Chiefs Patriots Broncos Ravens Lions Jets Panthers Titans Colts Giants Commande…"
type textarea "[PERSON_NAME] [PERSON_NAME] [PERSON_NAME] [PERSON_NAME] [PERSON_NAME] [PERSON_N…"
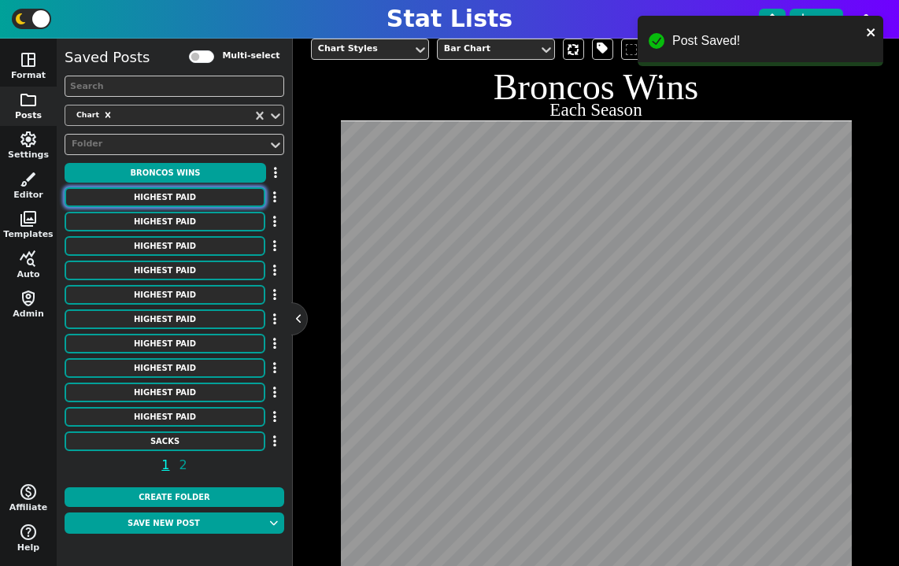
type textarea "31750000 26000000 25500000 24500000 24250000 24000000 24000000 23500000 2300000…"
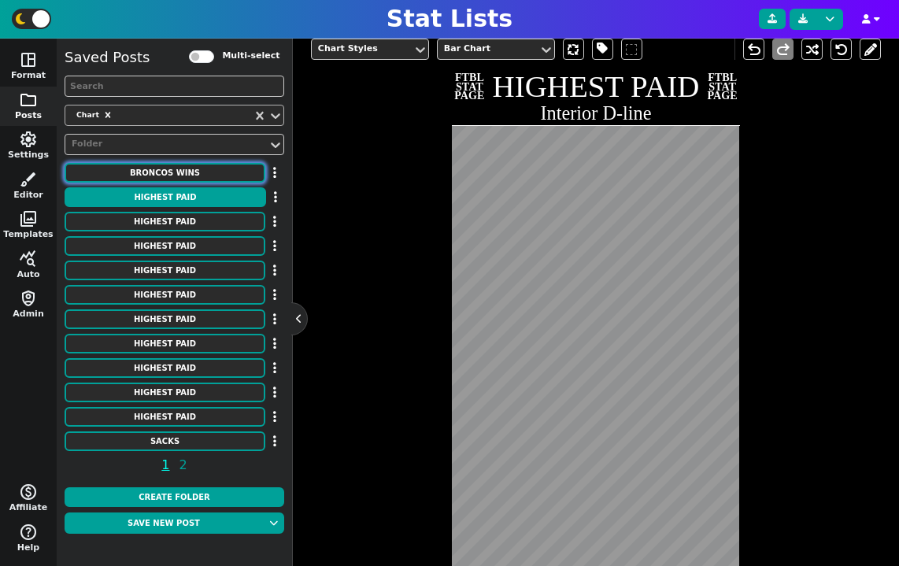
click at [189, 169] on button "Broncos Wins" at bounding box center [165, 173] width 201 height 20
type textarea "Broncos Wins"
type textarea "Each Season"
type textarea "DEN"
type textarea "00' 01' 02' 03' 04' 05' 06' 07' 08' 09' 10' 11' 12' 13' 14' 15' 16' 17' 18' 19'…"
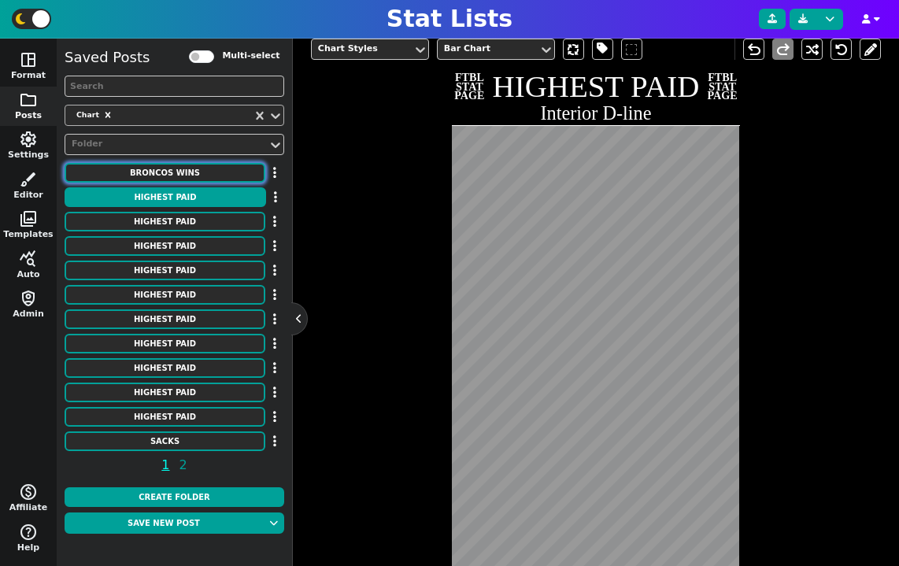
type textarea "11 8 9 10 10 13 9 7 8 8 4 8 13 13 12 12 9 5 6 7 5 7"
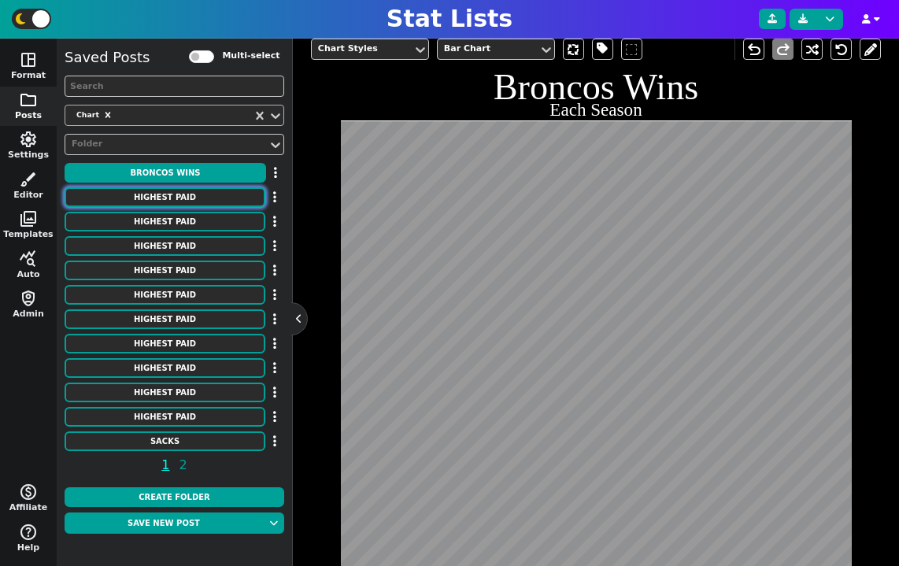
click at [185, 188] on button "HIGHEST PAID" at bounding box center [165, 197] width 201 height 20
type textarea "HIGHEST PAID"
type textarea "Interior D-line"
type textarea "Chiefs Patriots Broncos Ravens Lions Jets Panthers Titans Colts Giants Commande…"
type textarea "[PERSON_NAME] [PERSON_NAME] [PERSON_NAME] [PERSON_NAME] [PERSON_NAME] [PERSON_N…"
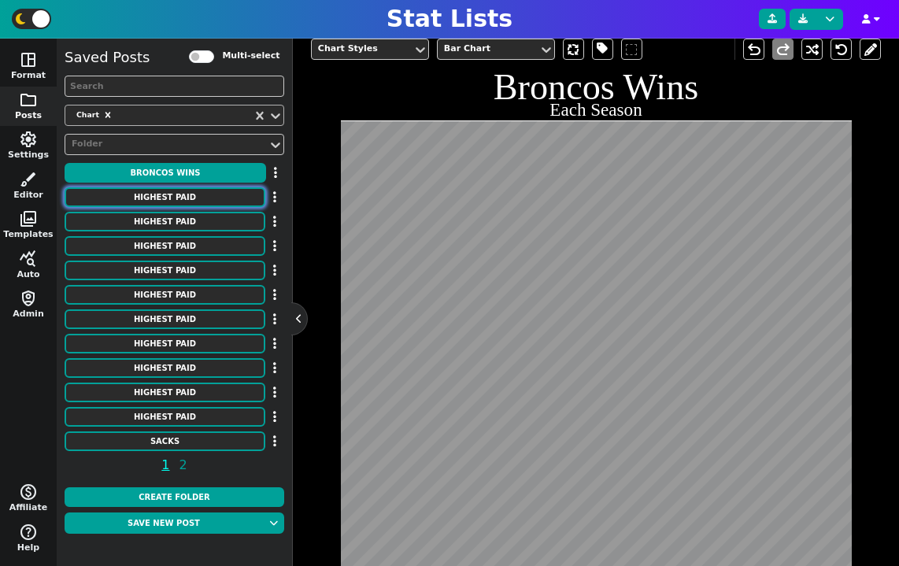
type textarea "31750000 26000000 25500000 24500000 24250000 24000000 24000000 23500000 2300000…"
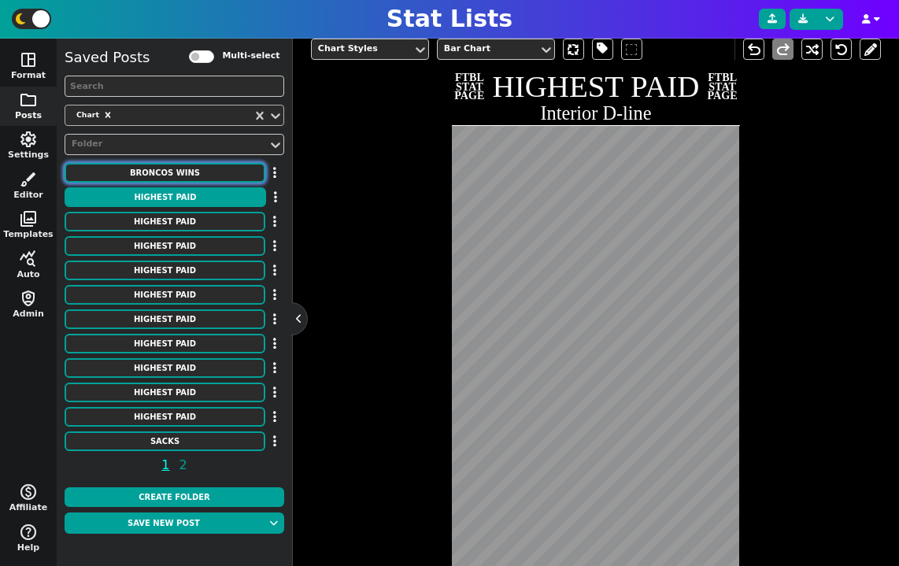
click at [188, 171] on button "Broncos Wins" at bounding box center [165, 173] width 201 height 20
type textarea "Broncos Wins"
type textarea "Each Season"
type textarea "DEN"
type textarea "00' 01' 02' 03' 04' 05' 06' 07' 08' 09' 10' 11' 12' 13' 14' 15' 16' 17' 18' 19'…"
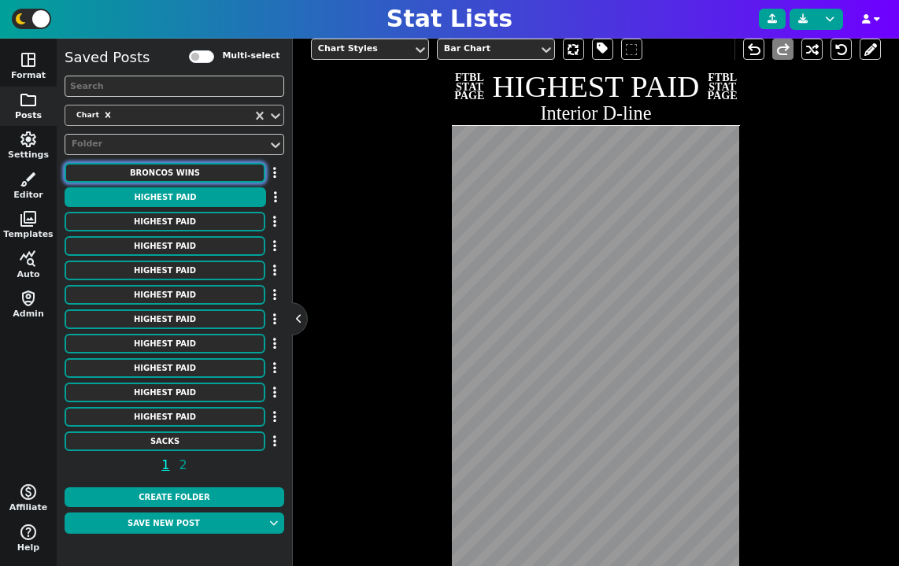
type textarea "11 8 9 10 10 13 9 7 8 8 4 8 13 13 12 12 9 5 6 7 5 7"
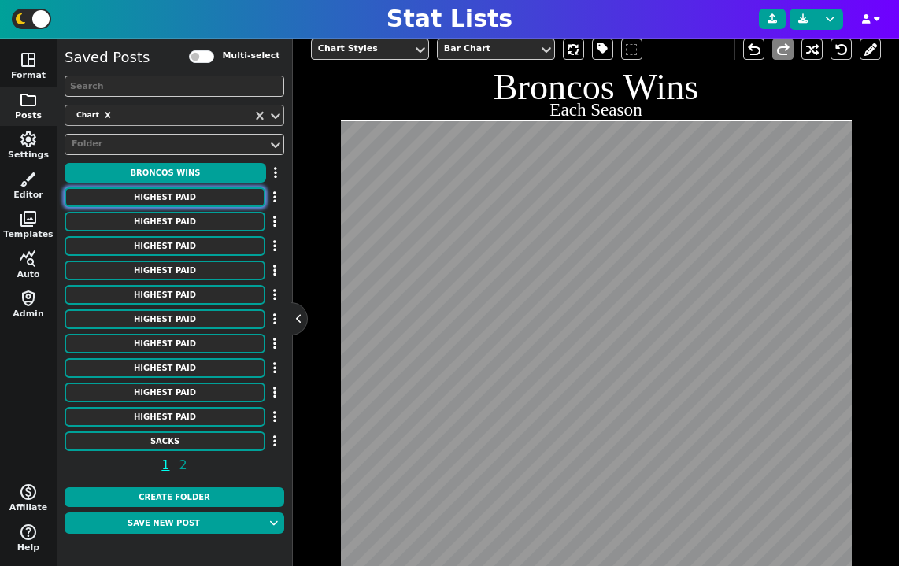
click at [187, 188] on button "HIGHEST PAID" at bounding box center [165, 197] width 201 height 20
type textarea "HIGHEST PAID"
type textarea "Interior D-line"
type textarea "Chiefs Patriots Broncos Ravens Lions Jets Panthers Titans Colts Giants Commande…"
type textarea "[PERSON_NAME] [PERSON_NAME] [PERSON_NAME] [PERSON_NAME] [PERSON_NAME] [PERSON_N…"
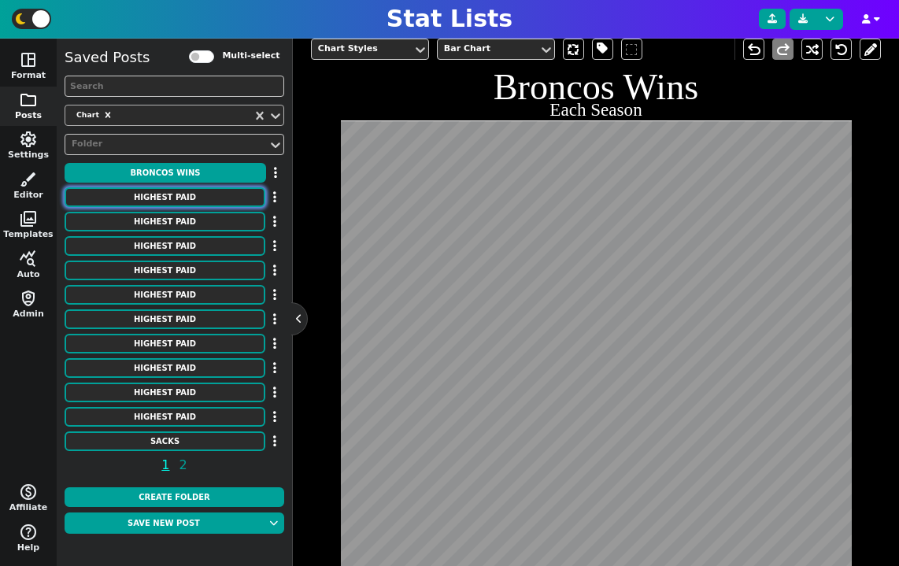
type textarea "31750000 26000000 25500000 24500000 24250000 24000000 24000000 23500000 2300000…"
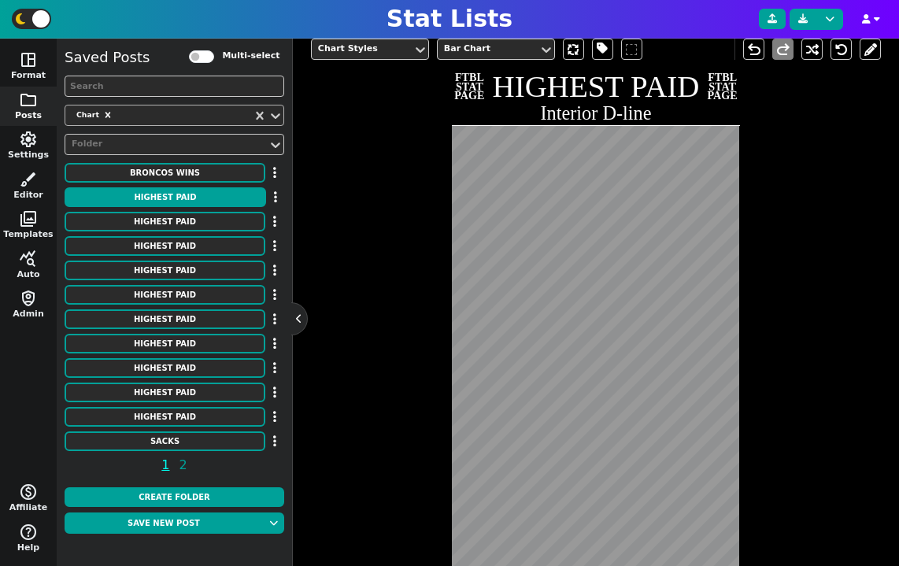
click at [210, 161] on div "Saved Posts Multi-select Chart Folder Broncos Wins HIGHEST PAID HIGHEST PAID HI…" at bounding box center [175, 263] width 220 height 435
click at [218, 165] on button "Broncos Wins" at bounding box center [165, 173] width 201 height 20
type textarea "Broncos Wins"
type textarea "Each Season"
type textarea "DEN"
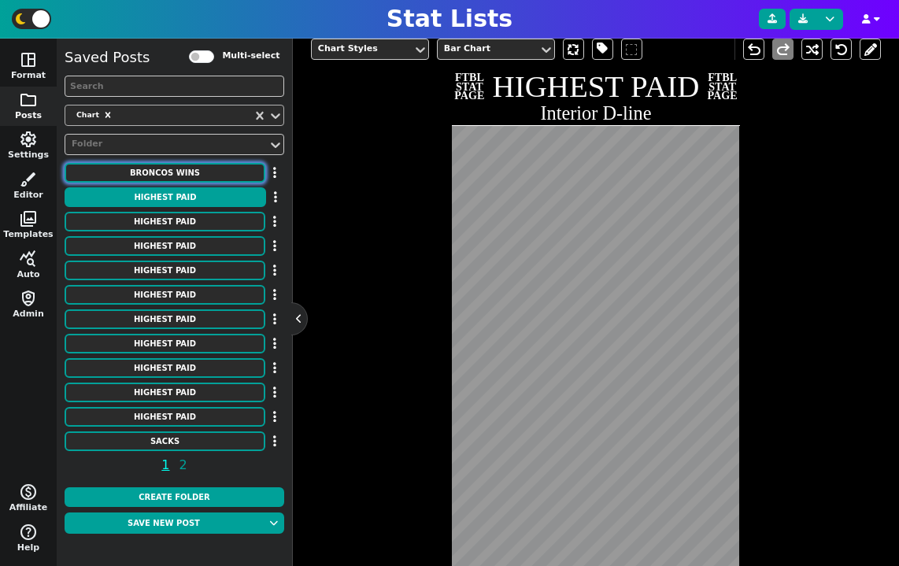
type textarea "00' 01' 02' 03' 04' 05' 06' 07' 08' 09' 10' 11' 12' 13' 14' 15' 16' 17' 18' 19'…"
type textarea "11 8 9 10 10 13 9 7 8 8 4 8 13 13 12 12 9 5 6 7 5 7"
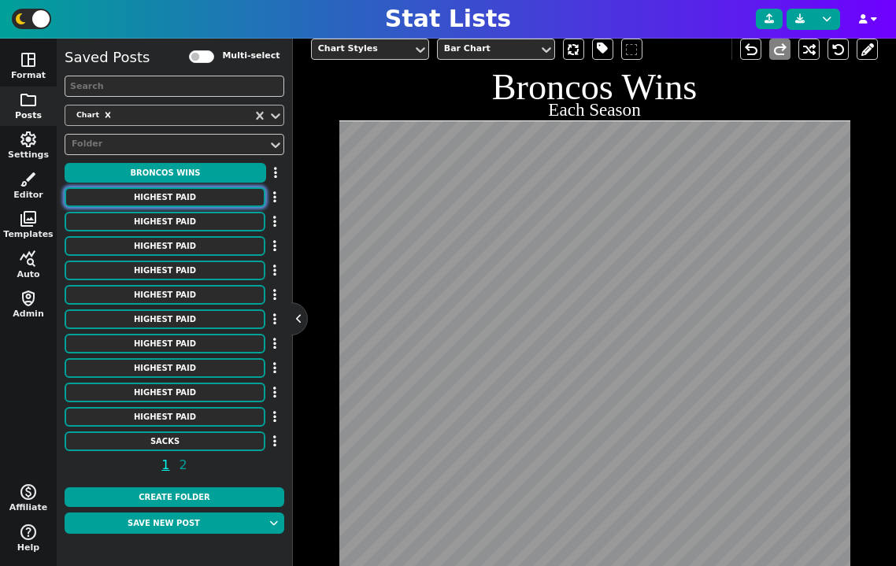
click at [215, 199] on button "HIGHEST PAID" at bounding box center [165, 197] width 201 height 20
type textarea "HIGHEST PAID"
type textarea "Interior D-line"
type textarea "Chiefs Patriots Broncos Ravens Lions Jets Panthers Titans Colts Giants Commande…"
type textarea "[PERSON_NAME] [PERSON_NAME] [PERSON_NAME] [PERSON_NAME] [PERSON_NAME] [PERSON_N…"
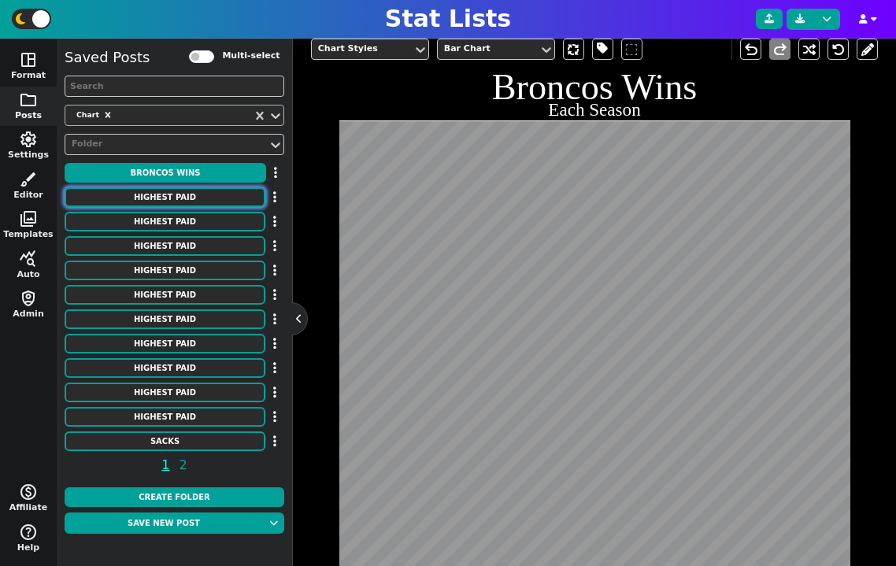
type textarea "31750000 26000000 25500000 24500000 24250000 24000000 24000000 23500000 2300000…"
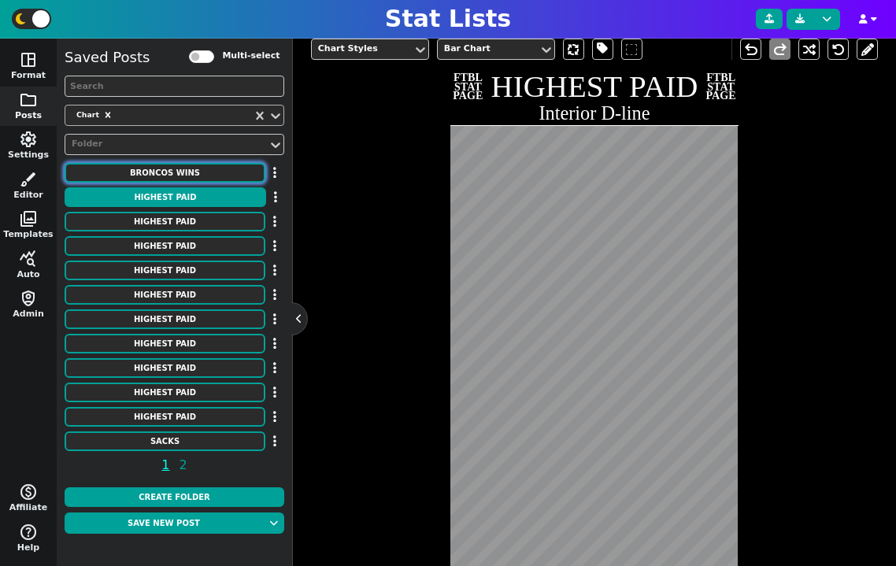
click at [180, 180] on button "Broncos Wins" at bounding box center [165, 173] width 201 height 20
type textarea "Broncos Wins"
type textarea "Each Season"
type textarea "DEN"
type textarea "00' 01' 02' 03' 04' 05' 06' 07' 08' 09' 10' 11' 12' 13' 14' 15' 16' 17' 18' 19'…"
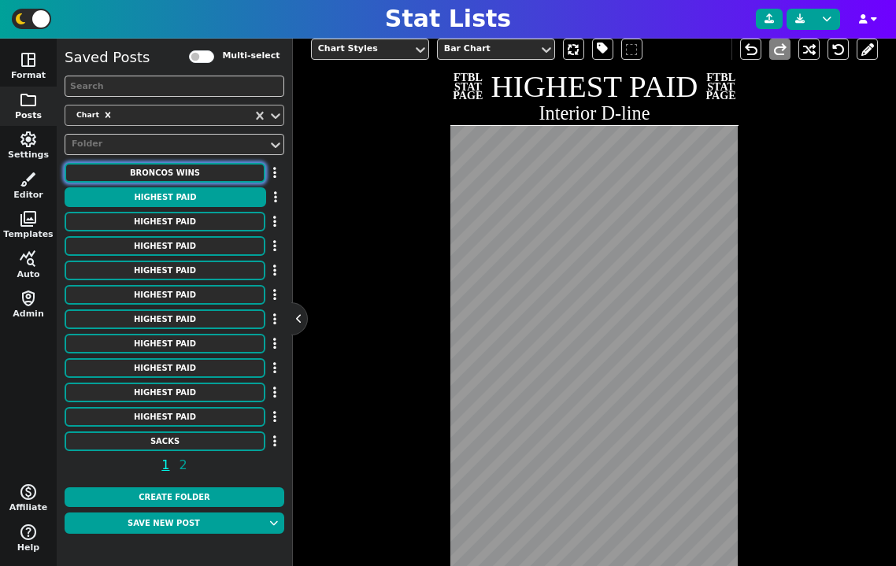
type textarea "11 8 9 10 10 13 9 7 8 8 4 8 13 13 12 12 9 5 6 7 5 7"
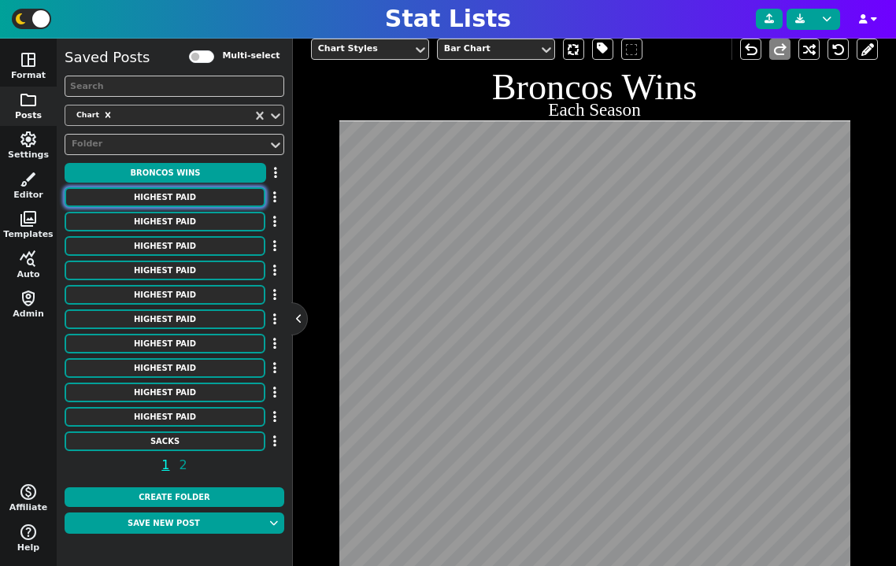
click at [187, 197] on button "HIGHEST PAID" at bounding box center [165, 197] width 201 height 20
type textarea "HIGHEST PAID"
type textarea "Interior D-line"
type textarea "Chiefs Patriots Broncos Ravens Lions Jets Panthers Titans Colts Giants Commande…"
type textarea "[PERSON_NAME] [PERSON_NAME] [PERSON_NAME] [PERSON_NAME] [PERSON_NAME] [PERSON_N…"
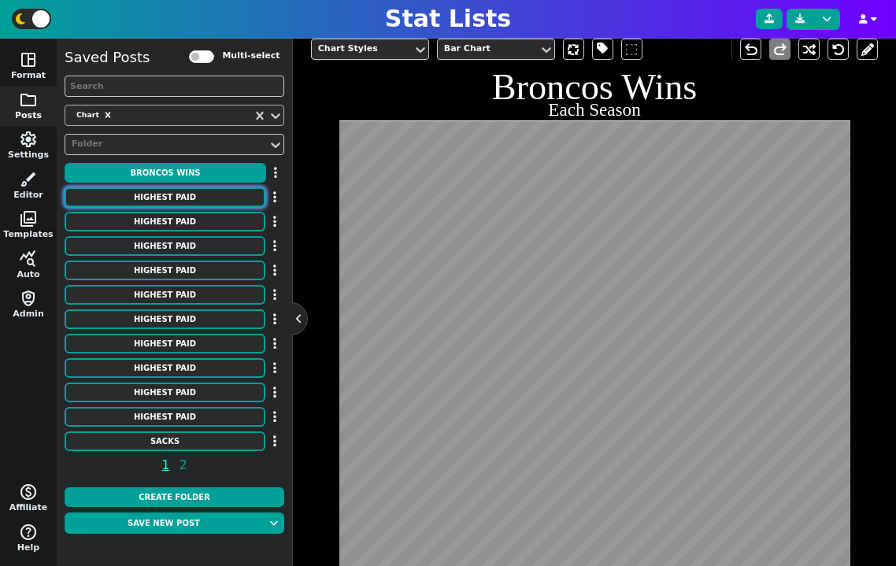
type textarea "31750000 26000000 25500000 24500000 24250000 24000000 24000000 23500000 2300000…"
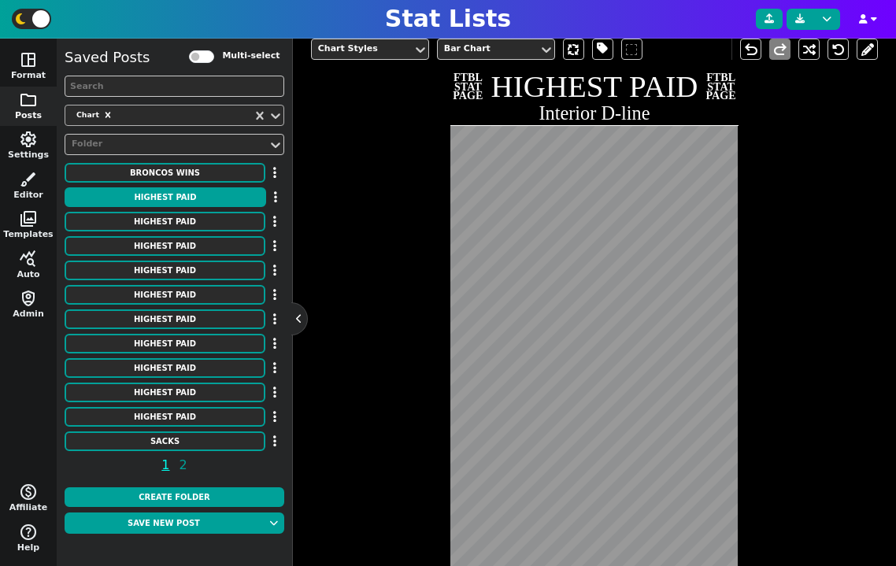
click at [179, 186] on div "Saved Posts Multi-select Chart Folder Broncos Wins HIGHEST PAID HIGHEST PAID HI…" at bounding box center [175, 263] width 220 height 435
click at [189, 177] on button "Broncos Wins" at bounding box center [165, 173] width 201 height 20
type textarea "Broncos Wins"
type textarea "Each Season"
type textarea "DEN"
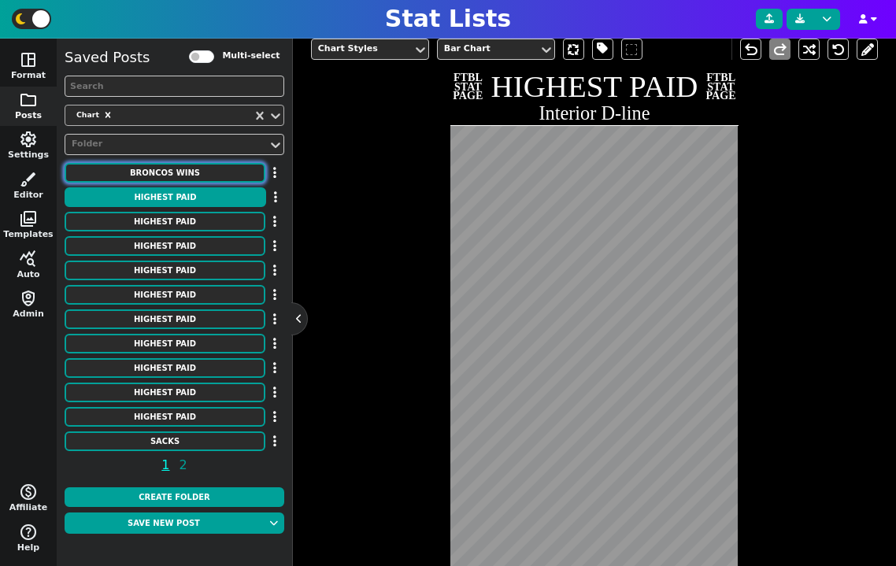
type textarea "00' 01' 02' 03' 04' 05' 06' 07' 08' 09' 10' 11' 12' 13' 14' 15' 16' 17' 18' 19'…"
type textarea "11 8 9 10 10 13 9 7 8 8 4 8 13 13 12 12 9 5 6 7 5 7"
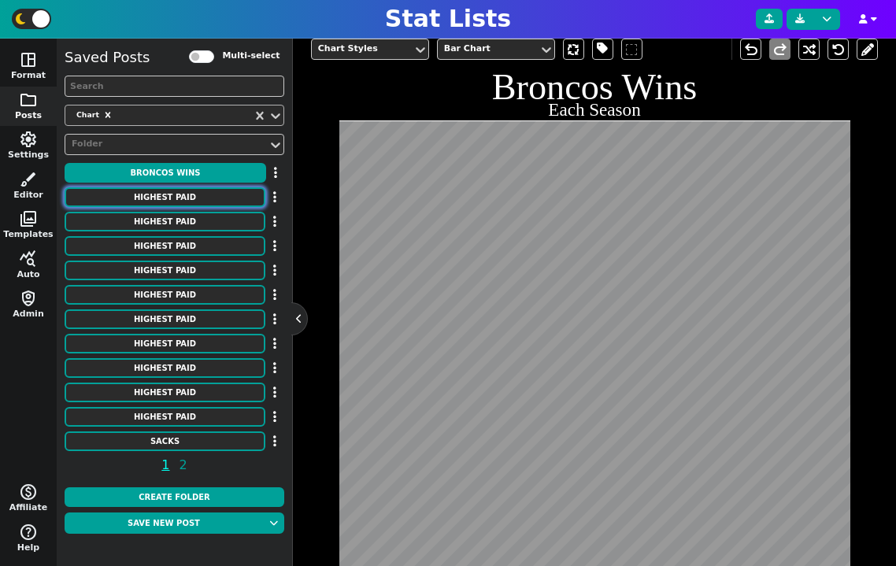
click at [219, 200] on button "HIGHEST PAID" at bounding box center [165, 197] width 201 height 20
type textarea "HIGHEST PAID"
type textarea "Interior D-line"
type textarea "Chiefs Patriots Broncos Ravens Lions Jets Panthers Titans Colts Giants Commande…"
type textarea "[PERSON_NAME] [PERSON_NAME] [PERSON_NAME] [PERSON_NAME] [PERSON_NAME] [PERSON_N…"
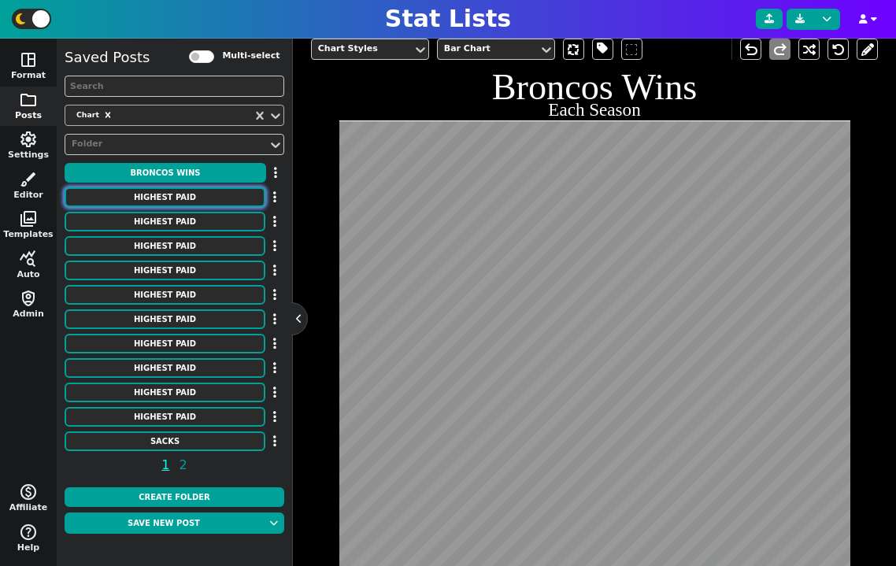
type textarea "31750000 26000000 25500000 24500000 24250000 24000000 24000000 23500000 2300000…"
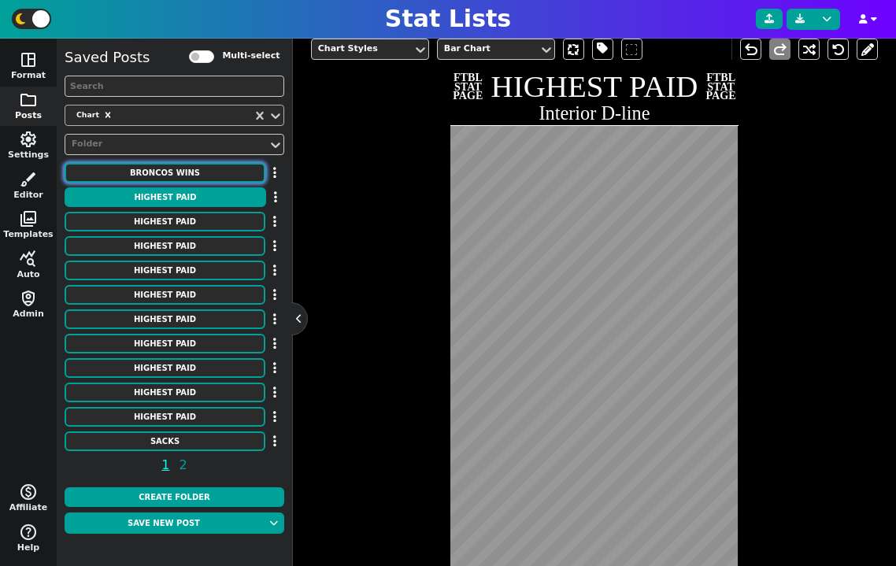
click at [187, 171] on button "Broncos Wins" at bounding box center [165, 173] width 201 height 20
type textarea "Broncos Wins"
type textarea "Each Season"
type textarea "DEN"
type textarea "00' 01' 02' 03' 04' 05' 06' 07' 08' 09' 10' 11' 12' 13' 14' 15' 16' 17' 18' 19'…"
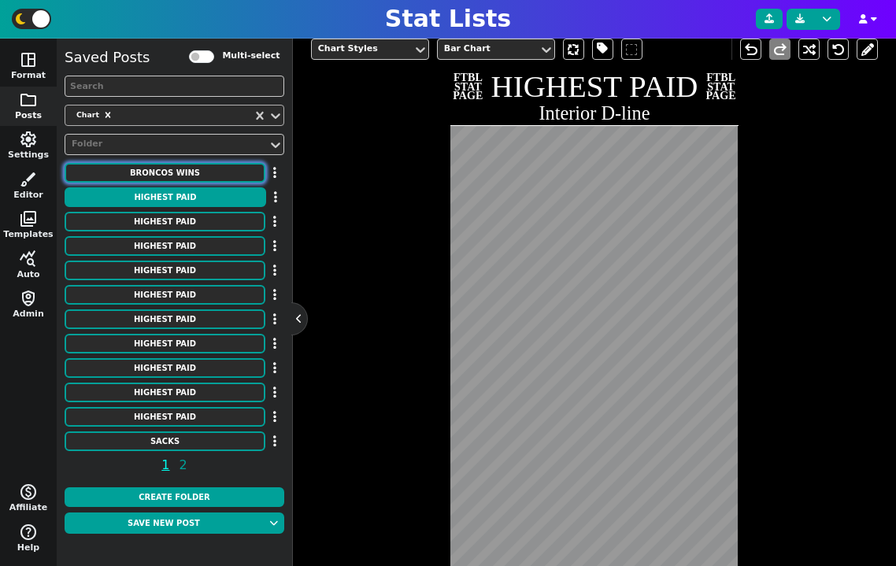
type textarea "11 8 9 10 10 13 9 7 8 8 4 8 13 13 12 12 9 5 6 7 5 7"
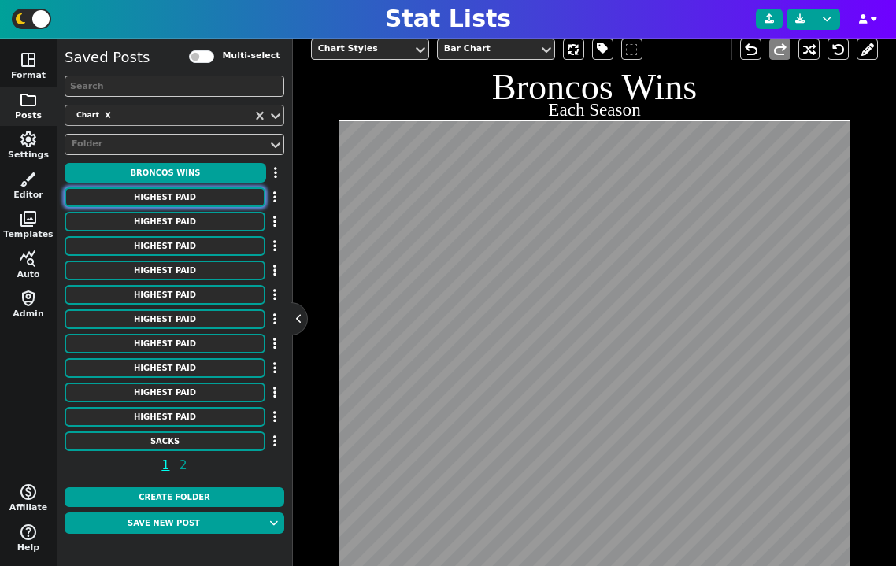
click at [190, 190] on button "HIGHEST PAID" at bounding box center [165, 197] width 201 height 20
type textarea "HIGHEST PAID"
type textarea "Interior D-line"
type textarea "Chiefs Patriots Broncos Ravens Lions Jets Panthers Titans Colts Giants Commande…"
type textarea "[PERSON_NAME] [PERSON_NAME] [PERSON_NAME] [PERSON_NAME] [PERSON_NAME] [PERSON_N…"
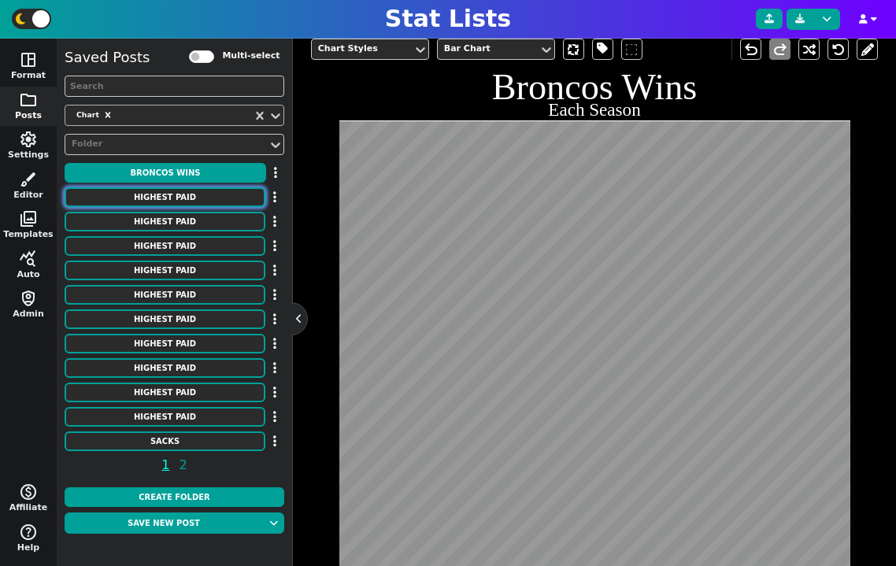
type textarea "31750000 26000000 25500000 24500000 24250000 24000000 24000000 23500000 2300000…"
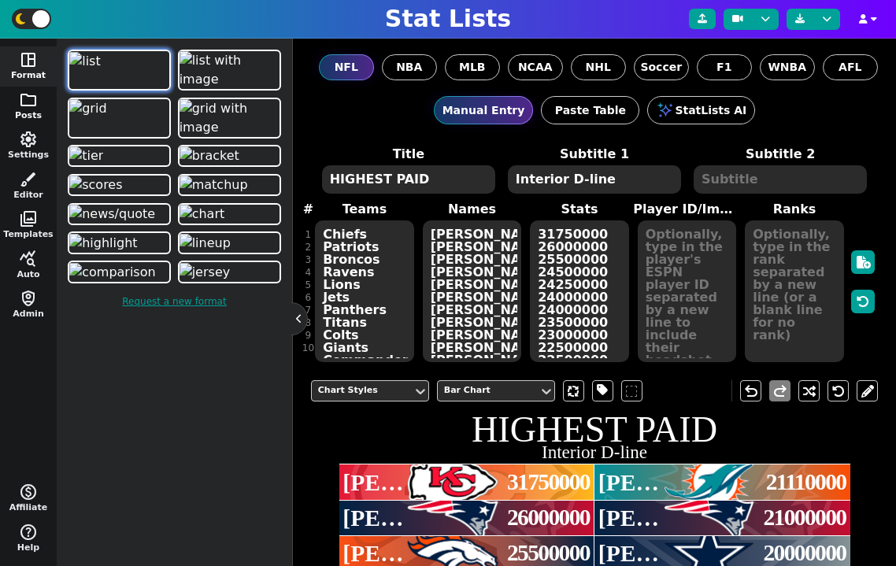
click at [27, 105] on span "folder" at bounding box center [28, 100] width 19 height 19
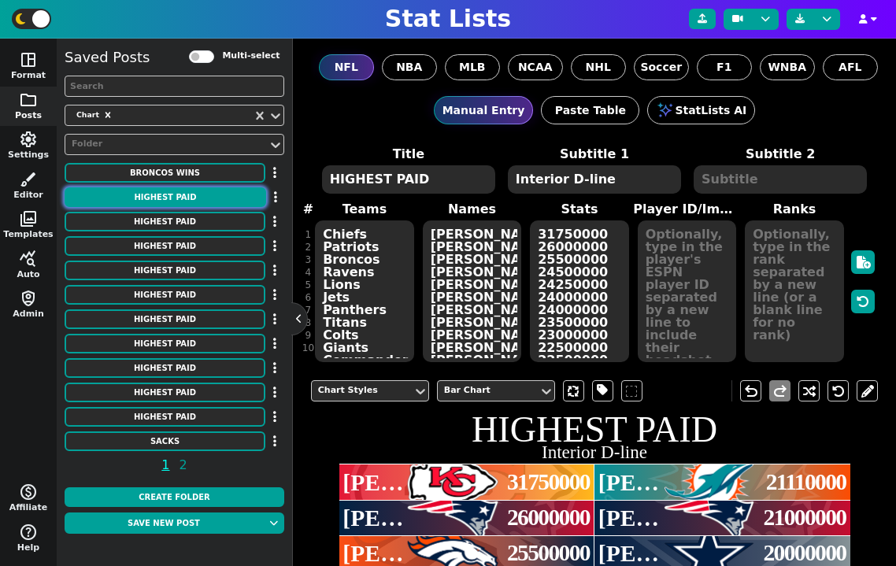
click at [162, 199] on button "HIGHEST PAID" at bounding box center [166, 197] width 202 height 20
type textarea "HIGHEST PAID"
type textarea "Interior D-line"
type textarea "Chiefs Patriots Broncos Ravens Lions Jets Panthers Titans Colts Giants Commande…"
type textarea "[PERSON_NAME] [PERSON_NAME] [PERSON_NAME] [PERSON_NAME] [PERSON_NAME] [PERSON_N…"
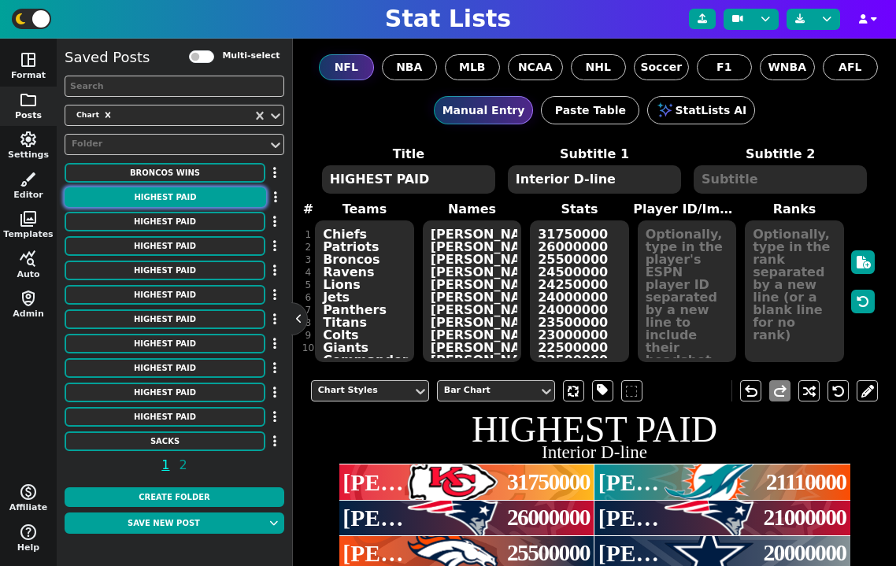
type textarea "31750000 26000000 25500000 24500000 24250000 24000000 24000000 23500000 2300000…"
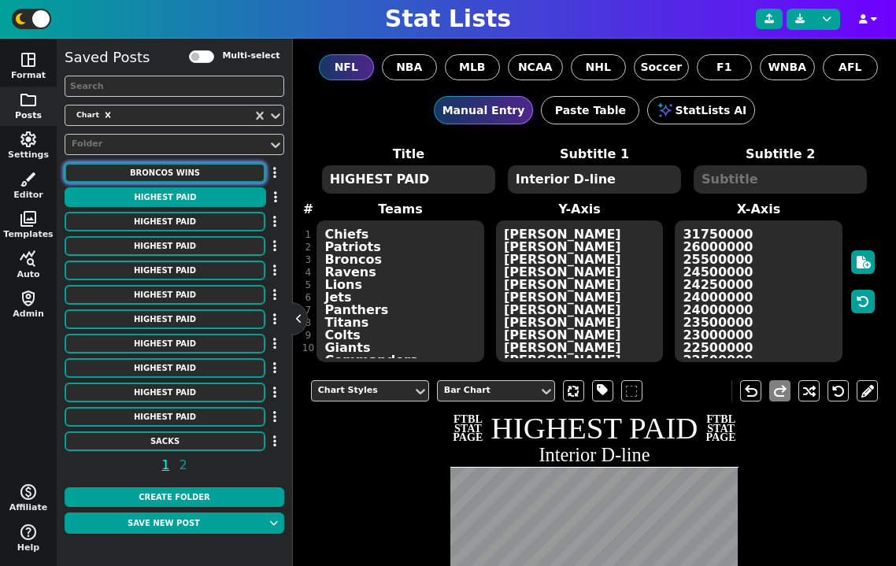
click at [161, 170] on button "Broncos Wins" at bounding box center [165, 173] width 201 height 20
type textarea "Broncos Wins"
type textarea "Each Season"
type textarea "DEN"
type textarea "00' 01' 02' 03' 04' 05' 06' 07' 08' 09' 10' 11' 12' 13' 14' 15' 16' 17' 18' 19'…"
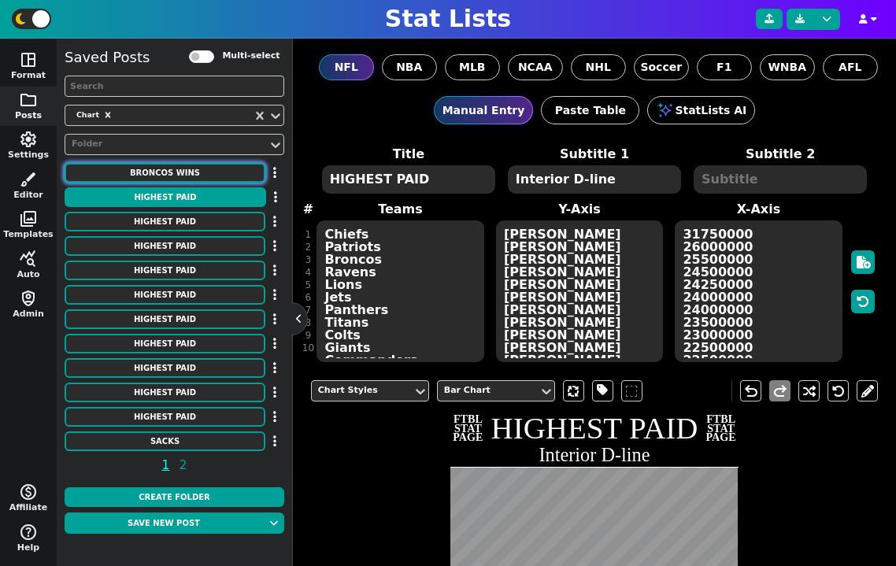
type textarea "11 8 9 10 10 13 9 7 8 8 4 8 13 13 12 12 9 5 6 7 5 7"
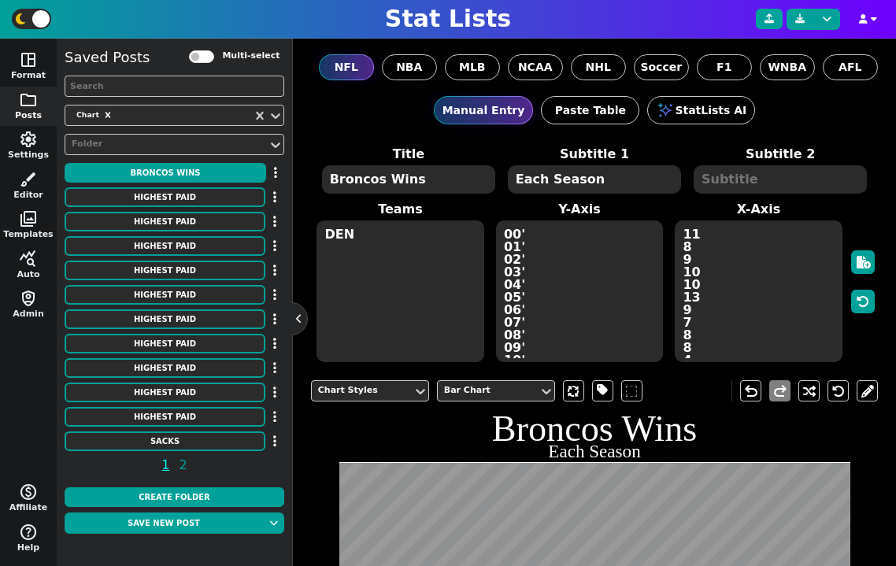
click at [161, 185] on div "Saved Posts Multi-select Chart Folder Broncos Wins HIGHEST PAID HIGHEST PAID HI…" at bounding box center [175, 263] width 220 height 435
click at [165, 193] on button "HIGHEST PAID" at bounding box center [165, 197] width 201 height 20
type textarea "HIGHEST PAID"
type textarea "Interior D-line"
type textarea "Chiefs Patriots Broncos Ravens Lions Jets Panthers Titans Colts Giants Commande…"
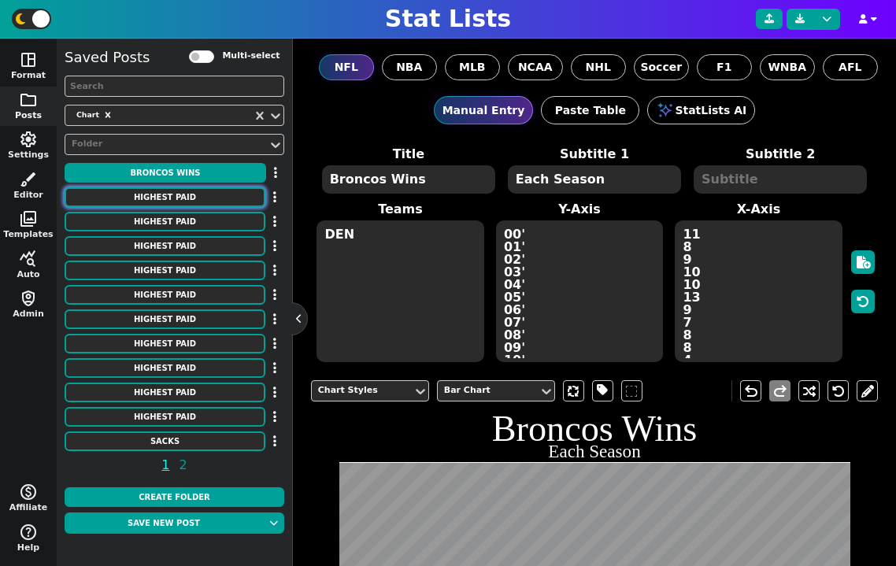
type textarea "[PERSON_NAME] [PERSON_NAME] [PERSON_NAME] [PERSON_NAME] [PERSON_NAME] [PERSON_N…"
type textarea "31750000 26000000 25500000 24500000 24250000 24000000 24000000 23500000 2300000…"
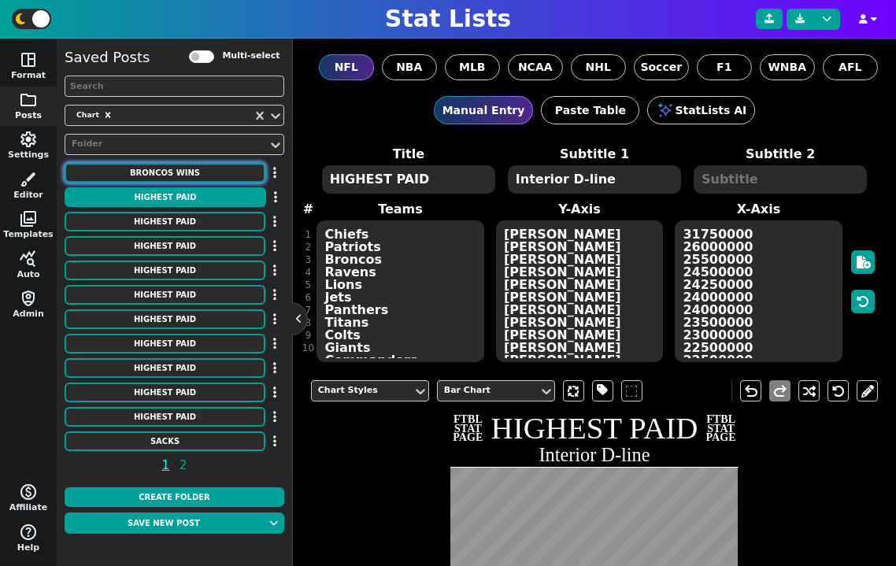
click at [169, 171] on button "Broncos Wins" at bounding box center [165, 173] width 201 height 20
type textarea "Broncos Wins"
type textarea "Each Season"
type textarea "DEN"
type textarea "00' 01' 02' 03' 04' 05' 06' 07' 08' 09' 10' 11' 12' 13' 14' 15' 16' 17' 18' 19'…"
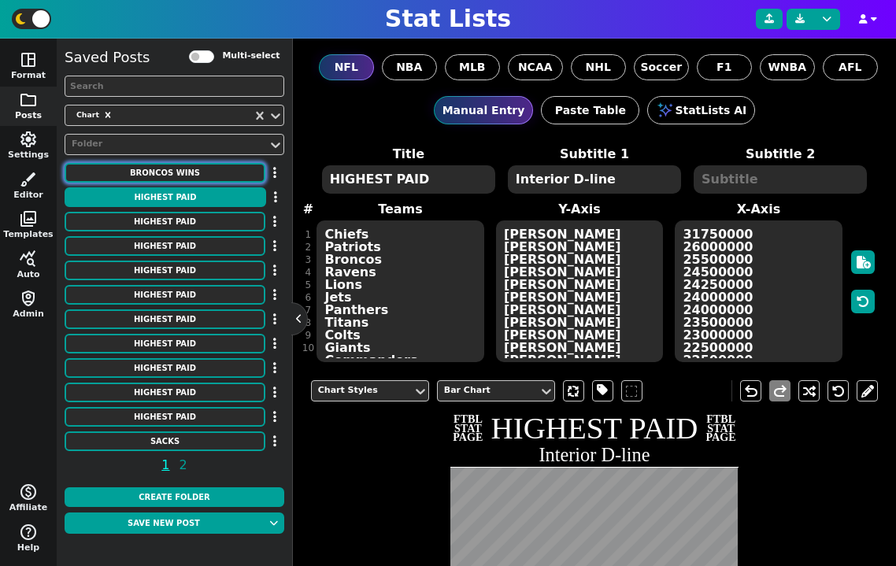
type textarea "11 8 9 10 10 13 9 7 8 8 4 8 13 13 12 12 9 5 6 7 5 7"
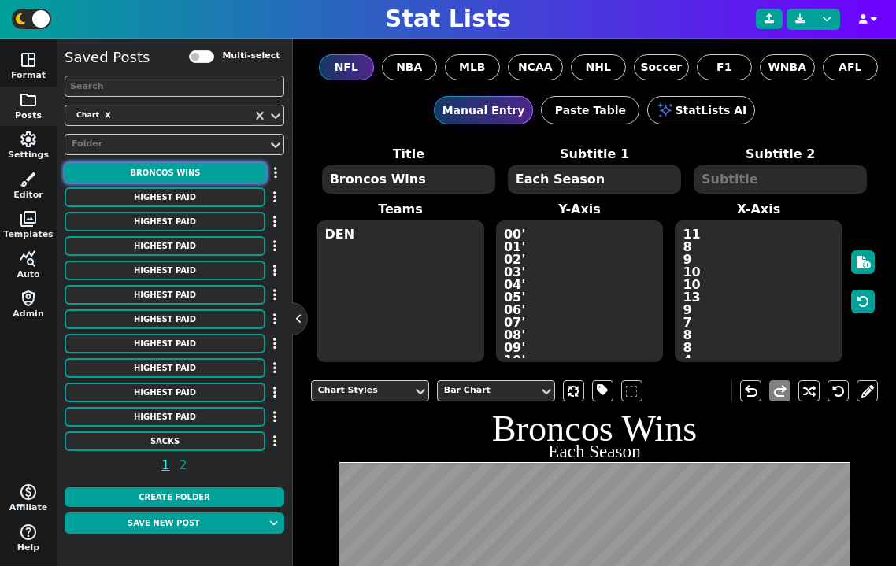
click at [199, 173] on button "Broncos Wins" at bounding box center [166, 173] width 202 height 20
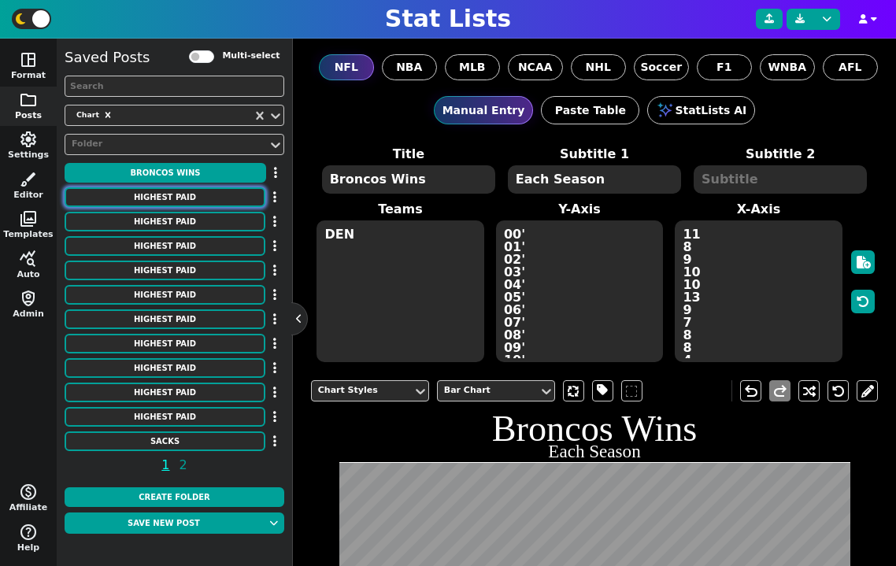
click at [199, 193] on button "HIGHEST PAID" at bounding box center [165, 197] width 201 height 20
type textarea "HIGHEST PAID"
type textarea "Interior D-line"
type textarea "Chiefs Patriots Broncos Ravens Lions Jets Panthers Titans Colts Giants Commande…"
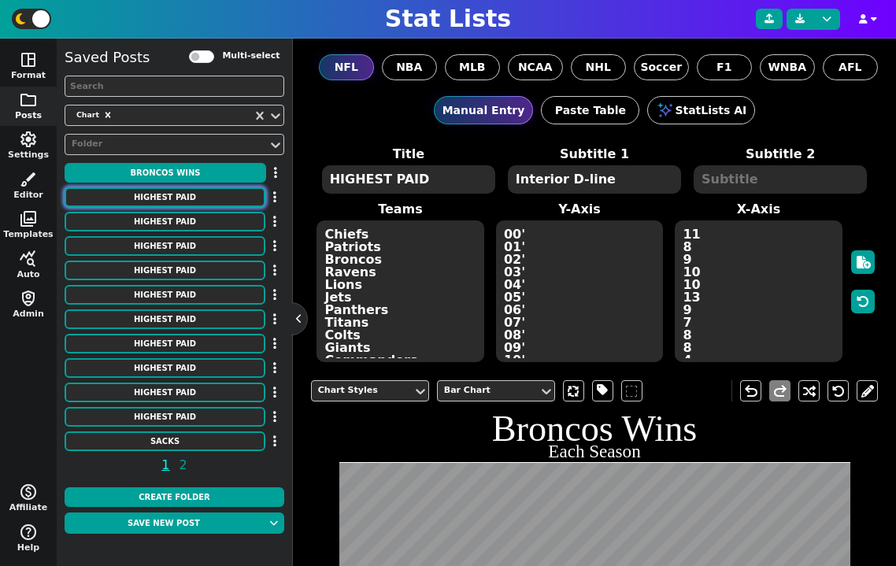
type textarea "[PERSON_NAME] [PERSON_NAME] [PERSON_NAME] [PERSON_NAME] [PERSON_NAME] [PERSON_N…"
type textarea "31750000 26000000 25500000 24500000 24250000 24000000 24000000 23500000 2300000…"
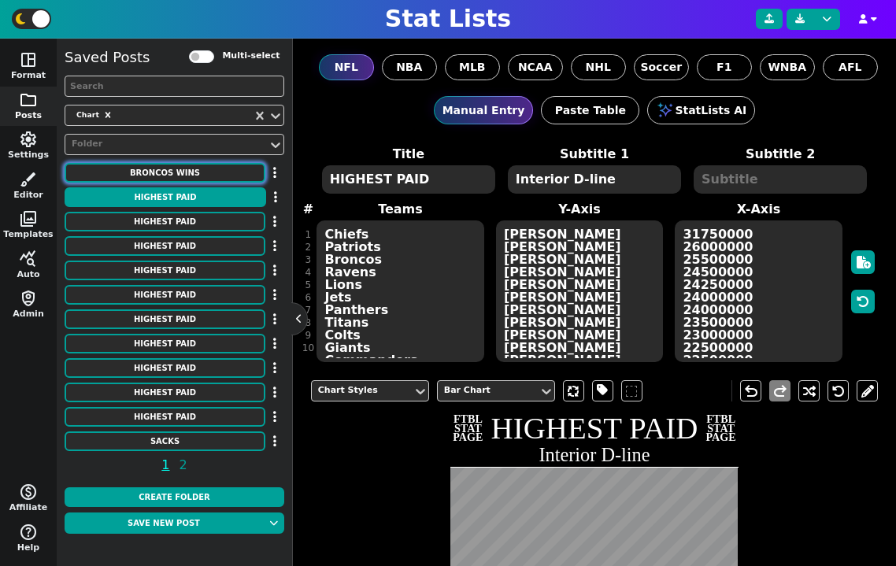
click at [192, 176] on button "Broncos Wins" at bounding box center [165, 173] width 201 height 20
type textarea "Broncos Wins"
type textarea "Each Season"
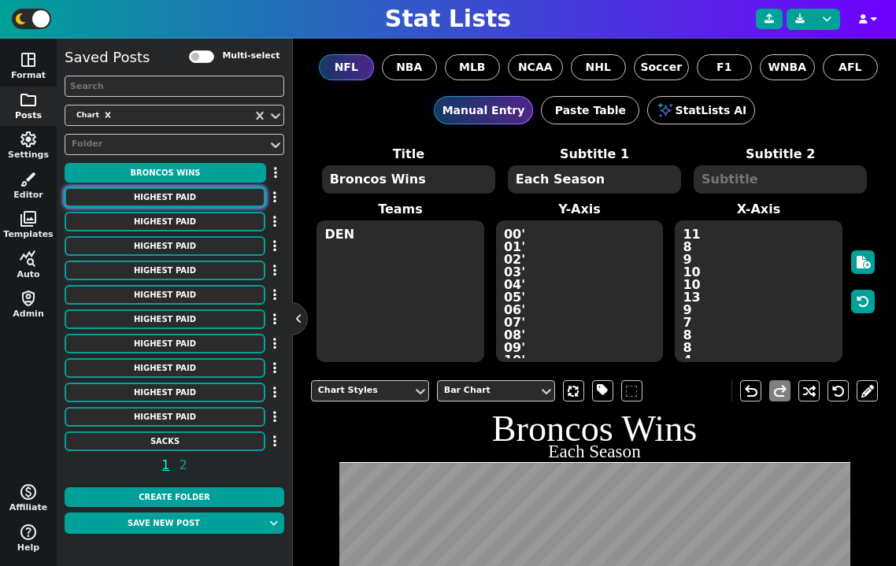
click at [193, 189] on button "HIGHEST PAID" at bounding box center [165, 197] width 201 height 20
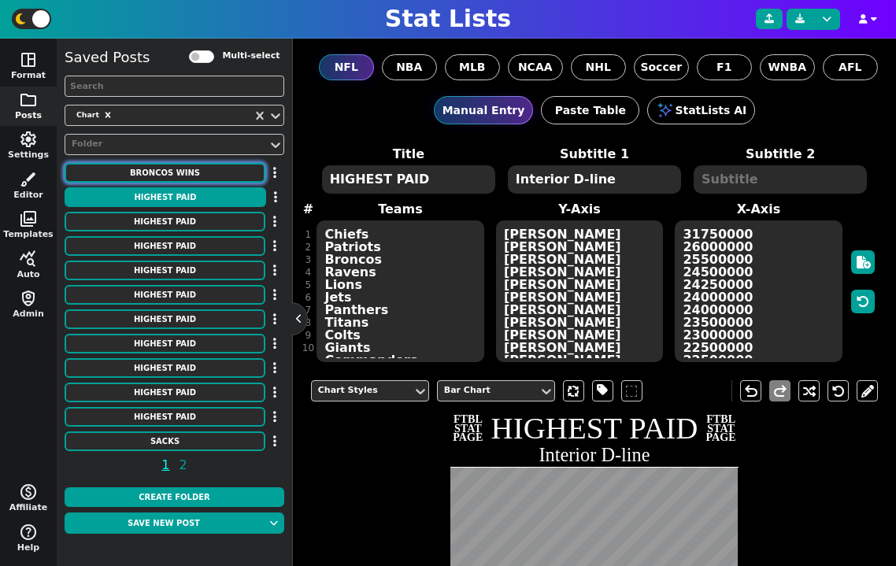
click at [208, 179] on button "Broncos Wins" at bounding box center [165, 173] width 201 height 20
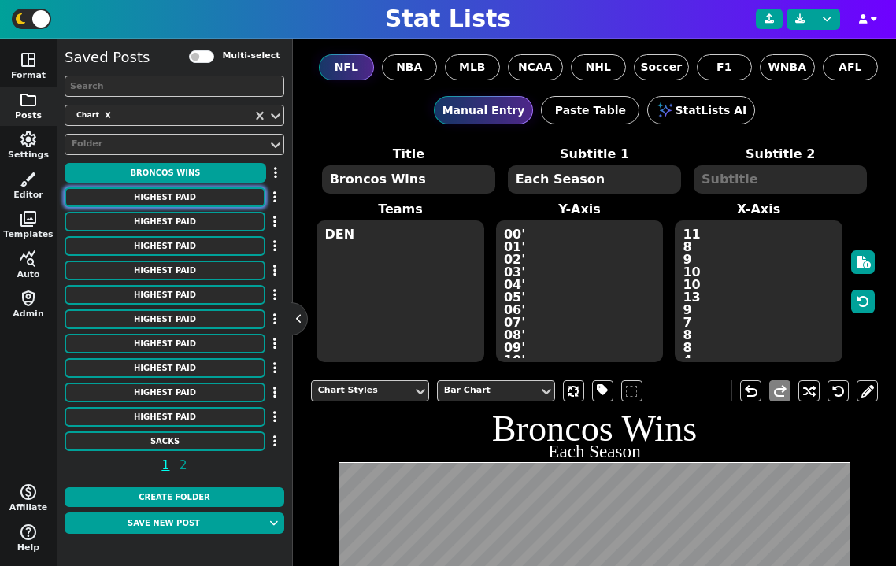
click at [202, 193] on button "HIGHEST PAID" at bounding box center [165, 197] width 201 height 20
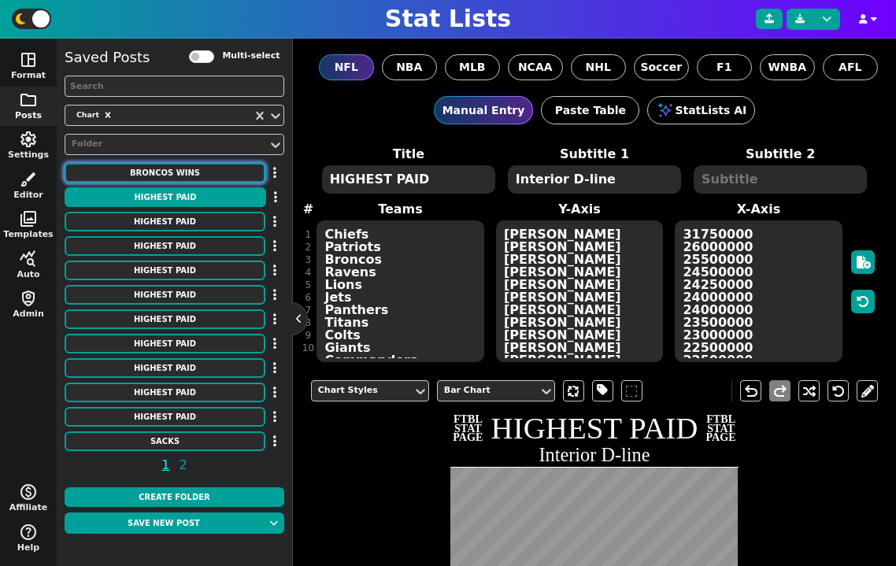
click at [182, 172] on button "Broncos Wins" at bounding box center [165, 173] width 201 height 20
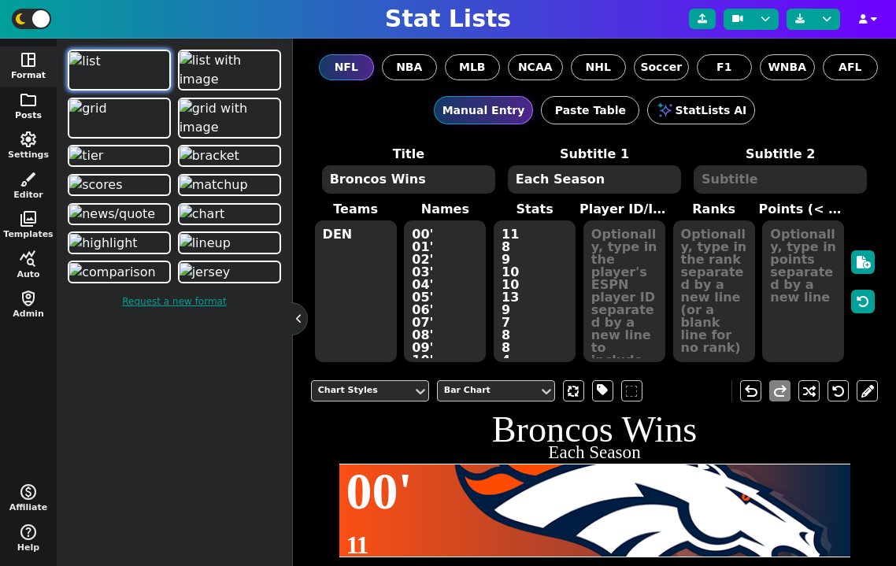
click at [27, 107] on span "folder" at bounding box center [28, 100] width 19 height 19
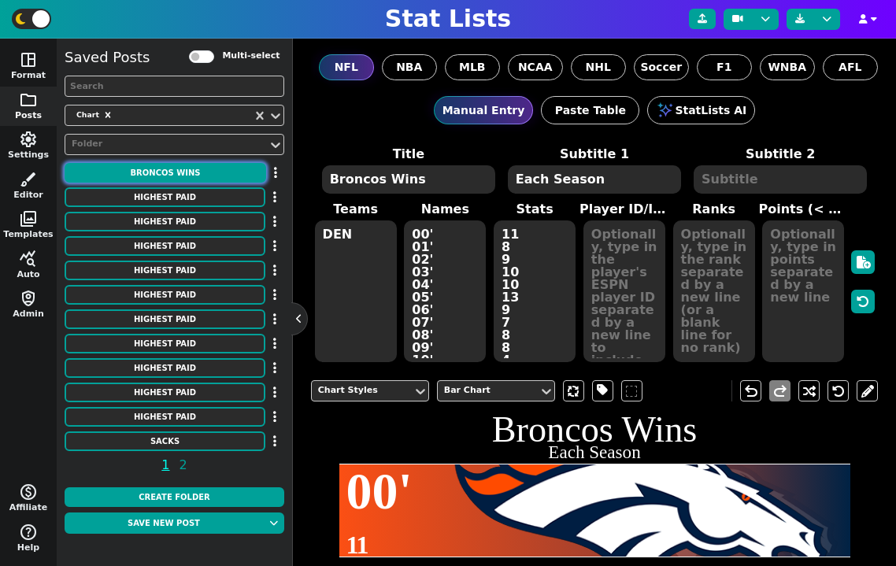
click at [165, 173] on button "Broncos Wins" at bounding box center [166, 173] width 202 height 20
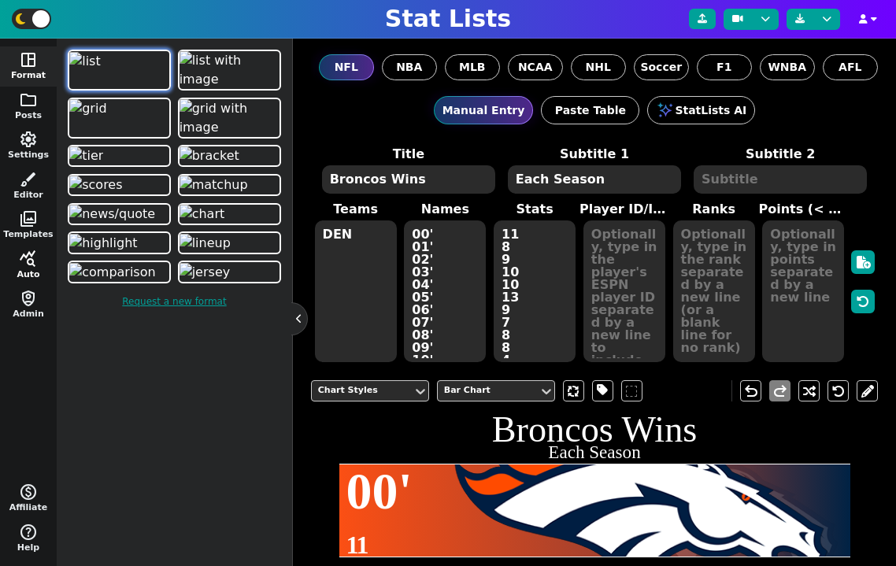
click at [27, 258] on span "query_stats" at bounding box center [28, 259] width 19 height 19
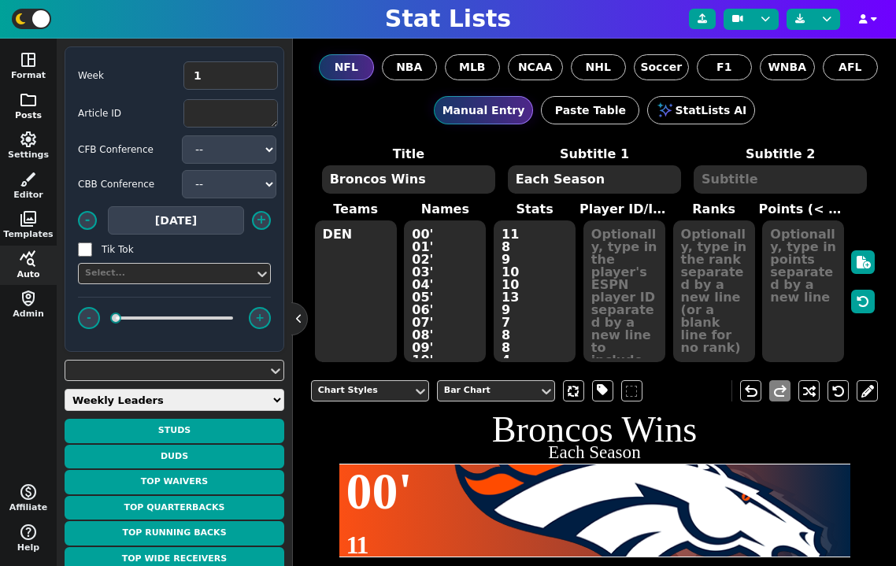
click at [31, 113] on button "folder Posts" at bounding box center [28, 107] width 57 height 40
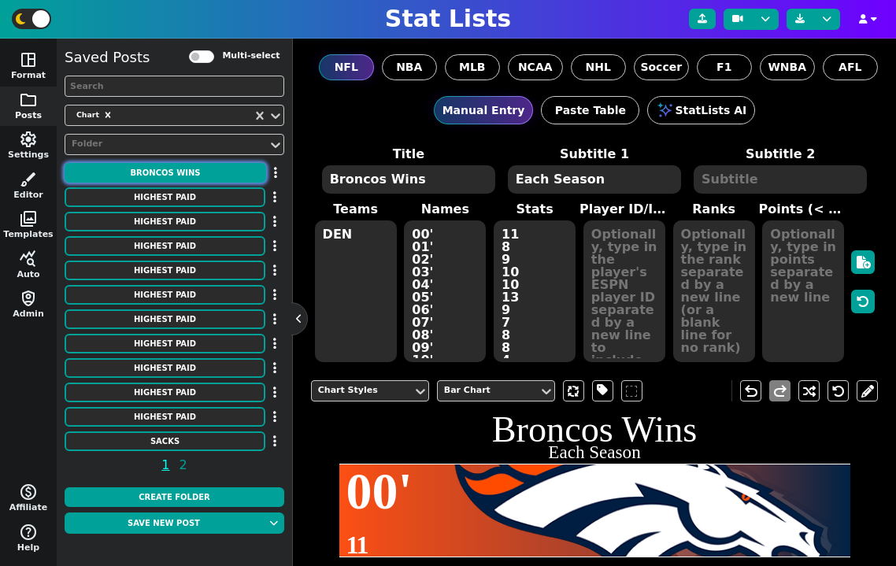
click at [191, 177] on button "Broncos Wins" at bounding box center [166, 173] width 202 height 20
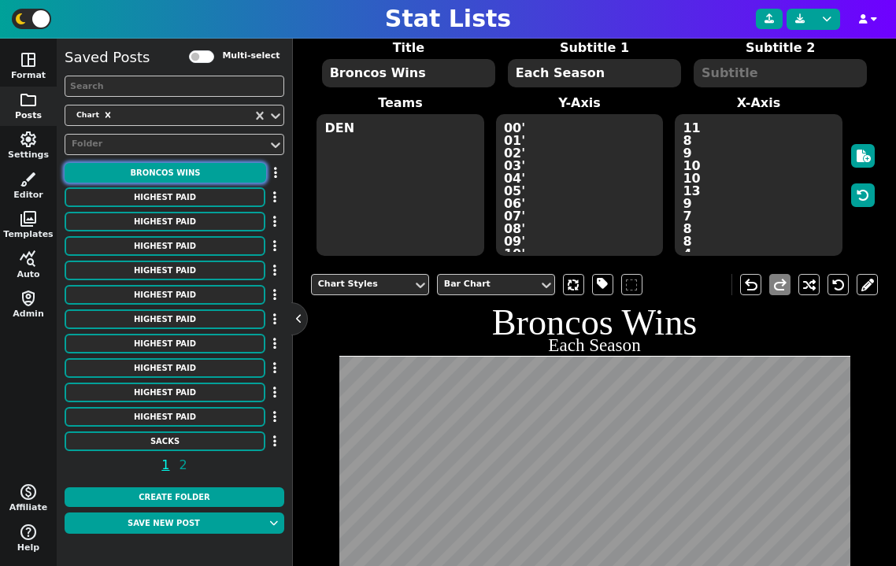
scroll to position [156, 0]
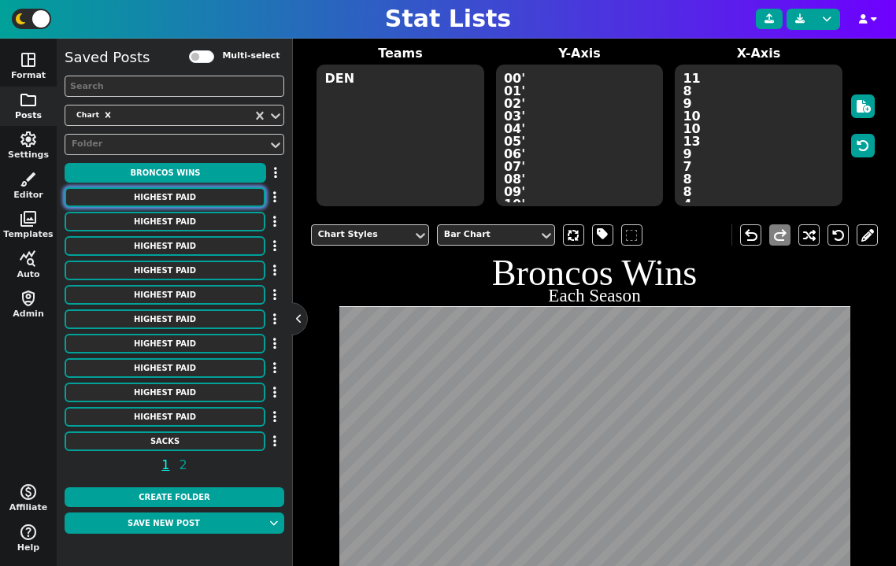
click at [210, 194] on button "HIGHEST PAID" at bounding box center [165, 197] width 201 height 20
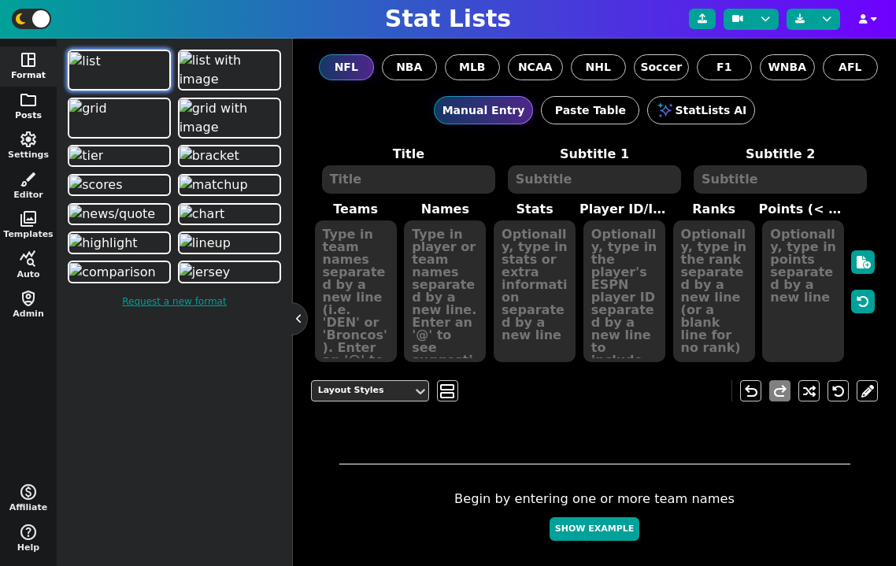
click at [29, 112] on button "folder Posts" at bounding box center [28, 107] width 57 height 40
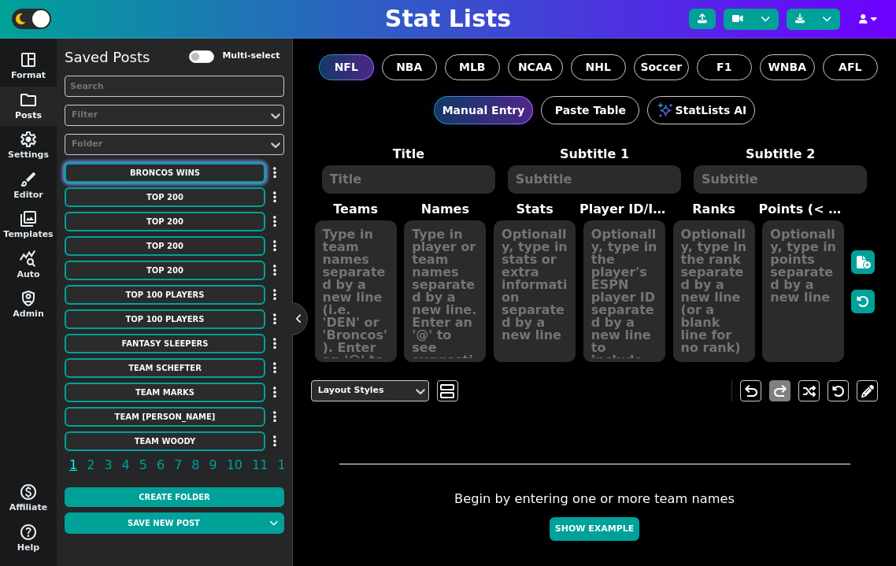
click at [183, 172] on button "Broncos Wins" at bounding box center [165, 173] width 201 height 20
type textarea "Broncos Wins"
type textarea "Each Season"
type textarea "DEN"
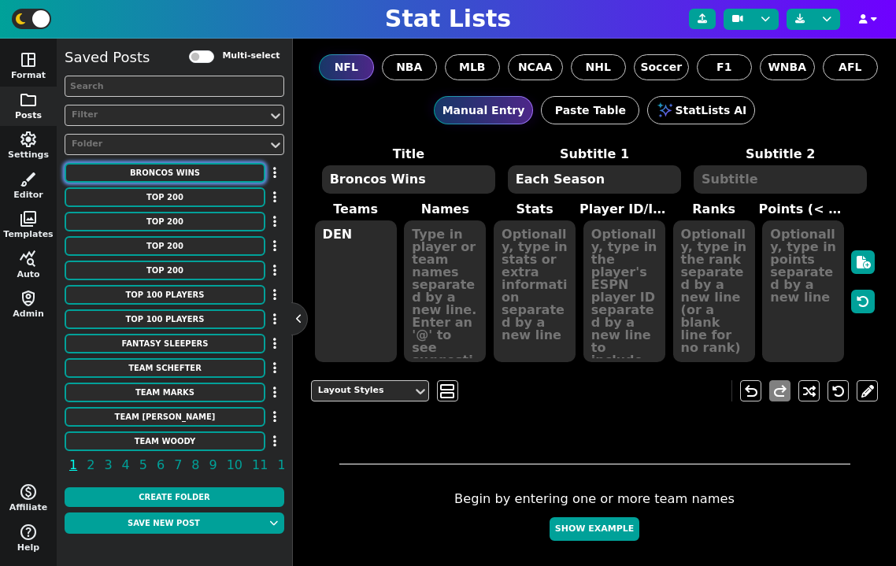
type textarea "00' 01' 02' 03' 04' 05' 06' 07' 08' 09' 10' 11' 12' 13' 14' 15' 16' 17' 18' 19'…"
type textarea "11 8 9 10 10 13 9 7 8 8 4 8 13 13 12 12 9 5 6 7 5 7"
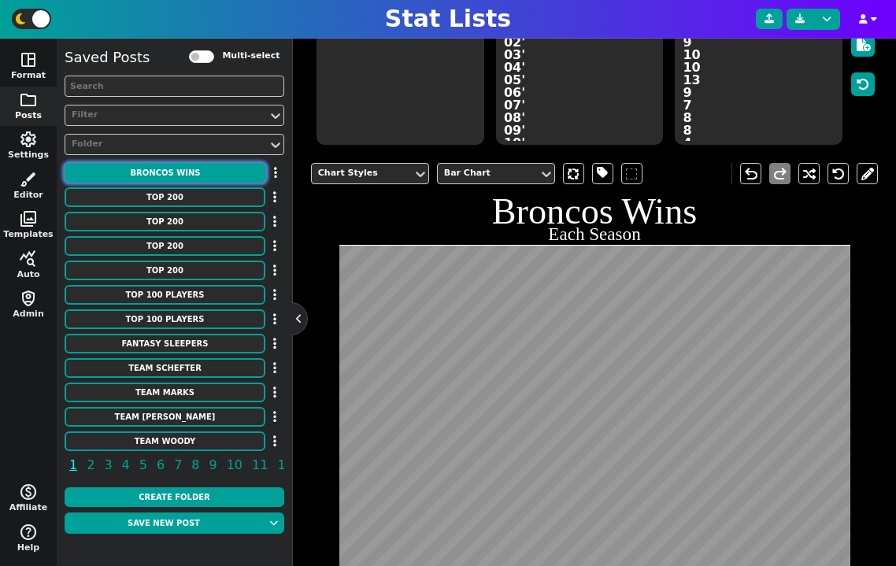
scroll to position [302, 0]
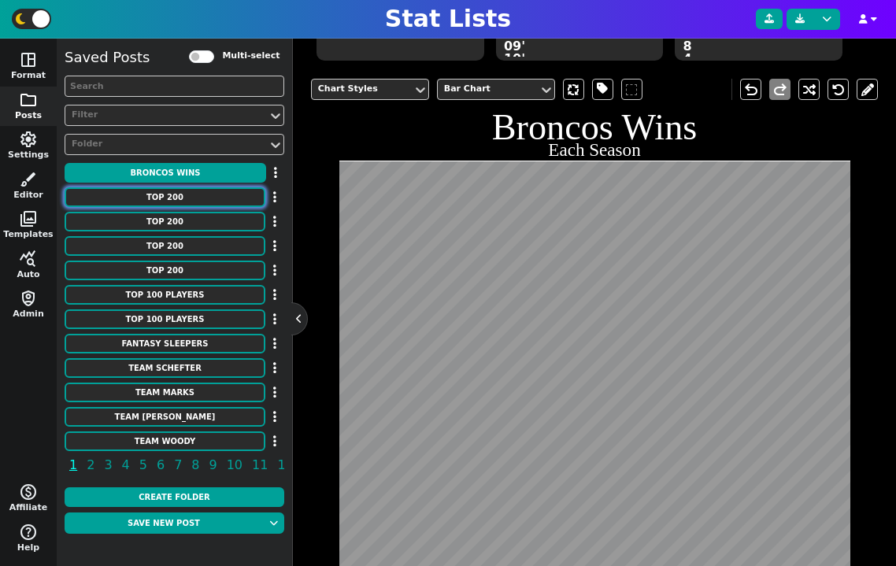
click at [207, 195] on button "TOP 200" at bounding box center [165, 197] width 201 height 20
type textarea "TOP 200"
type textarea "Draft Rankings According to Mike Clay (ESPN)"
type textarea "HOU NYG DEN HOU BAL NE CHI LAC ARI SF BAL GB LV NE WAS PIT MIA JAC HOU PIT DEN …"
type textarea "Nick Chubb Wan'Dale Robinson Marvin Mims Jr. Christian Kirk Rashod Bateman DeMa…"
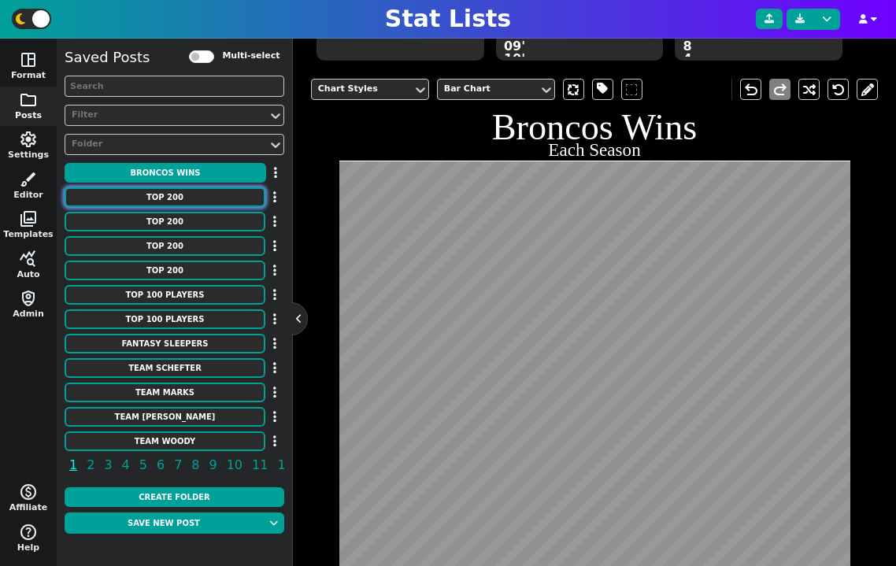
type textarea "RB54 WR60 WR61 WR62 WR63 WR64 WR65 WR66 WR67 RB55 RB56 RB57 WR68 WR69 TE18 TE19…"
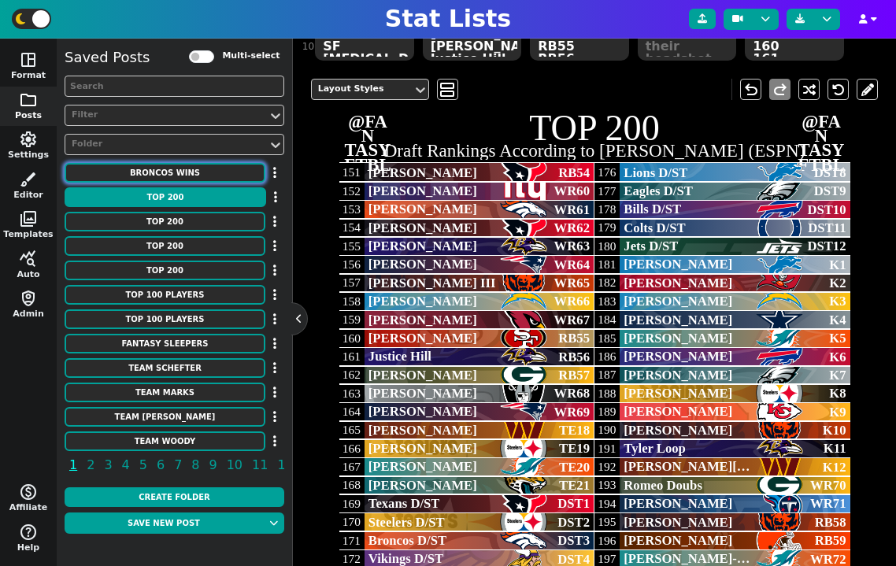
click at [193, 176] on button "Broncos Wins" at bounding box center [165, 173] width 201 height 20
type textarea "Broncos Wins"
type textarea "Each Season"
type textarea "DEN"
type textarea "00' 01' 02' 03' 04' 05' 06' 07' 08' 09' 10' 11' 12' 13' 14' 15' 16' 17' 18' 19'…"
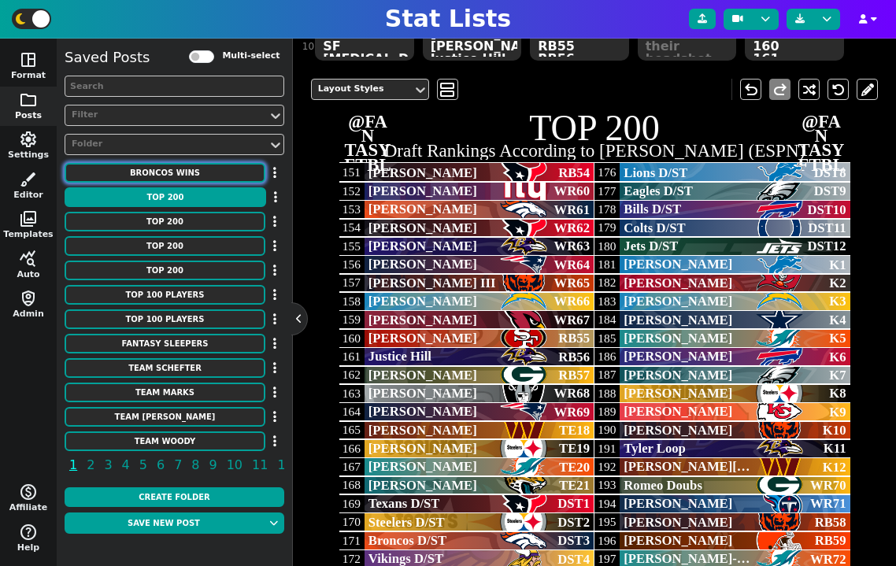
type textarea "11 8 9 10 10 13 9 7 8 8 4 8 13 13 12 12 9 5 6 7 5 7"
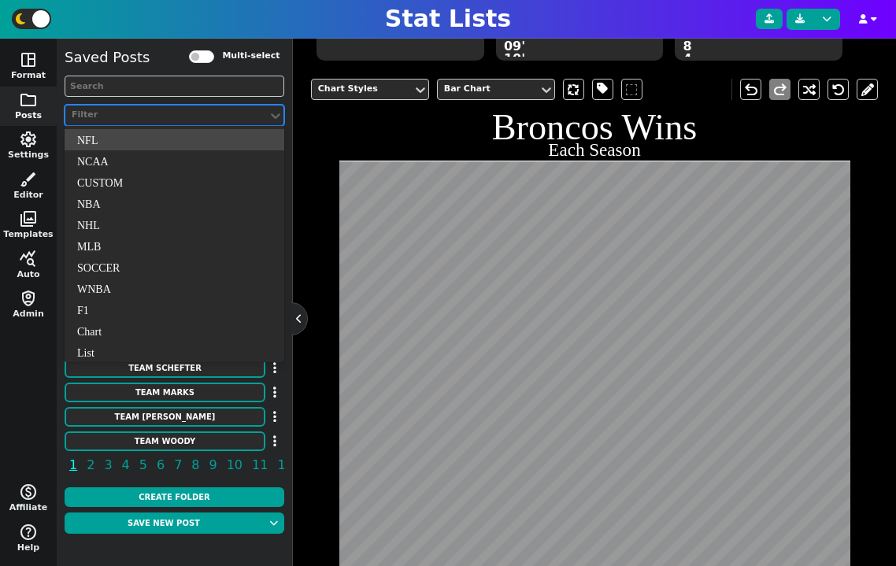
click at [161, 114] on div "Filter" at bounding box center [167, 115] width 190 height 13
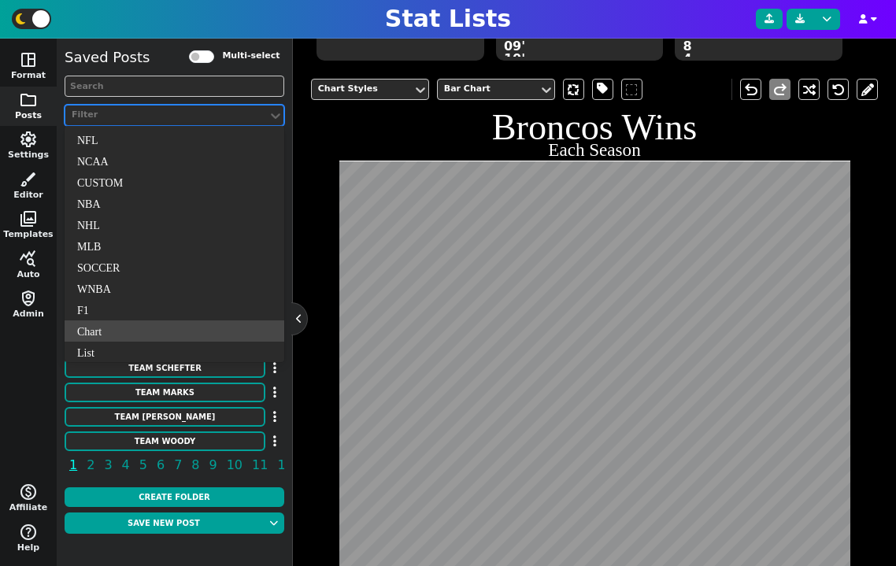
click at [155, 332] on div "Chart" at bounding box center [175, 331] width 220 height 21
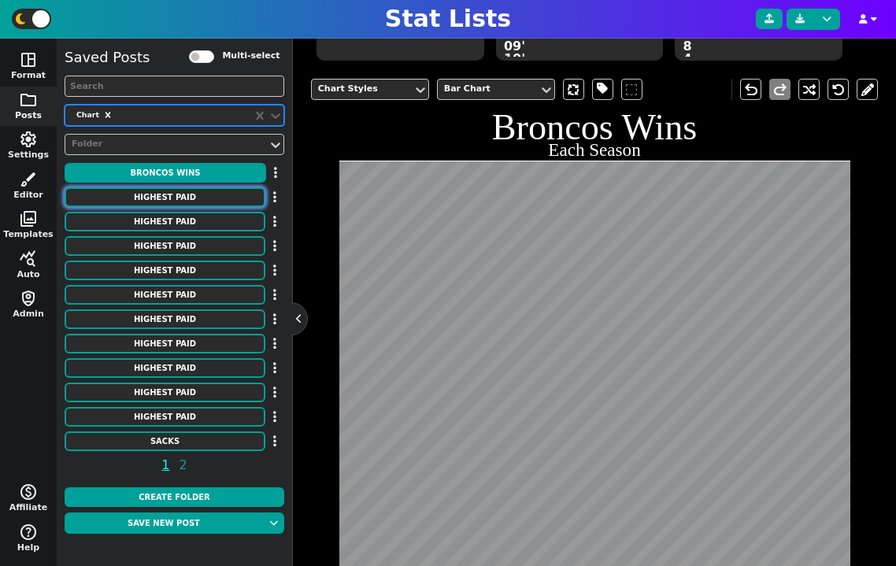
click at [167, 202] on button "HIGHEST PAID" at bounding box center [165, 197] width 201 height 20
type textarea "HIGHEST PAID"
type textarea "Interior D-line"
type textarea "Chiefs Patriots Broncos Ravens Lions Jets Panthers Titans Colts Giants Commande…"
type textarea "Chris Jones Milton Williams Zach Allen Nnamdi Madubuike Alim McNeill Quinnen Wi…"
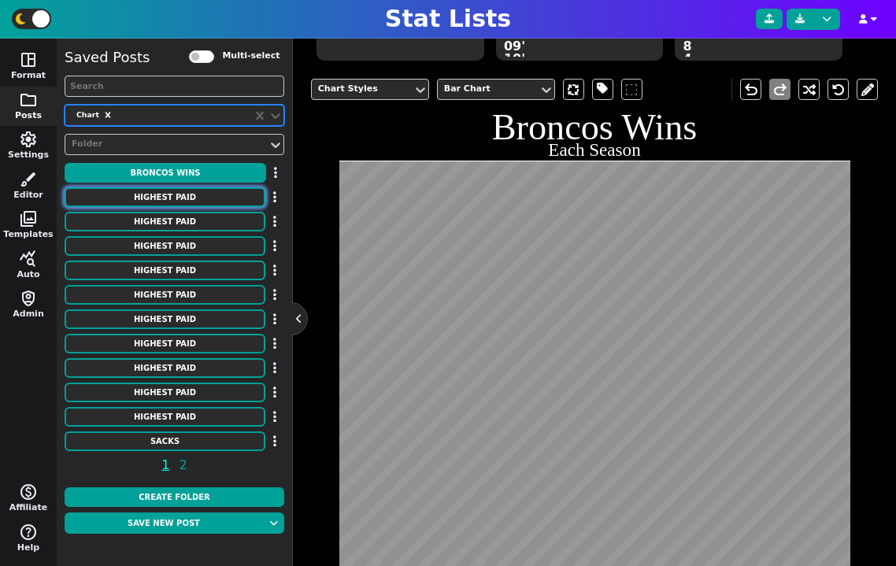
type textarea "31750000 26000000 25500000 24500000 24250000 24000000 24000000 23500000 2300000…"
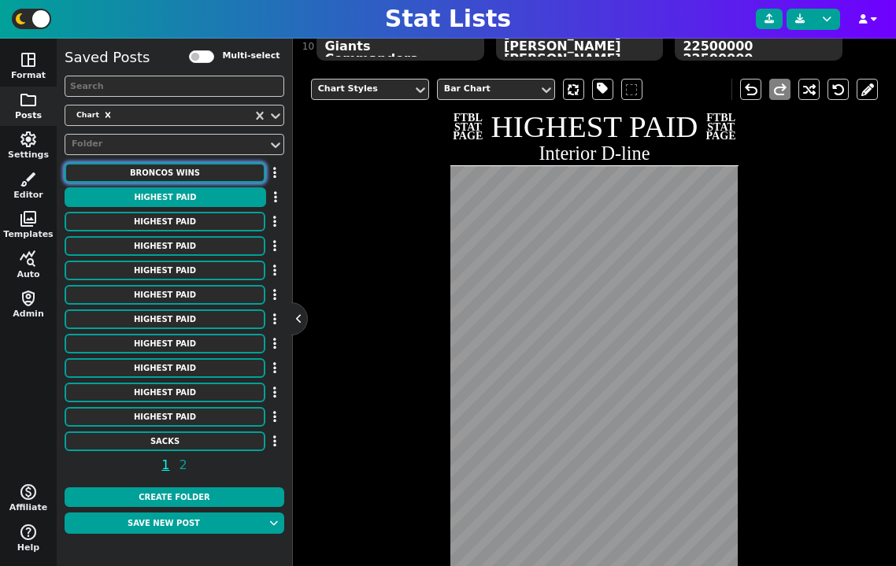
click at [183, 167] on button "Broncos Wins" at bounding box center [165, 173] width 201 height 20
type textarea "Broncos Wins"
type textarea "Each Season"
type textarea "DEN"
type textarea "00' 01' 02' 03' 04' 05' 06' 07' 08' 09' 10' 11' 12' 13' 14' 15' 16' 17' 18' 19'…"
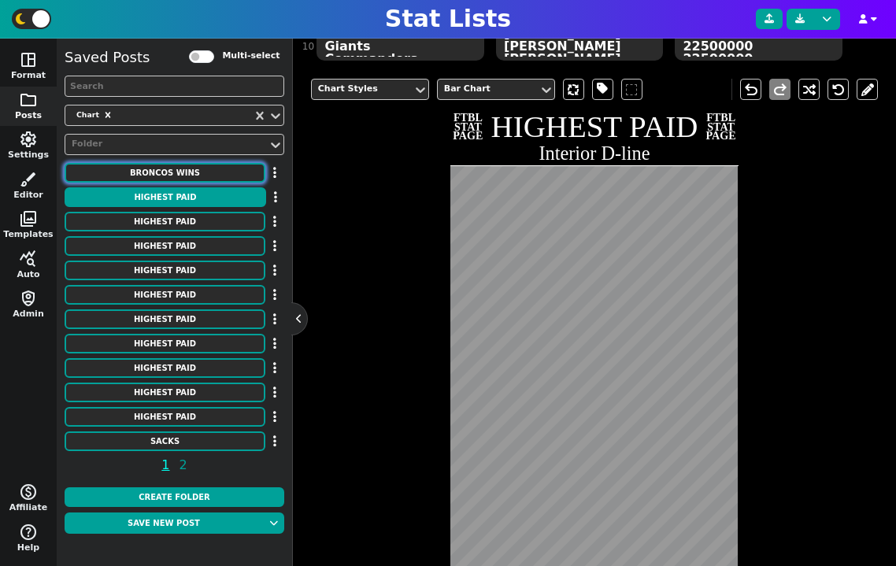
type textarea "11 8 9 10 10 13 9 7 8 8 4 8 13 13 12 12 9 5 6 7 5 7"
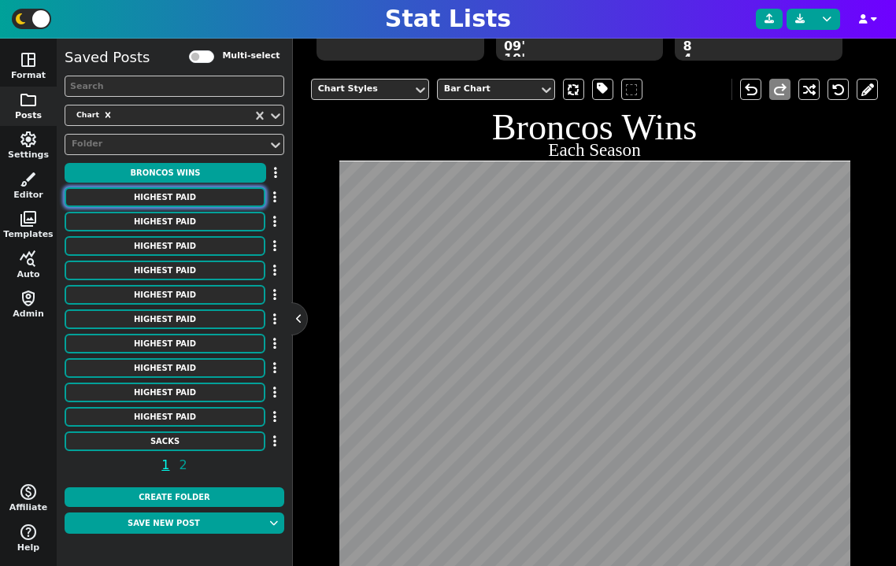
click at [189, 198] on button "HIGHEST PAID" at bounding box center [165, 197] width 201 height 20
type textarea "HIGHEST PAID"
type textarea "Interior D-line"
type textarea "Chiefs Patriots Broncos Ravens Lions Jets Panthers Titans Colts Giants Commande…"
type textarea "[PERSON_NAME] [PERSON_NAME] [PERSON_NAME] [PERSON_NAME] [PERSON_NAME] [PERSON_N…"
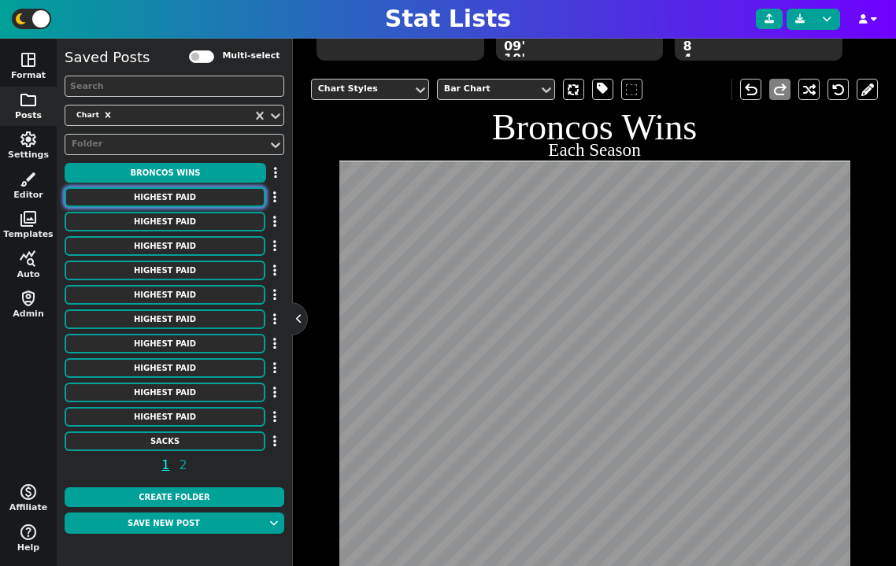
type textarea "31750000 26000000 25500000 24500000 24250000 24000000 24000000 23500000 2300000…"
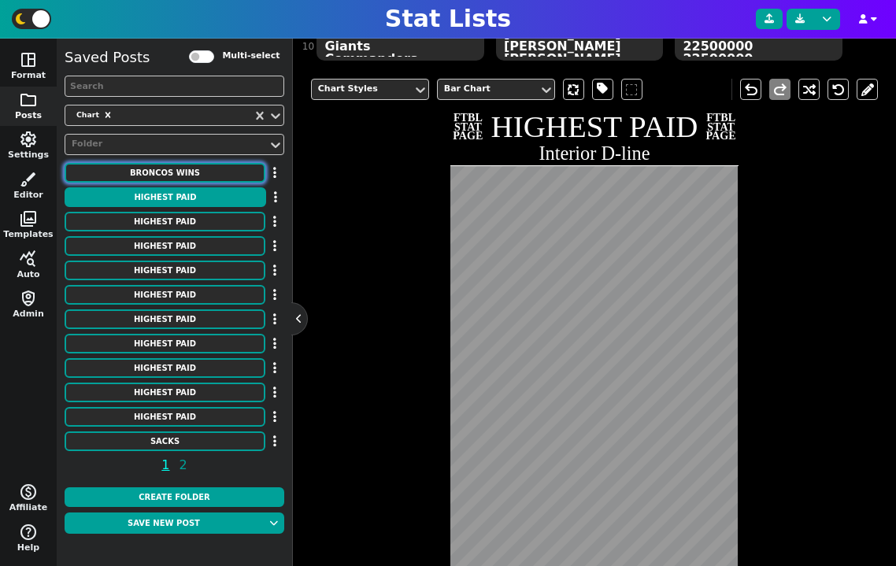
click at [193, 170] on button "Broncos Wins" at bounding box center [165, 173] width 201 height 20
type textarea "Broncos Wins"
type textarea "Each Season"
type textarea "DEN"
type textarea "00' 01' 02' 03' 04' 05' 06' 07' 08' 09' 10' 11' 12' 13' 14' 15' 16' 17' 18' 19'…"
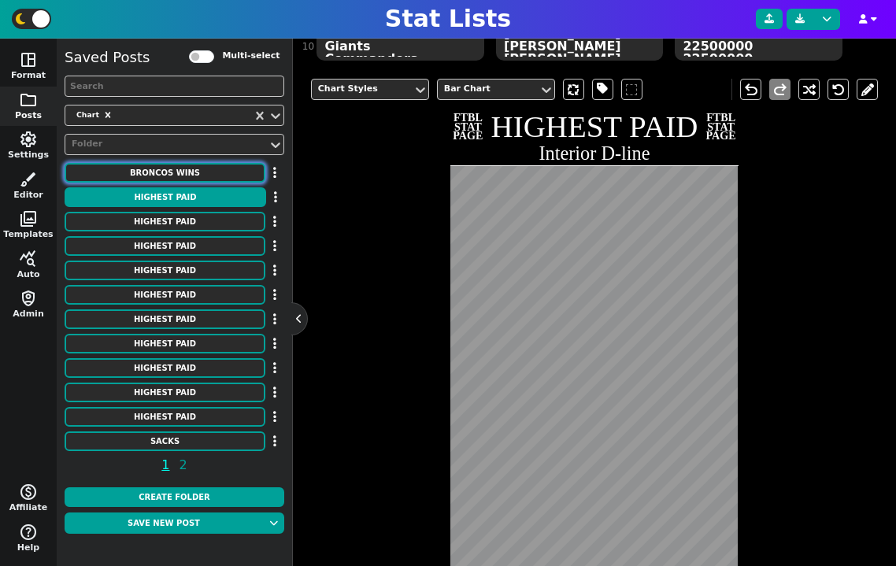
type textarea "11 8 9 10 10 13 9 7 8 8 4 8 13 13 12 12 9 5 6 7 5 7"
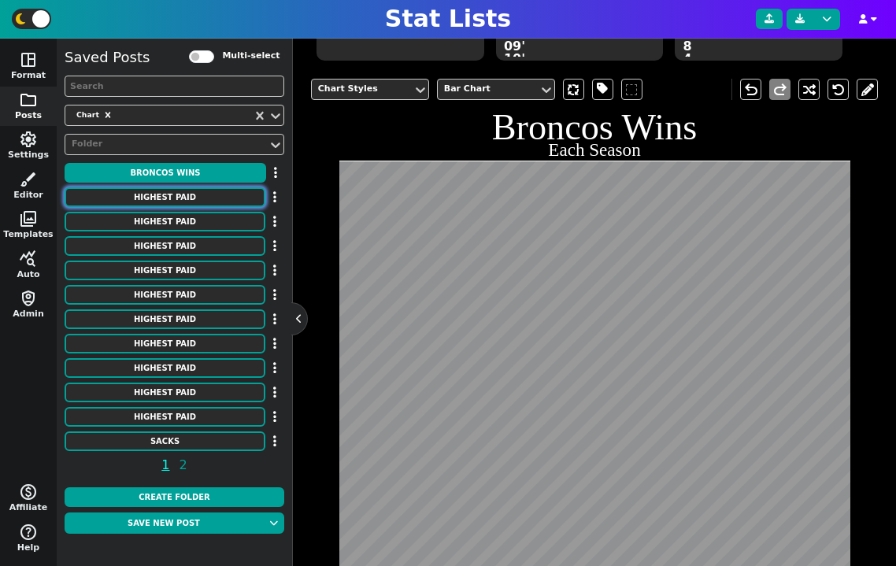
click at [195, 192] on button "HIGHEST PAID" at bounding box center [165, 197] width 201 height 20
type textarea "HIGHEST PAID"
type textarea "Interior D-line"
type textarea "Chiefs Patriots Broncos Ravens Lions Jets Panthers Titans Colts Giants Commande…"
type textarea "[PERSON_NAME] [PERSON_NAME] [PERSON_NAME] [PERSON_NAME] [PERSON_NAME] [PERSON_N…"
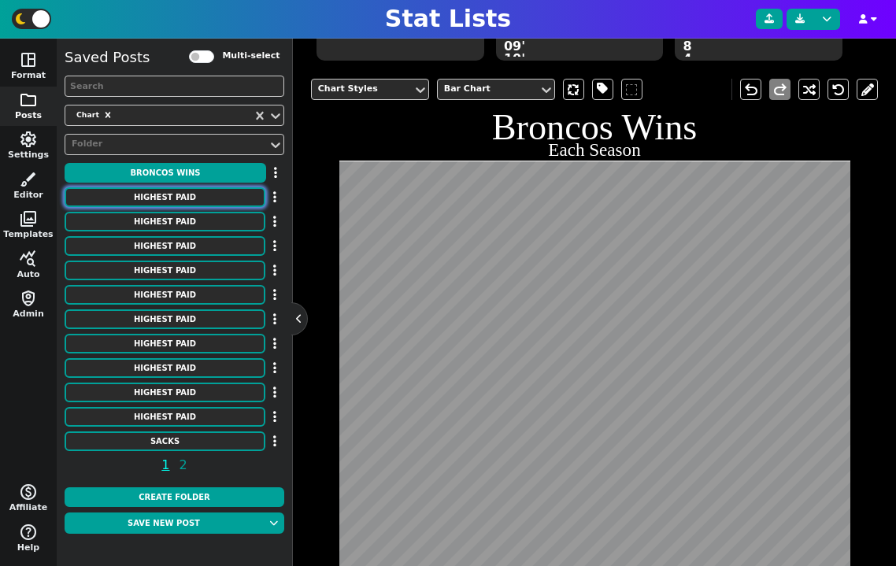
type textarea "31750000 26000000 25500000 24500000 24250000 24000000 24000000 23500000 2300000…"
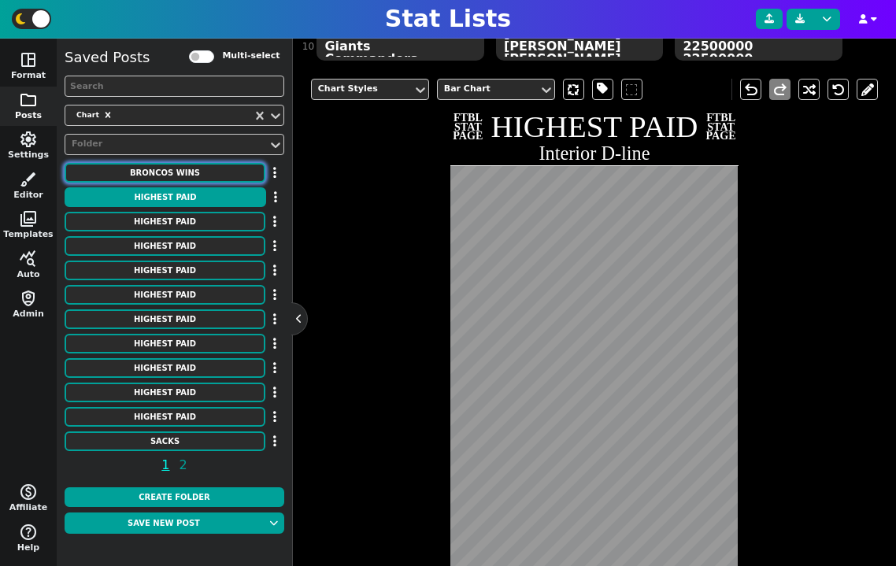
click at [198, 176] on button "Broncos Wins" at bounding box center [165, 173] width 201 height 20
type textarea "Broncos Wins"
type textarea "Each Season"
type textarea "DEN"
type textarea "00' 01' 02' 03' 04' 05' 06' 07' 08' 09' 10' 11' 12' 13' 14' 15' 16' 17' 18' 19'…"
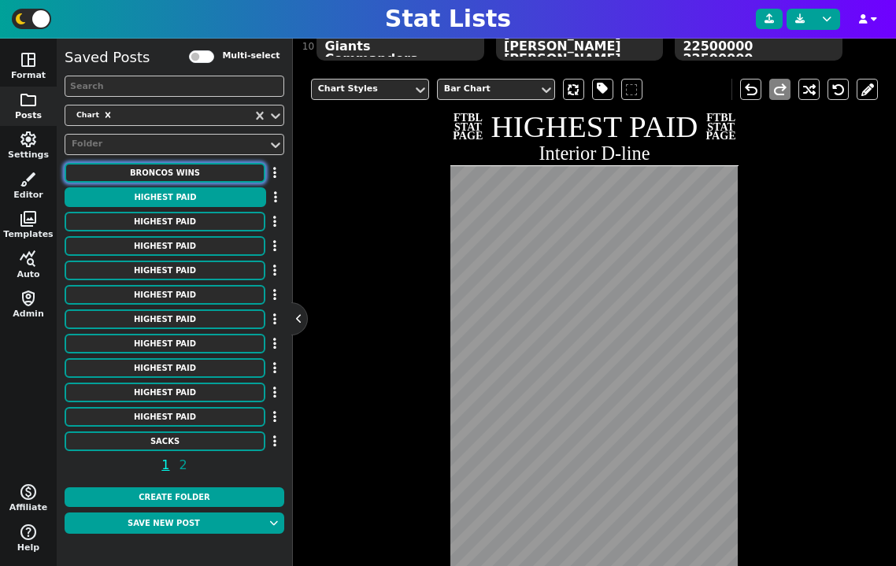
type textarea "11 8 9 10 10 13 9 7 8 8 4 8 13 13 12 12 9 5 6 7 5 7"
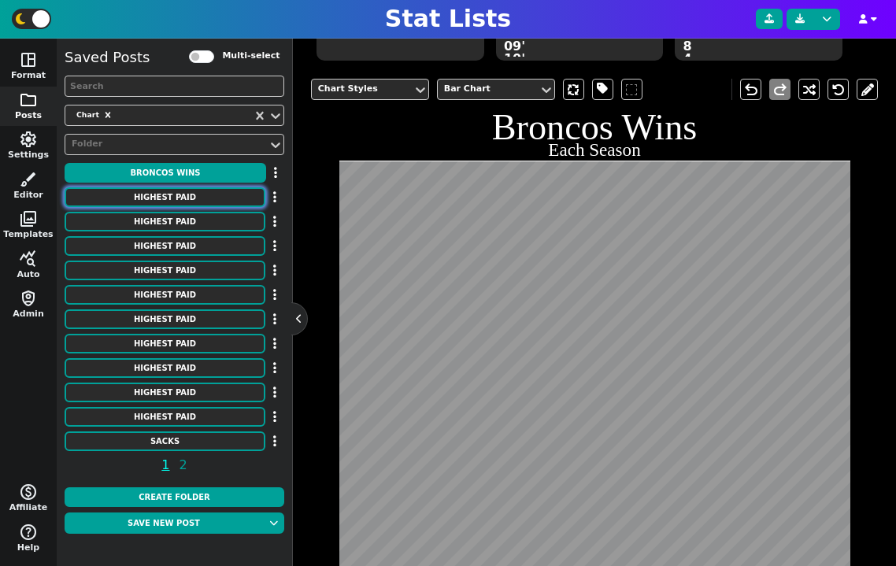
click at [200, 193] on button "HIGHEST PAID" at bounding box center [165, 197] width 201 height 20
type textarea "HIGHEST PAID"
type textarea "Interior D-line"
type textarea "Chiefs Patriots Broncos Ravens Lions Jets Panthers Titans Colts Giants Commande…"
type textarea "[PERSON_NAME] [PERSON_NAME] [PERSON_NAME] [PERSON_NAME] [PERSON_NAME] [PERSON_N…"
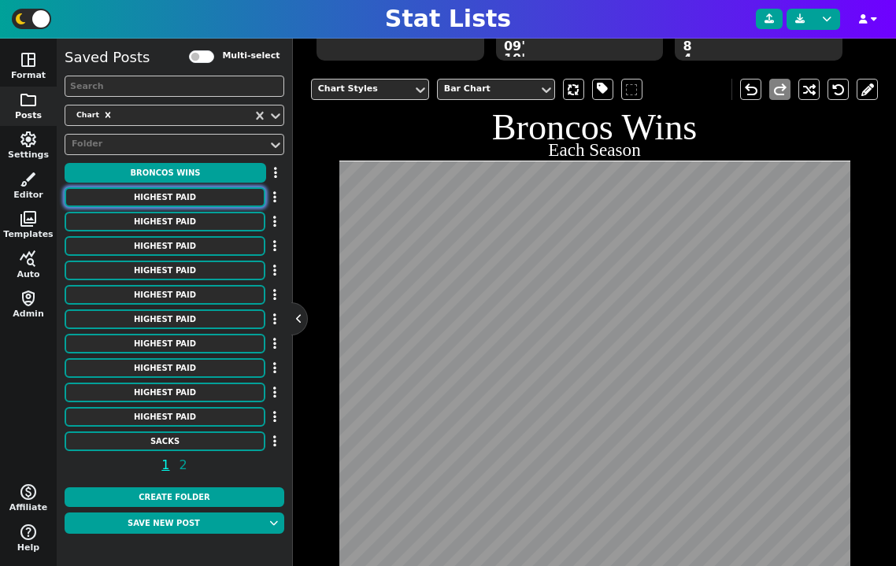
type textarea "31750000 26000000 25500000 24500000 24250000 24000000 24000000 23500000 2300000…"
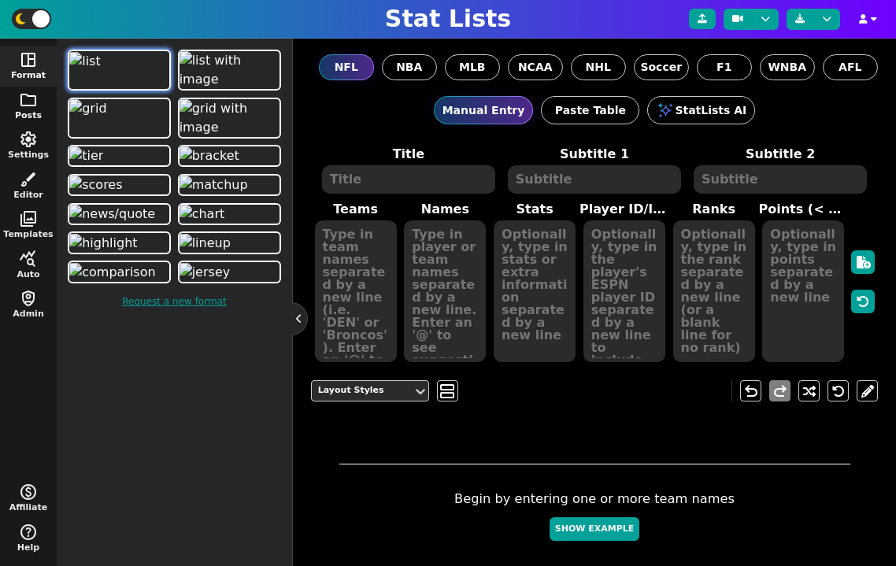
click at [28, 103] on span "folder" at bounding box center [28, 100] width 19 height 19
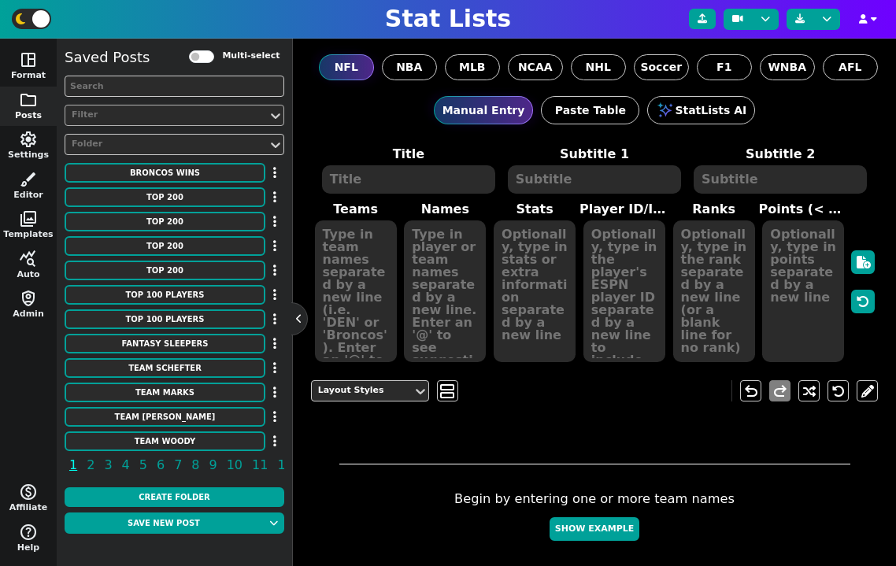
click at [146, 115] on div "Filter" at bounding box center [167, 115] width 190 height 13
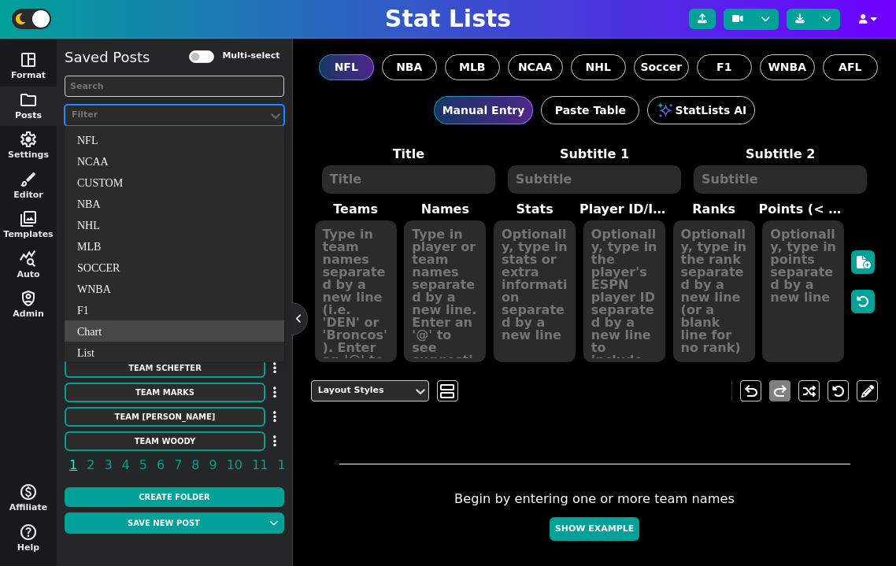
click at [156, 336] on div "Chart" at bounding box center [175, 331] width 220 height 21
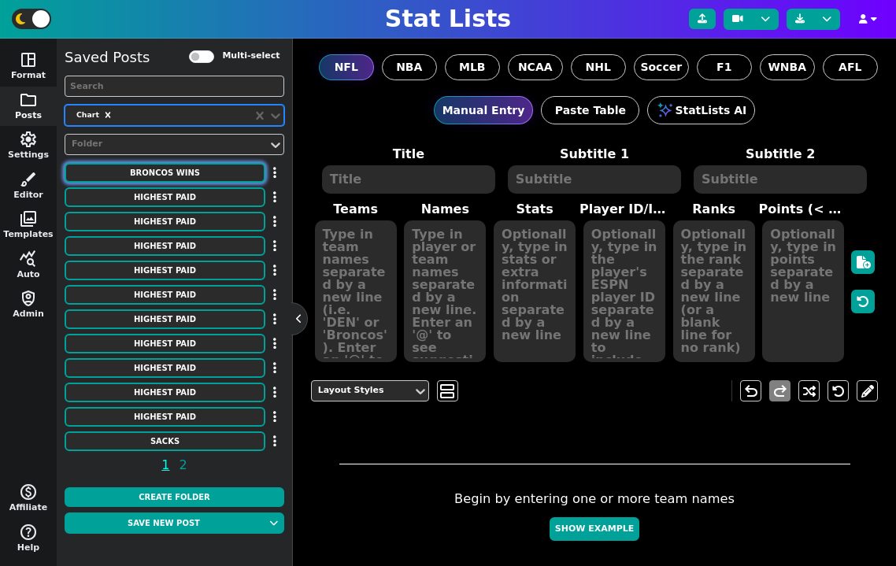
click at [199, 176] on button "Broncos Wins" at bounding box center [165, 173] width 201 height 20
type textarea "Broncos Wins"
type textarea "Each Season"
type textarea "DEN"
type textarea "00' 01' 02' 03' 04' 05' 06' 07' 08' 09' 10' 11' 12' 13' 14' 15' 16' 17' 18' 19'…"
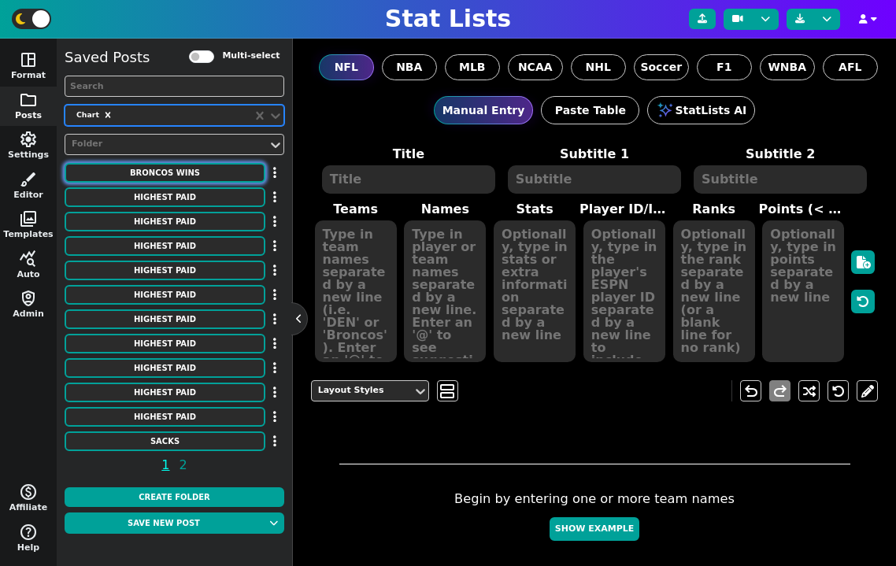
type textarea "11 8 9 10 10 13 9 7 8 8 4 8 13 13 12 12 9 5 6 7 5 7"
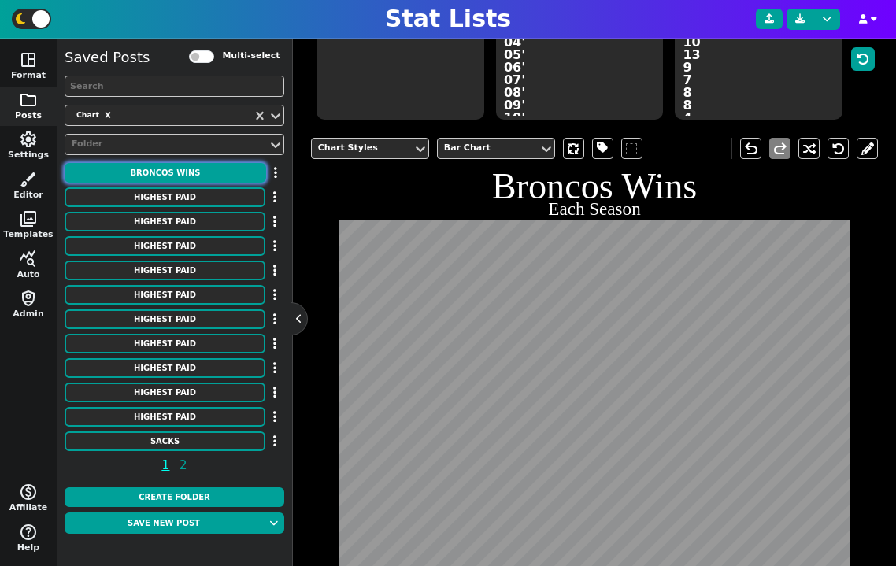
scroll to position [298, 0]
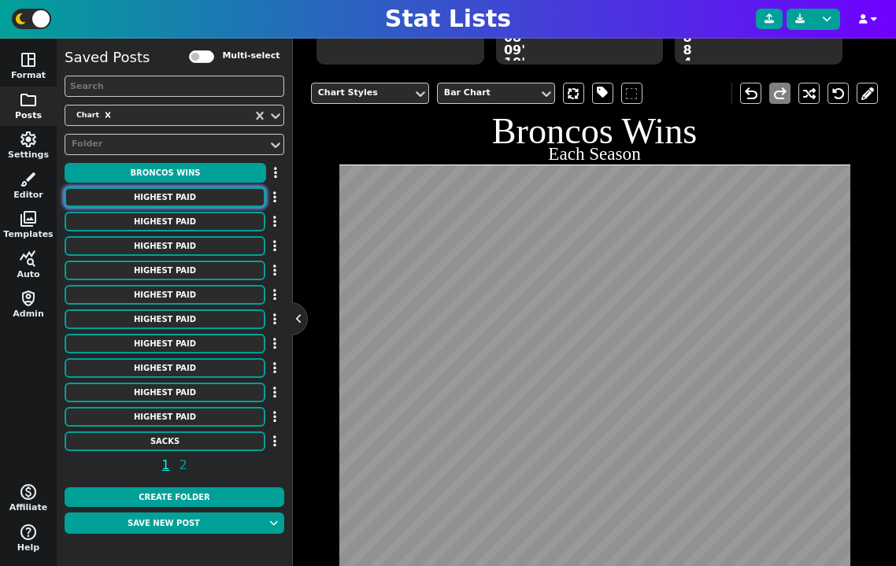
click at [206, 192] on button "HIGHEST PAID" at bounding box center [165, 197] width 201 height 20
type textarea "HIGHEST PAID"
type textarea "Interior D-line"
type textarea "Chiefs Patriots Broncos Ravens Lions Jets Panthers Titans Colts Giants Commande…"
type textarea "[PERSON_NAME] [PERSON_NAME] [PERSON_NAME] [PERSON_NAME] [PERSON_NAME] [PERSON_N…"
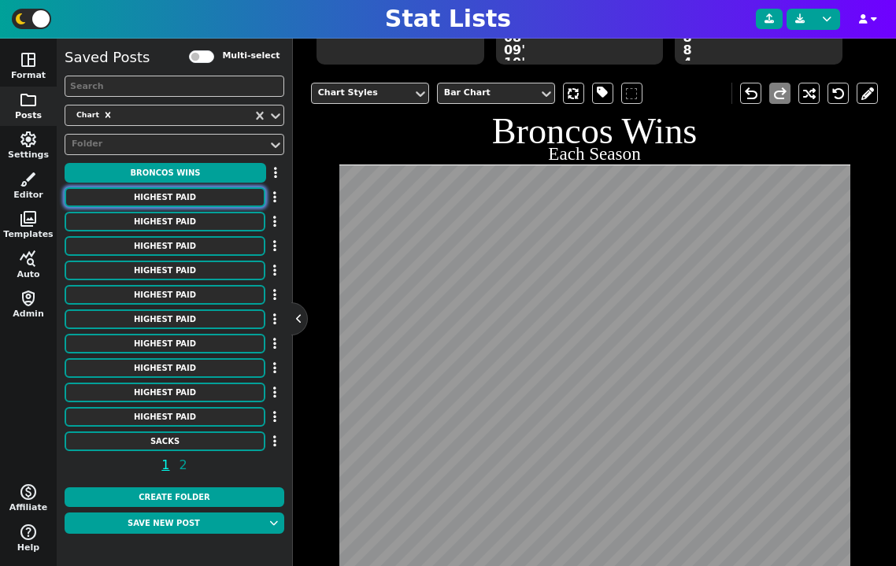
type textarea "31750000 26000000 25500000 24500000 24250000 24000000 24000000 23500000 2300000…"
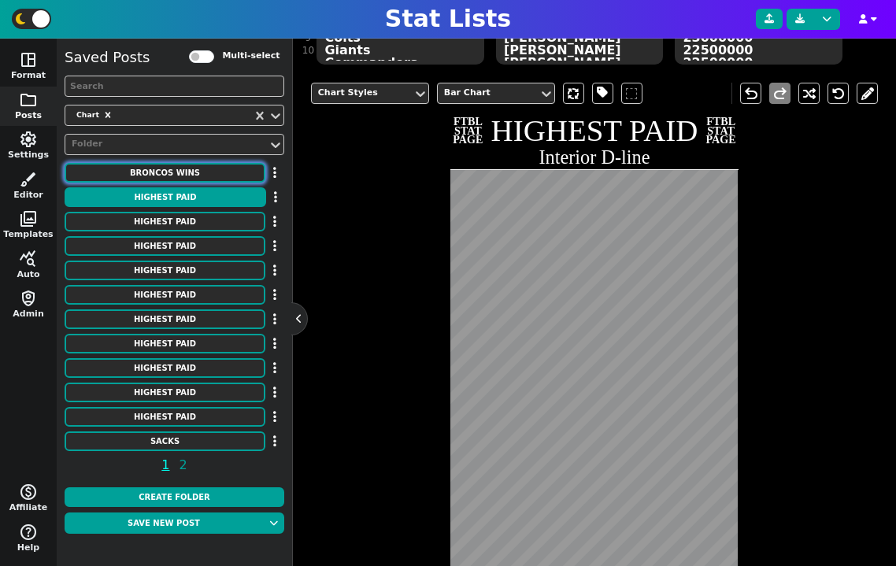
click at [164, 176] on button "Broncos Wins" at bounding box center [165, 173] width 201 height 20
type textarea "Broncos Wins"
type textarea "Each Season"
type textarea "DEN"
type textarea "00' 01' 02' 03' 04' 05' 06' 07' 08' 09' 10' 11' 12' 13' 14' 15' 16' 17' 18' 19'…"
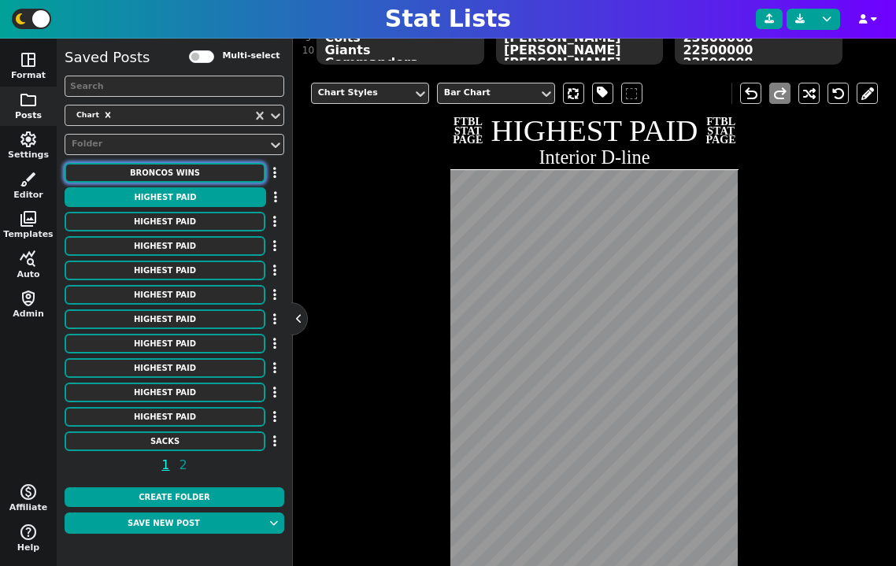
type textarea "11 8 9 10 10 13 9 7 8 8 4 8 13 13 12 12 9 5 6 7 5 7"
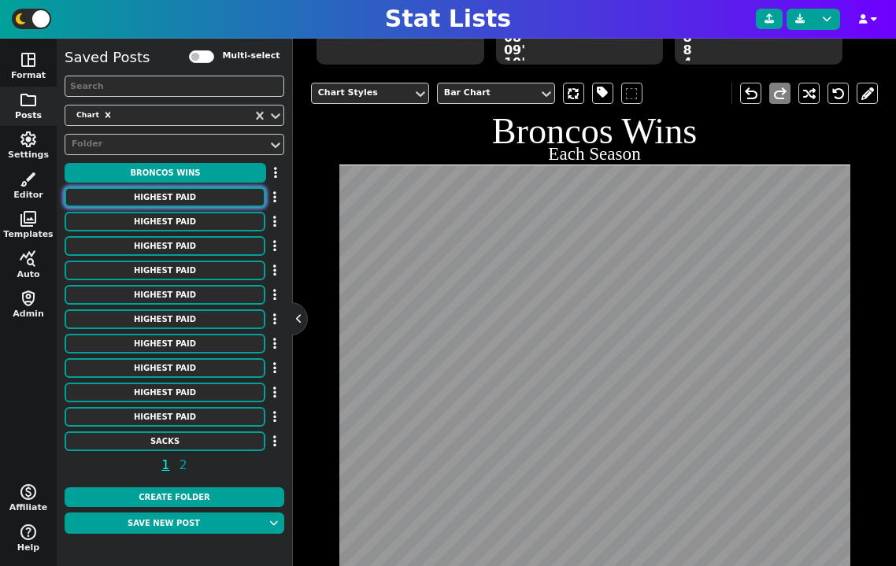
click at [169, 199] on button "HIGHEST PAID" at bounding box center [165, 197] width 201 height 20
type textarea "HIGHEST PAID"
type textarea "Interior D-line"
type textarea "Chiefs Patriots Broncos Ravens Lions Jets Panthers Titans Colts Giants Commande…"
type textarea "[PERSON_NAME] [PERSON_NAME] [PERSON_NAME] [PERSON_NAME] [PERSON_NAME] [PERSON_N…"
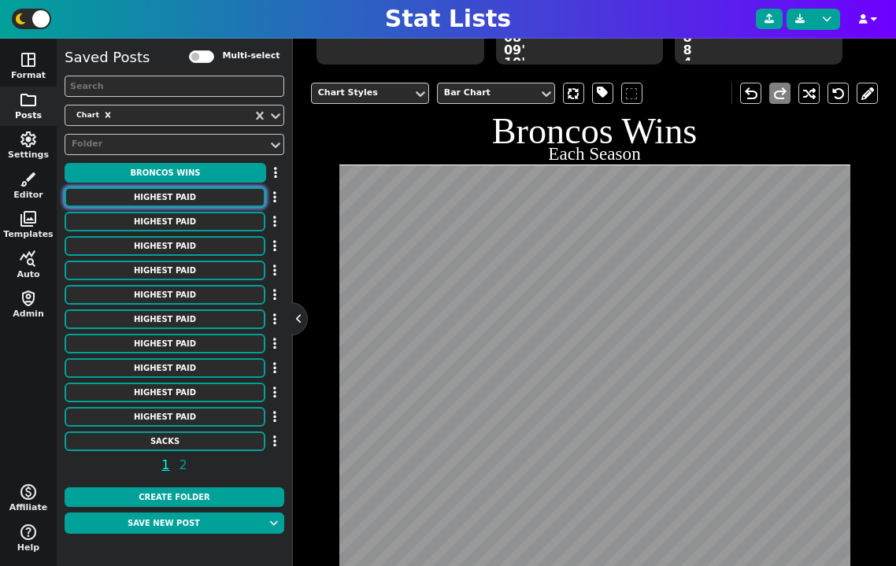
type textarea "31750000 26000000 25500000 24500000 24250000 24000000 24000000 23500000 2300000…"
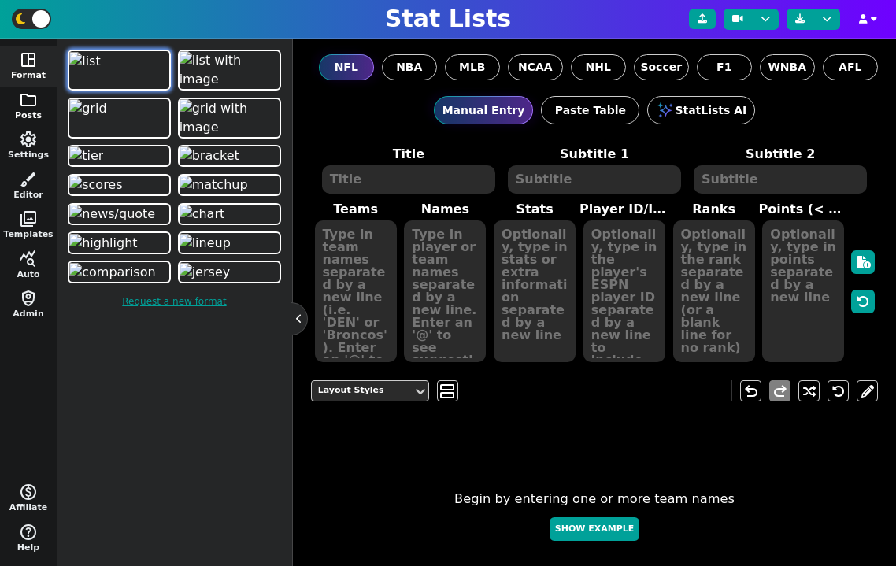
click at [28, 93] on span "folder" at bounding box center [28, 100] width 19 height 19
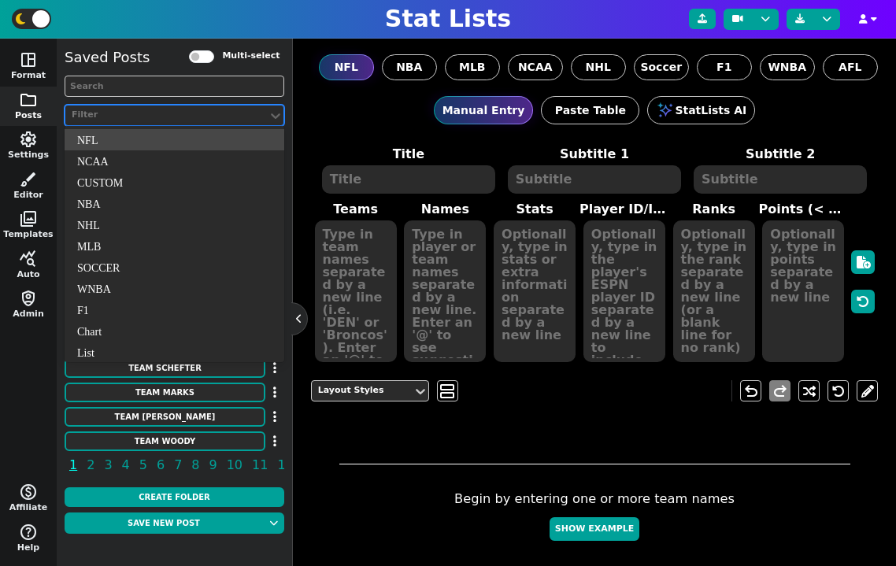
click at [145, 114] on div "Filter" at bounding box center [167, 115] width 190 height 13
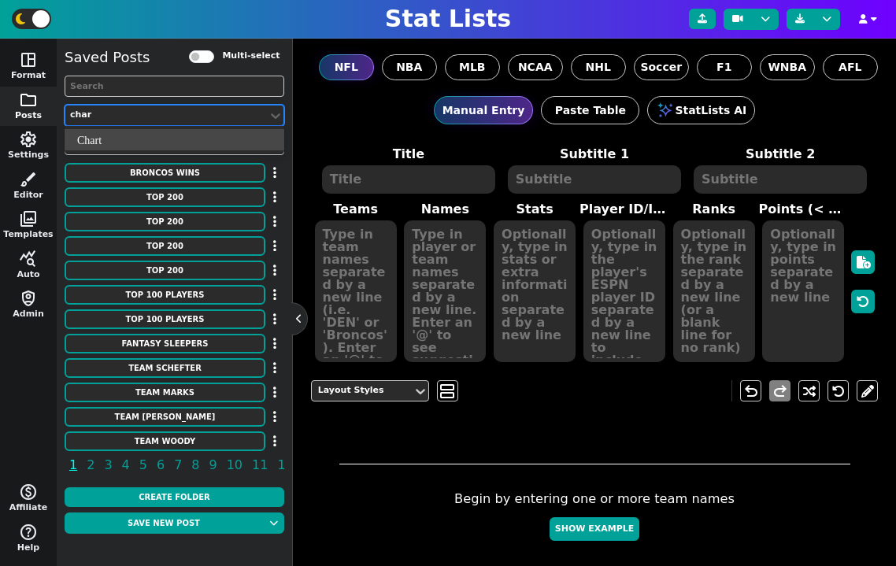
type input "chart"
click at [149, 135] on div "Chart" at bounding box center [175, 139] width 220 height 21
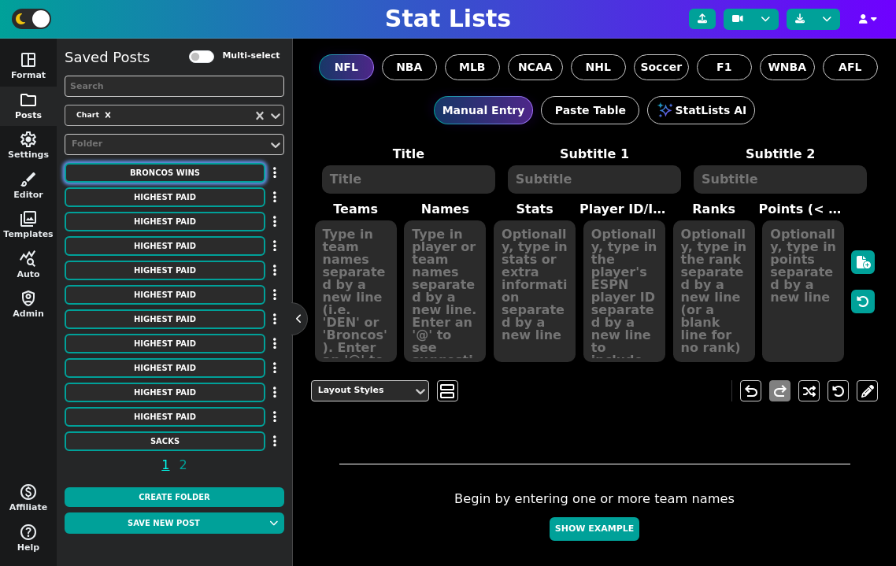
click at [185, 169] on button "Broncos Wins" at bounding box center [165, 173] width 201 height 20
type textarea "Broncos Wins"
type textarea "Each Season"
type textarea "DEN"
type textarea "00' 01' 02' 03' 04' 05' 06' 07' 08' 09' 10' 11' 12' 13' 14' 15' 16' 17' 18' 19'…"
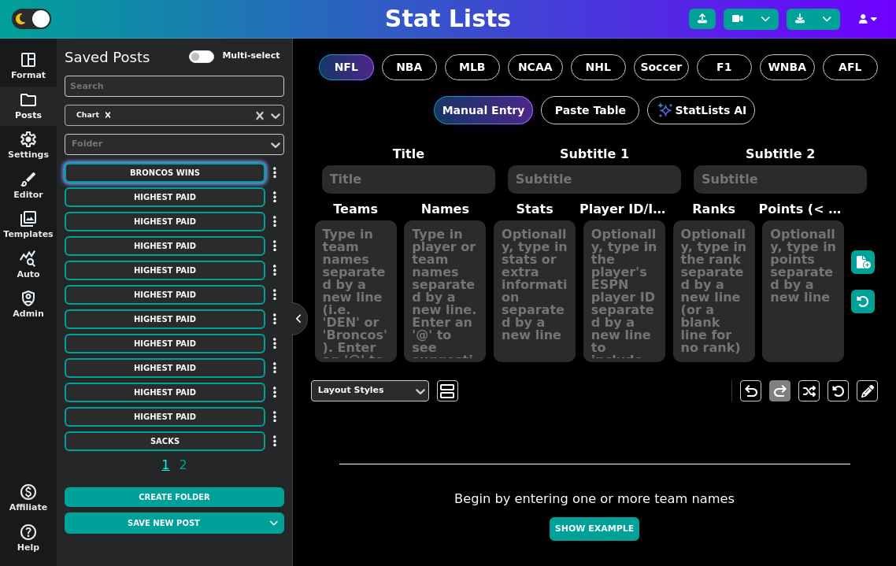
type textarea "11 8 9 10 10 13 9 7 8 8 4 8 13 13 12 12 9 5 6 7 5 7"
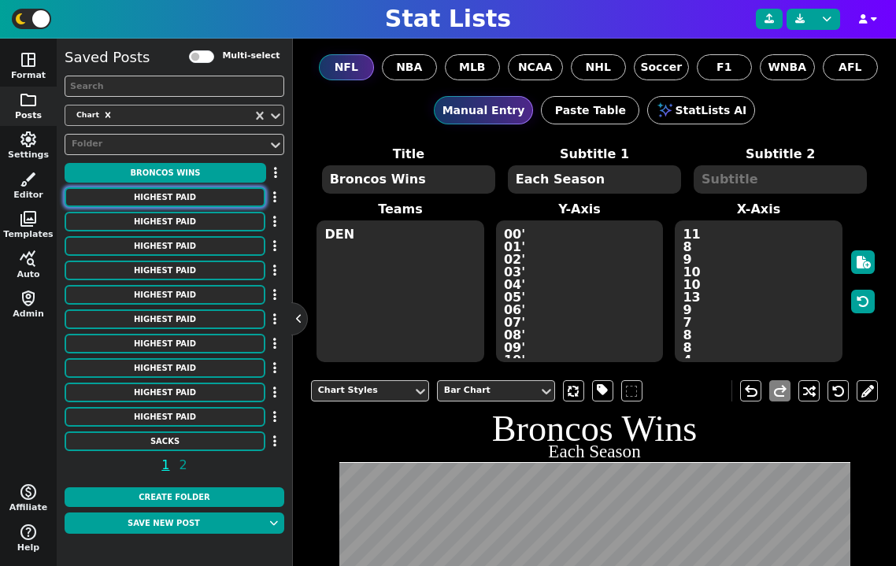
click at [195, 195] on button "HIGHEST PAID" at bounding box center [165, 197] width 201 height 20
type textarea "HIGHEST PAID"
type textarea "Interior D-line"
type textarea "Chiefs Patriots Broncos Ravens Lions Jets Panthers Titans Colts Giants Commande…"
type textarea "[PERSON_NAME] [PERSON_NAME] [PERSON_NAME] [PERSON_NAME] [PERSON_NAME] [PERSON_N…"
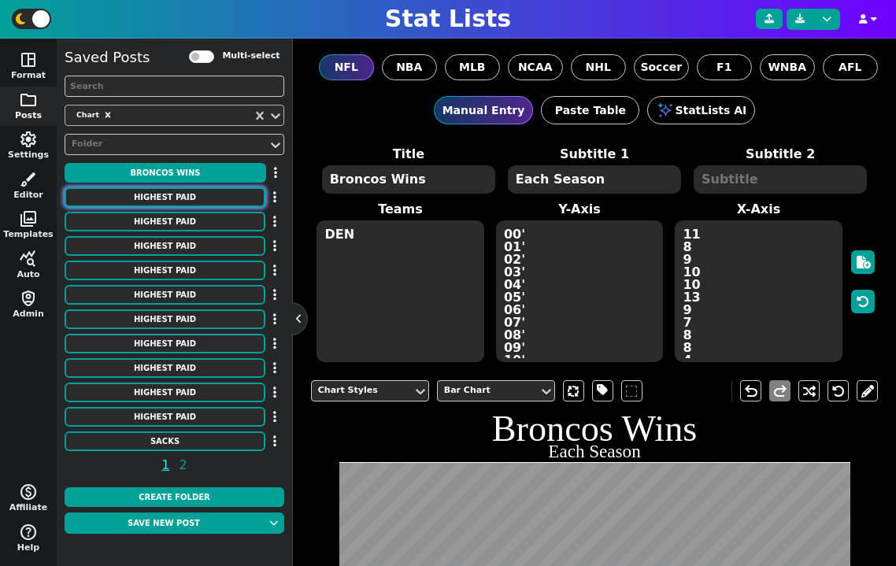
type textarea "31750000 26000000 25500000 24500000 24250000 24000000 24000000 23500000 2300000…"
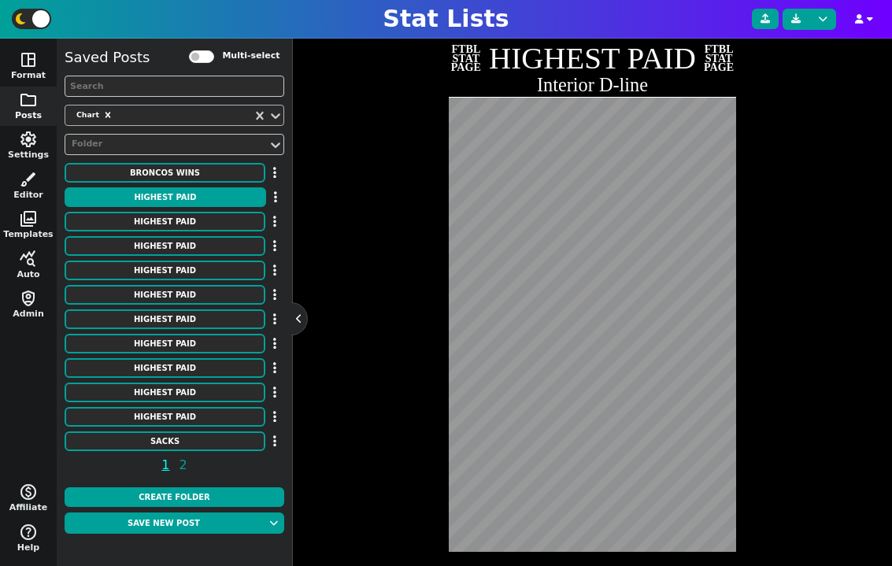
scroll to position [365, 0]
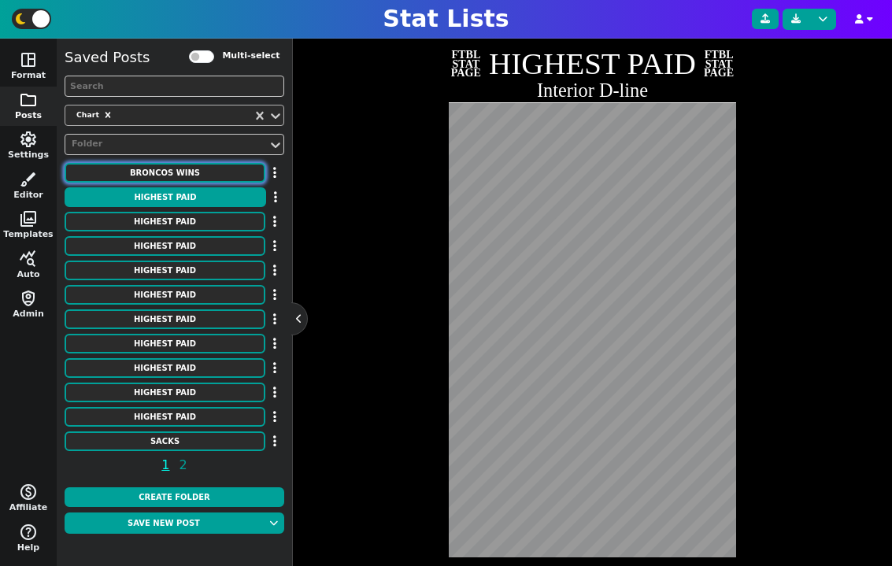
click at [201, 174] on button "Broncos Wins" at bounding box center [165, 173] width 201 height 20
type textarea "Broncos Wins"
type textarea "Each Season"
type textarea "DEN"
type textarea "00' 01' 02' 03' 04' 05' 06' 07' 08' 09' 10' 11' 12' 13' 14' 15' 16' 17' 18' 19'…"
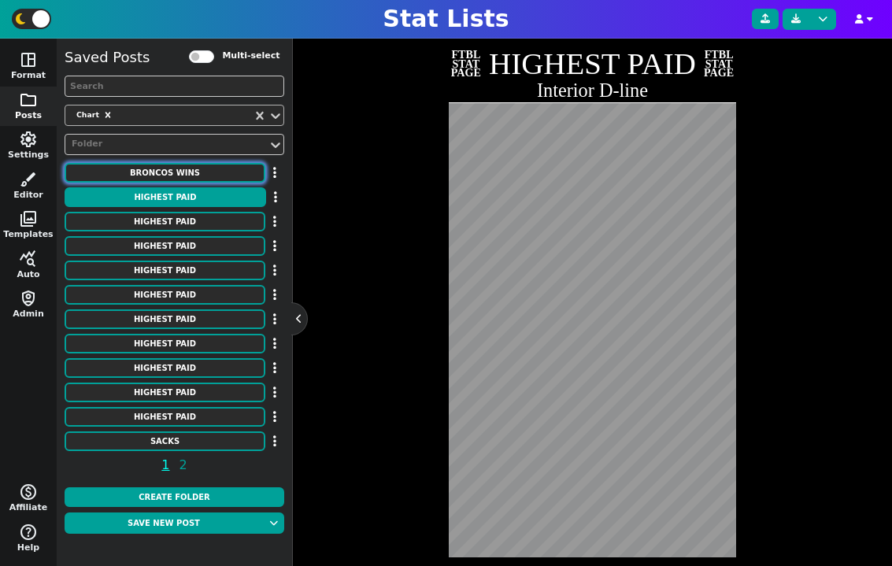
type textarea "11 8 9 10 10 13 9 7 8 8 4 8 13 13 12 12 9 5 6 7 5 7"
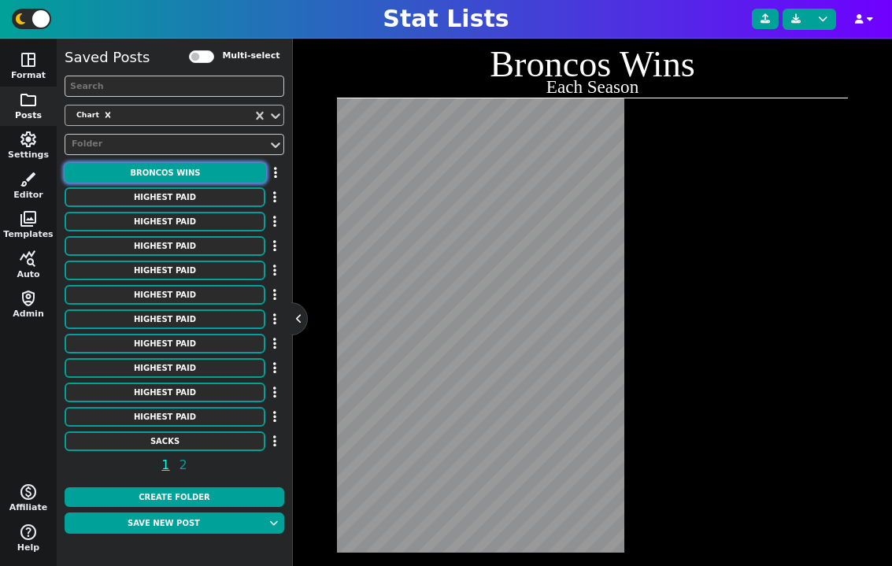
scroll to position [0, 0]
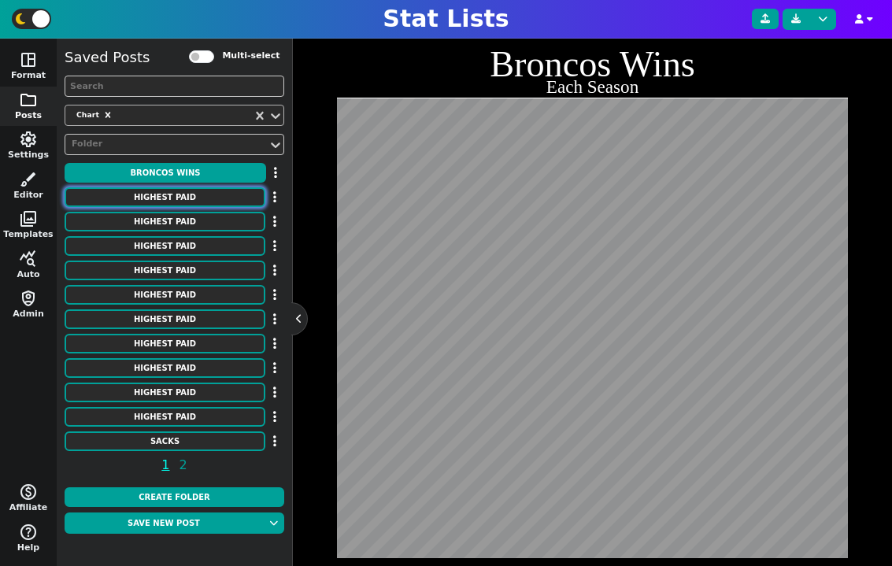
click at [205, 201] on button "HIGHEST PAID" at bounding box center [165, 197] width 201 height 20
type textarea "HIGHEST PAID"
type textarea "Interior D-line"
type textarea "Chiefs Patriots Broncos Ravens Lions Jets Panthers Titans Colts Giants Commande…"
type textarea "[PERSON_NAME] [PERSON_NAME] [PERSON_NAME] [PERSON_NAME] [PERSON_NAME] [PERSON_N…"
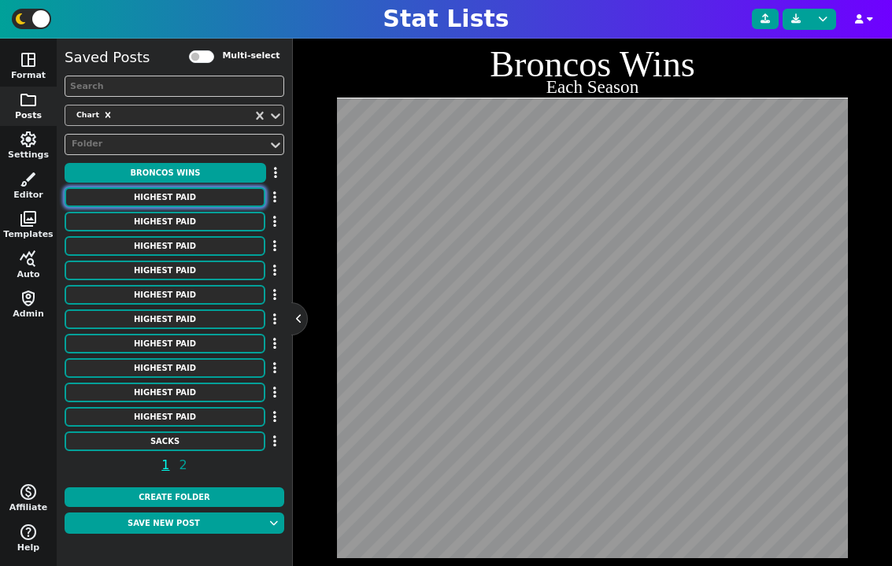
type textarea "31750000 26000000 25500000 24500000 24250000 24000000 24000000 23500000 2300000…"
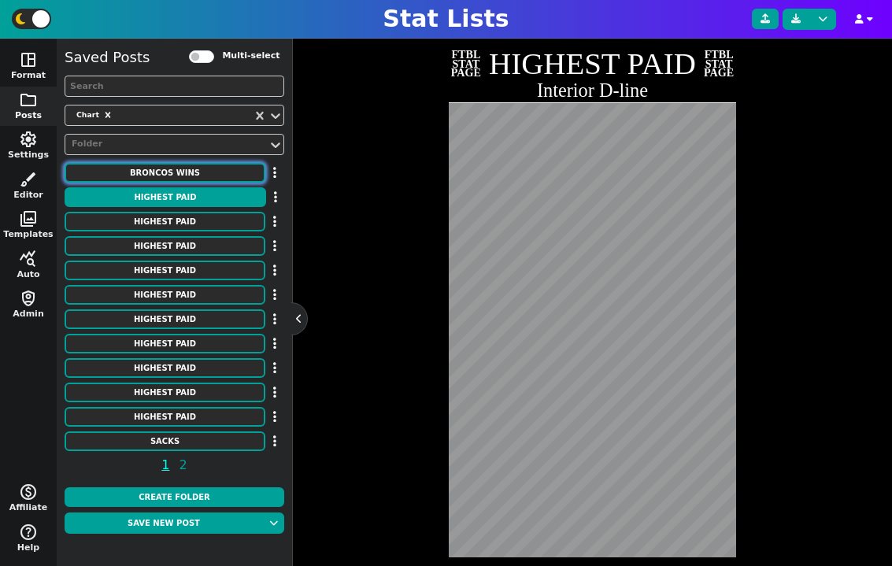
click at [176, 176] on button "Broncos Wins" at bounding box center [165, 173] width 201 height 20
type textarea "Broncos Wins"
type textarea "Each Season"
type textarea "DEN"
type textarea "00' 01' 02' 03' 04' 05' 06' 07' 08' 09' 10' 11' 12' 13' 14' 15' 16' 17' 18' 19'…"
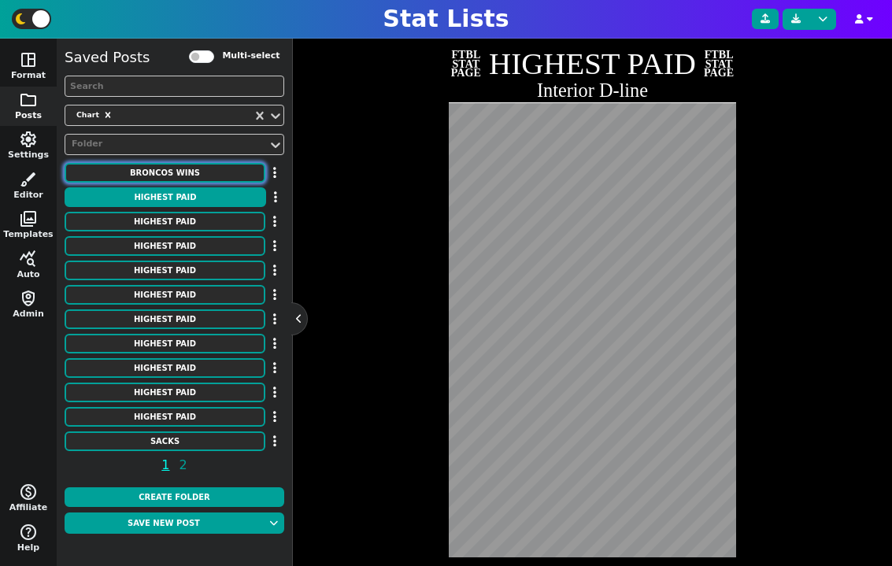
type textarea "11 8 9 10 10 13 9 7 8 8 4 8 13 13 12 12 9 5 6 7 5 7"
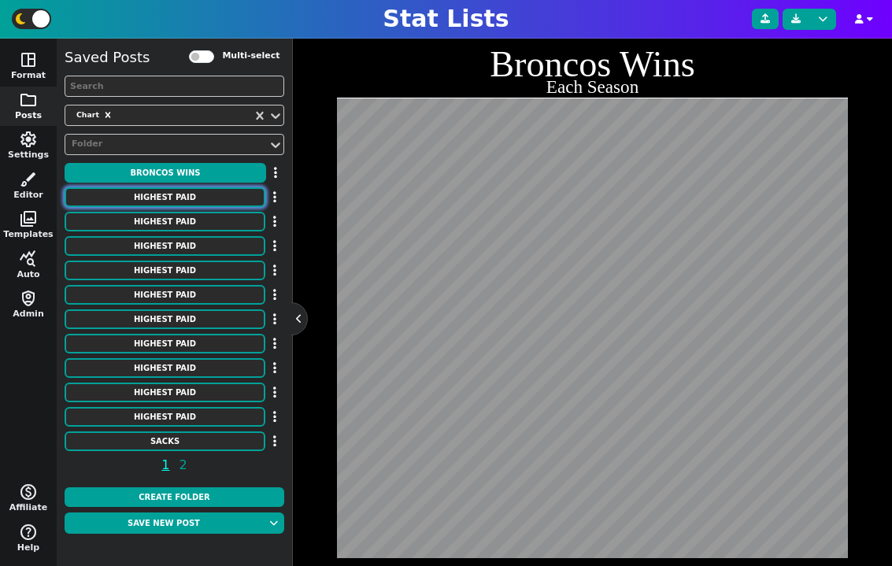
click at [179, 195] on button "HIGHEST PAID" at bounding box center [165, 197] width 201 height 20
type textarea "HIGHEST PAID"
type textarea "Interior D-line"
type textarea "Chiefs Patriots Broncos Ravens Lions Jets Panthers Titans Colts Giants Commande…"
type textarea "[PERSON_NAME] [PERSON_NAME] [PERSON_NAME] [PERSON_NAME] [PERSON_NAME] [PERSON_N…"
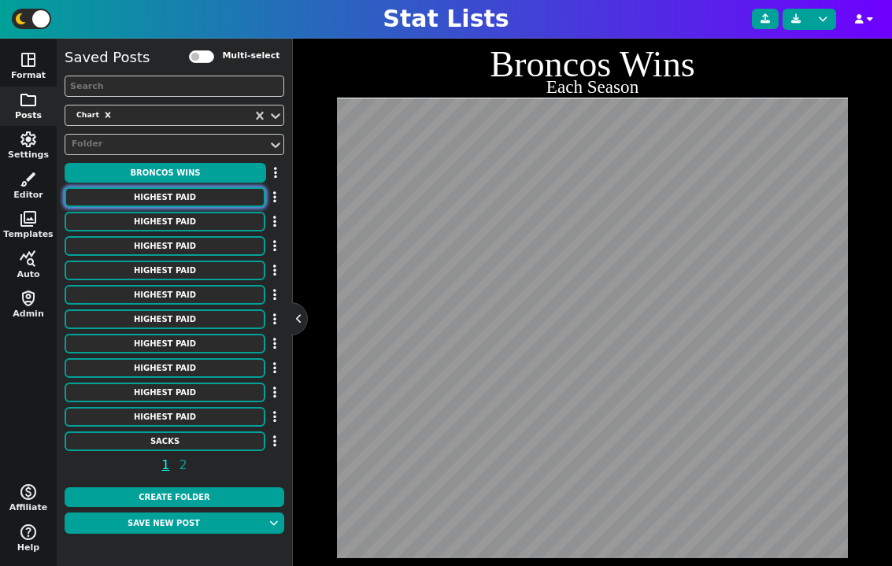
type textarea "31750000 26000000 25500000 24500000 24250000 24000000 24000000 23500000 2300000…"
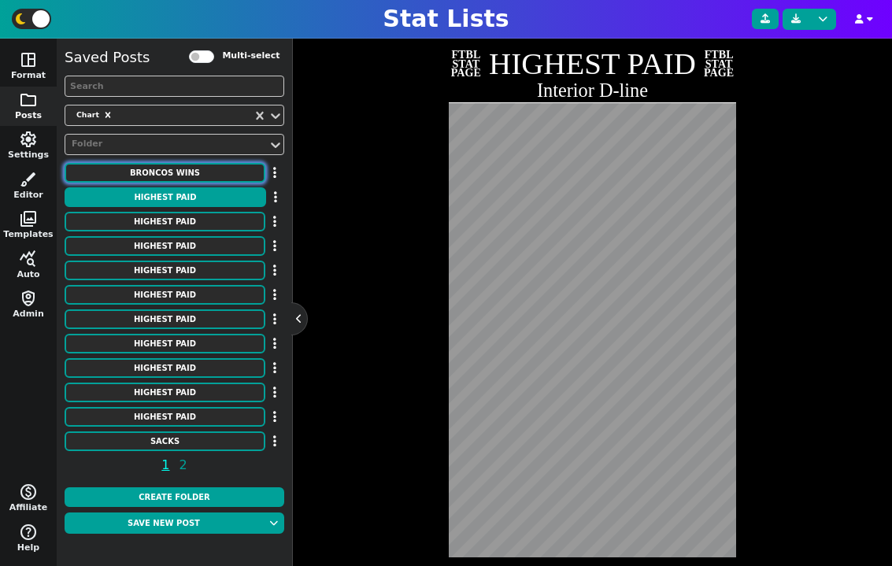
click at [179, 175] on button "Broncos Wins" at bounding box center [165, 173] width 201 height 20
type textarea "Broncos Wins"
type textarea "Each Season"
type textarea "DEN"
type textarea "00' 01' 02' 03' 04' 05' 06' 07' 08' 09' 10' 11' 12' 13' 14' 15' 16' 17' 18' 19'…"
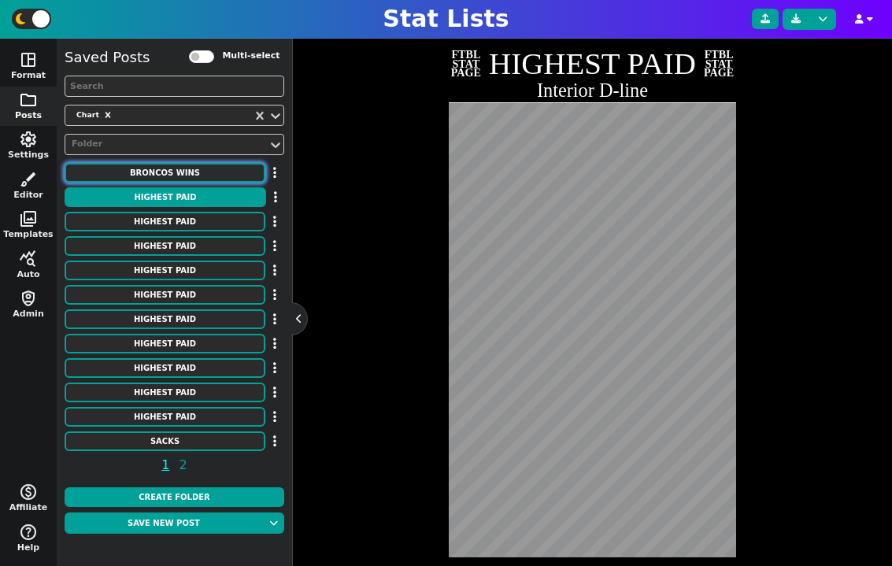
type textarea "11 8 9 10 10 13 9 7 8 8 4 8 13 13 12 12 9 5 6 7 5 7"
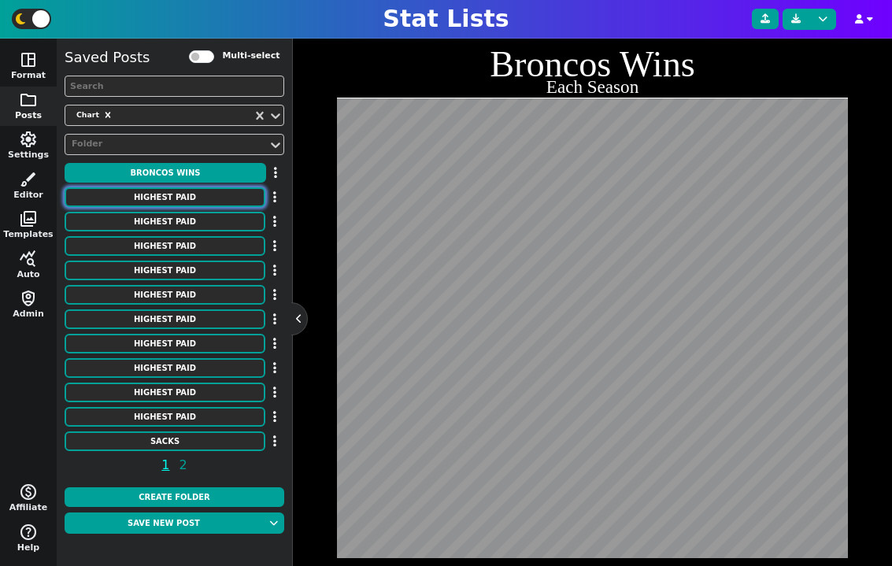
click at [179, 191] on button "HIGHEST PAID" at bounding box center [165, 197] width 201 height 20
type textarea "HIGHEST PAID"
type textarea "Interior D-line"
type textarea "Chiefs Patriots Broncos Ravens Lions Jets Panthers Titans Colts Giants Commande…"
type textarea "[PERSON_NAME] [PERSON_NAME] [PERSON_NAME] [PERSON_NAME] [PERSON_NAME] [PERSON_N…"
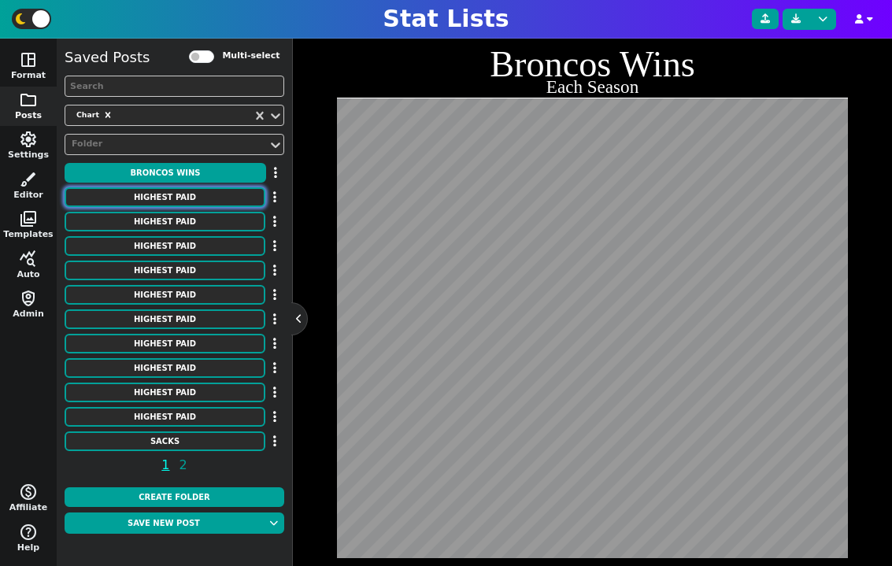
type textarea "31750000 26000000 25500000 24500000 24250000 24000000 24000000 23500000 2300000…"
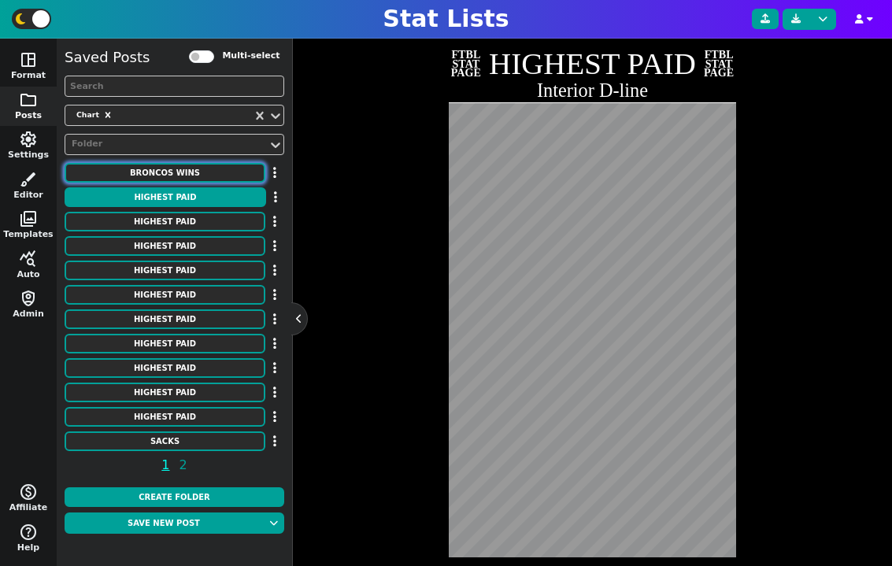
click at [179, 167] on button "Broncos Wins" at bounding box center [165, 173] width 201 height 20
type textarea "Broncos Wins"
type textarea "Each Season"
type textarea "DEN"
type textarea "00' 01' 02' 03' 04' 05' 06' 07' 08' 09' 10' 11' 12' 13' 14' 15' 16' 17' 18' 19'…"
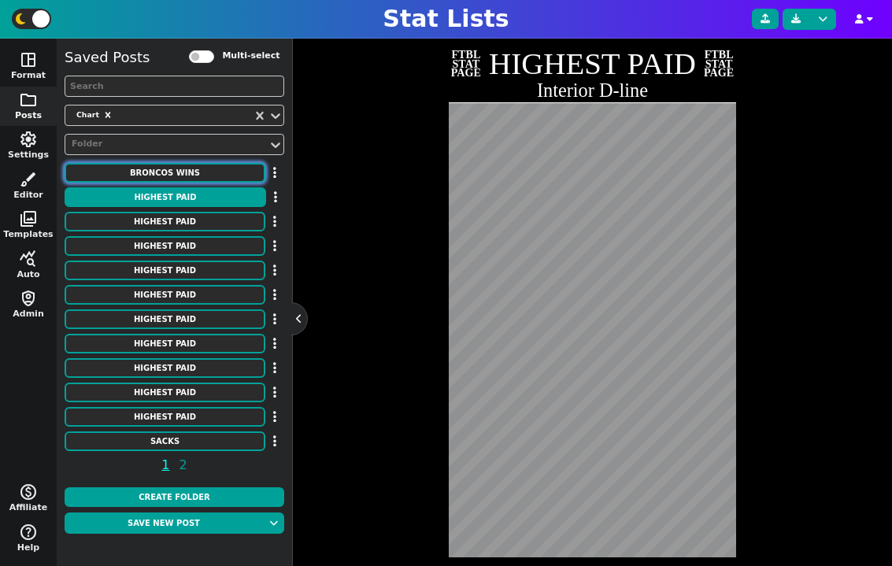
type textarea "11 8 9 10 10 13 9 7 8 8 4 8 13 13 12 12 9 5 6 7 5 7"
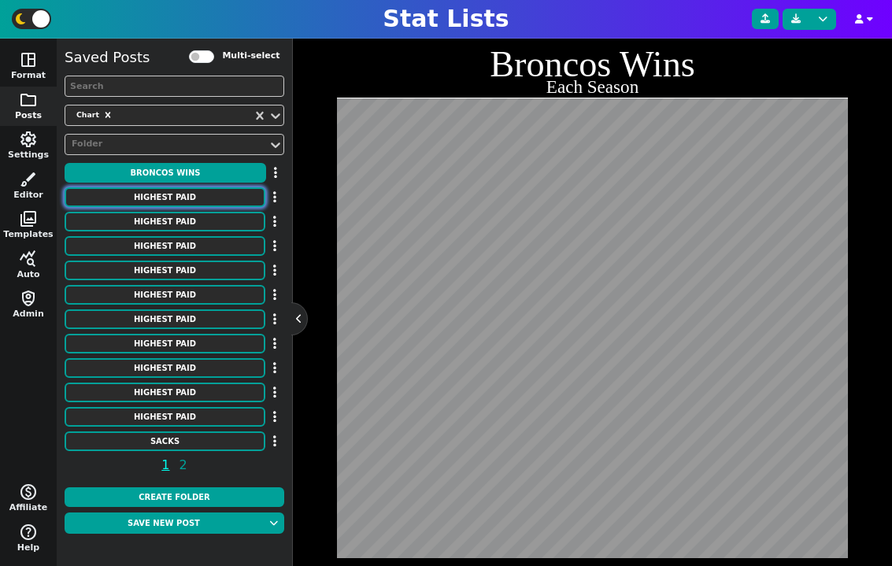
click at [177, 194] on button "HIGHEST PAID" at bounding box center [165, 197] width 201 height 20
type textarea "HIGHEST PAID"
type textarea "Interior D-line"
type textarea "Chiefs Patriots Broncos Ravens Lions Jets Panthers Titans Colts Giants Commande…"
type textarea "[PERSON_NAME] [PERSON_NAME] [PERSON_NAME] [PERSON_NAME] [PERSON_NAME] [PERSON_N…"
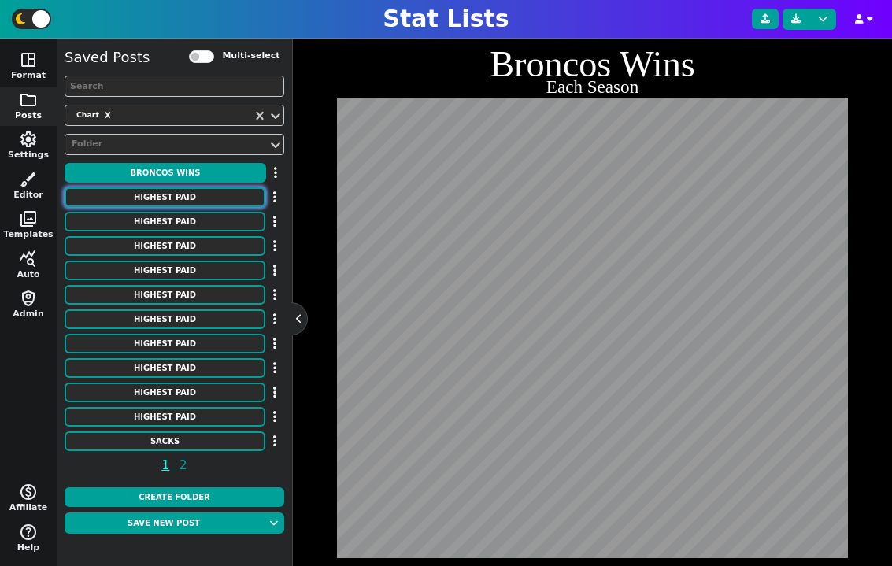
type textarea "31750000 26000000 25500000 24500000 24250000 24000000 24000000 23500000 2300000…"
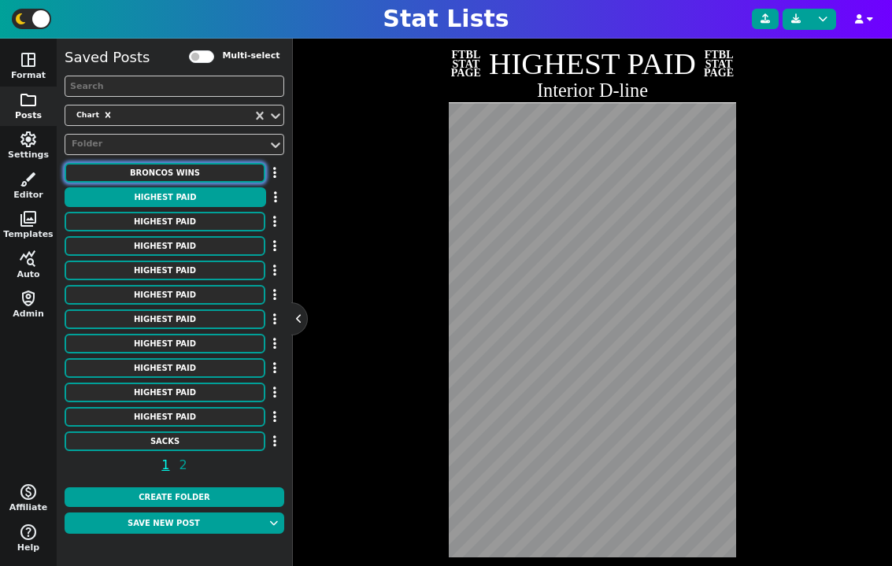
click at [184, 177] on button "Broncos Wins" at bounding box center [165, 173] width 201 height 20
type textarea "Broncos Wins"
type textarea "Each Season"
type textarea "DEN"
type textarea "00' 01' 02' 03' 04' 05' 06' 07' 08' 09' 10' 11' 12' 13' 14' 15' 16' 17' 18' 19'…"
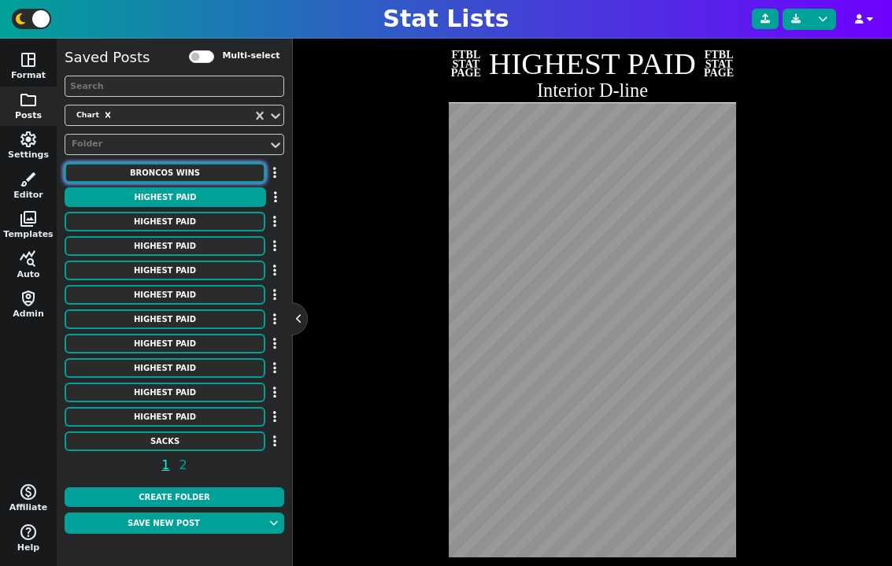
type textarea "11 8 9 10 10 13 9 7 8 8 4 8 13 13 12 12 9 5 6 7 5 7"
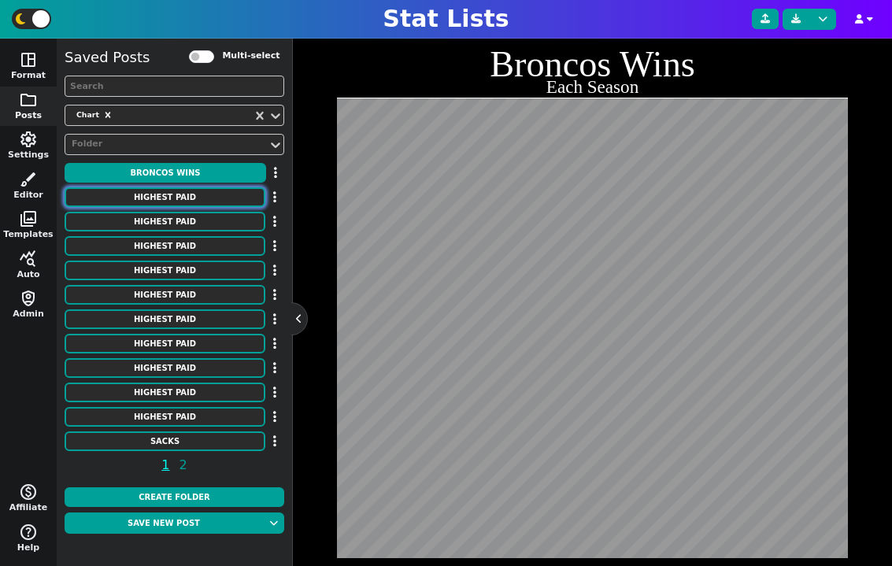
click at [197, 189] on button "HIGHEST PAID" at bounding box center [165, 197] width 201 height 20
type textarea "HIGHEST PAID"
type textarea "Interior D-line"
type textarea "Chiefs Patriots Broncos Ravens Lions Jets Panthers Titans Colts Giants Commande…"
type textarea "[PERSON_NAME] [PERSON_NAME] [PERSON_NAME] [PERSON_NAME] [PERSON_NAME] [PERSON_N…"
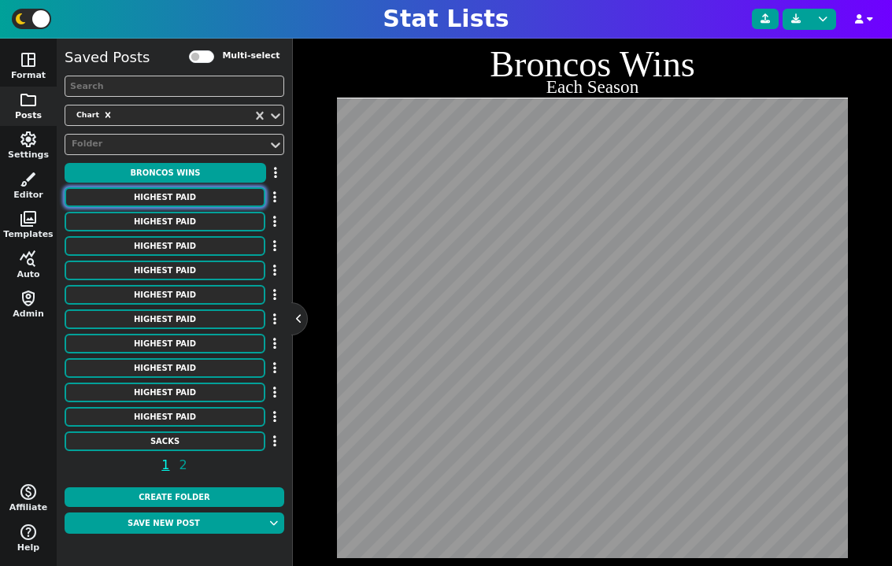
type textarea "31750000 26000000 25500000 24500000 24250000 24000000 24000000 23500000 2300000…"
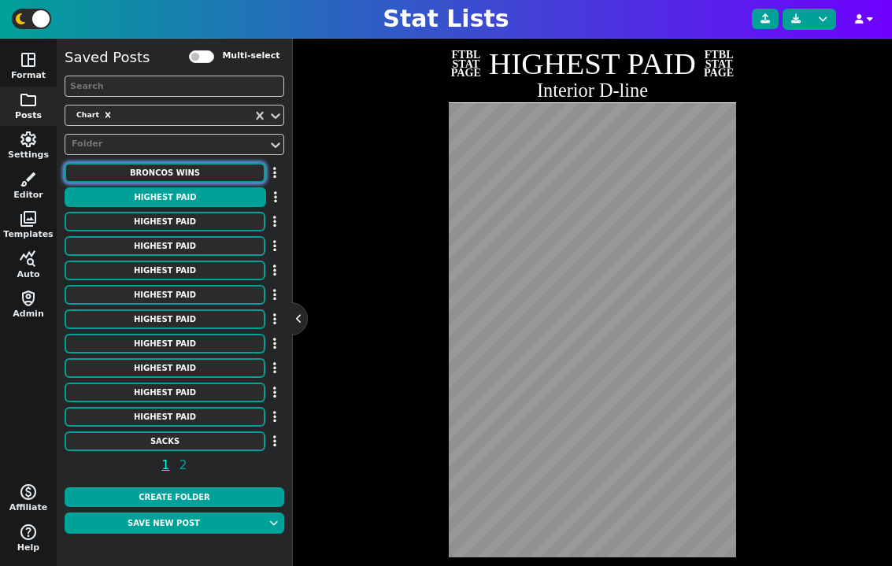
click at [226, 175] on button "Broncos Wins" at bounding box center [165, 173] width 201 height 20
type textarea "Broncos Wins"
type textarea "Each Season"
type textarea "DEN"
type textarea "00' 01' 02' 03' 04' 05' 06' 07' 08' 09' 10' 11' 12' 13' 14' 15' 16' 17' 18' 19'…"
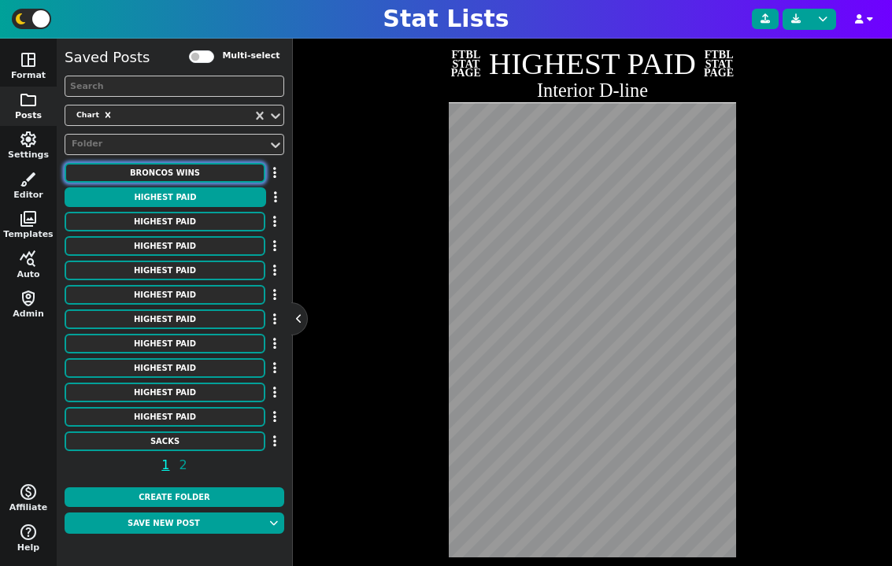
type textarea "11 8 9 10 10 13 9 7 8 8 4 8 13 13 12 12 9 5 6 7 5 7"
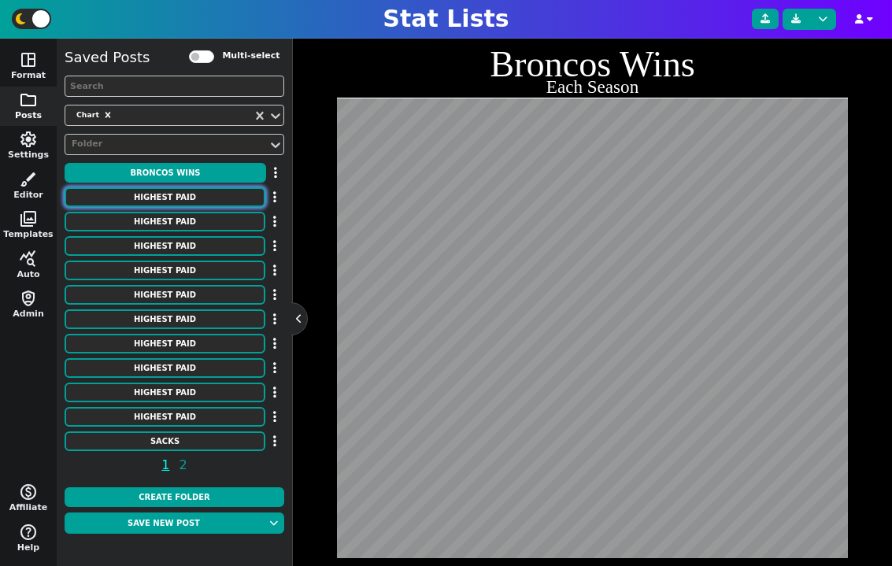
click at [214, 197] on button "HIGHEST PAID" at bounding box center [165, 197] width 201 height 20
type textarea "HIGHEST PAID"
type textarea "Interior D-line"
type textarea "Chiefs Patriots Broncos Ravens Lions Jets Panthers Titans Colts Giants Commande…"
type textarea "[PERSON_NAME] [PERSON_NAME] [PERSON_NAME] [PERSON_NAME] [PERSON_NAME] [PERSON_N…"
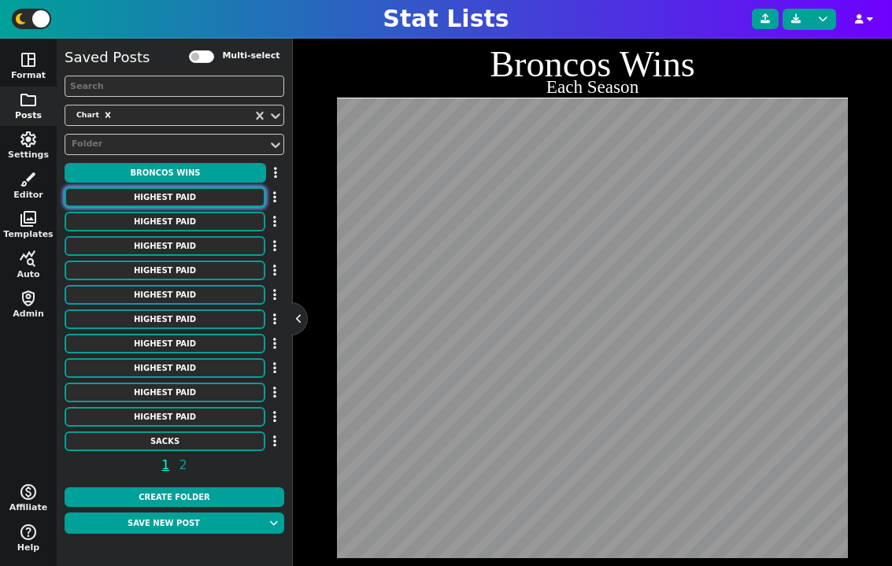
type textarea "31750000 26000000 25500000 24500000 24250000 24000000 24000000 23500000 2300000…"
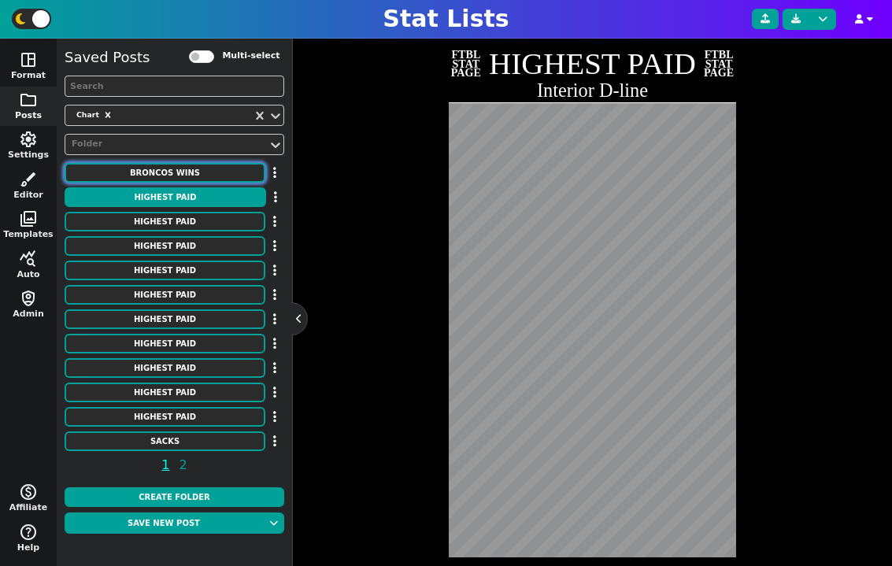
click at [201, 172] on button "Broncos Wins" at bounding box center [165, 173] width 201 height 20
type textarea "Broncos Wins"
type textarea "Each Season"
type textarea "DEN"
type textarea "00' 01' 02' 03' 04' 05' 06' 07' 08' 09' 10' 11' 12' 13' 14' 15' 16' 17' 18' 19'…"
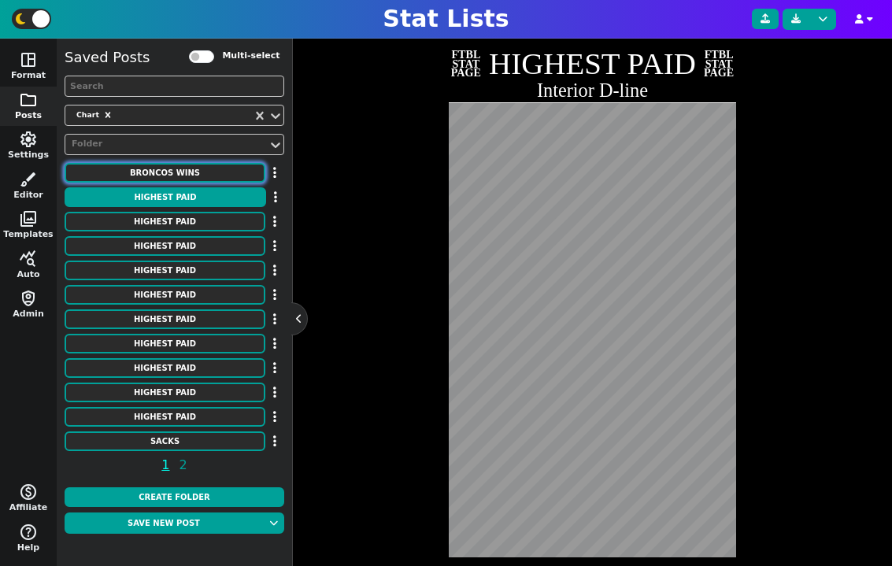
type textarea "11 8 9 10 10 13 9 7 8 8 4 8 13 13 12 12 9 5 6 7 5 7"
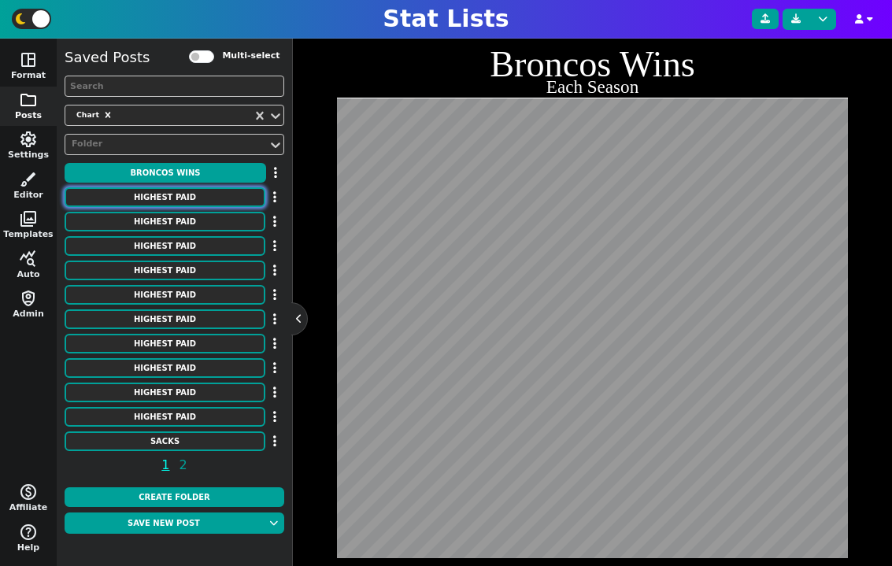
click at [199, 193] on button "HIGHEST PAID" at bounding box center [165, 197] width 201 height 20
type textarea "HIGHEST PAID"
type textarea "Interior D-line"
type textarea "Chiefs Patriots Broncos Ravens Lions Jets Panthers Titans Colts Giants Commande…"
type textarea "[PERSON_NAME] [PERSON_NAME] [PERSON_NAME] [PERSON_NAME] [PERSON_NAME] [PERSON_N…"
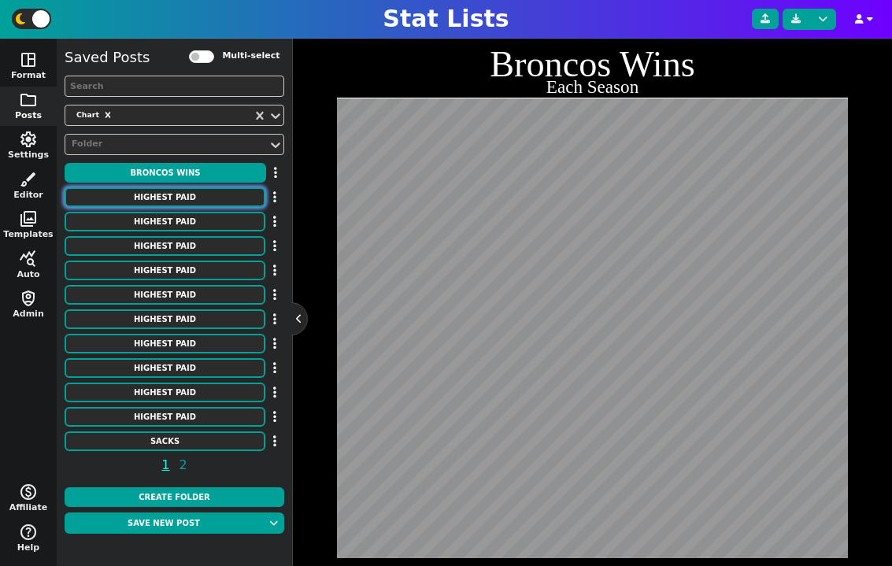
type textarea "31750000 26000000 25500000 24500000 24250000 24000000 24000000 23500000 2300000…"
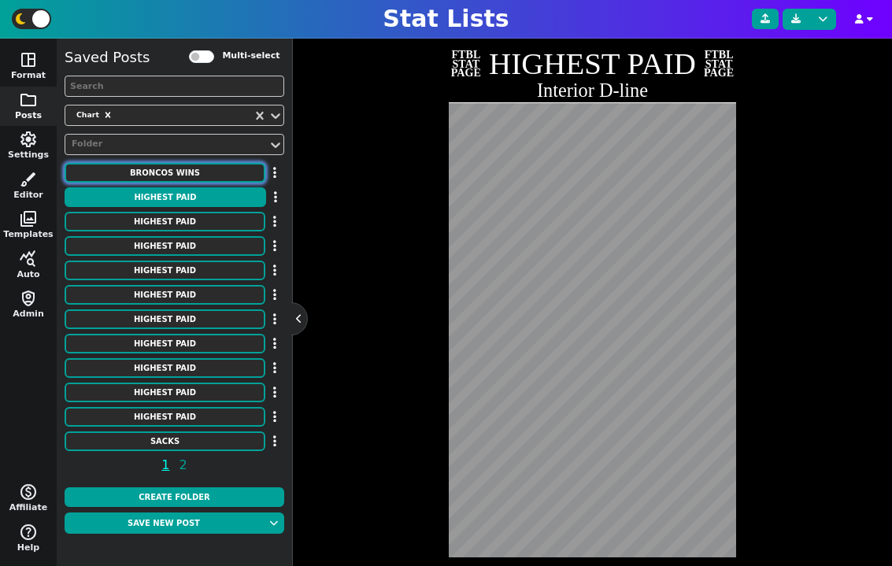
click at [163, 171] on button "Broncos Wins" at bounding box center [165, 173] width 201 height 20
type textarea "Broncos Wins"
type textarea "Each Season"
type textarea "DEN"
type textarea "00' 01' 02' 03' 04' 05' 06' 07' 08' 09' 10' 11' 12' 13' 14' 15' 16' 17' 18' 19'…"
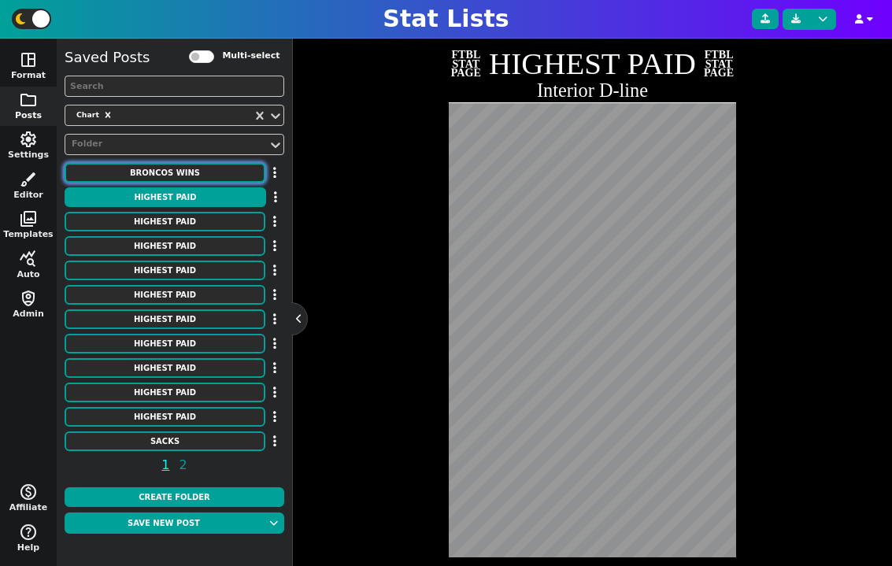
type textarea "11 8 9 10 10 13 9 7 8 8 4 8 13 13 12 12 9 5 6 7 5 7"
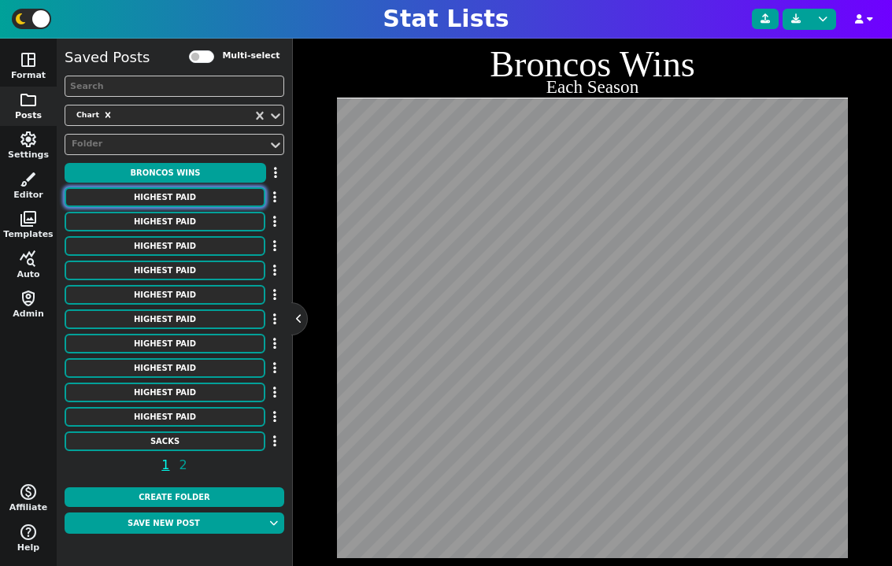
click at [169, 196] on button "HIGHEST PAID" at bounding box center [165, 197] width 201 height 20
type textarea "HIGHEST PAID"
type textarea "Interior D-line"
type textarea "Chiefs Patriots Broncos Ravens Lions Jets Panthers Titans Colts Giants Commande…"
type textarea "[PERSON_NAME] [PERSON_NAME] [PERSON_NAME] [PERSON_NAME] [PERSON_NAME] [PERSON_N…"
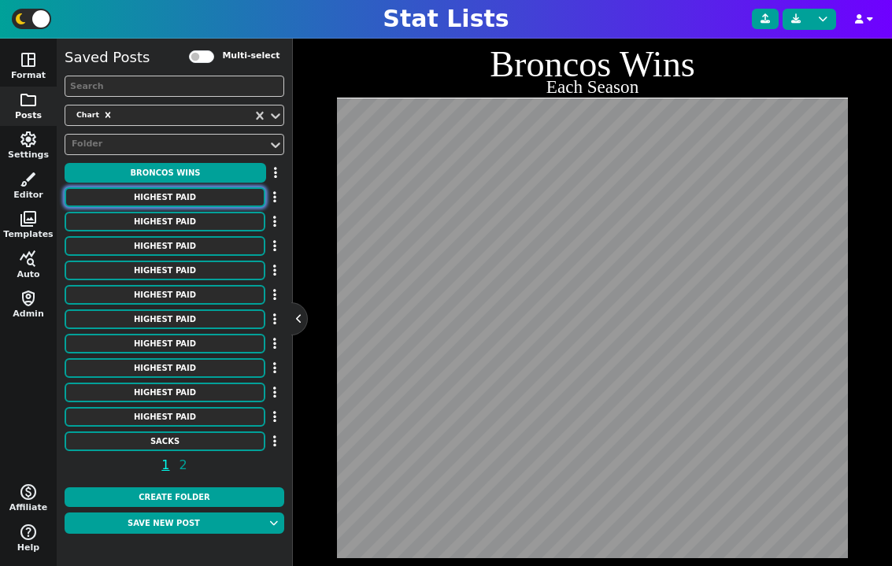
type textarea "31750000 26000000 25500000 24500000 24250000 24000000 24000000 23500000 2300000…"
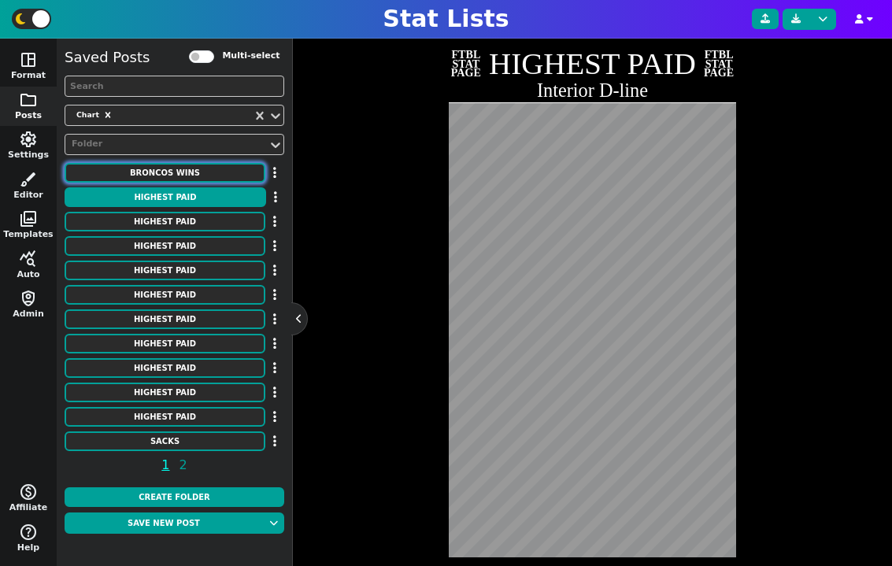
click at [174, 176] on button "Broncos Wins" at bounding box center [165, 173] width 201 height 20
type textarea "Broncos Wins"
type textarea "Each Season"
type textarea "DEN"
type textarea "00' 01' 02' 03' 04' 05' 06' 07' 08' 09' 10' 11' 12' 13' 14' 15' 16' 17' 18' 19'…"
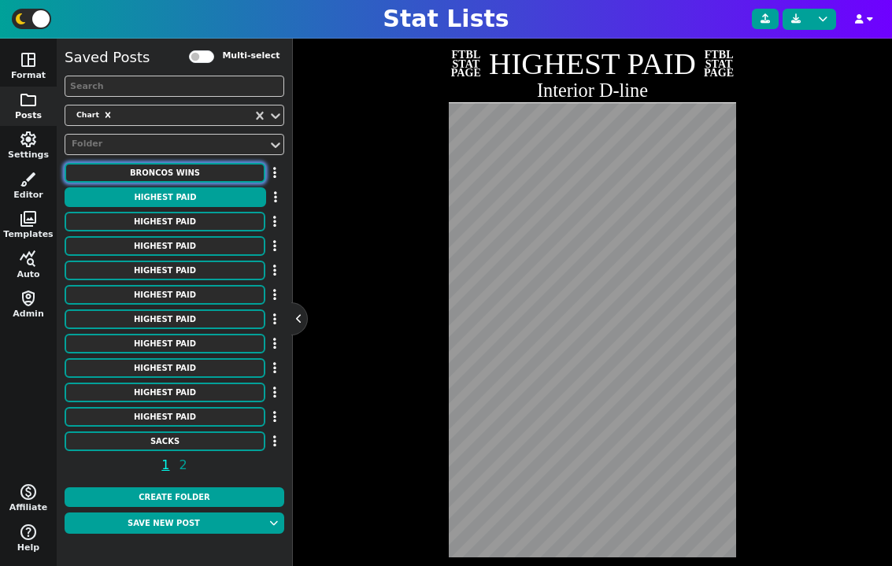
type textarea "11 8 9 10 10 13 9 7 8 8 4 8 13 13 12 12 9 5 6 7 5 7"
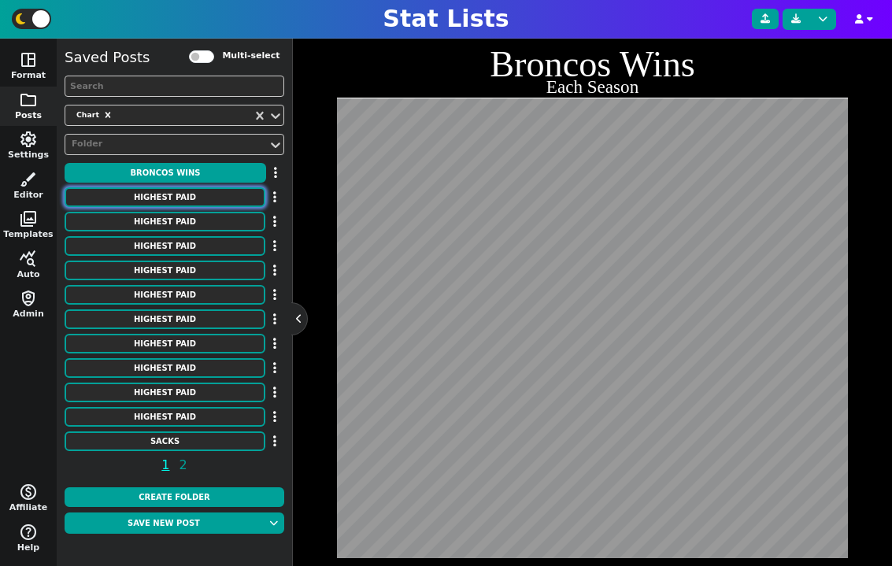
click at [175, 191] on button "HIGHEST PAID" at bounding box center [165, 197] width 201 height 20
type textarea "HIGHEST PAID"
type textarea "Interior D-line"
type textarea "Chiefs Patriots Broncos Ravens Lions Jets Panthers Titans Colts Giants Commande…"
type textarea "[PERSON_NAME] [PERSON_NAME] [PERSON_NAME] [PERSON_NAME] [PERSON_NAME] [PERSON_N…"
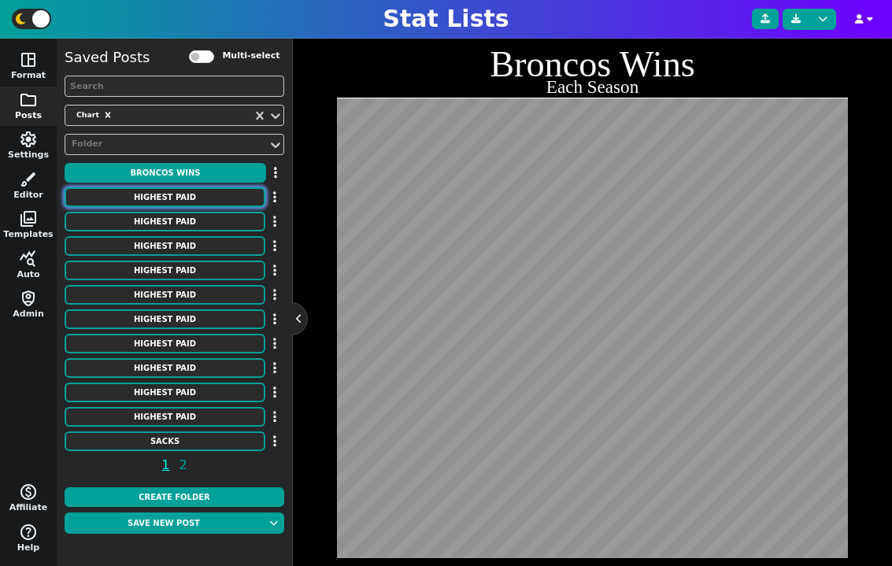
type textarea "31750000 26000000 25500000 24500000 24250000 24000000 24000000 23500000 2300000…"
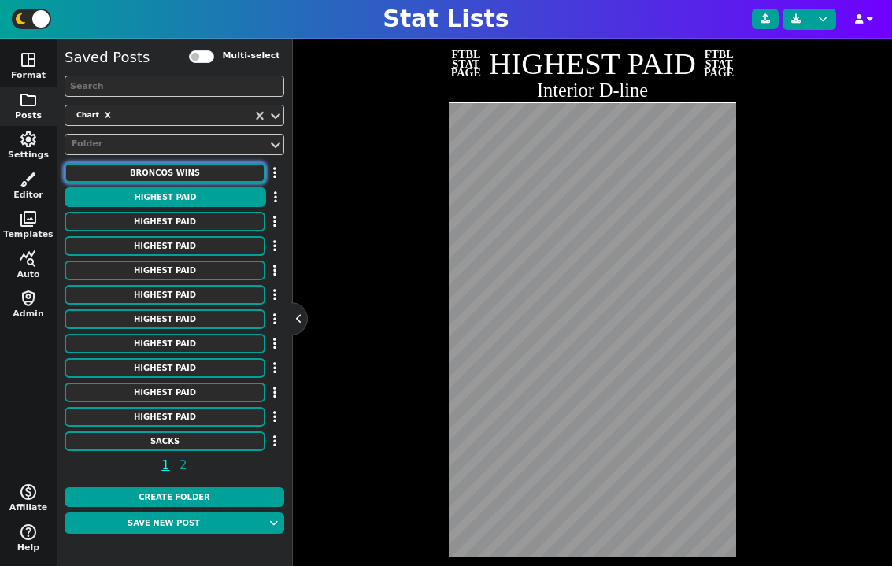
click at [150, 179] on button "Broncos Wins" at bounding box center [165, 173] width 201 height 20
type textarea "Broncos Wins"
type textarea "Each Season"
type textarea "DEN"
type textarea "00' 01' 02' 03' 04' 05' 06' 07' 08' 09' 10' 11' 12' 13' 14' 15' 16' 17' 18' 19'…"
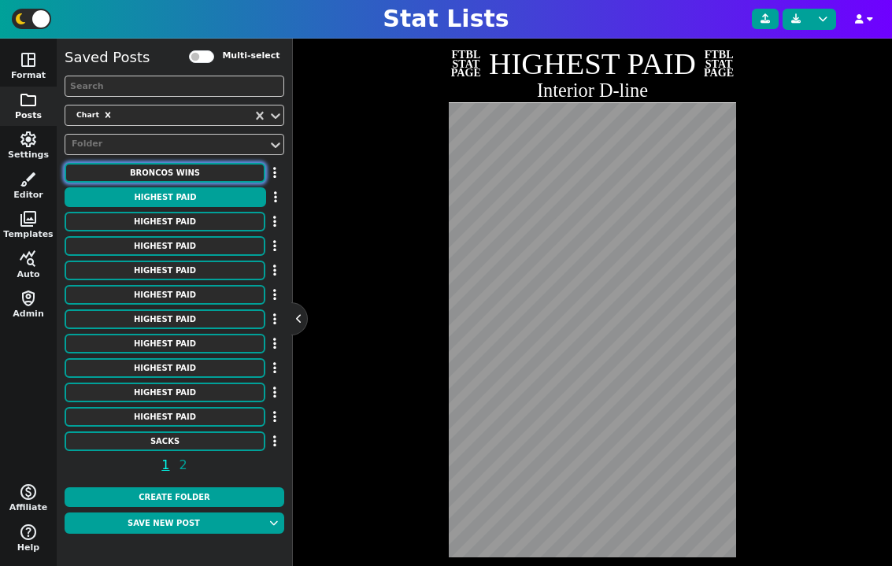
type textarea "11 8 9 10 10 13 9 7 8 8 4 8 13 13 12 12 9 5 6 7 5 7"
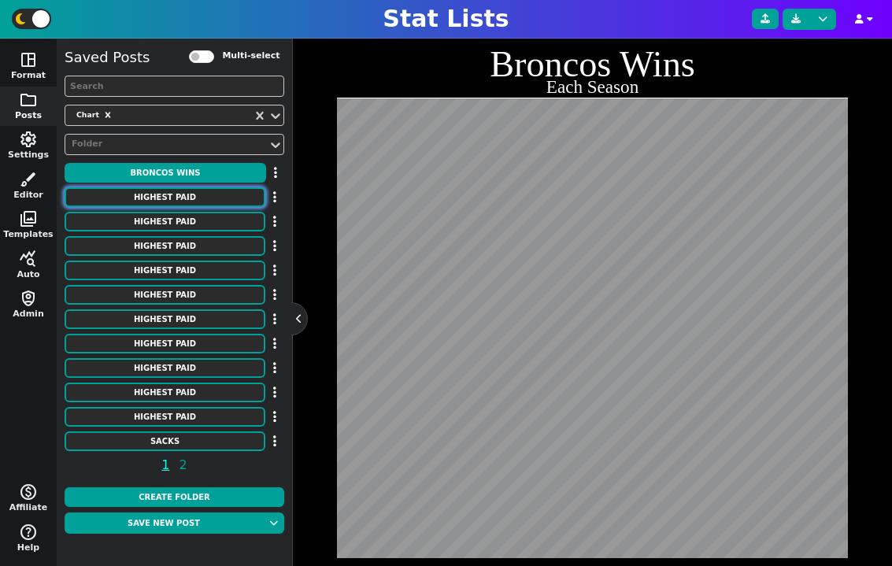
click at [160, 200] on button "HIGHEST PAID" at bounding box center [165, 197] width 201 height 20
type textarea "HIGHEST PAID"
type textarea "Interior D-line"
type textarea "Chiefs Patriots Broncos Ravens Lions Jets Panthers Titans Colts Giants Commande…"
type textarea "[PERSON_NAME] [PERSON_NAME] [PERSON_NAME] [PERSON_NAME] [PERSON_NAME] [PERSON_N…"
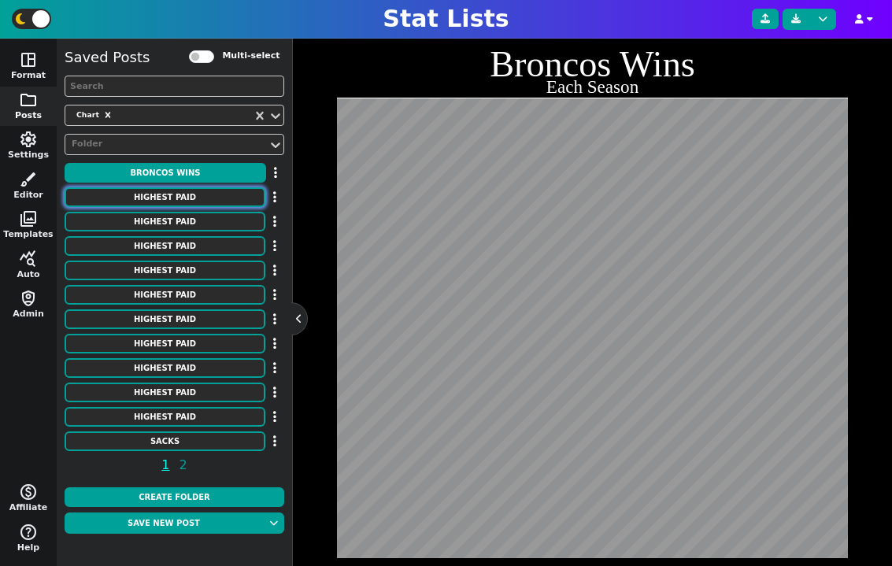
type textarea "31750000 26000000 25500000 24500000 24250000 24000000 24000000 23500000 2300000…"
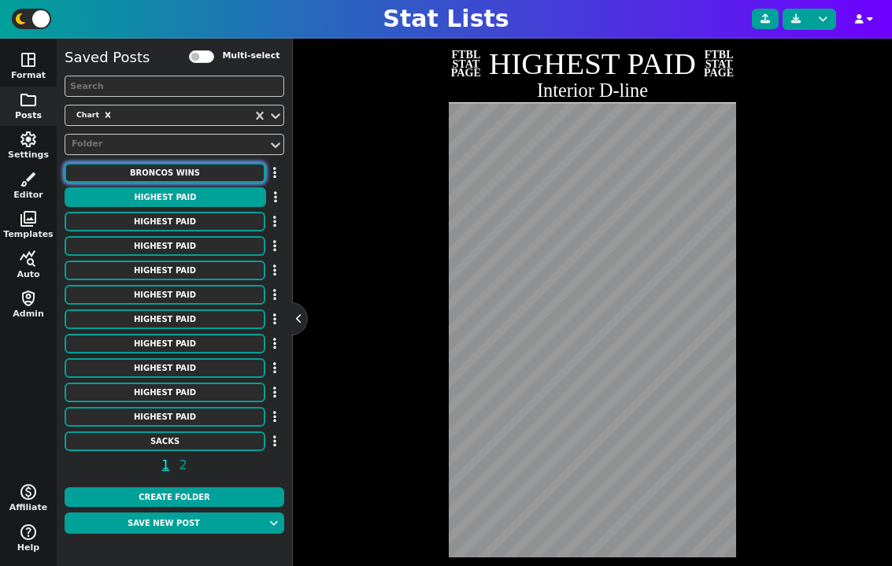
click at [210, 176] on button "Broncos Wins" at bounding box center [165, 173] width 201 height 20
type textarea "Broncos Wins"
type textarea "Each Season"
type textarea "DEN"
type textarea "00' 01' 02' 03' 04' 05' 06' 07' 08' 09' 10' 11' 12' 13' 14' 15' 16' 17' 18' 19'…"
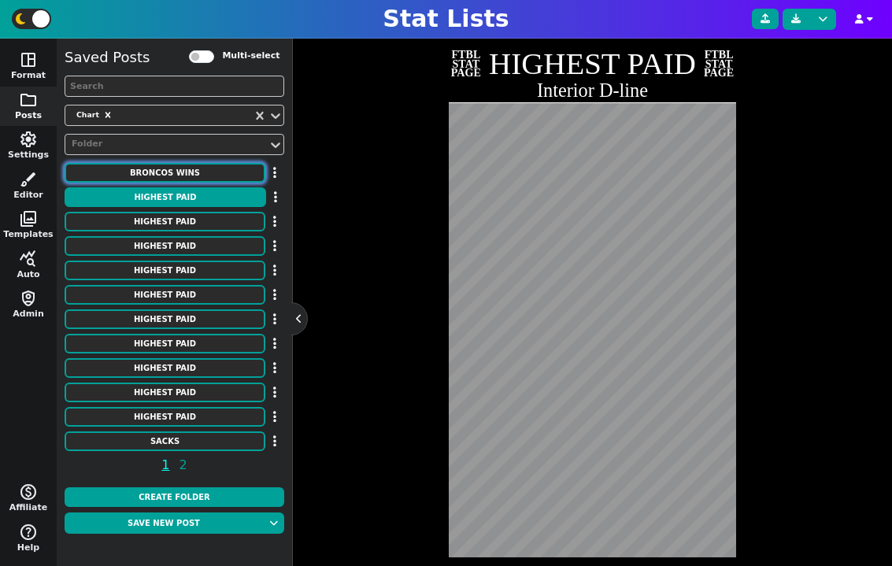
type textarea "11 8 9 10 10 13 9 7 8 8 4 8 13 13 12 12 9 5 6 7 5 7"
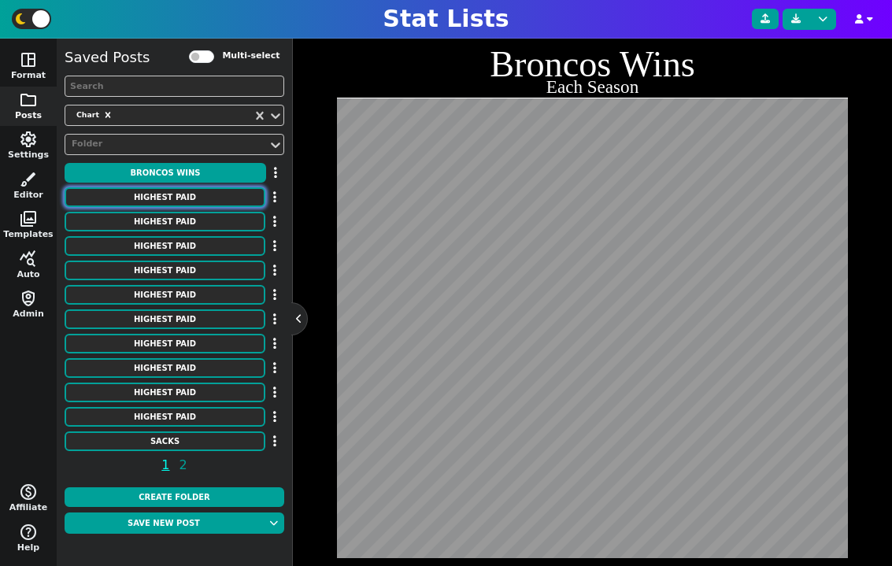
click at [204, 195] on button "HIGHEST PAID" at bounding box center [165, 197] width 201 height 20
type textarea "HIGHEST PAID"
type textarea "Interior D-line"
type textarea "Chiefs Patriots Broncos Ravens Lions Jets Panthers Titans Colts Giants Commande…"
type textarea "[PERSON_NAME] [PERSON_NAME] [PERSON_NAME] [PERSON_NAME] [PERSON_NAME] [PERSON_N…"
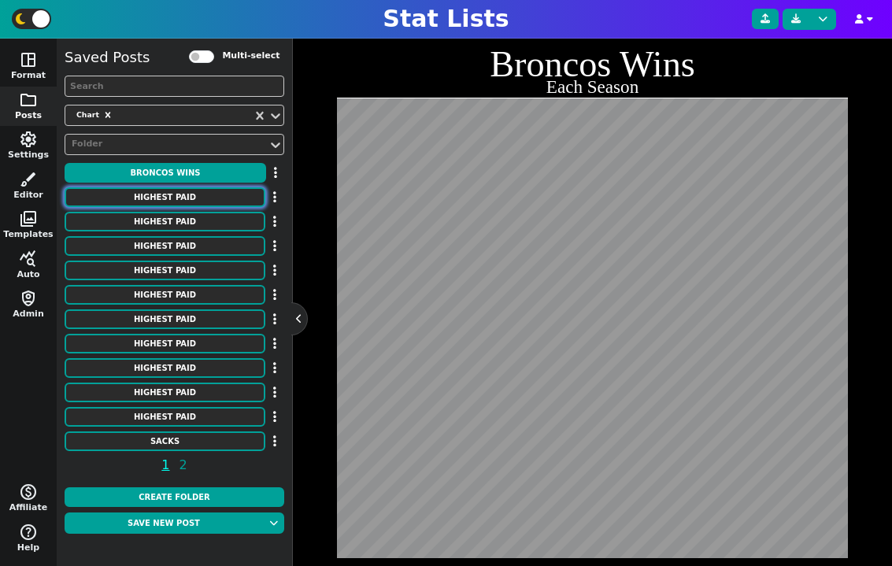
type textarea "31750000 26000000 25500000 24500000 24250000 24000000 24000000 23500000 2300000…"
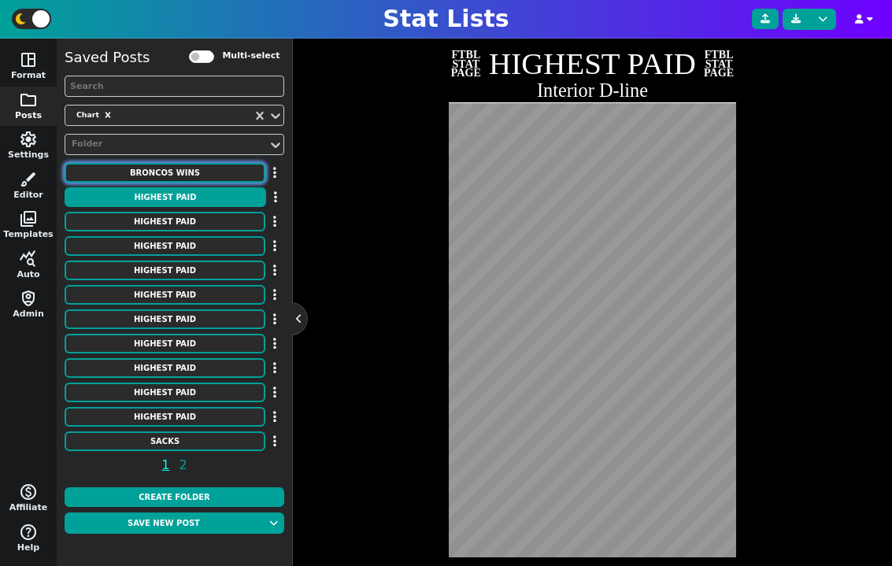
click at [197, 174] on button "Broncos Wins" at bounding box center [165, 173] width 201 height 20
type textarea "Broncos Wins"
type textarea "Each Season"
type textarea "DEN"
type textarea "00' 01' 02' 03' 04' 05' 06' 07' 08' 09' 10' 11' 12' 13' 14' 15' 16' 17' 18' 19'…"
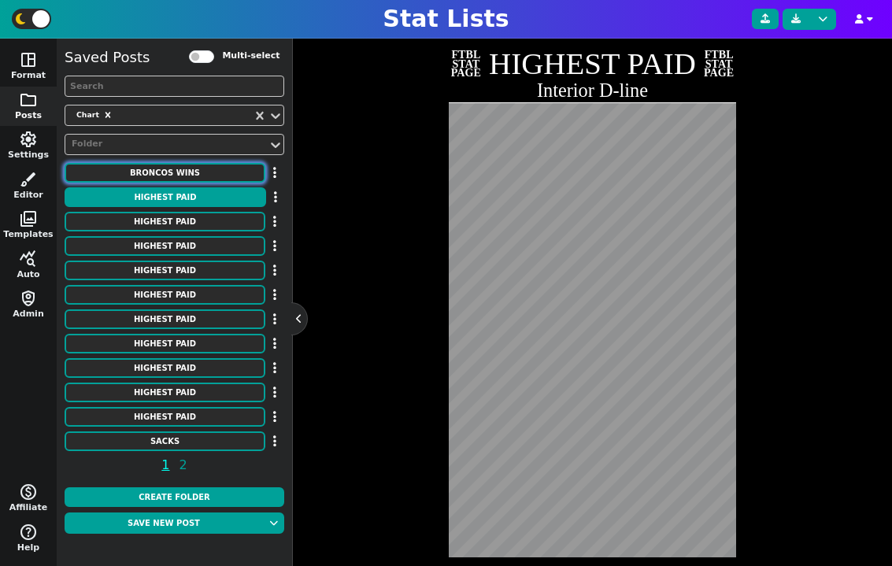
type textarea "11 8 9 10 10 13 9 7 8 8 4 8 13 13 12 12 9 5 6 7 5 7"
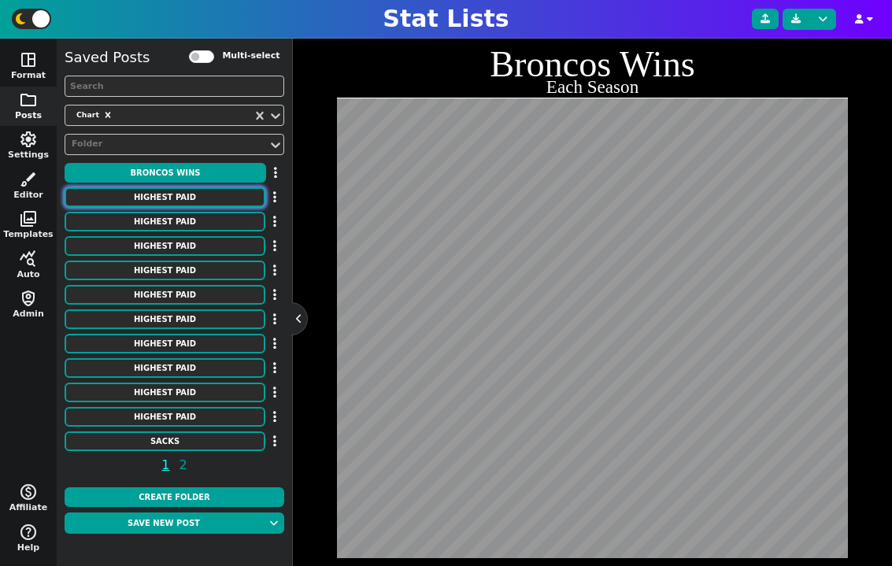
click at [200, 189] on button "HIGHEST PAID" at bounding box center [165, 197] width 201 height 20
type textarea "HIGHEST PAID"
type textarea "Interior D-line"
type textarea "Chiefs Patriots Broncos Ravens Lions Jets Panthers Titans Colts Giants Commande…"
type textarea "[PERSON_NAME] [PERSON_NAME] [PERSON_NAME] [PERSON_NAME] [PERSON_NAME] [PERSON_N…"
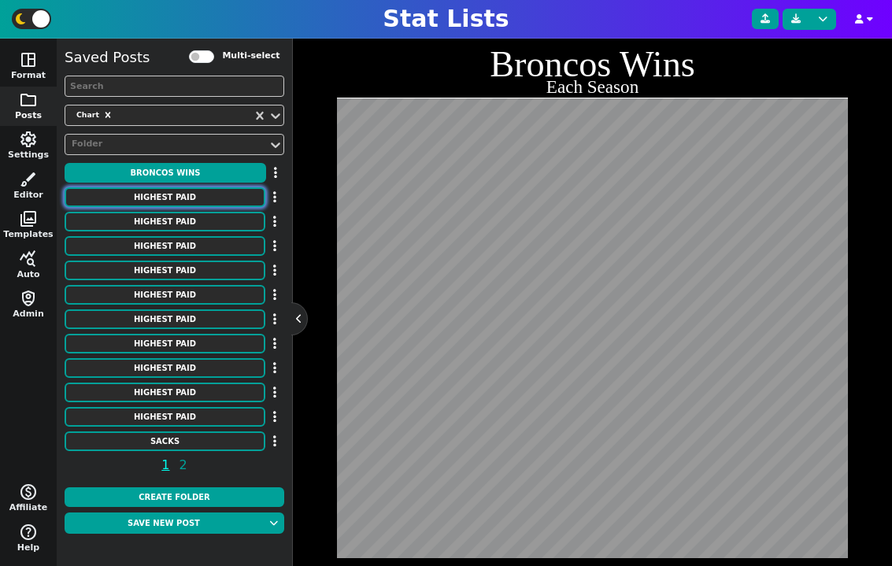
type textarea "31750000 26000000 25500000 24500000 24250000 24000000 24000000 23500000 2300000…"
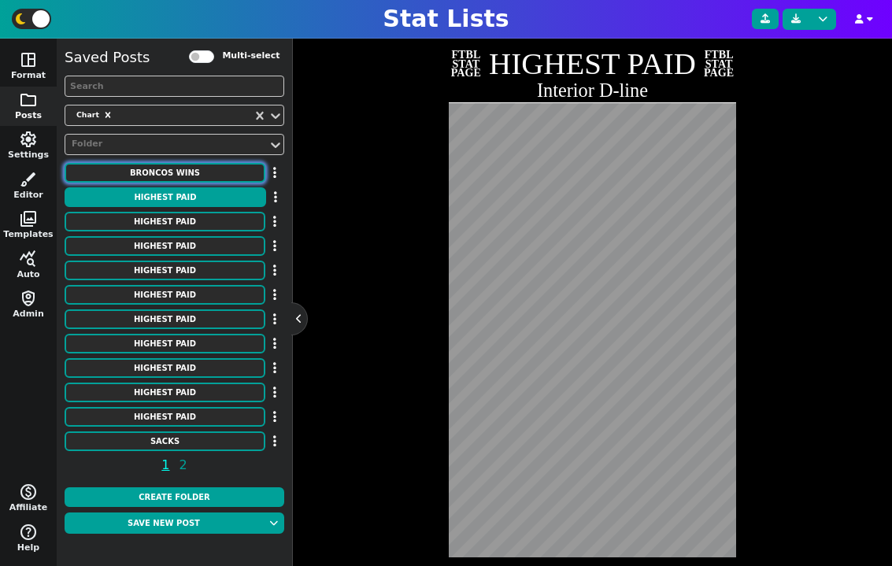
click at [169, 176] on button "Broncos Wins" at bounding box center [165, 173] width 201 height 20
type textarea "Broncos Wins"
type textarea "Each Season"
type textarea "DEN"
type textarea "00' 01' 02' 03' 04' 05' 06' 07' 08' 09' 10' 11' 12' 13' 14' 15' 16' 17' 18' 19'…"
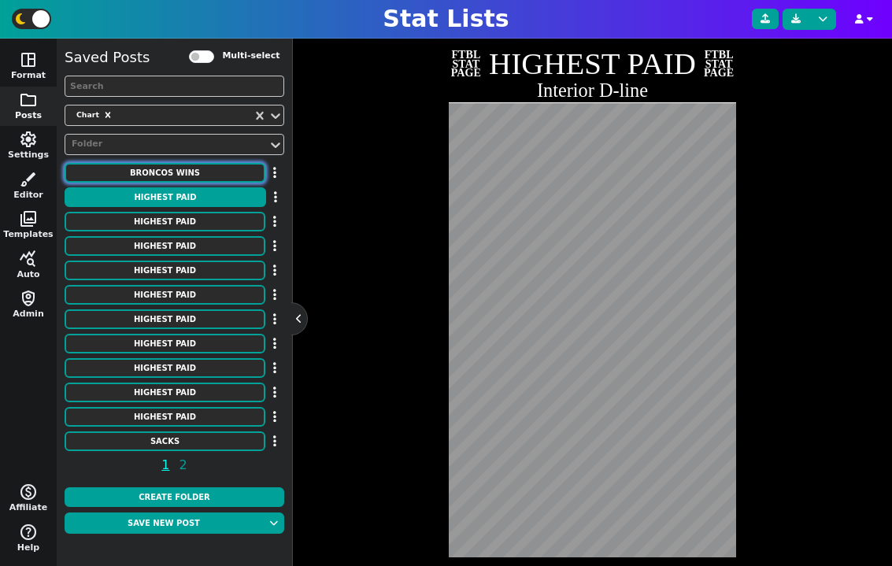
type textarea "11 8 9 10 10 13 9 7 8 8 4 8 13 13 12 12 9 5 6 7 5 7"
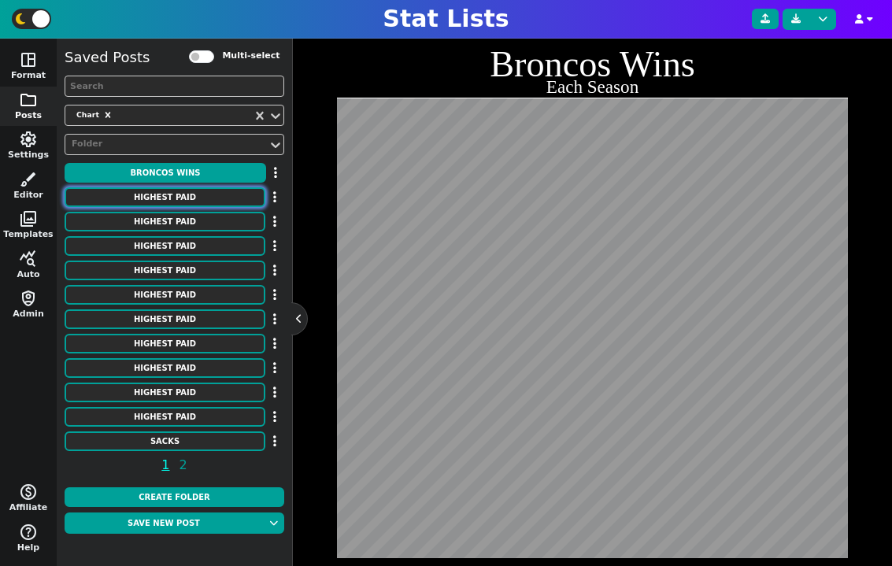
click at [172, 195] on button "HIGHEST PAID" at bounding box center [165, 197] width 201 height 20
type textarea "HIGHEST PAID"
type textarea "Interior D-line"
type textarea "Chiefs Patriots Broncos Ravens Lions Jets Panthers Titans Colts Giants Commande…"
type textarea "[PERSON_NAME] [PERSON_NAME] [PERSON_NAME] [PERSON_NAME] [PERSON_NAME] [PERSON_N…"
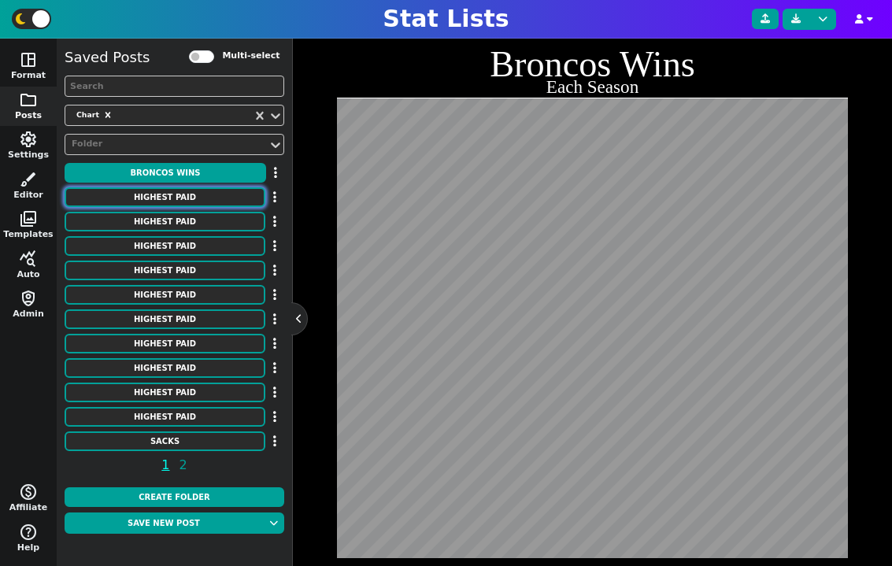
type textarea "31750000 26000000 25500000 24500000 24250000 24000000 24000000 23500000 2300000…"
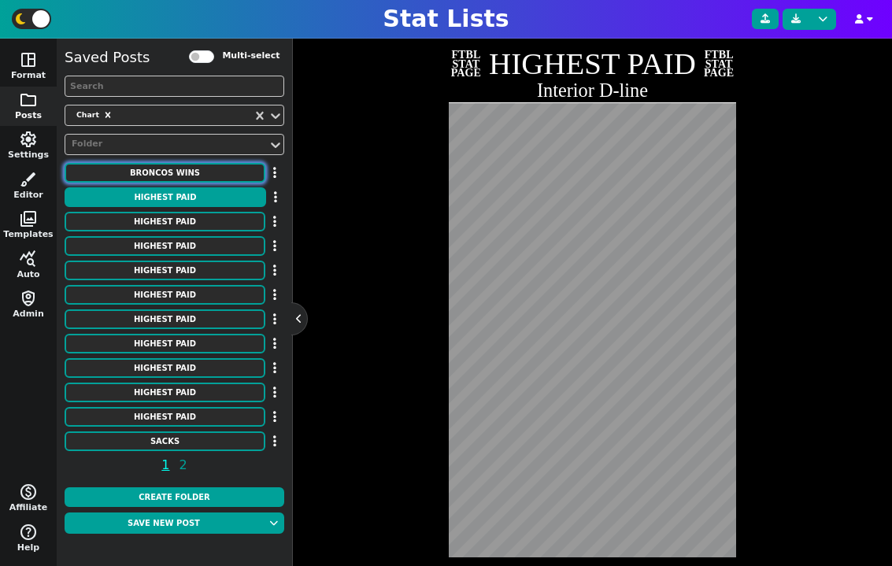
click at [193, 179] on button "Broncos Wins" at bounding box center [165, 173] width 201 height 20
type textarea "Broncos Wins"
type textarea "Each Season"
type textarea "DEN"
type textarea "00' 01' 02' 03' 04' 05' 06' 07' 08' 09' 10' 11' 12' 13' 14' 15' 16' 17' 18' 19'…"
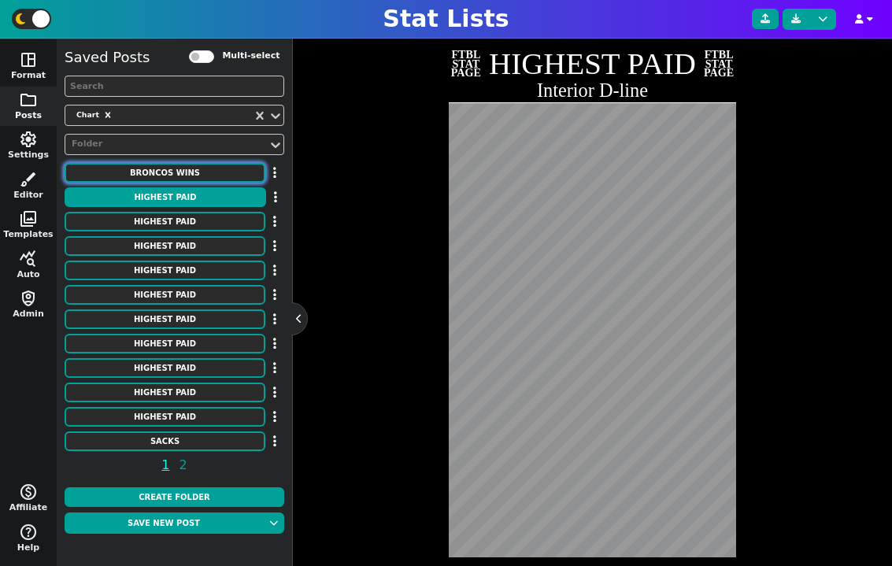
type textarea "11 8 9 10 10 13 9 7 8 8 4 8 13 13 12 12 9 5 6 7 5 7"
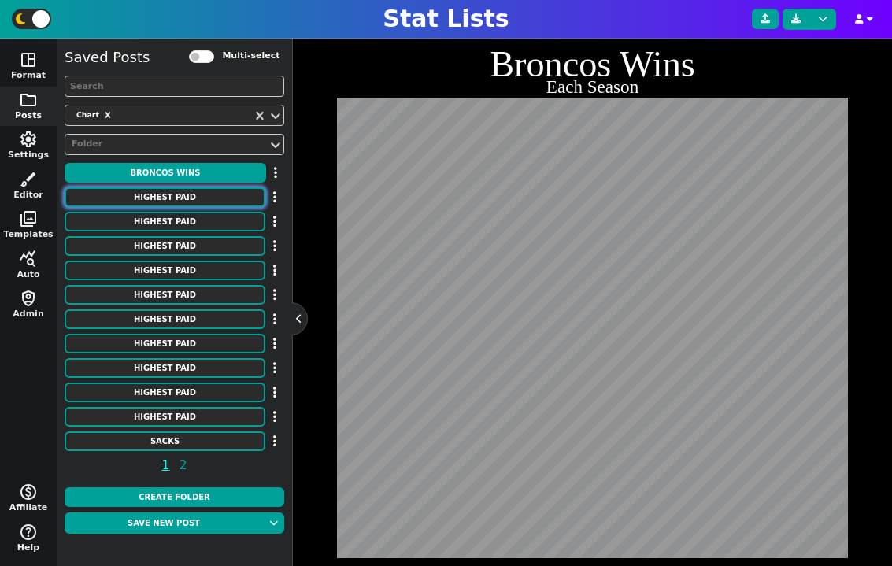
click at [194, 193] on button "HIGHEST PAID" at bounding box center [165, 197] width 201 height 20
type textarea "HIGHEST PAID"
type textarea "Interior D-line"
type textarea "Chiefs Patriots Broncos Ravens Lions Jets Panthers Titans Colts Giants Commande…"
type textarea "[PERSON_NAME] [PERSON_NAME] [PERSON_NAME] [PERSON_NAME] [PERSON_NAME] [PERSON_N…"
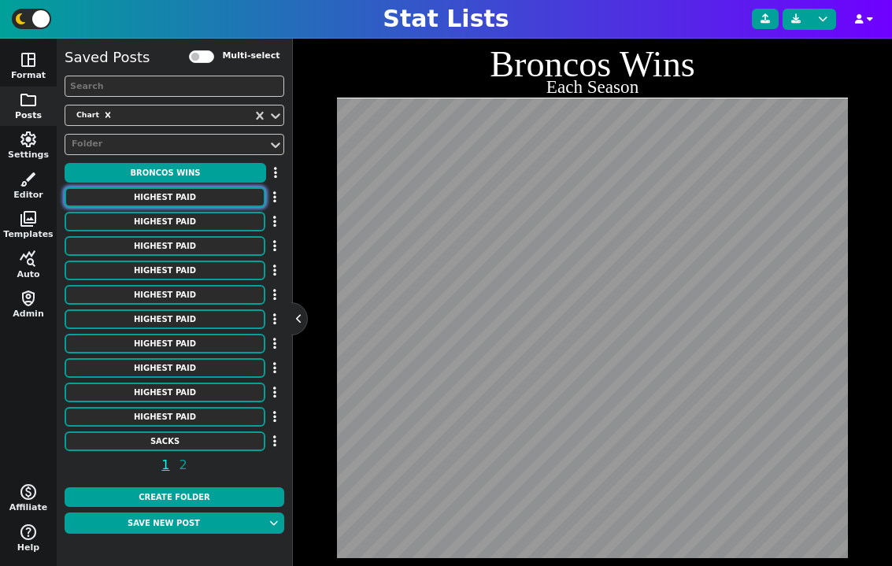
type textarea "31750000 26000000 25500000 24500000 24250000 24000000 24000000 23500000 2300000…"
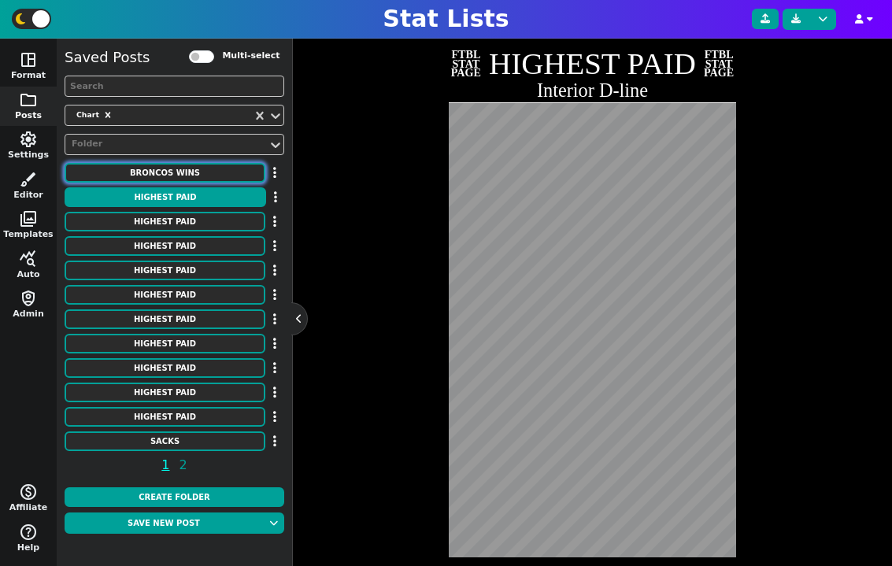
click at [200, 175] on button "Broncos Wins" at bounding box center [165, 173] width 201 height 20
type textarea "Broncos Wins"
type textarea "Each Season"
type textarea "DEN"
type textarea "00' 01' 02' 03' 04' 05' 06' 07' 08' 09' 10' 11' 12' 13' 14' 15' 16' 17' 18' 19'…"
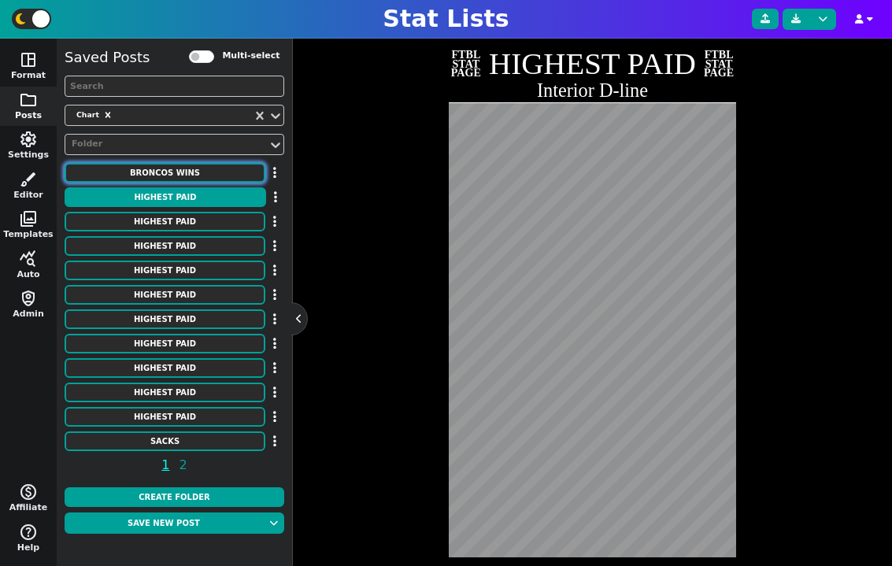
type textarea "11 8 9 10 10 13 9 7 8 8 4 8 13 13 12 12 9 5 6 7 5 7"
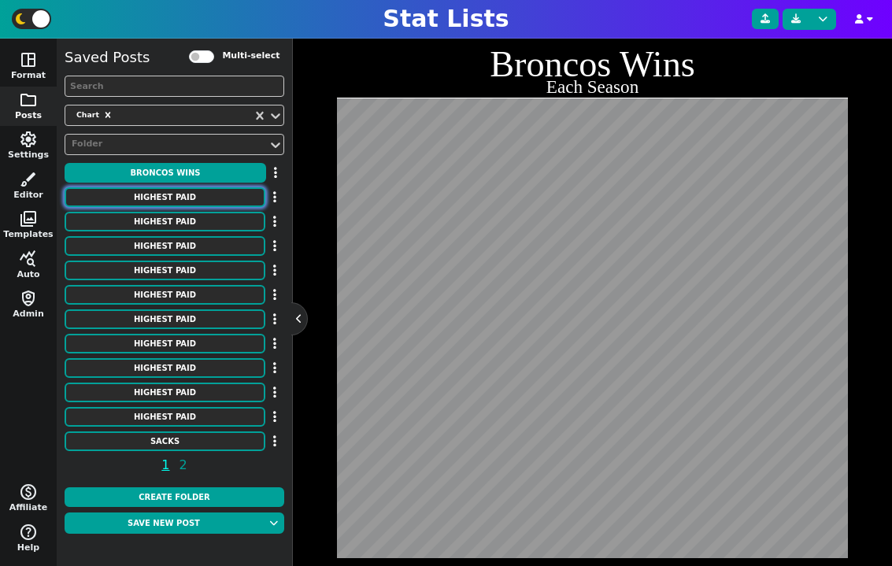
click at [195, 195] on button "HIGHEST PAID" at bounding box center [165, 197] width 201 height 20
type textarea "HIGHEST PAID"
type textarea "Interior D-line"
type textarea "Chiefs Patriots Broncos Ravens Lions Jets Panthers Titans Colts Giants Commande…"
type textarea "[PERSON_NAME] [PERSON_NAME] [PERSON_NAME] [PERSON_NAME] [PERSON_NAME] [PERSON_N…"
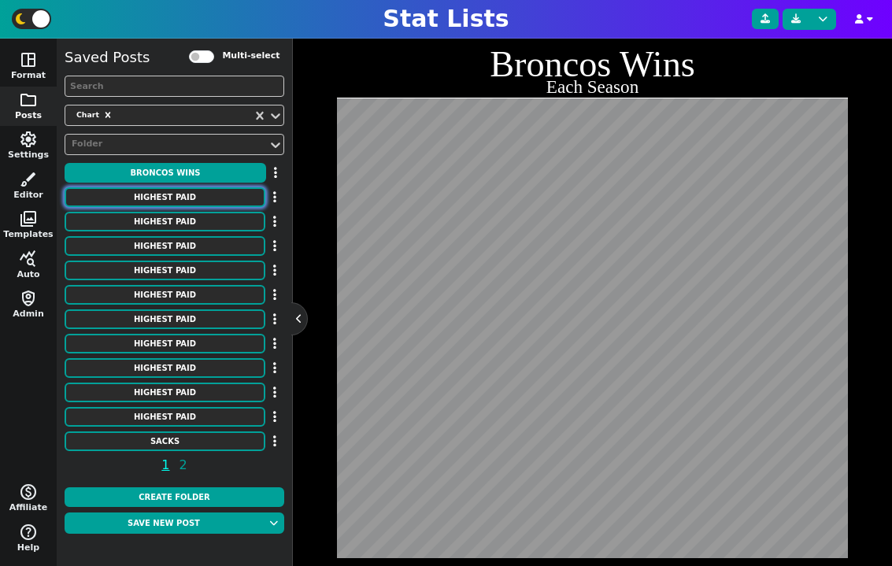
type textarea "31750000 26000000 25500000 24500000 24250000 24000000 24000000 23500000 2300000…"
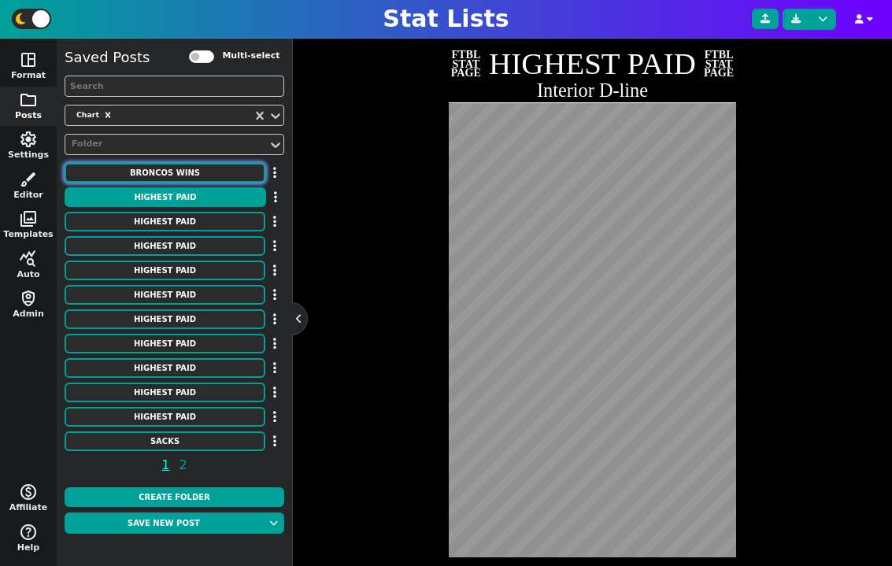
click at [191, 176] on button "Broncos Wins" at bounding box center [165, 173] width 201 height 20
type textarea "Broncos Wins"
type textarea "Each Season"
type textarea "DEN"
type textarea "00' 01' 02' 03' 04' 05' 06' 07' 08' 09' 10' 11' 12' 13' 14' 15' 16' 17' 18' 19'…"
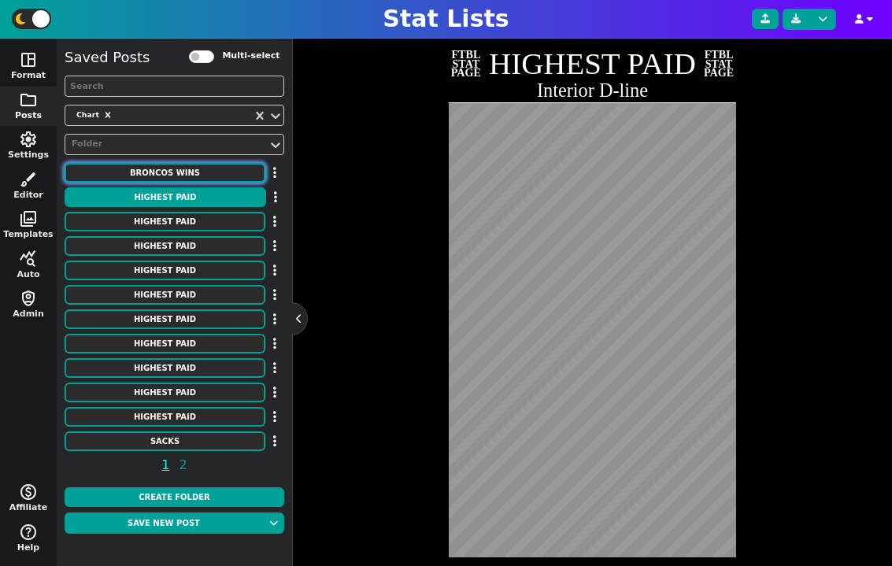
type textarea "11 8 9 10 10 13 9 7 8 8 4 8 13 13 12 12 9 5 6 7 5 7"
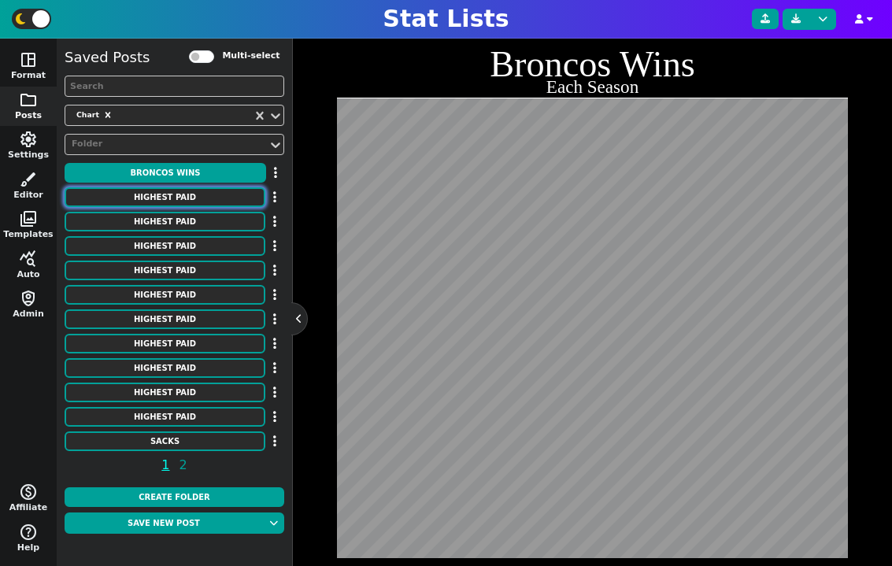
click at [191, 192] on button "HIGHEST PAID" at bounding box center [165, 197] width 201 height 20
type textarea "HIGHEST PAID"
type textarea "Interior D-line"
type textarea "Chiefs Patriots Broncos Ravens Lions Jets Panthers Titans Colts Giants Commande…"
type textarea "[PERSON_NAME] [PERSON_NAME] [PERSON_NAME] [PERSON_NAME] [PERSON_NAME] [PERSON_N…"
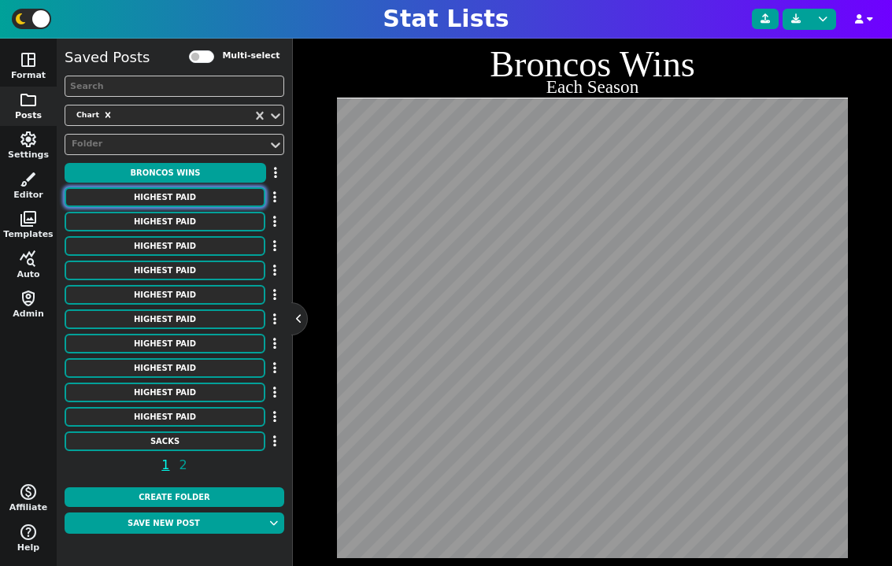
type textarea "31750000 26000000 25500000 24500000 24250000 24000000 24000000 23500000 2300000…"
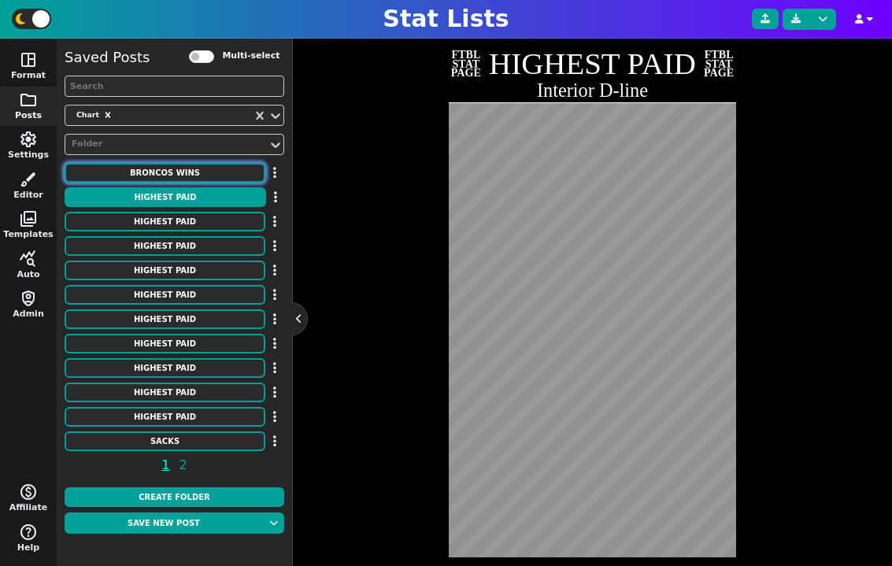
click at [207, 176] on button "Broncos Wins" at bounding box center [165, 173] width 201 height 20
type textarea "Broncos Wins"
type textarea "Each Season"
type textarea "DEN"
type textarea "00' 01' 02' 03' 04' 05' 06' 07' 08' 09' 10' 11' 12' 13' 14' 15' 16' 17' 18' 19'…"
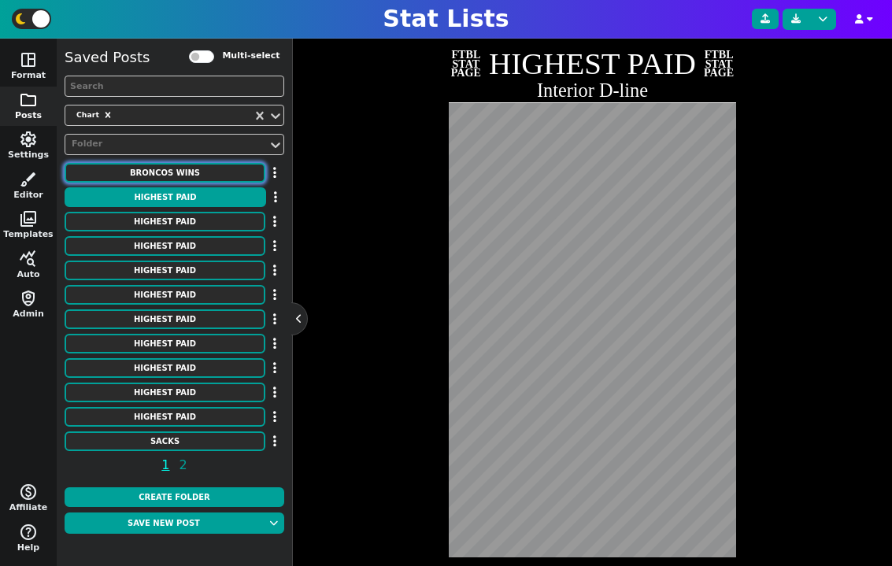
type textarea "11 8 9 10 10 13 9 7 8 8 4 8 13 13 12 12 9 5 6 7 5 7"
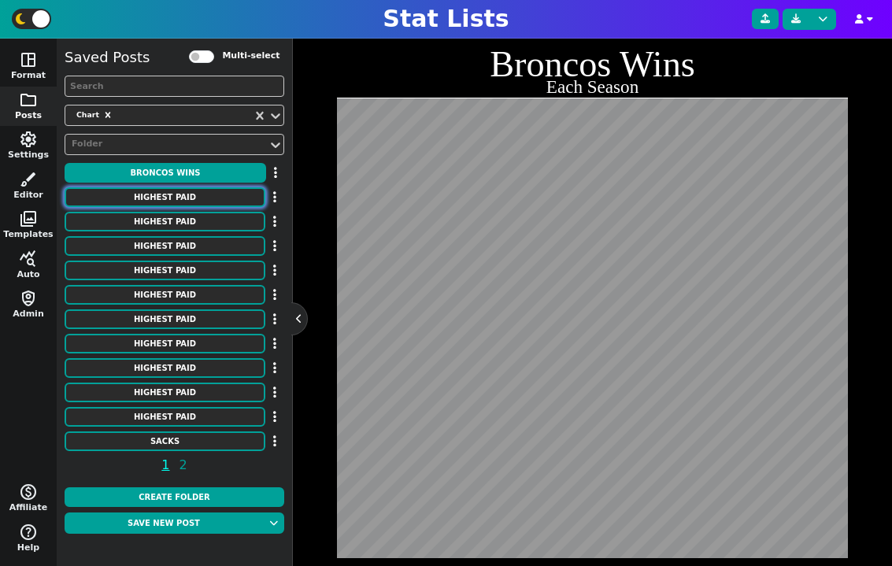
click at [194, 196] on button "HIGHEST PAID" at bounding box center [165, 197] width 201 height 20
type textarea "HIGHEST PAID"
type textarea "Interior D-line"
type textarea "Chiefs Patriots Broncos Ravens Lions Jets Panthers Titans Colts Giants Commande…"
type textarea "[PERSON_NAME] [PERSON_NAME] [PERSON_NAME] [PERSON_NAME] [PERSON_NAME] [PERSON_N…"
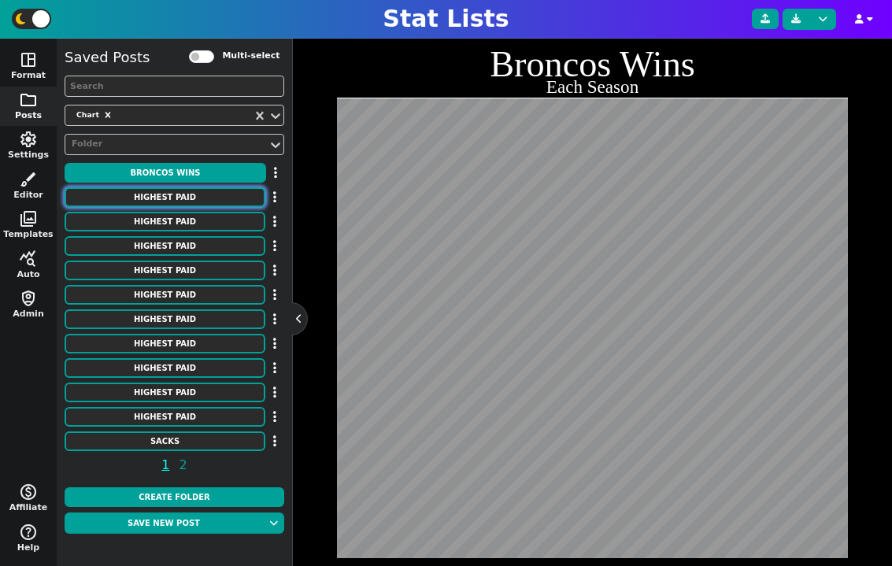
type textarea "31750000 26000000 25500000 24500000 24250000 24000000 24000000 23500000 2300000…"
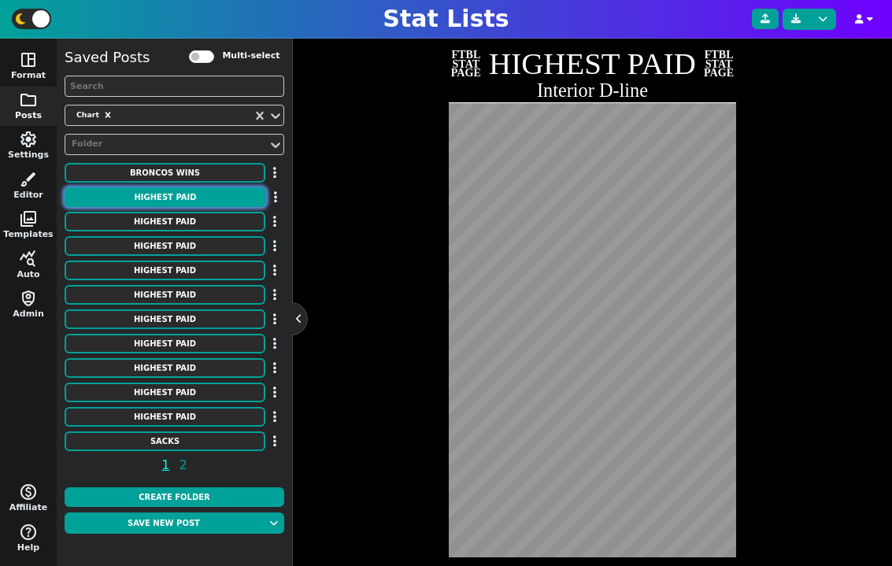
click at [216, 193] on button "HIGHEST PAID" at bounding box center [166, 197] width 202 height 20
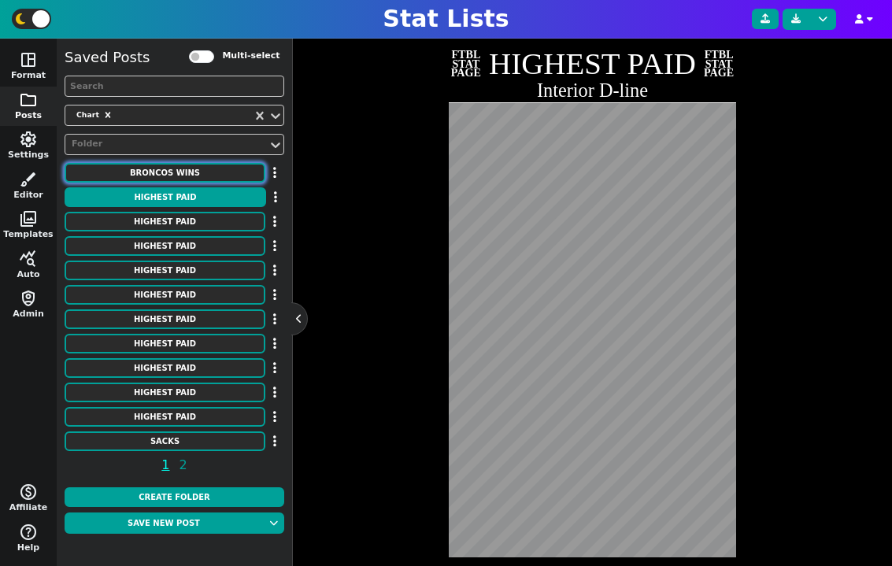
click at [202, 172] on button "Broncos Wins" at bounding box center [165, 173] width 201 height 20
type textarea "Broncos Wins"
type textarea "Each Season"
type textarea "DEN"
type textarea "00' 01' 02' 03' 04' 05' 06' 07' 08' 09' 10' 11' 12' 13' 14' 15' 16' 17' 18' 19'…"
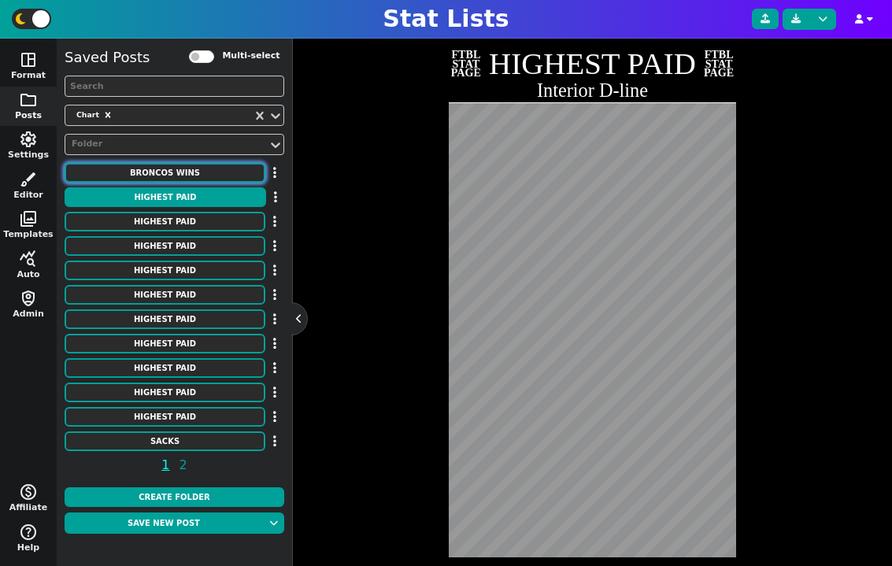
type textarea "11 8 9 10 10 13 9 7 8 8 4 8 13 13 12 12 9 5 6 7 5 7"
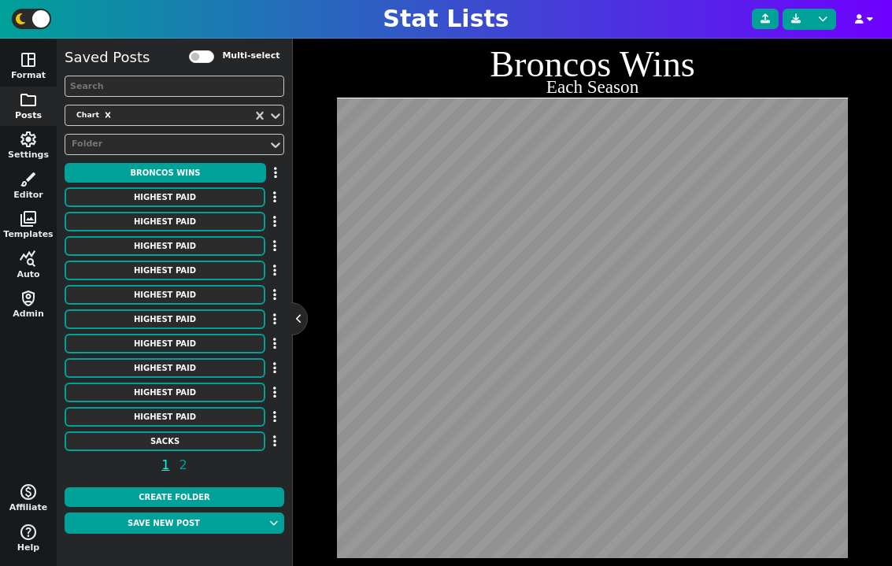
click at [197, 183] on div "Broncos Wins" at bounding box center [175, 173] width 220 height 21
click at [197, 187] on button "HIGHEST PAID" at bounding box center [165, 197] width 201 height 20
type textarea "HIGHEST PAID"
type textarea "Interior D-line"
type textarea "Chiefs Patriots Broncos Ravens Lions Jets Panthers Titans Colts Giants Commande…"
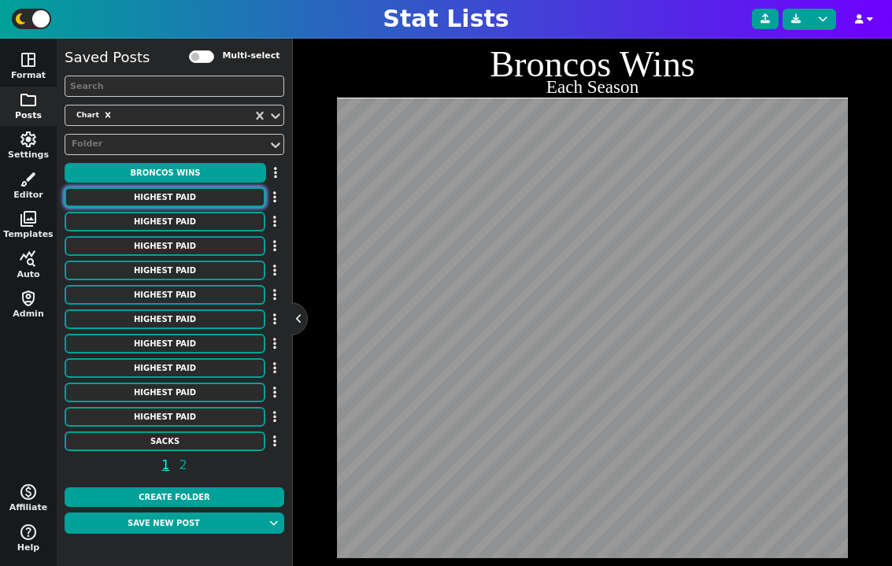
type textarea "[PERSON_NAME] [PERSON_NAME] [PERSON_NAME] [PERSON_NAME] [PERSON_NAME] [PERSON_N…"
type textarea "31750000 26000000 25500000 24500000 24250000 24000000 24000000 23500000 2300000…"
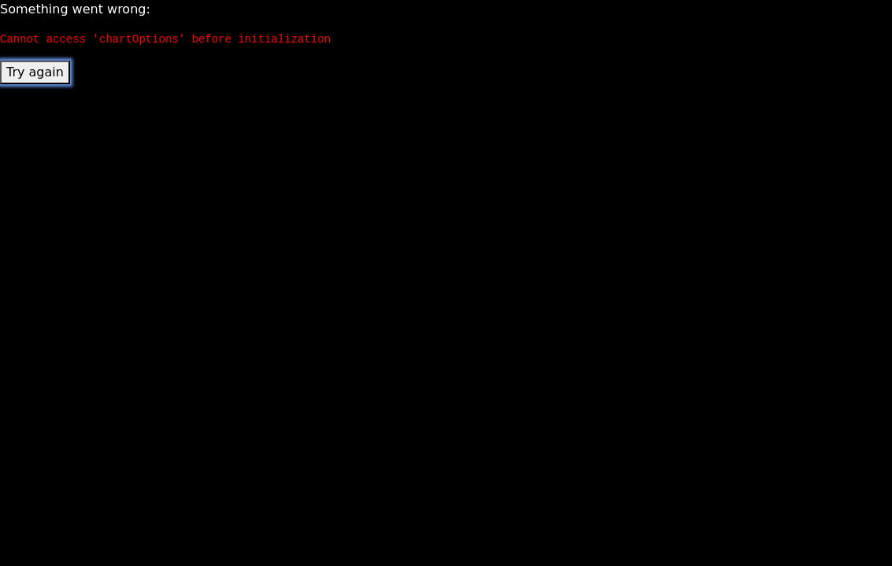
click at [28, 72] on button "Try again" at bounding box center [35, 73] width 70 height 24
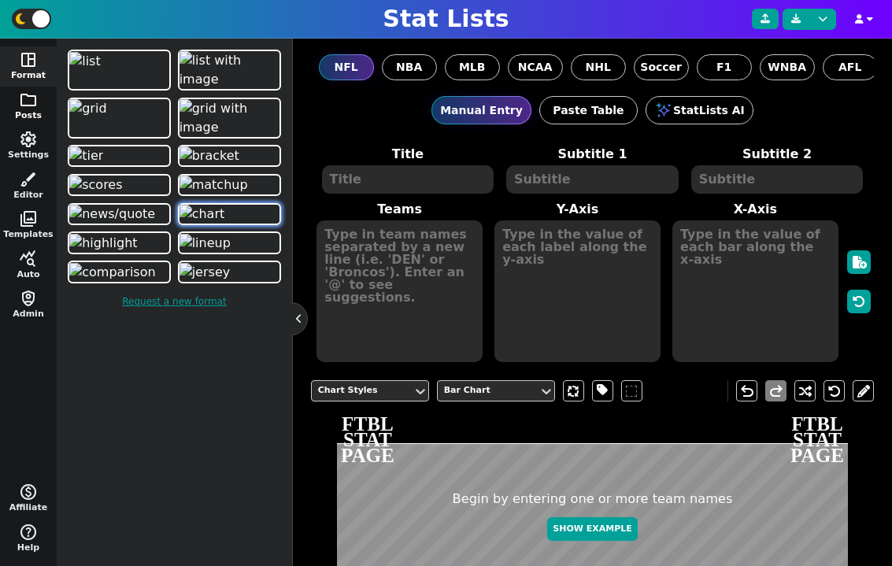
click at [30, 109] on button "folder Posts" at bounding box center [28, 107] width 57 height 40
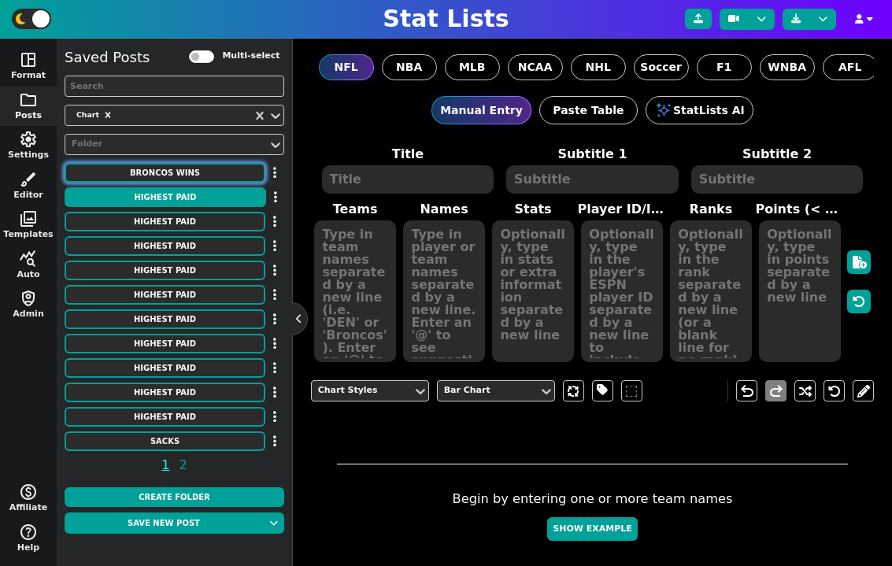
click at [192, 170] on button "Broncos Wins" at bounding box center [165, 173] width 201 height 20
type textarea "Broncos Wins"
type textarea "Each Season"
type textarea "DEN"
type textarea "00' 01' 02' 03' 04' 05' 06' 07' 08' 09' 10' 11' 12' 13' 14' 15' 16' 17' 18' 19'…"
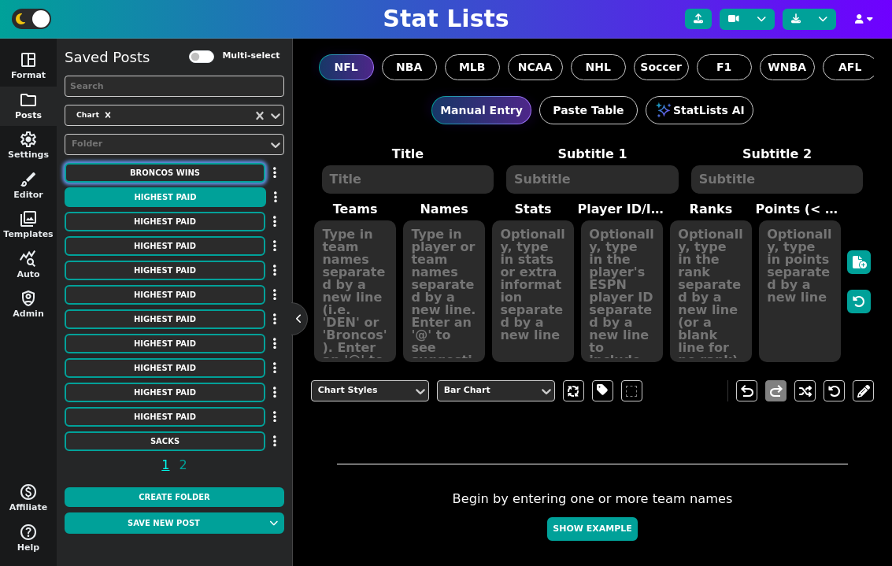
type textarea "11 8 9 10 10 13 9 7 8 8 4 8 13 13 12 12 9 5 6 7 5 7"
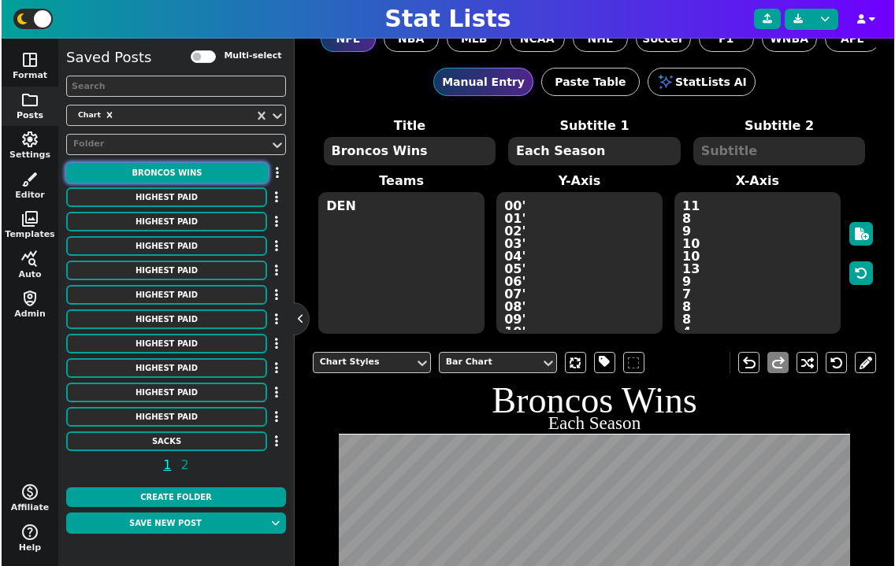
scroll to position [41, 0]
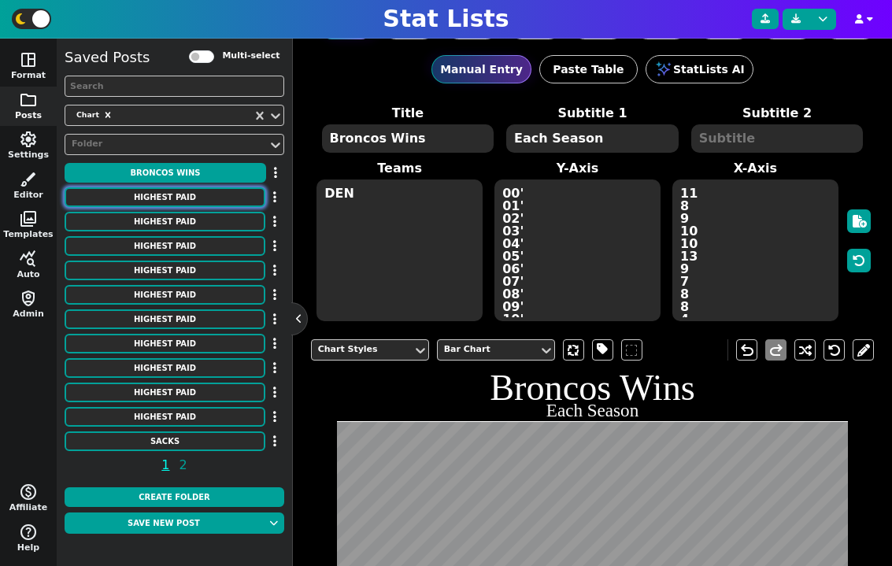
click at [204, 193] on button "HIGHEST PAID" at bounding box center [165, 197] width 201 height 20
type textarea "HIGHEST PAID"
type textarea "Interior D-line"
type textarea "Chiefs Patriots Broncos Ravens Lions Jets Panthers Titans Colts Giants Commande…"
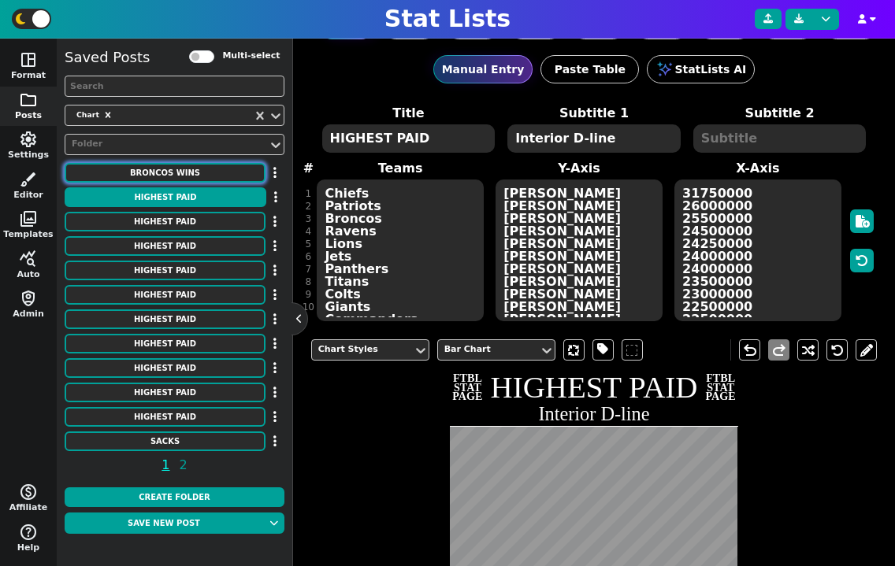
click at [206, 179] on button "Broncos Wins" at bounding box center [165, 173] width 201 height 20
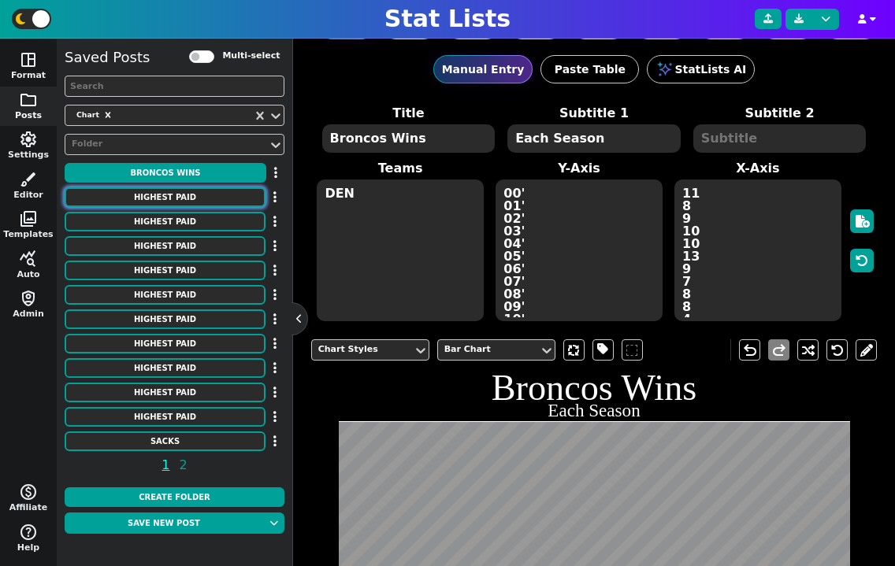
click at [201, 196] on button "HIGHEST PAID" at bounding box center [165, 197] width 201 height 20
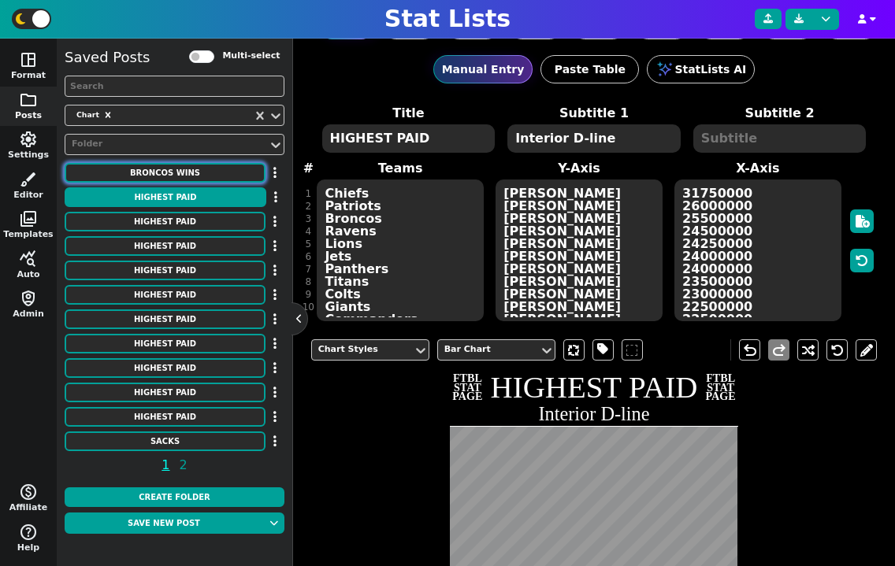
click at [135, 171] on button "Broncos Wins" at bounding box center [165, 173] width 201 height 20
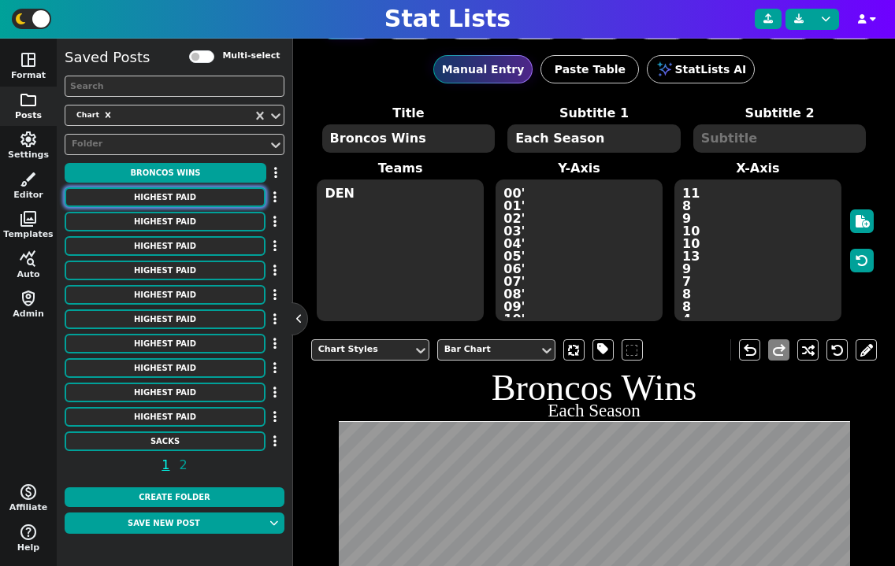
click at [145, 192] on button "HIGHEST PAID" at bounding box center [165, 197] width 201 height 20
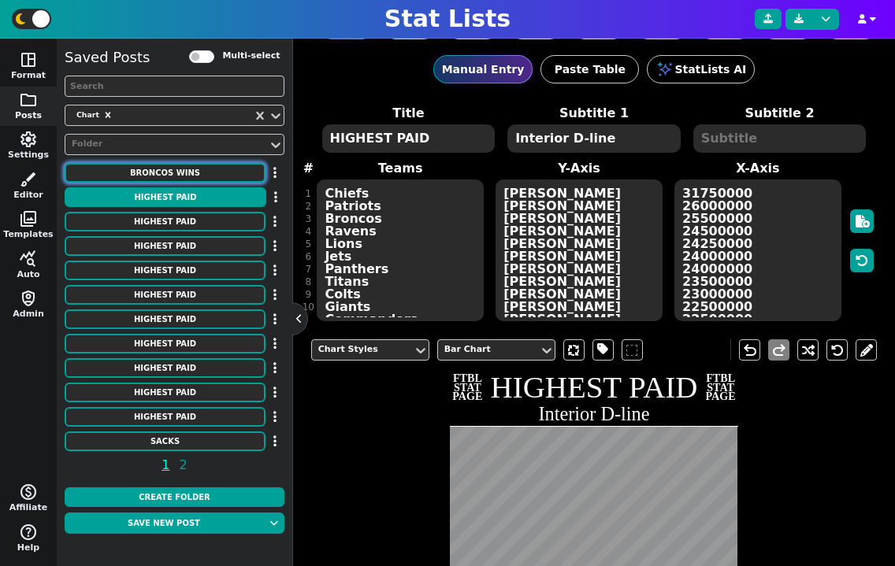
click at [206, 165] on button "Broncos Wins" at bounding box center [165, 173] width 201 height 20
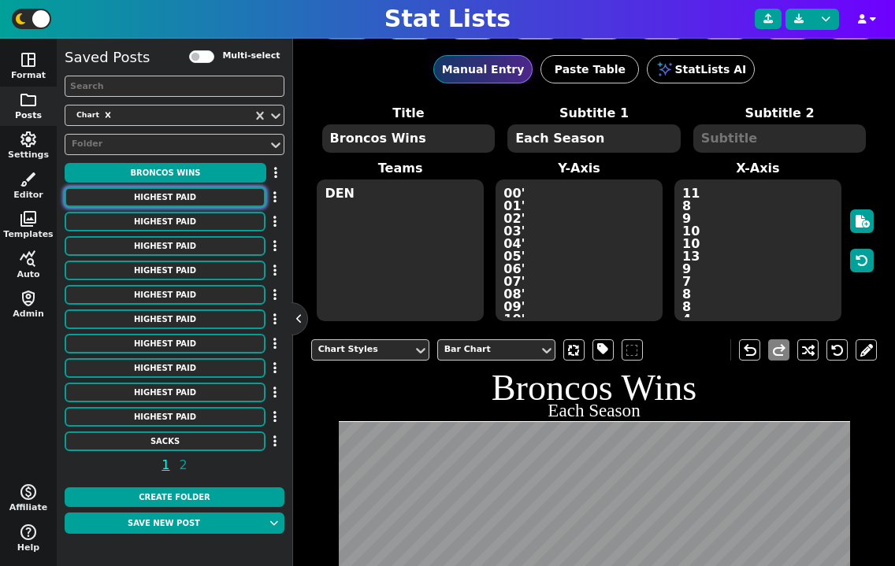
click at [193, 198] on button "HIGHEST PAID" at bounding box center [165, 197] width 201 height 20
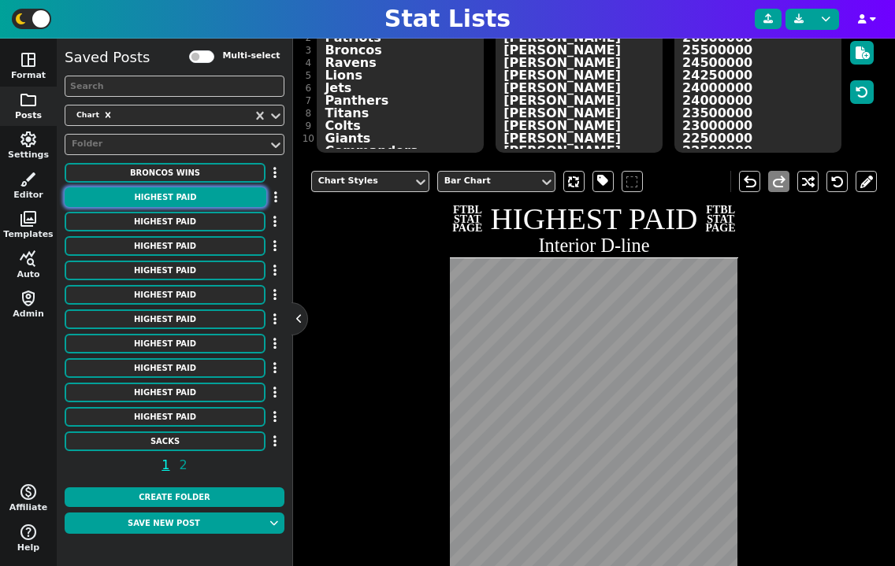
scroll to position [265, 0]
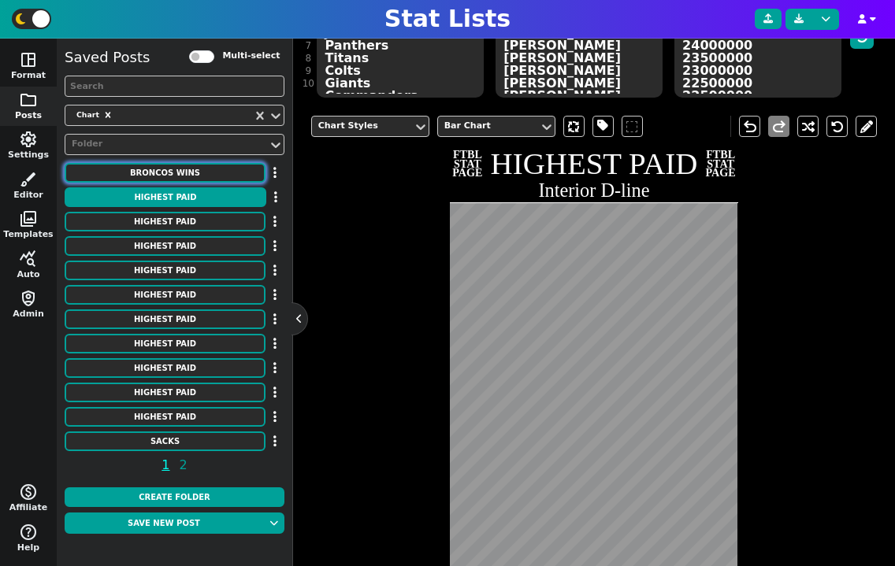
click at [172, 173] on button "Broncos Wins" at bounding box center [165, 173] width 201 height 20
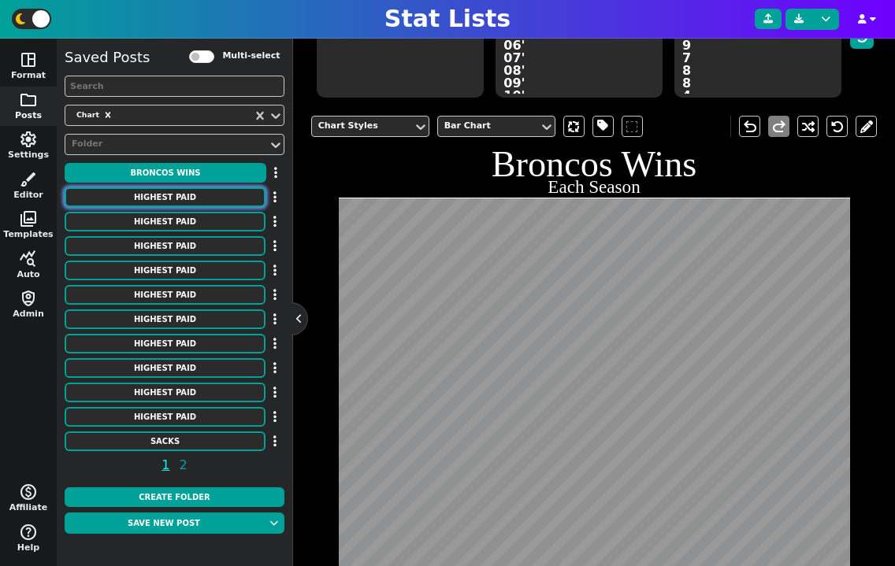
click at [174, 203] on button "HIGHEST PAID" at bounding box center [165, 197] width 201 height 20
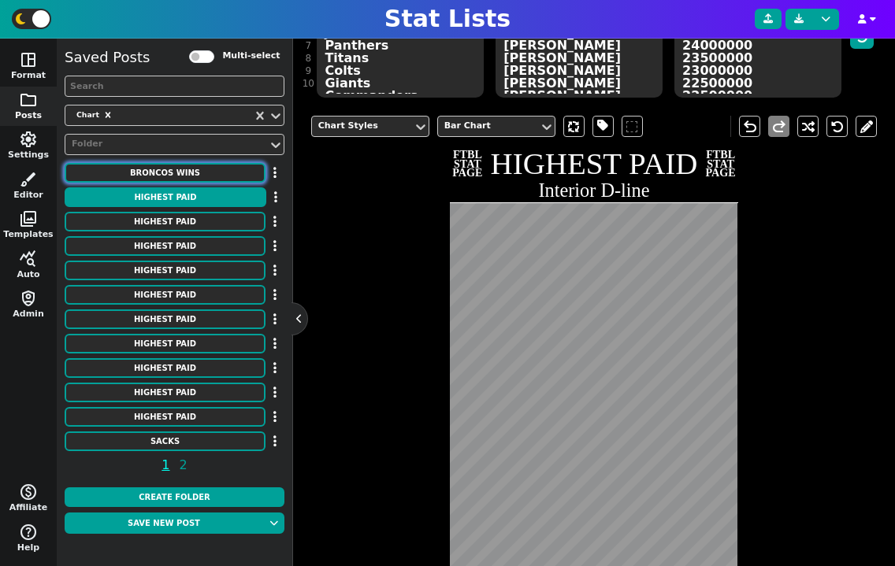
click at [177, 179] on button "Broncos Wins" at bounding box center [165, 173] width 201 height 20
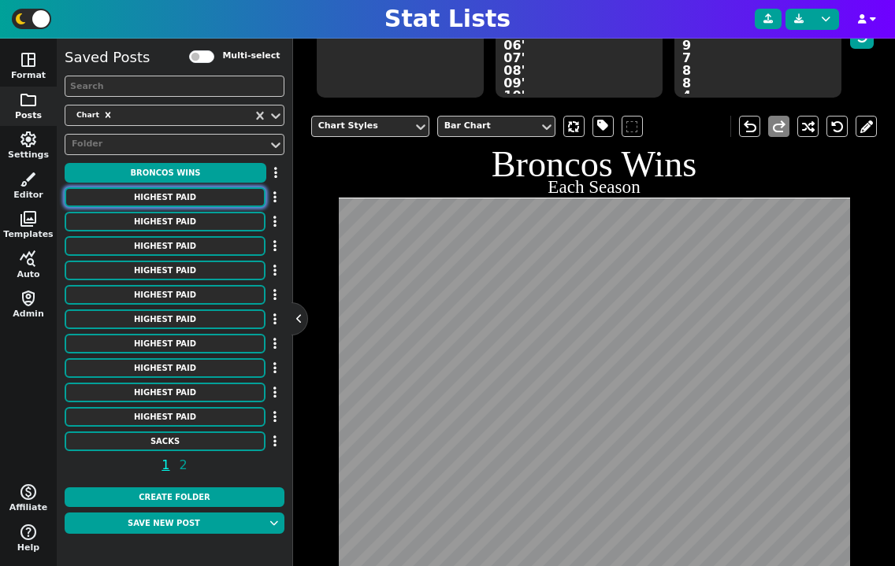
click at [180, 192] on button "HIGHEST PAID" at bounding box center [165, 197] width 201 height 20
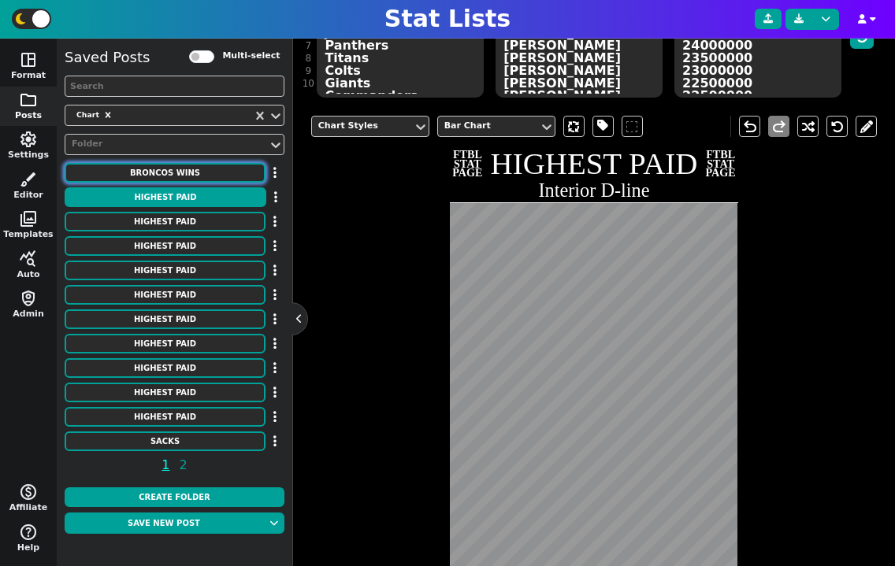
click at [181, 169] on button "Broncos Wins" at bounding box center [165, 173] width 201 height 20
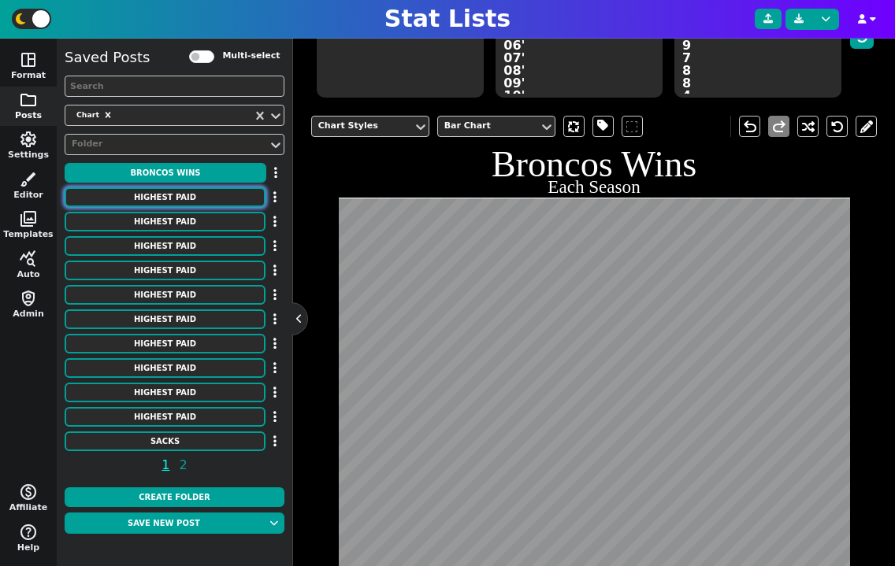
click at [183, 197] on button "HIGHEST PAID" at bounding box center [165, 197] width 201 height 20
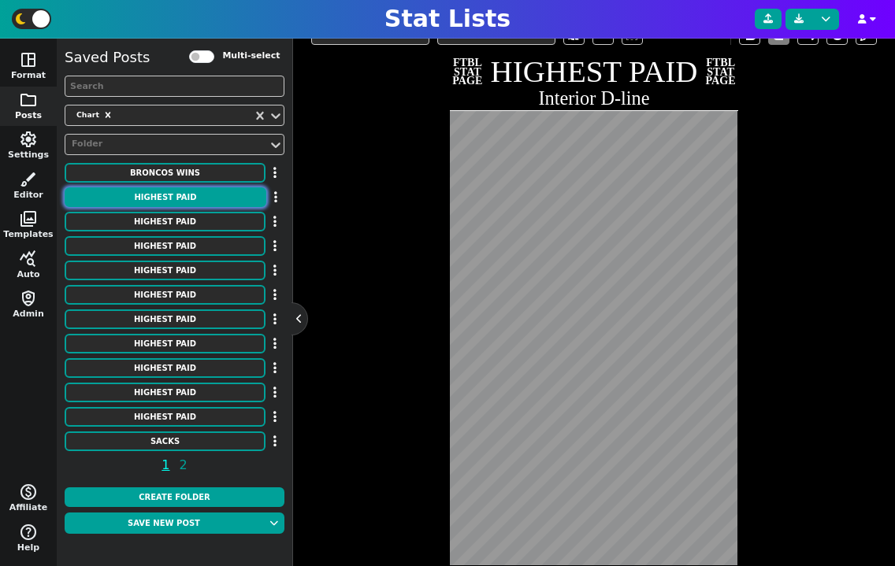
scroll to position [376, 0]
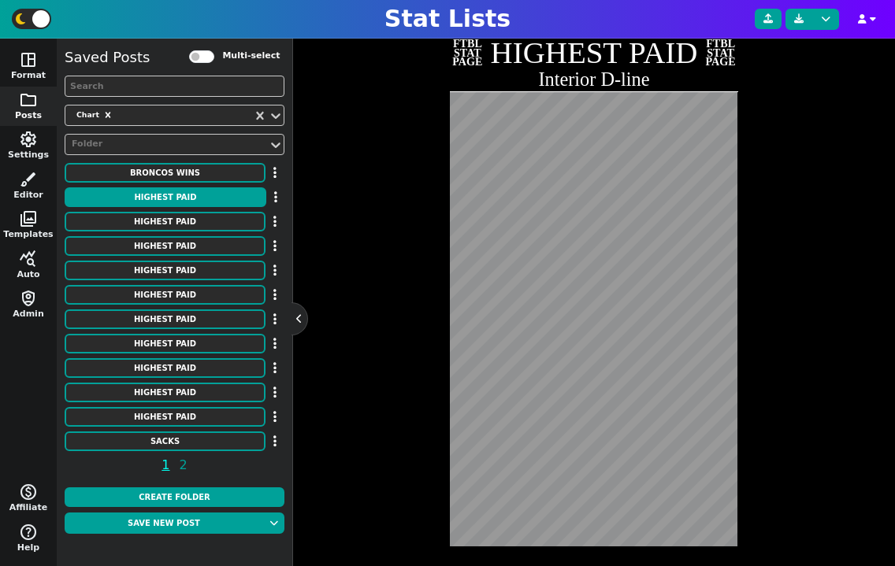
click at [811, 202] on div "Chart Styles Bar Chart undo redo FTBL STAT PAGE HIGHEST PAID Interior D-line FT…" at bounding box center [594, 271] width 566 height 556
click at [843, 219] on div "Chart Styles Bar Chart undo redo FTBL STAT PAGE HIGHEST PAID Interior D-line FT…" at bounding box center [594, 271] width 566 height 556
click at [198, 174] on button "Broncos Wins" at bounding box center [165, 173] width 201 height 20
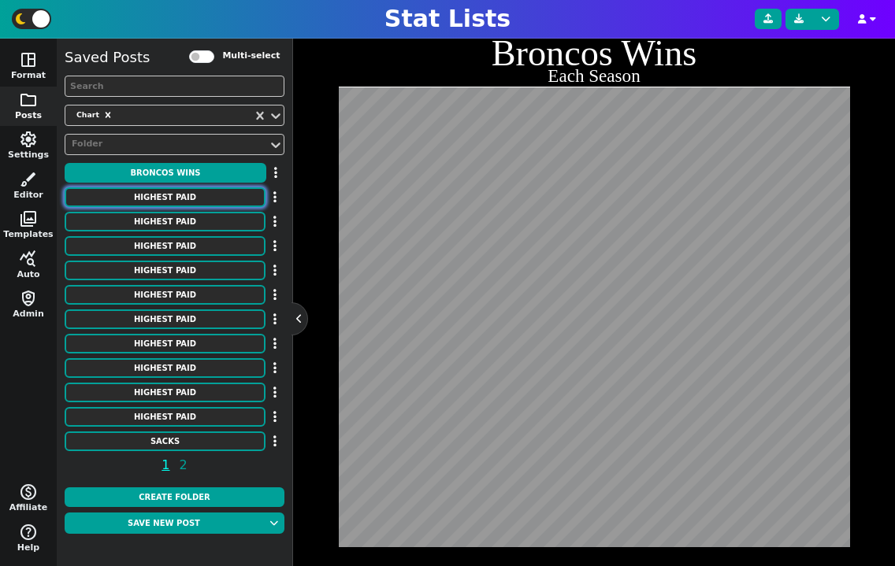
click at [199, 193] on button "HIGHEST PAID" at bounding box center [165, 197] width 201 height 20
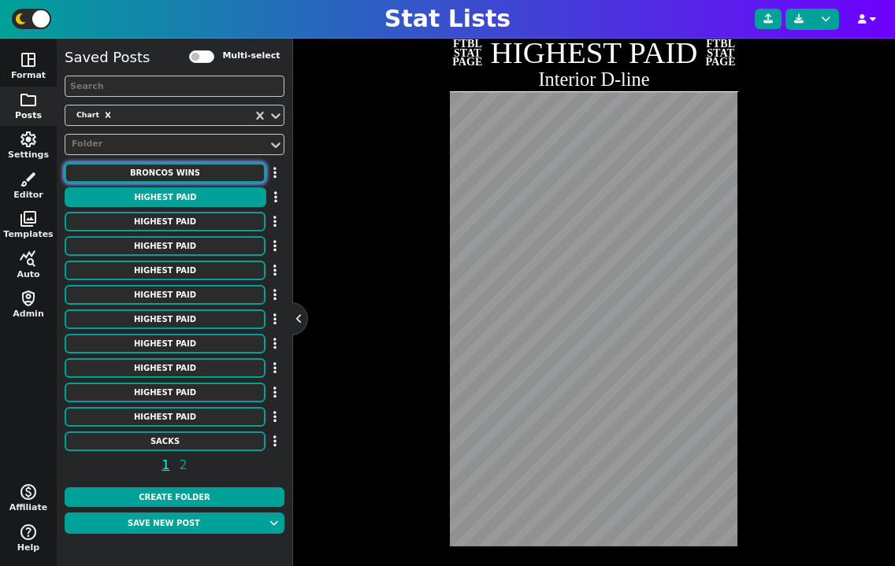
click at [178, 169] on button "Broncos Wins" at bounding box center [165, 173] width 201 height 20
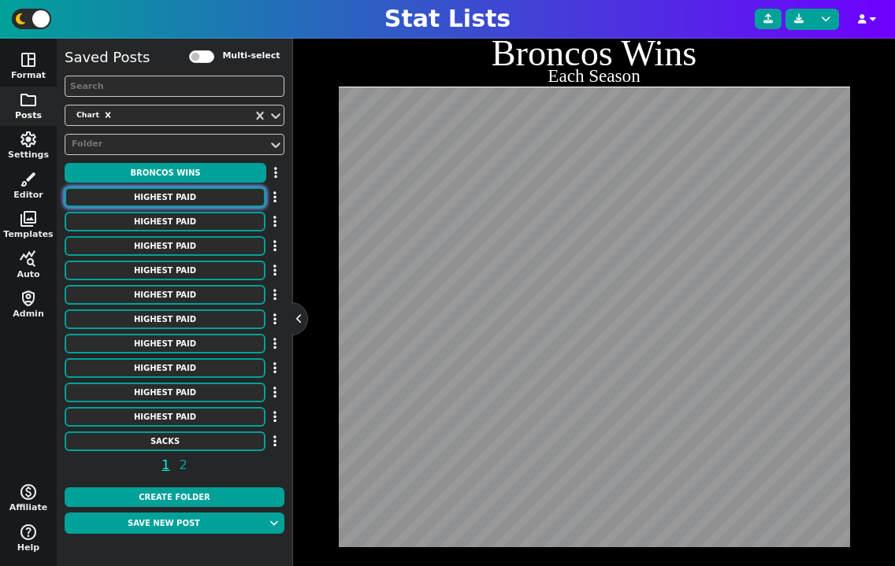
click at [186, 193] on button "HIGHEST PAID" at bounding box center [165, 197] width 201 height 20
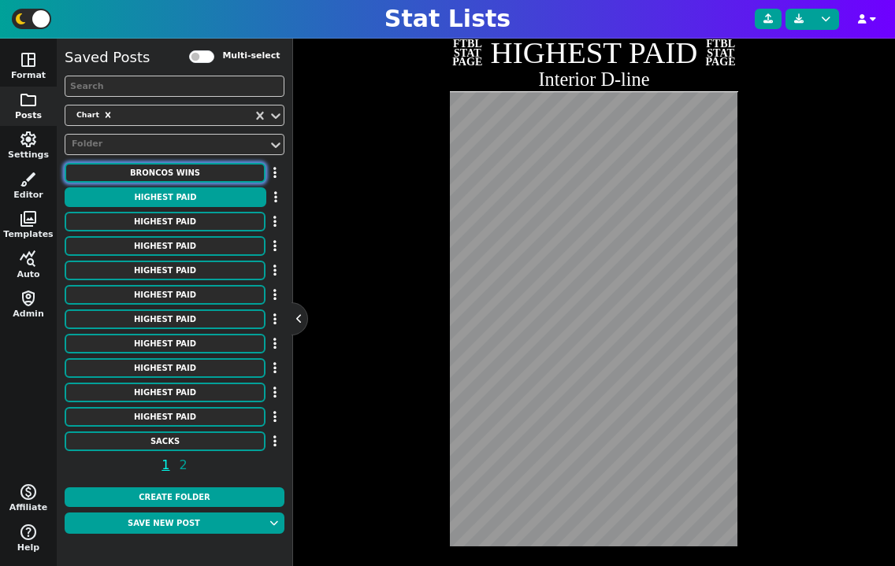
click at [193, 172] on button "Broncos Wins" at bounding box center [165, 173] width 201 height 20
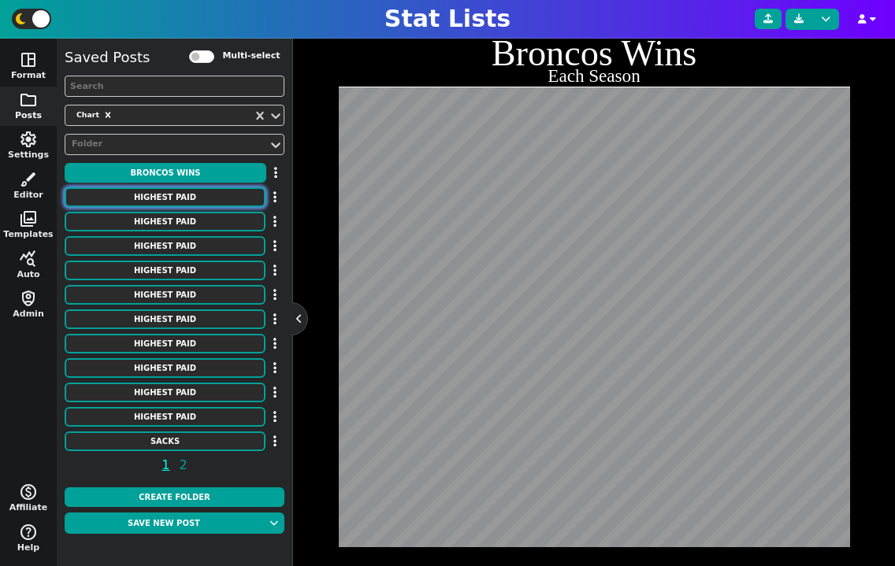
click at [197, 206] on button "HIGHEST PAID" at bounding box center [165, 197] width 201 height 20
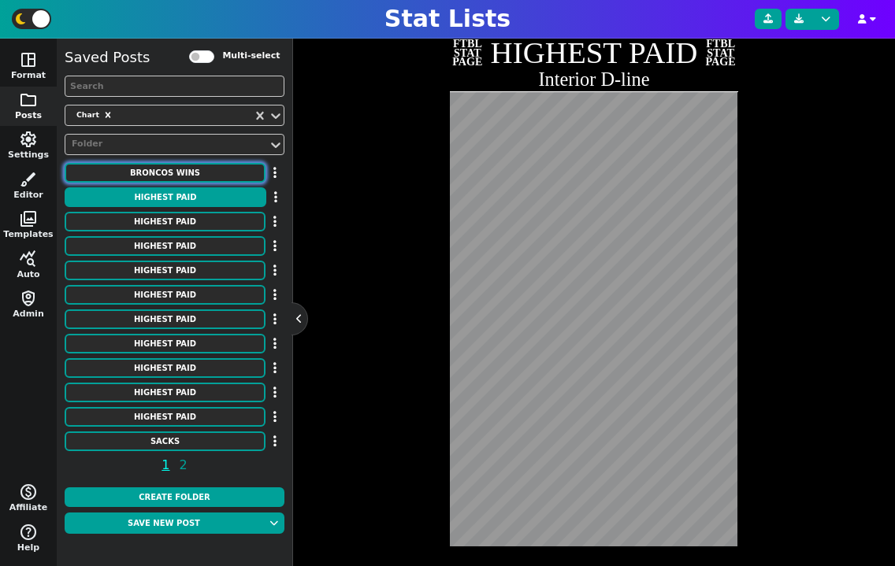
click at [206, 172] on button "Broncos Wins" at bounding box center [165, 173] width 201 height 20
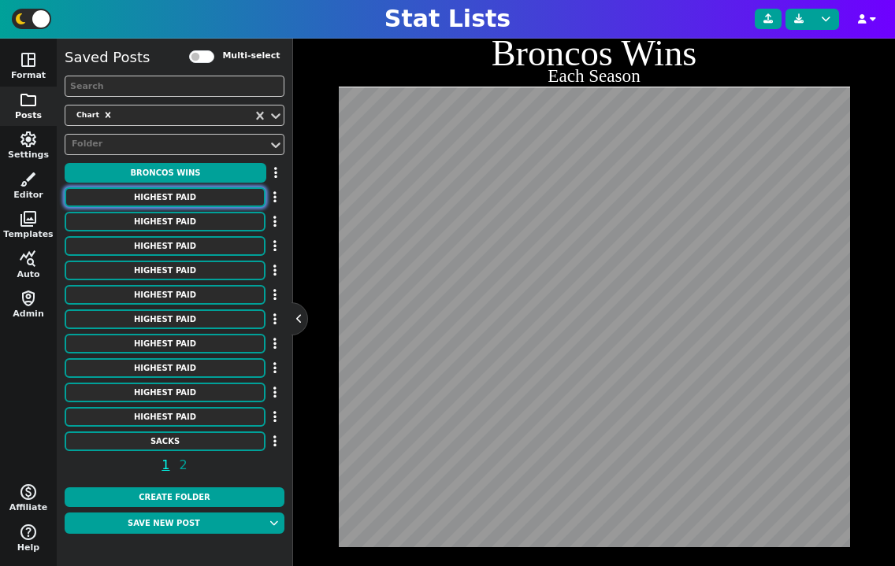
click at [206, 197] on button "HIGHEST PAID" at bounding box center [165, 197] width 201 height 20
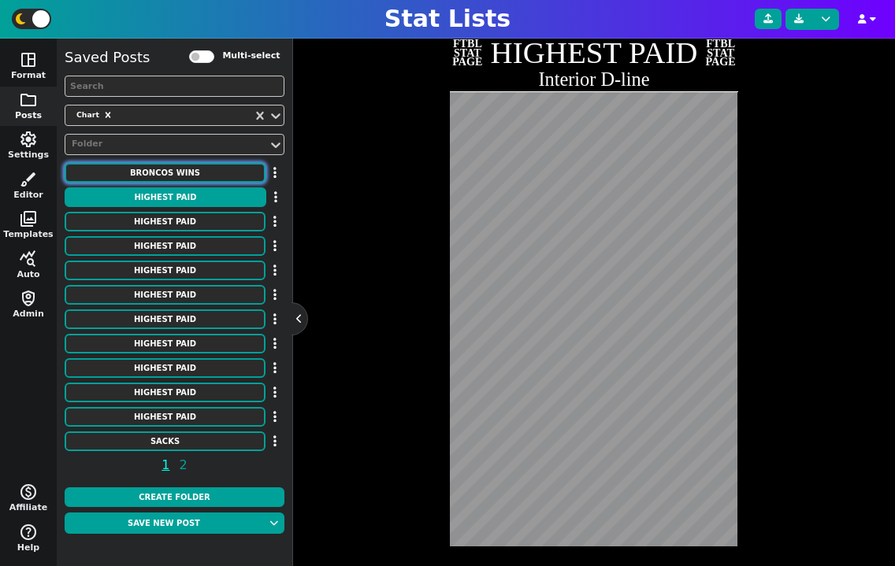
click at [187, 173] on button "Broncos Wins" at bounding box center [165, 173] width 201 height 20
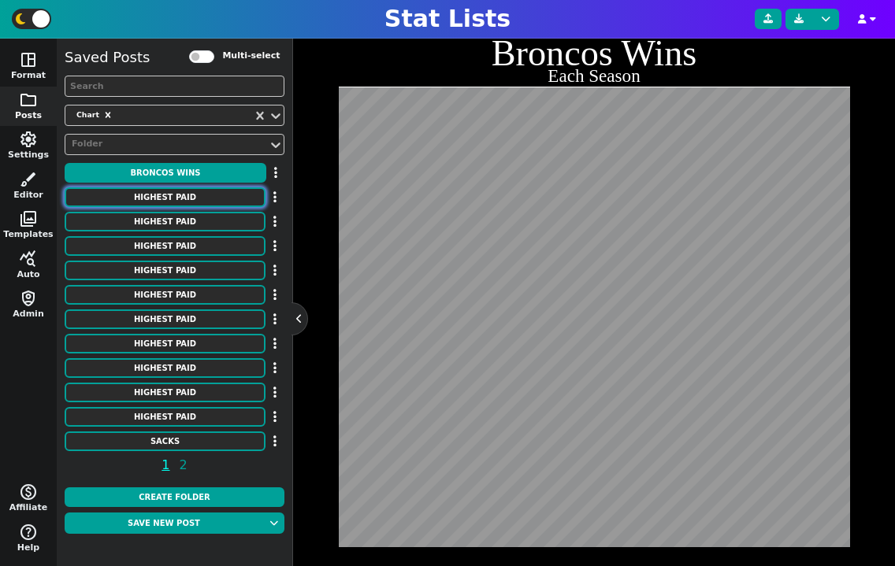
click at [144, 191] on button "HIGHEST PAID" at bounding box center [165, 197] width 201 height 20
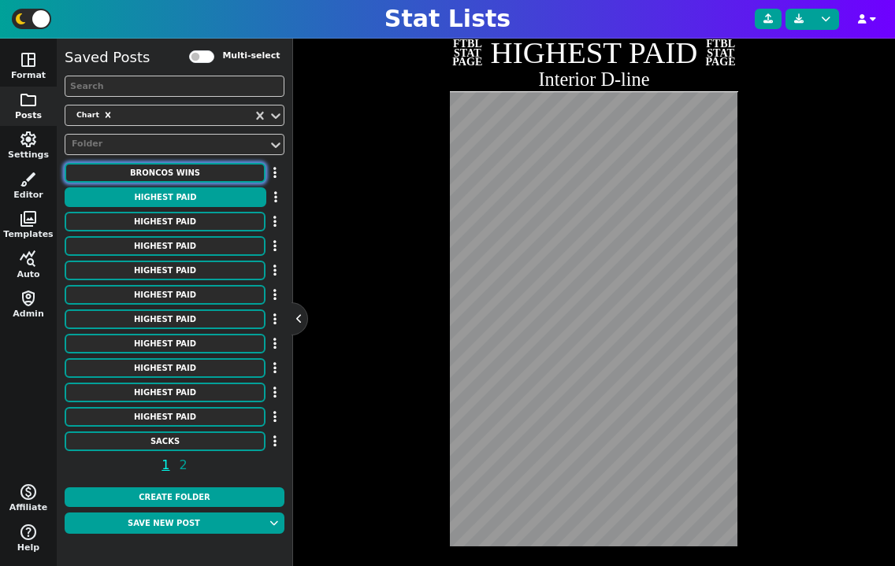
click at [148, 174] on button "Broncos Wins" at bounding box center [165, 173] width 201 height 20
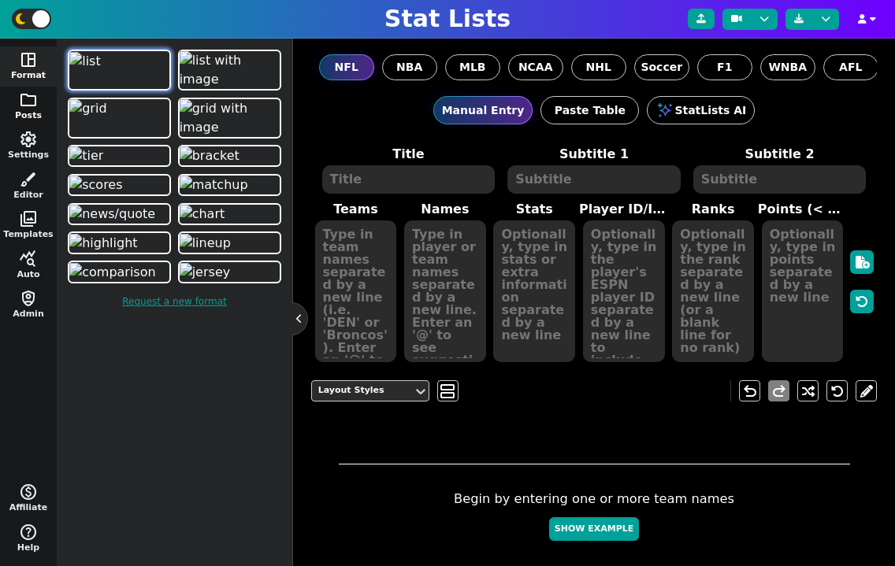
click at [25, 110] on button "folder Posts" at bounding box center [28, 107] width 57 height 40
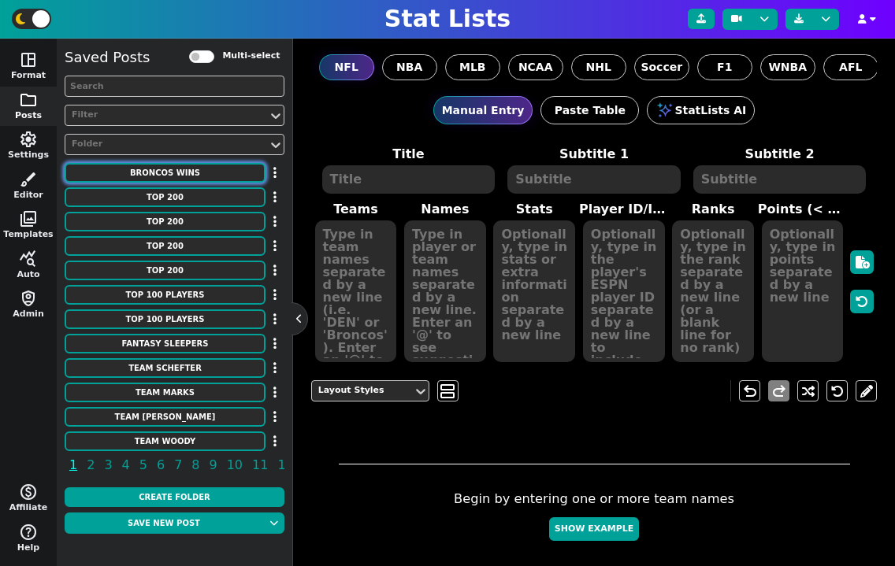
click at [209, 174] on button "Broncos Wins" at bounding box center [165, 173] width 201 height 20
type textarea "Broncos Wins"
type textarea "Each Season"
type textarea "DEN"
type textarea "00' 01' 02' 03' 04' 05' 06' 07' 08' 09' 10' 11' 12' 13' 14' 15' 16' 17' 18' 19'…"
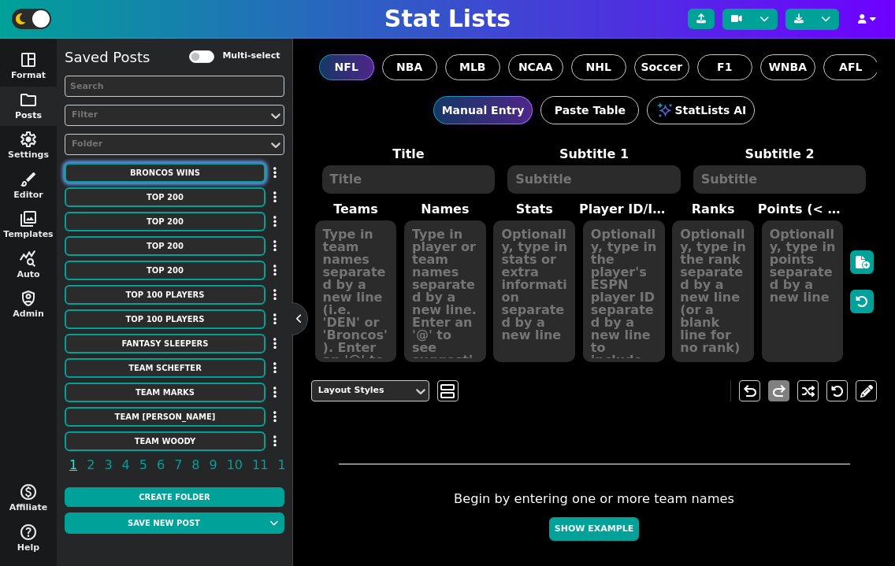
type textarea "11 8 9 10 10 13 9 7 8 8 4 8 13 13 12 12 9 5 6 7 5 7"
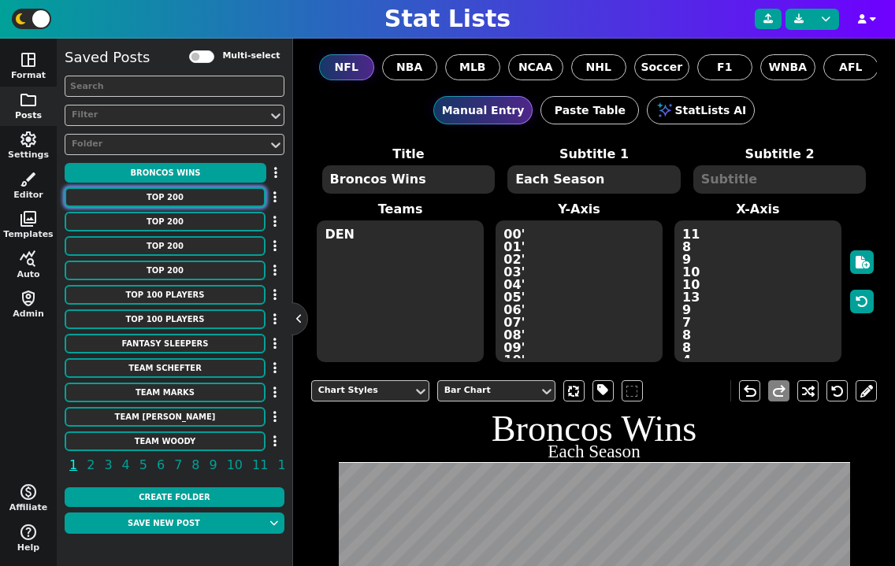
click at [206, 192] on button "TOP 200" at bounding box center [165, 197] width 201 height 20
type textarea "TOP 200"
type textarea "Draft Rankings According to [PERSON_NAME] (ESPN)"
type textarea "HOU NYG DEN HOU [MEDICAL_DATA] NE CHI LAC ARI SF [MEDICAL_DATA] GB LV NE WAS PI…"
type textarea "[PERSON_NAME] [PERSON_NAME] [PERSON_NAME] [PERSON_NAME] [PERSON_NAME] [PERSON_N…"
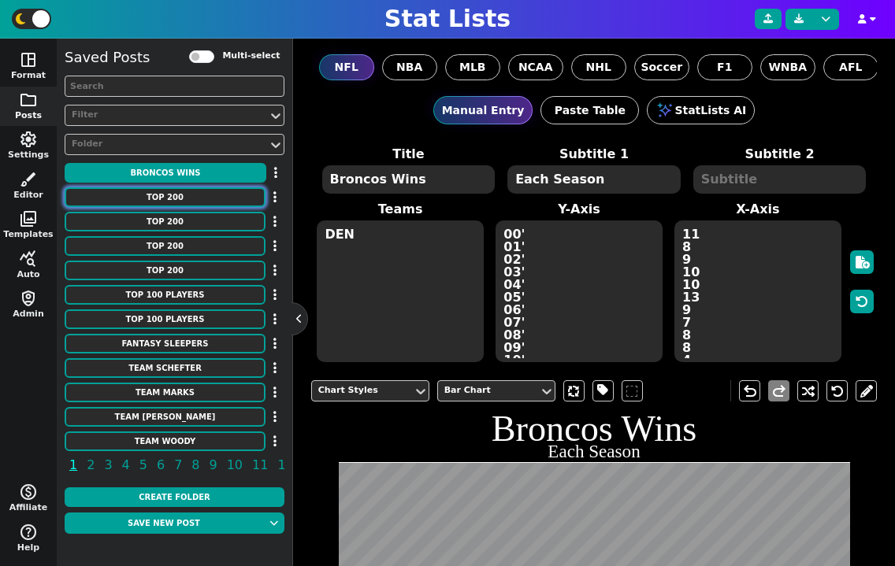
type textarea "RB54 WR60 WR61 WR62 WR63 WR64 WR65 WR66 WR67 RB55 RB56 RB57 WR68 WR69 TE18 TE19…"
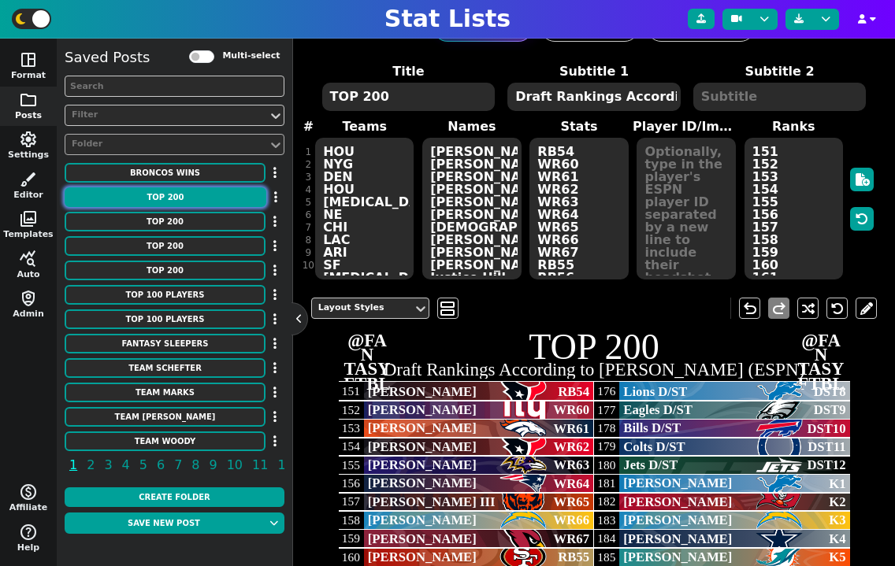
scroll to position [114, 0]
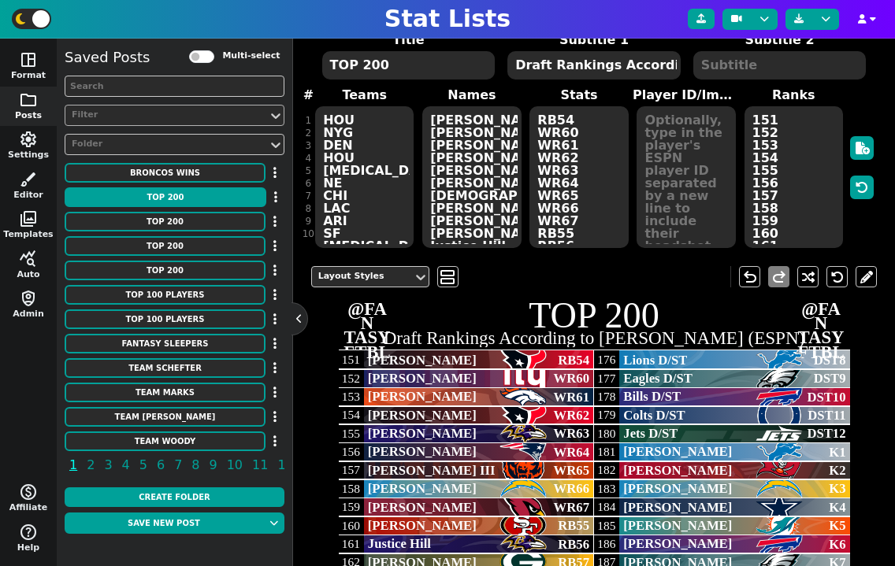
click at [158, 111] on div "Filter" at bounding box center [167, 115] width 190 height 13
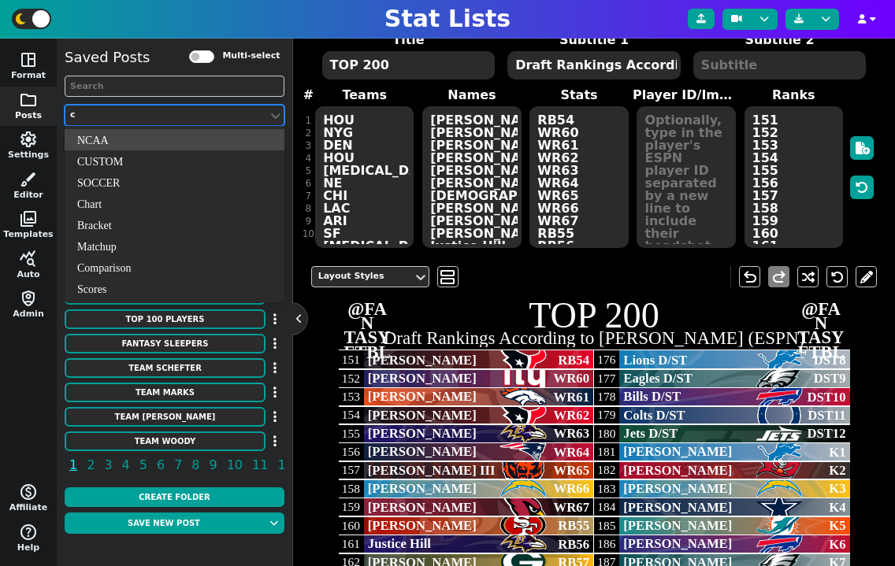
type input "ch"
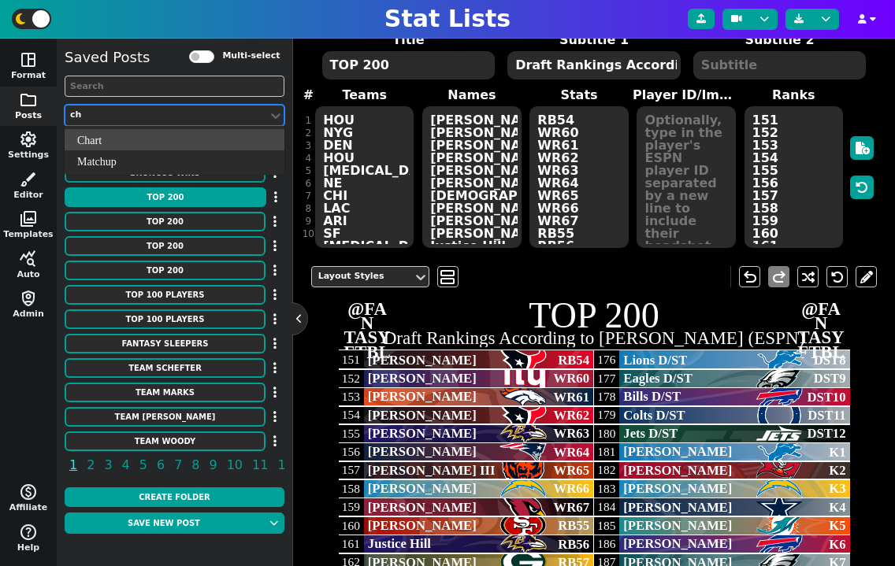
click at [138, 149] on div "Chart" at bounding box center [175, 139] width 220 height 21
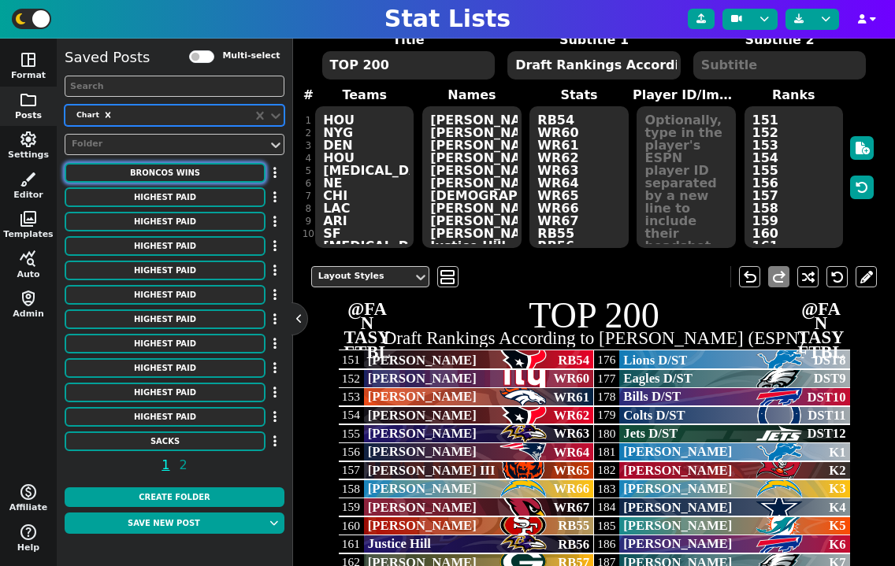
click at [164, 178] on button "Broncos Wins" at bounding box center [165, 173] width 201 height 20
type textarea "Broncos Wins"
type textarea "Each Season"
type textarea "DEN"
type textarea "00' 01' 02' 03' 04' 05' 06' 07' 08' 09' 10' 11' 12' 13' 14' 15' 16' 17' 18' 19'…"
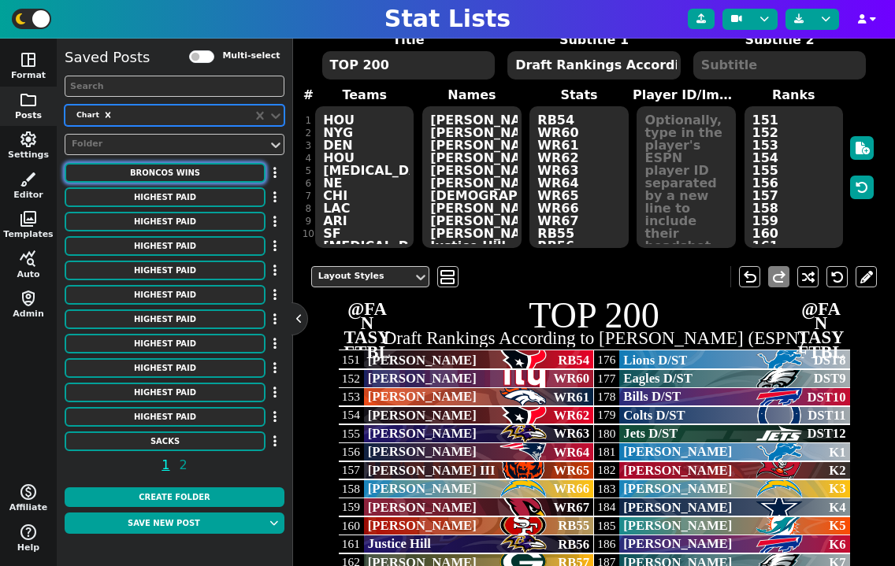
type textarea "11 8 9 10 10 13 9 7 8 8 4 8 13 13 12 12 9 5 6 7 5 7"
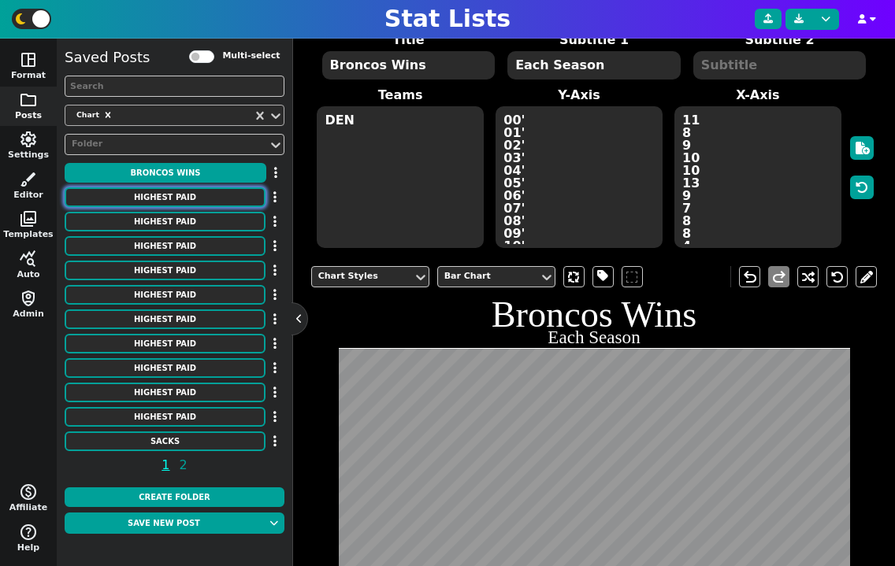
click at [169, 197] on button "HIGHEST PAID" at bounding box center [165, 197] width 201 height 20
type textarea "HIGHEST PAID"
type textarea "Interior D-line"
type textarea "Chiefs Patriots Broncos Ravens Lions Jets Panthers Titans Colts Giants Commande…"
type textarea "[PERSON_NAME] [PERSON_NAME] [PERSON_NAME] [PERSON_NAME] [PERSON_NAME] [PERSON_N…"
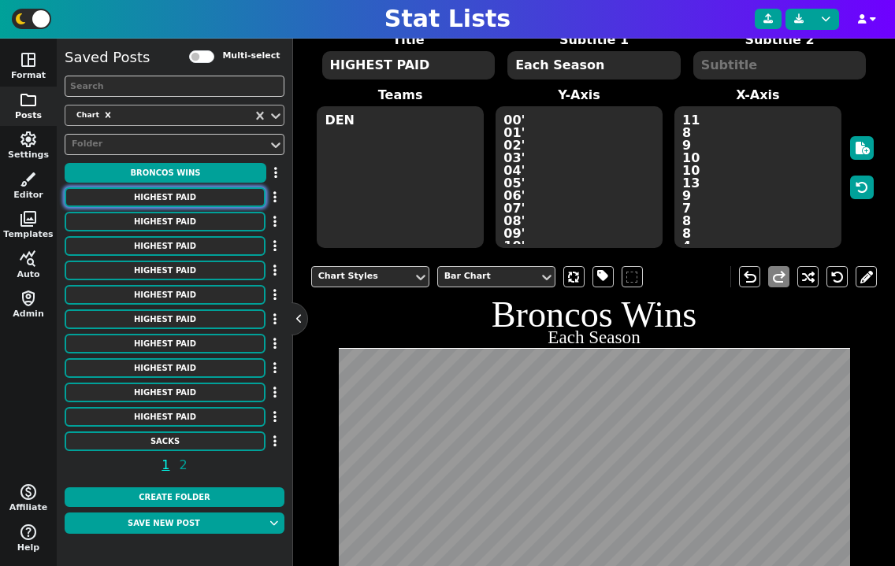
type textarea "31750000 26000000 25500000 24500000 24250000 24000000 24000000 23500000 2300000…"
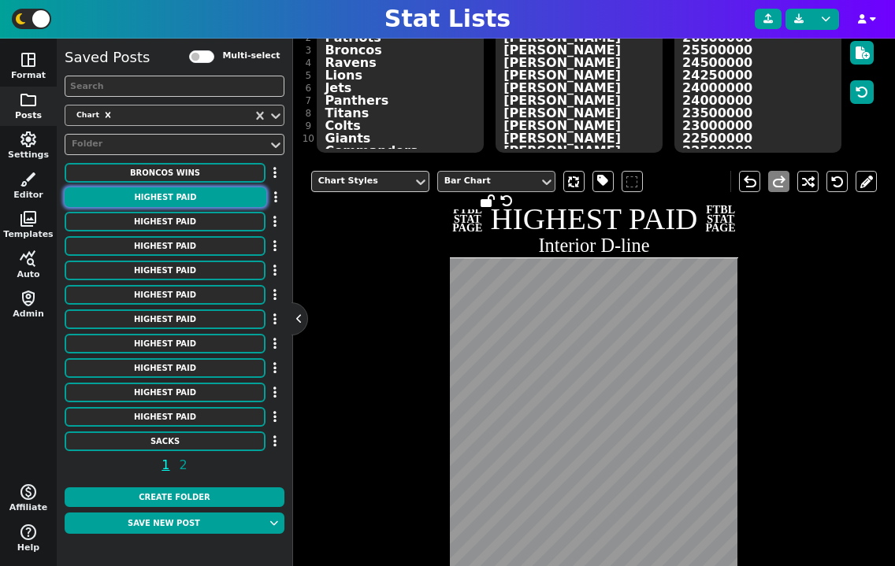
scroll to position [219, 0]
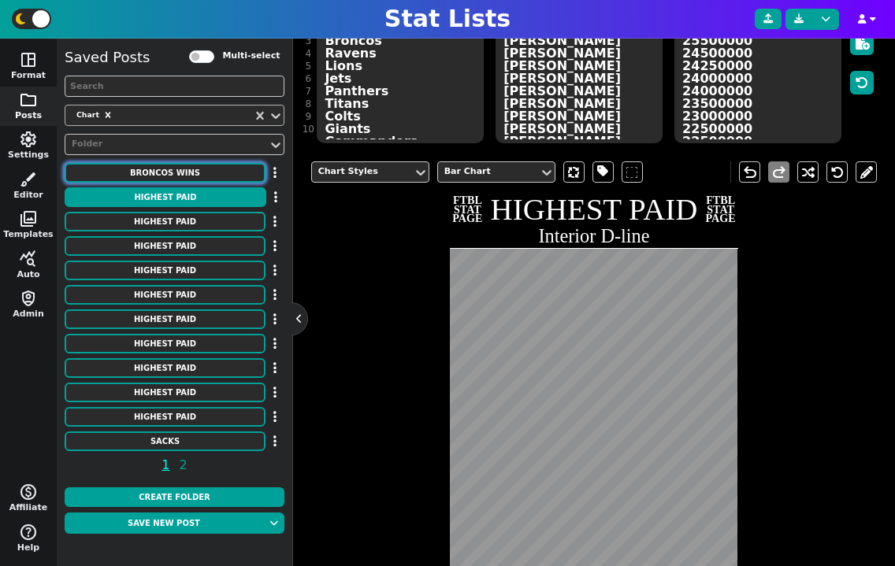
click at [205, 172] on button "Broncos Wins" at bounding box center [165, 173] width 201 height 20
type textarea "Broncos Wins"
type textarea "Each Season"
type textarea "DEN"
type textarea "00' 01' 02' 03' 04' 05' 06' 07' 08' 09' 10' 11' 12' 13' 14' 15' 16' 17' 18' 19'…"
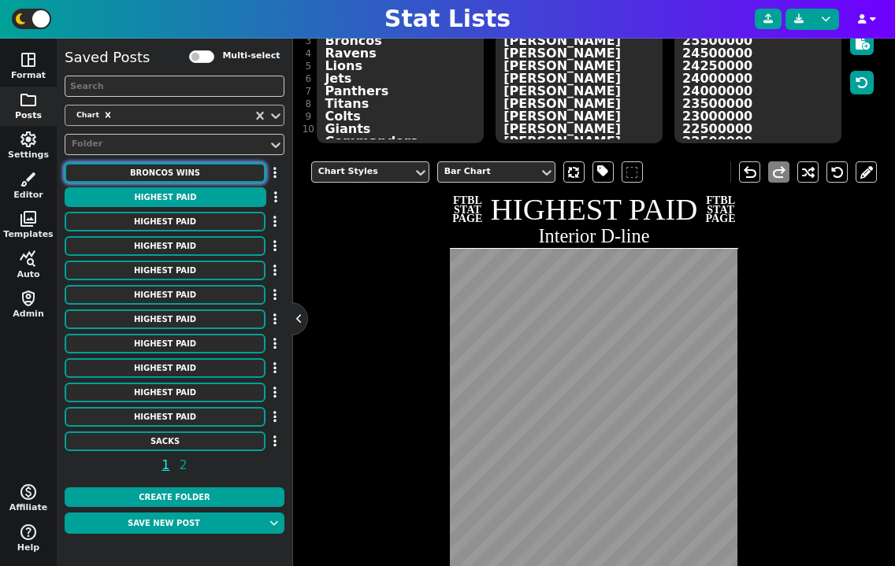
type textarea "11 8 9 10 10 13 9 7 8 8 4 8 13 13 12 12 9 5 6 7 5 7"
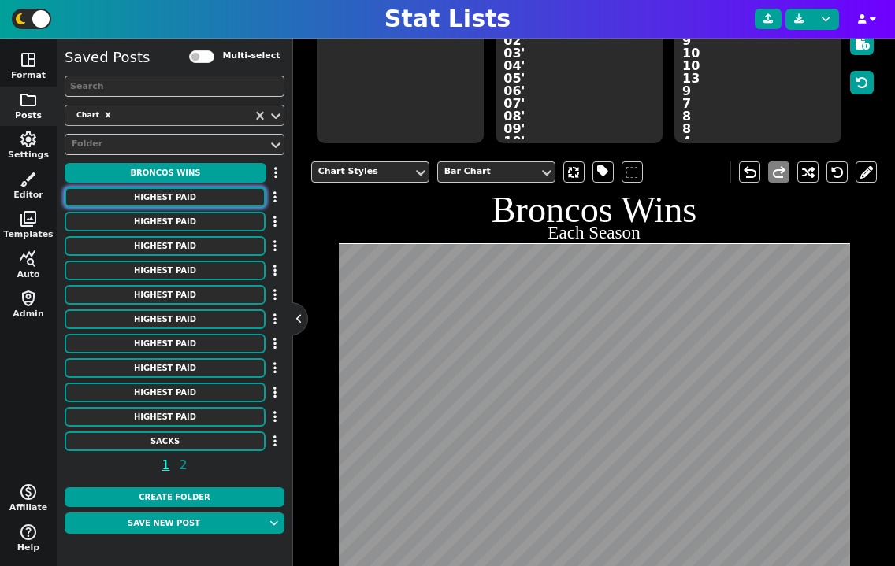
click at [197, 197] on button "HIGHEST PAID" at bounding box center [165, 197] width 201 height 20
type textarea "HIGHEST PAID"
type textarea "Interior D-line"
type textarea "Chiefs Patriots Broncos Ravens Lions Jets Panthers Titans Colts Giants Commande…"
type textarea "[PERSON_NAME] [PERSON_NAME] [PERSON_NAME] [PERSON_NAME] [PERSON_NAME] [PERSON_N…"
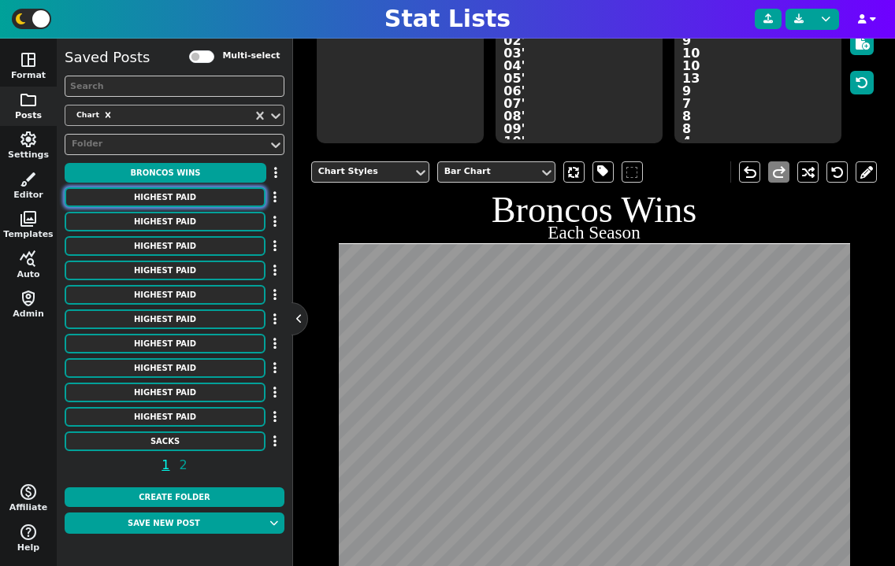
type textarea "31750000 26000000 25500000 24500000 24250000 24000000 24000000 23500000 2300000…"
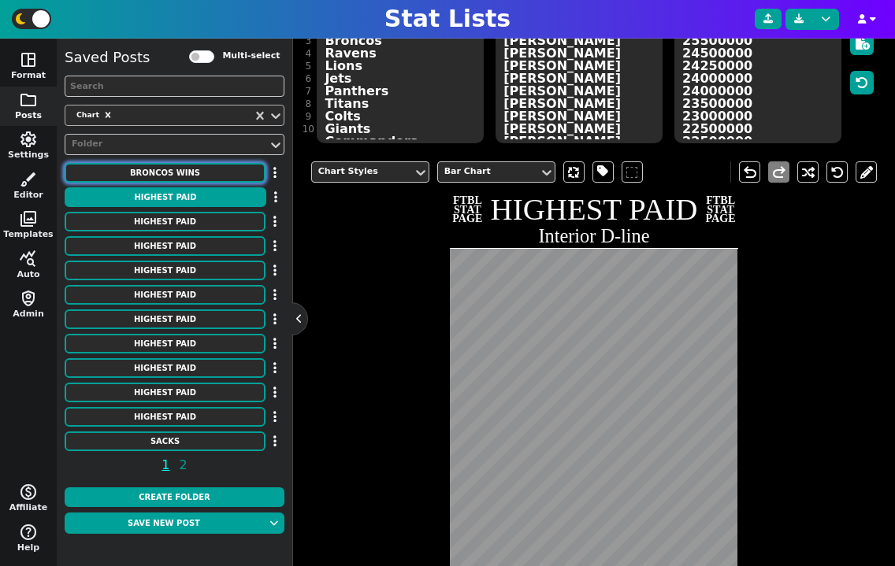
click at [197, 176] on button "Broncos Wins" at bounding box center [165, 173] width 201 height 20
type textarea "Broncos Wins"
type textarea "Each Season"
type textarea "DEN"
type textarea "00' 01' 02' 03' 04' 05' 06' 07' 08' 09' 10' 11' 12' 13' 14' 15' 16' 17' 18' 19'…"
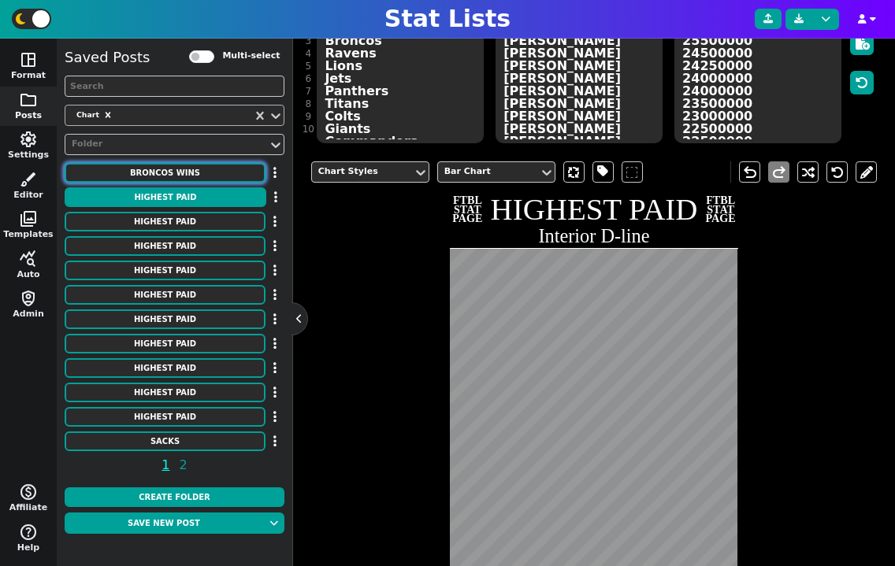
type textarea "11 8 9 10 10 13 9 7 8 8 4 8 13 13 12 12 9 5 6 7 5 7"
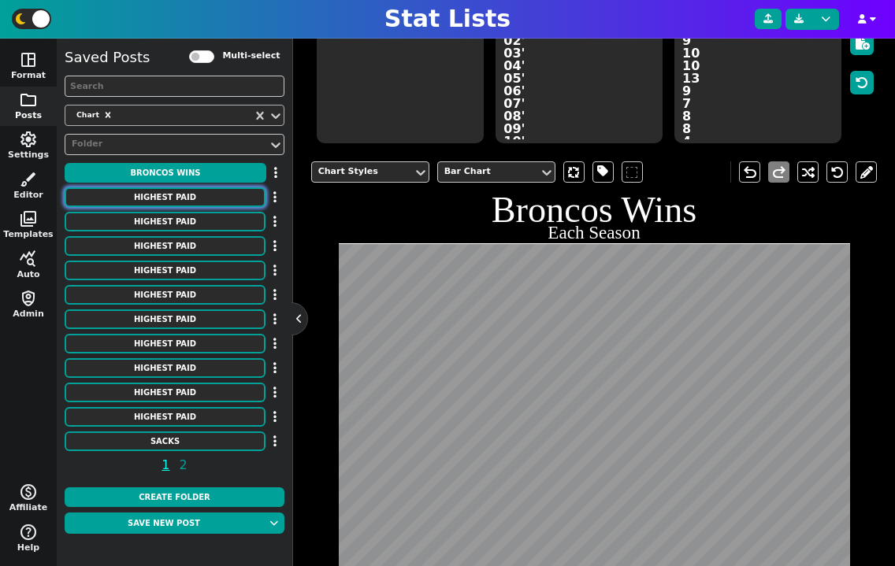
click at [195, 195] on button "HIGHEST PAID" at bounding box center [165, 197] width 201 height 20
type textarea "HIGHEST PAID"
type textarea "Interior D-line"
type textarea "Chiefs Patriots Broncos Ravens Lions Jets Panthers Titans Colts Giants Commande…"
type textarea "[PERSON_NAME] [PERSON_NAME] [PERSON_NAME] [PERSON_NAME] [PERSON_NAME] [PERSON_N…"
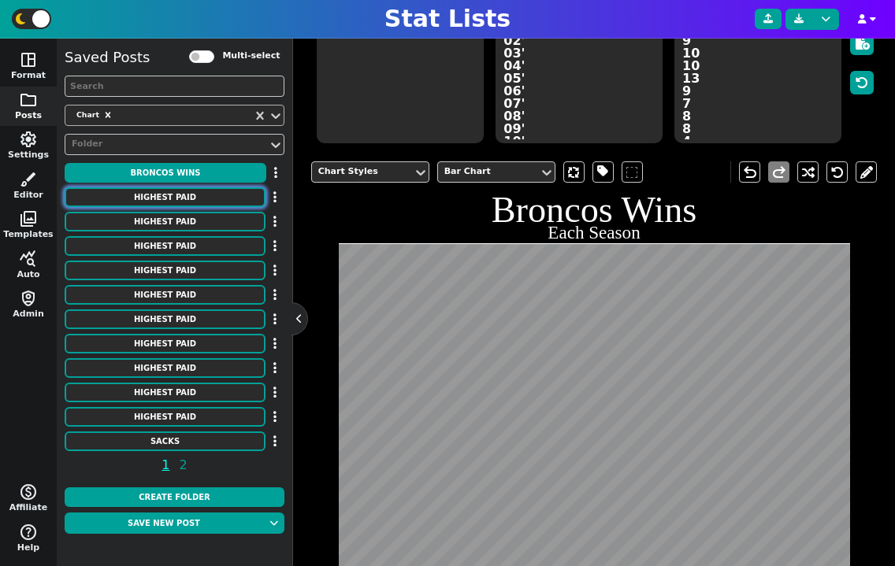
type textarea "31750000 26000000 25500000 24500000 24250000 24000000 24000000 23500000 2300000…"
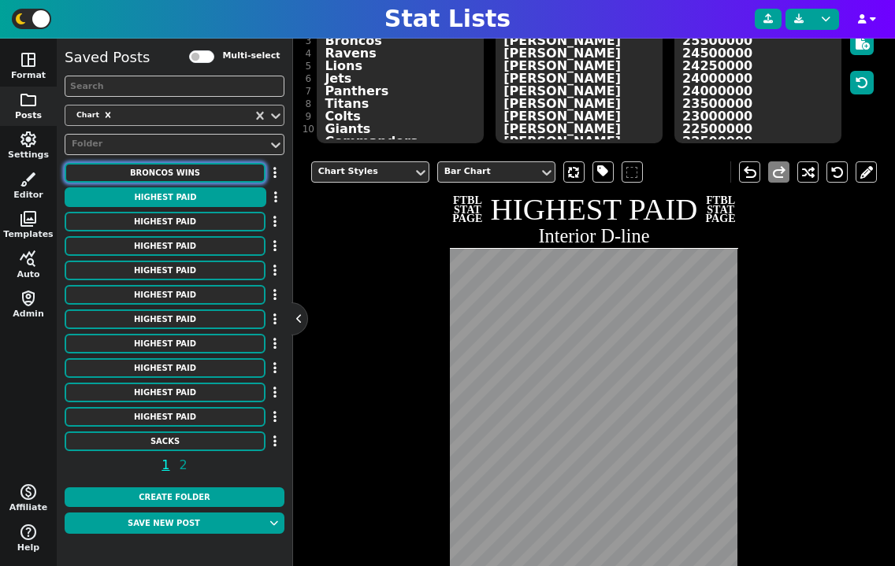
click at [198, 177] on button "Broncos Wins" at bounding box center [165, 173] width 201 height 20
type textarea "Broncos Wins"
type textarea "Each Season"
type textarea "DEN"
type textarea "00' 01' 02' 03' 04' 05' 06' 07' 08' 09' 10' 11' 12' 13' 14' 15' 16' 17' 18' 19'…"
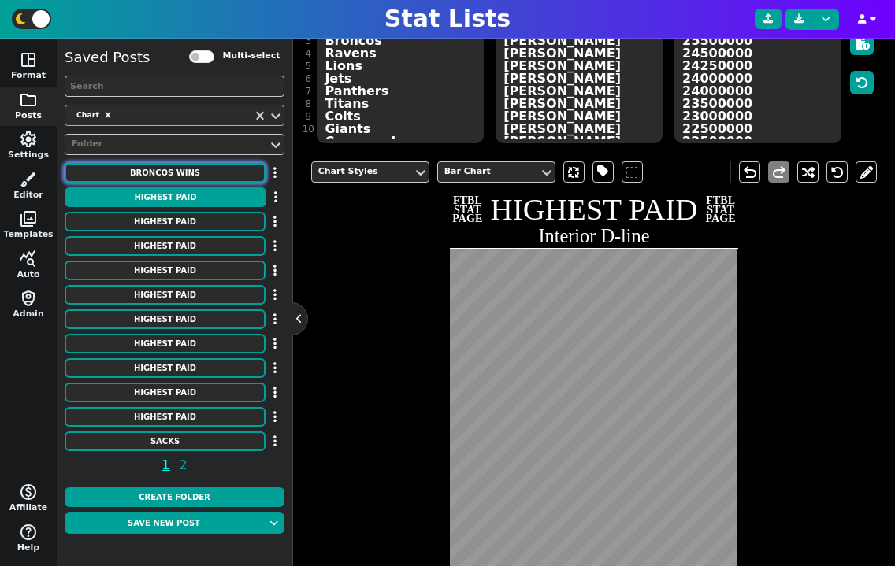
type textarea "11 8 9 10 10 13 9 7 8 8 4 8 13 13 12 12 9 5 6 7 5 7"
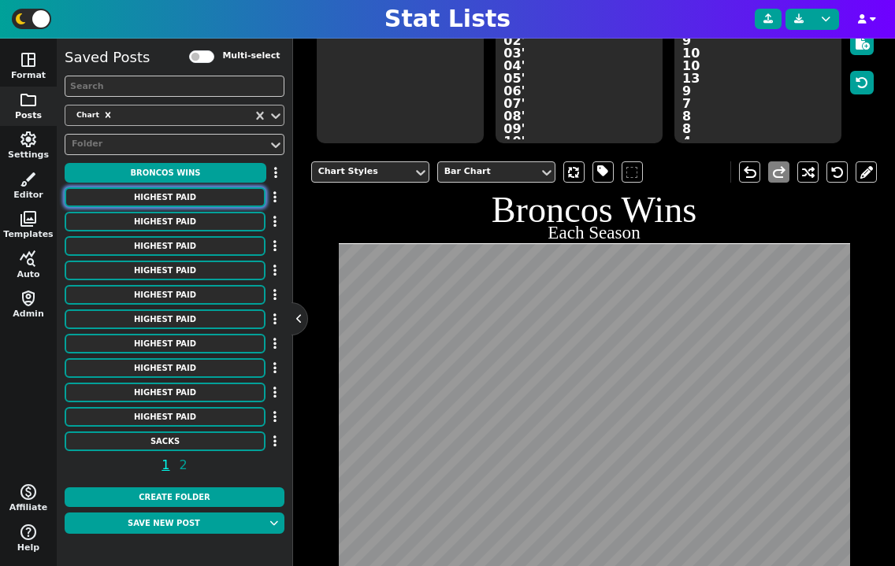
click at [196, 196] on button "HIGHEST PAID" at bounding box center [165, 197] width 201 height 20
type textarea "HIGHEST PAID"
type textarea "Interior D-line"
type textarea "Chiefs Patriots Broncos Ravens Lions Jets Panthers Titans Colts Giants Commande…"
type textarea "[PERSON_NAME] [PERSON_NAME] [PERSON_NAME] [PERSON_NAME] [PERSON_NAME] [PERSON_N…"
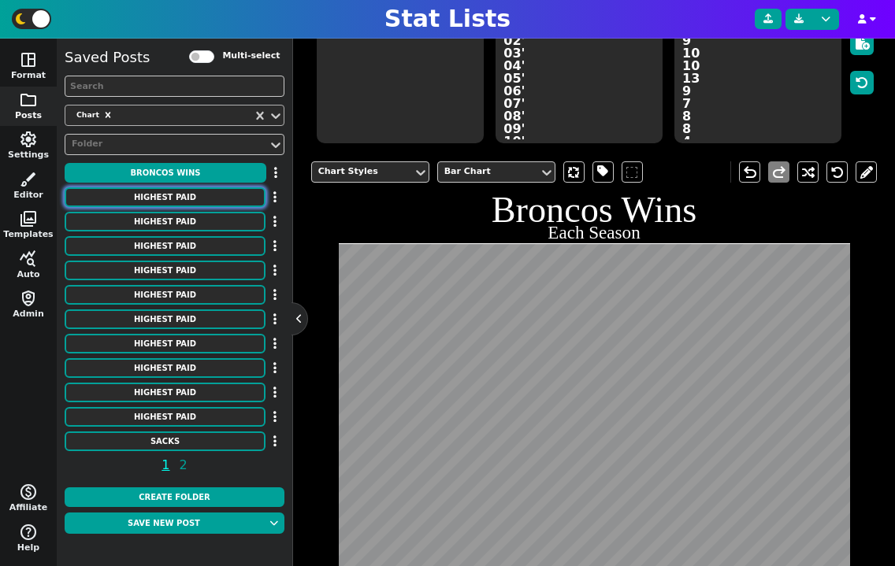
type textarea "31750000 26000000 25500000 24500000 24250000 24000000 24000000 23500000 2300000…"
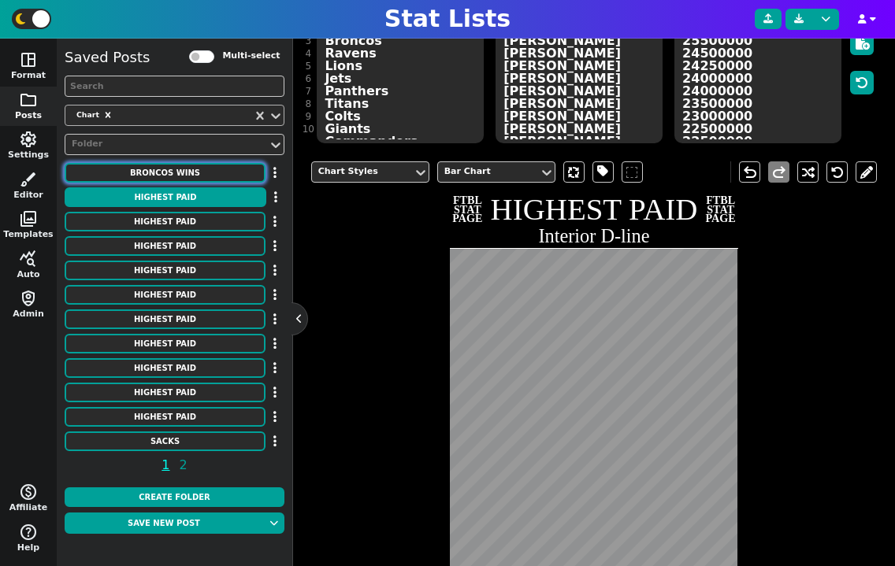
click at [202, 175] on button "Broncos Wins" at bounding box center [165, 173] width 201 height 20
type textarea "Broncos Wins"
type textarea "Each Season"
type textarea "DEN"
type textarea "00' 01' 02' 03' 04' 05' 06' 07' 08' 09' 10' 11' 12' 13' 14' 15' 16' 17' 18' 19'…"
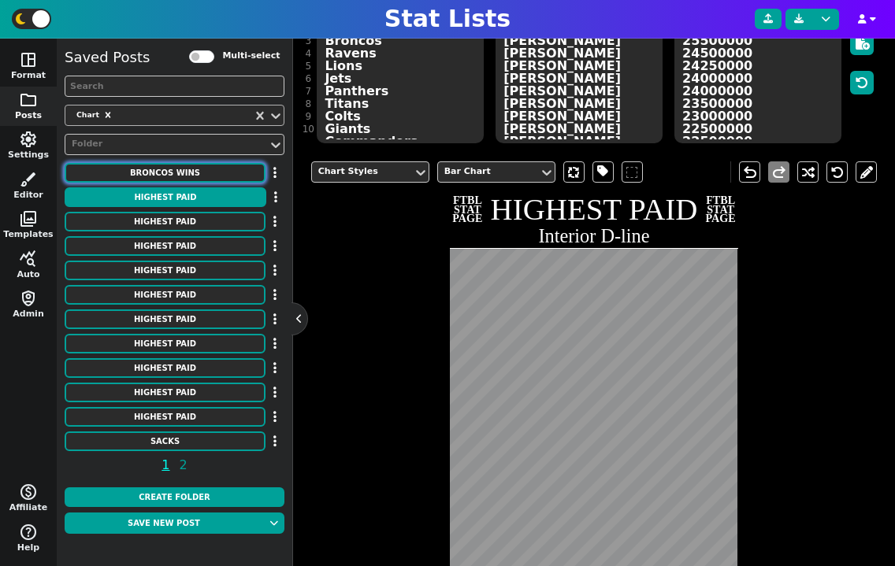
type textarea "11 8 9 10 10 13 9 7 8 8 4 8 13 13 12 12 9 5 6 7 5 7"
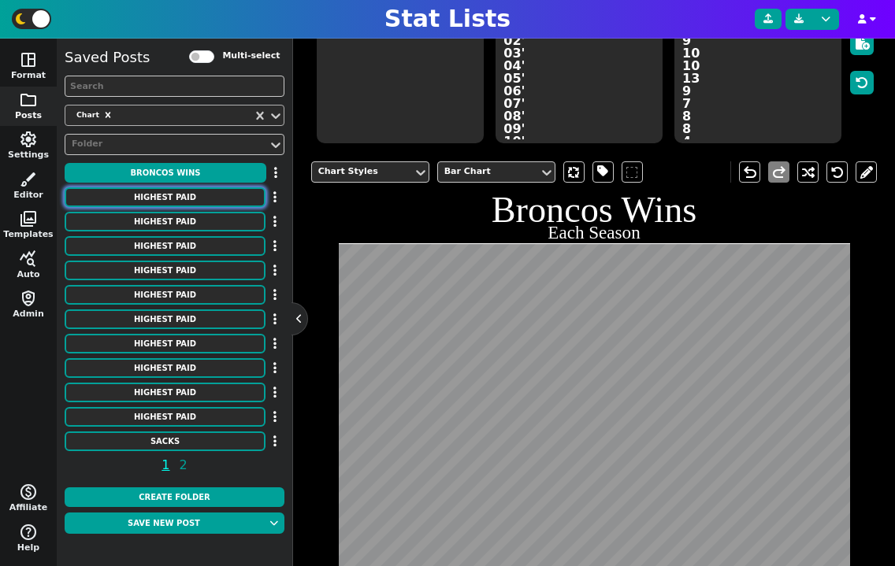
click at [206, 193] on button "HIGHEST PAID" at bounding box center [165, 197] width 201 height 20
type textarea "HIGHEST PAID"
type textarea "Interior D-line"
type textarea "Chiefs Patriots Broncos Ravens Lions Jets Panthers Titans Colts Giants Commande…"
type textarea "[PERSON_NAME] [PERSON_NAME] [PERSON_NAME] [PERSON_NAME] [PERSON_NAME] [PERSON_N…"
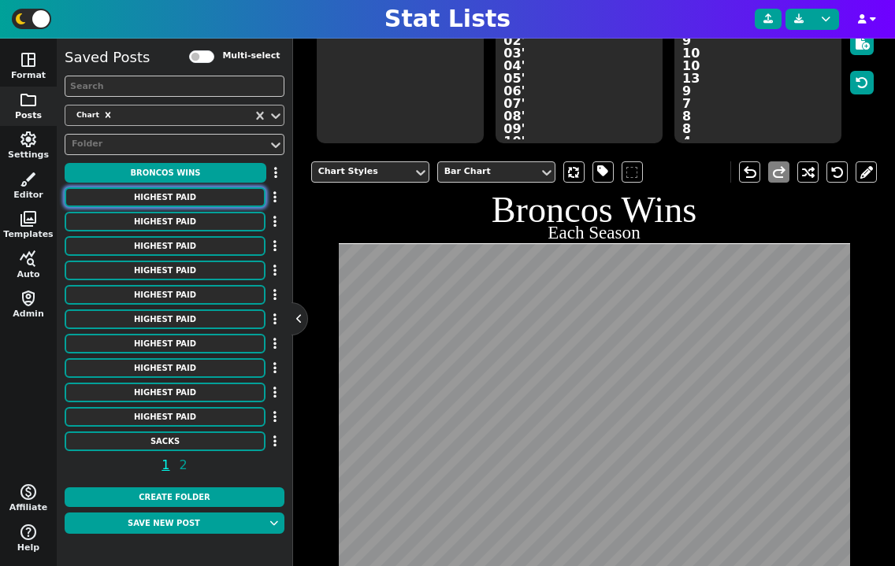
type textarea "31750000 26000000 25500000 24500000 24250000 24000000 24000000 23500000 2300000…"
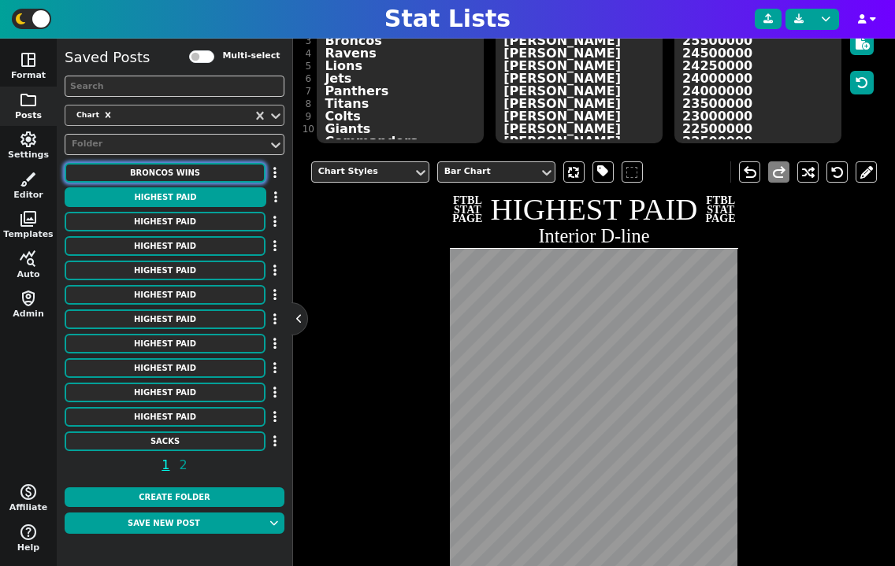
click at [220, 174] on button "Broncos Wins" at bounding box center [165, 173] width 201 height 20
type textarea "Broncos Wins"
type textarea "Each Season"
type textarea "DEN"
type textarea "00' 01' 02' 03' 04' 05' 06' 07' 08' 09' 10' 11' 12' 13' 14' 15' 16' 17' 18' 19'…"
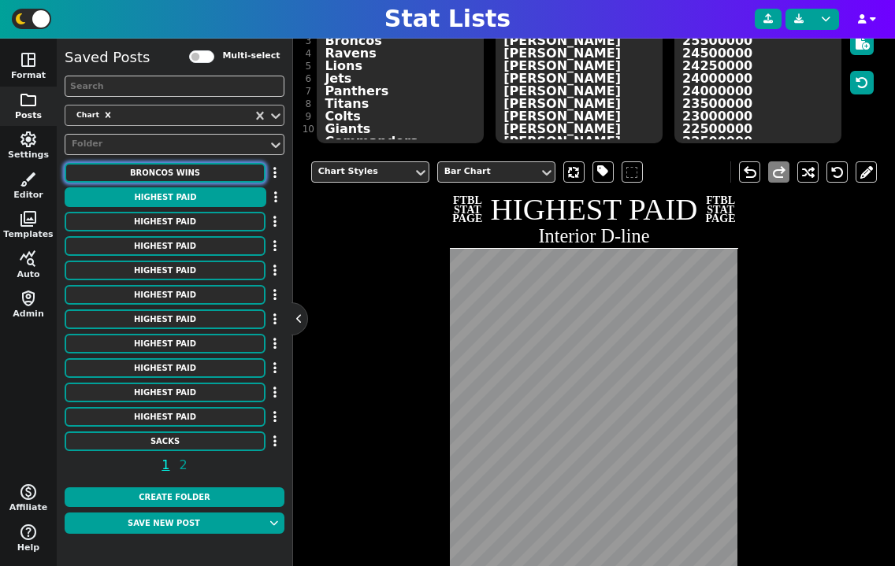
type textarea "11 8 9 10 10 13 9 7 8 8 4 8 13 13 12 12 9 5 6 7 5 7"
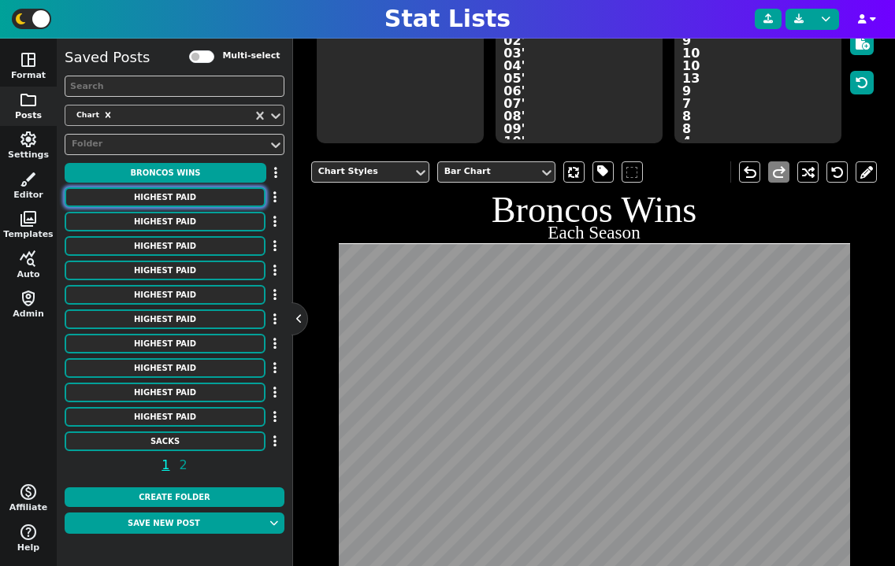
click at [213, 197] on button "HIGHEST PAID" at bounding box center [165, 197] width 201 height 20
type textarea "HIGHEST PAID"
type textarea "Interior D-line"
type textarea "Chiefs Patriots Broncos Ravens Lions Jets Panthers Titans Colts Giants Commande…"
type textarea "[PERSON_NAME] [PERSON_NAME] [PERSON_NAME] [PERSON_NAME] [PERSON_NAME] [PERSON_N…"
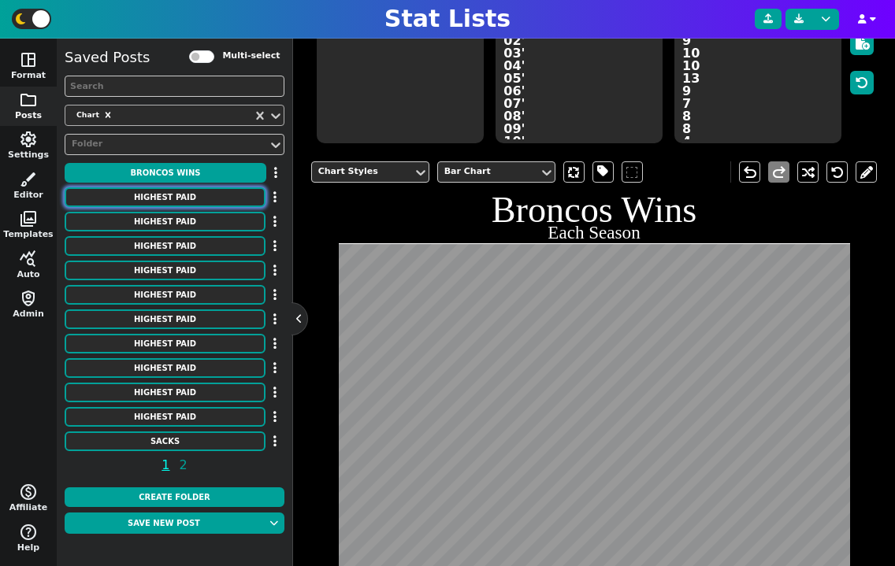
type textarea "31750000 26000000 25500000 24500000 24250000 24000000 24000000 23500000 2300000…"
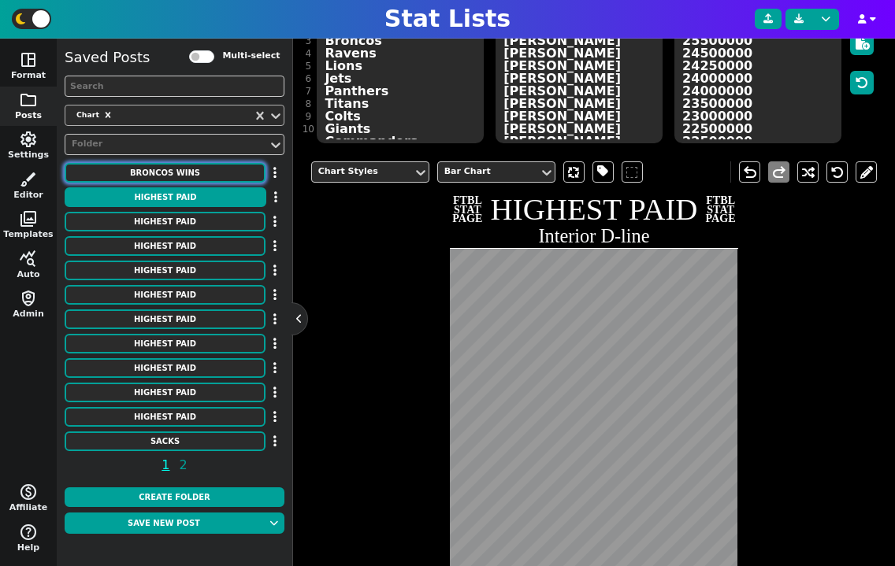
click at [191, 169] on button "Broncos Wins" at bounding box center [165, 173] width 201 height 20
type textarea "Broncos Wins"
type textarea "Each Season"
type textarea "DEN"
type textarea "00' 01' 02' 03' 04' 05' 06' 07' 08' 09' 10' 11' 12' 13' 14' 15' 16' 17' 18' 19'…"
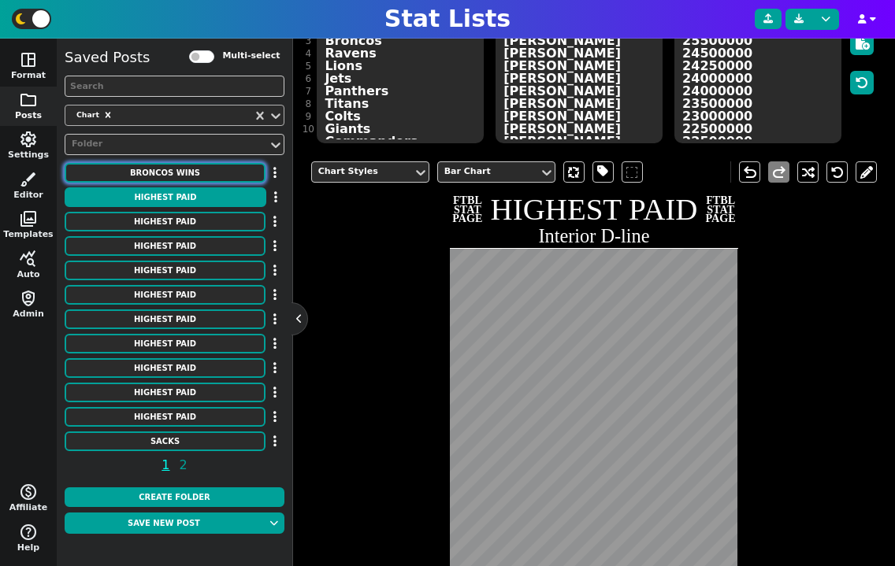
type textarea "11 8 9 10 10 13 9 7 8 8 4 8 13 13 12 12 9 5 6 7 5 7"
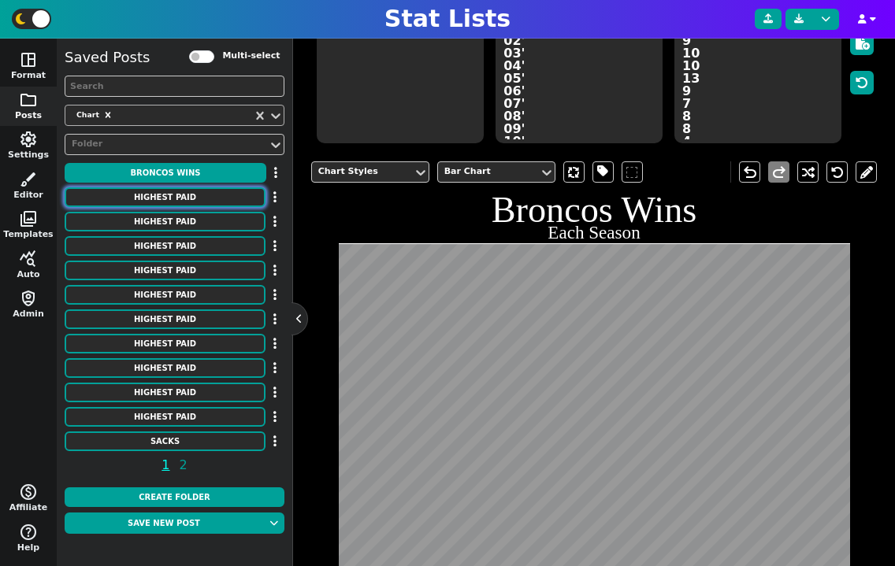
click at [187, 189] on button "HIGHEST PAID" at bounding box center [165, 197] width 201 height 20
type textarea "HIGHEST PAID"
type textarea "Interior D-line"
type textarea "Chiefs Patriots Broncos Ravens Lions Jets Panthers Titans Colts Giants Commande…"
type textarea "[PERSON_NAME] [PERSON_NAME] [PERSON_NAME] [PERSON_NAME] [PERSON_NAME] [PERSON_N…"
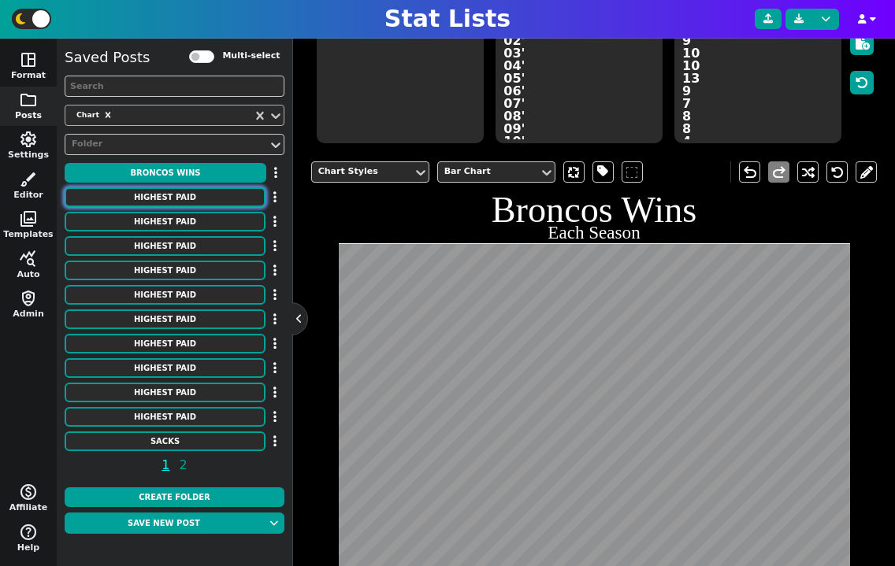
type textarea "31750000 26000000 25500000 24500000 24250000 24000000 24000000 23500000 2300000…"
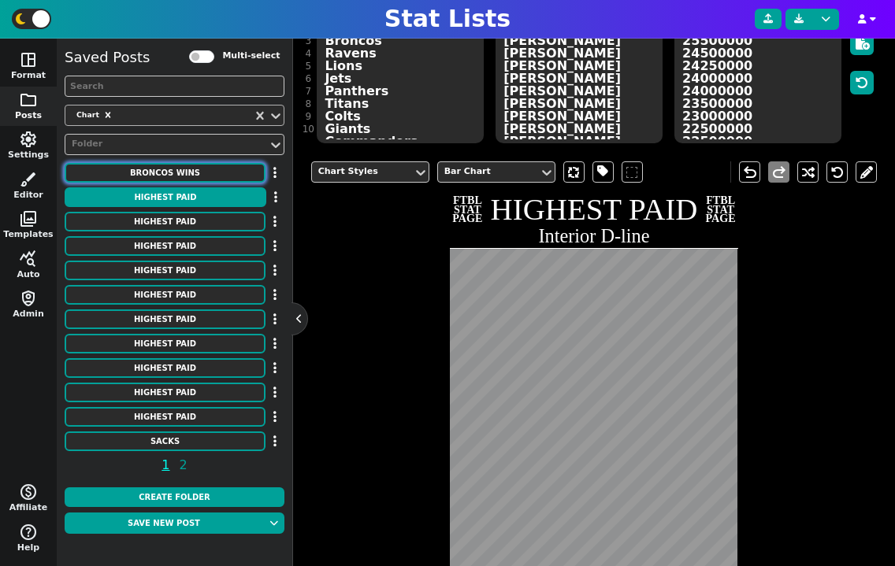
click at [162, 175] on button "Broncos Wins" at bounding box center [165, 173] width 201 height 20
type textarea "Broncos Wins"
type textarea "Each Season"
type textarea "DEN"
type textarea "00' 01' 02' 03' 04' 05' 06' 07' 08' 09' 10' 11' 12' 13' 14' 15' 16' 17' 18' 19'…"
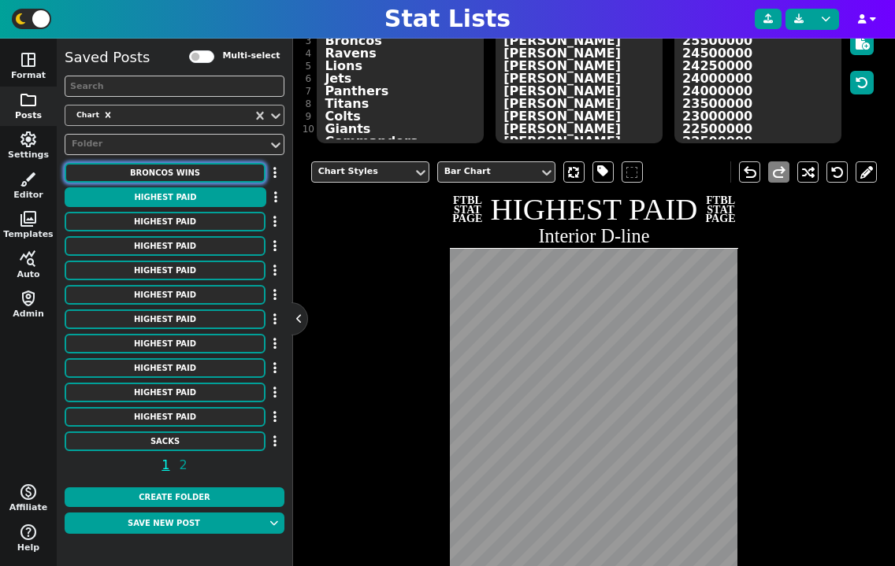
type textarea "11 8 9 10 10 13 9 7 8 8 4 8 13 13 12 12 9 5 6 7 5 7"
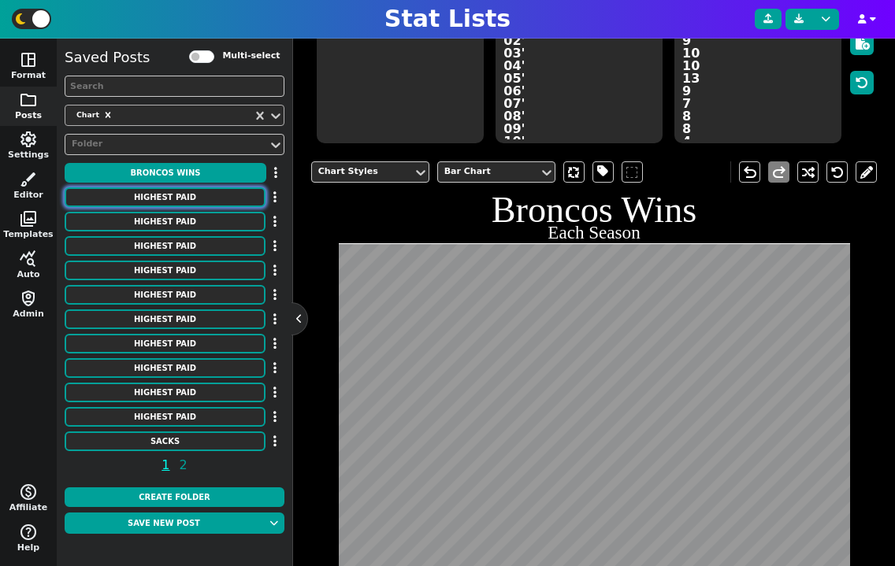
click at [189, 195] on button "HIGHEST PAID" at bounding box center [165, 197] width 201 height 20
type textarea "HIGHEST PAID"
type textarea "Interior D-line"
type textarea "Chiefs Patriots Broncos Ravens Lions Jets Panthers Titans Colts Giants Commande…"
type textarea "[PERSON_NAME] [PERSON_NAME] [PERSON_NAME] [PERSON_NAME] [PERSON_NAME] [PERSON_N…"
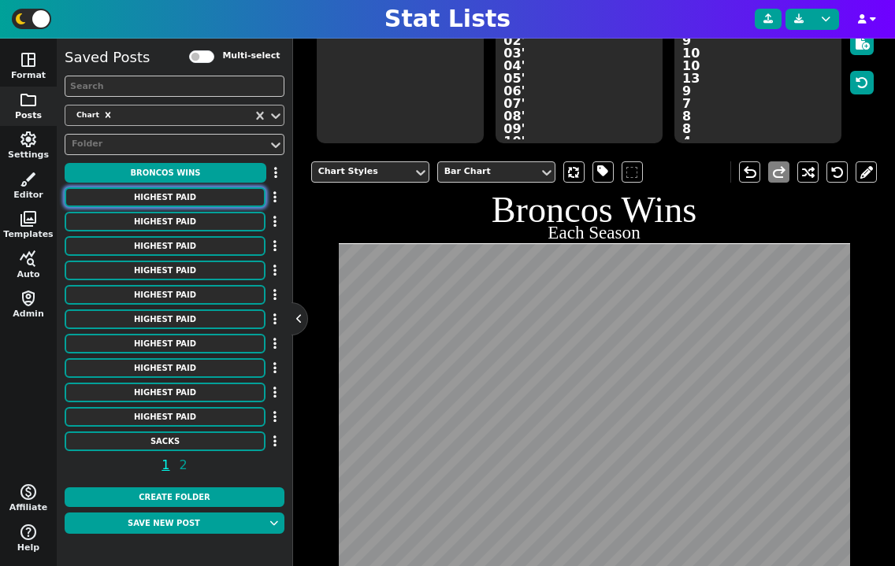
type textarea "31750000 26000000 25500000 24500000 24250000 24000000 24000000 23500000 2300000…"
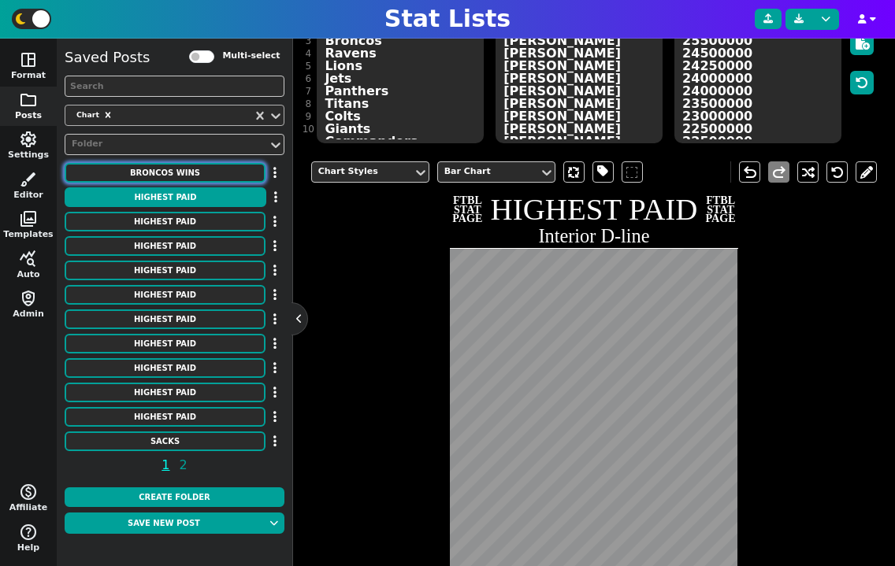
click at [191, 172] on button "Broncos Wins" at bounding box center [165, 173] width 201 height 20
type textarea "Broncos Wins"
type textarea "Each Season"
type textarea "DEN"
type textarea "00' 01' 02' 03' 04' 05' 06' 07' 08' 09' 10' 11' 12' 13' 14' 15' 16' 17' 18' 19'…"
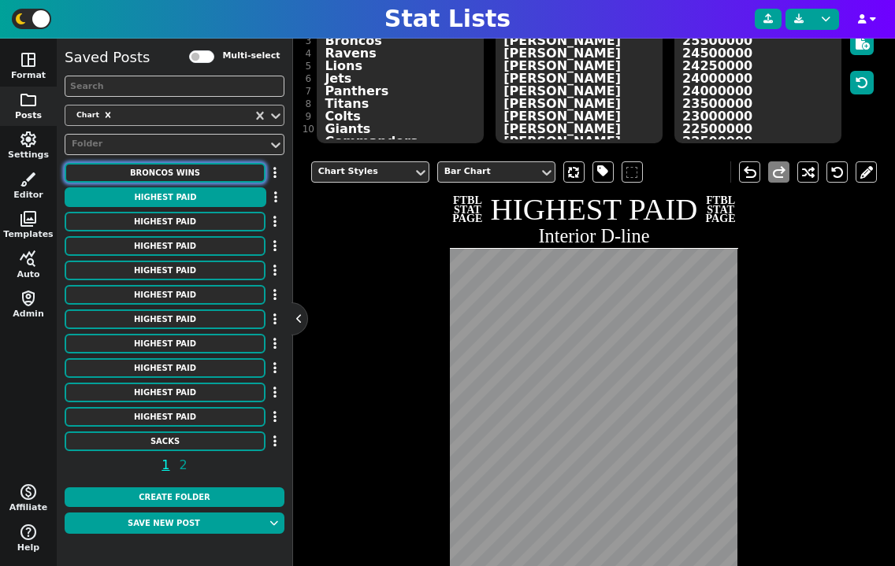
type textarea "11 8 9 10 10 13 9 7 8 8 4 8 13 13 12 12 9 5 6 7 5 7"
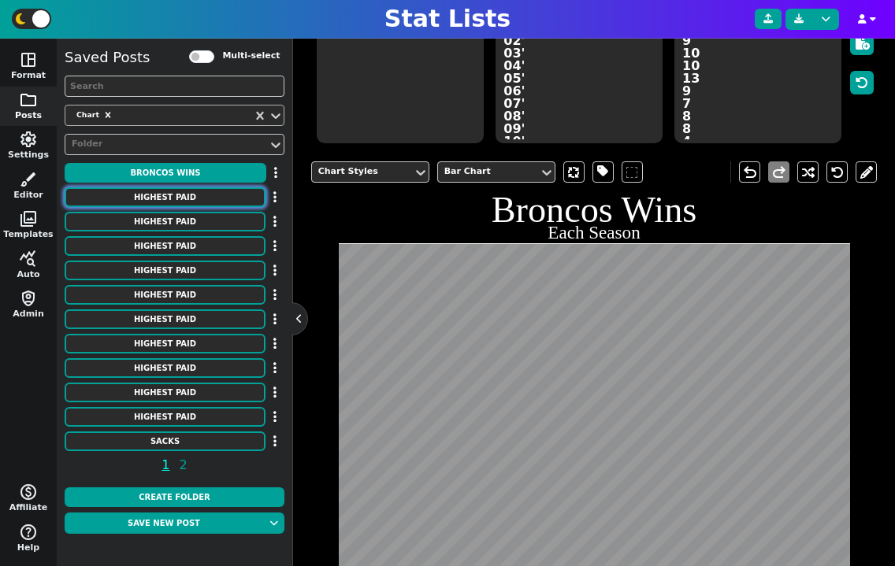
click at [191, 195] on button "HIGHEST PAID" at bounding box center [165, 197] width 201 height 20
type textarea "HIGHEST PAID"
type textarea "Interior D-line"
type textarea "Chiefs Patriots Broncos Ravens Lions Jets Panthers Titans Colts Giants Commande…"
type textarea "[PERSON_NAME] [PERSON_NAME] [PERSON_NAME] [PERSON_NAME] [PERSON_NAME] [PERSON_N…"
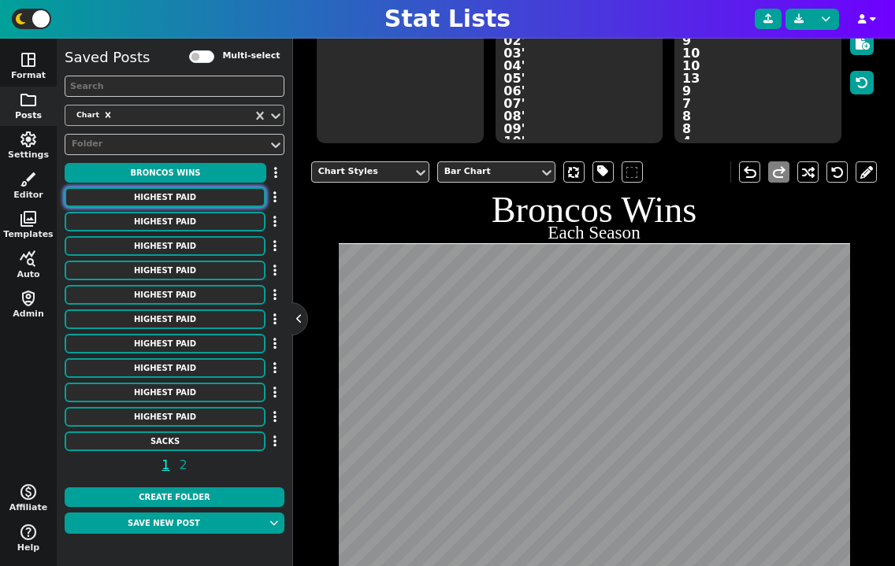
type textarea "31750000 26000000 25500000 24500000 24250000 24000000 24000000 23500000 2300000…"
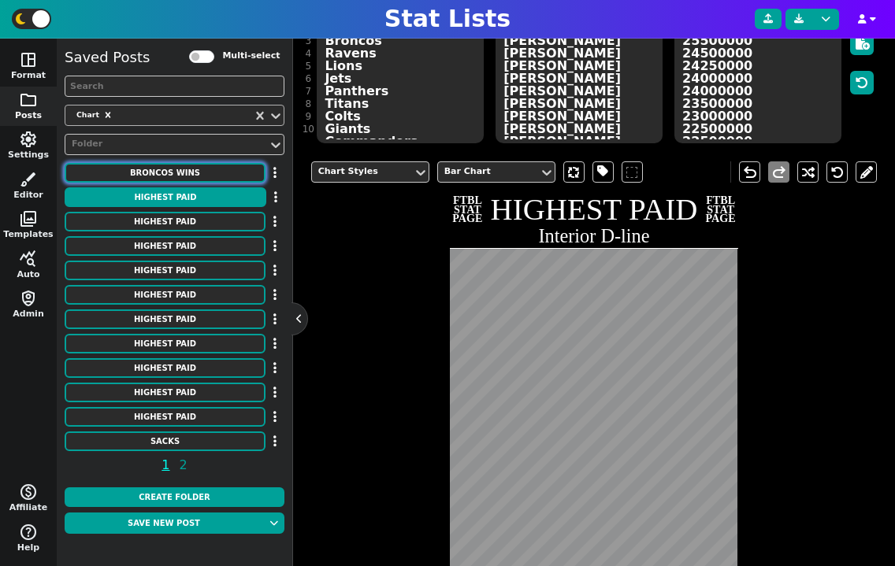
click at [187, 179] on button "Broncos Wins" at bounding box center [165, 173] width 201 height 20
type textarea "Broncos Wins"
type textarea "Each Season"
type textarea "DEN"
type textarea "00' 01' 02' 03' 04' 05' 06' 07' 08' 09' 10' 11' 12' 13' 14' 15' 16' 17' 18' 19'…"
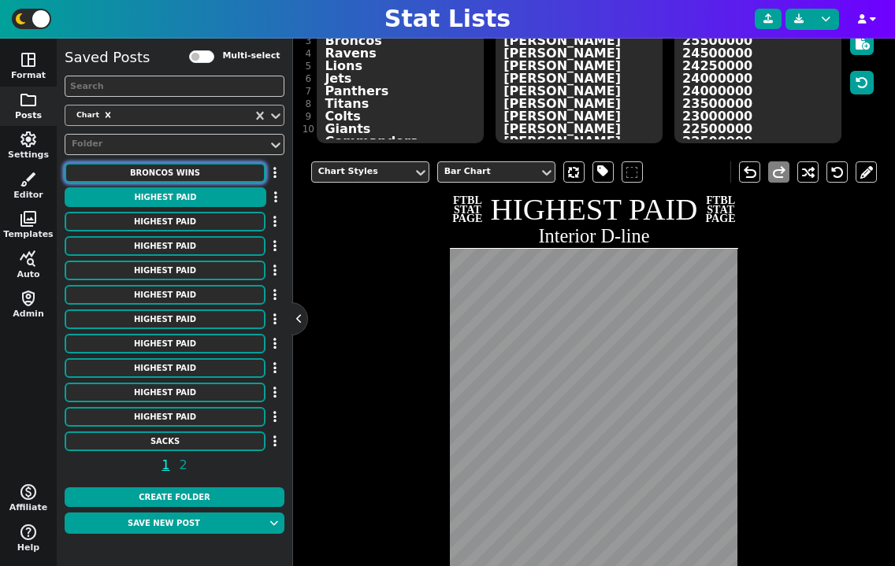
type textarea "11 8 9 10 10 13 9 7 8 8 4 8 13 13 12 12 9 5 6 7 5 7"
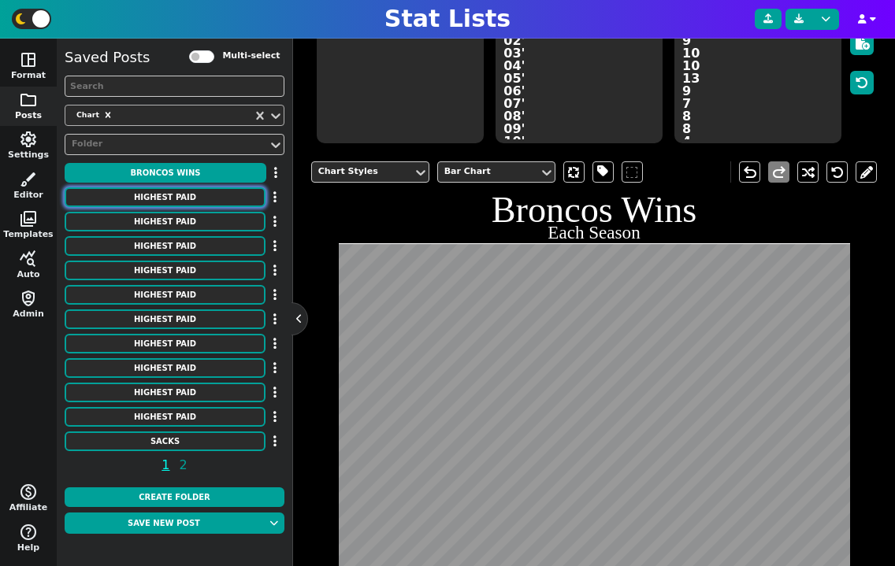
click at [191, 202] on button "HIGHEST PAID" at bounding box center [165, 197] width 201 height 20
type textarea "HIGHEST PAID"
type textarea "Interior D-line"
type textarea "Chiefs Patriots Broncos Ravens Lions Jets Panthers Titans Colts Giants Commande…"
type textarea "[PERSON_NAME] [PERSON_NAME] [PERSON_NAME] [PERSON_NAME] [PERSON_NAME] [PERSON_N…"
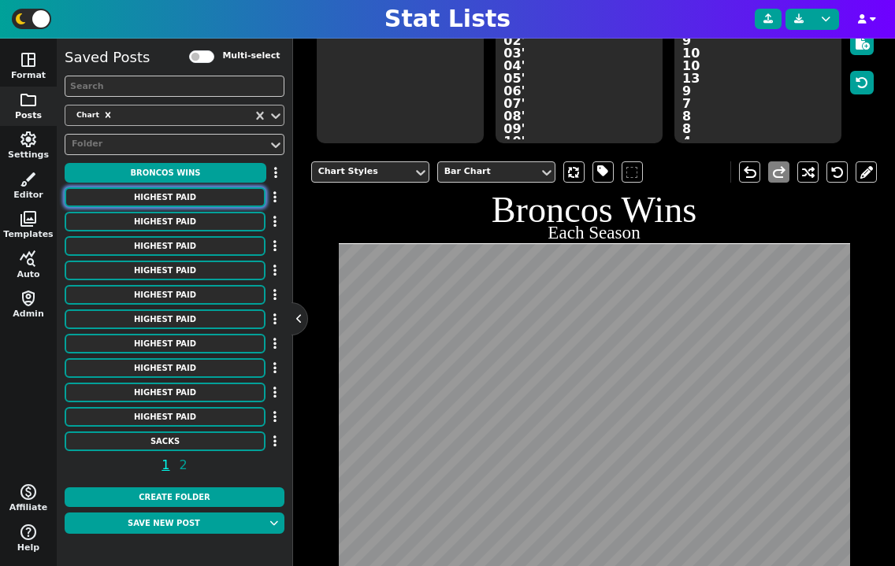
type textarea "31750000 26000000 25500000 24500000 24250000 24000000 24000000 23500000 2300000…"
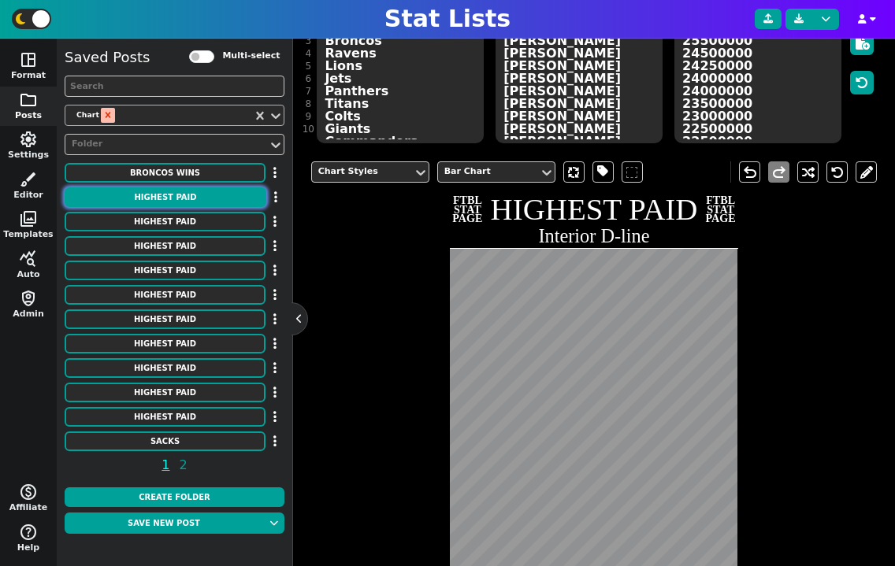
click at [102, 113] on icon "Remove Chart" at bounding box center [107, 114] width 11 height 11
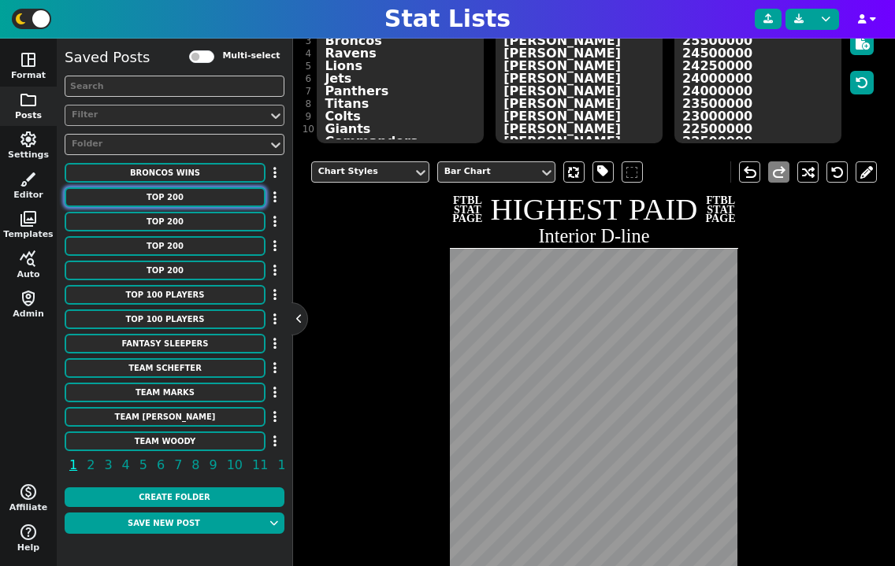
click at [152, 196] on button "TOP 200" at bounding box center [165, 197] width 201 height 20
type textarea "TOP 200"
type textarea "Draft Rankings According to [PERSON_NAME] (ESPN)"
type textarea "HOU NYG DEN HOU [MEDICAL_DATA] NE CHI LAC ARI SF [MEDICAL_DATA] GB LV NE WAS PI…"
type textarea "[PERSON_NAME] [PERSON_NAME] [PERSON_NAME] [PERSON_NAME] [PERSON_NAME] [PERSON_N…"
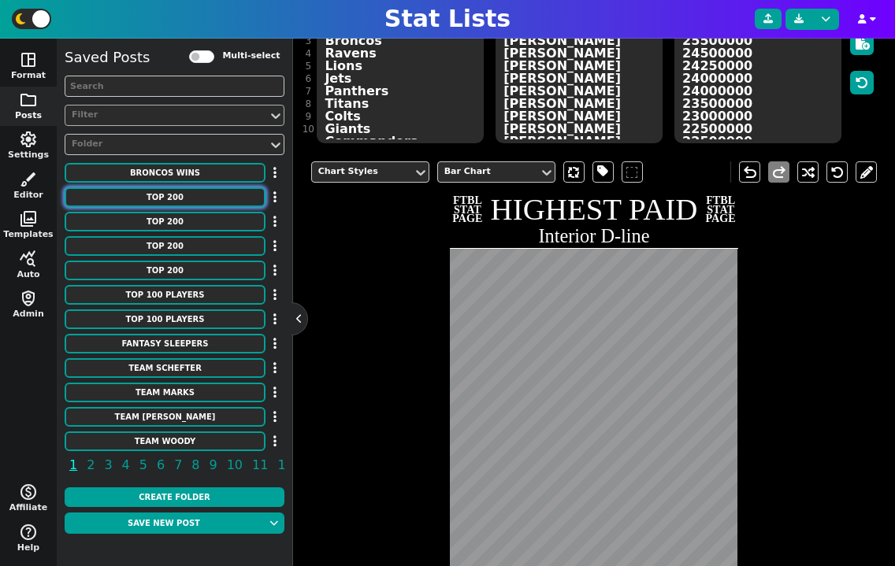
type textarea "RB54 WR60 WR61 WR62 WR63 WR64 WR65 WR66 WR67 RB55 RB56 RB57 WR68 WR69 TE18 TE19…"
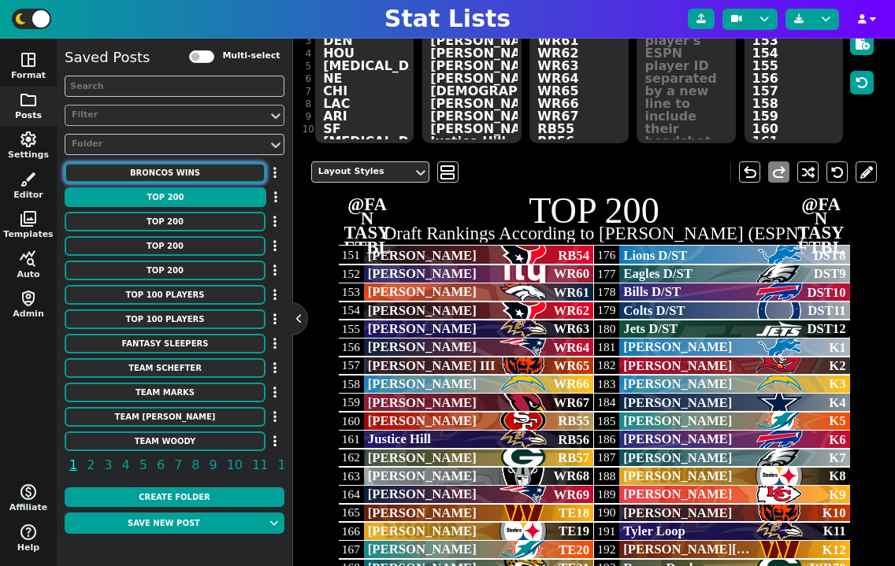
click at [167, 180] on button "Broncos Wins" at bounding box center [165, 173] width 201 height 20
type textarea "Broncos Wins"
type textarea "Each Season"
type textarea "DEN"
type textarea "00' 01' 02' 03' 04' 05' 06' 07' 08' 09' 10' 11' 12' 13' 14' 15' 16' 17' 18' 19'…"
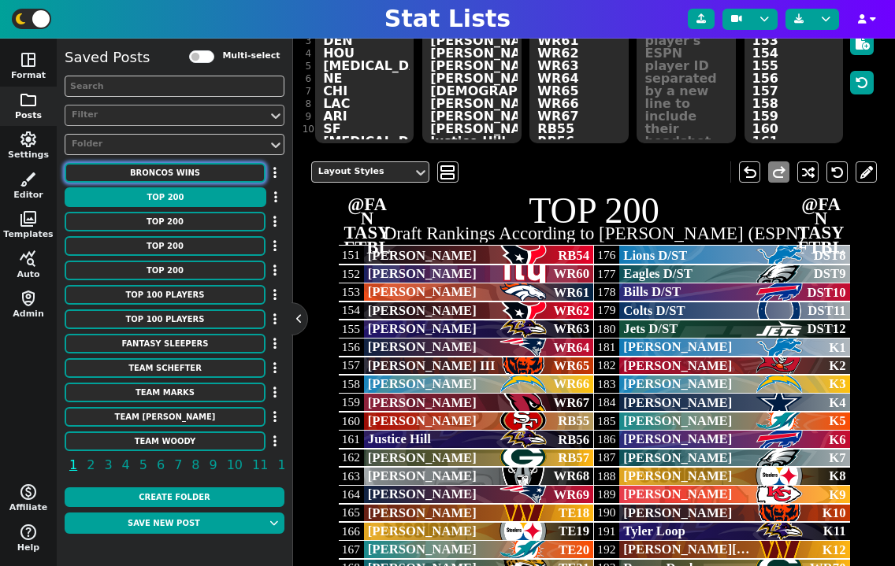
type textarea "11 8 9 10 10 13 9 7 8 8 4 8 13 13 12 12 9 5 6 7 5 7"
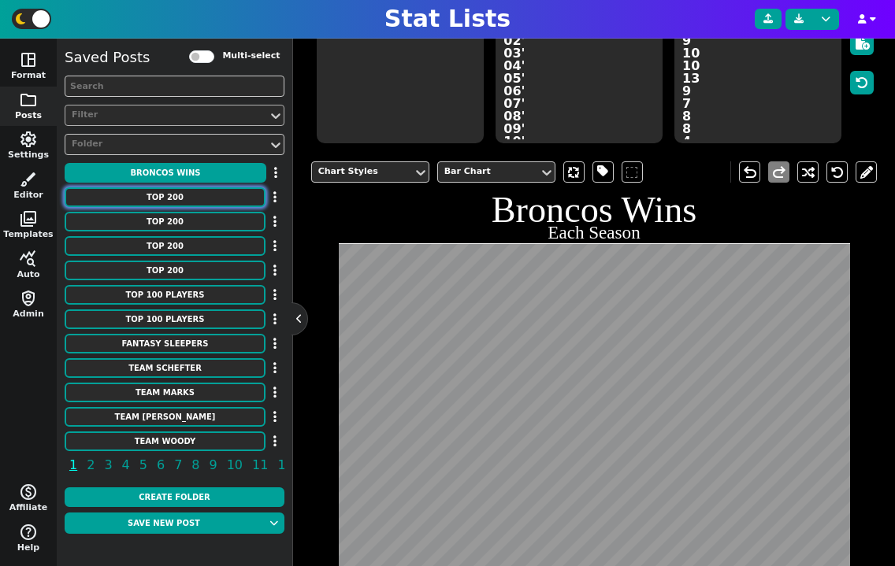
click at [175, 195] on button "TOP 200" at bounding box center [165, 197] width 201 height 20
type textarea "TOP 200"
type textarea "Draft Rankings According to [PERSON_NAME] (ESPN)"
type textarea "HOU NYG DEN HOU [MEDICAL_DATA] NE CHI LAC ARI SF [MEDICAL_DATA] GB LV NE WAS PI…"
type textarea "[PERSON_NAME] [PERSON_NAME] [PERSON_NAME] [PERSON_NAME] [PERSON_NAME] [PERSON_N…"
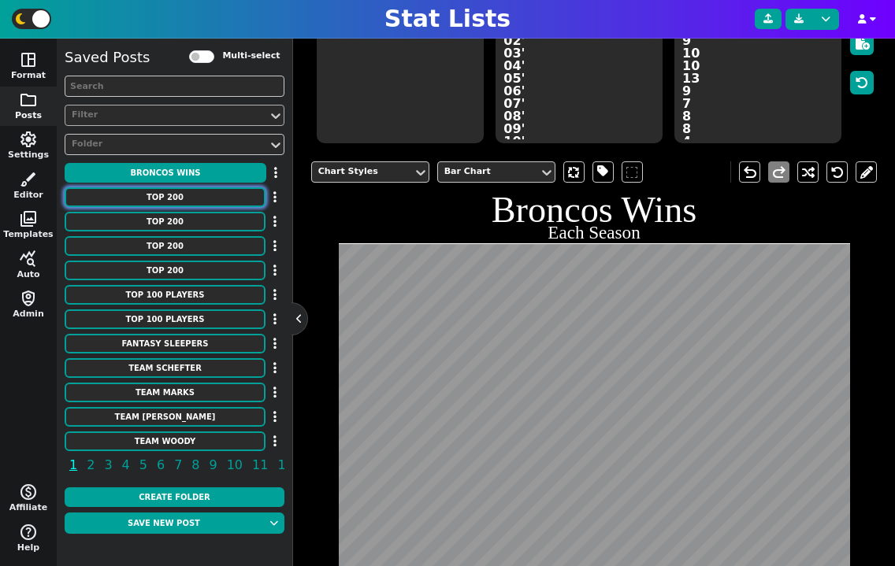
type textarea "RB54 WR60 WR61 WR62 WR63 WR64 WR65 WR66 WR67 RB55 RB56 RB57 WR68 WR69 TE18 TE19…"
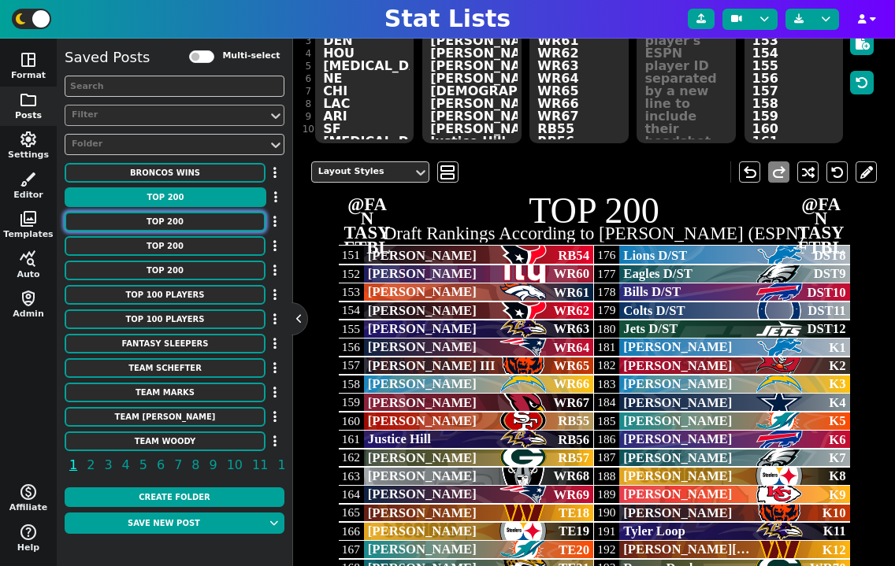
click at [185, 217] on button "TOP 200" at bounding box center [165, 222] width 201 height 20
type textarea "SF BUF LAC CHI DAL NYJ GB LAC ATL IND NO HOU IND NYG JAC TEN JAC MIN TB CLE NE …"
type textarea "[PERSON_NAME] [PERSON_NAME] [PERSON_NAME] [PERSON_NAME] [PERSON_NAME] [PERSON_N…"
type textarea "WR47 WR48 QB11 QB12 QB13 QB14 WR49 WR50 WR51 WR52 WR53 WR54 TE10 RB36 RB37 RB38…"
type textarea "101 102 103 104 105 106 107 108 109 110 111 112 113 114 115 116 117 118 119 120…"
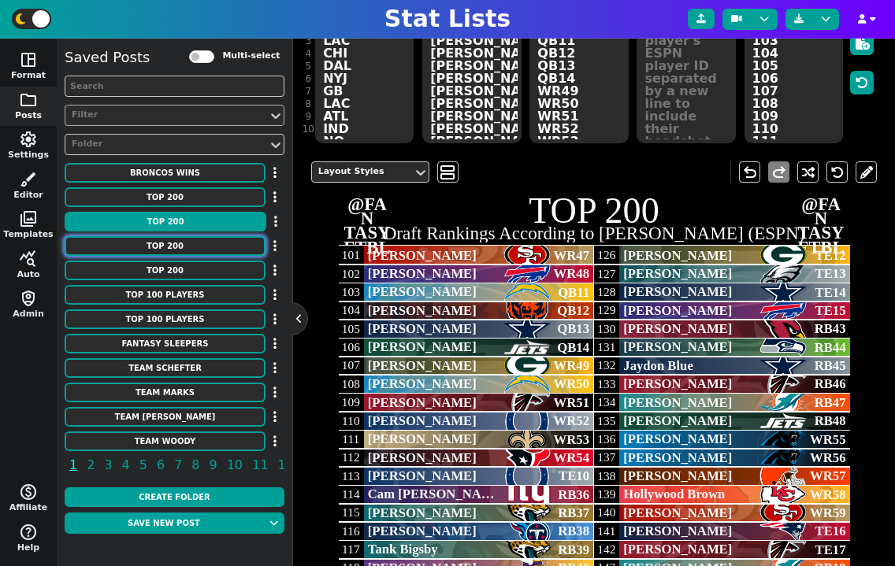
click at [184, 247] on button "TOP 200" at bounding box center [165, 246] width 201 height 20
type textarea "NYJ CHI [MEDICAL_DATA] DEN TEN PHI MIA CLE DET DAL DET KC TB CHI CAR JAC DET MI…"
type textarea "[PERSON_NAME] [PERSON_NAME] [PERSON_NAME] [PERSON_NAME] [PERSON_NAME] [PERSON_N…"
type textarea "RB20 RB21 WR24 WR25 WR26 WR27 WR28 WR29 WR30 WR31 TE4 QB6 QB7 WR32 WR33 WR34 RB…"
type textarea "51 52 53 54 55 56 57 58 59 60 61 62 63 64 65 66 67 68 69 70 71 72 73 74 75 76 7…"
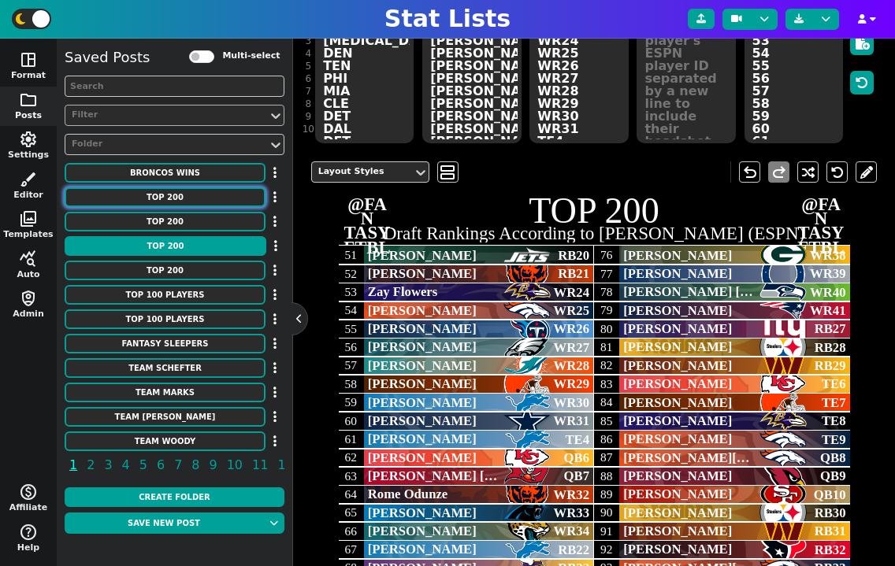
click at [197, 194] on button "TOP 200" at bounding box center [165, 197] width 201 height 20
type textarea "HOU NYG DEN HOU [MEDICAL_DATA] NE CHI LAC ARI SF [MEDICAL_DATA] GB LV NE WAS PI…"
type textarea "[PERSON_NAME] [PERSON_NAME] [PERSON_NAME] [PERSON_NAME] [PERSON_NAME] [PERSON_N…"
type textarea "RB54 WR60 WR61 WR62 WR63 WR64 WR65 WR66 WR67 RB55 RB56 RB57 WR68 WR69 TE18 TE19…"
type textarea "151 152 153 154 155 156 157 158 159 160 161 162 163 164 165 166 167 168 169 170…"
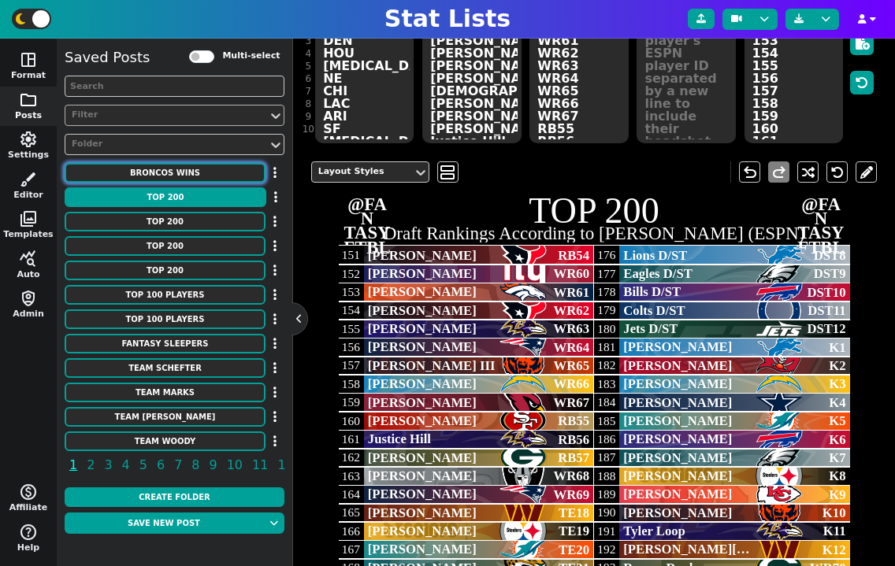
click at [191, 172] on button "Broncos Wins" at bounding box center [165, 173] width 201 height 20
type textarea "Broncos Wins"
type textarea "Each Season"
type textarea "DEN"
type textarea "00' 01' 02' 03' 04' 05' 06' 07' 08' 09' 10' 11' 12' 13' 14' 15' 16' 17' 18' 19'…"
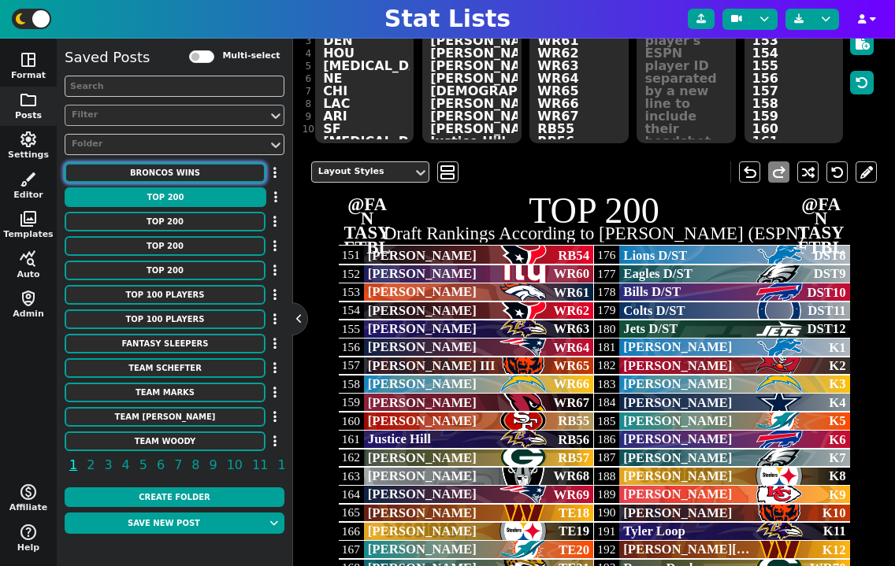
type textarea "11 8 9 10 10 13 9 7 8 8 4 8 13 13 12 12 9 5 6 7 5 7"
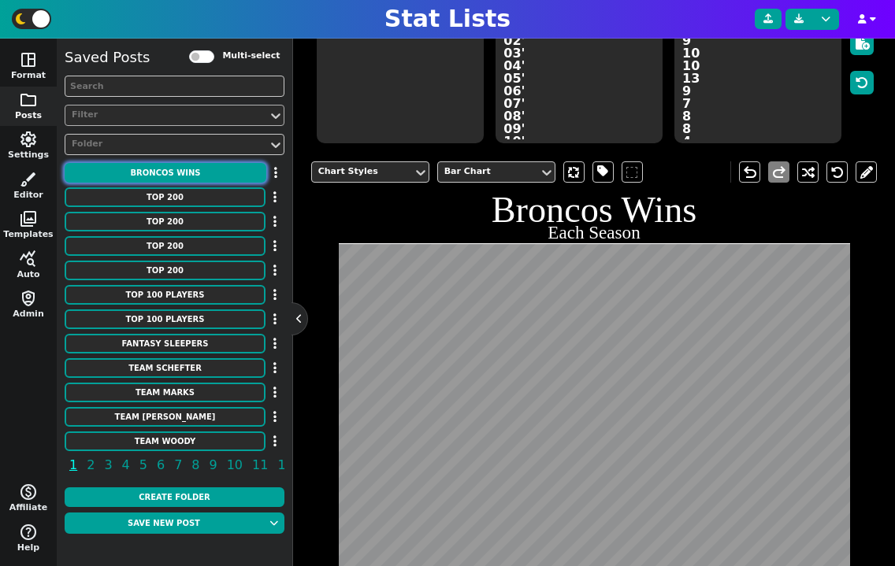
click at [191, 180] on button "Broncos Wins" at bounding box center [166, 173] width 202 height 20
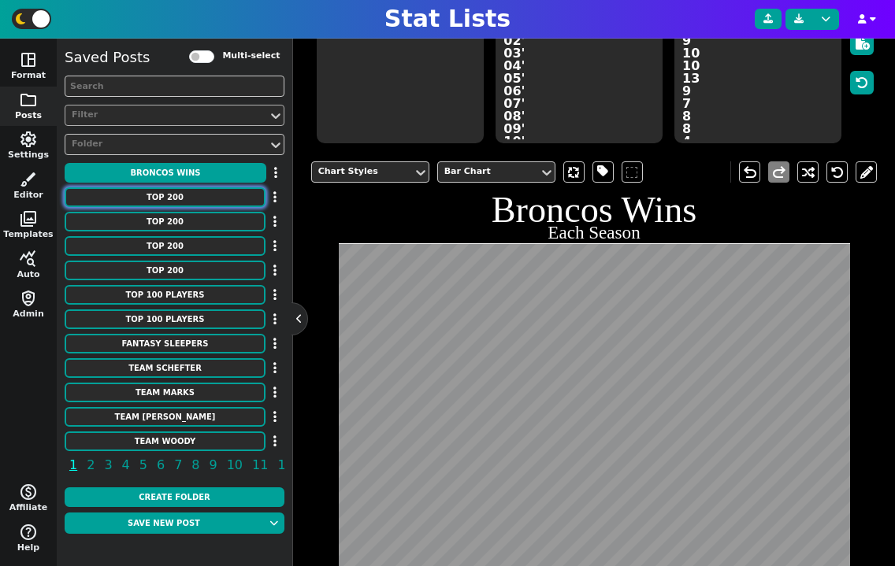
click at [195, 197] on button "TOP 200" at bounding box center [165, 197] width 201 height 20
type textarea "TOP 200"
type textarea "Draft Rankings According to [PERSON_NAME] (ESPN)"
type textarea "HOU NYG DEN HOU [MEDICAL_DATA] NE CHI LAC ARI SF [MEDICAL_DATA] GB LV NE WAS PI…"
type textarea "[PERSON_NAME] [PERSON_NAME] [PERSON_NAME] [PERSON_NAME] [PERSON_NAME] [PERSON_N…"
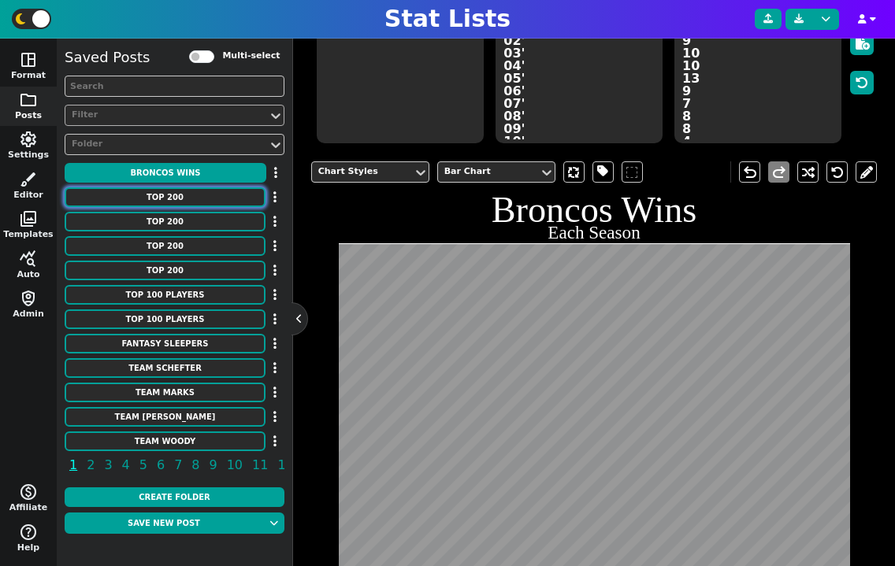
type textarea "RB54 WR60 WR61 WR62 WR63 WR64 WR65 WR66 WR67 RB55 RB56 RB57 WR68 WR69 TE18 TE19…"
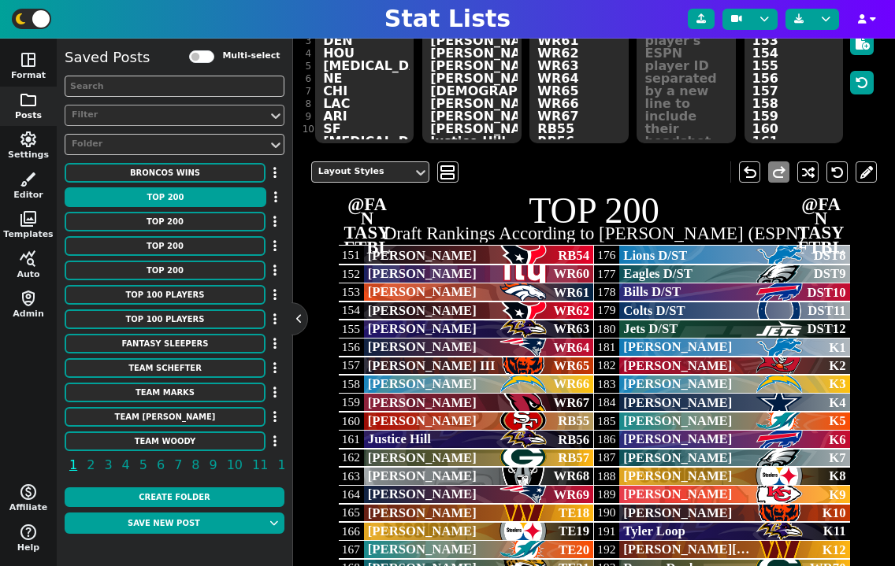
click at [160, 117] on div "Filter" at bounding box center [167, 115] width 190 height 13
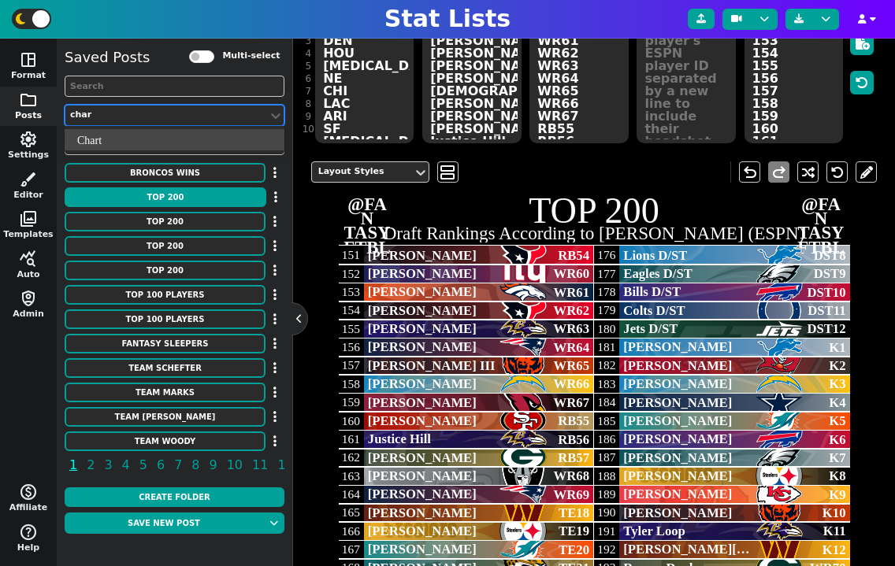
type input "chart"
click at [159, 132] on div "Chart" at bounding box center [175, 139] width 220 height 21
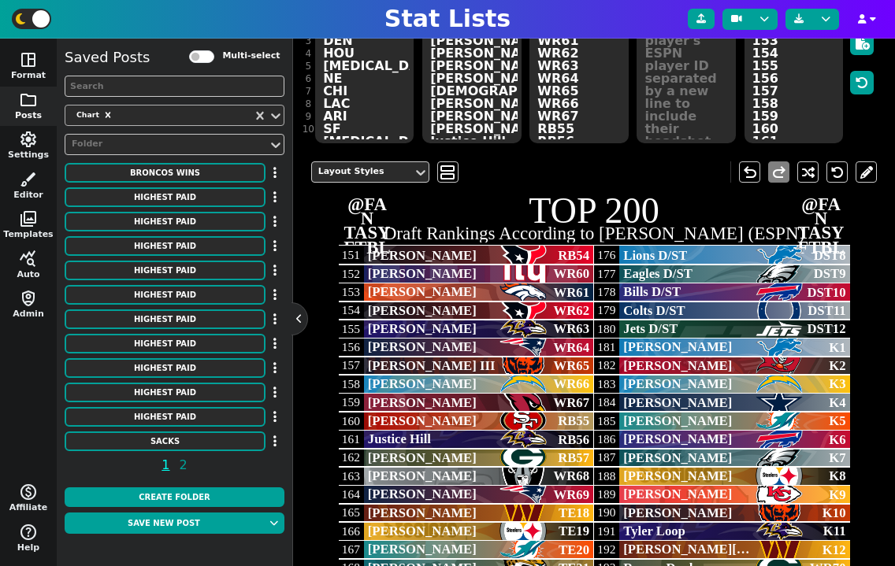
click at [203, 208] on div "HIGHEST PAID" at bounding box center [175, 197] width 220 height 21
click at [195, 201] on button "HIGHEST PAID" at bounding box center [165, 197] width 201 height 20
type textarea "HIGHEST PAID"
type textarea "Interior D-line"
type textarea "Chiefs Patriots Broncos Ravens Lions Jets Panthers Titans Colts Giants Commande…"
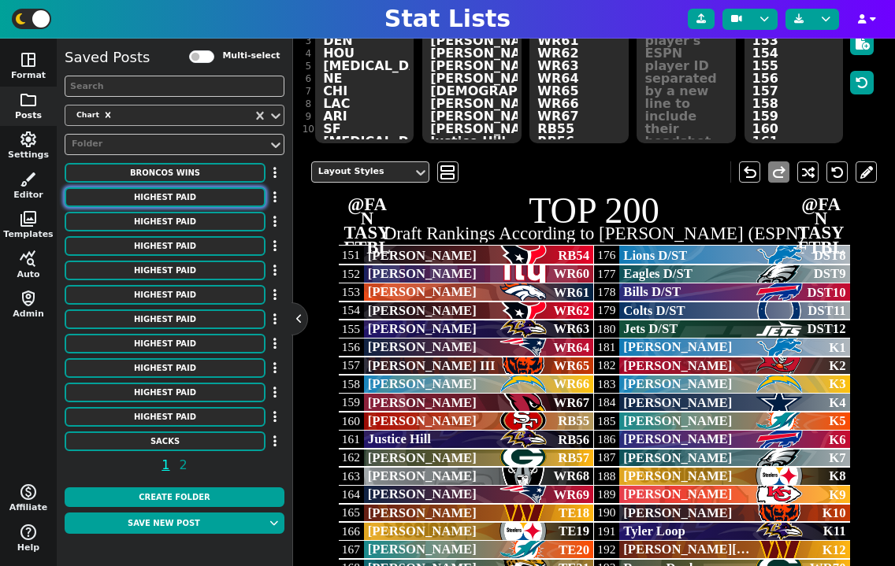
type textarea "[PERSON_NAME] [PERSON_NAME] [PERSON_NAME] [PERSON_NAME] [PERSON_NAME] [PERSON_N…"
type textarea "31750000 26000000 25500000 24500000 24250000 24000000 24000000 23500000 2300000…"
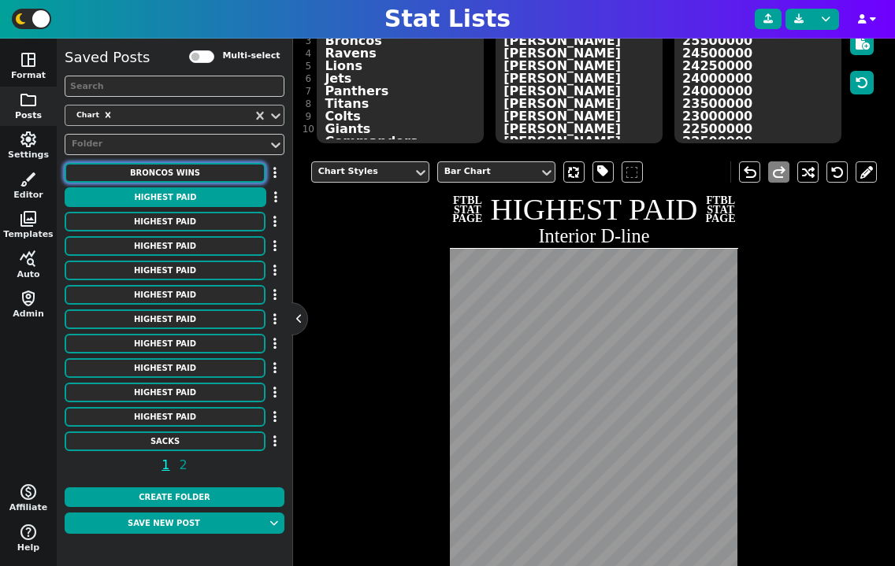
click at [207, 174] on button "Broncos Wins" at bounding box center [165, 173] width 201 height 20
type textarea "Broncos Wins"
type textarea "Each Season"
type textarea "DEN"
type textarea "00' 01' 02' 03' 04' 05' 06' 07' 08' 09' 10' 11' 12' 13' 14' 15' 16' 17' 18' 19'…"
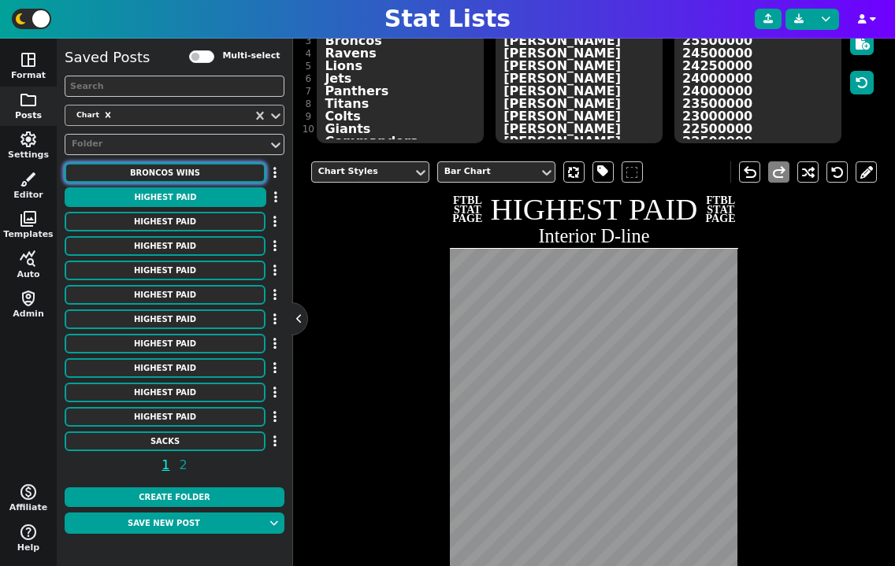
type textarea "11 8 9 10 10 13 9 7 8 8 4 8 13 13 12 12 9 5 6 7 5 7"
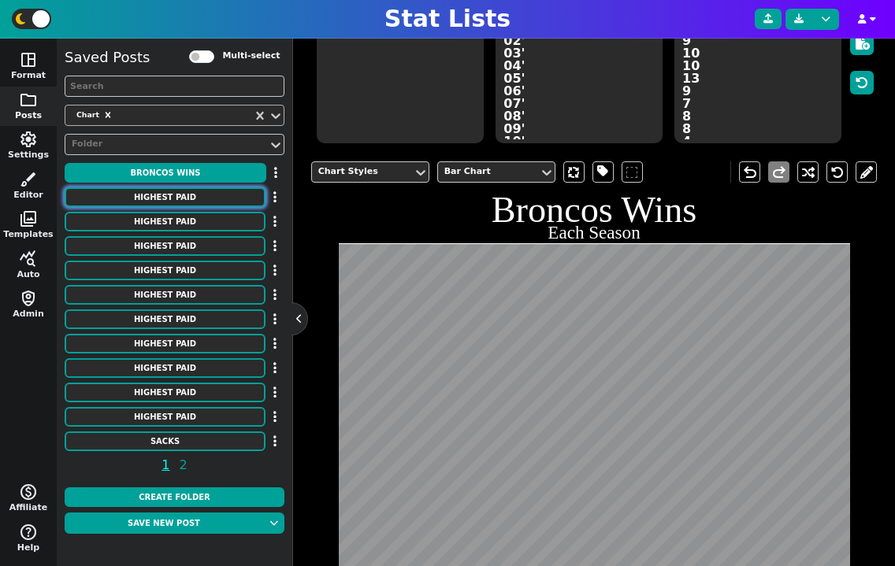
click at [208, 191] on button "HIGHEST PAID" at bounding box center [165, 197] width 201 height 20
type textarea "HIGHEST PAID"
type textarea "Interior D-line"
type textarea "Chiefs Patriots Broncos Ravens Lions Jets Panthers Titans Colts Giants Commande…"
type textarea "[PERSON_NAME] [PERSON_NAME] [PERSON_NAME] [PERSON_NAME] [PERSON_NAME] [PERSON_N…"
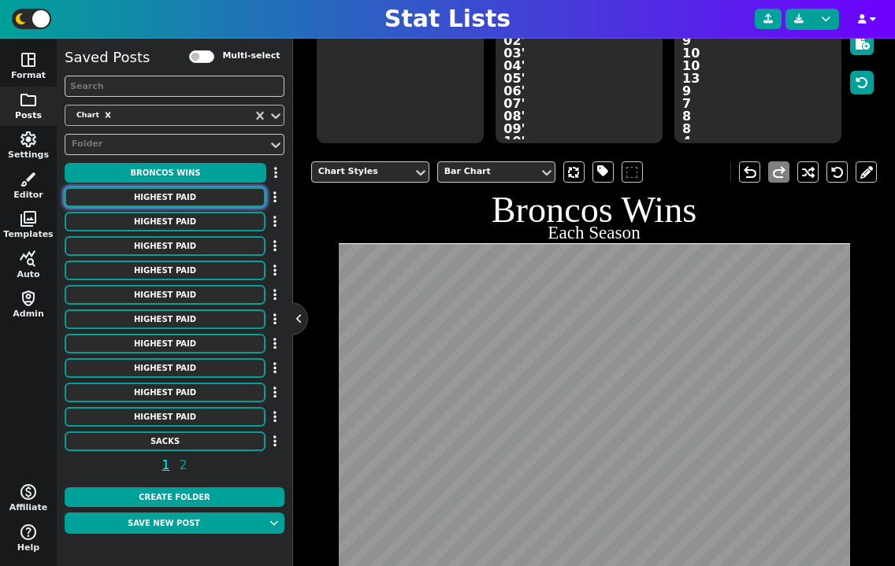
type textarea "31750000 26000000 25500000 24500000 24250000 24000000 24000000 23500000 2300000…"
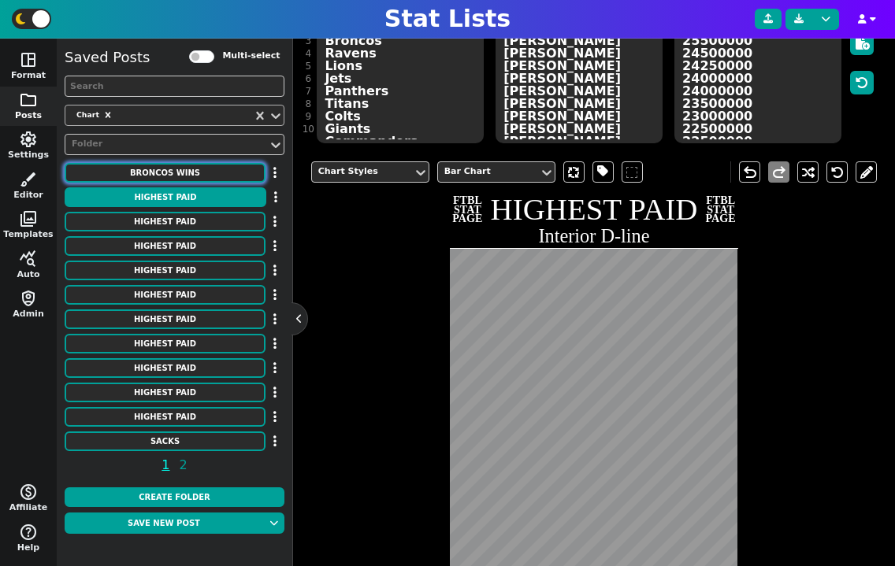
click at [198, 169] on button "Broncos Wins" at bounding box center [165, 173] width 201 height 20
type textarea "Broncos Wins"
type textarea "Each Season"
type textarea "DEN"
type textarea "00' 01' 02' 03' 04' 05' 06' 07' 08' 09' 10' 11' 12' 13' 14' 15' 16' 17' 18' 19'…"
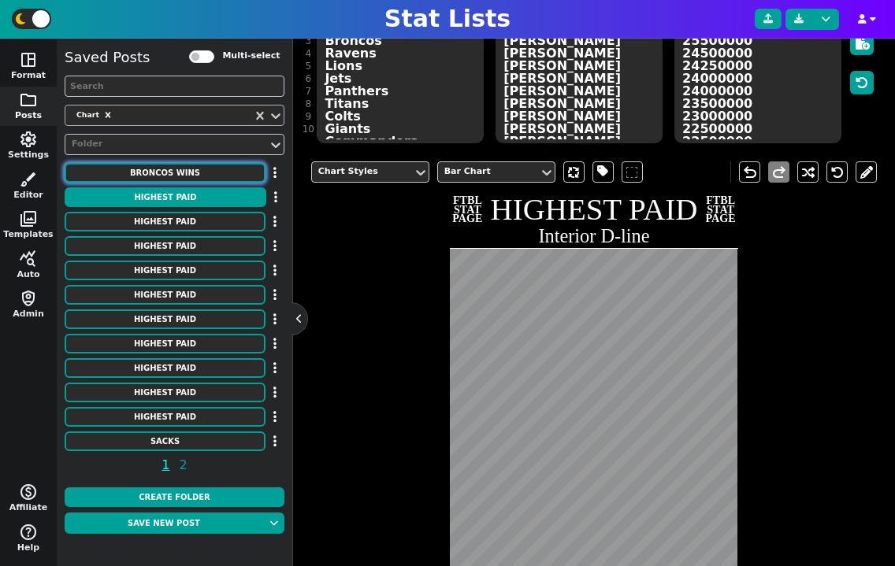
type textarea "11 8 9 10 10 13 9 7 8 8 4 8 13 13 12 12 9 5 6 7 5 7"
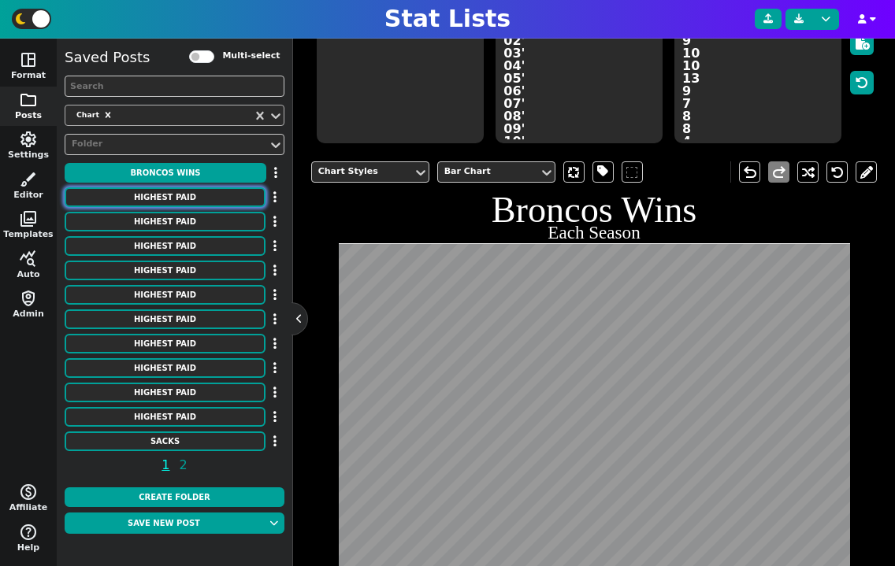
click at [198, 196] on button "HIGHEST PAID" at bounding box center [165, 197] width 201 height 20
type textarea "HIGHEST PAID"
type textarea "Interior D-line"
type textarea "Chiefs Patriots Broncos Ravens Lions Jets Panthers Titans Colts Giants Commande…"
type textarea "[PERSON_NAME] [PERSON_NAME] [PERSON_NAME] [PERSON_NAME] [PERSON_NAME] [PERSON_N…"
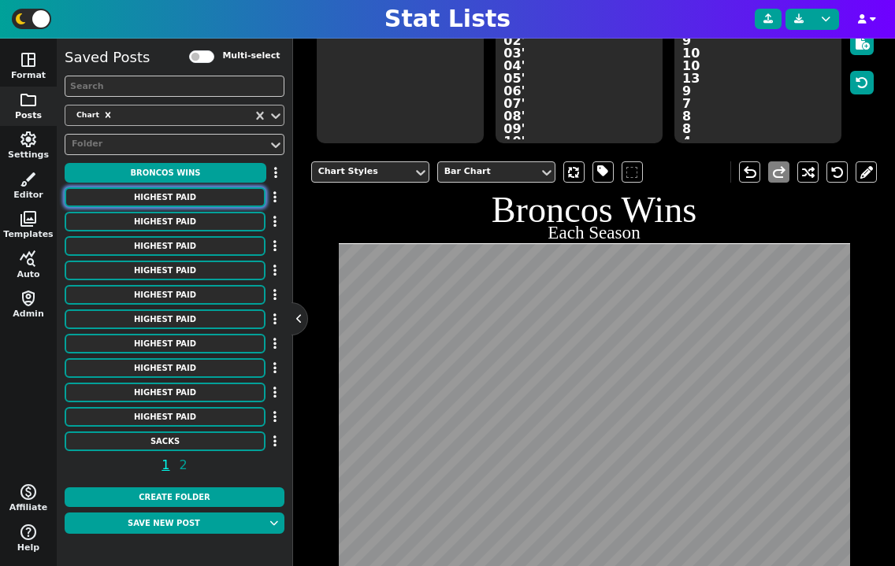
type textarea "31750000 26000000 25500000 24500000 24250000 24000000 24000000 23500000 2300000…"
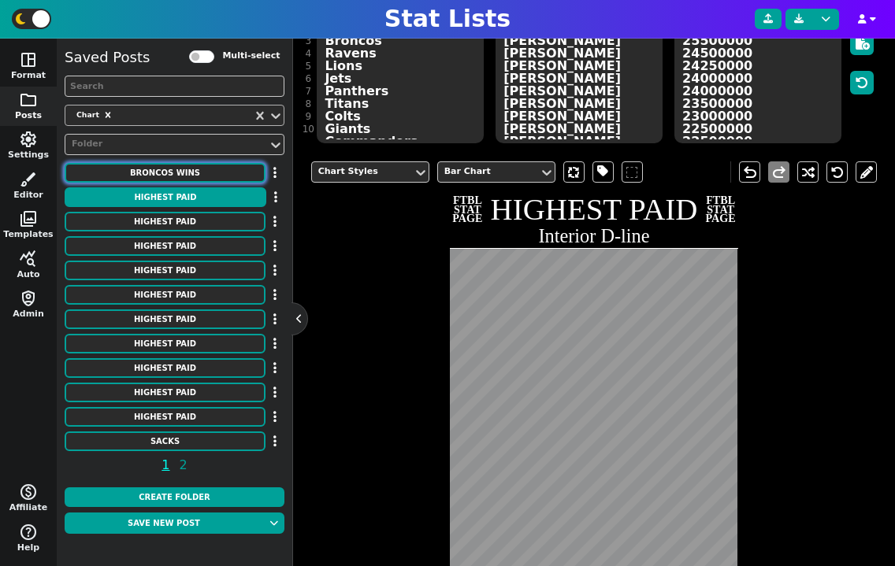
click at [202, 170] on button "Broncos Wins" at bounding box center [165, 173] width 201 height 20
type textarea "Broncos Wins"
type textarea "Each Season"
type textarea "DEN"
type textarea "00' 01' 02' 03' 04' 05' 06' 07' 08' 09' 10' 11' 12' 13' 14' 15' 16' 17' 18' 19'…"
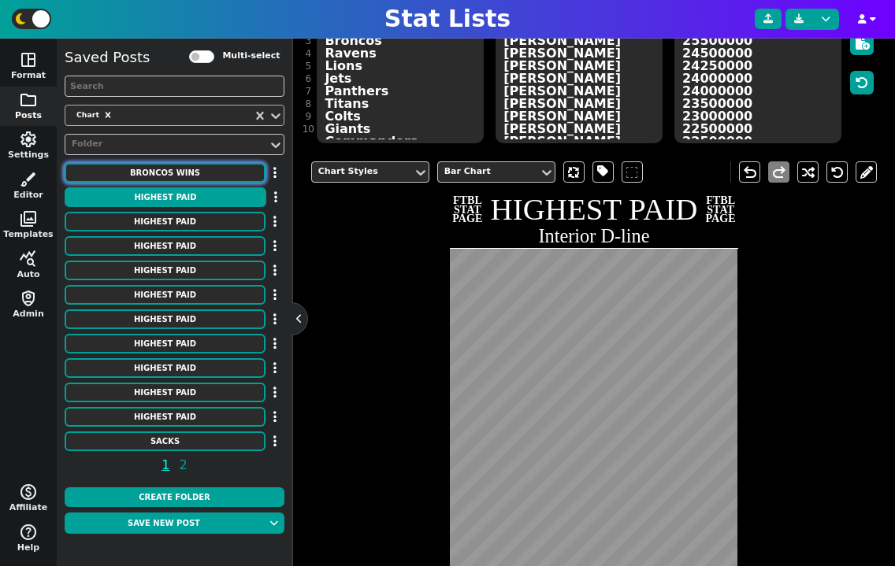
type textarea "11 8 9 10 10 13 9 7 8 8 4 8 13 13 12 12 9 5 6 7 5 7"
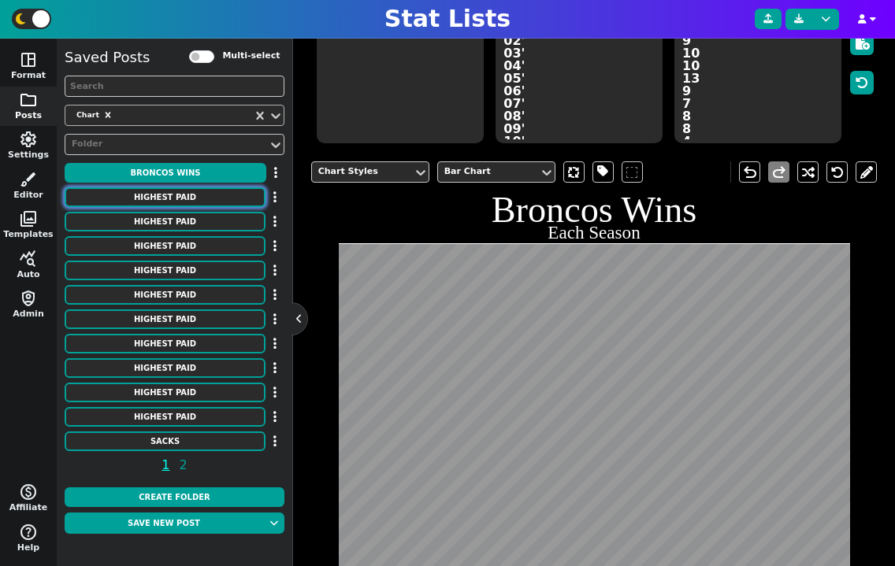
click at [203, 198] on button "HIGHEST PAID" at bounding box center [165, 197] width 201 height 20
type textarea "HIGHEST PAID"
type textarea "Interior D-line"
type textarea "Chiefs Patriots Broncos Ravens Lions Jets Panthers Titans Colts Giants Commande…"
type textarea "[PERSON_NAME] [PERSON_NAME] [PERSON_NAME] [PERSON_NAME] [PERSON_NAME] [PERSON_N…"
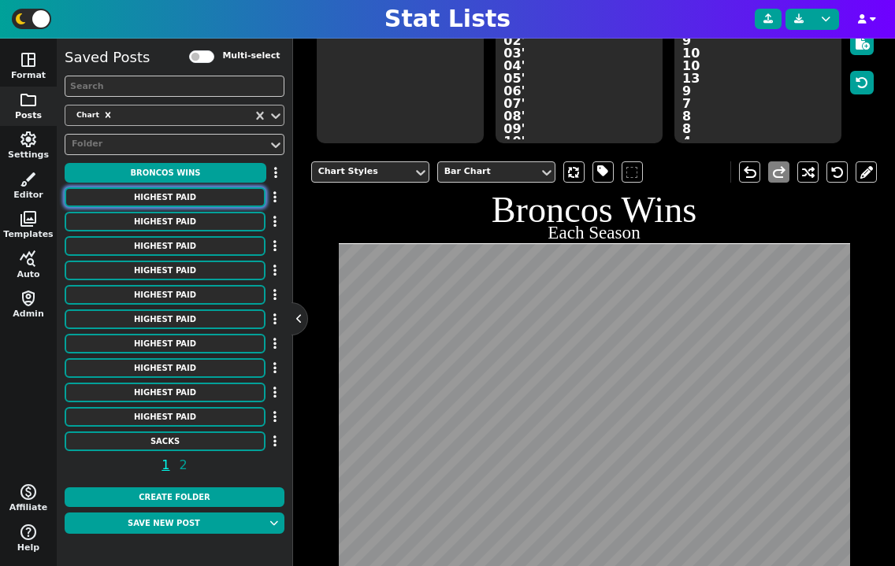
type textarea "31750000 26000000 25500000 24500000 24250000 24000000 24000000 23500000 2300000…"
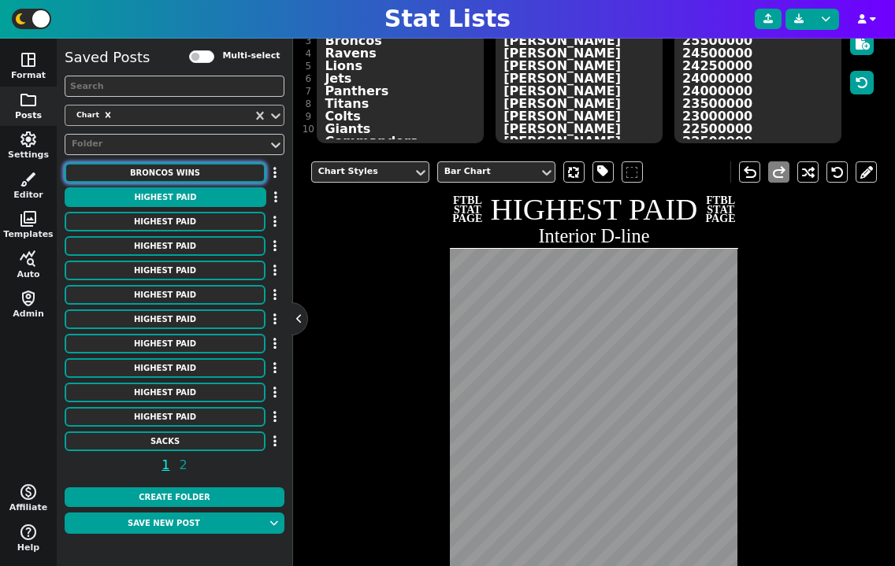
click at [205, 171] on button "Broncos Wins" at bounding box center [165, 173] width 201 height 20
type textarea "Broncos Wins"
type textarea "Each Season"
type textarea "DEN"
type textarea "00' 01' 02' 03' 04' 05' 06' 07' 08' 09' 10' 11' 12' 13' 14' 15' 16' 17' 18' 19'…"
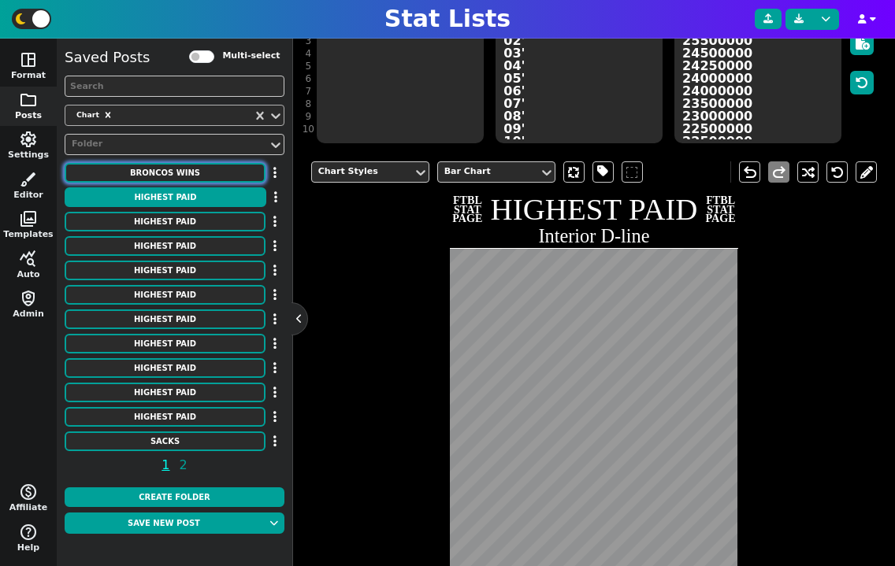
type textarea "11 8 9 10 10 13 9 7 8 8 4 8 13 13 12 12 9 5 6 7 5 7"
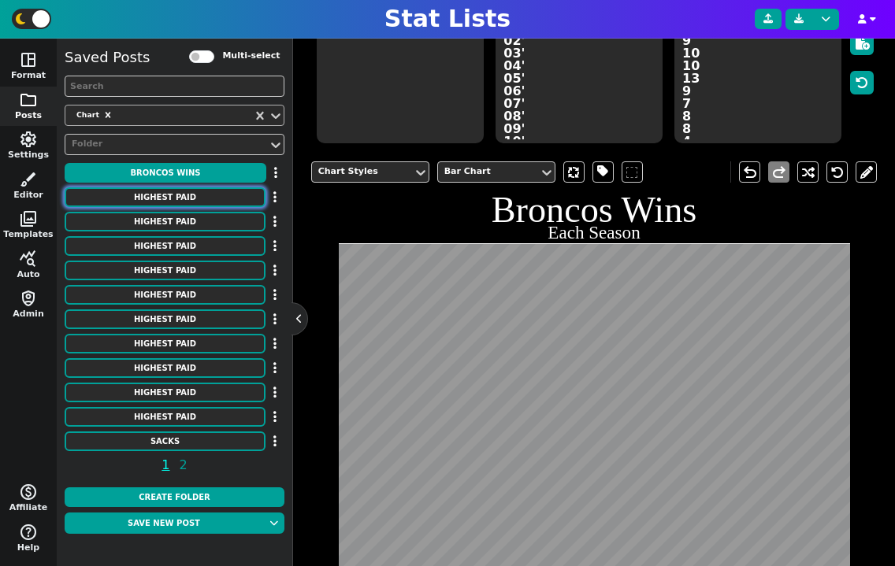
click at [205, 203] on button "HIGHEST PAID" at bounding box center [165, 197] width 201 height 20
type textarea "HIGHEST PAID"
type textarea "Interior D-line"
type textarea "Chiefs Patriots Broncos Ravens Lions Jets Panthers Titans Colts Giants Commande…"
type textarea "[PERSON_NAME] [PERSON_NAME] [PERSON_NAME] [PERSON_NAME] [PERSON_NAME] [PERSON_N…"
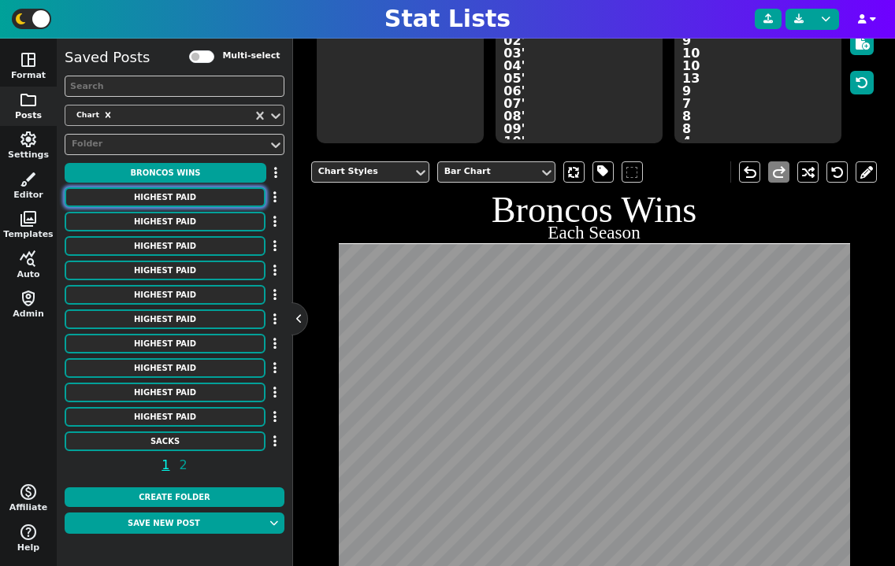
type textarea "31750000 26000000 25500000 24500000 24250000 24000000 24000000 23500000 2300000…"
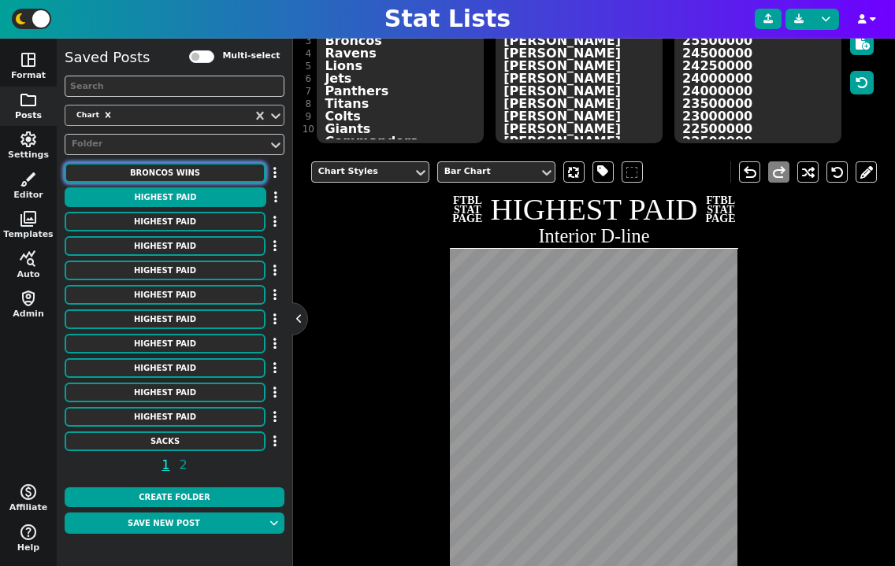
click at [208, 176] on button "Broncos Wins" at bounding box center [165, 173] width 201 height 20
type textarea "Broncos Wins"
type textarea "Each Season"
type textarea "DEN"
type textarea "00' 01' 02' 03' 04' 05' 06' 07' 08' 09' 10' 11' 12' 13' 14' 15' 16' 17' 18' 19'…"
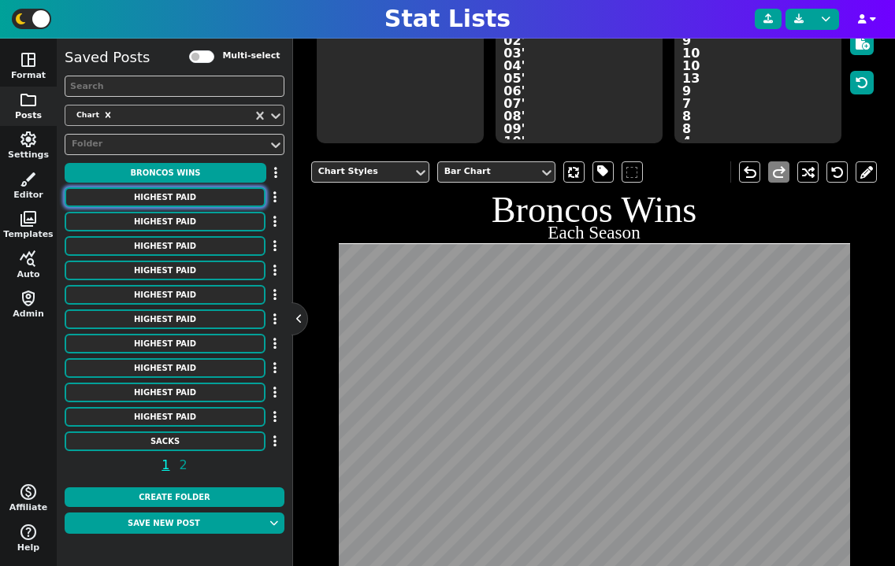
click at [208, 202] on button "HIGHEST PAID" at bounding box center [165, 197] width 201 height 20
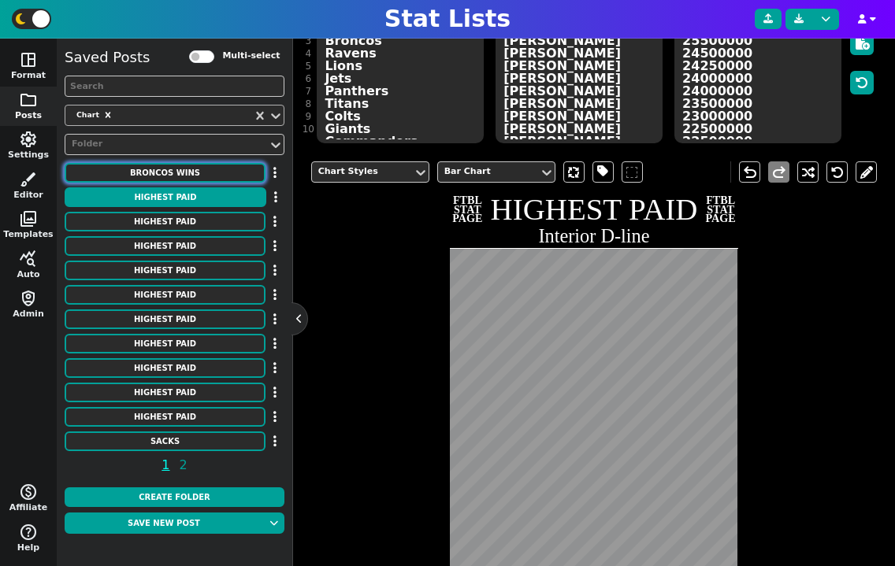
click at [210, 178] on button "Broncos Wins" at bounding box center [165, 173] width 201 height 20
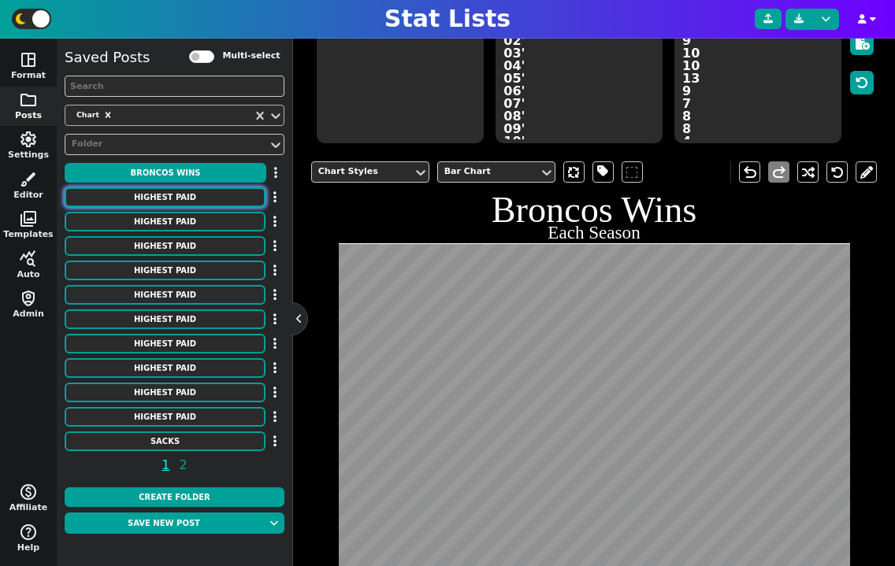
click at [209, 204] on button "HIGHEST PAID" at bounding box center [165, 197] width 201 height 20
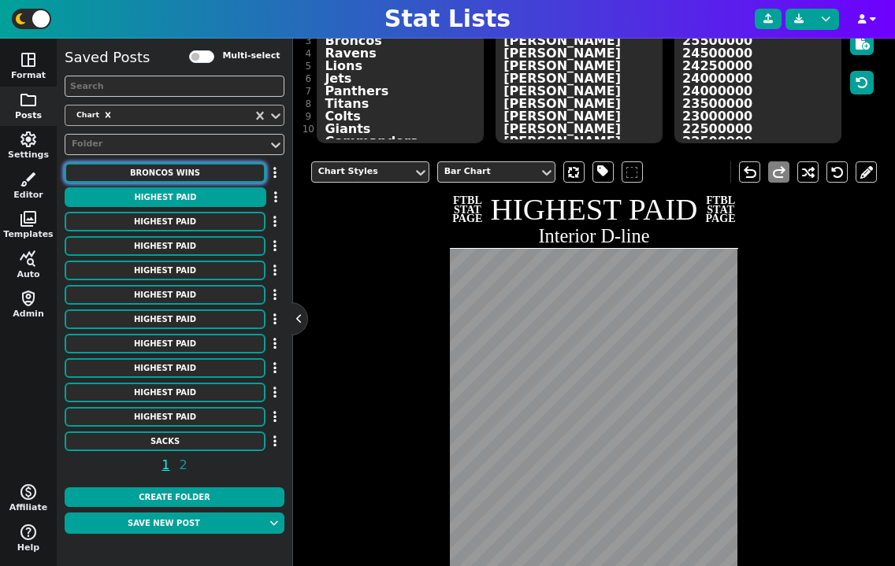
click at [210, 174] on button "Broncos Wins" at bounding box center [165, 173] width 201 height 20
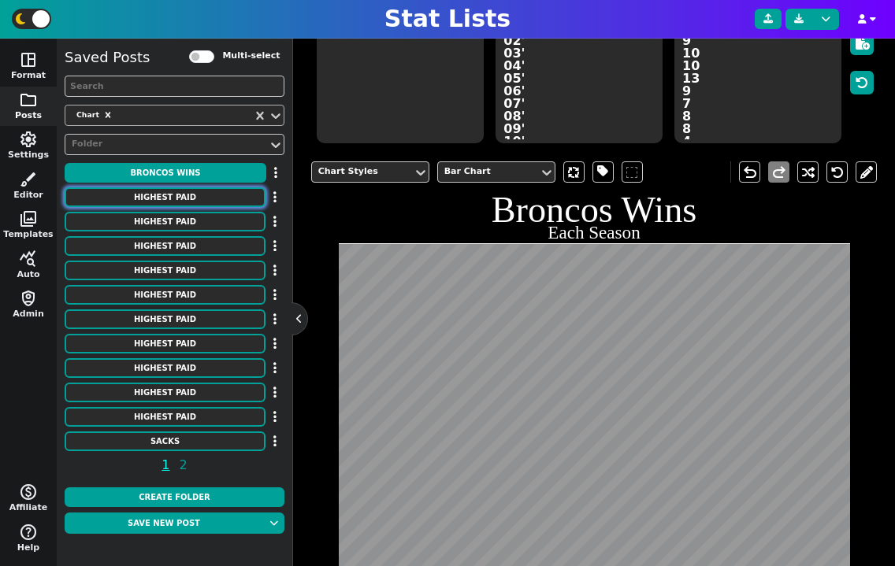
click at [210, 200] on button "HIGHEST PAID" at bounding box center [165, 197] width 201 height 20
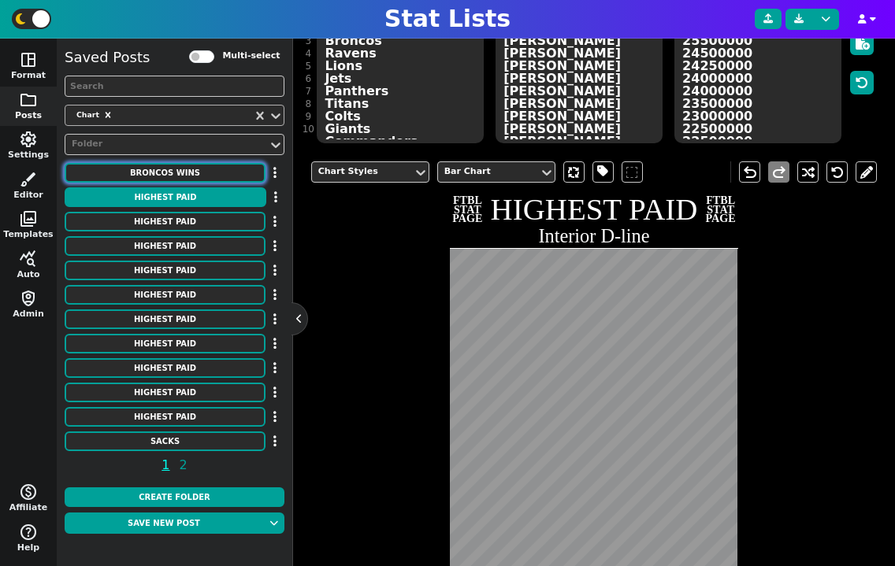
click at [213, 174] on button "Broncos Wins" at bounding box center [165, 173] width 201 height 20
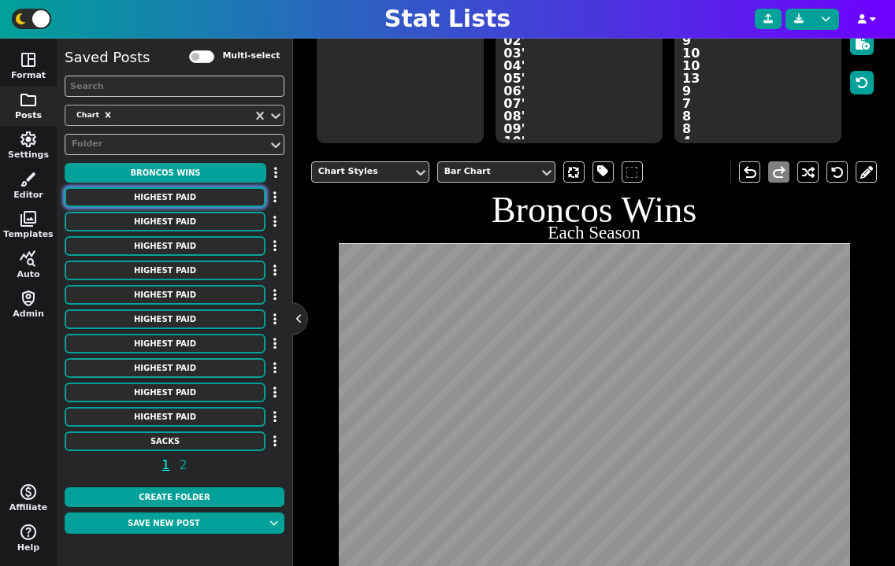
click at [211, 207] on button "HIGHEST PAID" at bounding box center [165, 197] width 201 height 20
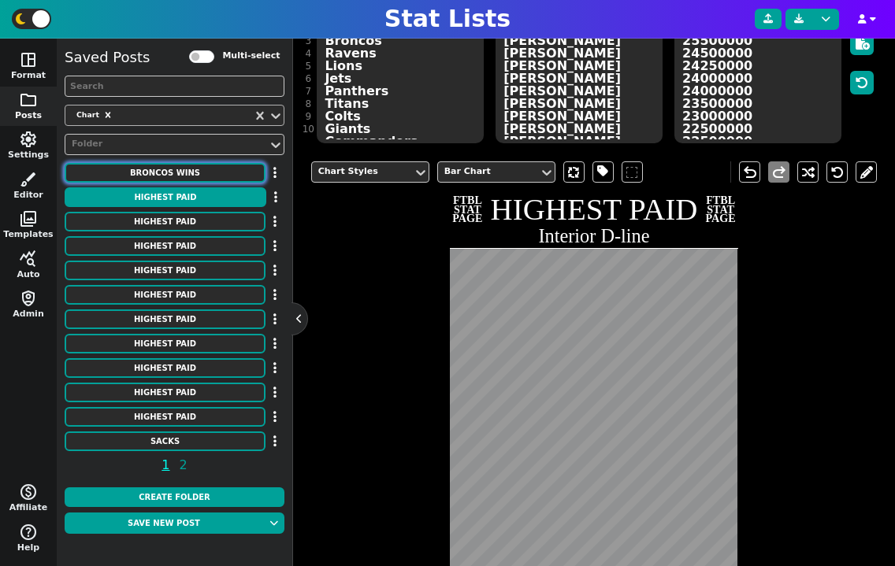
click at [211, 182] on button "Broncos Wins" at bounding box center [165, 173] width 201 height 20
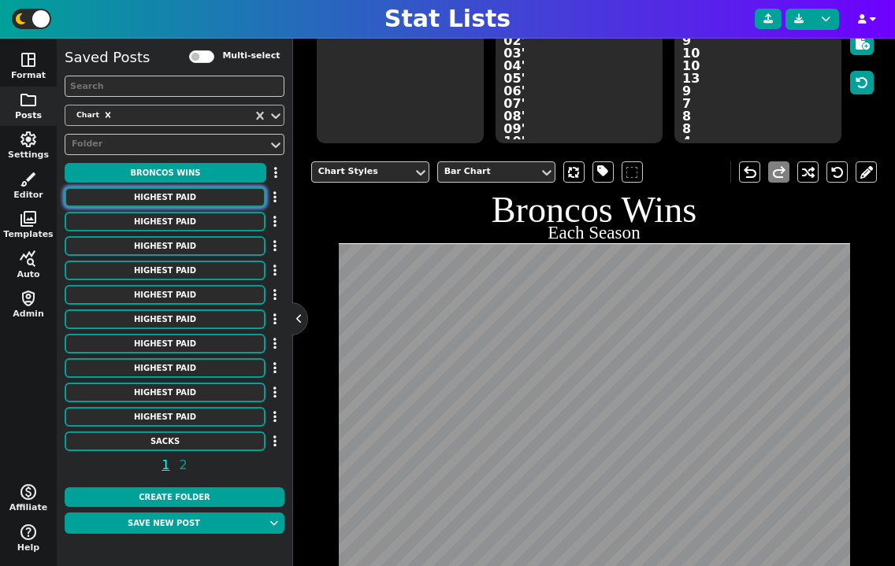
click at [210, 193] on button "HIGHEST PAID" at bounding box center [165, 197] width 201 height 20
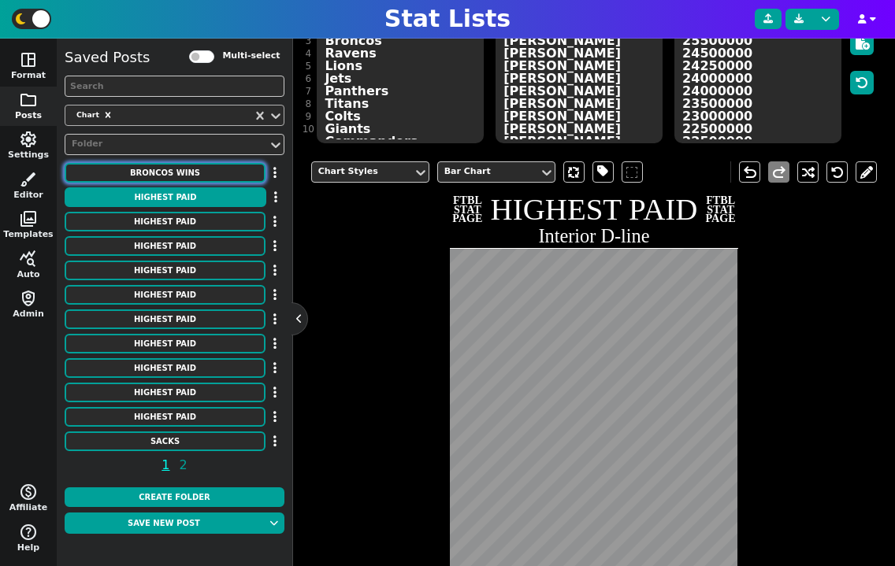
click at [205, 172] on button "Broncos Wins" at bounding box center [165, 173] width 201 height 20
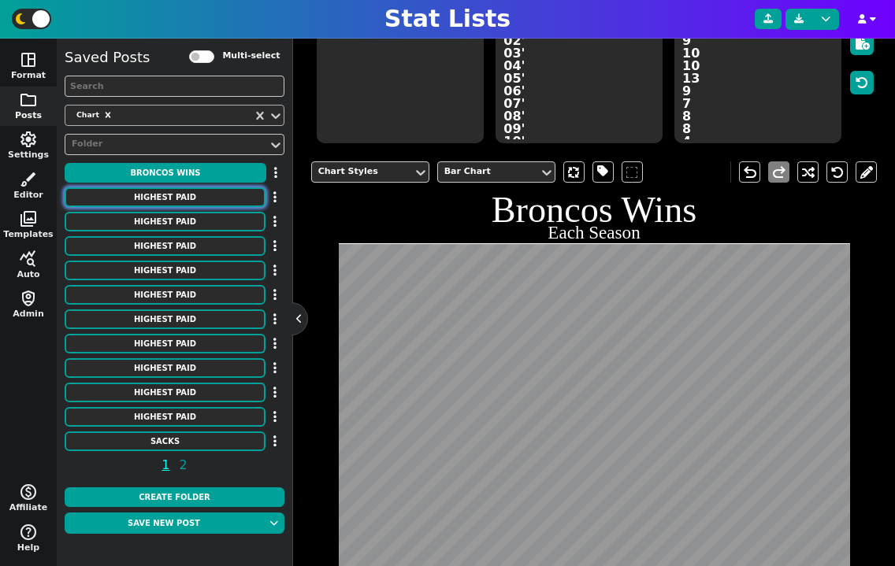
click at [205, 195] on button "HIGHEST PAID" at bounding box center [165, 197] width 201 height 20
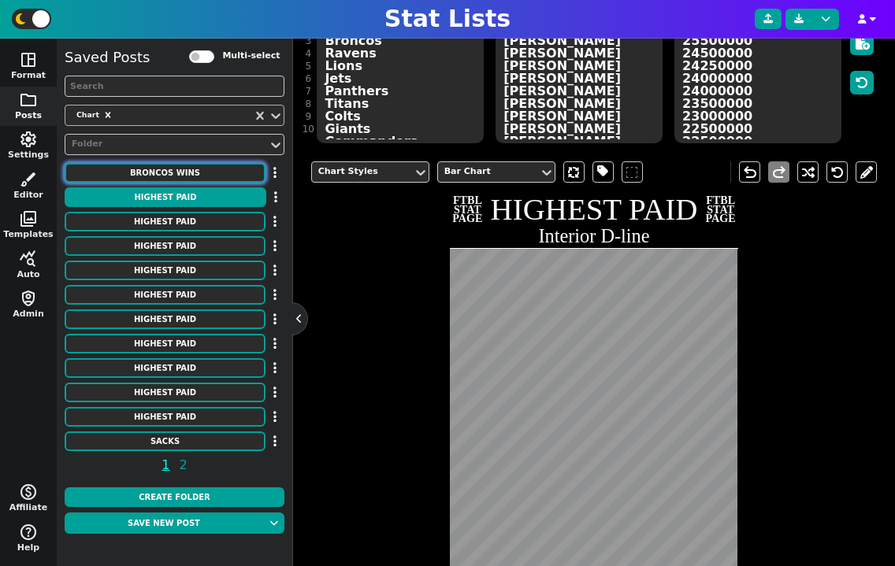
click at [202, 171] on button "Broncos Wins" at bounding box center [165, 173] width 201 height 20
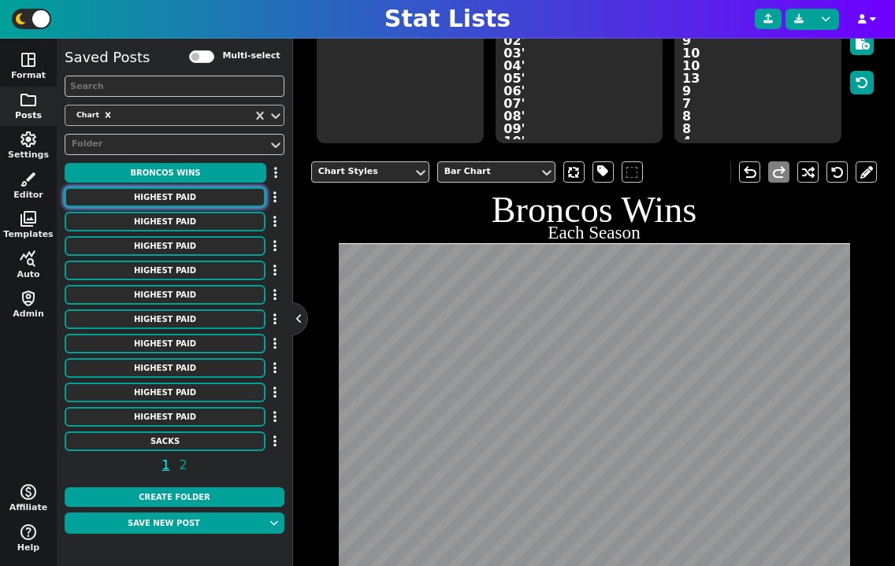
click at [202, 206] on button "HIGHEST PAID" at bounding box center [165, 197] width 201 height 20
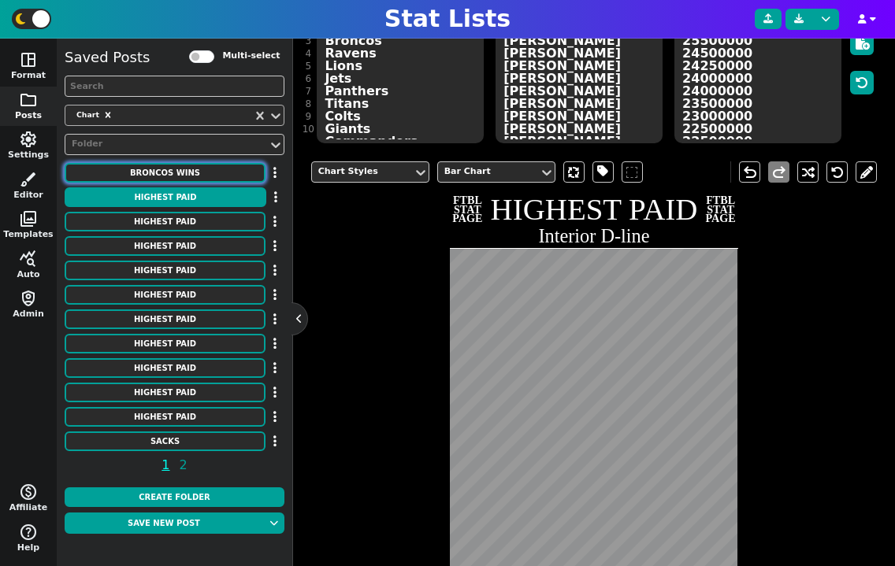
click at [198, 176] on button "Broncos Wins" at bounding box center [165, 173] width 201 height 20
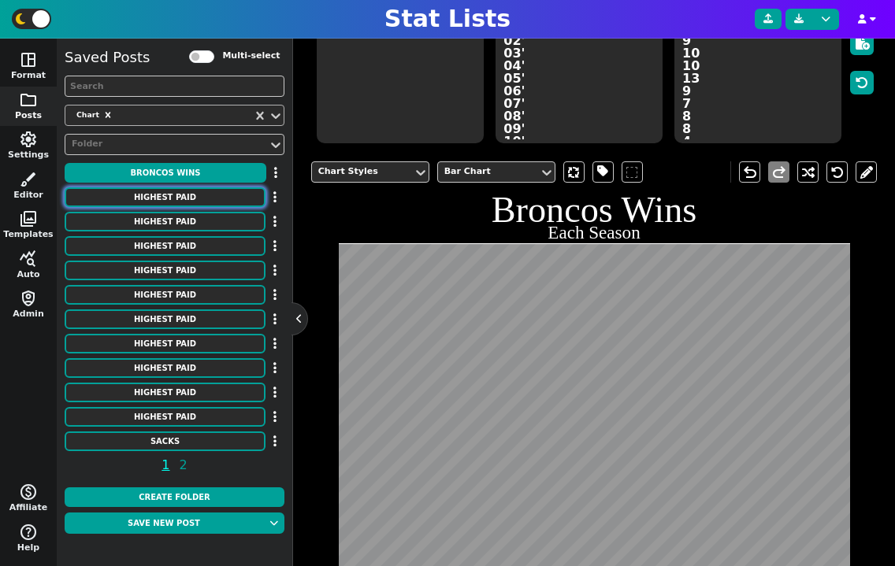
click at [198, 207] on button "HIGHEST PAID" at bounding box center [165, 197] width 201 height 20
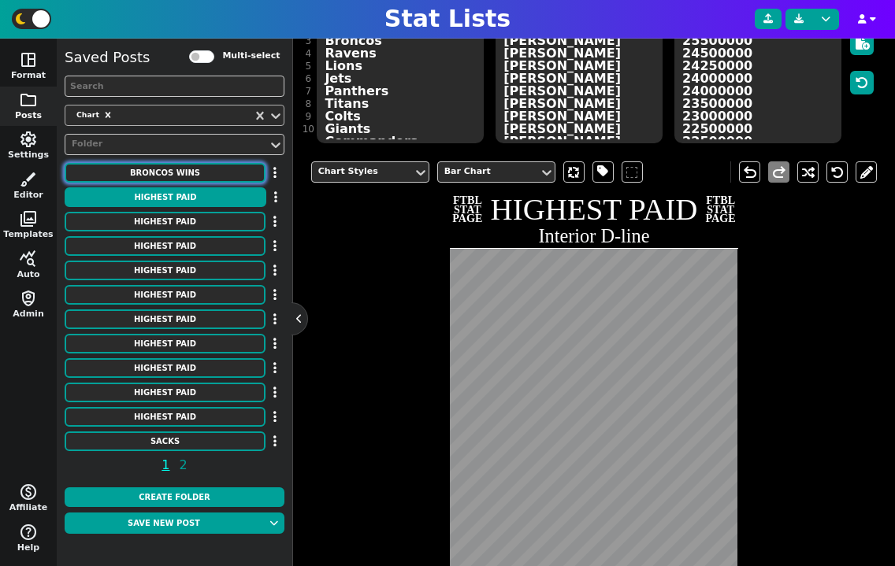
click at [197, 171] on button "Broncos Wins" at bounding box center [165, 173] width 201 height 20
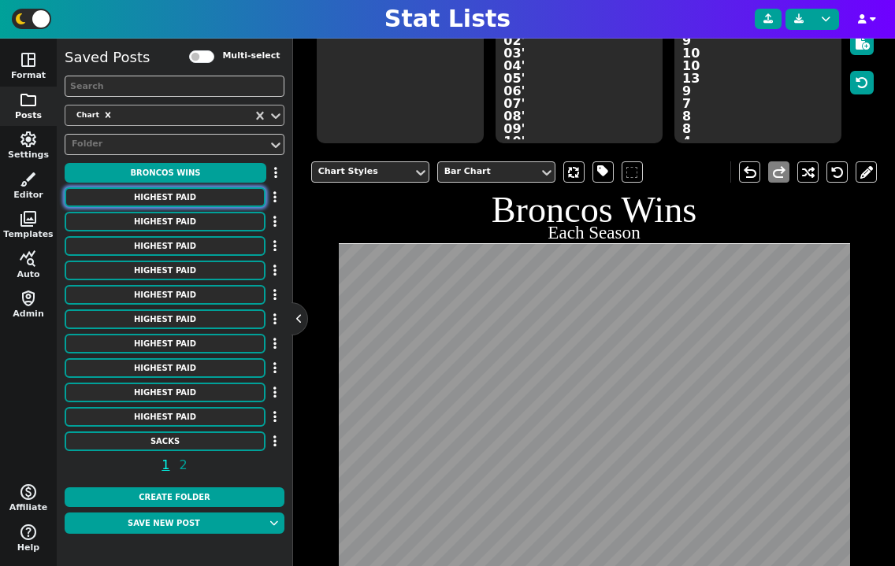
click at [197, 200] on button "HIGHEST PAID" at bounding box center [165, 197] width 201 height 20
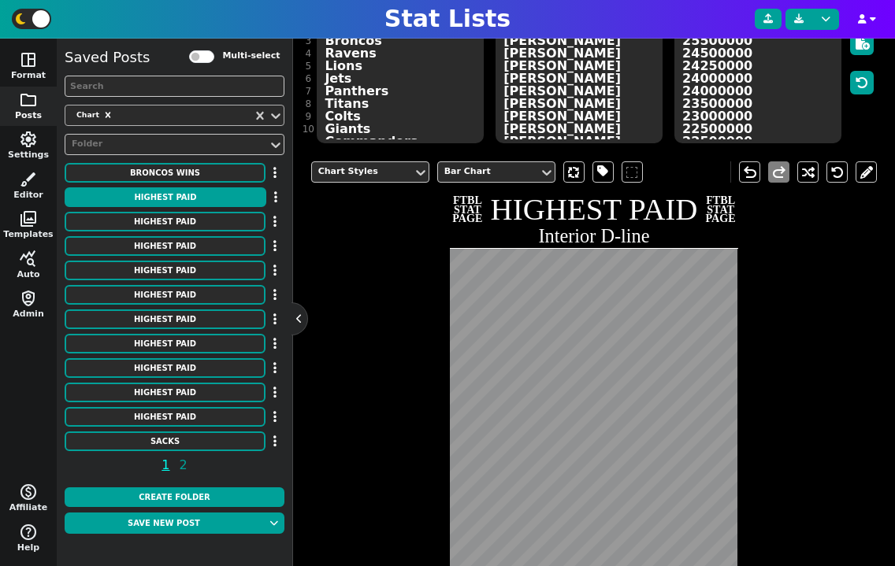
click at [150, 232] on div "HIGHEST PAID" at bounding box center [175, 222] width 220 height 21
click at [150, 226] on button "HIGHEST PAID" at bounding box center [165, 222] width 201 height 20
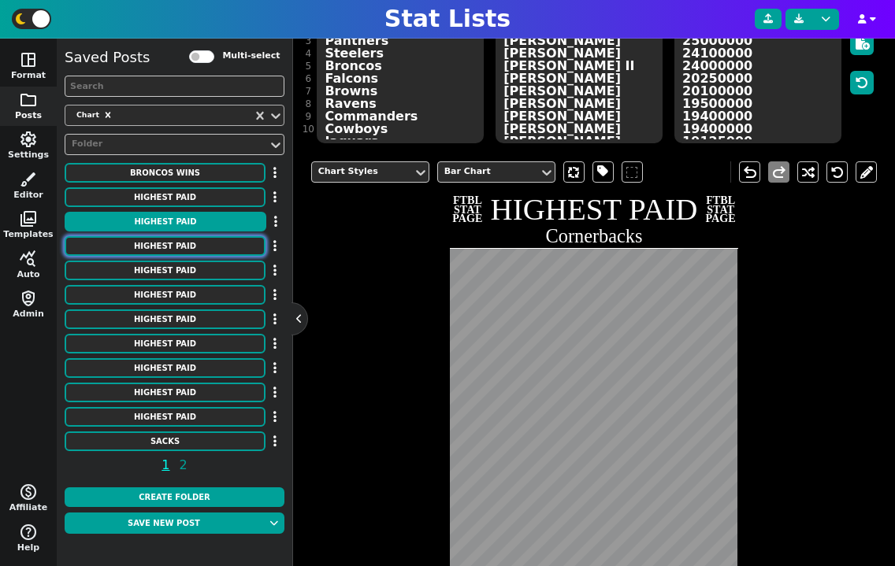
click at [150, 240] on button "HIGHEST PAID" at bounding box center [165, 246] width 201 height 20
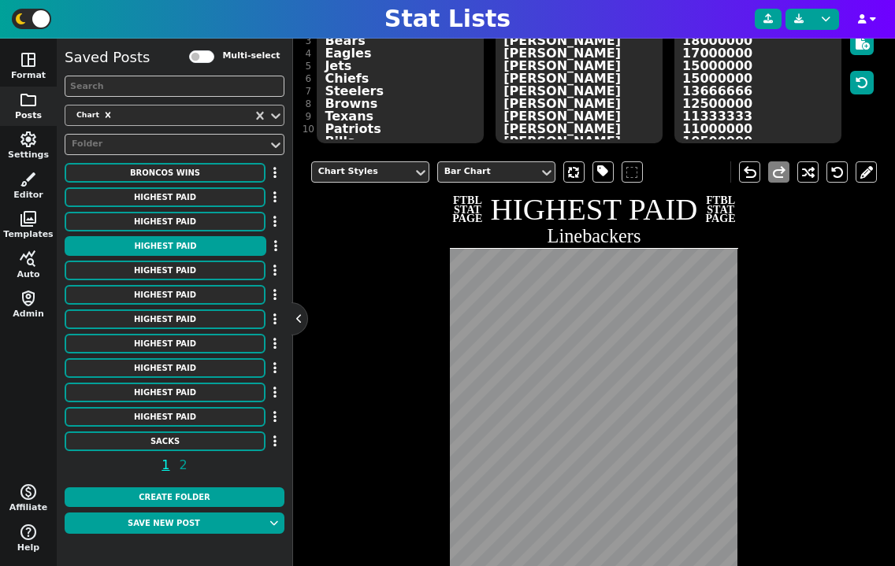
click at [151, 258] on div "HIGHEST PAID" at bounding box center [175, 246] width 220 height 21
click at [154, 273] on button "HIGHEST PAID" at bounding box center [165, 271] width 201 height 20
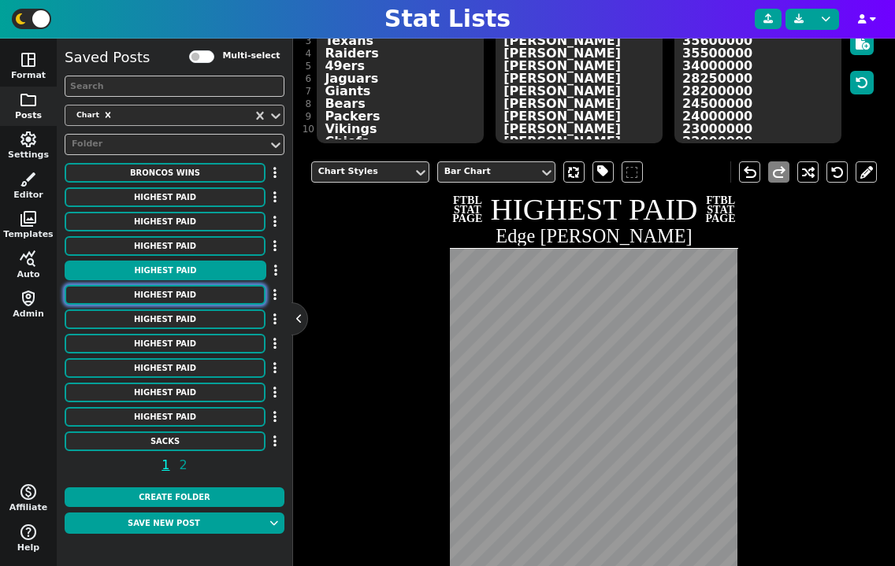
click at [156, 291] on button "HIGHEST PAID" at bounding box center [165, 295] width 201 height 20
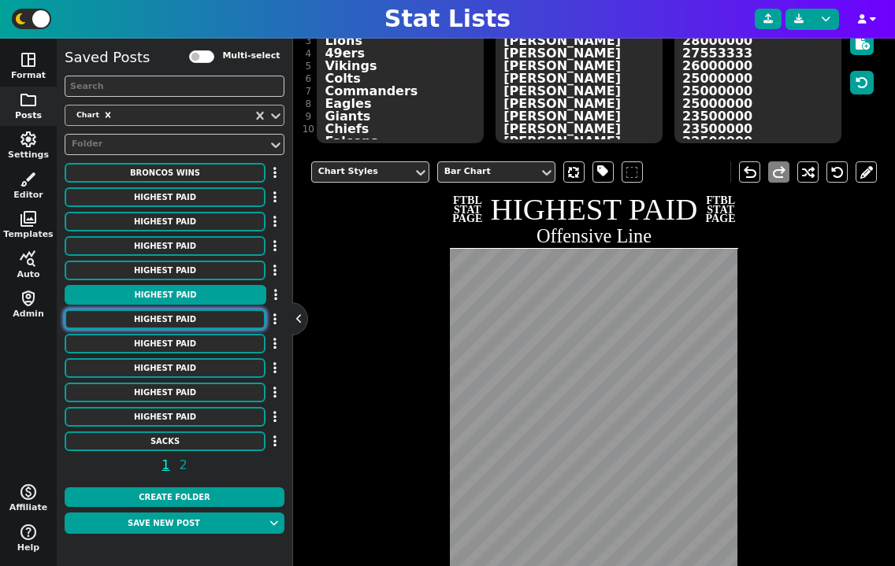
click at [162, 314] on button "HIGHEST PAID" at bounding box center [165, 319] width 201 height 20
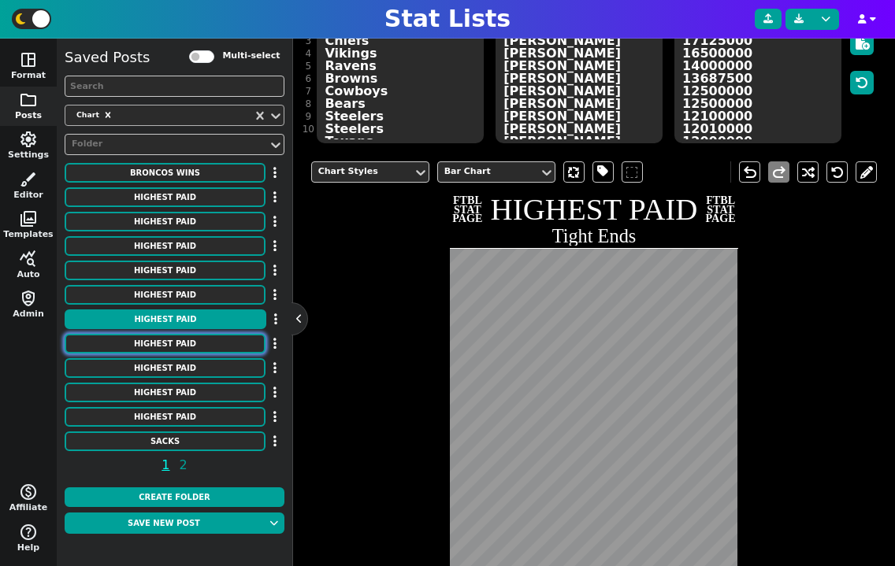
click at [166, 346] on button "HIGHEST PAID" at bounding box center [165, 344] width 201 height 20
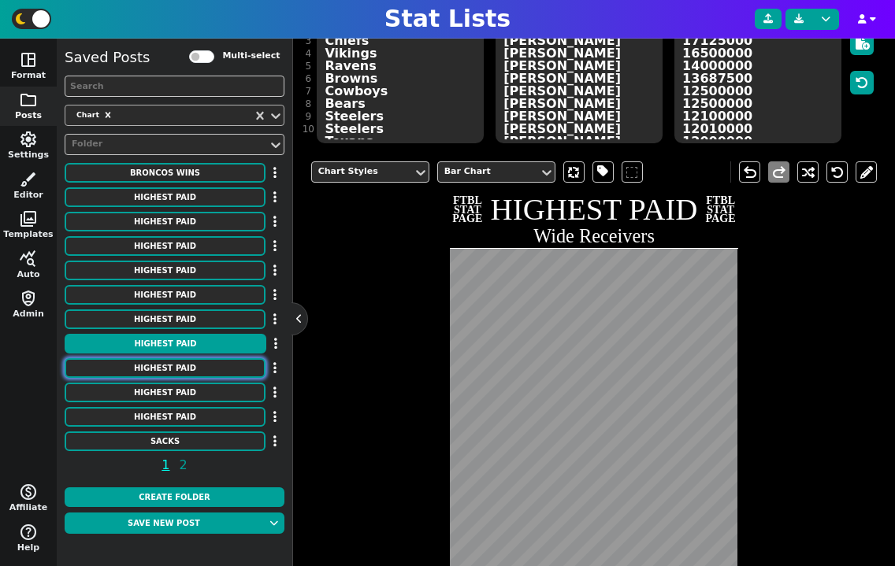
click at [166, 369] on button "HIGHEST PAID" at bounding box center [165, 368] width 201 height 20
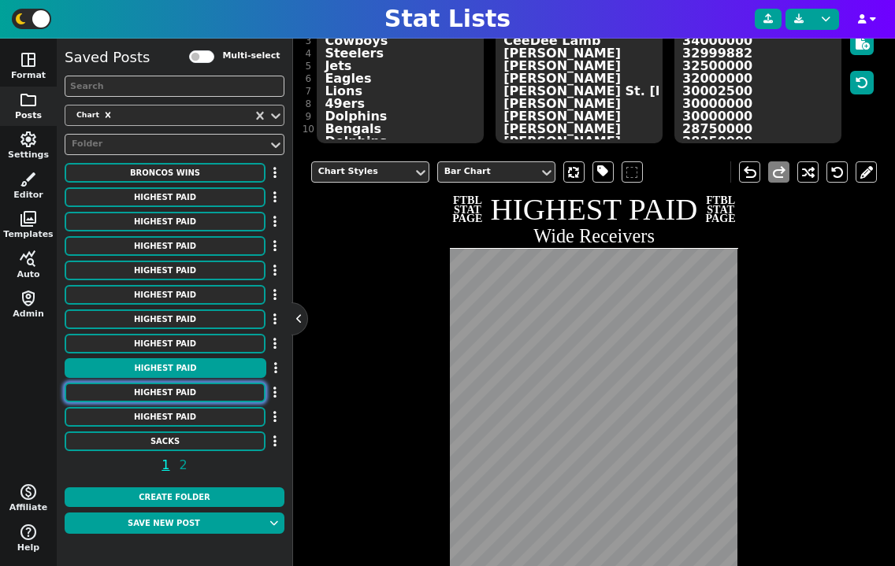
click at [169, 391] on button "HIGHEST PAID" at bounding box center [165, 393] width 201 height 20
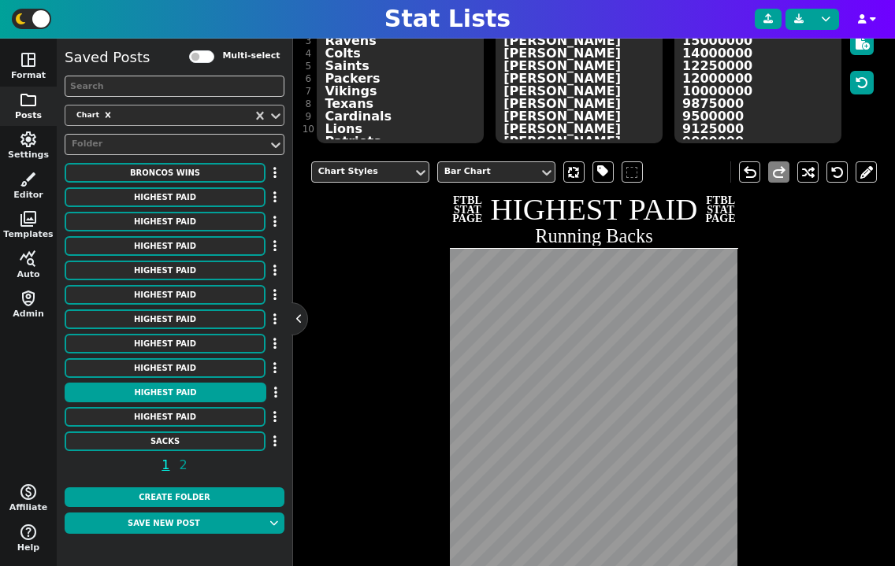
click at [171, 406] on div "Saved Posts Multi-select Chart Folder Broncos Wins HIGHEST PAID HIGHEST PAID HI…" at bounding box center [175, 263] width 220 height 435
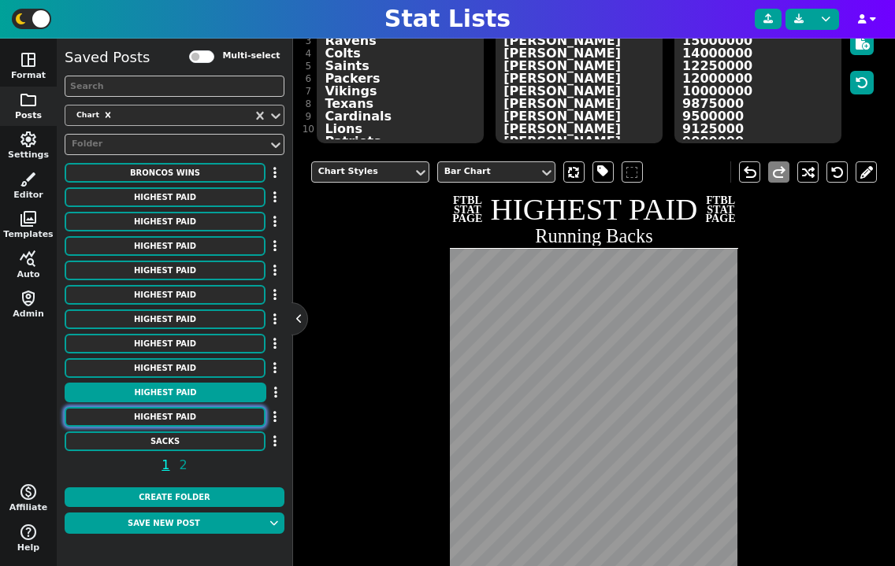
click at [172, 410] on button "HIGHEST PAID" at bounding box center [165, 417] width 201 height 20
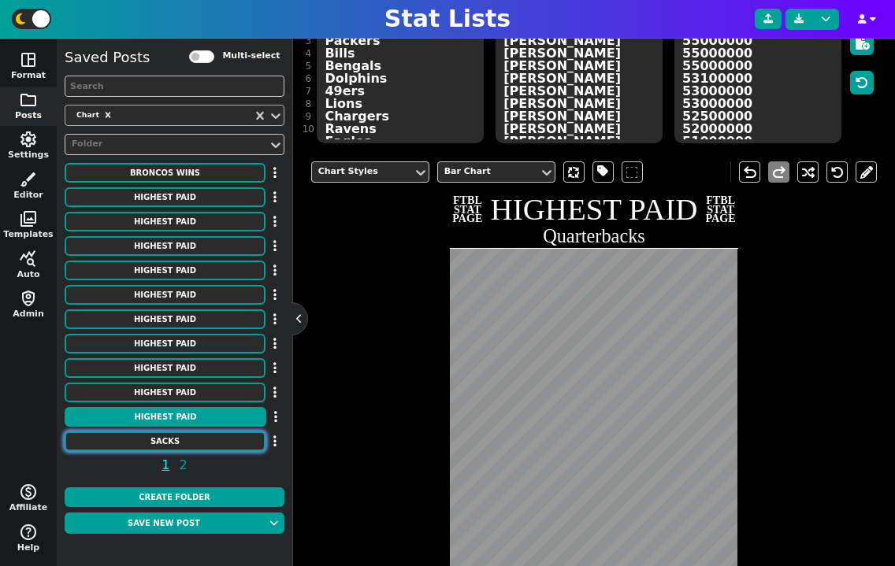
click at [176, 437] on button "SACKS" at bounding box center [165, 442] width 201 height 20
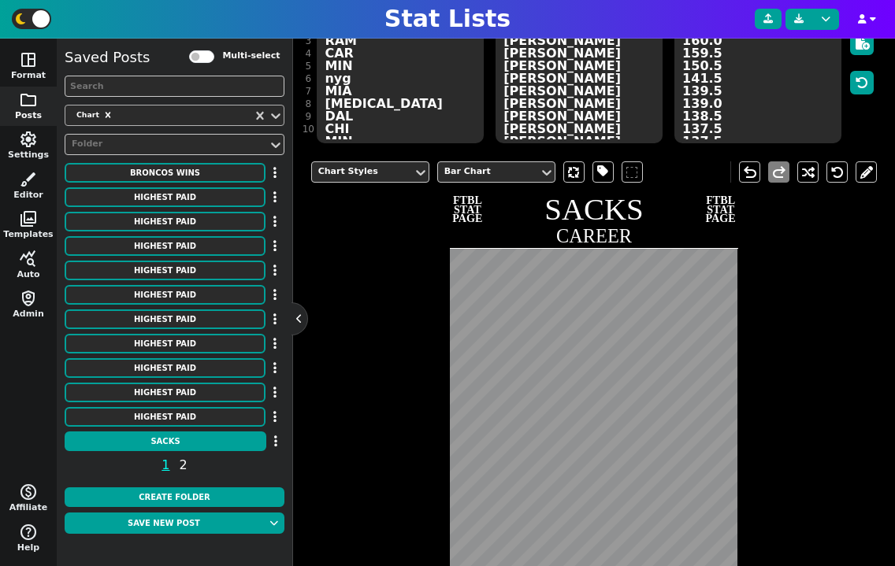
click at [179, 473] on span "2" at bounding box center [183, 465] width 13 height 20
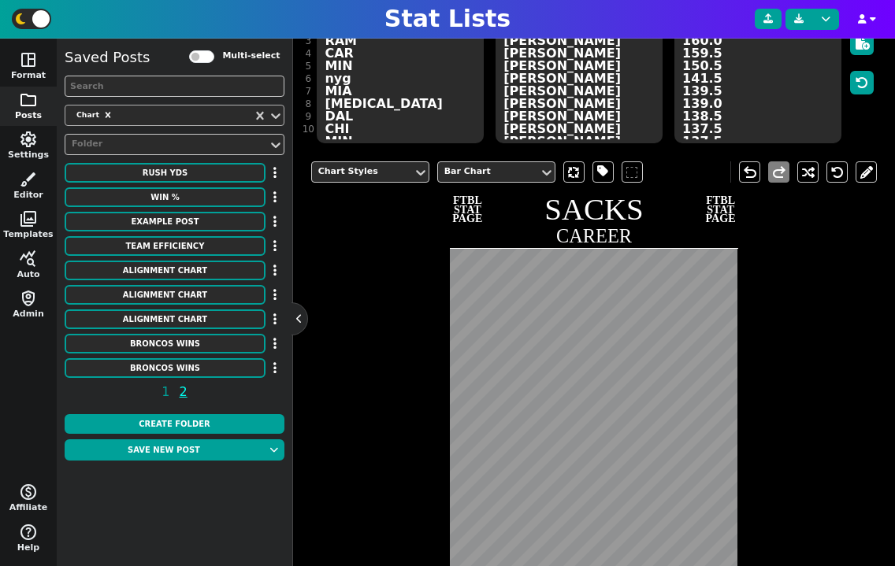
click at [173, 183] on div "RUSH YDS" at bounding box center [175, 173] width 220 height 21
click at [173, 170] on button "RUSH YDS" at bounding box center [165, 173] width 201 height 20
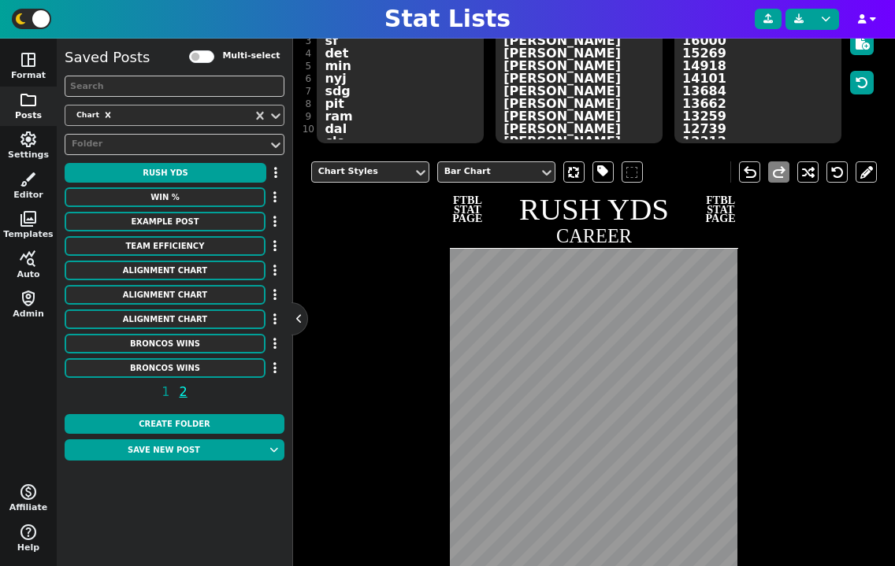
click at [172, 186] on div "Saved Posts Multi-select Chart Folder RUSH YDS WIN % Example Post Team Efficien…" at bounding box center [175, 226] width 220 height 361
click at [174, 195] on button "WIN %" at bounding box center [165, 197] width 201 height 20
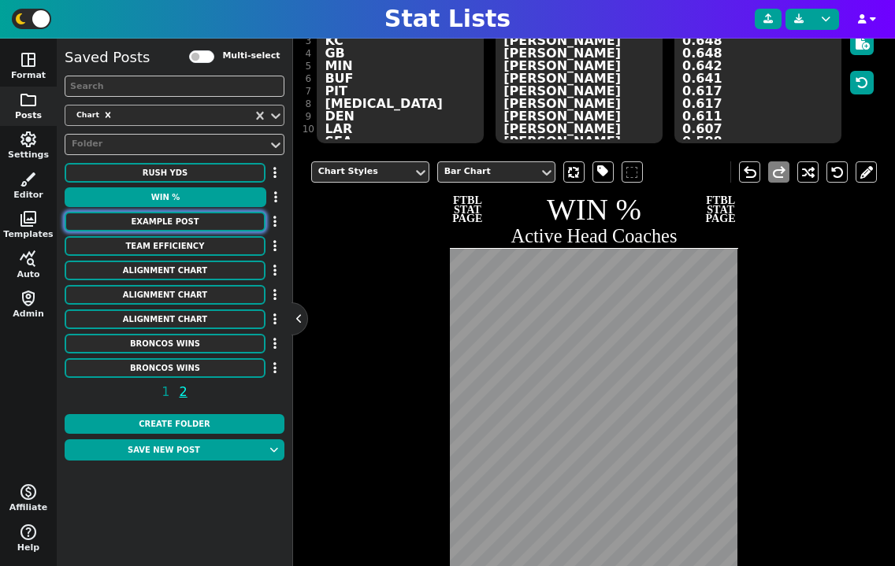
click at [175, 218] on button "Example Post" at bounding box center [165, 222] width 201 height 20
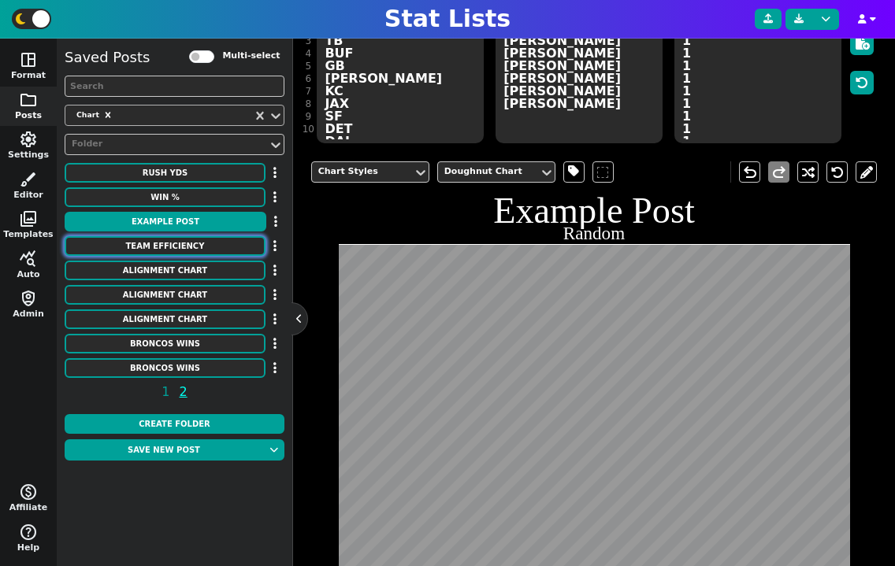
click at [180, 248] on button "Team Efficiency" at bounding box center [165, 246] width 201 height 20
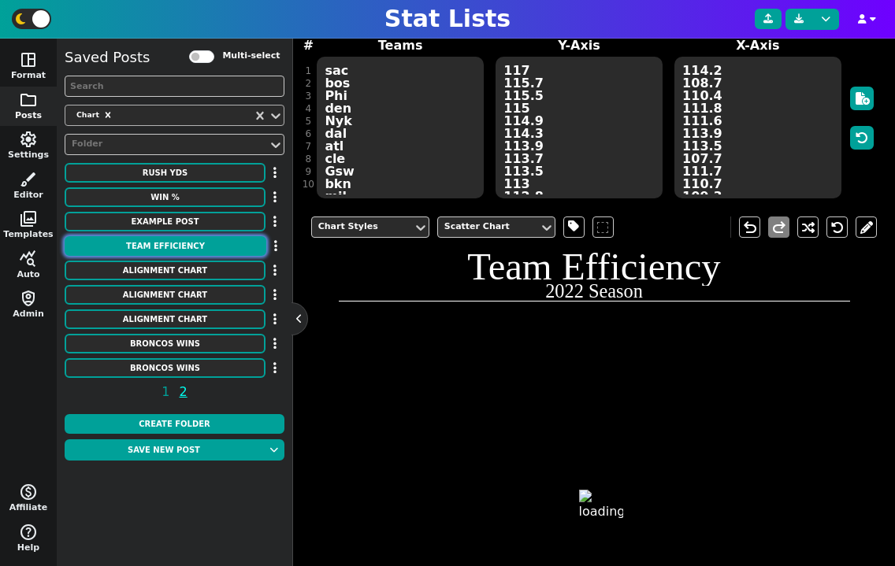
scroll to position [274, 0]
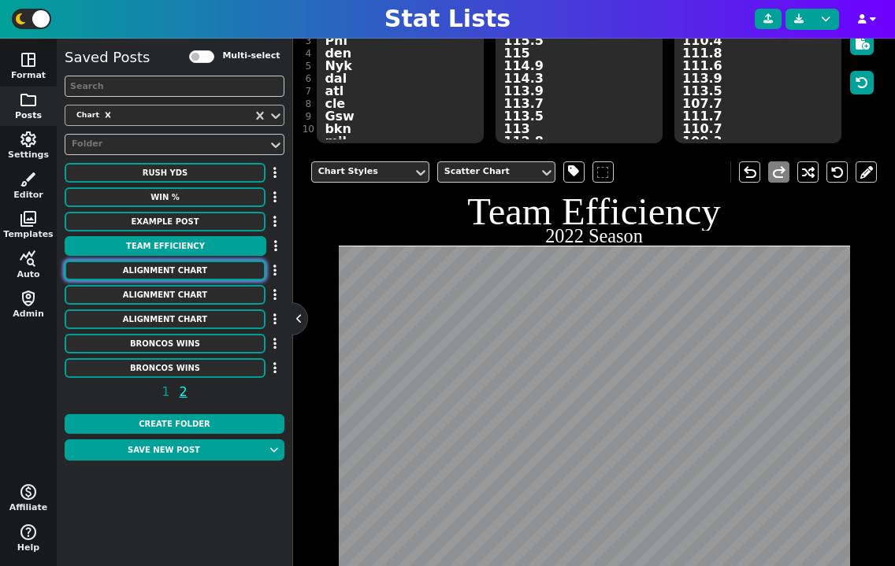
click at [181, 267] on button "Alignment Chart" at bounding box center [165, 271] width 201 height 20
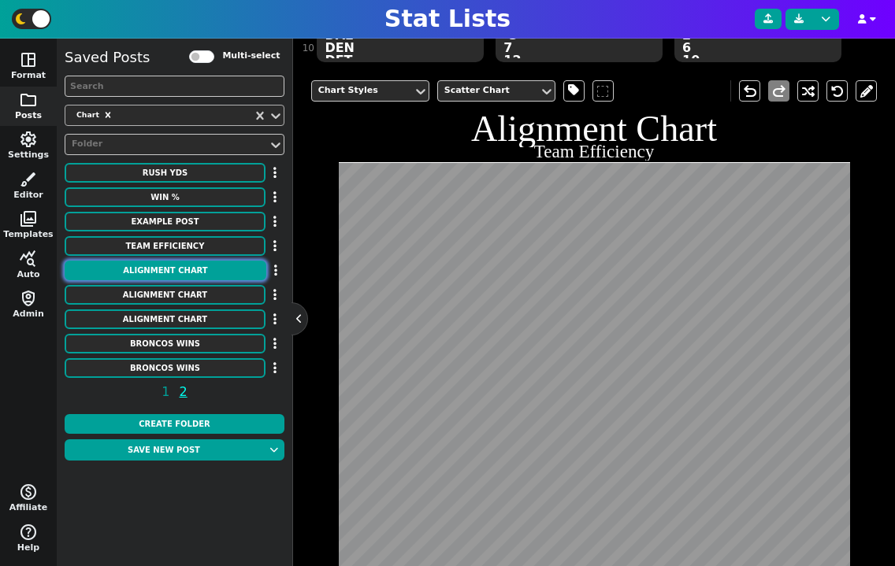
scroll to position [393, 0]
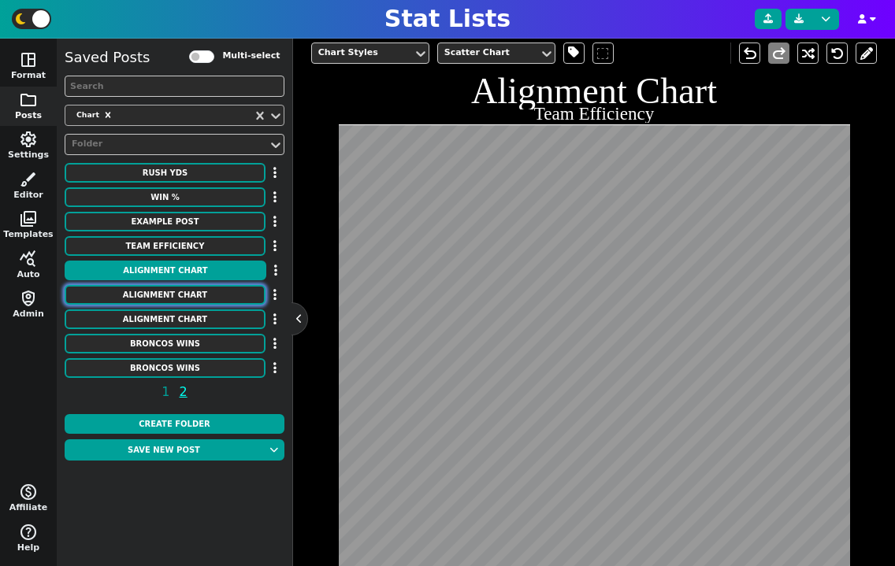
click at [172, 291] on button "Alignment Chart" at bounding box center [165, 295] width 201 height 20
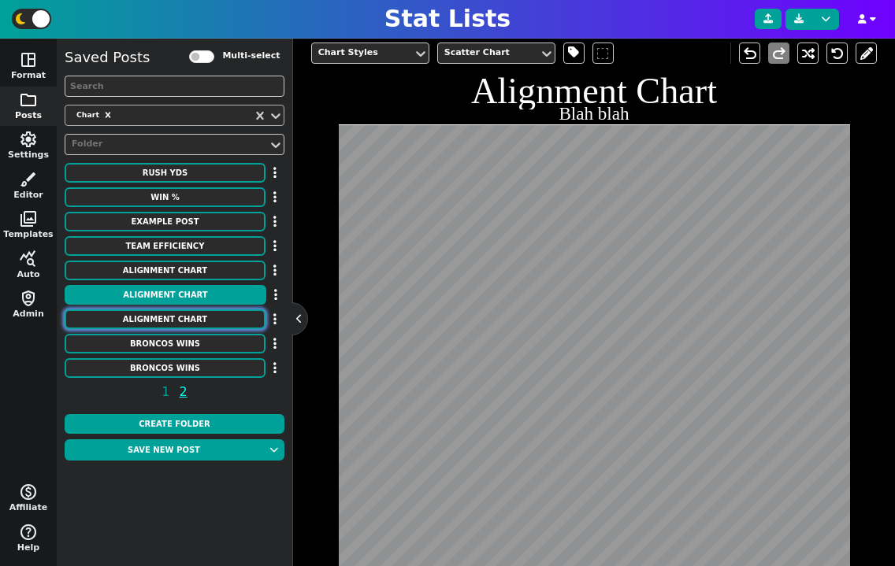
click at [173, 324] on button "Alignment Chart" at bounding box center [165, 319] width 201 height 20
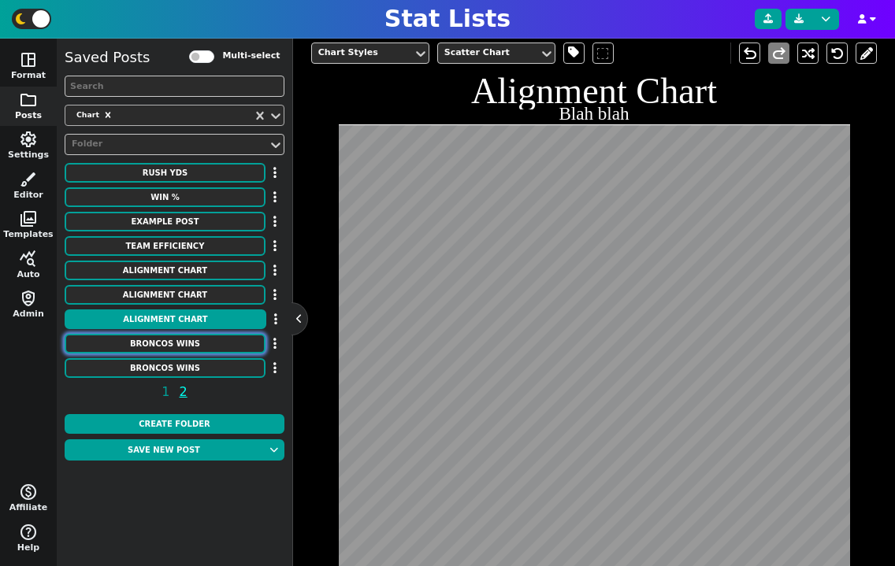
click at [176, 342] on button "Broncos Wins" at bounding box center [165, 344] width 201 height 20
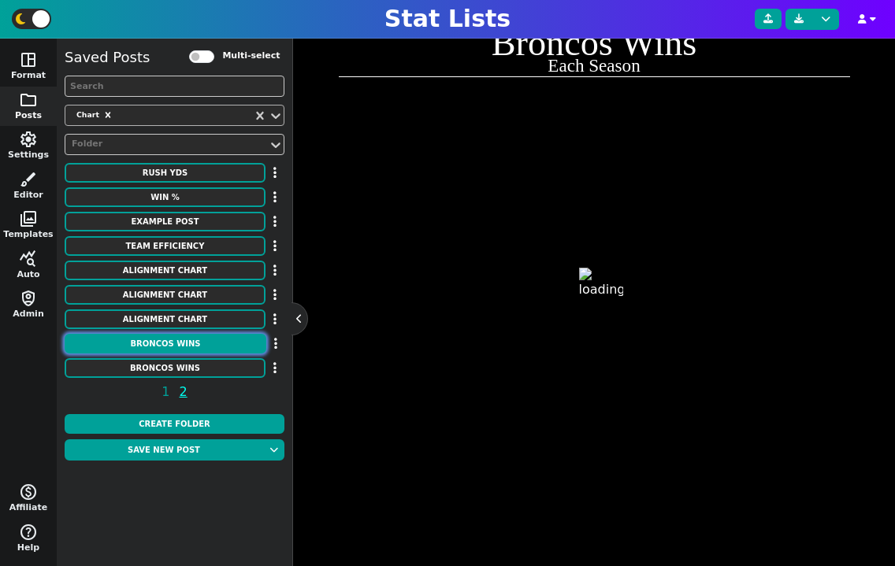
scroll to position [338, 0]
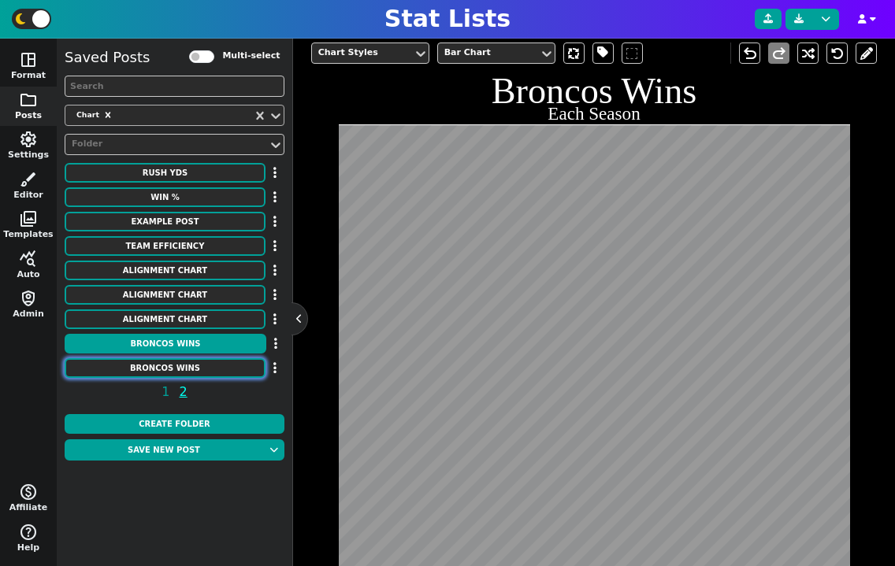
click at [186, 366] on button "Broncos Wins" at bounding box center [165, 368] width 201 height 20
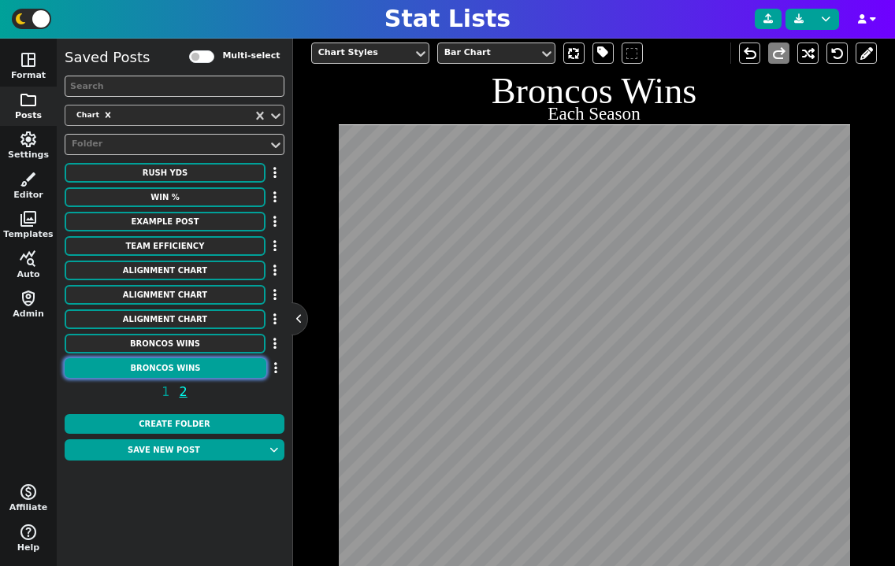
scroll to position [386, 0]
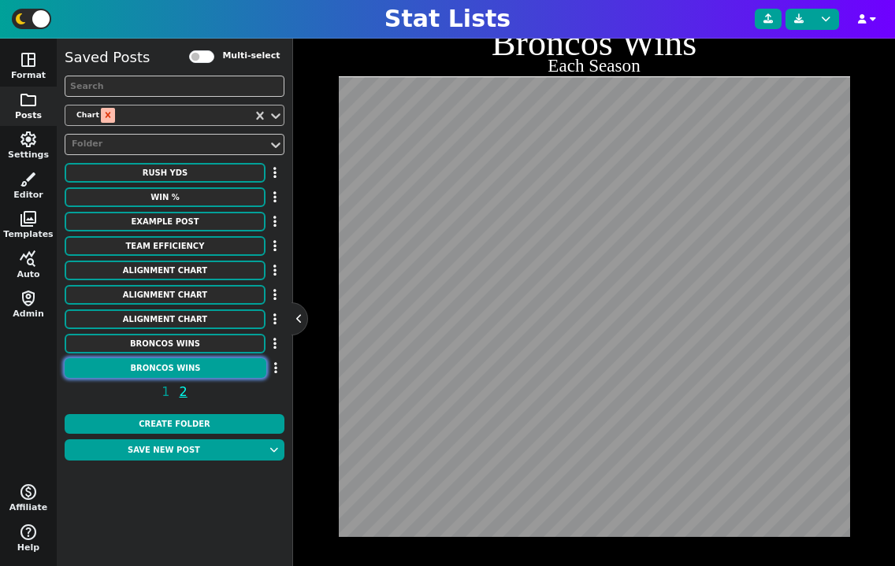
click at [105, 113] on icon "Remove Chart" at bounding box center [107, 114] width 11 height 11
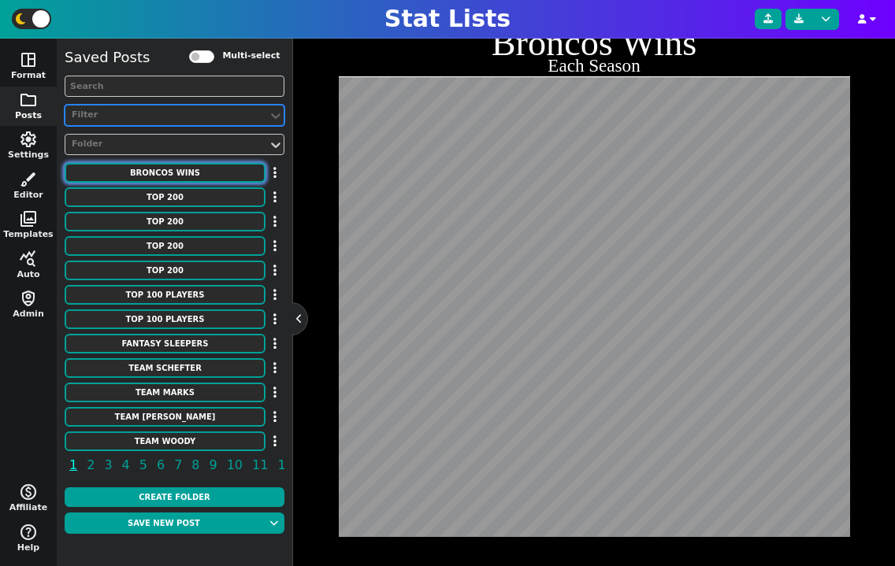
click at [165, 171] on button "Broncos Wins" at bounding box center [165, 173] width 201 height 20
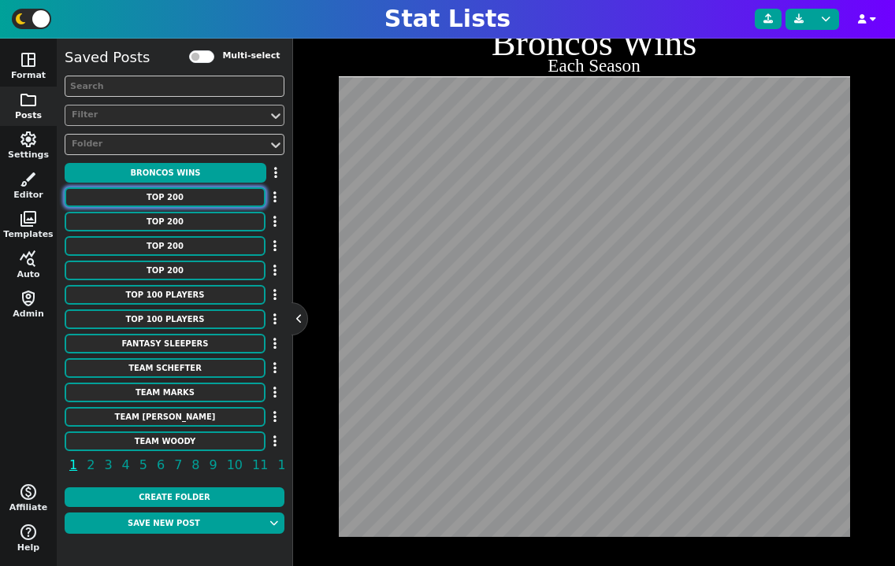
click at [183, 205] on button "TOP 200" at bounding box center [165, 197] width 201 height 20
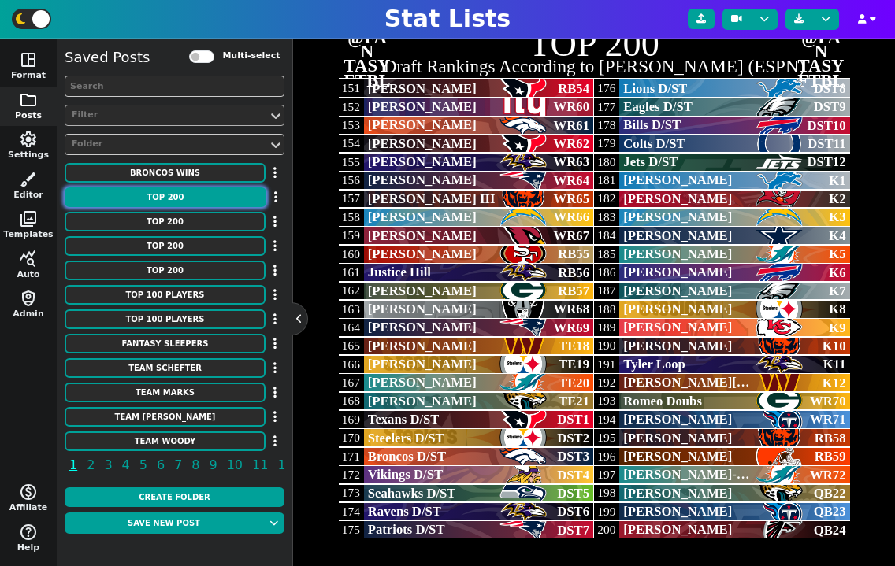
scroll to position [346, 0]
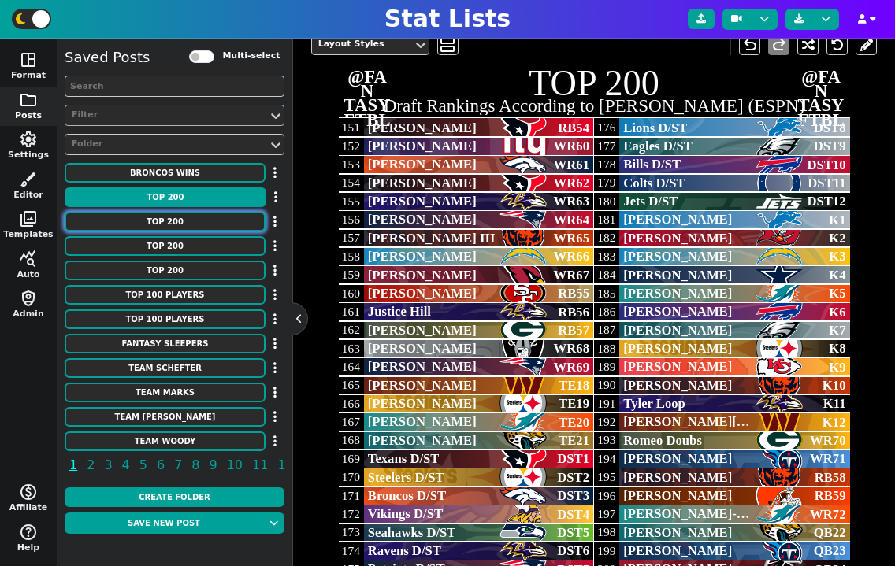
click at [186, 230] on button "TOP 200" at bounding box center [165, 222] width 201 height 20
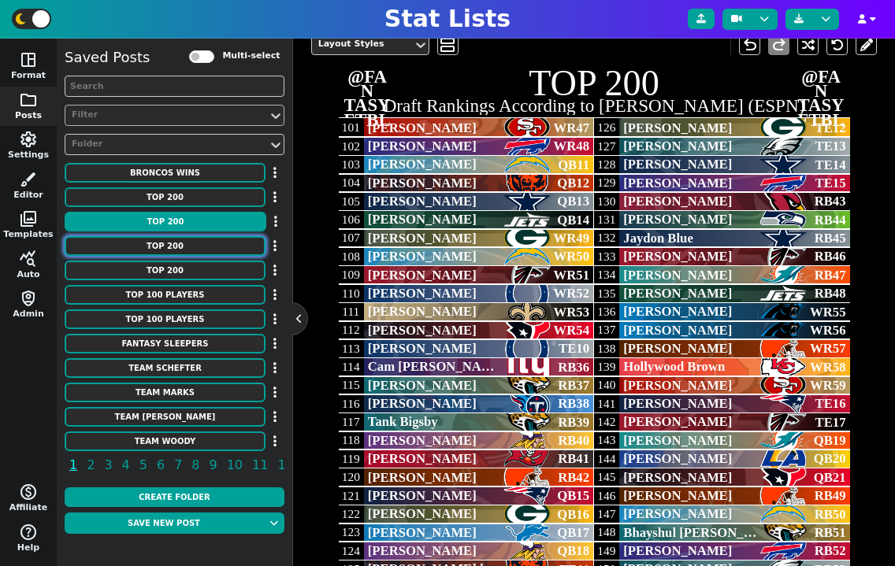
click at [188, 254] on button "TOP 200" at bounding box center [165, 246] width 201 height 20
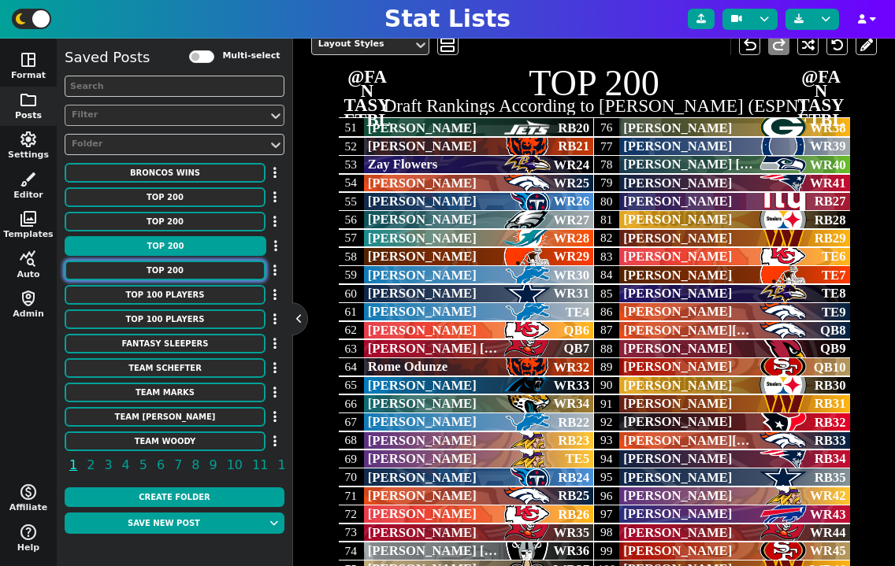
click at [188, 273] on button "TOP 200" at bounding box center [165, 271] width 201 height 20
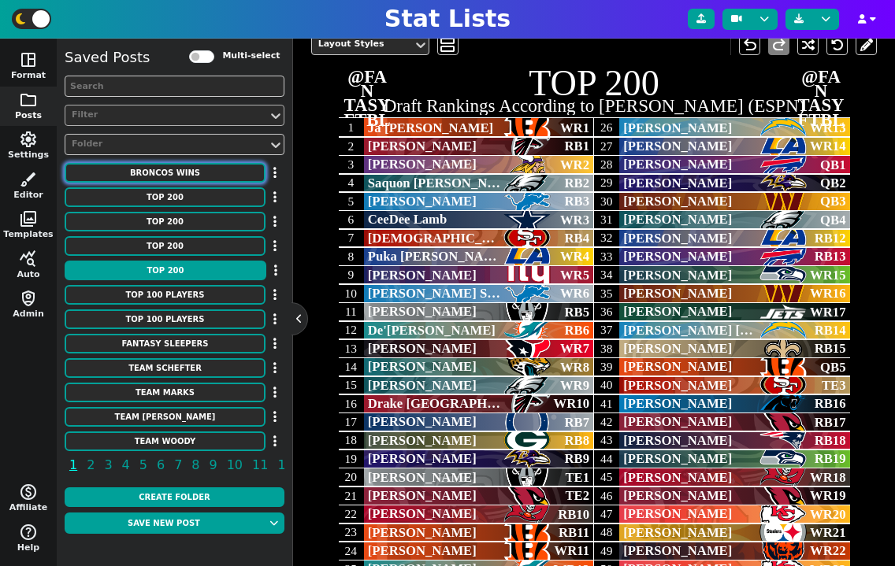
click at [176, 180] on button "Broncos Wins" at bounding box center [165, 173] width 201 height 20
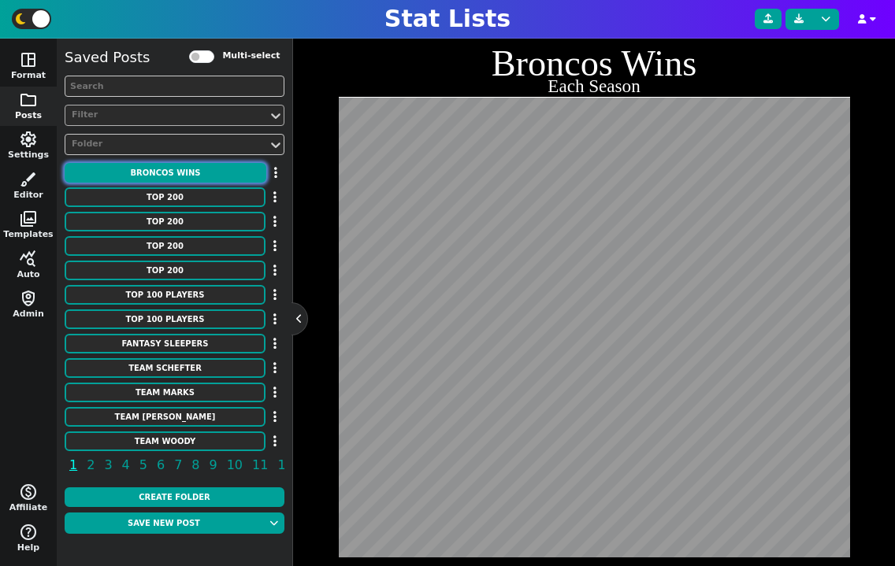
scroll to position [374, 0]
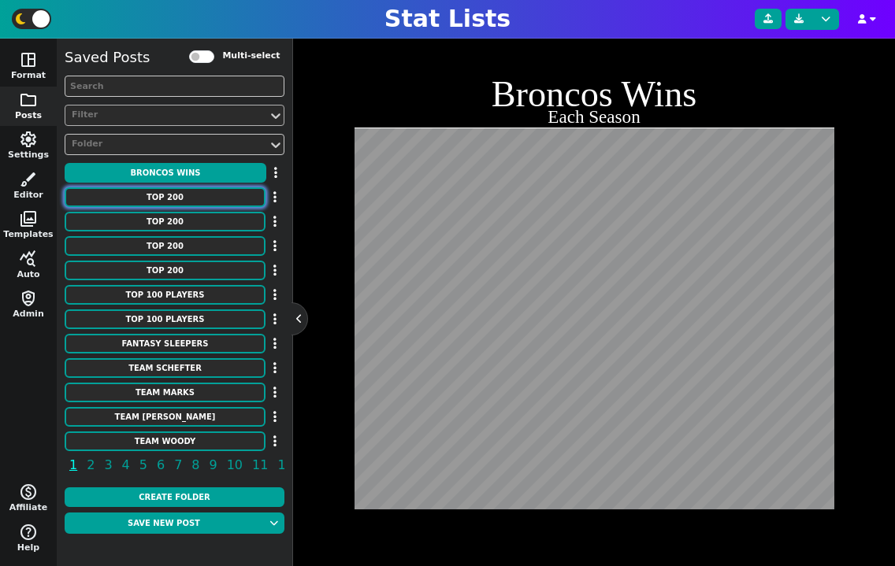
click at [213, 193] on button "TOP 200" at bounding box center [165, 197] width 201 height 20
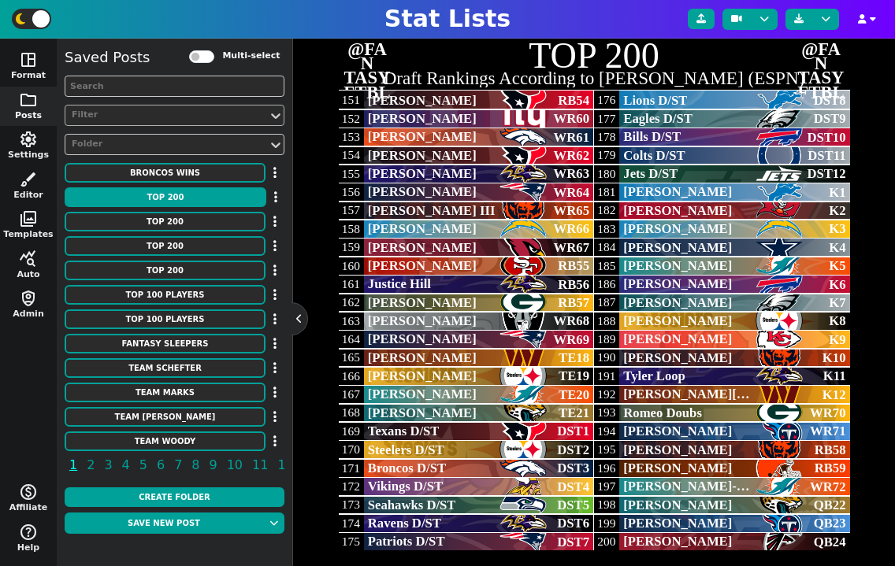
click at [150, 108] on div at bounding box center [166, 115] width 193 height 17
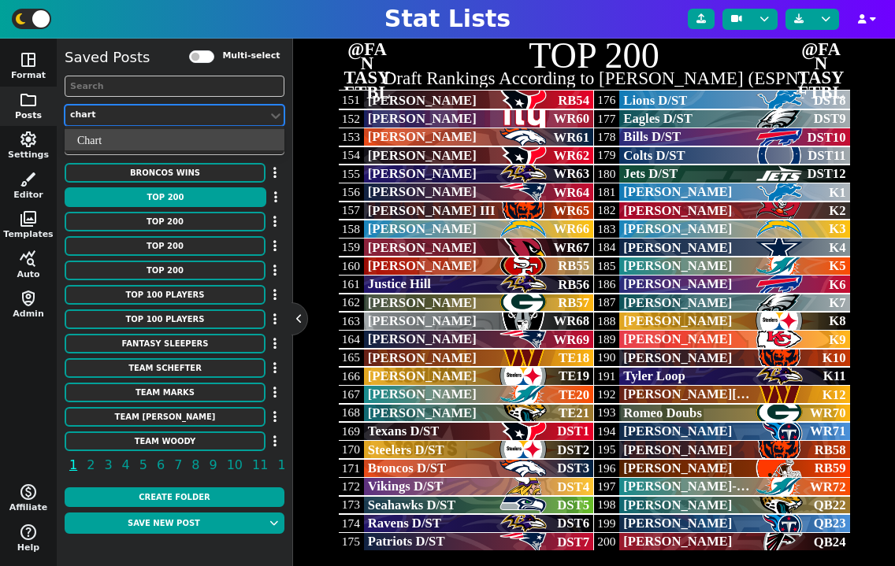
click at [146, 132] on div "Chart" at bounding box center [175, 139] width 220 height 21
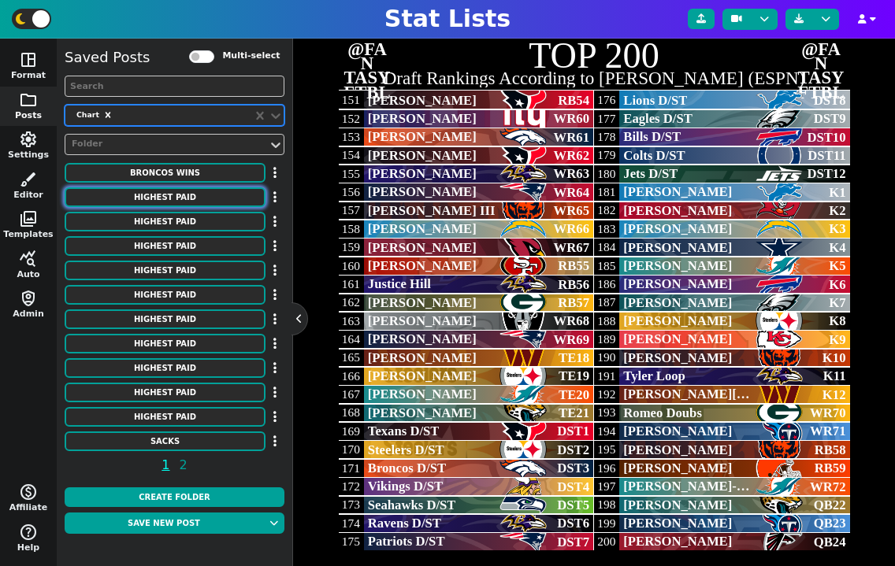
click at [187, 198] on button "HIGHEST PAID" at bounding box center [165, 197] width 201 height 20
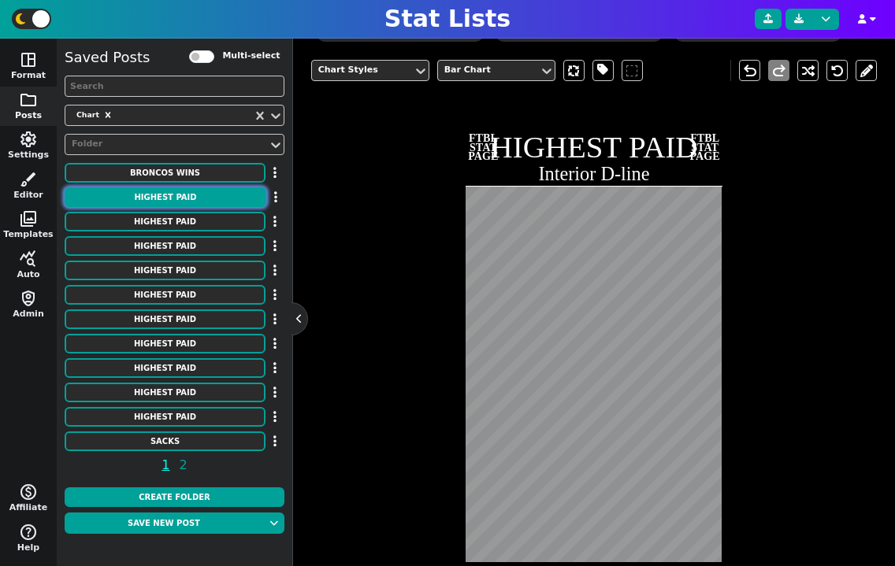
scroll to position [292, 0]
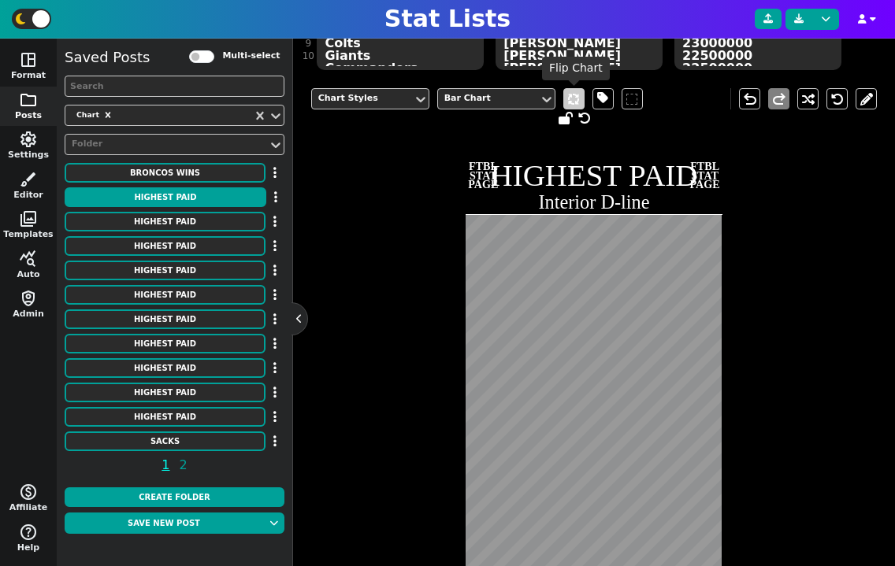
click at [571, 100] on span at bounding box center [573, 98] width 21 height 21
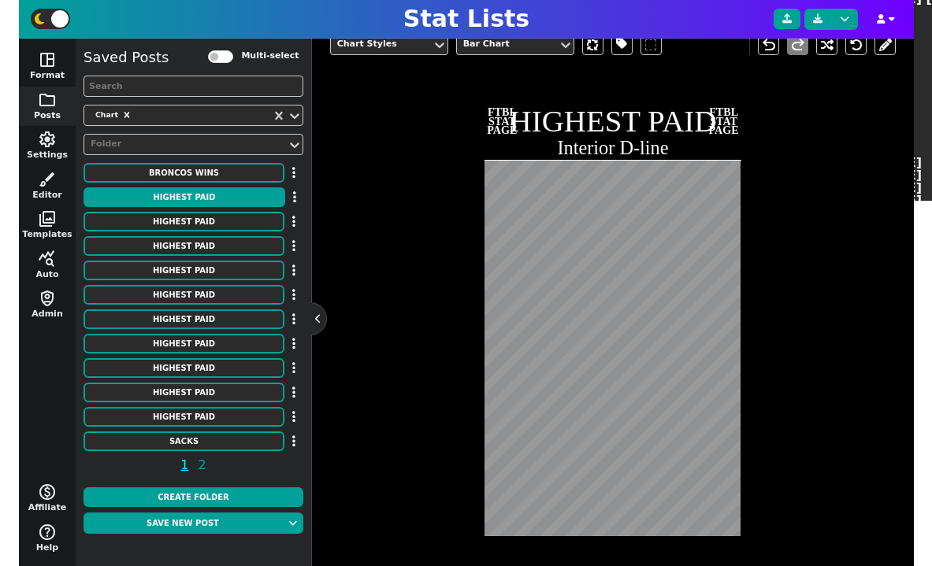
scroll to position [321, 0]
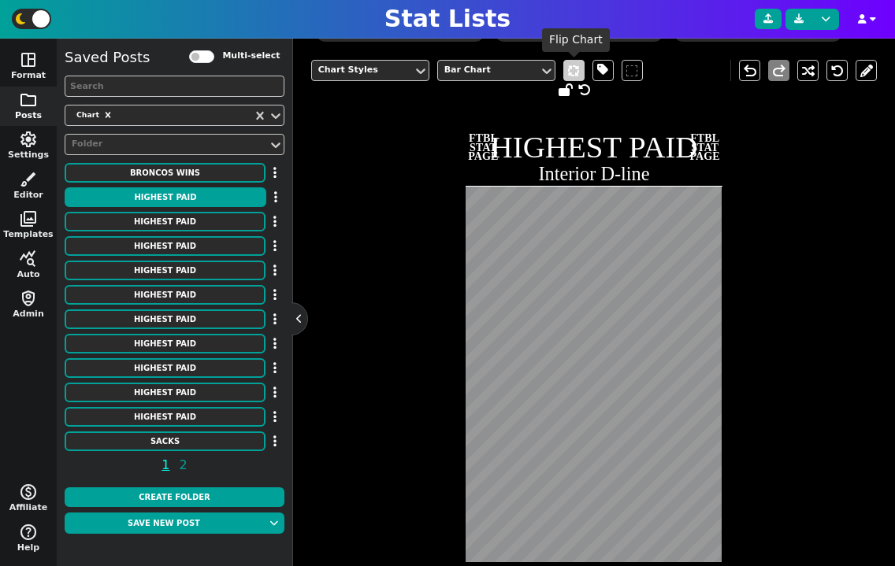
click at [573, 72] on span at bounding box center [573, 70] width 21 height 21
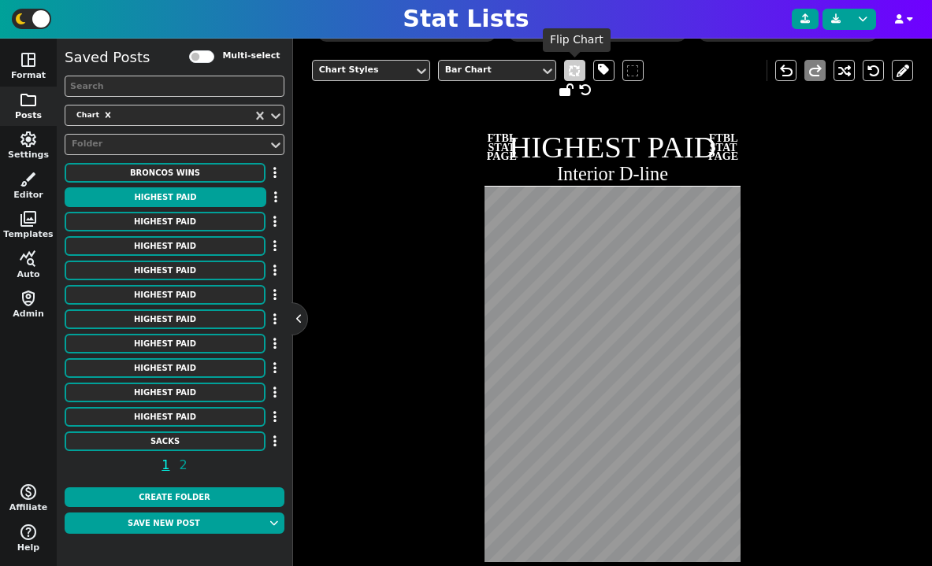
click at [576, 75] on span at bounding box center [574, 70] width 21 height 21
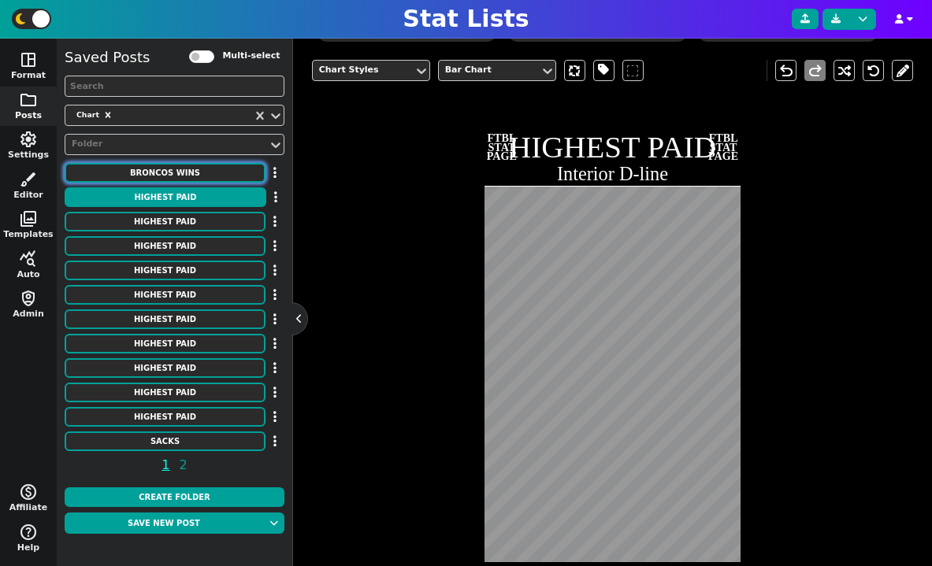
click at [228, 177] on button "Broncos Wins" at bounding box center [165, 173] width 201 height 20
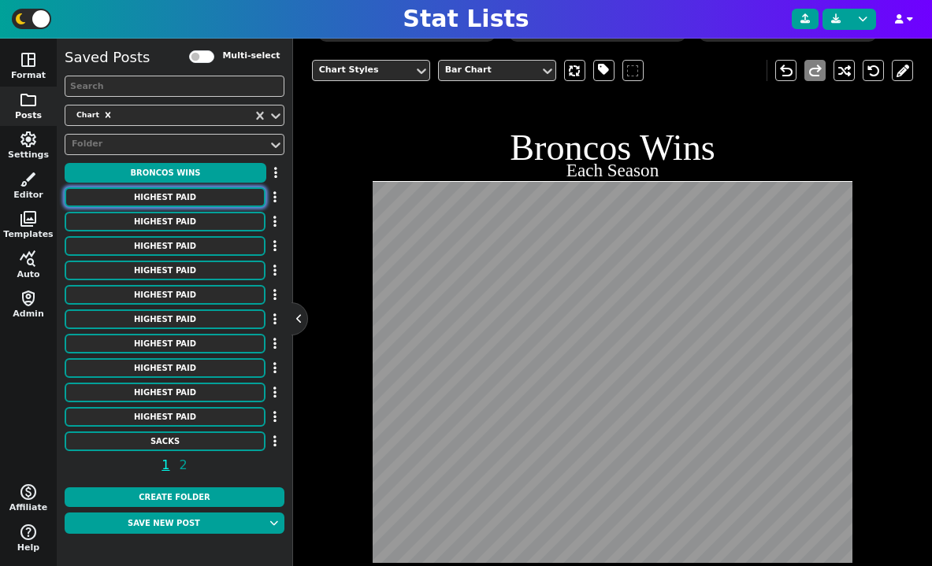
click at [200, 197] on button "HIGHEST PAID" at bounding box center [165, 197] width 201 height 20
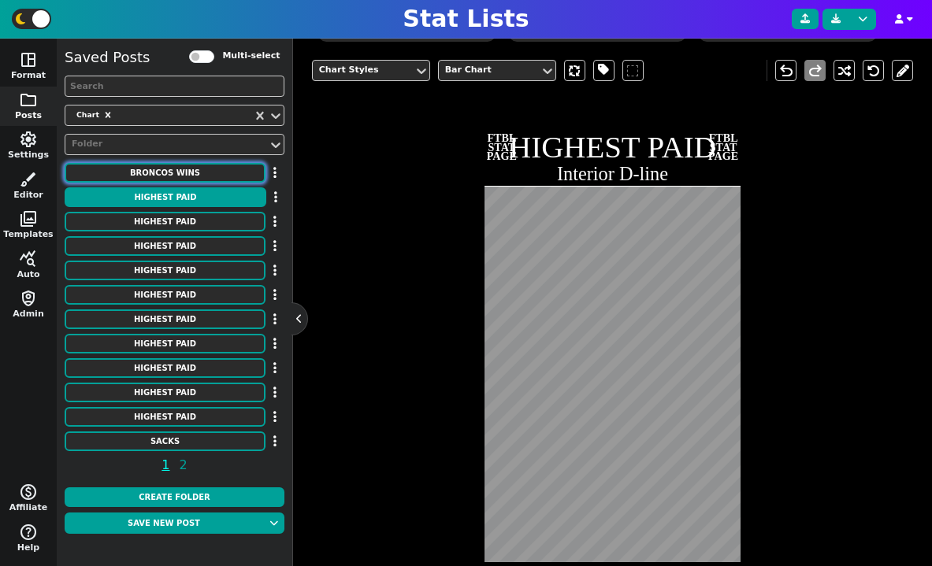
click at [191, 179] on button "Broncos Wins" at bounding box center [165, 173] width 201 height 20
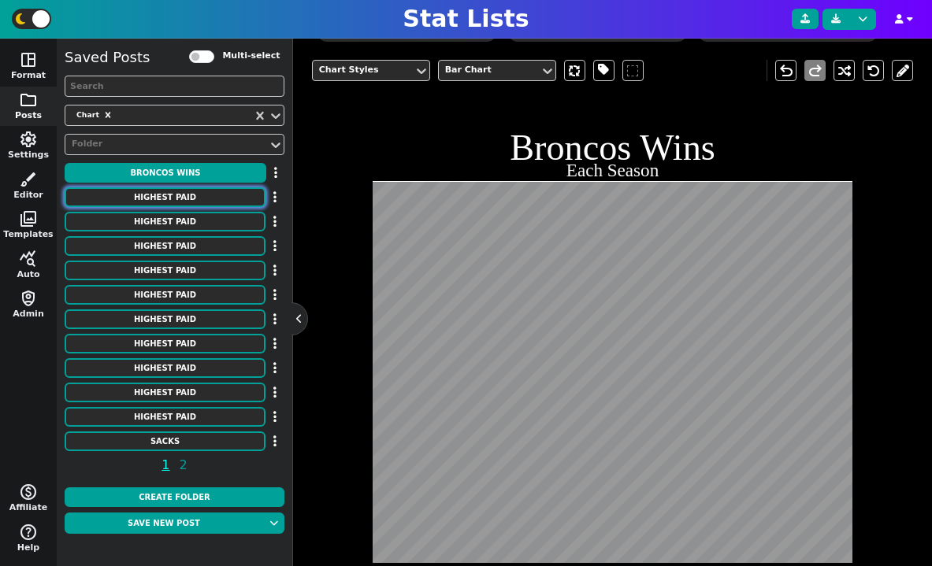
click at [196, 203] on button "HIGHEST PAID" at bounding box center [165, 197] width 201 height 20
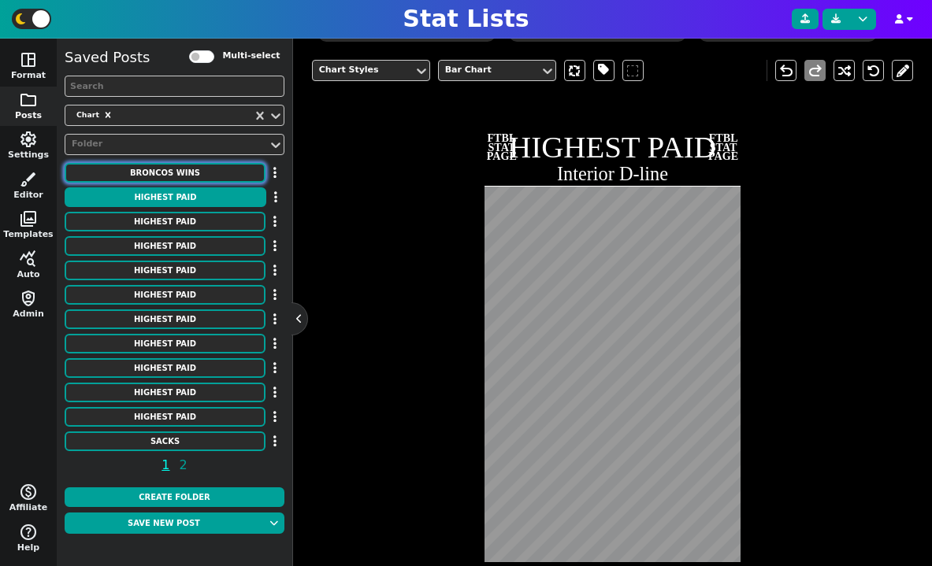
click at [160, 165] on button "Broncos Wins" at bounding box center [165, 173] width 201 height 20
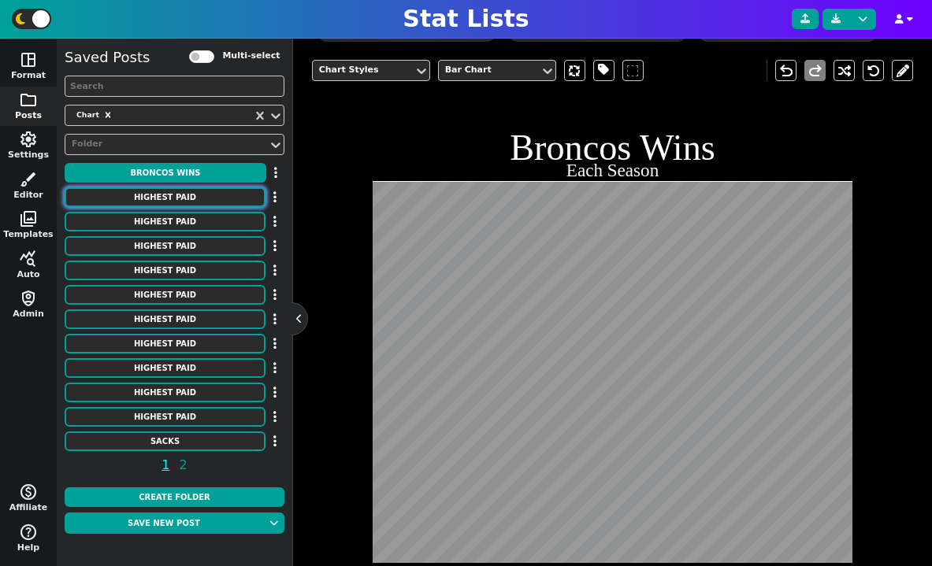
click at [165, 193] on button "HIGHEST PAID" at bounding box center [165, 197] width 201 height 20
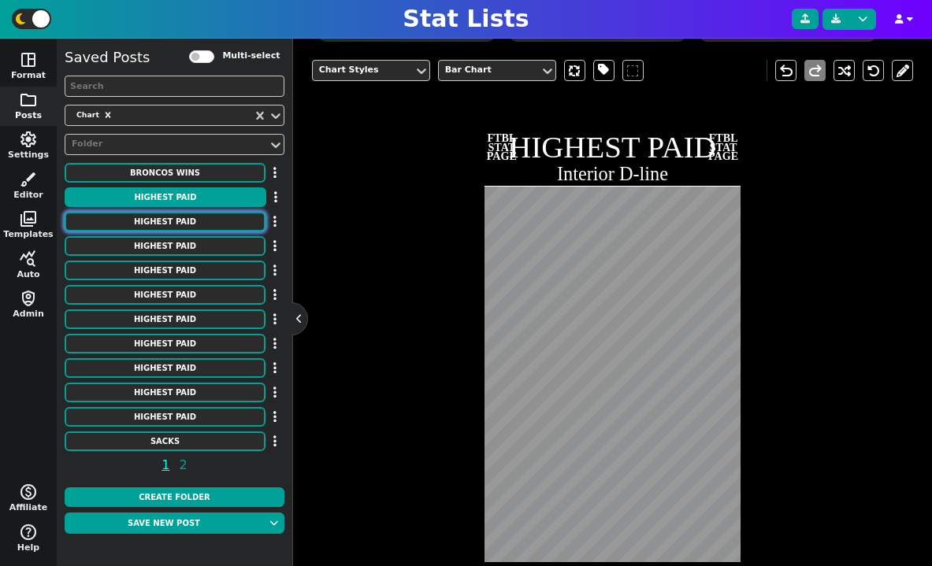
click at [178, 216] on button "HIGHEST PAID" at bounding box center [165, 222] width 201 height 20
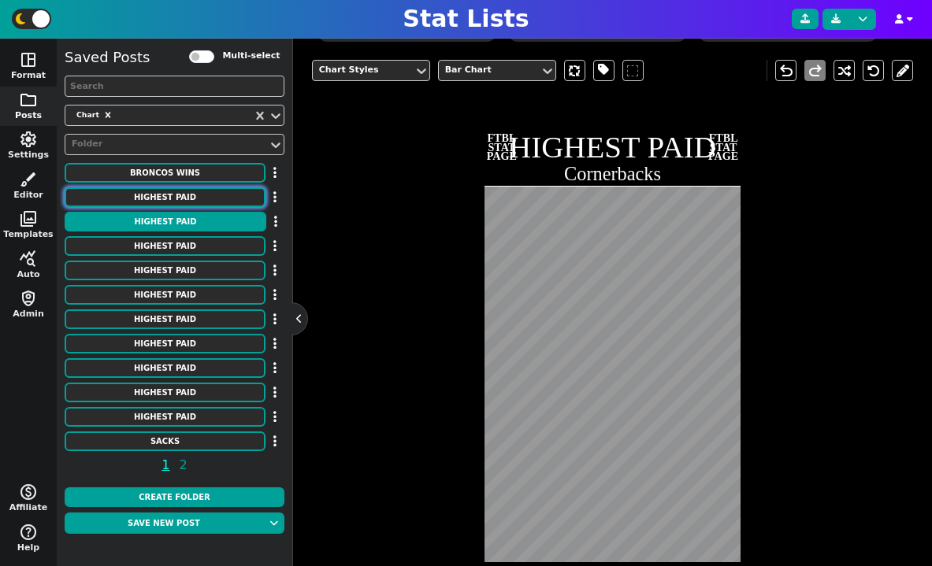
click at [180, 193] on button "HIGHEST PAID" at bounding box center [165, 197] width 201 height 20
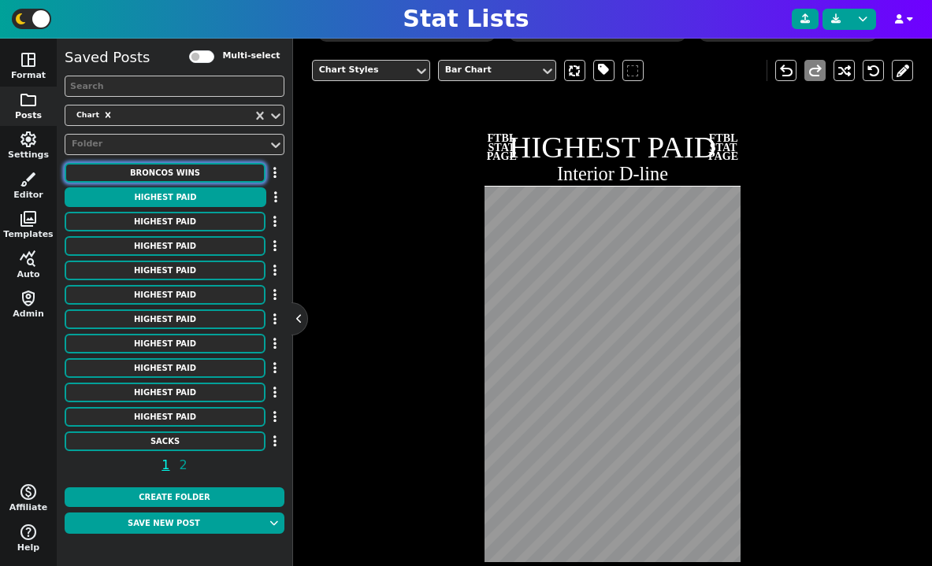
click at [180, 176] on button "Broncos Wins" at bounding box center [165, 173] width 201 height 20
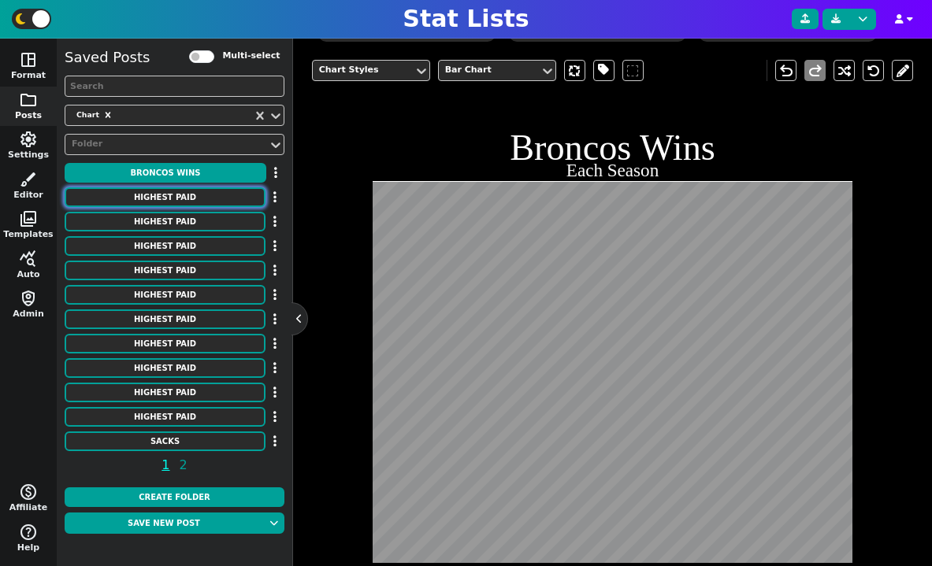
click at [184, 195] on button "HIGHEST PAID" at bounding box center [165, 197] width 201 height 20
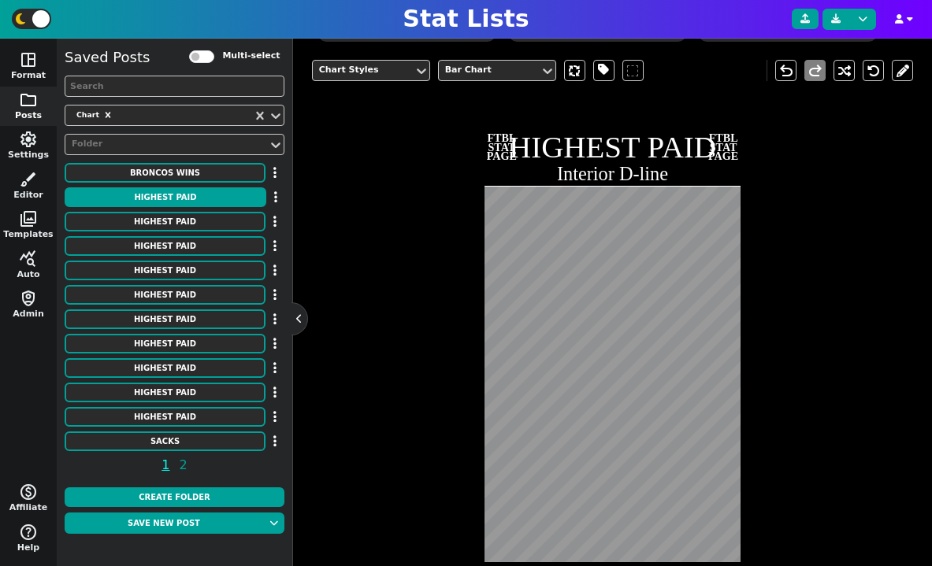
click at [191, 211] on div "Saved Posts Multi-select Chart Folder Broncos Wins HIGHEST PAID HIGHEST PAID HI…" at bounding box center [175, 263] width 220 height 435
click at [195, 217] on button "HIGHEST PAID" at bounding box center [165, 222] width 201 height 20
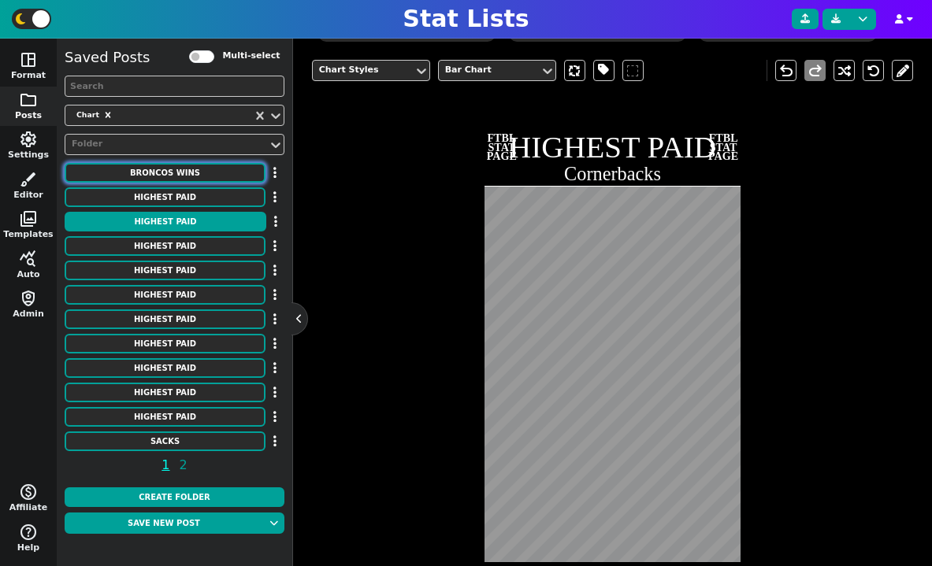
click at [185, 177] on button "Broncos Wins" at bounding box center [165, 173] width 201 height 20
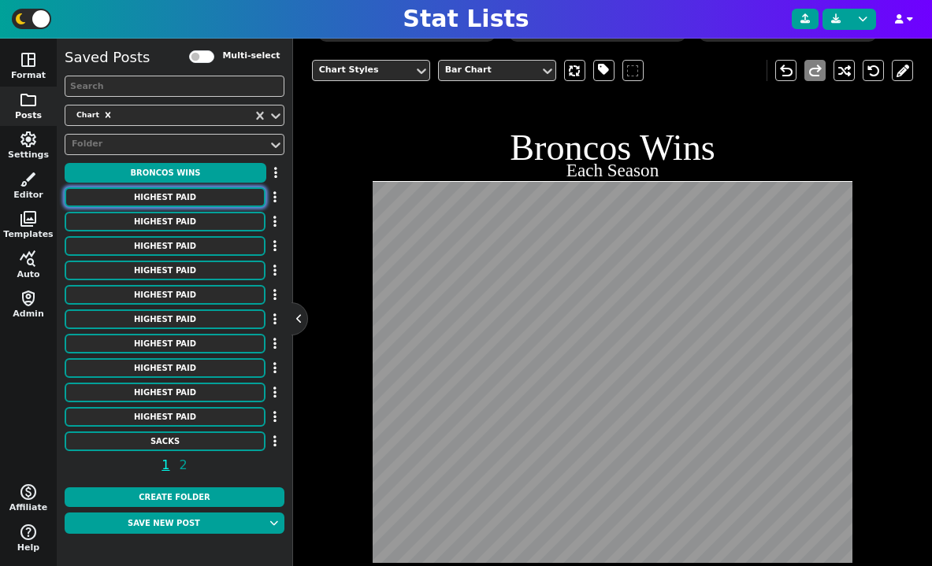
click at [185, 193] on button "HIGHEST PAID" at bounding box center [165, 197] width 201 height 20
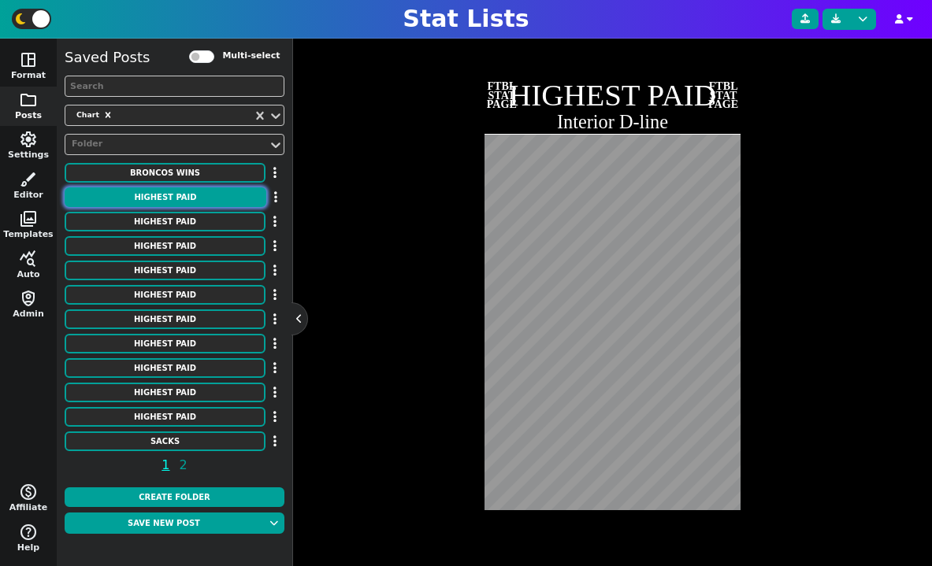
scroll to position [386, 0]
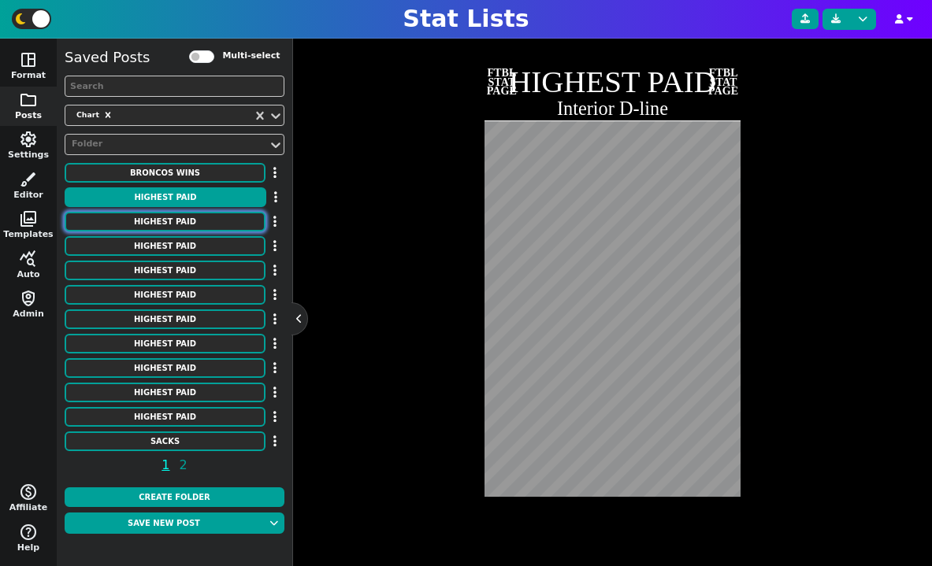
click at [186, 215] on button "HIGHEST PAID" at bounding box center [165, 222] width 201 height 20
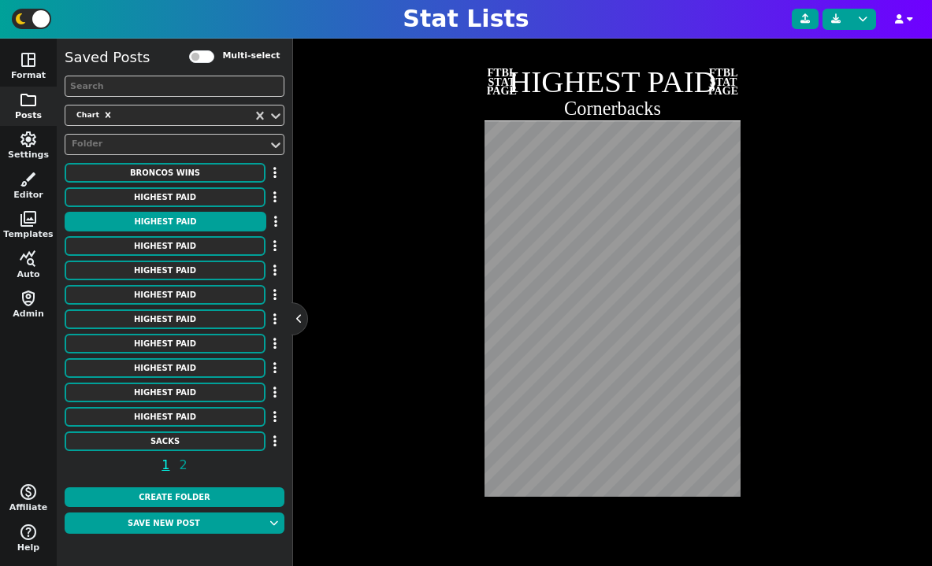
click at [174, 406] on div "Saved Posts Multi-select Chart Folder Broncos Wins HIGHEST PAID HIGHEST PAID HI…" at bounding box center [175, 263] width 220 height 435
click at [176, 413] on button "HIGHEST PAID" at bounding box center [165, 417] width 201 height 20
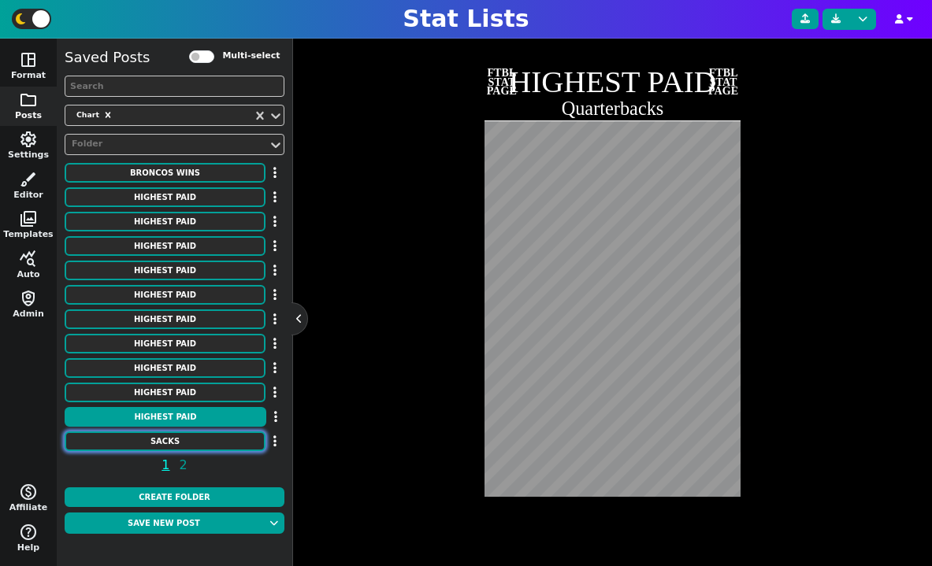
click at [180, 438] on button "SACKS" at bounding box center [165, 442] width 201 height 20
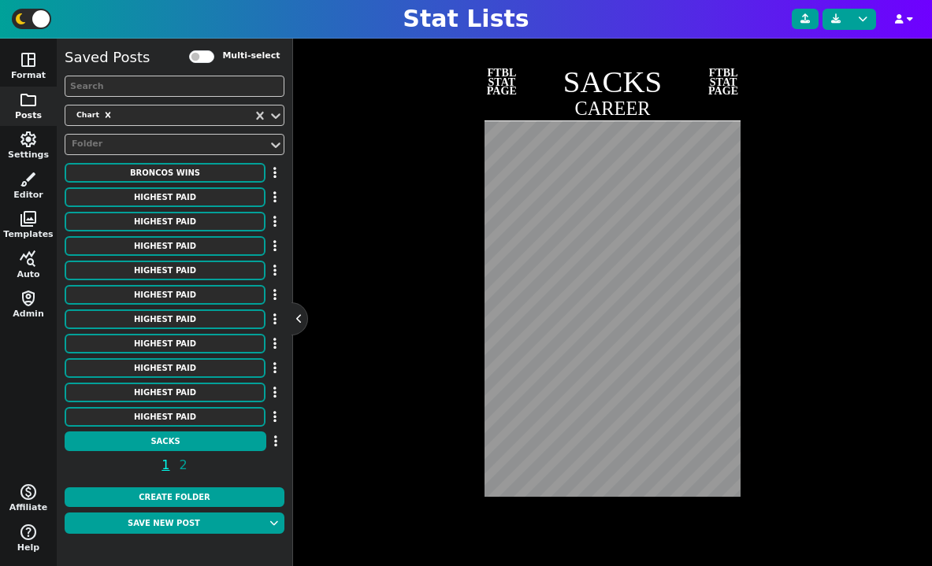
click at [419, 324] on div "Chart Styles Bar Chart undo redo FTBL STAT PAGE SACKS CAREER FTBL STAT PAGE" at bounding box center [613, 261] width 602 height 556
click at [33, 76] on button "space_dashboard Format" at bounding box center [28, 66] width 57 height 40
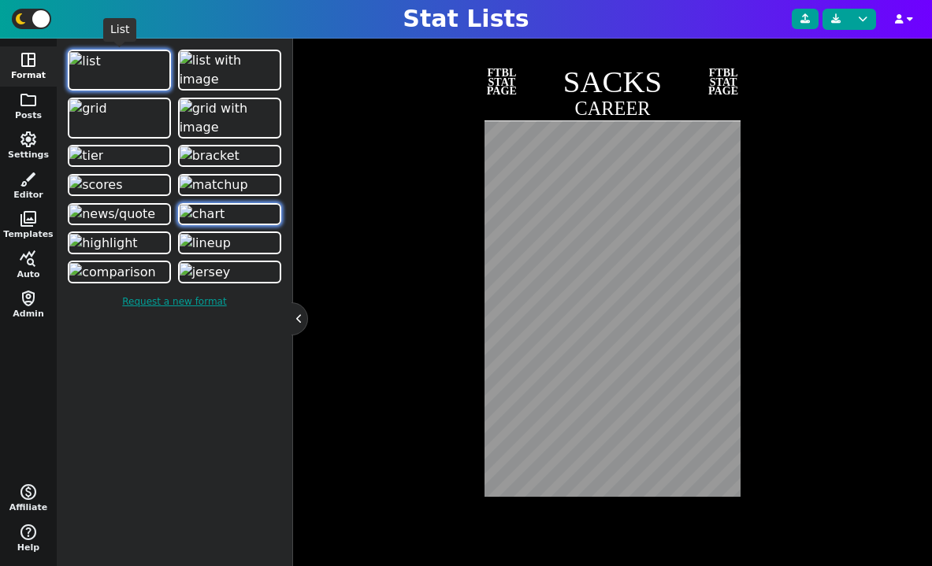
click at [109, 65] on span at bounding box center [119, 70] width 103 height 41
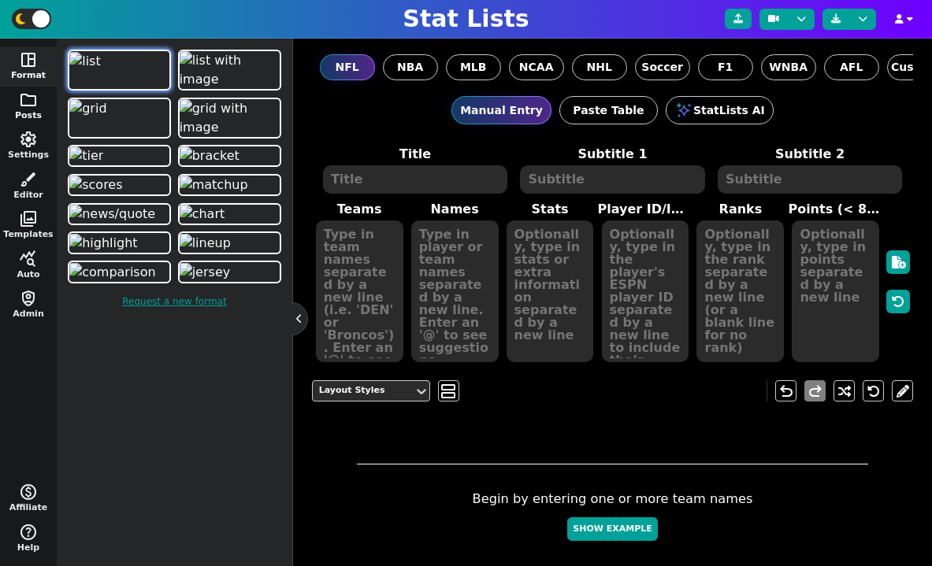
click at [34, 106] on span "folder" at bounding box center [28, 100] width 19 height 19
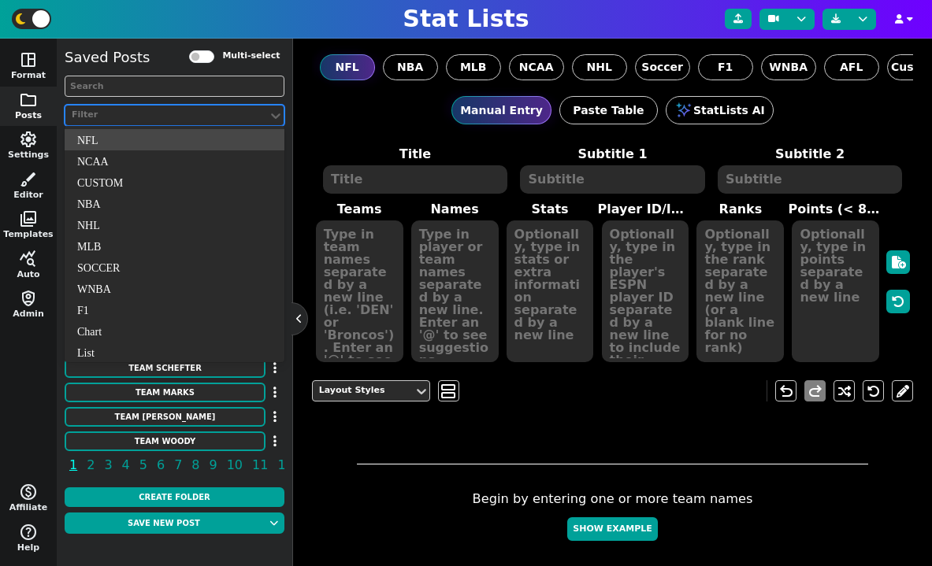
click at [139, 107] on div at bounding box center [166, 115] width 193 height 17
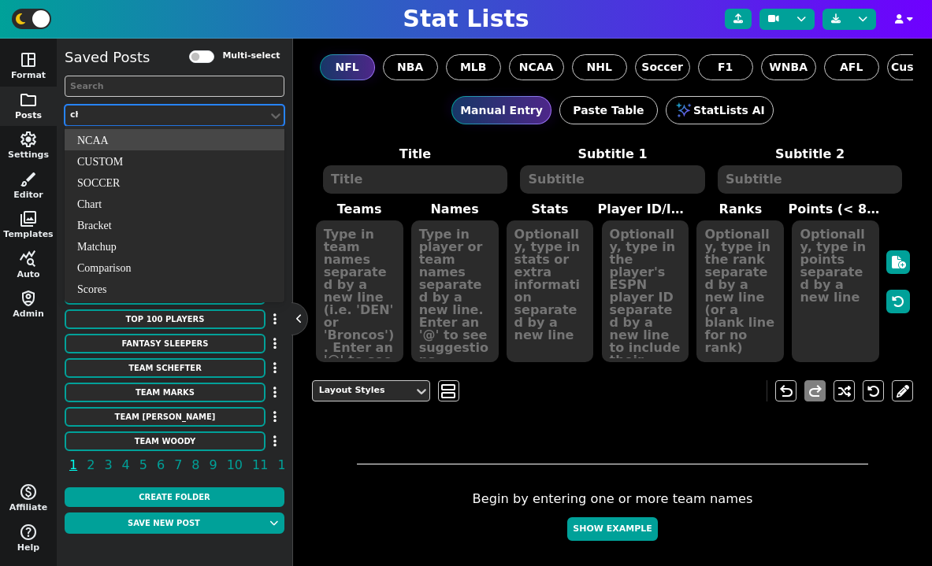
type input "cha"
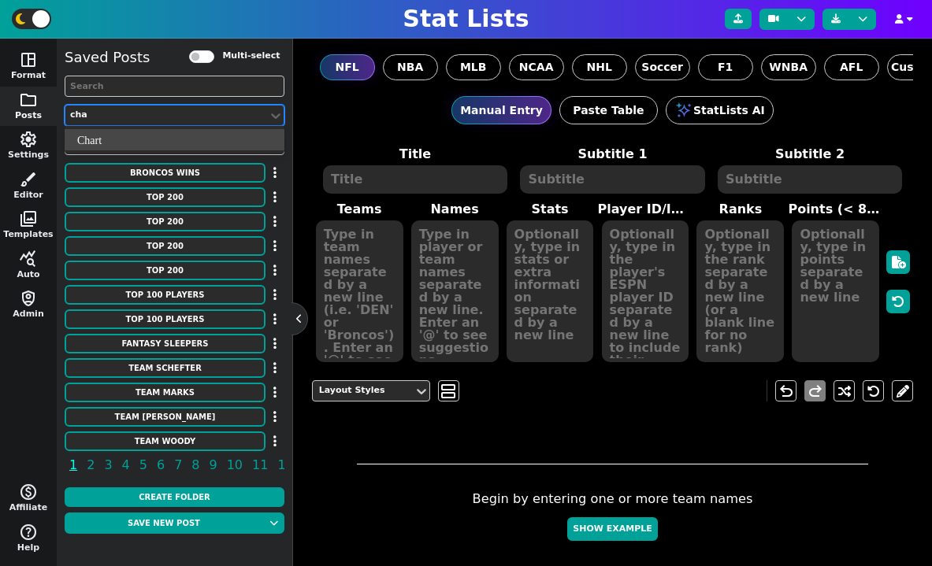
click at [150, 139] on div "Chart" at bounding box center [175, 139] width 220 height 21
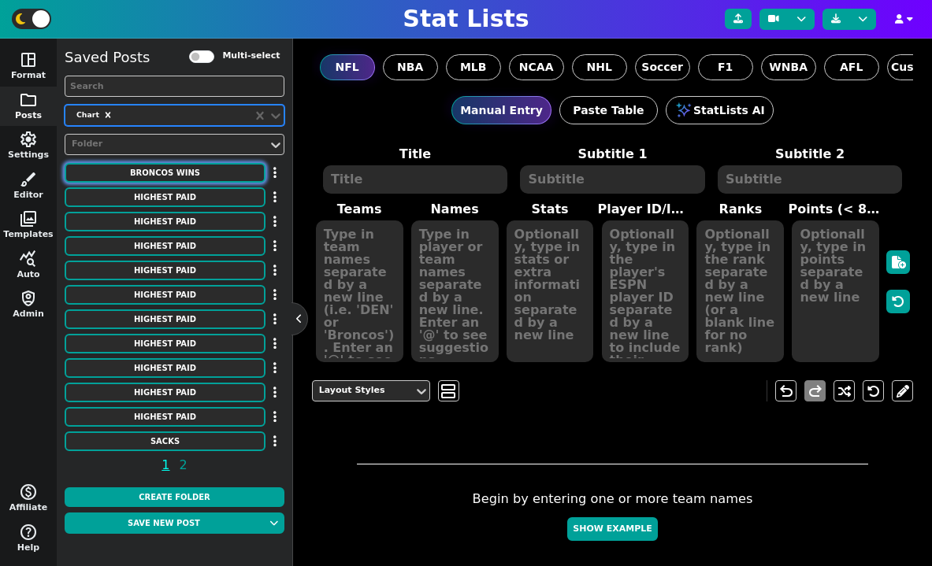
click at [176, 172] on button "Broncos Wins" at bounding box center [165, 173] width 201 height 20
type textarea "Broncos Wins"
type textarea "Each Season"
type textarea "DEN"
type textarea "00' 01' 02' 03' 04' 05' 06' 07' 08' 09' 10' 11' 12' 13' 14' 15' 16' 17' 18' 19'…"
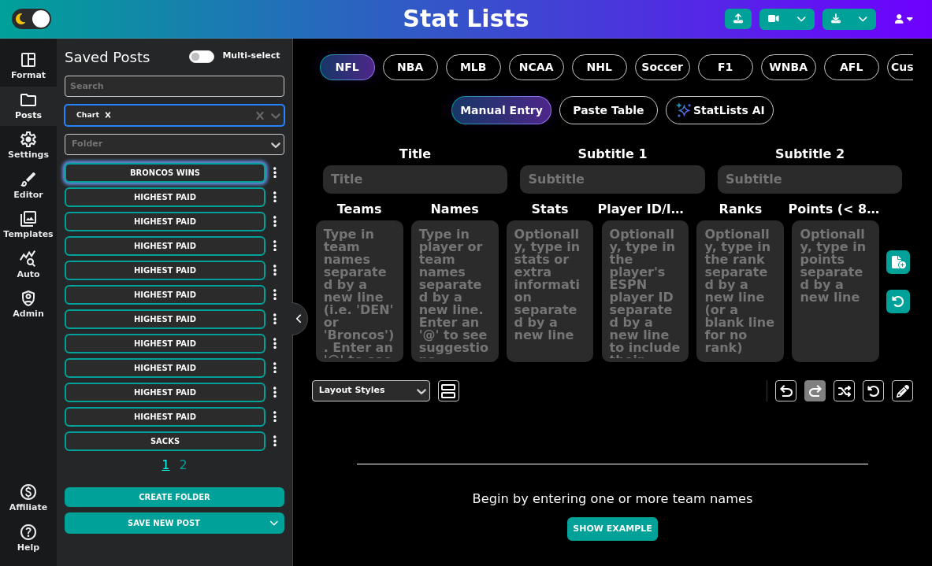
type textarea "11 8 9 10 10 13 9 7 8 8 4 8 13 13 12 12 9 5 6 7 5 7"
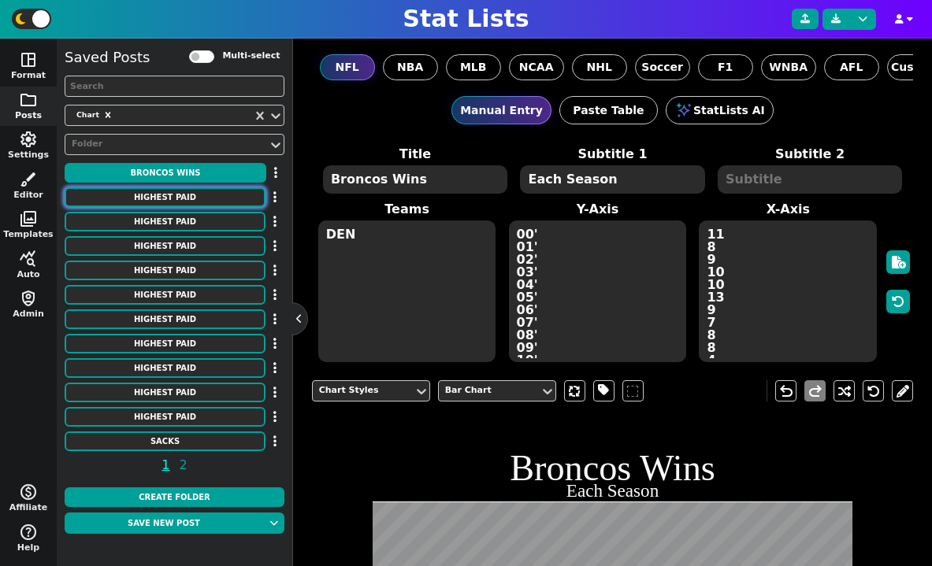
click at [175, 193] on button "HIGHEST PAID" at bounding box center [165, 197] width 201 height 20
type textarea "HIGHEST PAID"
type textarea "Interior D-line"
type textarea "Chiefs Patriots Broncos Ravens Lions Jets Panthers Titans Colts Giants Commande…"
type textarea "[PERSON_NAME] [PERSON_NAME] [PERSON_NAME] [PERSON_NAME] [PERSON_NAME] [PERSON_N…"
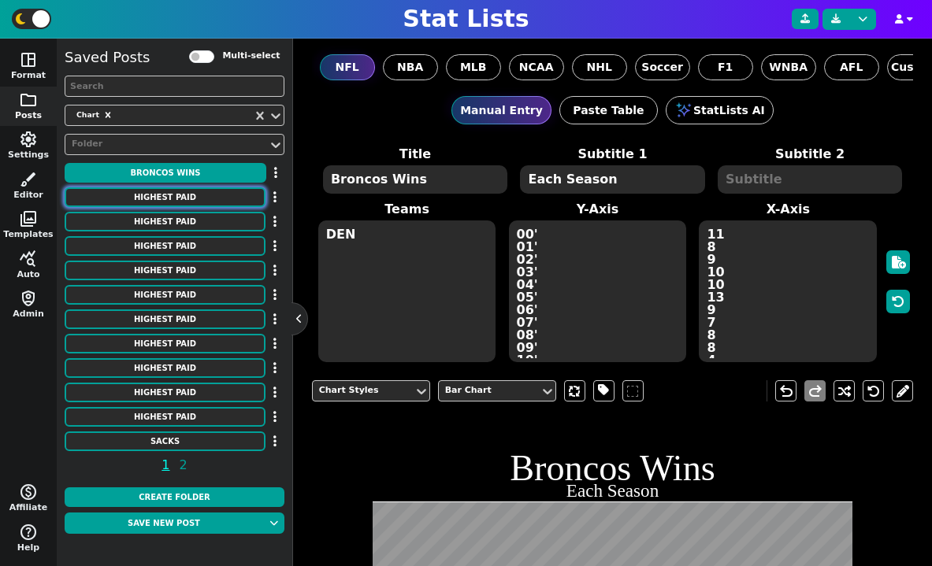
type textarea "31750000 26000000 25500000 24500000 24250000 24000000 24000000 23500000 2300000…"
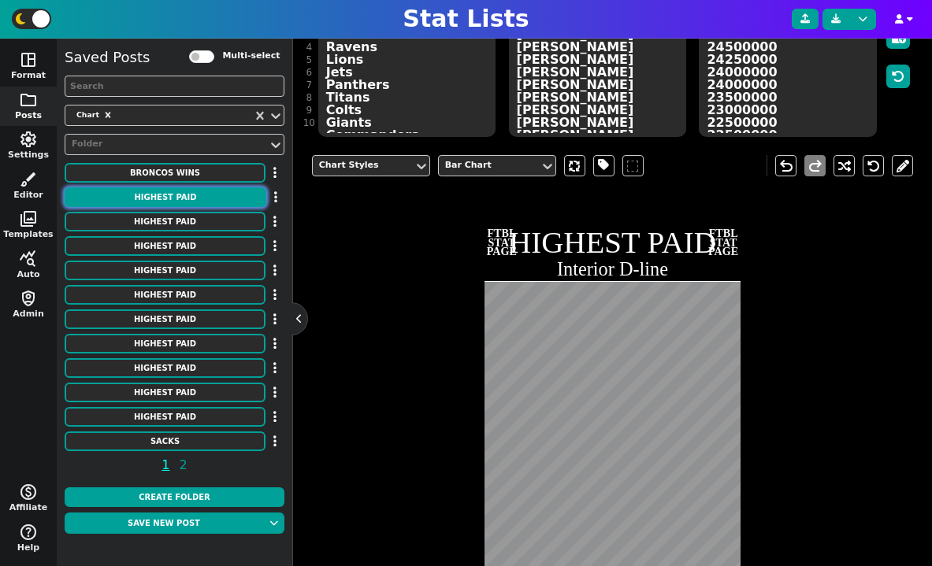
scroll to position [268, 0]
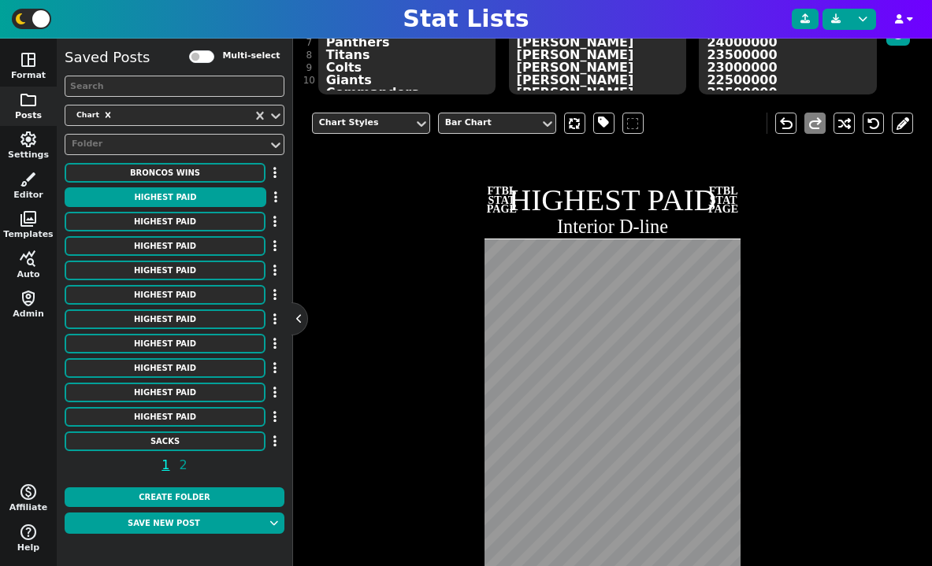
click at [400, 408] on div "Chart Styles Bar Chart undo redo FTBL STAT PAGE HIGHEST PAID Interior D-line FT…" at bounding box center [613, 379] width 602 height 556
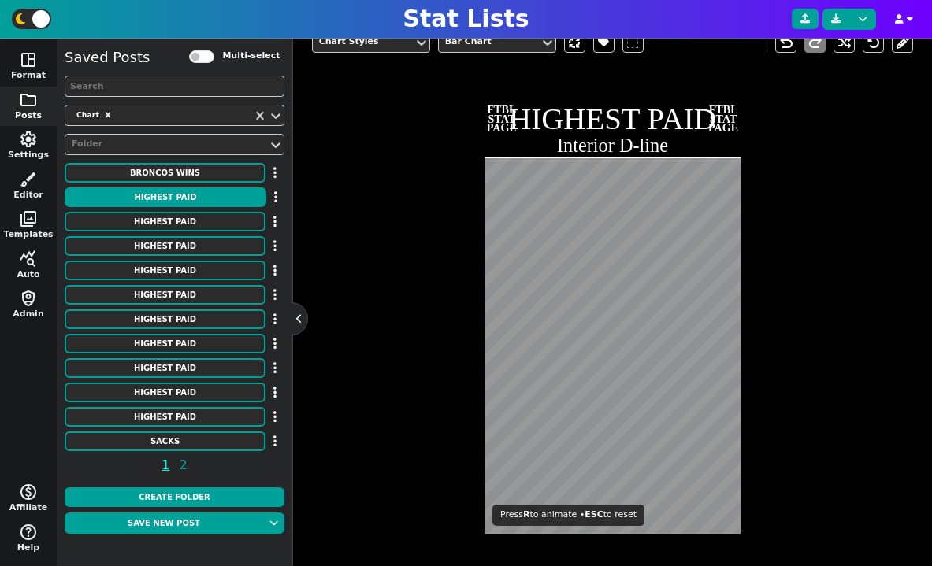
scroll to position [346, 0]
